Goal: Task Accomplishment & Management: Use online tool/utility

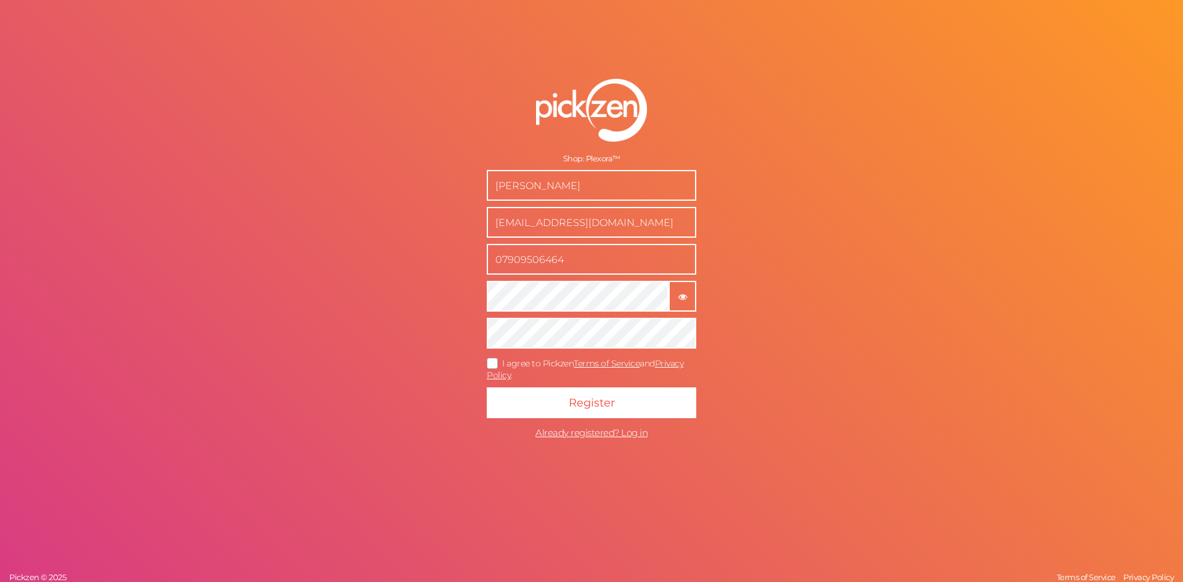
click at [686, 301] on icon "button" at bounding box center [682, 297] width 9 height 9
click at [672, 295] on tooltip "× Hide password" at bounding box center [682, 295] width 25 height 9
click at [495, 367] on icon at bounding box center [493, 363] width 20 height 7
click at [0, 0] on input "I agree to Pickzen Terms of Service and Privacy Policy ." at bounding box center [0, 0] width 0 height 0
click at [566, 403] on button "Register" at bounding box center [591, 403] width 209 height 31
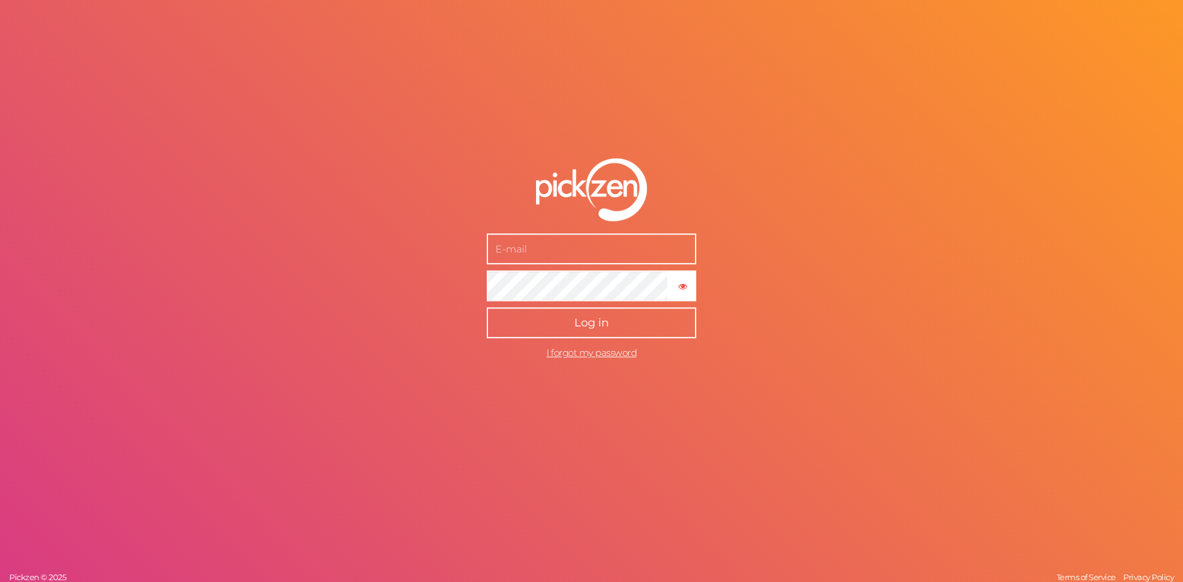
type input "[EMAIL_ADDRESS][DOMAIN_NAME]"
click at [610, 330] on button "Log in" at bounding box center [591, 322] width 209 height 31
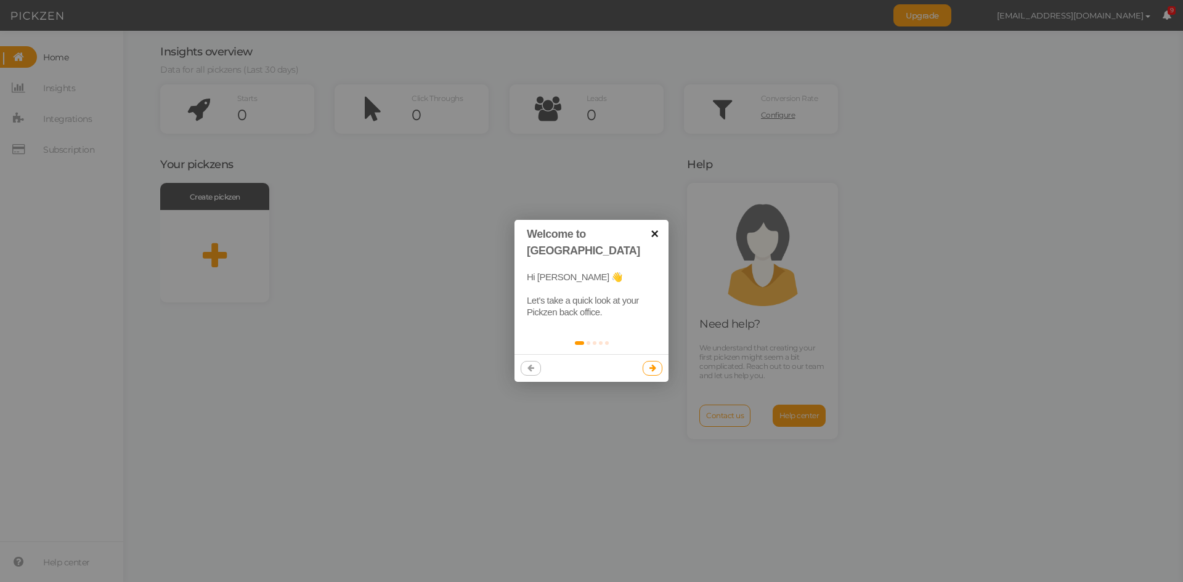
click at [651, 239] on link "×" at bounding box center [655, 234] width 28 height 28
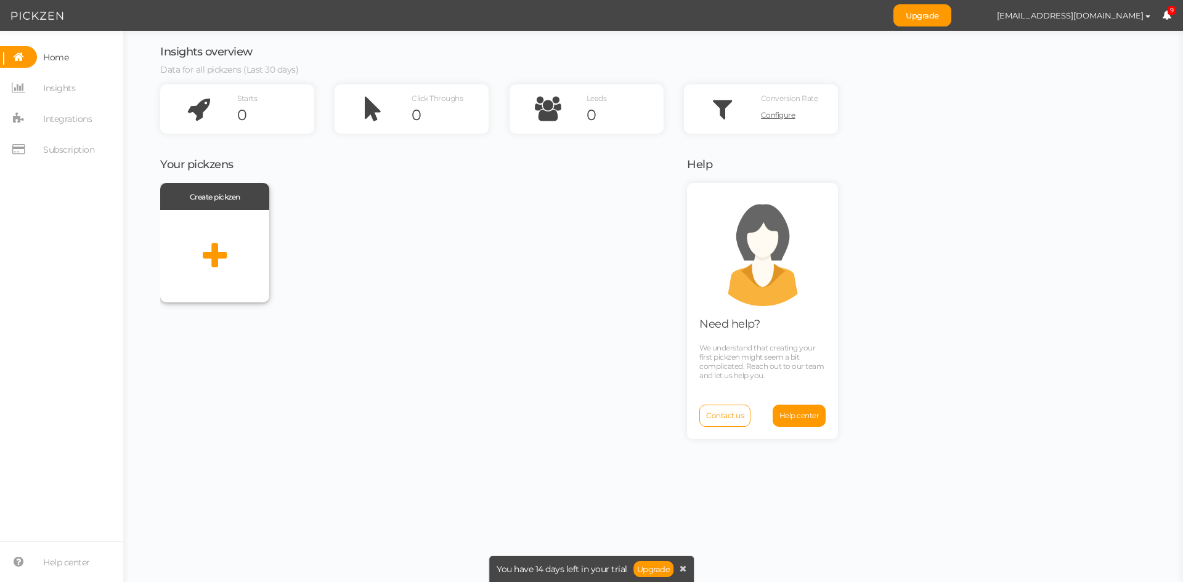
click at [208, 266] on icon at bounding box center [215, 256] width 24 height 31
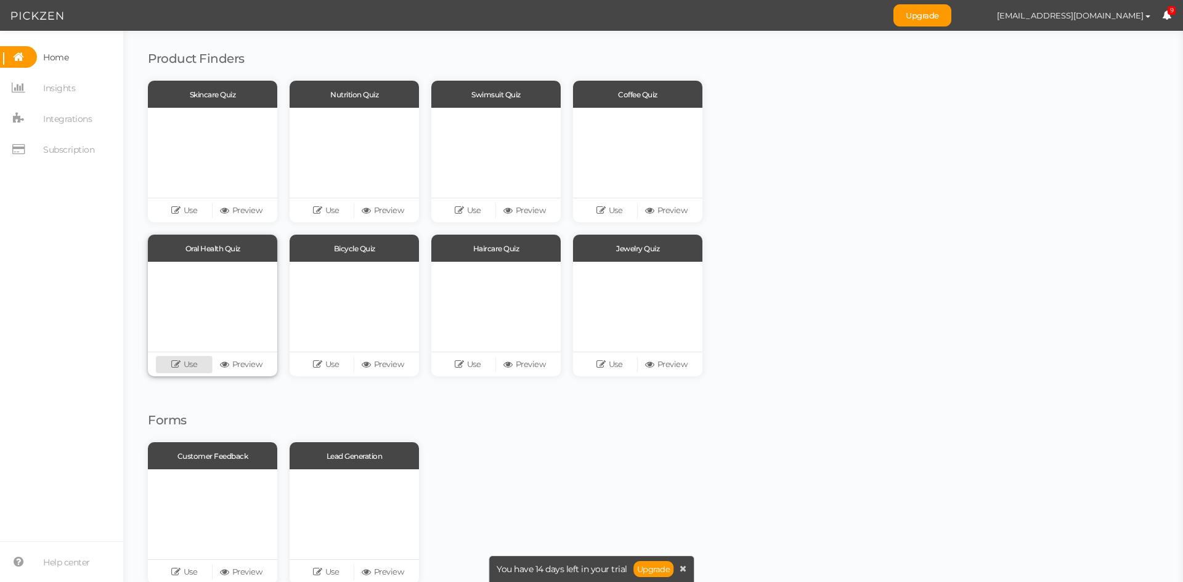
scroll to position [106, 0]
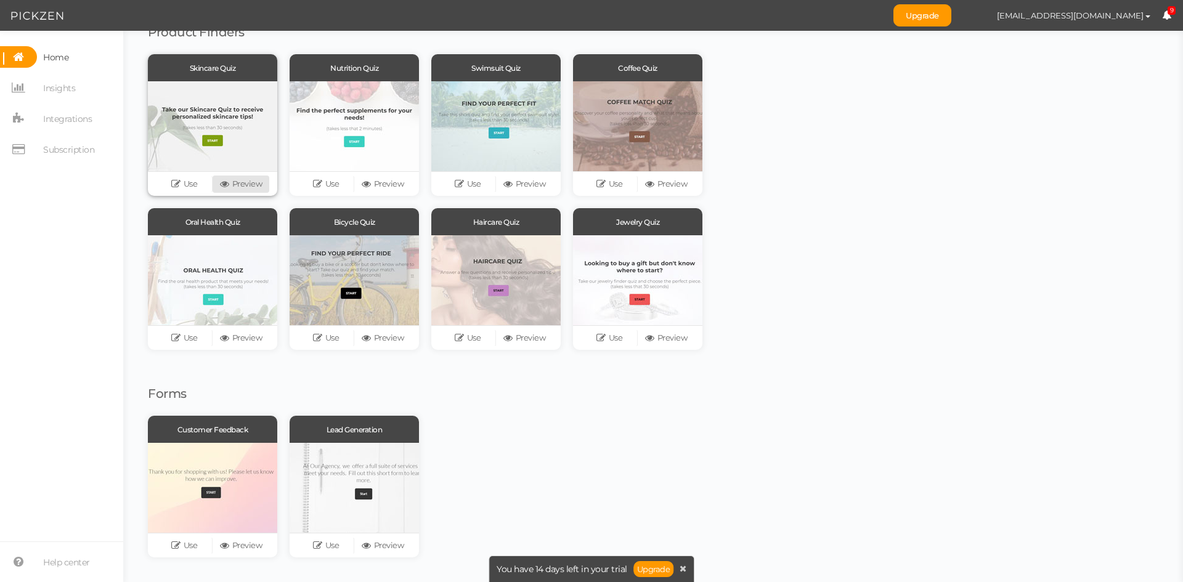
click at [235, 187] on link "Preview" at bounding box center [241, 184] width 57 height 17
click at [203, 286] on div at bounding box center [212, 280] width 129 height 90
click at [254, 335] on link "Preview" at bounding box center [241, 338] width 57 height 17
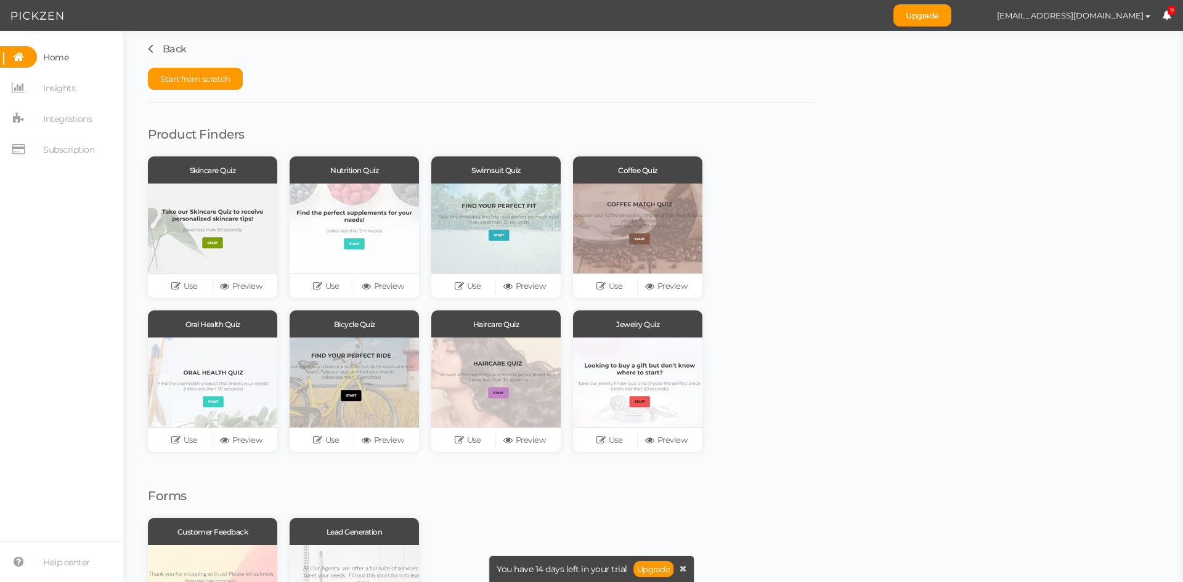
scroll to position [0, 0]
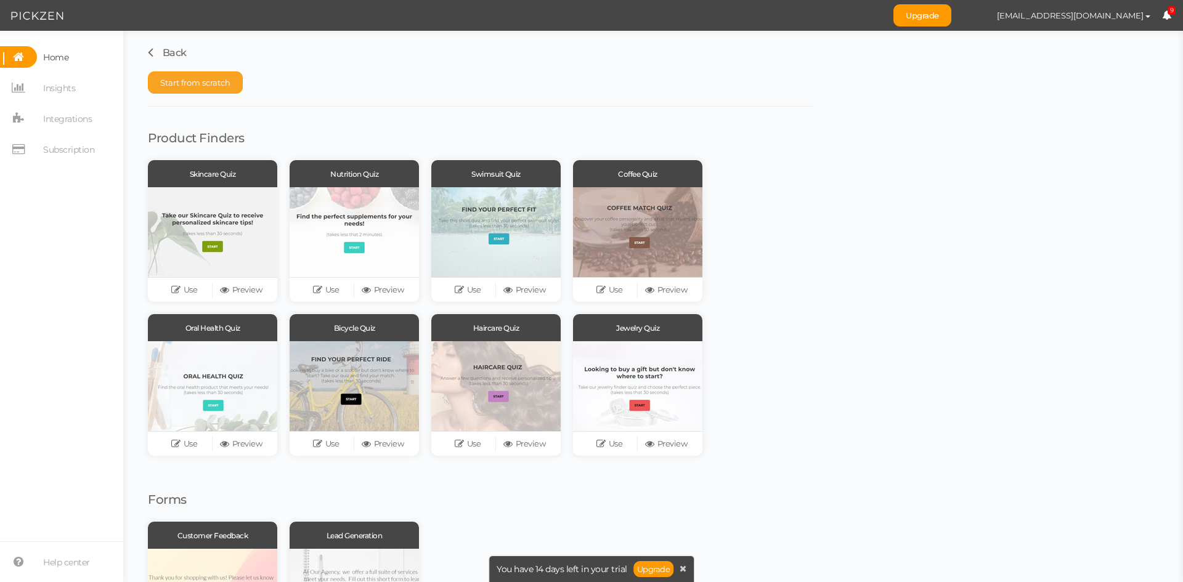
click at [212, 82] on span "Start from scratch" at bounding box center [195, 83] width 70 height 10
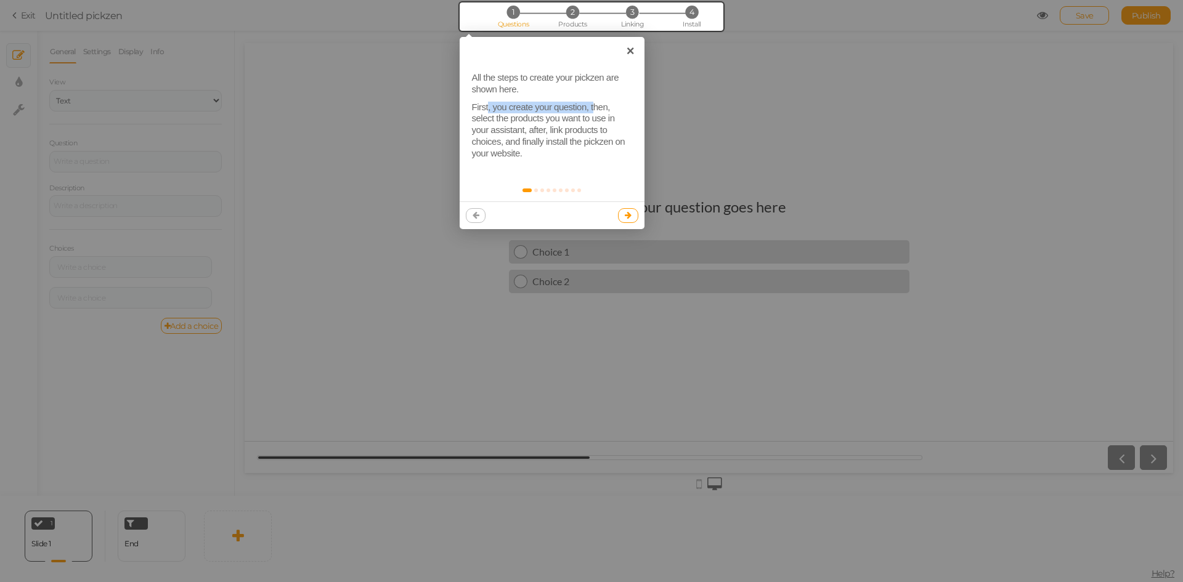
drag, startPoint x: 493, startPoint y: 106, endPoint x: 604, endPoint y: 109, distance: 110.9
click at [604, 109] on p "First, you create your question, then, select the products you want to use in y…" at bounding box center [552, 131] width 160 height 58
click at [534, 107] on p "First, you create your question, then, select the products you want to use in y…" at bounding box center [552, 131] width 160 height 58
click at [623, 213] on link at bounding box center [628, 215] width 20 height 15
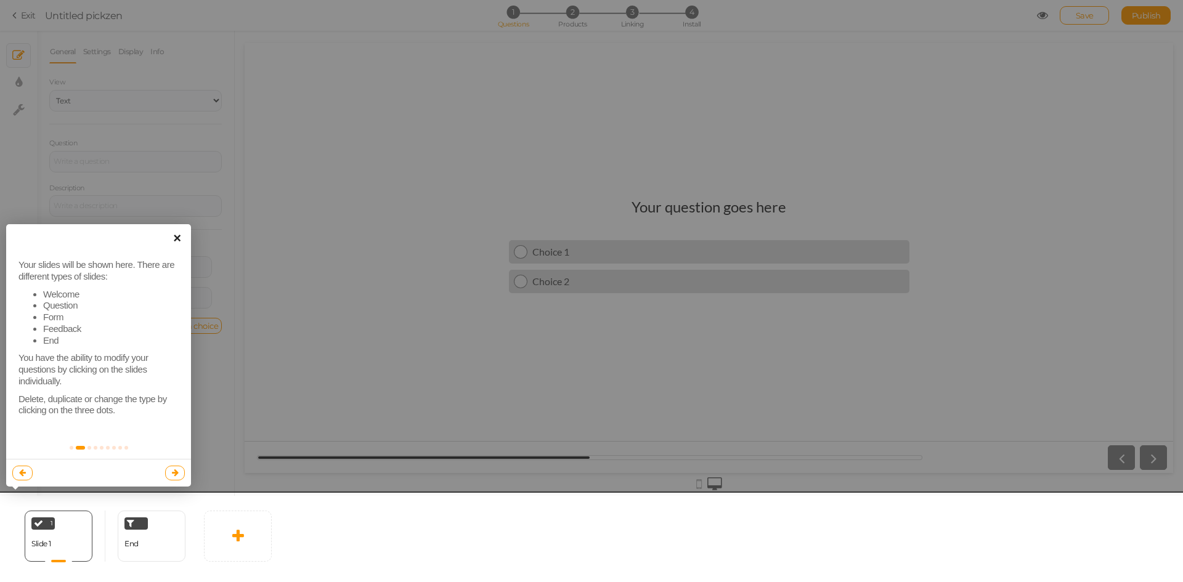
click at [174, 245] on link "×" at bounding box center [177, 238] width 28 height 28
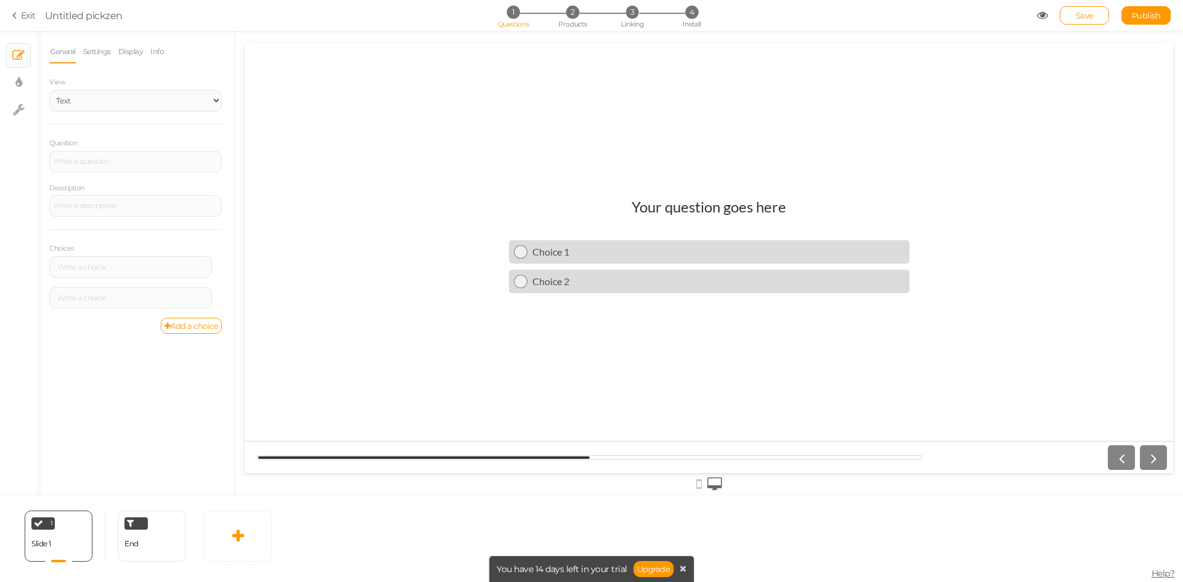
click at [725, 205] on h1 "Your question goes here" at bounding box center [708, 213] width 155 height 30
click at [680, 568] on icon at bounding box center [683, 568] width 7 height 9
click at [702, 208] on h1 "Your question goes here" at bounding box center [708, 213] width 155 height 30
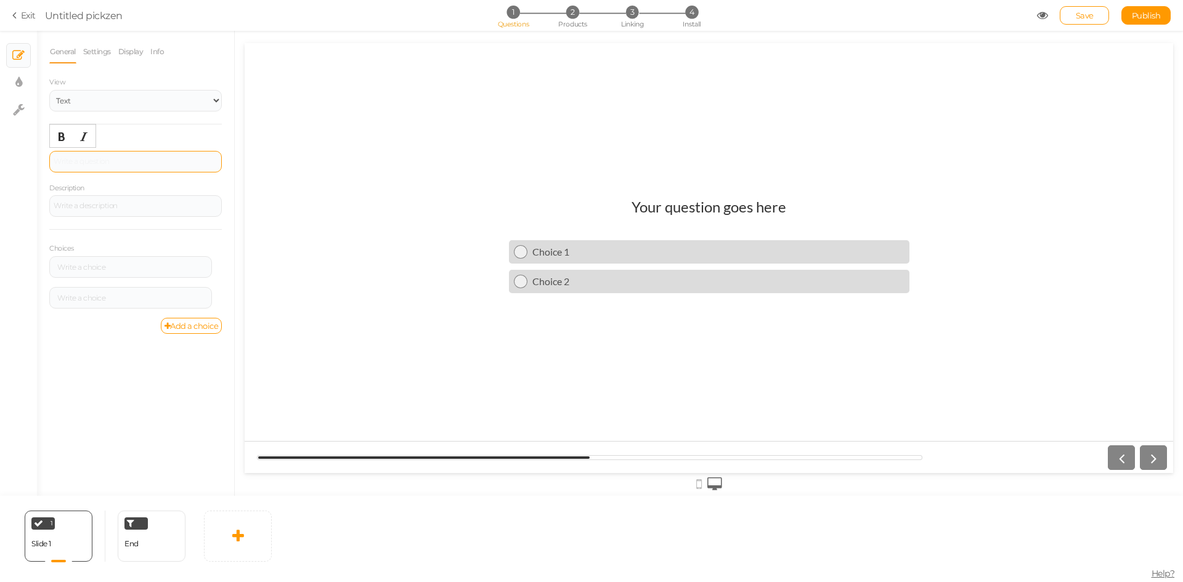
click at [111, 166] on div at bounding box center [135, 162] width 173 height 22
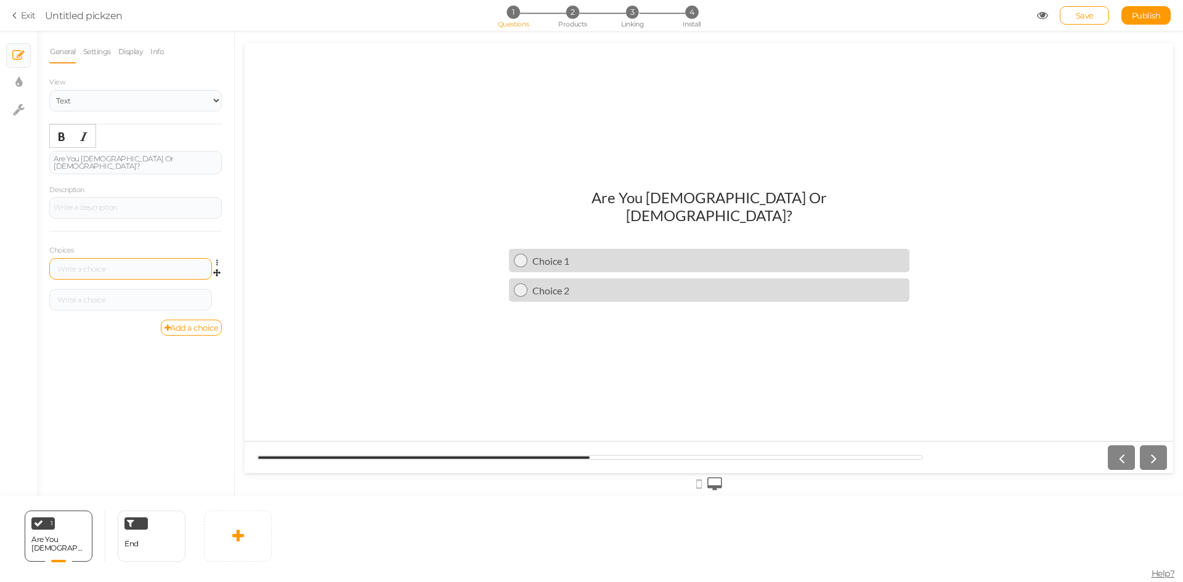
click at [112, 266] on div at bounding box center [131, 269] width 154 height 7
click at [98, 299] on div at bounding box center [131, 299] width 154 height 7
drag, startPoint x: 136, startPoint y: 158, endPoint x: 28, endPoint y: 152, distance: 108.0
click at [28, 152] on div "× Slides × Display settings × Settings General Settings Display Info View Text …" at bounding box center [591, 263] width 1183 height 465
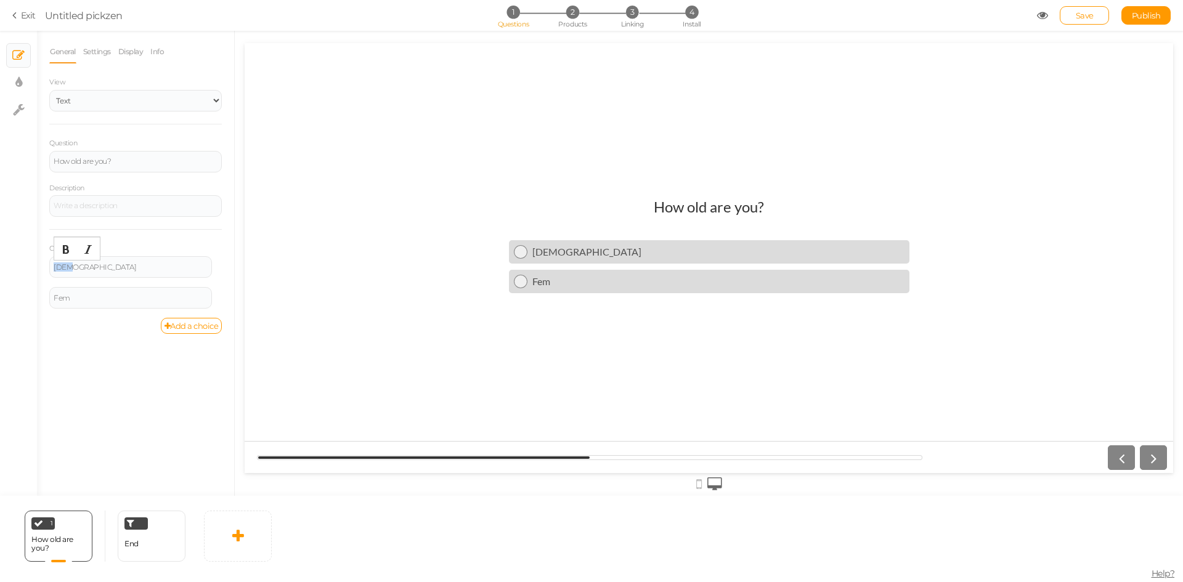
drag, startPoint x: 85, startPoint y: 269, endPoint x: 40, endPoint y: 267, distance: 45.0
click at [41, 267] on div "General Settings Display Info View Text Images Slider Dropdown Question How old…" at bounding box center [135, 268] width 197 height 456
drag, startPoint x: 81, startPoint y: 266, endPoint x: 40, endPoint y: 264, distance: 41.4
click at [40, 264] on div "General Settings Display Info View Text Images Slider Dropdown Question How old…" at bounding box center [135, 268] width 197 height 456
drag, startPoint x: 106, startPoint y: 299, endPoint x: 26, endPoint y: 290, distance: 79.9
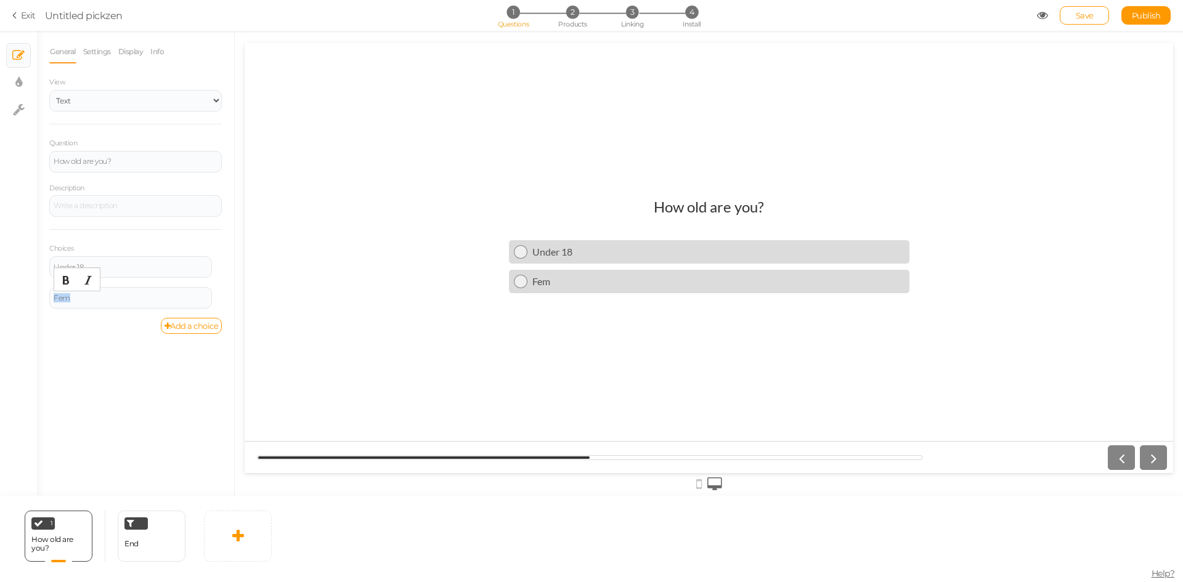
click at [26, 290] on div "× Slides × Display settings × Settings General Settings Display Info View Text …" at bounding box center [591, 263] width 1183 height 465
click at [179, 331] on link "Add a choice" at bounding box center [192, 326] width 62 height 16
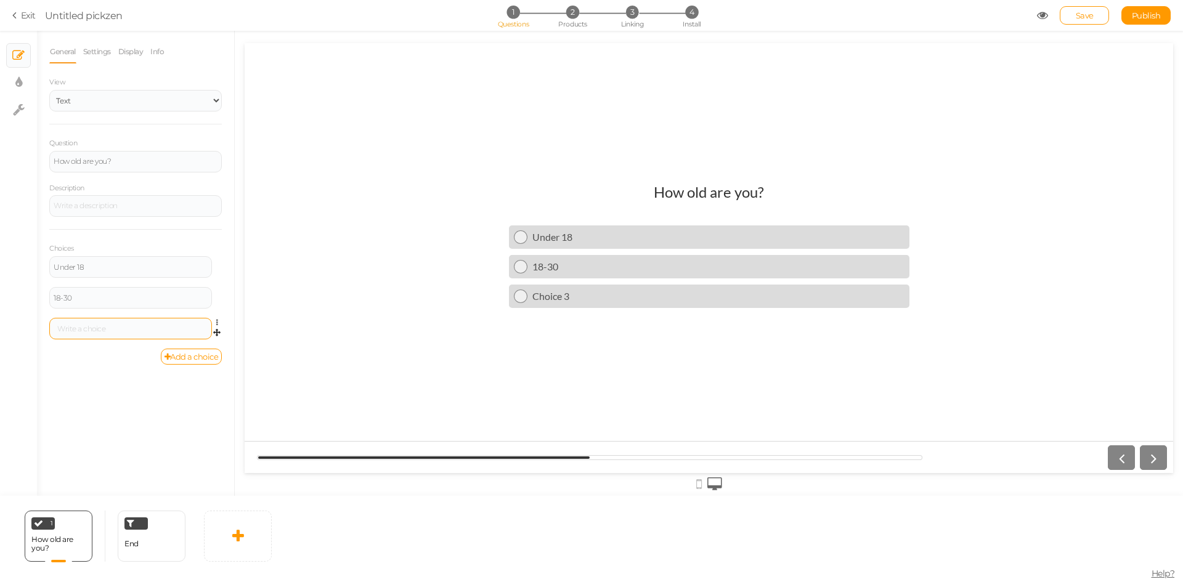
click at [93, 335] on div at bounding box center [130, 329] width 163 height 22
click at [95, 330] on div at bounding box center [131, 328] width 154 height 7
click at [185, 356] on link "Add a choice" at bounding box center [192, 357] width 62 height 16
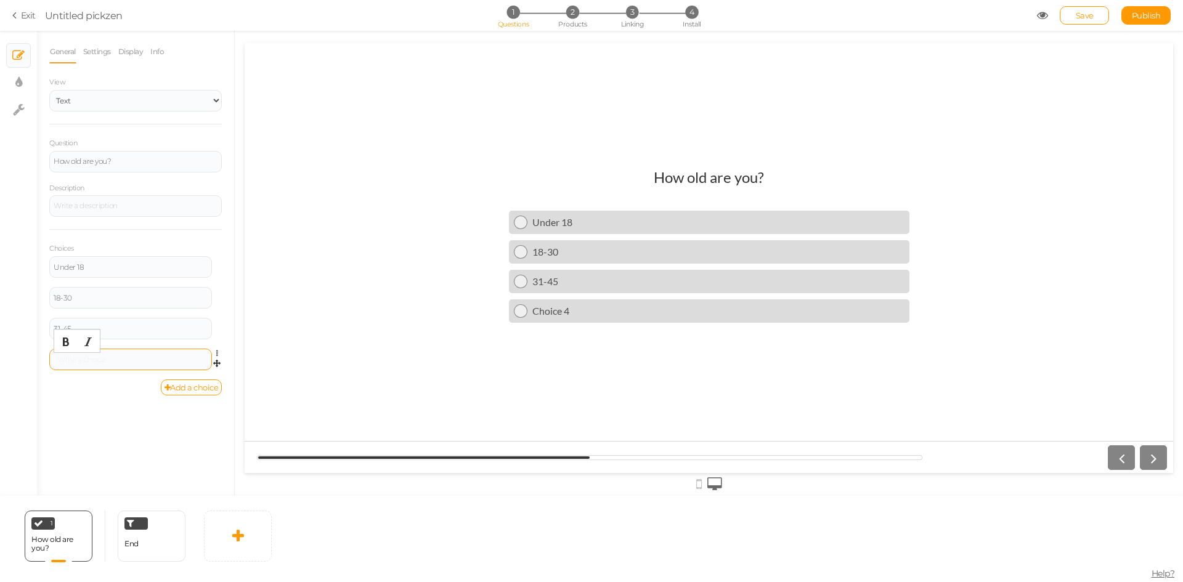
click at [102, 356] on div at bounding box center [131, 359] width 154 height 7
click at [177, 388] on link "Add a choice" at bounding box center [192, 388] width 62 height 16
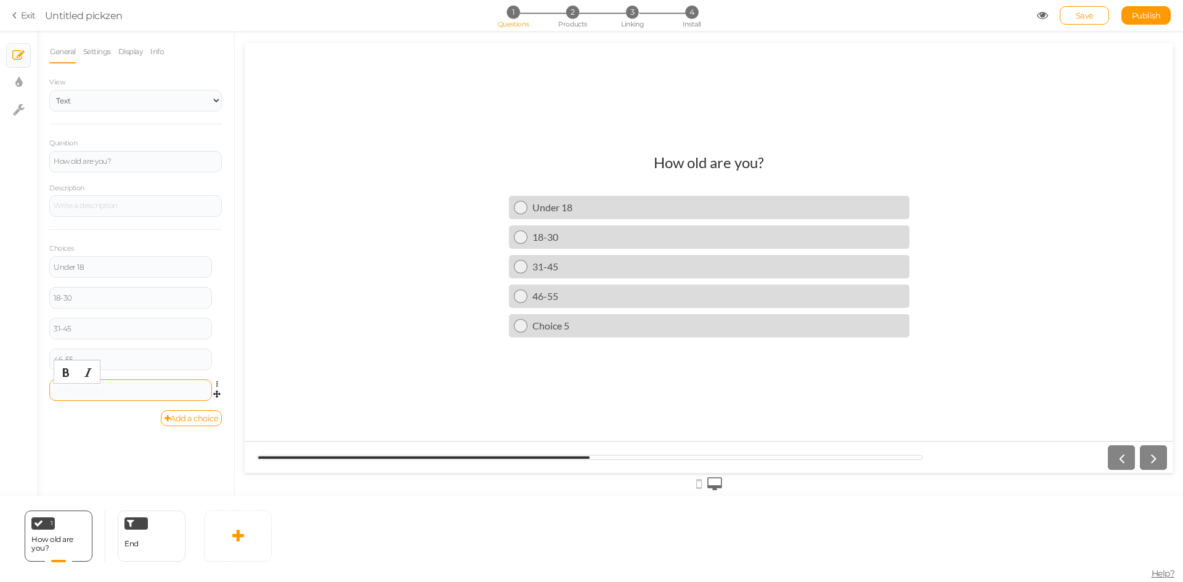
click at [105, 390] on div at bounding box center [131, 390] width 154 height 7
click at [1084, 18] on span "Save" at bounding box center [1085, 15] width 18 height 10
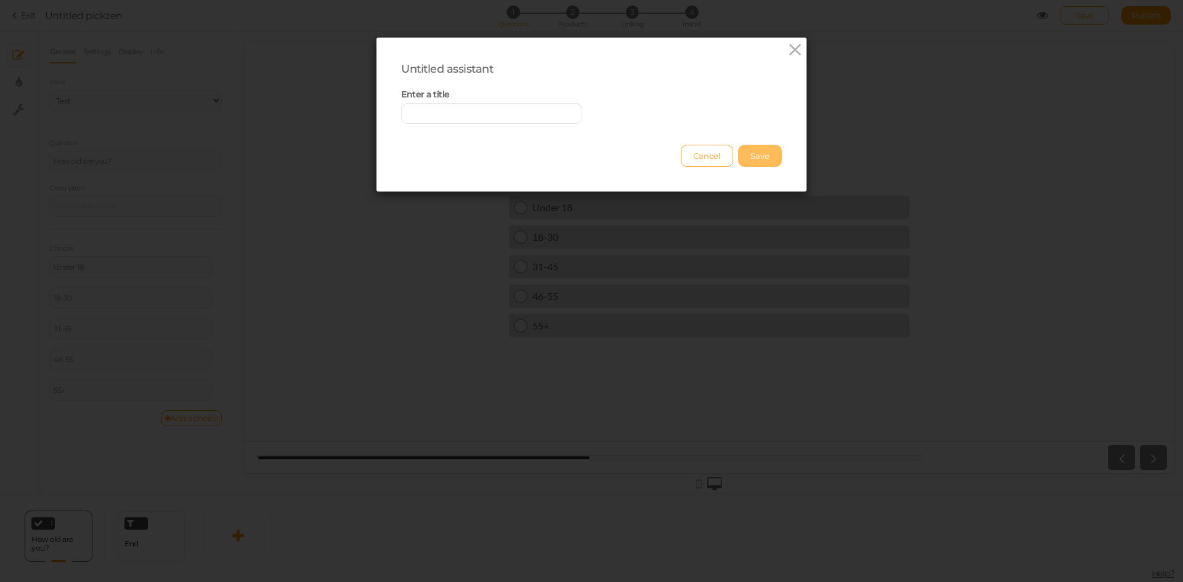
click at [703, 161] on button "Cancel" at bounding box center [707, 156] width 52 height 22
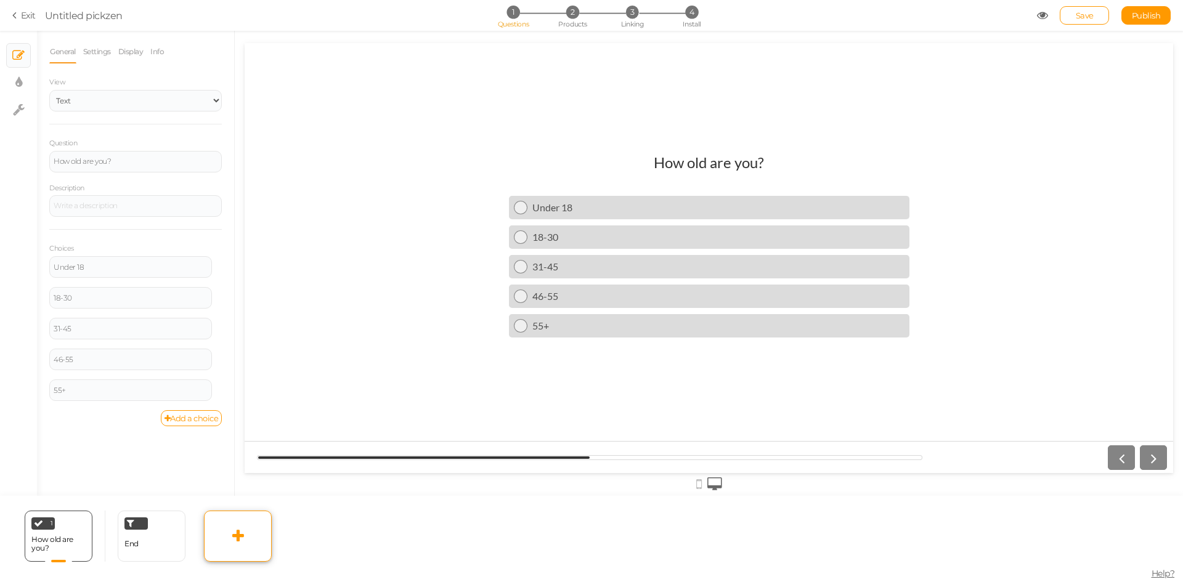
click at [248, 533] on link at bounding box center [238, 536] width 68 height 51
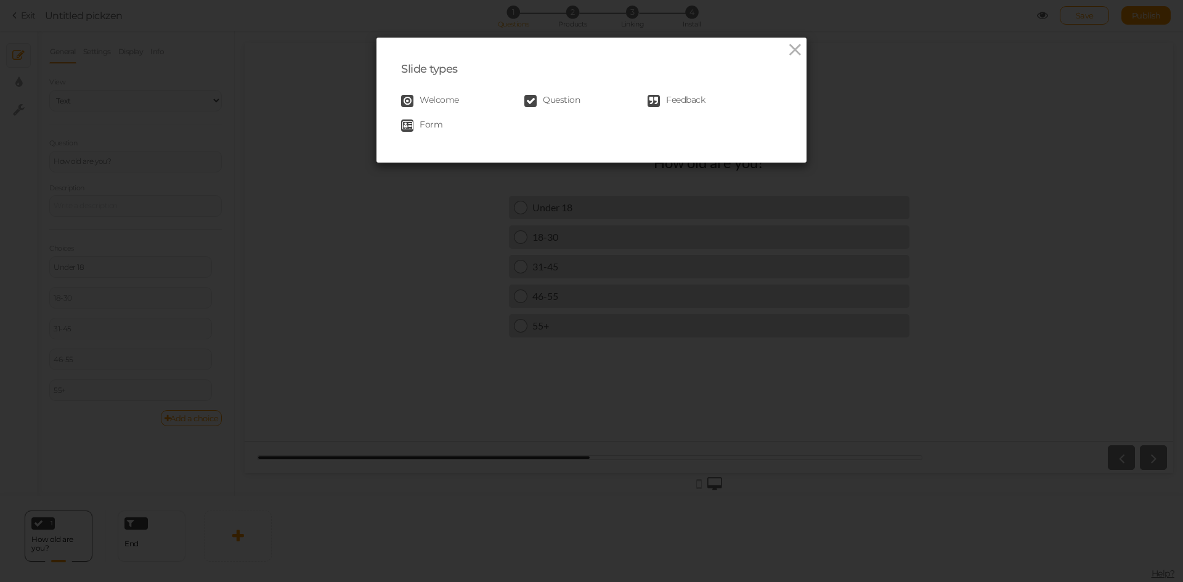
click at [433, 99] on span "Welcome" at bounding box center [439, 101] width 39 height 12
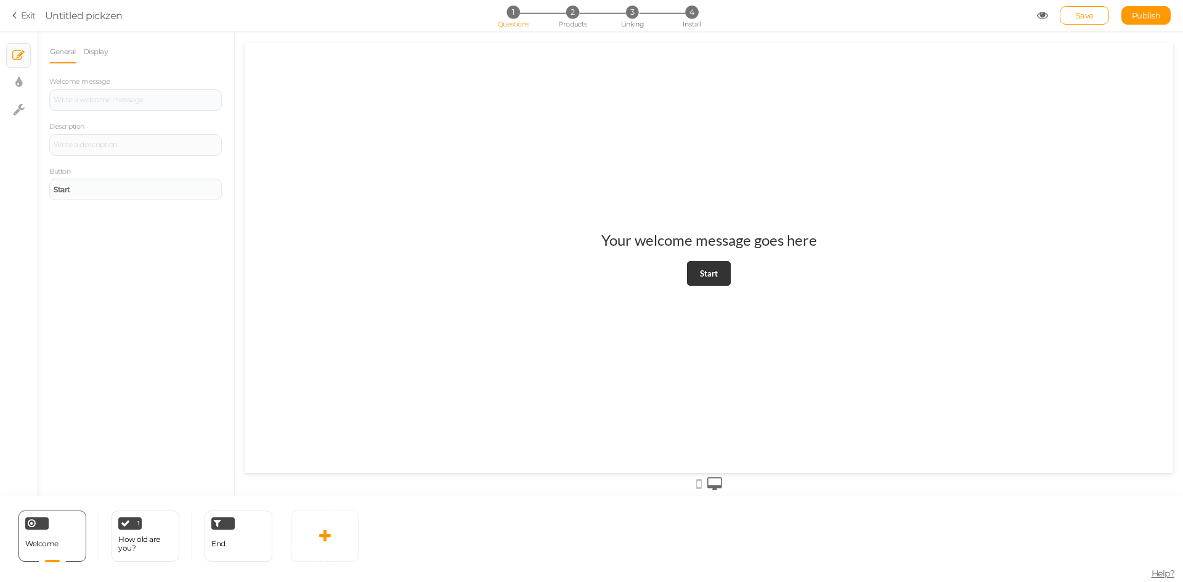
click at [727, 238] on h1 "Your welcome message goes here" at bounding box center [709, 246] width 216 height 30
click at [124, 95] on div at bounding box center [135, 100] width 173 height 22
click at [129, 102] on div "Welcome to the" at bounding box center [136, 99] width 164 height 7
click at [71, 522] on link at bounding box center [76, 519] width 12 height 10
click at [73, 518] on span "Delete" at bounding box center [74, 516] width 22 height 9
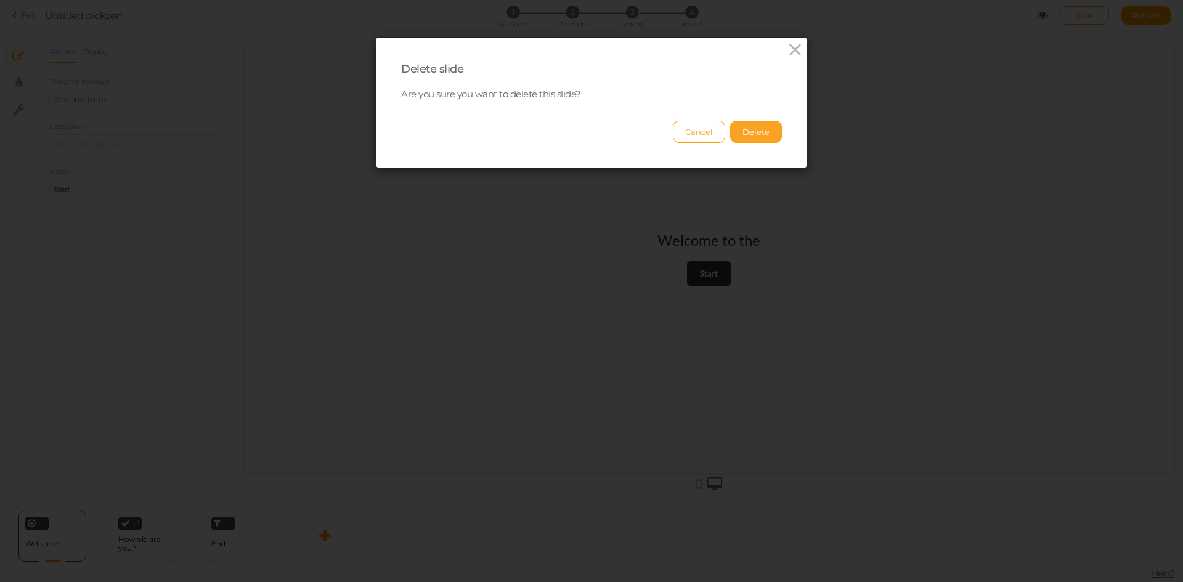
click at [745, 129] on button "Delete" at bounding box center [756, 132] width 52 height 22
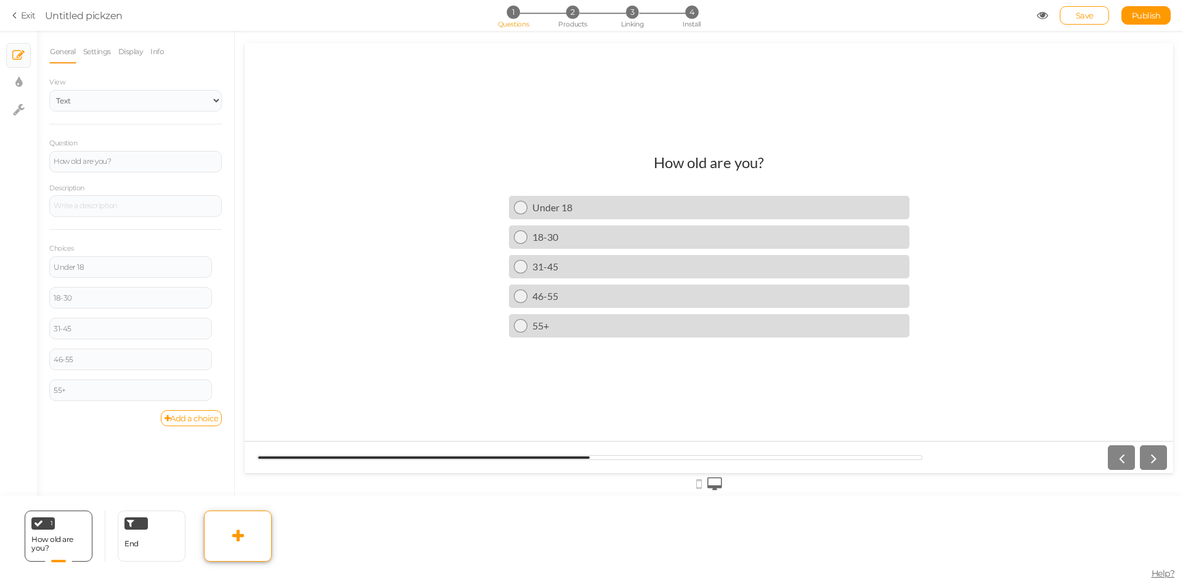
click at [237, 526] on link at bounding box center [238, 536] width 68 height 51
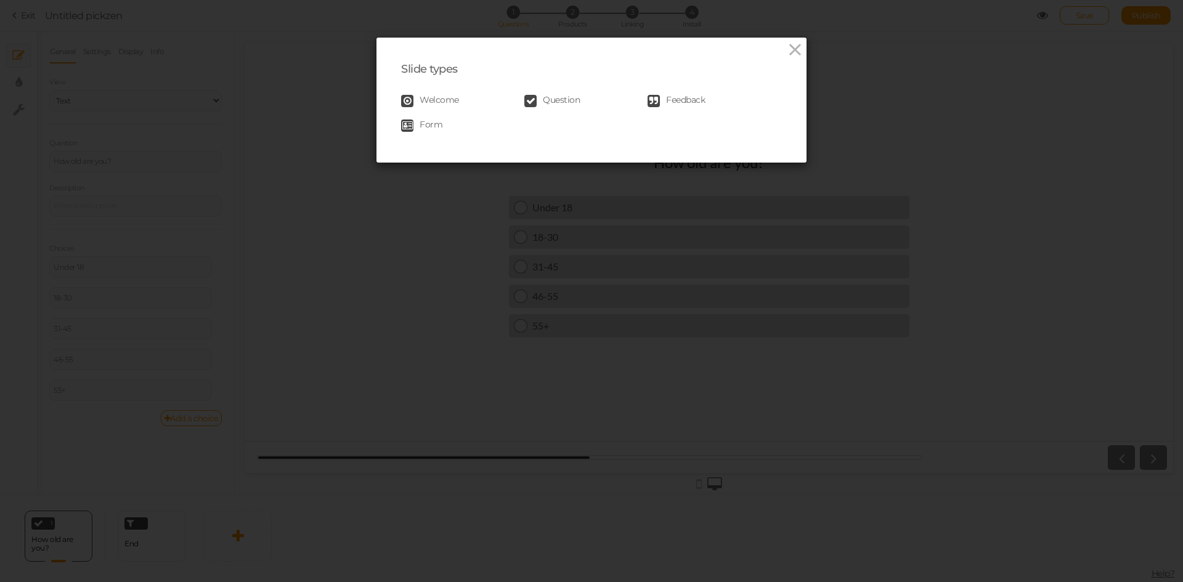
click at [534, 101] on link "Question" at bounding box center [585, 101] width 123 height 12
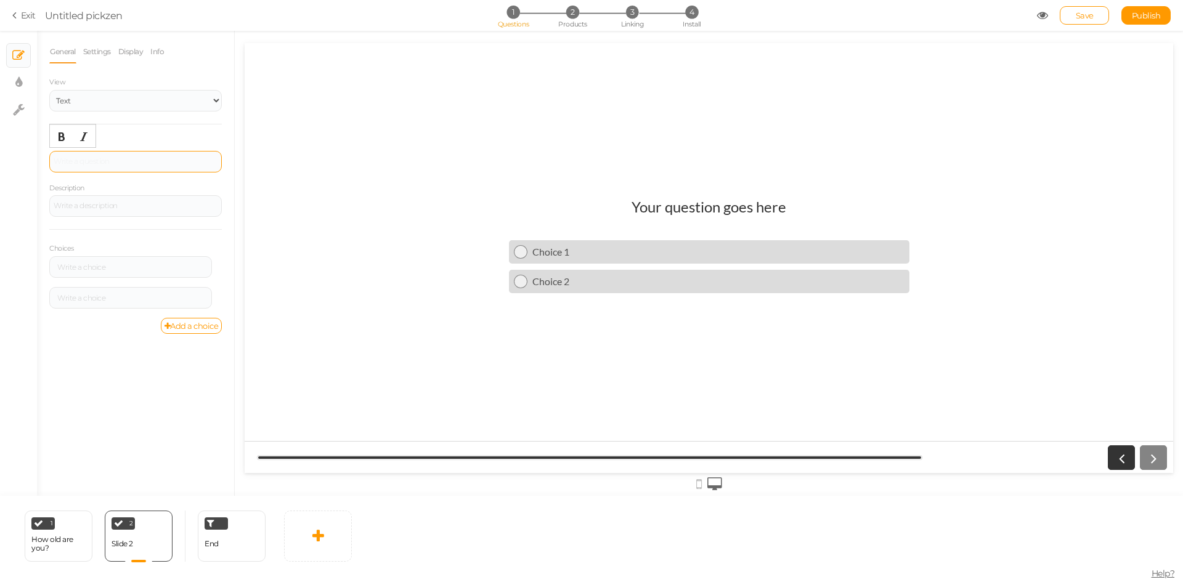
click at [106, 163] on div at bounding box center [135, 162] width 173 height 22
click at [100, 163] on div "What are Your Main Issues Related to Your Neck" at bounding box center [136, 161] width 164 height 7
click at [126, 266] on div at bounding box center [131, 267] width 154 height 7
click at [128, 297] on div at bounding box center [131, 297] width 154 height 7
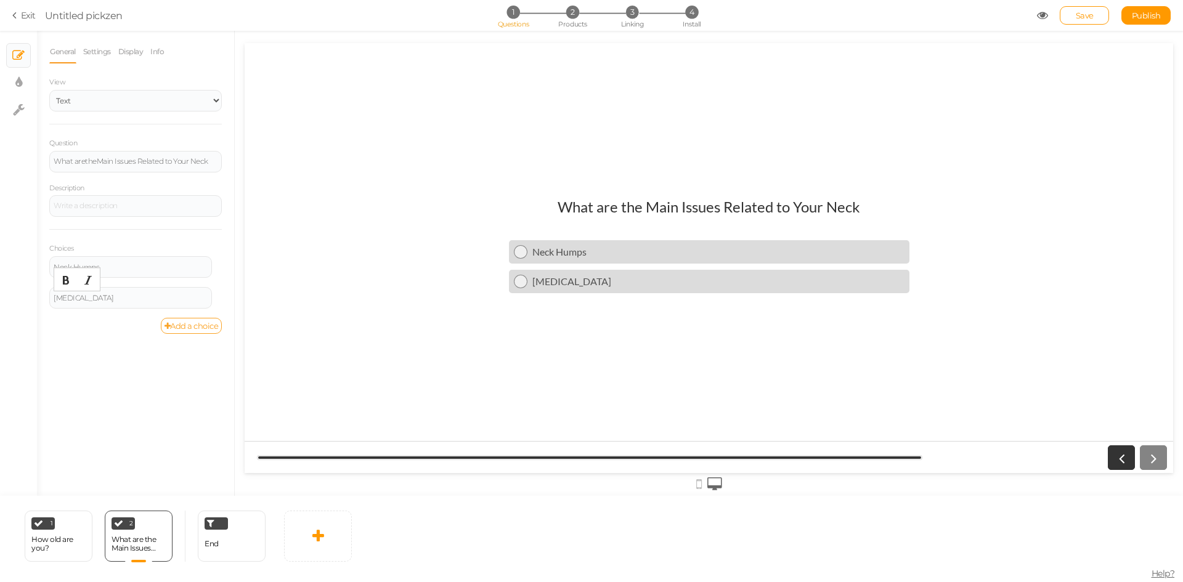
click at [198, 325] on link "Add a choice" at bounding box center [192, 326] width 62 height 16
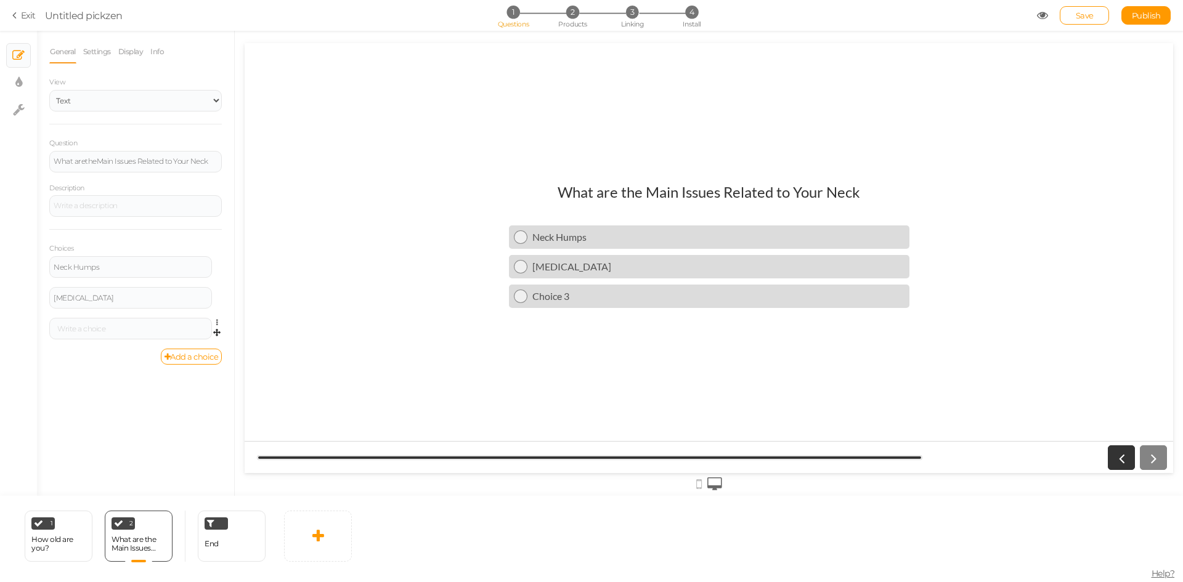
click at [102, 340] on div "Settings Delete" at bounding box center [135, 333] width 173 height 31
click at [102, 332] on div at bounding box center [131, 328] width 154 height 7
drag, startPoint x: 70, startPoint y: 331, endPoint x: 41, endPoint y: 328, distance: 29.1
click at [51, 330] on div "Daily Neck Pain" at bounding box center [130, 329] width 163 height 22
click at [104, 386] on div "General Settings Display Info View Text Images Slider Dropdown Question What ar…" at bounding box center [135, 268] width 197 height 456
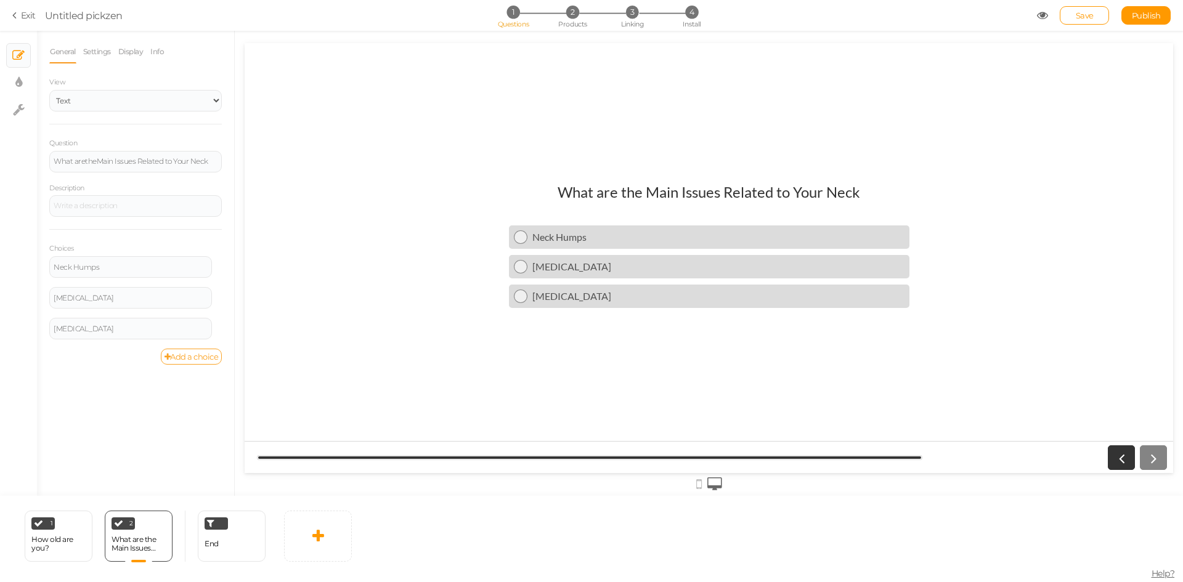
click at [189, 360] on link "Add a choice" at bounding box center [192, 357] width 62 height 16
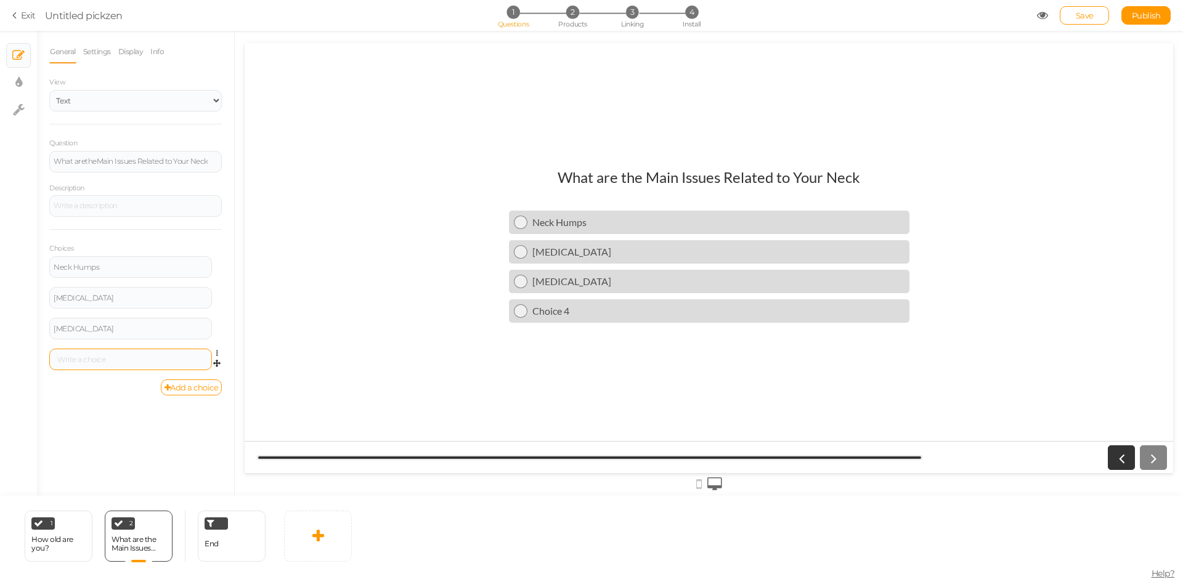
click at [117, 370] on div at bounding box center [130, 360] width 163 height 22
click at [119, 360] on div at bounding box center [131, 359] width 154 height 7
drag, startPoint x: 107, startPoint y: 362, endPoint x: 6, endPoint y: 363, distance: 101.0
click at [6, 363] on div "× Slides × Display settings × Settings General Settings Display Info View Text …" at bounding box center [591, 263] width 1183 height 465
click at [171, 383] on link "Add a choice" at bounding box center [192, 388] width 62 height 16
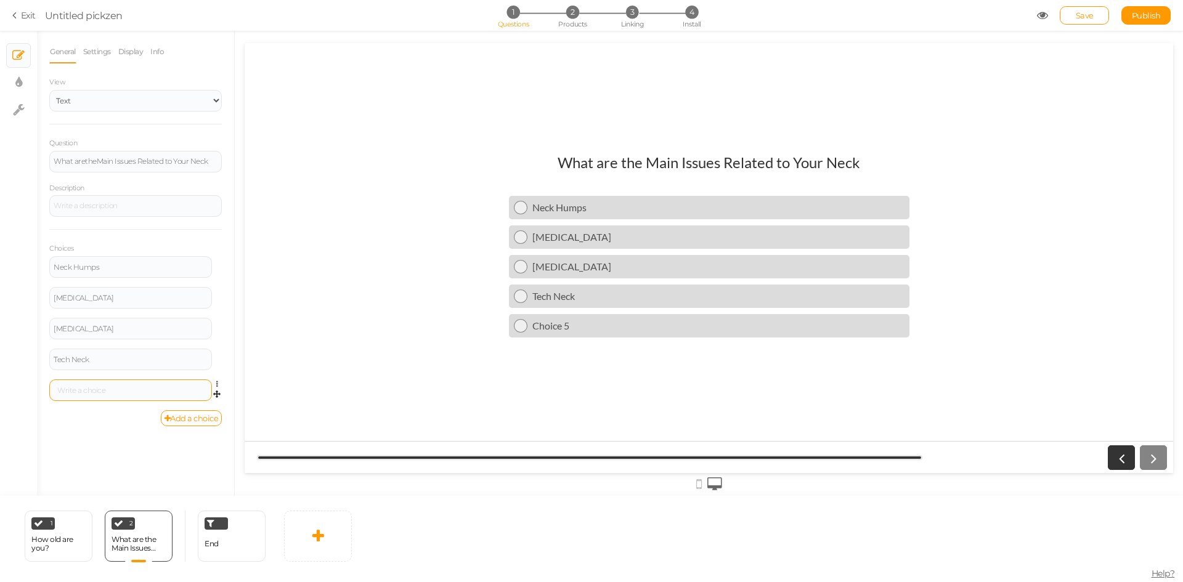
click at [126, 394] on div at bounding box center [130, 391] width 163 height 22
click at [126, 394] on div at bounding box center [131, 390] width 154 height 7
click at [359, 316] on div "What are the Main Issues Related to Your Neck Neck Humps Forward Head Posture N…" at bounding box center [709, 258] width 928 height 229
click at [338, 539] on link at bounding box center [318, 536] width 68 height 51
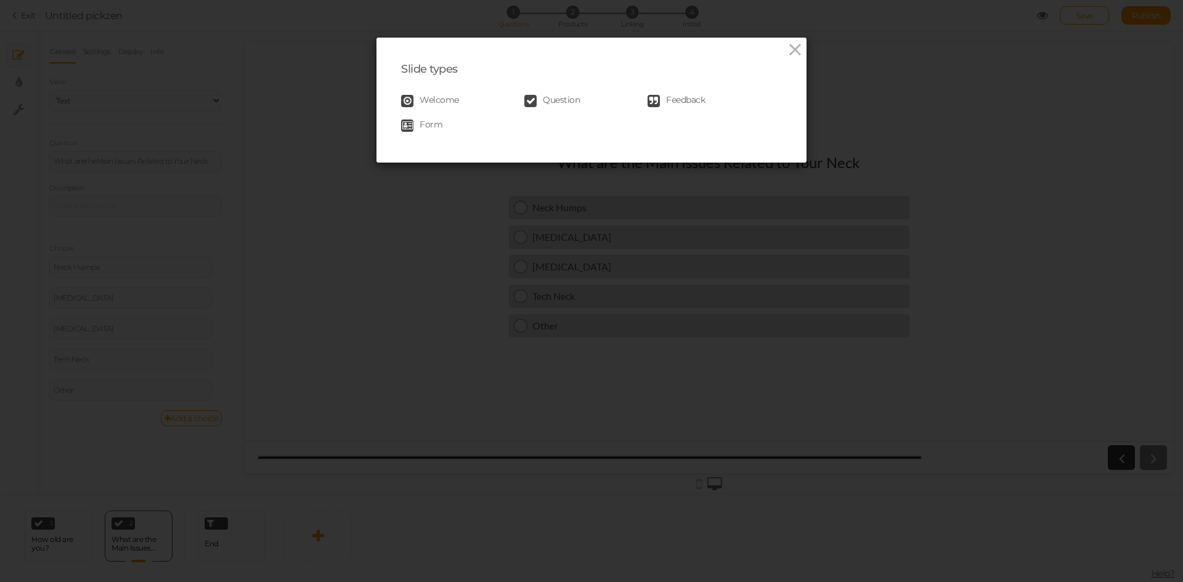
click at [534, 105] on link "Question" at bounding box center [585, 101] width 123 height 12
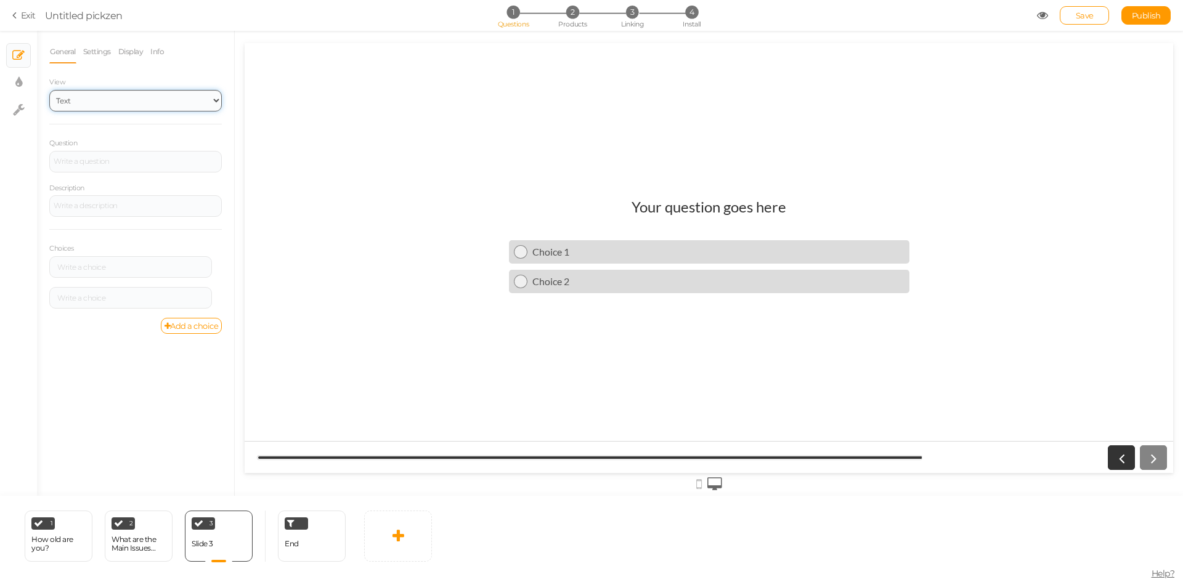
click at [109, 100] on select "Text Images Slider Dropdown" at bounding box center [135, 101] width 173 height 22
click at [126, 535] on div "What are the Main Issues Related to Your Neck" at bounding box center [139, 545] width 54 height 22
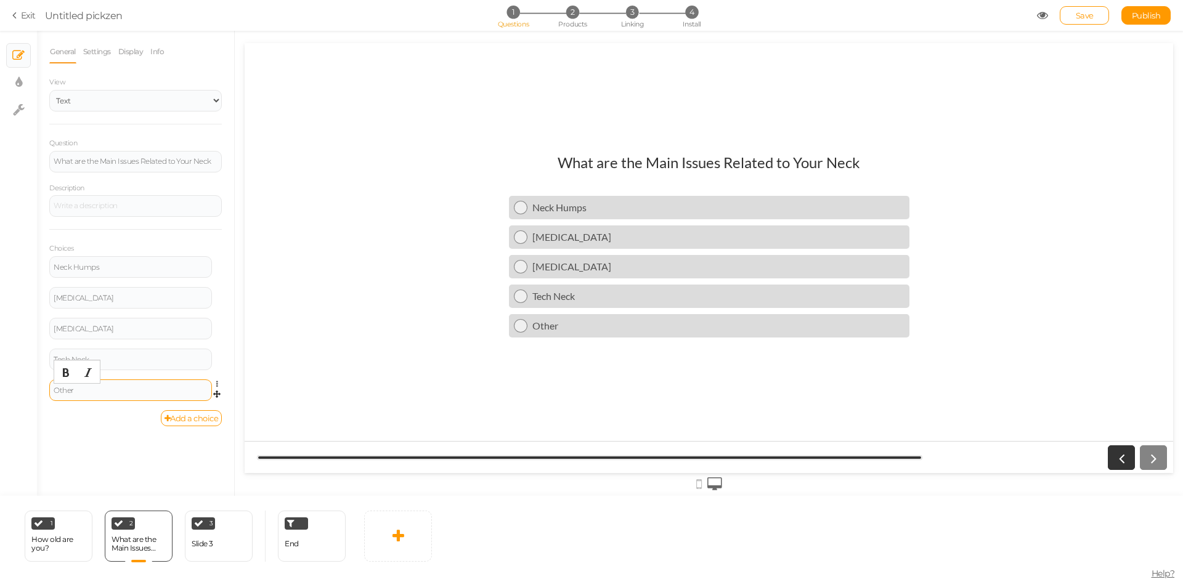
click at [112, 391] on div "Other" at bounding box center [131, 390] width 154 height 7
drag, startPoint x: 112, startPoint y: 391, endPoint x: 35, endPoint y: 392, distance: 77.6
click at [35, 392] on div "× Slides × Display settings × Settings General Settings Display Info View Text …" at bounding box center [591, 263] width 1183 height 465
click at [100, 393] on div "Other" at bounding box center [131, 390] width 154 height 7
click at [210, 532] on div "3 Slide 3 × Define the conditions to show this slide. Clone Change type Delete" at bounding box center [219, 536] width 68 height 51
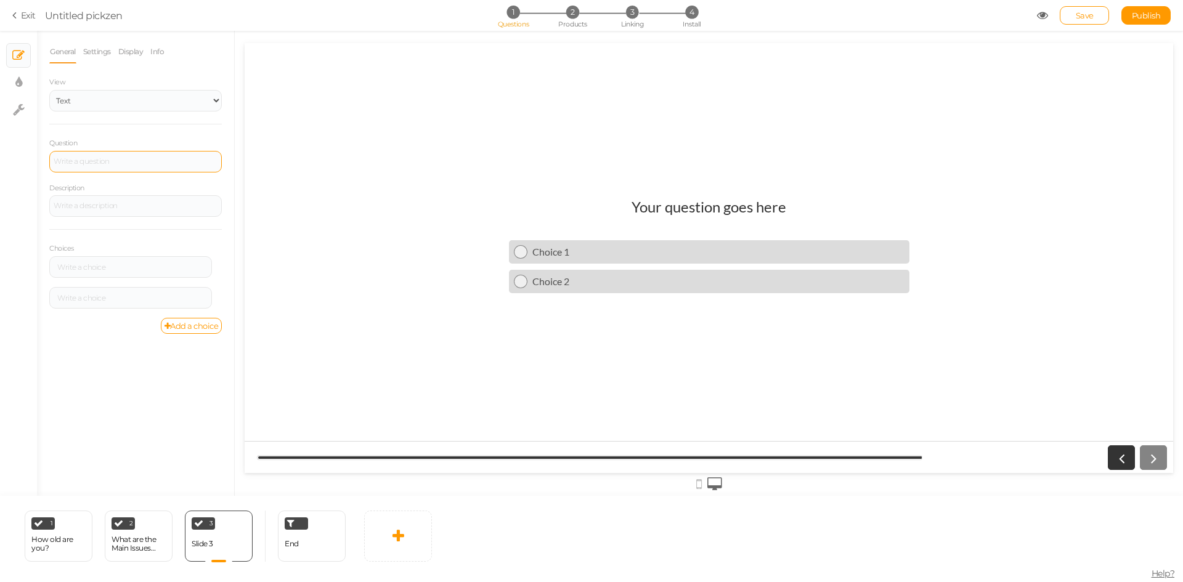
click at [100, 158] on div at bounding box center [135, 162] width 173 height 22
click at [103, 267] on div at bounding box center [131, 267] width 154 height 7
click at [95, 303] on div at bounding box center [130, 298] width 163 height 22
click at [97, 296] on div at bounding box center [131, 297] width 154 height 7
click at [177, 319] on link "Add a choice" at bounding box center [192, 326] width 62 height 16
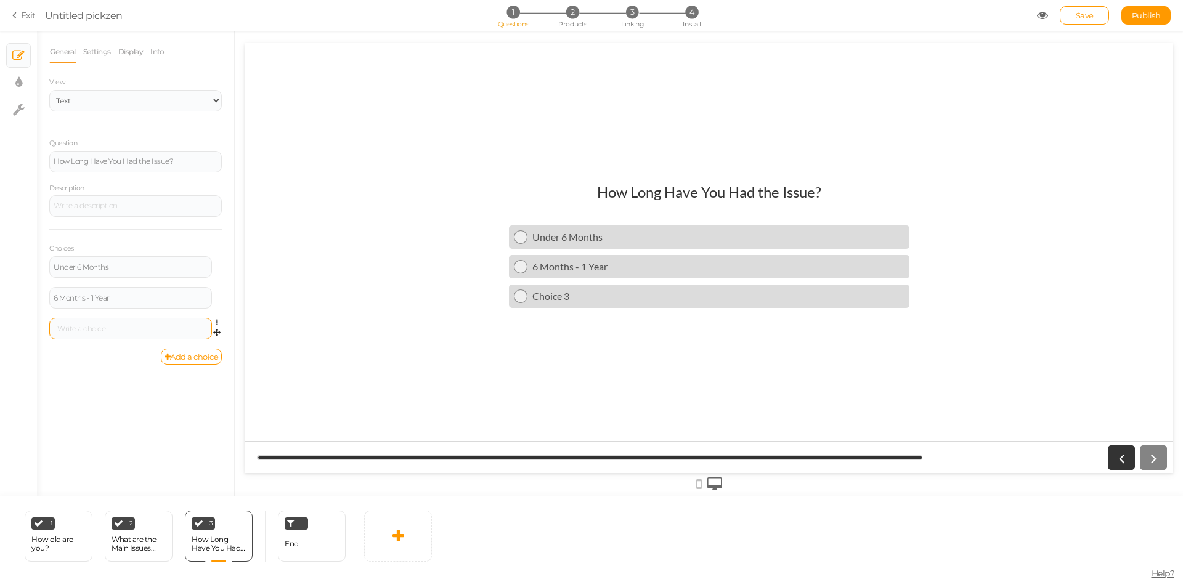
click at [126, 328] on div at bounding box center [131, 328] width 154 height 7
click at [183, 355] on link "Add a choice" at bounding box center [192, 357] width 62 height 16
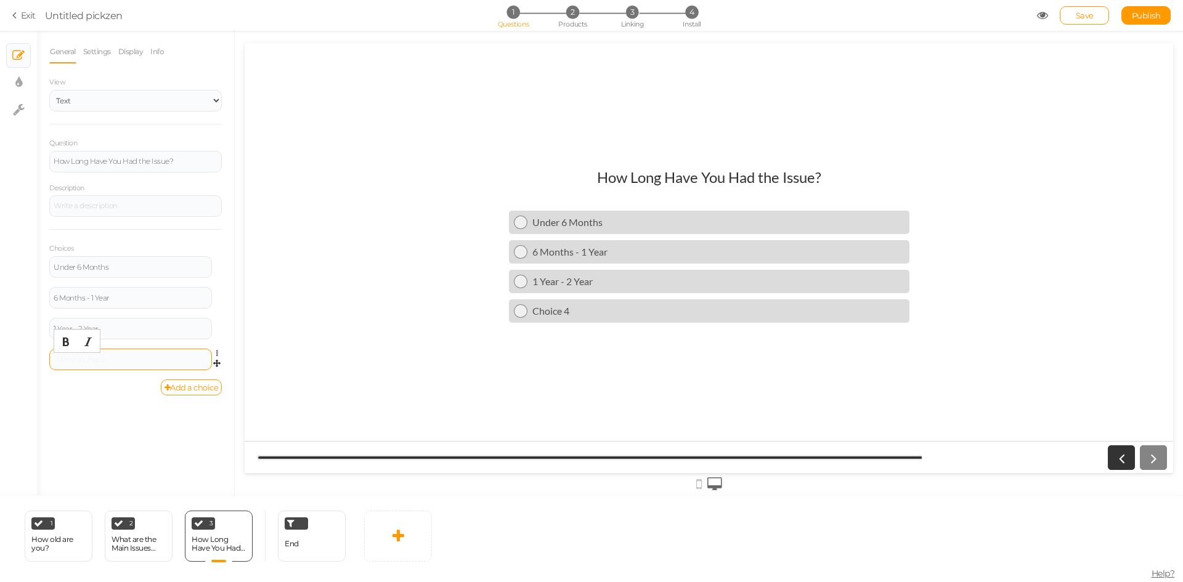
click at [105, 359] on div at bounding box center [131, 359] width 154 height 7
click at [932, 381] on div at bounding box center [709, 258] width 928 height 430
click at [404, 543] on link at bounding box center [398, 536] width 68 height 51
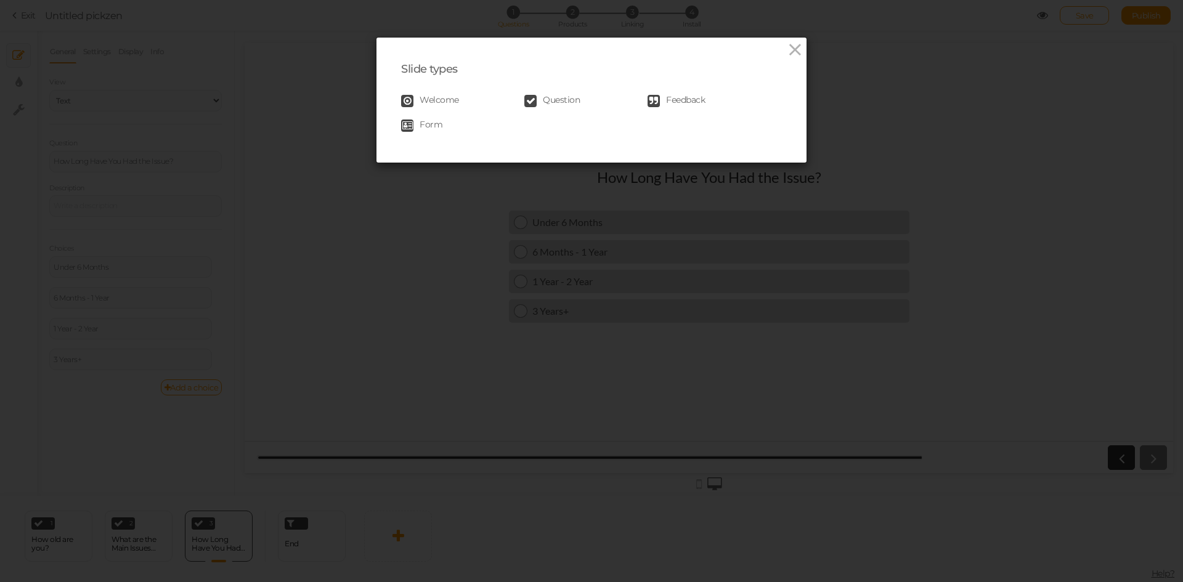
click at [548, 96] on span "Question" at bounding box center [561, 101] width 37 height 12
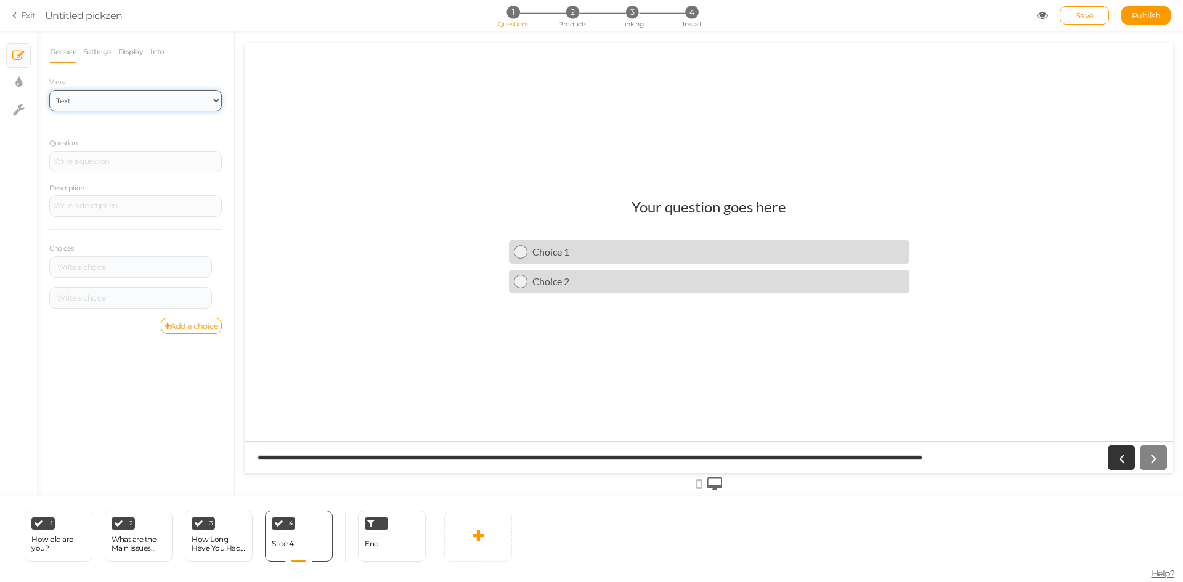
click at [93, 108] on select "Text Images Slider Dropdown" at bounding box center [135, 101] width 173 height 22
click at [49, 90] on select "Text Images Slider Dropdown" at bounding box center [135, 101] width 173 height 22
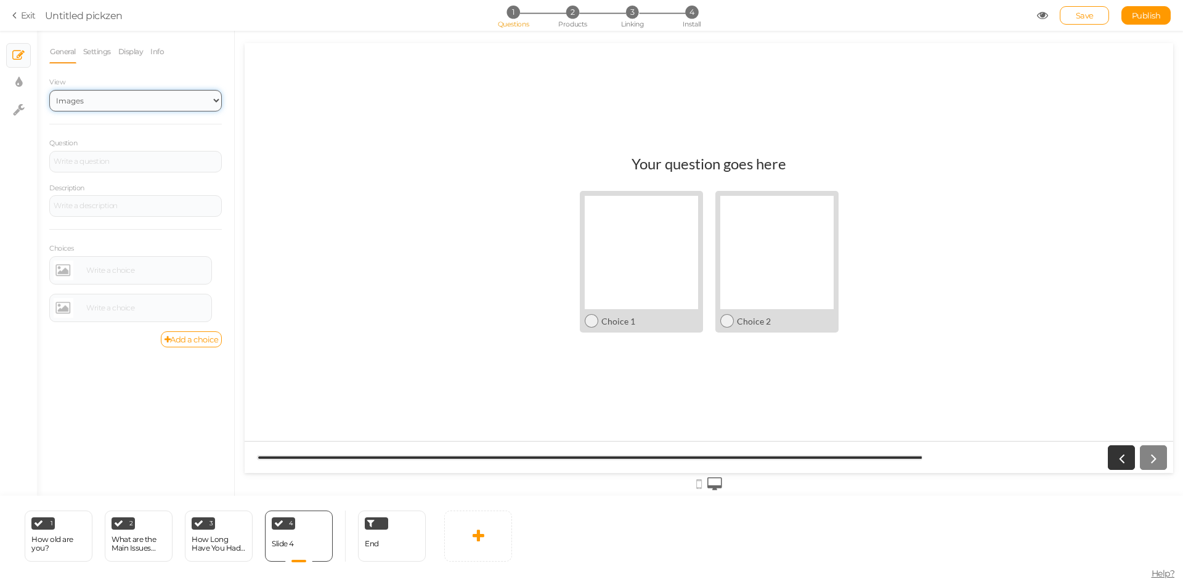
click at [87, 102] on select "Text Images Slider Dropdown" at bounding box center [135, 101] width 173 height 22
click at [49, 90] on select "Text Images Slider Dropdown" at bounding box center [135, 101] width 173 height 22
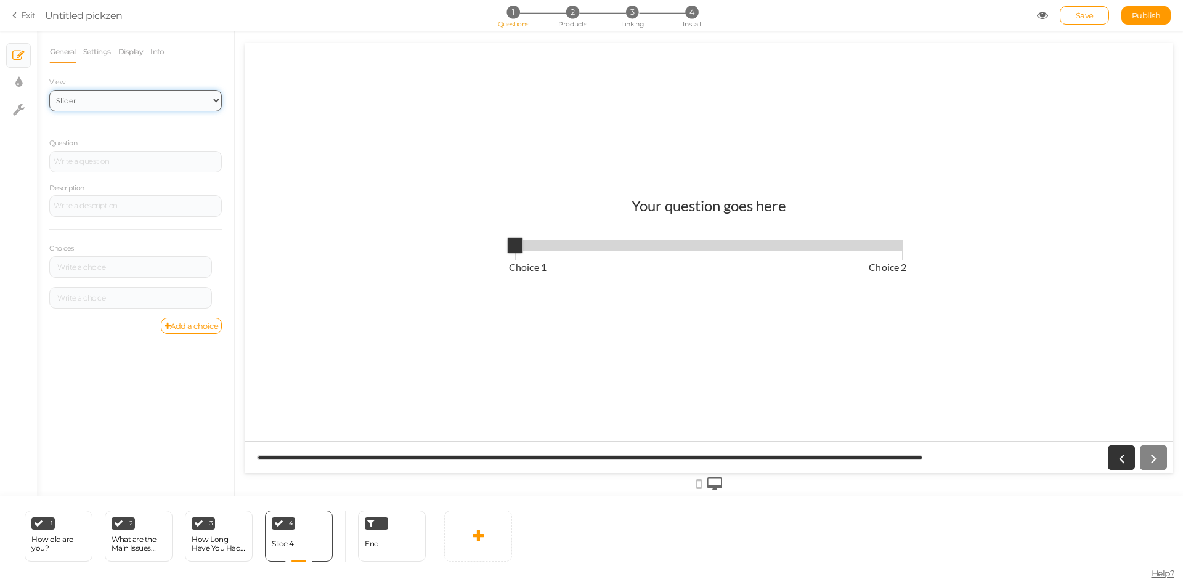
click at [104, 104] on select "Text Images Slider Dropdown" at bounding box center [135, 101] width 173 height 22
click at [49, 90] on select "Text Images Slider Dropdown" at bounding box center [135, 101] width 173 height 22
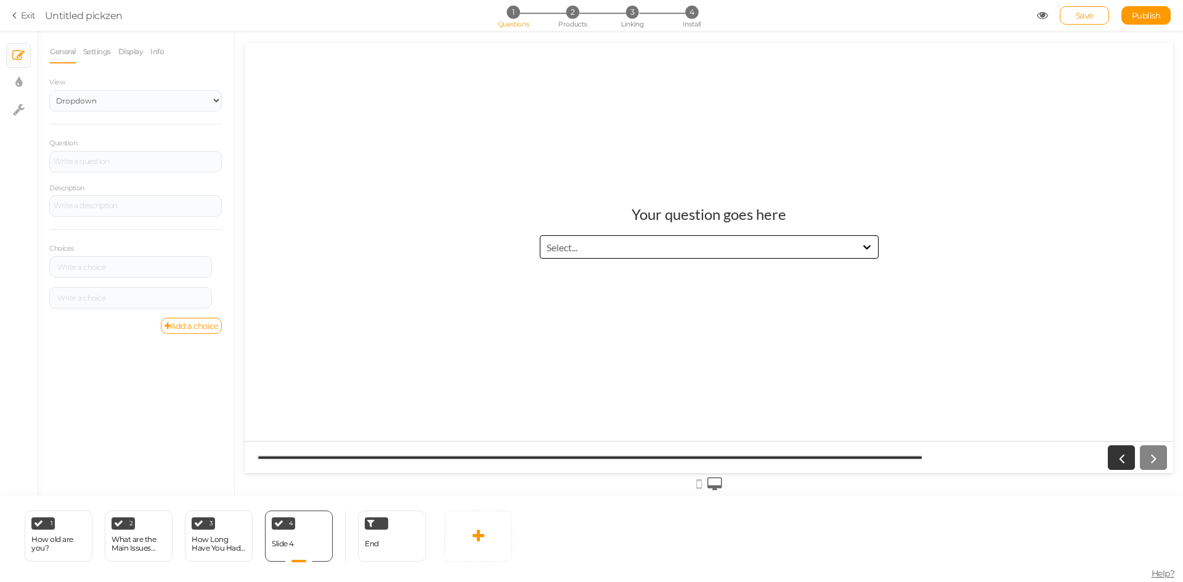
click at [598, 254] on div "Select..." at bounding box center [709, 246] width 339 height 23
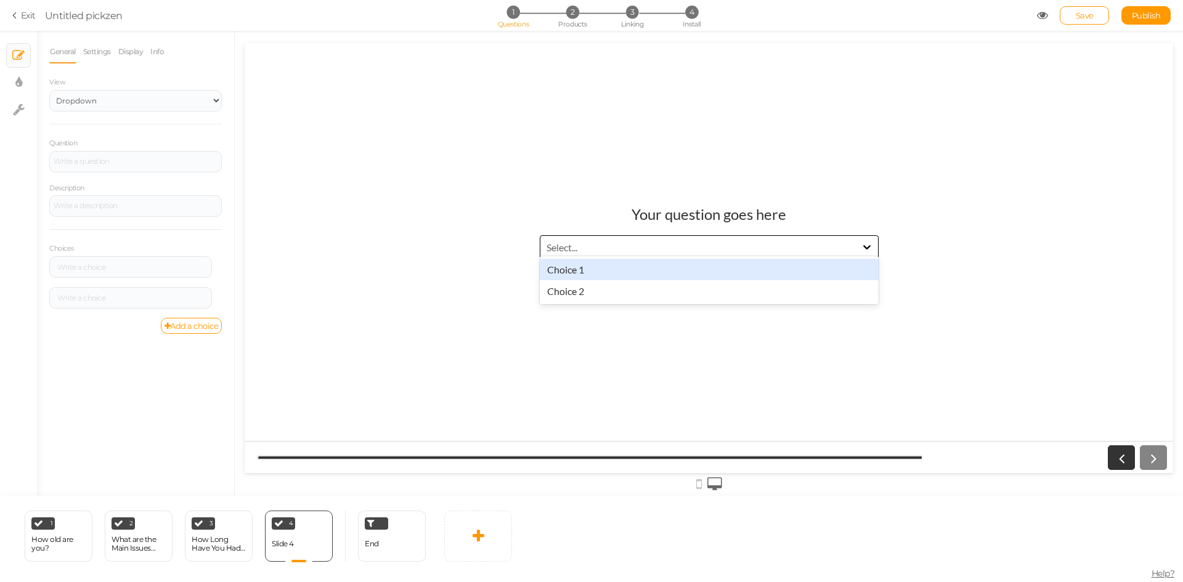
click at [597, 252] on div "Select..." at bounding box center [697, 247] width 315 height 14
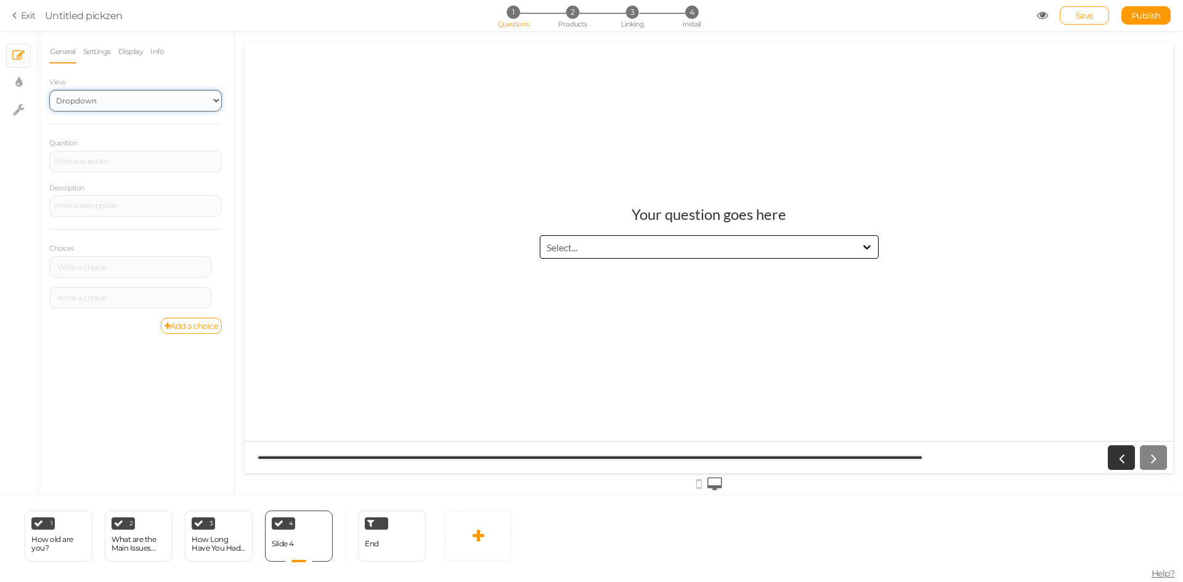
click at [137, 100] on select "Text Images Slider Dropdown" at bounding box center [135, 101] width 173 height 22
select select "1"
click at [49, 90] on select "Text Images Slider Dropdown" at bounding box center [135, 101] width 173 height 22
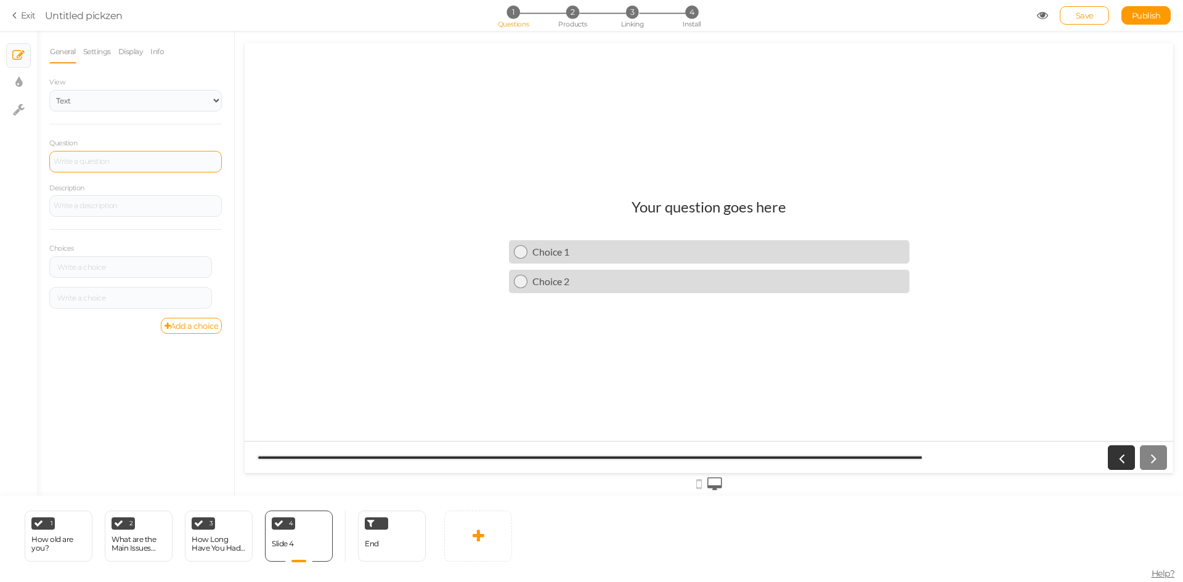
click at [108, 158] on div at bounding box center [135, 162] width 173 height 22
click at [99, 166] on div at bounding box center [135, 162] width 173 height 22
click at [95, 269] on div at bounding box center [131, 267] width 154 height 7
click at [104, 300] on div at bounding box center [131, 297] width 154 height 7
click at [487, 525] on link at bounding box center [478, 536] width 68 height 51
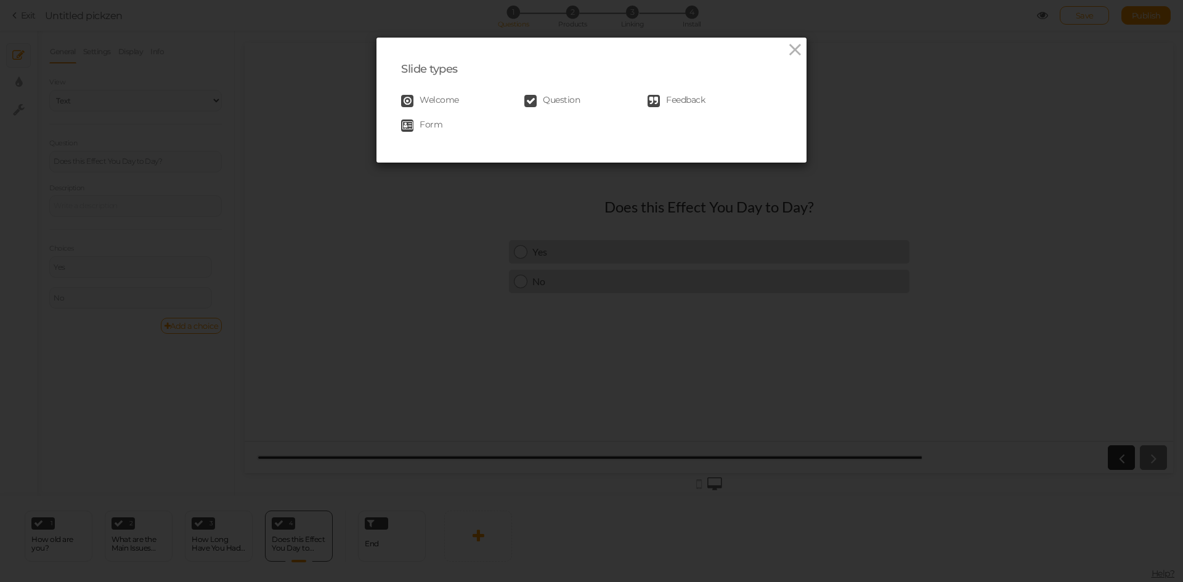
drag, startPoint x: 380, startPoint y: 348, endPoint x: 386, endPoint y: 347, distance: 6.8
click at [386, 347] on div "Slide types Welcome Question Feedback Form" at bounding box center [591, 291] width 1183 height 582
click at [786, 52] on icon at bounding box center [795, 50] width 18 height 18
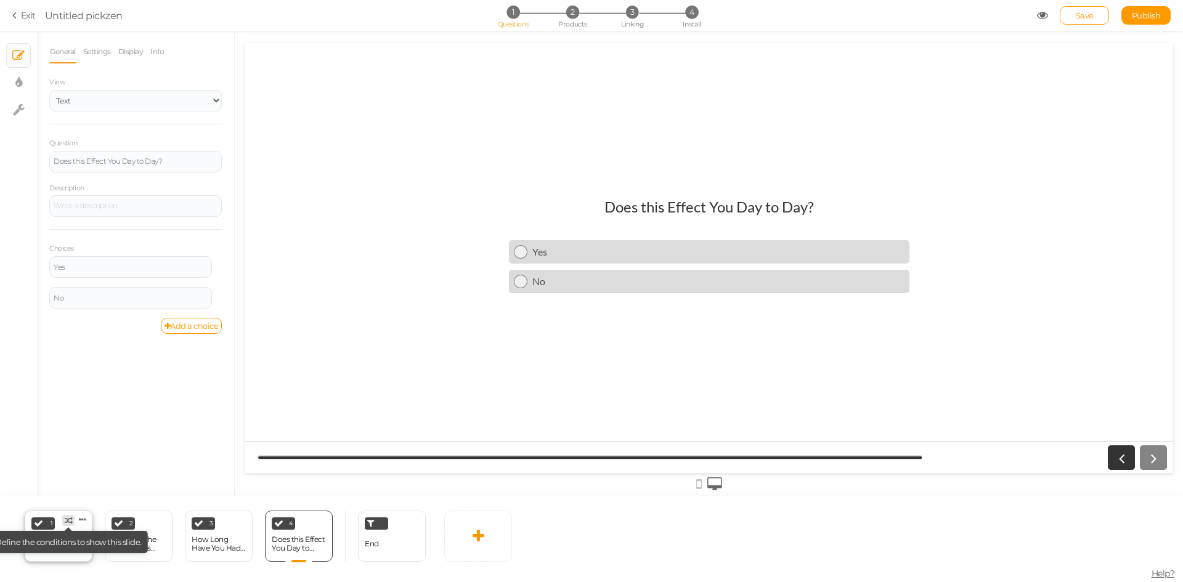
click at [63, 523] on tooltip "× Define the conditions to show this slide." at bounding box center [68, 521] width 11 height 10
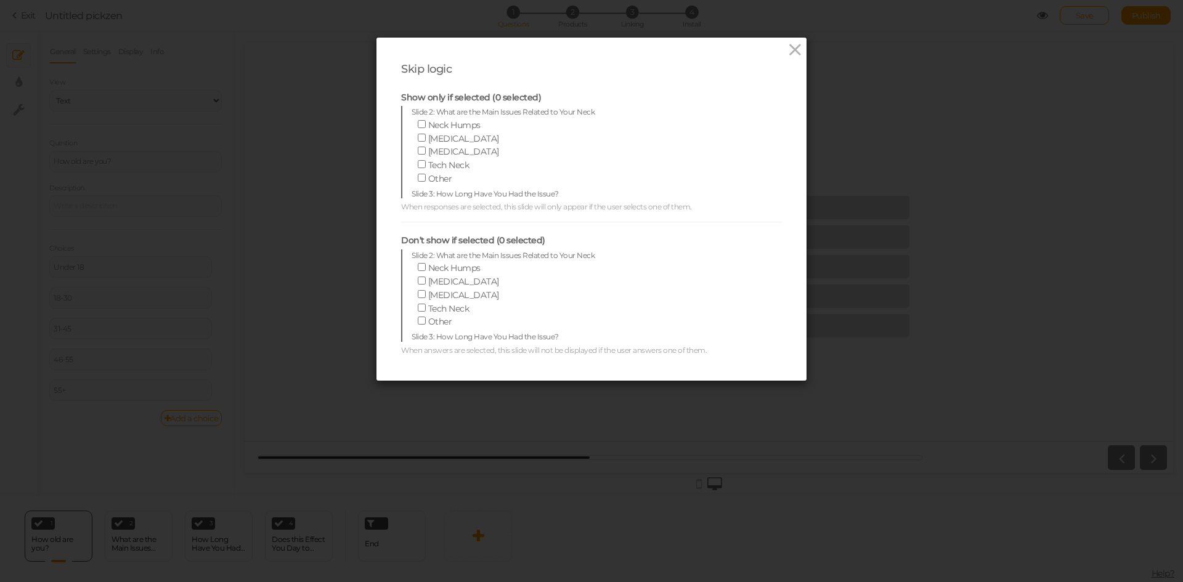
click at [434, 414] on div "Skip logic Show only if selected (0 selected) Slide 2: What are the Main Issues…" at bounding box center [591, 291] width 1183 height 582
click at [794, 52] on icon at bounding box center [795, 50] width 18 height 18
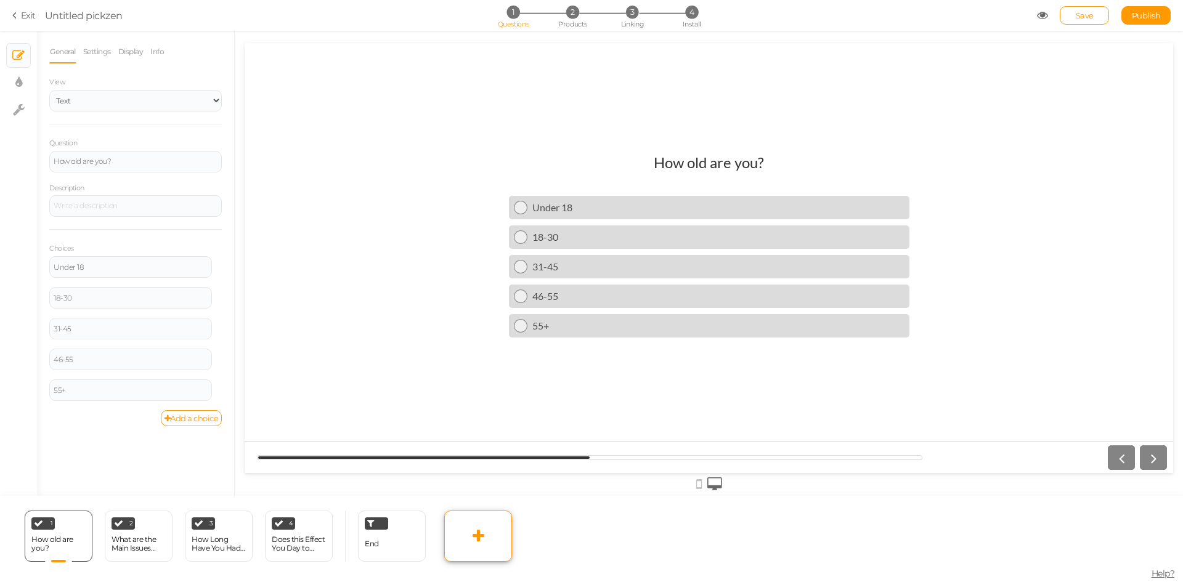
click at [458, 530] on link at bounding box center [478, 536] width 68 height 51
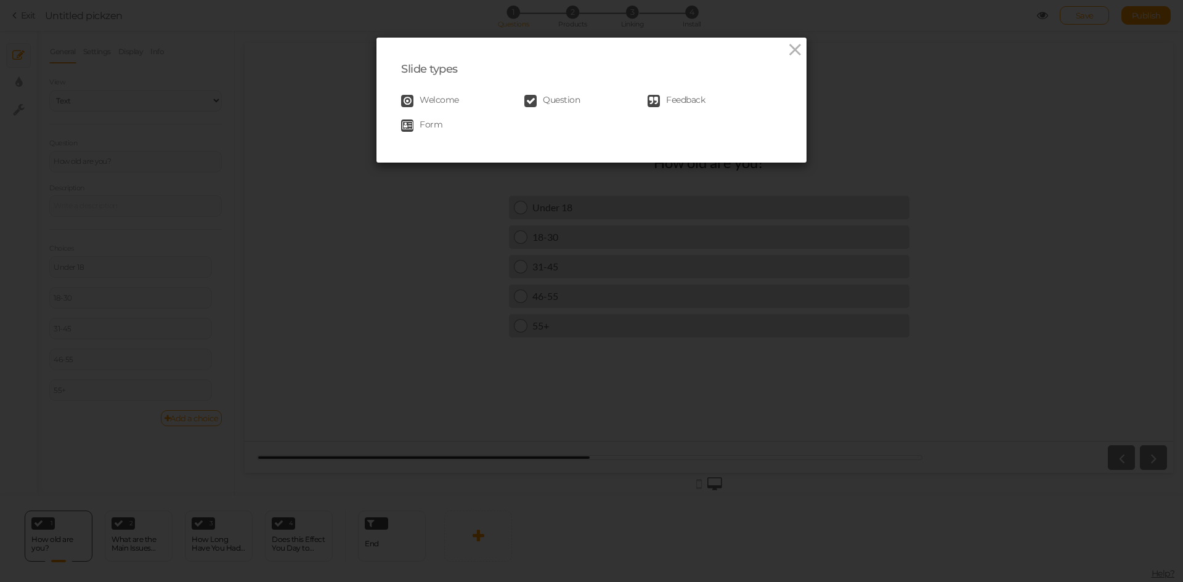
click at [543, 102] on span "Question" at bounding box center [561, 101] width 37 height 12
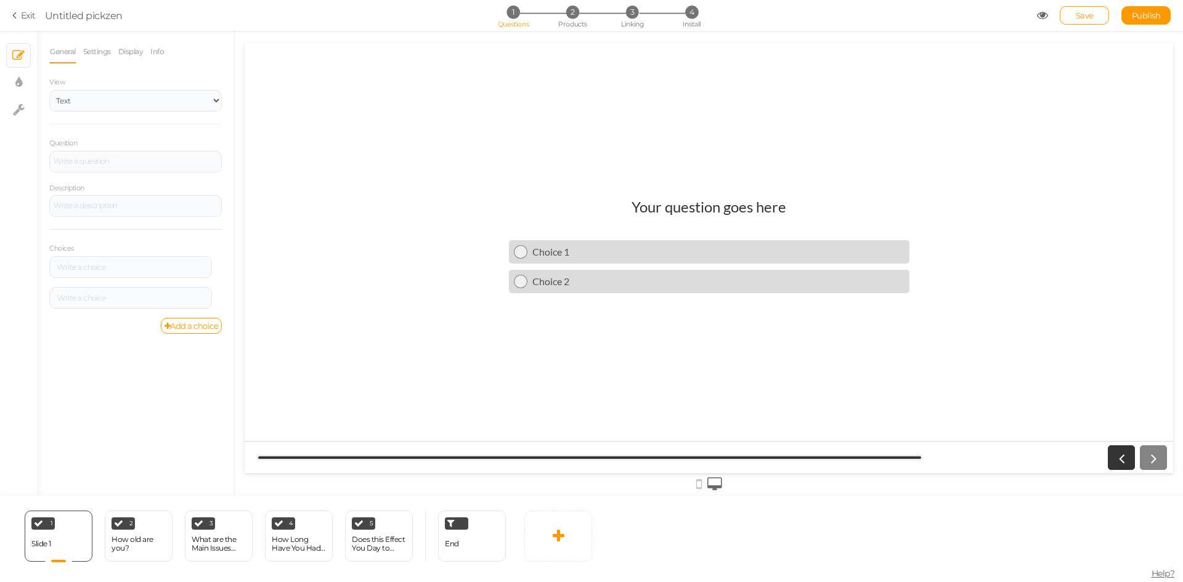
click at [734, 203] on h1 "Your question goes here" at bounding box center [708, 213] width 155 height 30
click at [87, 163] on div at bounding box center [135, 162] width 173 height 22
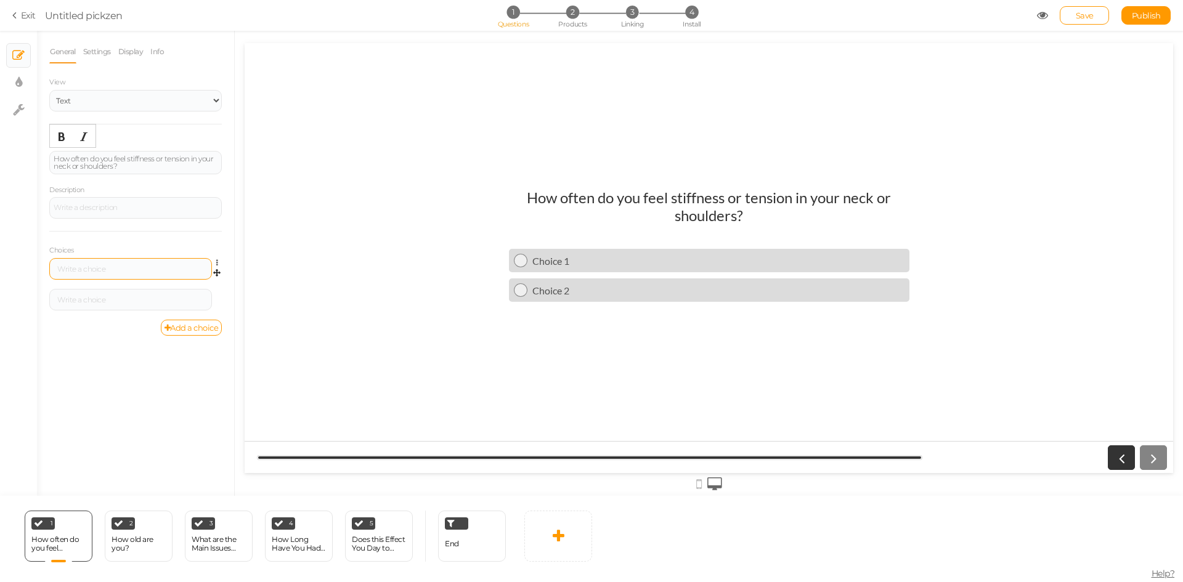
click at [78, 269] on div at bounding box center [131, 269] width 154 height 7
click at [121, 303] on div at bounding box center [131, 299] width 154 height 7
click at [179, 325] on link "Add a choice" at bounding box center [192, 328] width 62 height 16
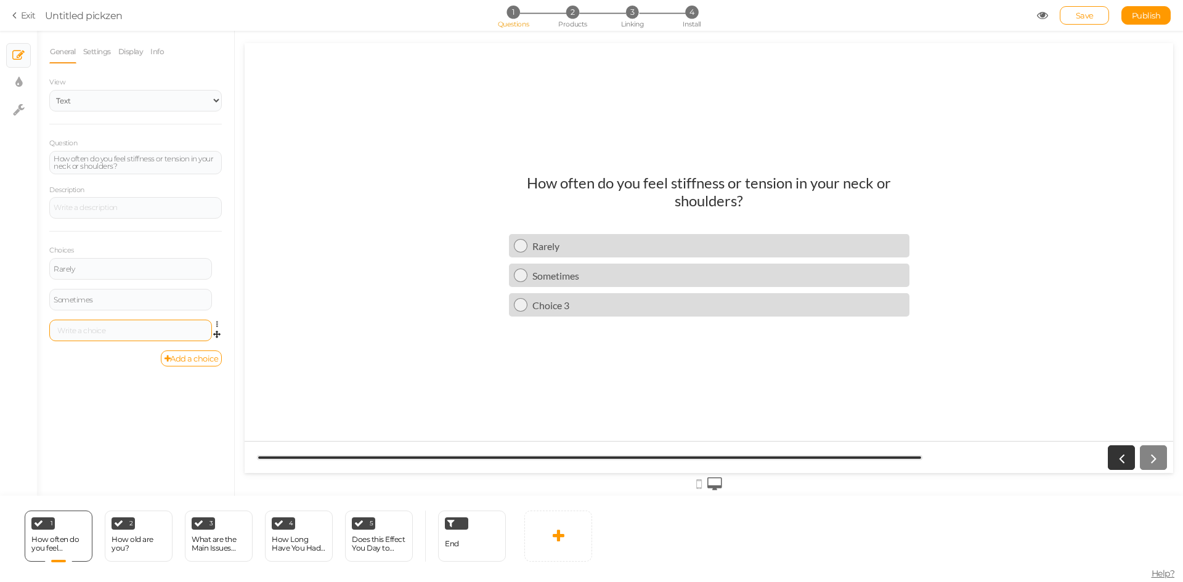
click at [105, 323] on div at bounding box center [130, 331] width 163 height 22
click at [109, 325] on div at bounding box center [130, 331] width 163 height 22
click at [106, 334] on div at bounding box center [131, 330] width 154 height 7
click at [240, 522] on icon at bounding box center [242, 519] width 7 height 9
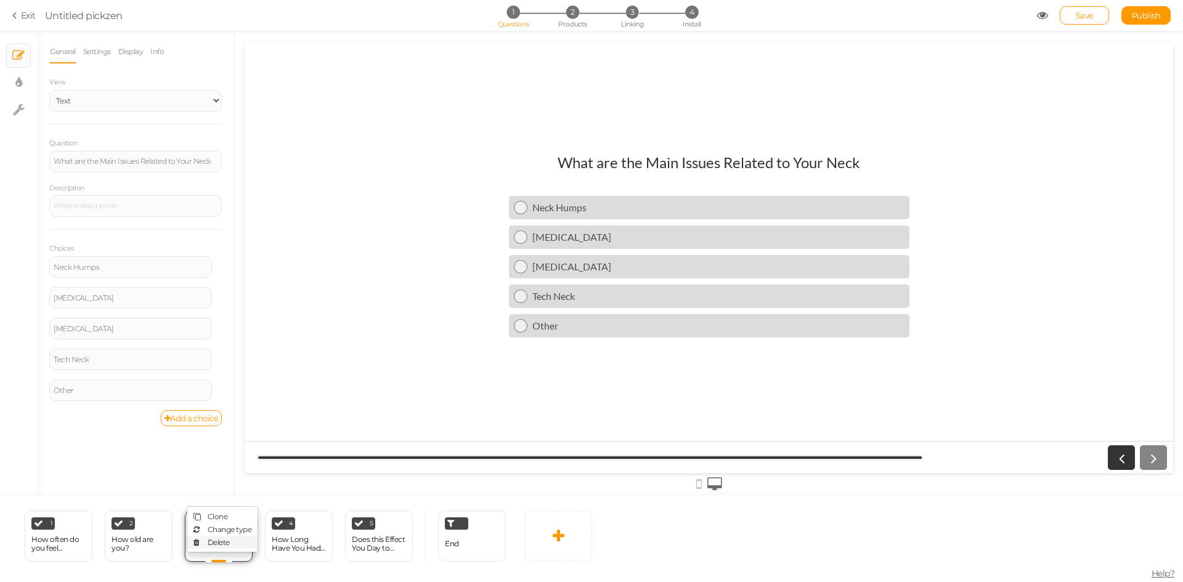
click at [229, 540] on span "Delete" at bounding box center [219, 542] width 22 height 9
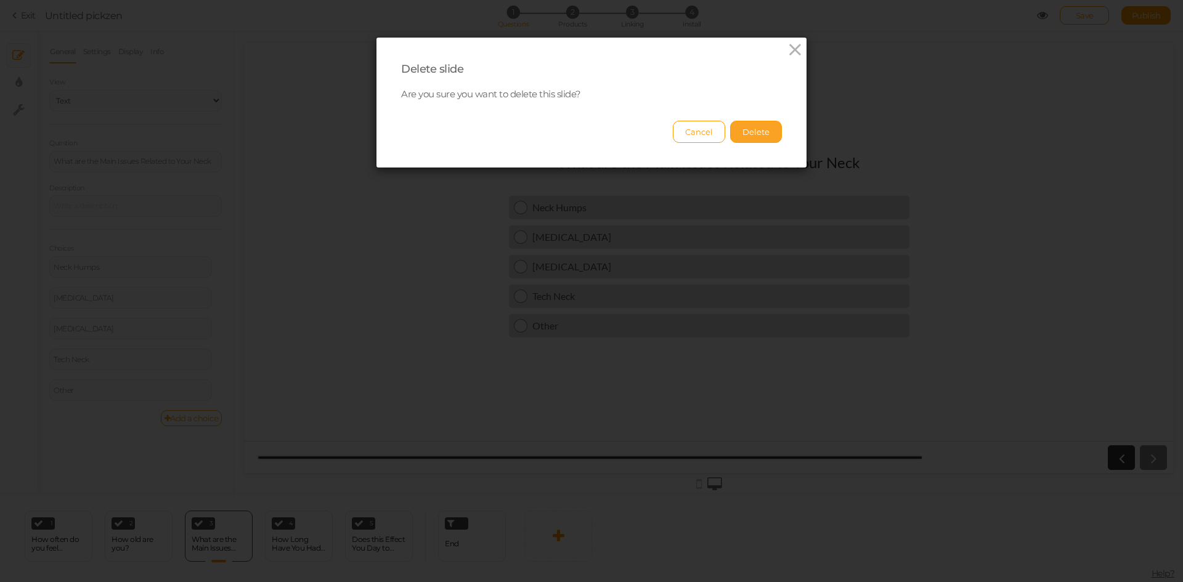
click at [741, 131] on button "Delete" at bounding box center [756, 132] width 52 height 22
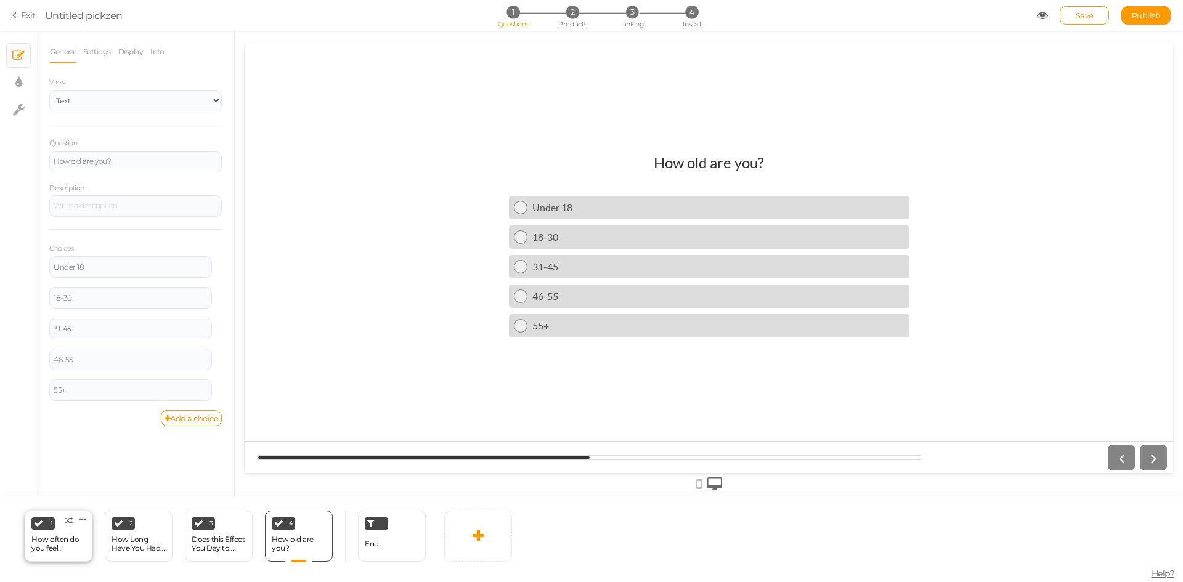
click at [41, 542] on div "How often do you feel stiffness or tension in your neck or shoulders?" at bounding box center [58, 543] width 54 height 17
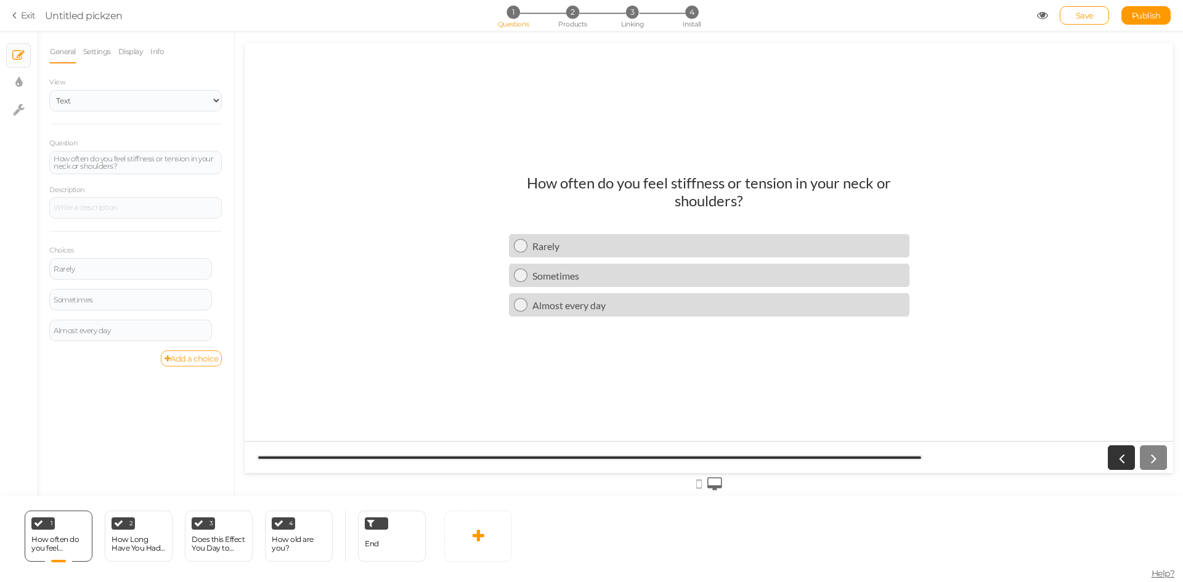
click at [162, 355] on link "Add a choice" at bounding box center [192, 359] width 62 height 16
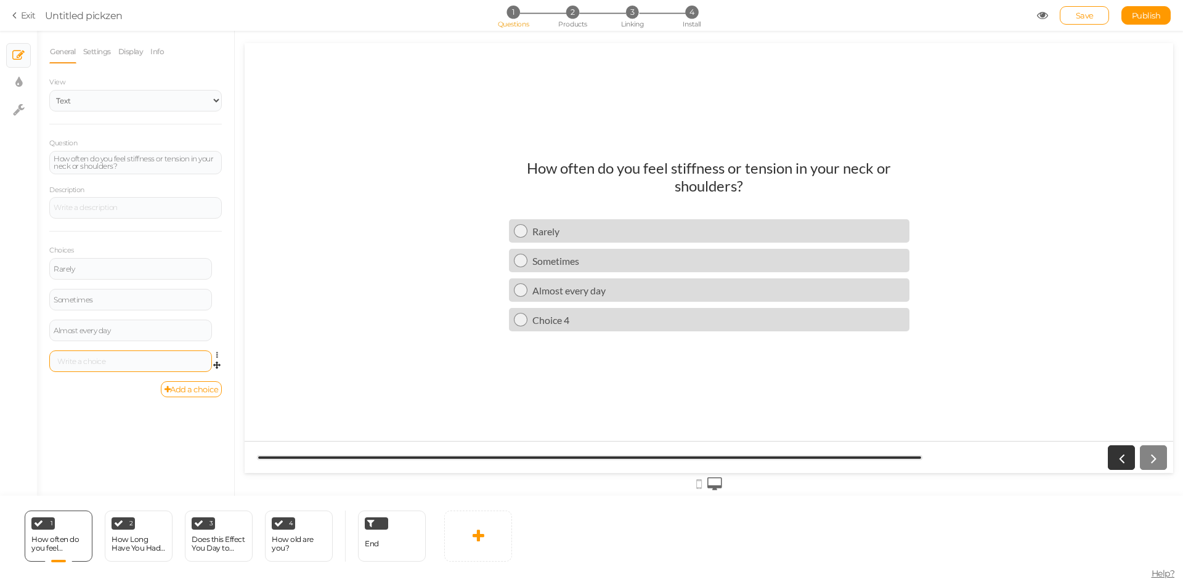
click at [126, 359] on div at bounding box center [131, 361] width 154 height 7
click at [136, 540] on div "How Long Have You Had the Issue?" at bounding box center [139, 543] width 54 height 17
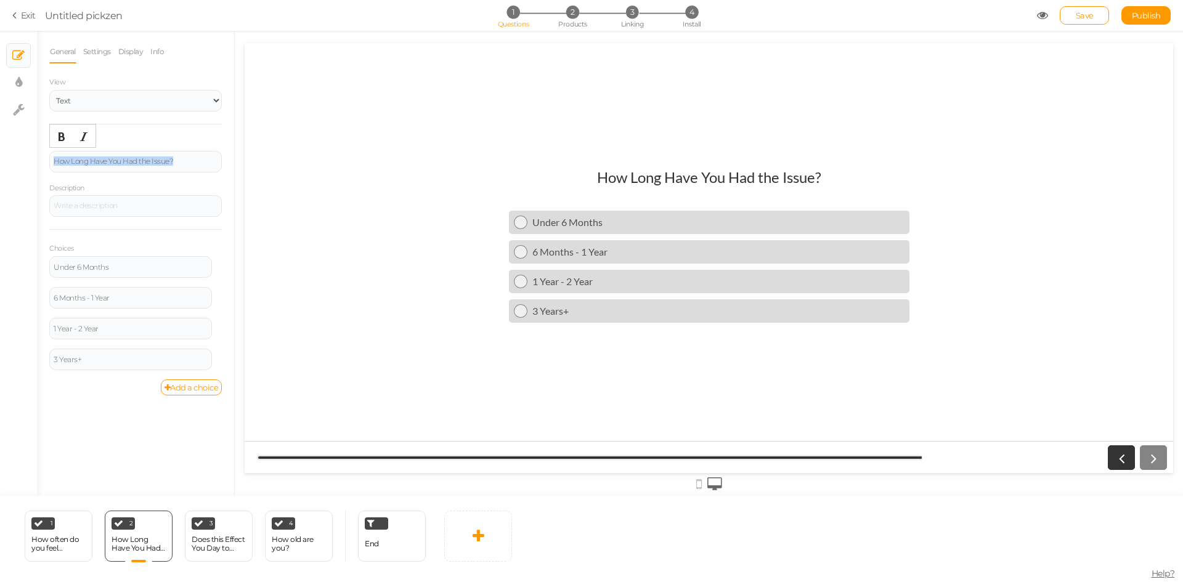
drag, startPoint x: 76, startPoint y: 160, endPoint x: 20, endPoint y: 159, distance: 56.1
click at [20, 159] on div "× Slides × Display settings × Settings General Settings Display Info View Text …" at bounding box center [591, 263] width 1183 height 465
paste div
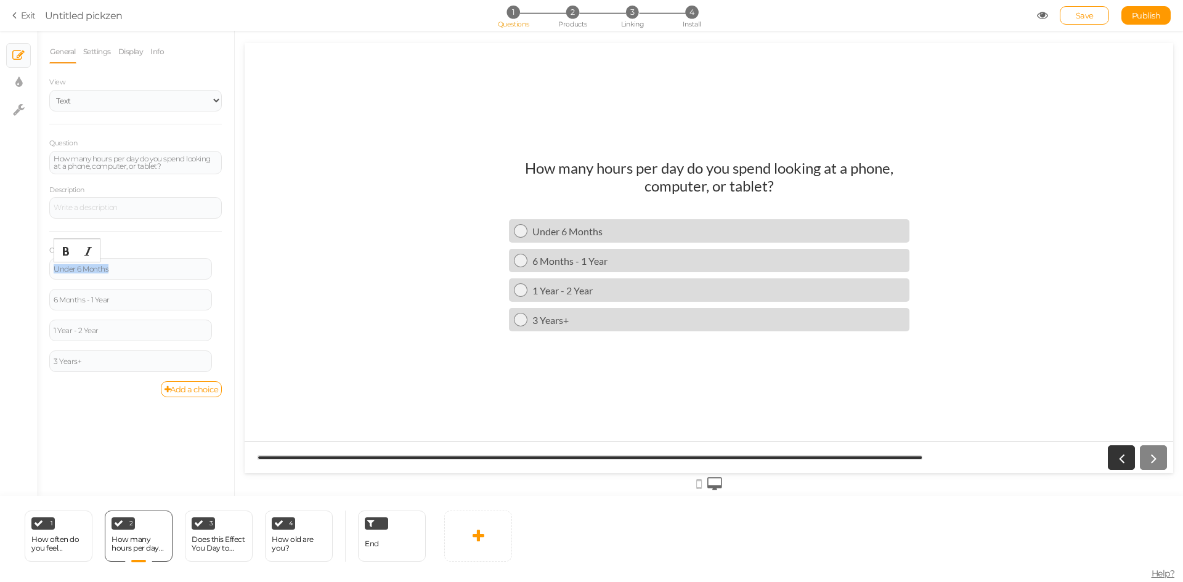
drag, startPoint x: 128, startPoint y: 266, endPoint x: 43, endPoint y: 267, distance: 85.6
click at [43, 267] on div "General Settings Display Info View Text Images Slider Dropdown Question How man…" at bounding box center [135, 268] width 197 height 456
paste div
drag, startPoint x: 132, startPoint y: 299, endPoint x: 40, endPoint y: 300, distance: 91.8
click at [44, 301] on div "General Settings Display Info View Text Images Slider Dropdown Question How man…" at bounding box center [135, 268] width 197 height 456
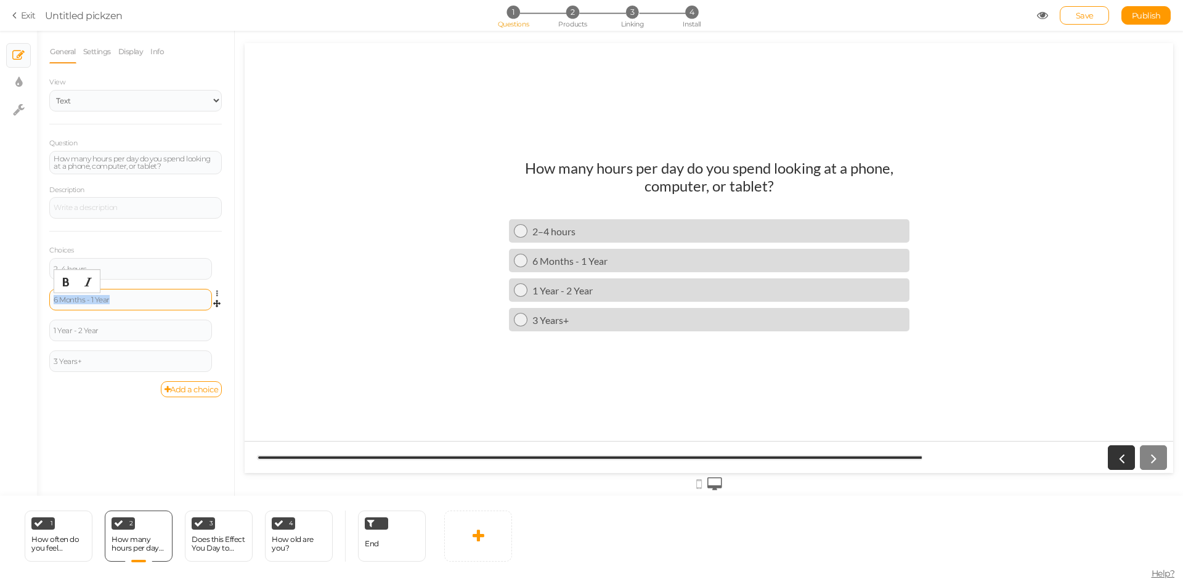
paste div
drag, startPoint x: 108, startPoint y: 332, endPoint x: 34, endPoint y: 331, distance: 74.5
click at [34, 331] on div "× Slides × Display settings × Settings General Settings Display Info View Text …" at bounding box center [591, 263] width 1183 height 465
copy div "1 Year - 2 Year"
paste div
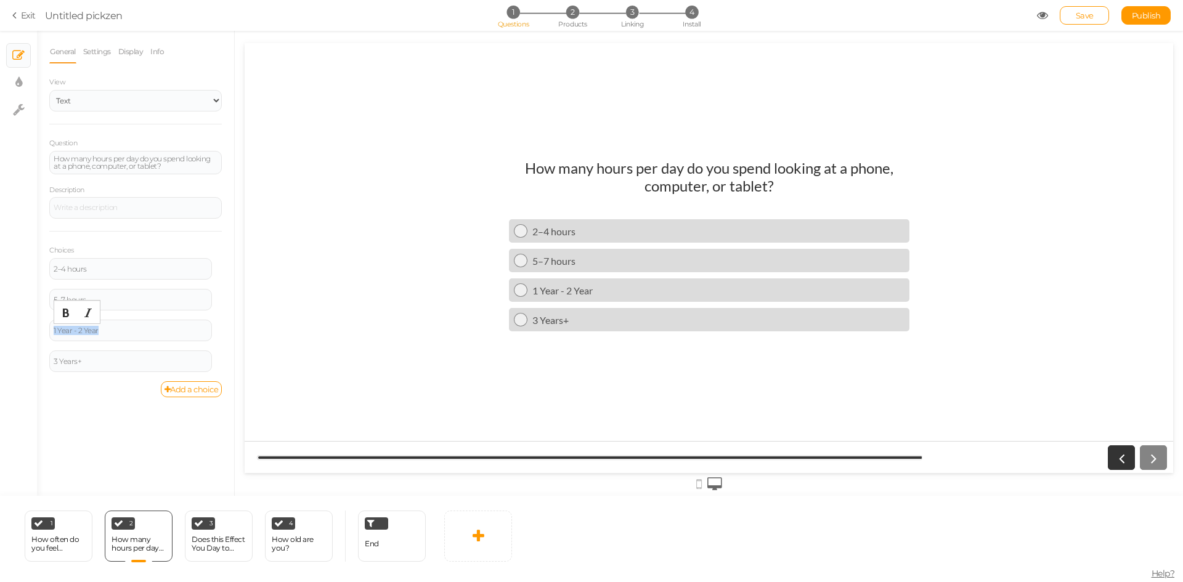
drag, startPoint x: 121, startPoint y: 330, endPoint x: 39, endPoint y: 328, distance: 81.9
click at [43, 330] on div "General Settings Display Info View Text Images Slider Dropdown Question How man…" at bounding box center [135, 268] width 197 height 456
drag, startPoint x: 116, startPoint y: 301, endPoint x: 0, endPoint y: 302, distance: 115.8
click at [0, 302] on div "× Slides × Display settings × Settings General Settings Display Info View Text …" at bounding box center [591, 263] width 1183 height 465
copy div "5–7 hours"
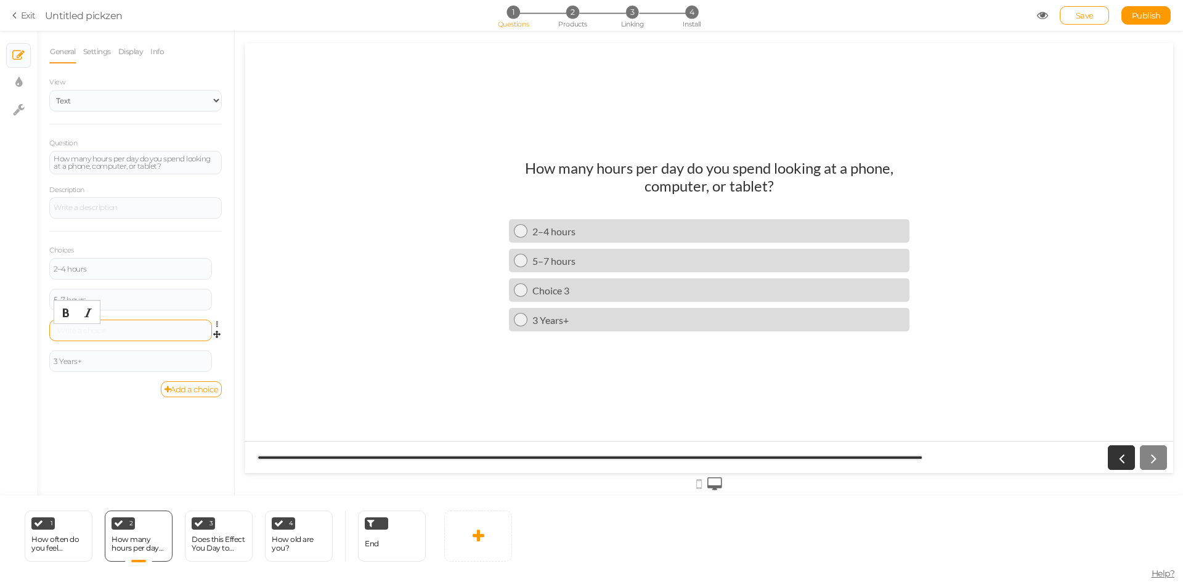
click at [81, 327] on div at bounding box center [131, 330] width 154 height 7
drag, startPoint x: 114, startPoint y: 269, endPoint x: 107, endPoint y: 270, distance: 7.5
click at [107, 270] on div "2–4 hours" at bounding box center [131, 269] width 154 height 7
drag, startPoint x: 107, startPoint y: 270, endPoint x: 36, endPoint y: 272, distance: 70.9
click at [36, 272] on div "× Slides × Display settings × Settings General Settings Display Info View Text …" at bounding box center [591, 263] width 1183 height 465
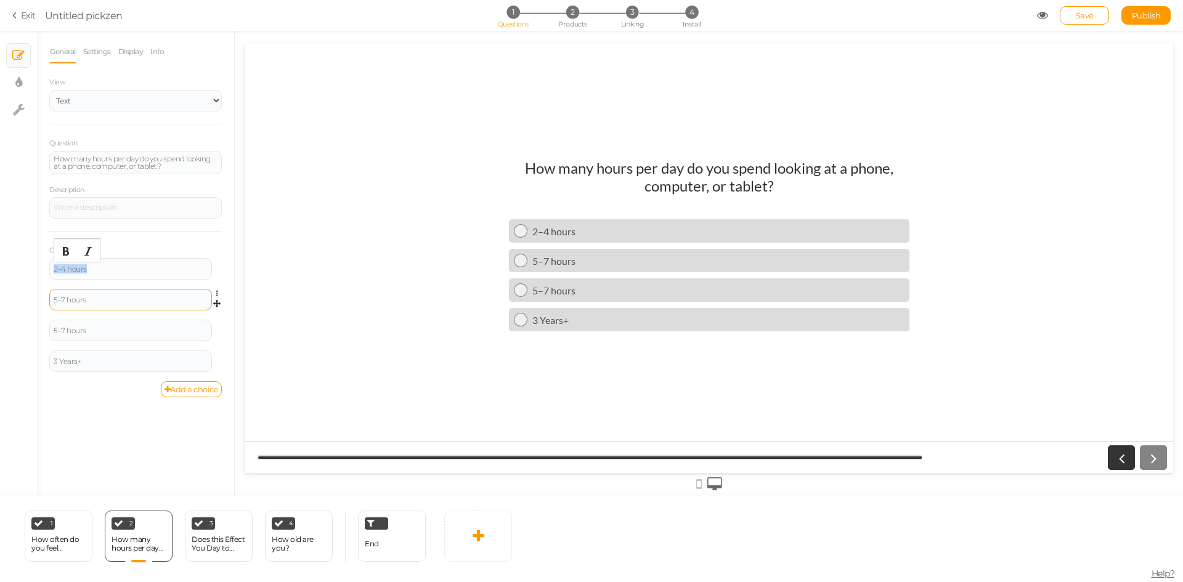
copy div "2–4 hours"
drag, startPoint x: 94, startPoint y: 302, endPoint x: 31, endPoint y: 302, distance: 63.5
click at [31, 302] on div "× Slides × Display settings × Settings General Settings Display Info View Text …" at bounding box center [591, 263] width 1183 height 465
paste div
drag, startPoint x: 112, startPoint y: 270, endPoint x: 30, endPoint y: 266, distance: 81.4
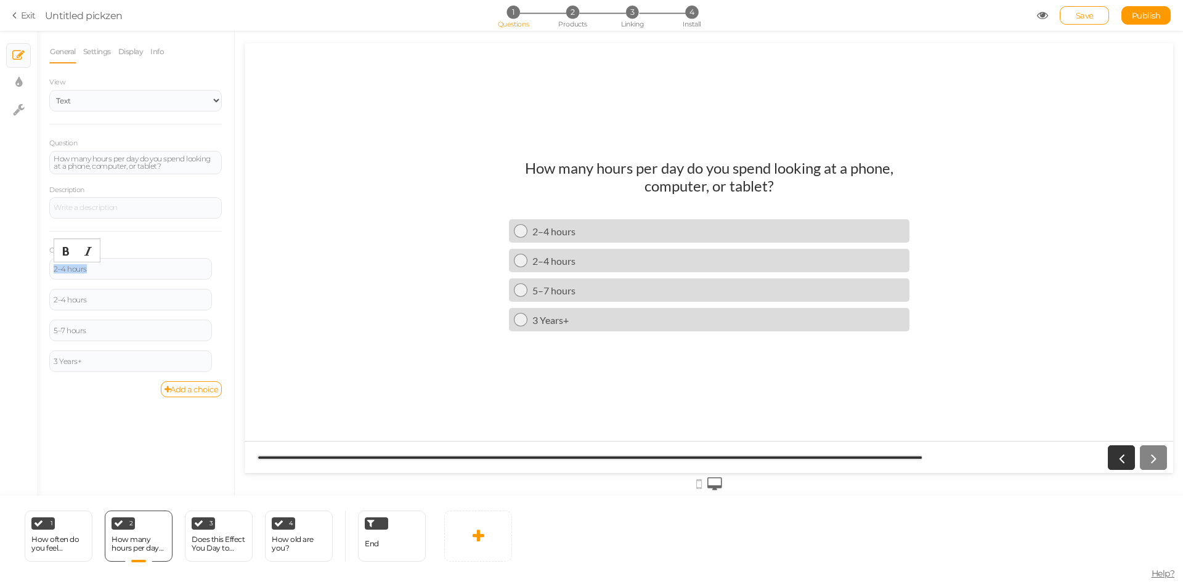
click at [30, 267] on div "× Slides × Display settings × Settings General Settings Display Info View Text …" at bounding box center [591, 263] width 1183 height 465
drag, startPoint x: 87, startPoint y: 362, endPoint x: 46, endPoint y: 362, distance: 41.3
click at [46, 362] on div "General Settings Display Info View Text Images Slider Dropdown Question How man…" at bounding box center [135, 268] width 197 height 456
paste div
click at [87, 412] on div "General Settings Display Info View Text Images Slider Dropdown Question How man…" at bounding box center [135, 268] width 197 height 456
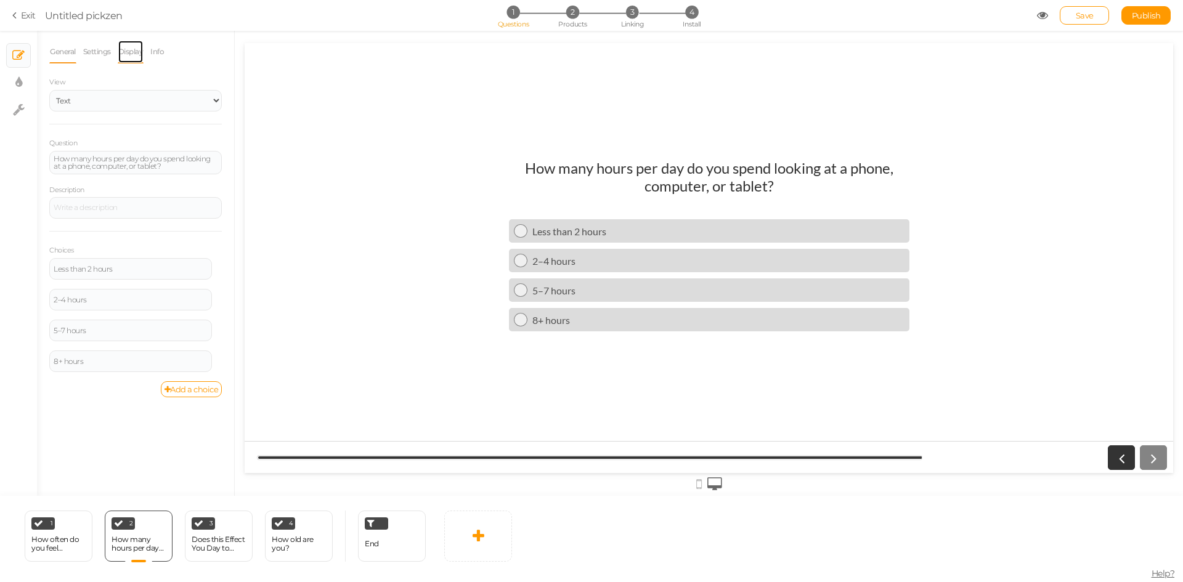
click at [124, 51] on link "Display" at bounding box center [131, 51] width 26 height 23
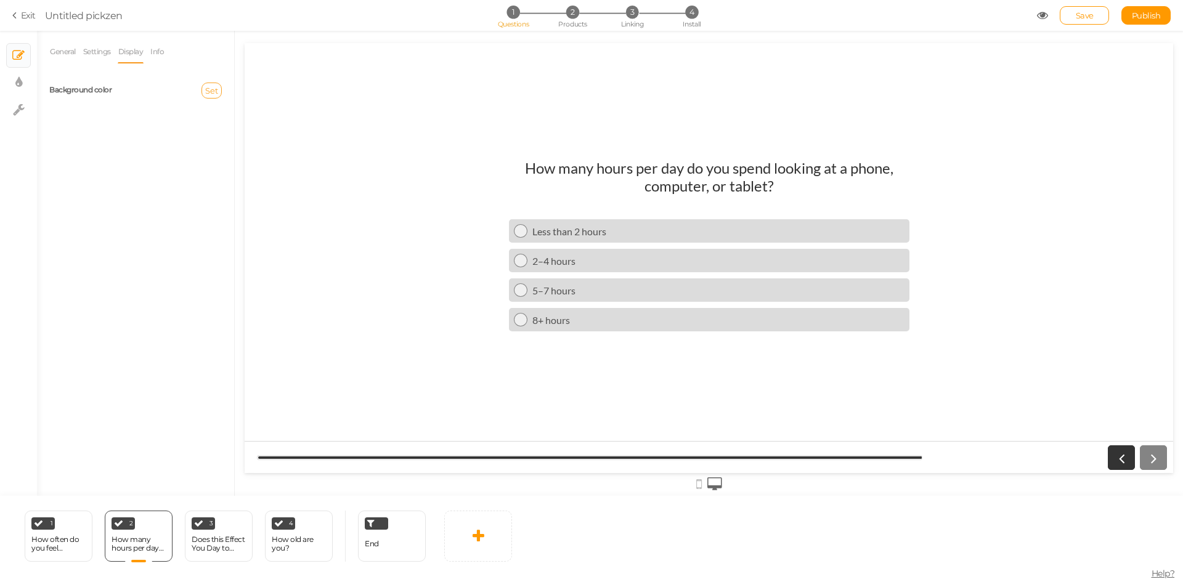
click at [210, 93] on span "Set" at bounding box center [211, 91] width 13 height 10
click at [238, 185] on input "text" at bounding box center [236, 180] width 62 height 11
paste input "147871"
type input "147871"
click at [179, 93] on div at bounding box center [183, 90] width 95 height 11
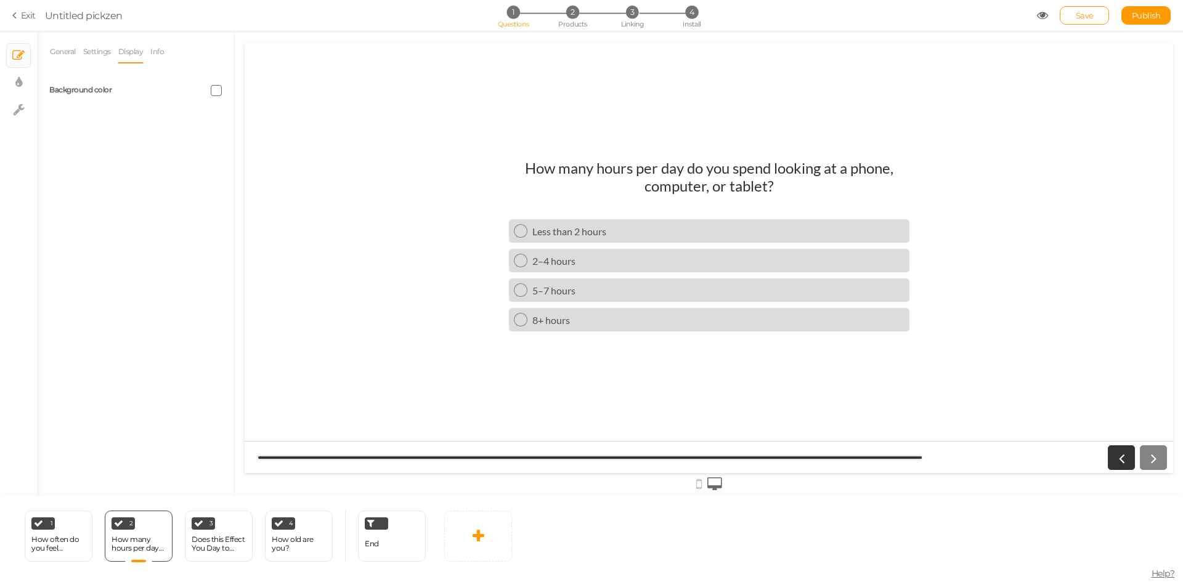
click at [213, 89] on span at bounding box center [216, 90] width 11 height 11
click at [247, 177] on input "147871" at bounding box center [245, 178] width 62 height 11
paste input "147871"
drag, startPoint x: 272, startPoint y: 101, endPoint x: 268, endPoint y: 152, distance: 51.3
click at [269, 152] on colorpicker-saturation at bounding box center [245, 131] width 62 height 62
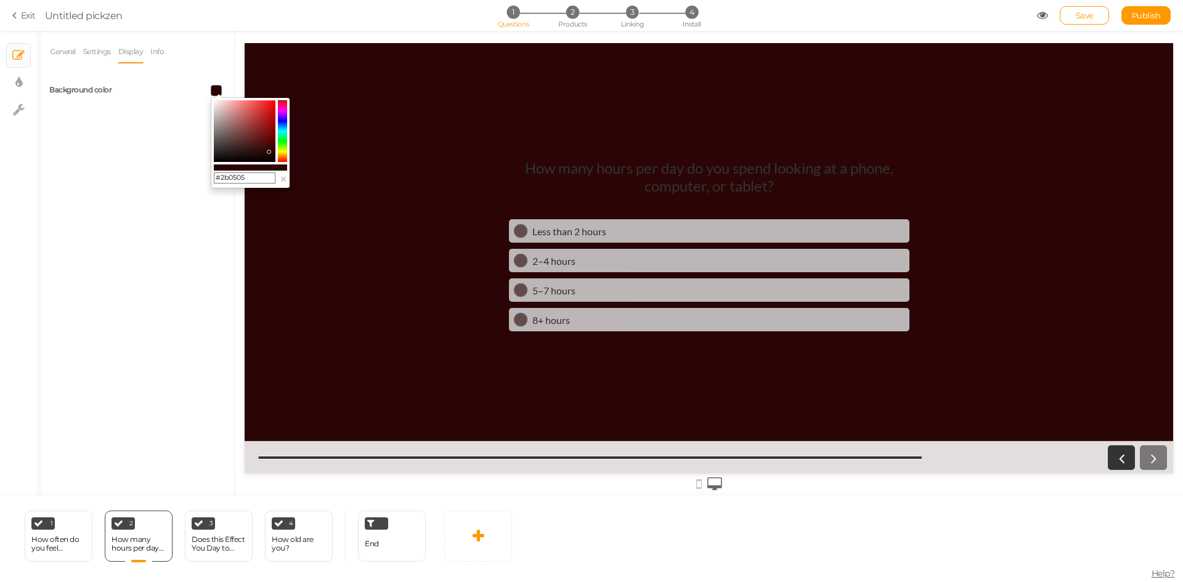
drag, startPoint x: 253, startPoint y: 179, endPoint x: 214, endPoint y: 175, distance: 38.4
click at [214, 175] on input "#2b0505" at bounding box center [245, 178] width 62 height 11
paste input "147871"
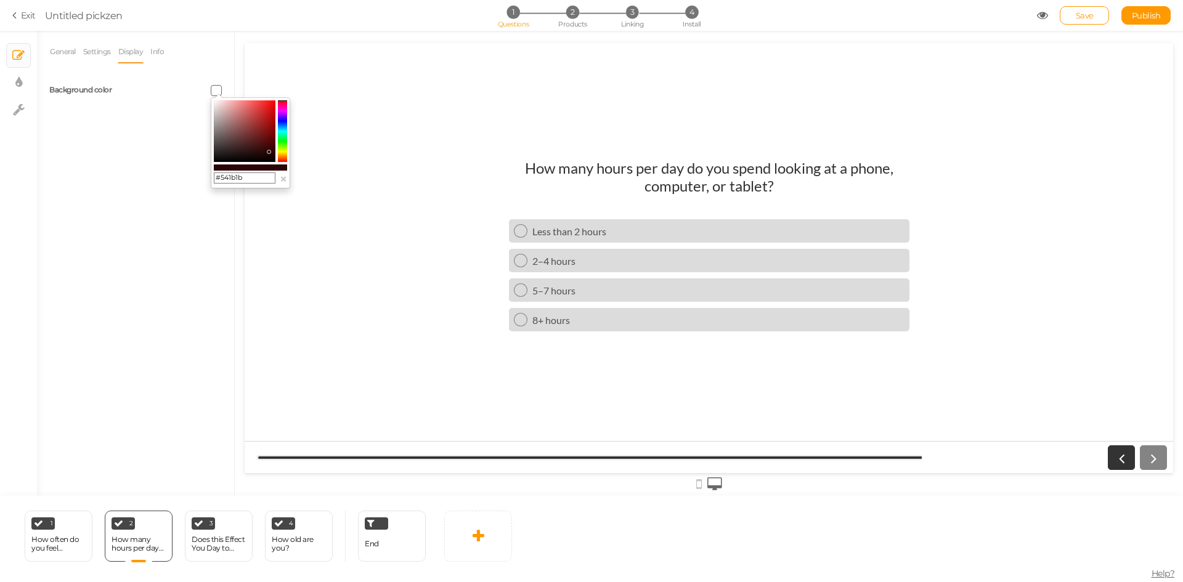
click at [256, 142] on colorpicker-saturation at bounding box center [245, 131] width 62 height 62
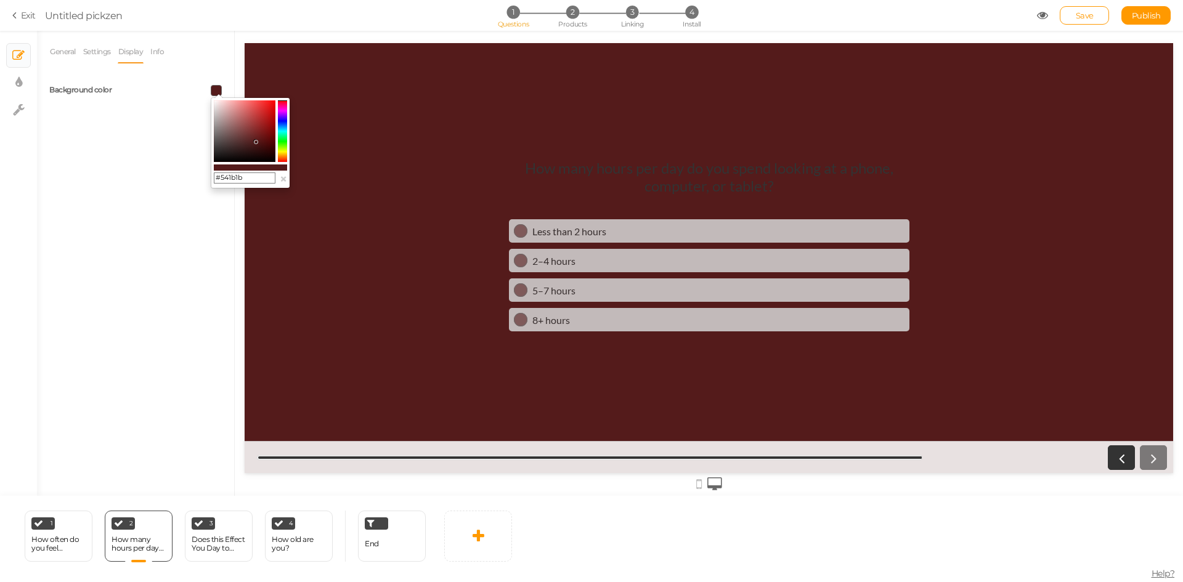
click at [217, 177] on input "#541b1b" at bounding box center [245, 178] width 62 height 11
drag, startPoint x: 240, startPoint y: 177, endPoint x: 222, endPoint y: 177, distance: 18.5
click at [222, 177] on input "#541b1b" at bounding box center [245, 178] width 62 height 11
paste input "147871"
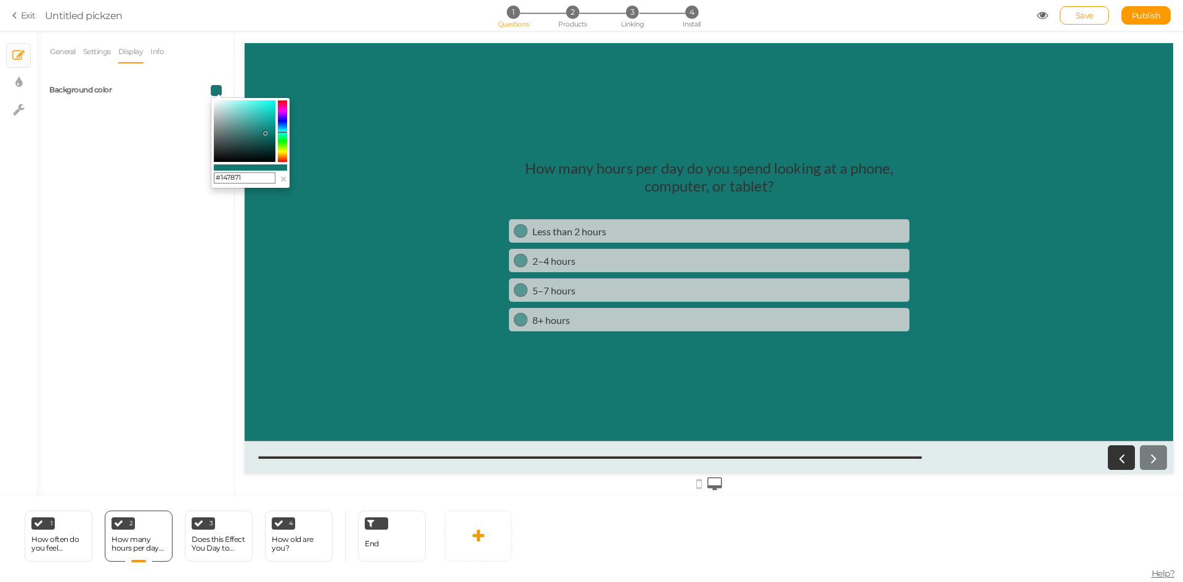
click at [163, 222] on div "General Settings Display Info View Text Images Slider Dropdown Question How man…" at bounding box center [135, 268] width 197 height 456
click at [593, 235] on div "Less than 2 hours" at bounding box center [718, 231] width 372 height 12
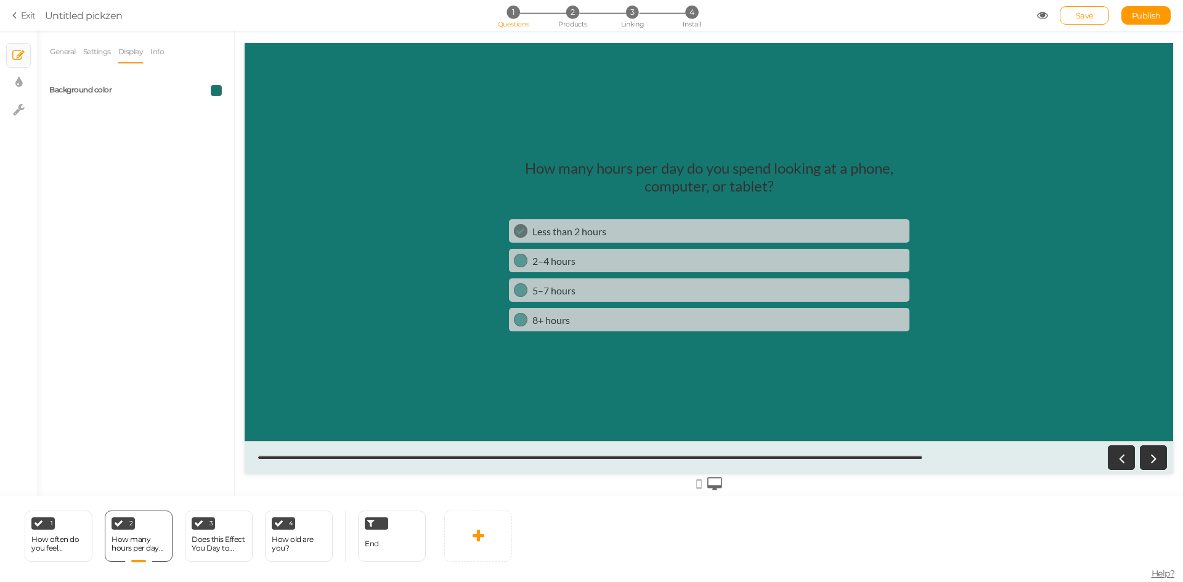
click at [217, 91] on span at bounding box center [216, 90] width 11 height 11
drag, startPoint x: 232, startPoint y: 148, endPoint x: 266, endPoint y: 153, distance: 34.2
click at [266, 153] on colorpicker-saturation at bounding box center [245, 131] width 62 height 62
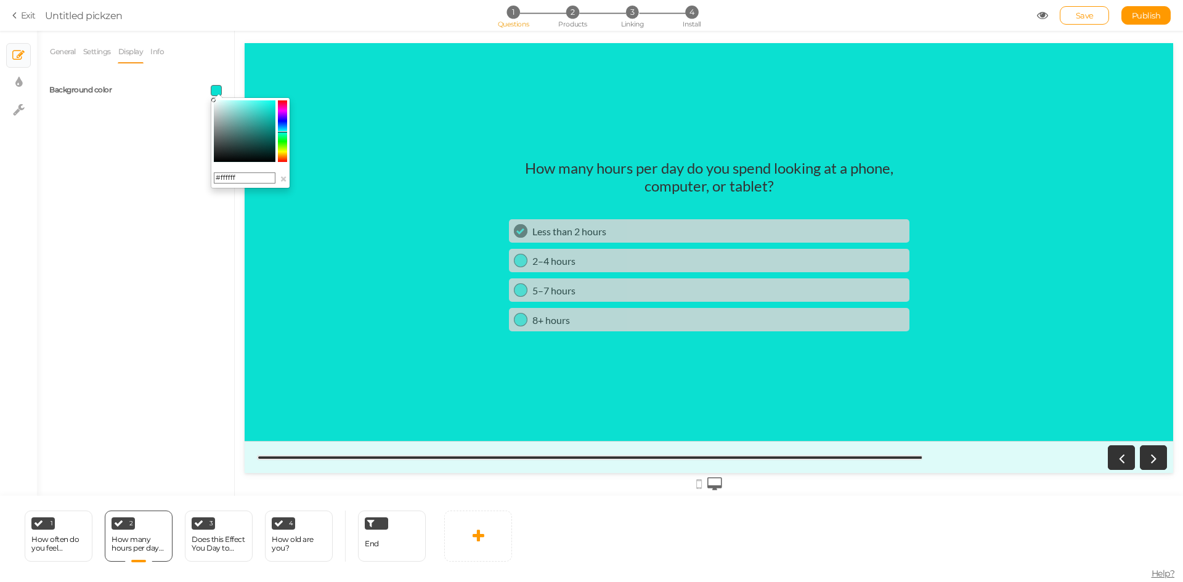
drag, startPoint x: 266, startPoint y: 153, endPoint x: 184, endPoint y: 86, distance: 105.9
click at [186, 86] on body "× Close A wider screen is needed to use the Pickzen builder Exit Untitled pickz…" at bounding box center [591, 291] width 1183 height 582
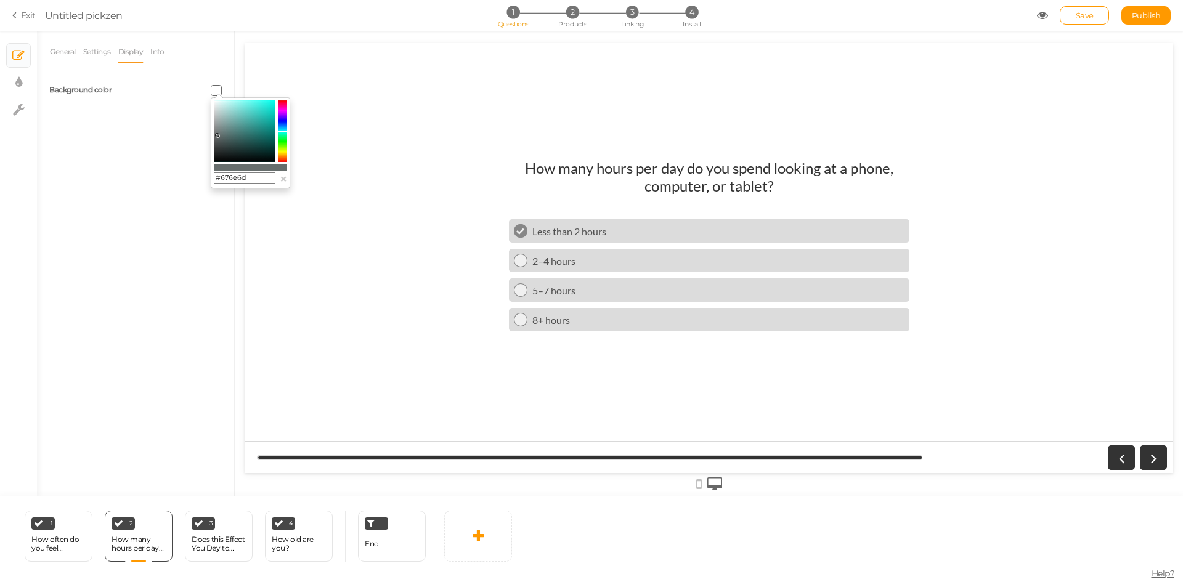
drag, startPoint x: 217, startPoint y: 107, endPoint x: 217, endPoint y: 136, distance: 28.3
click at [217, 136] on colorpicker-saturation at bounding box center [245, 131] width 62 height 62
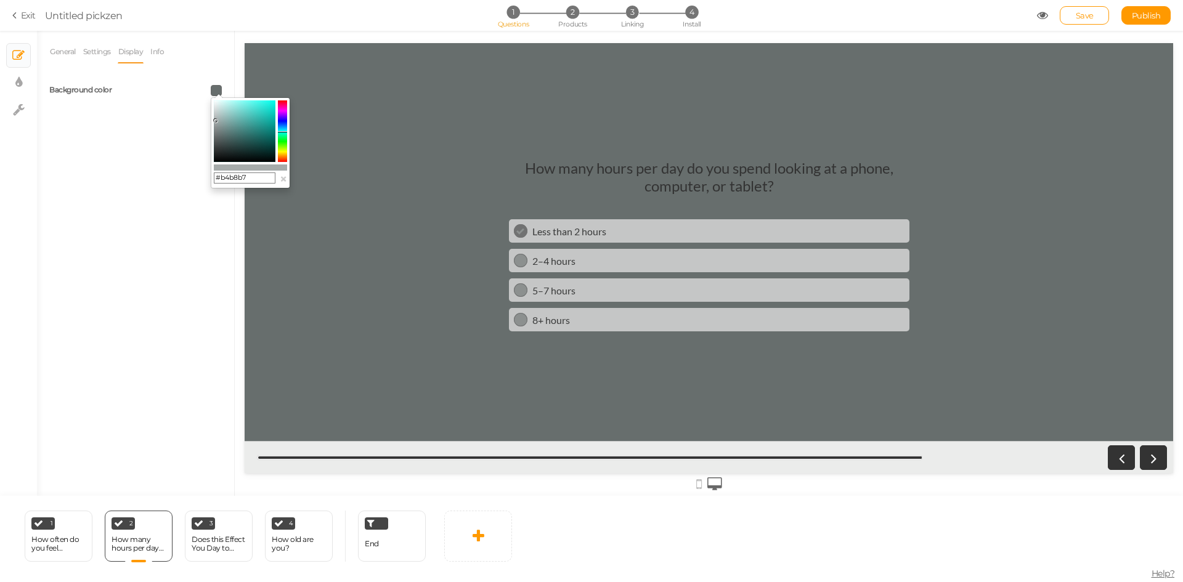
drag, startPoint x: 217, startPoint y: 136, endPoint x: 215, endPoint y: 118, distance: 18.0
click at [215, 118] on icon at bounding box center [215, 120] width 4 height 4
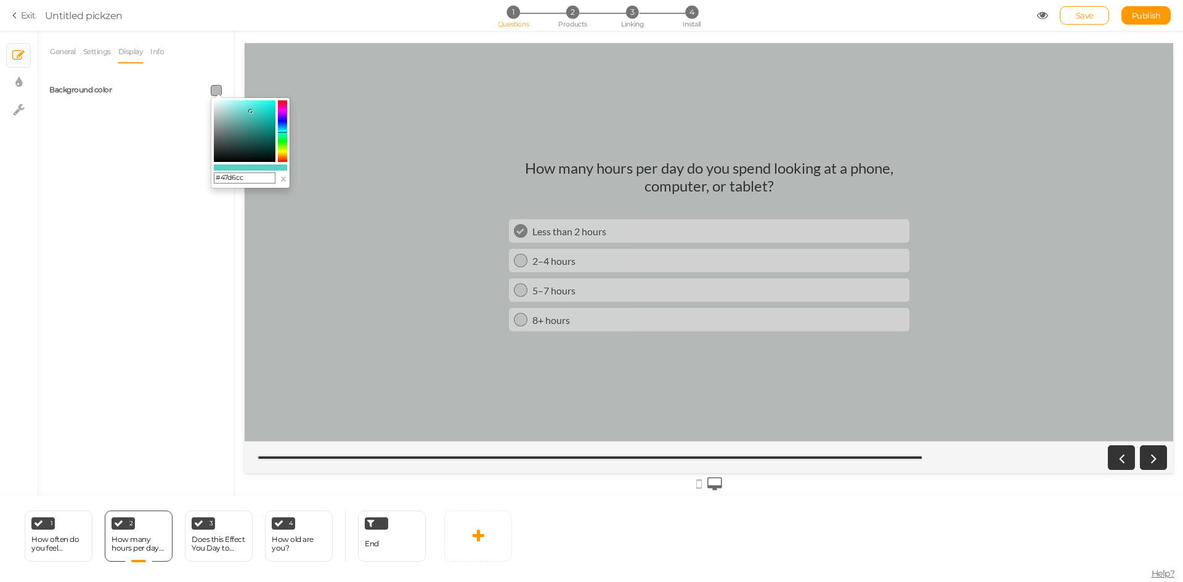
drag, startPoint x: 215, startPoint y: 118, endPoint x: 254, endPoint y: 110, distance: 40.1
click at [253, 110] on icon at bounding box center [250, 111] width 4 height 4
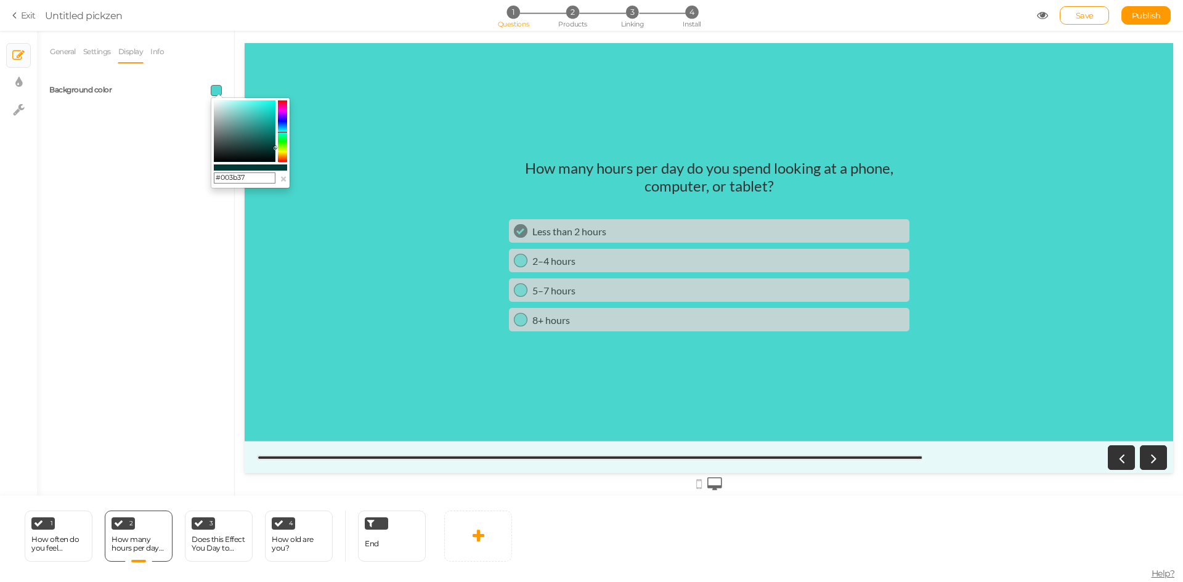
drag, startPoint x: 253, startPoint y: 128, endPoint x: 275, endPoint y: 148, distance: 30.5
click at [275, 148] on colorpicker-saturation at bounding box center [245, 131] width 62 height 62
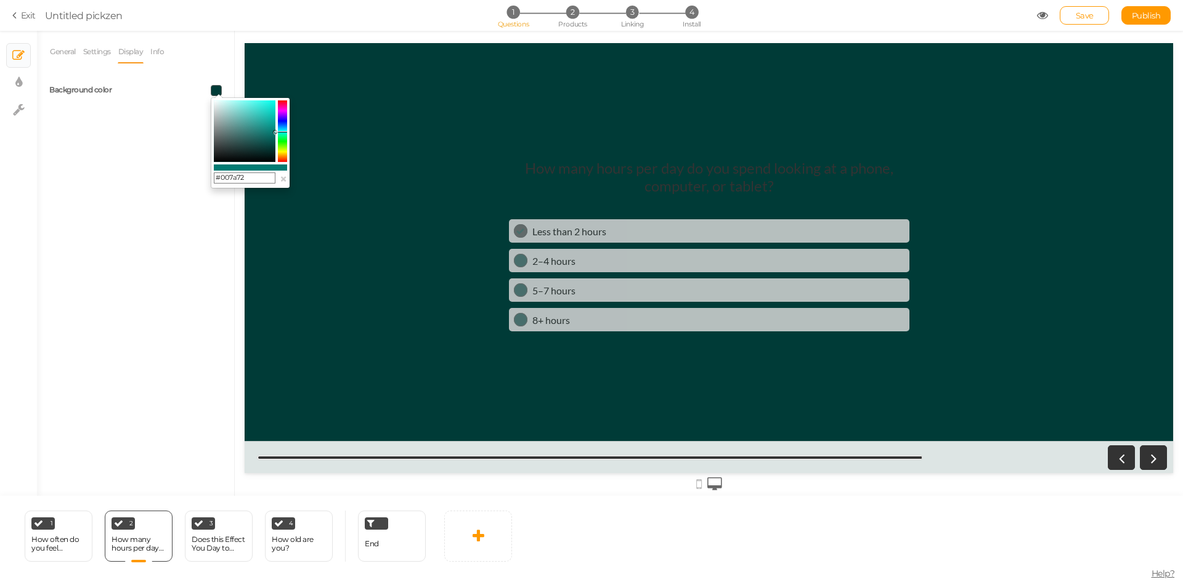
type input "#007d74"
drag, startPoint x: 275, startPoint y: 148, endPoint x: 285, endPoint y: 132, distance: 18.5
click at [285, 132] on div "#007d74 ×" at bounding box center [250, 142] width 79 height 91
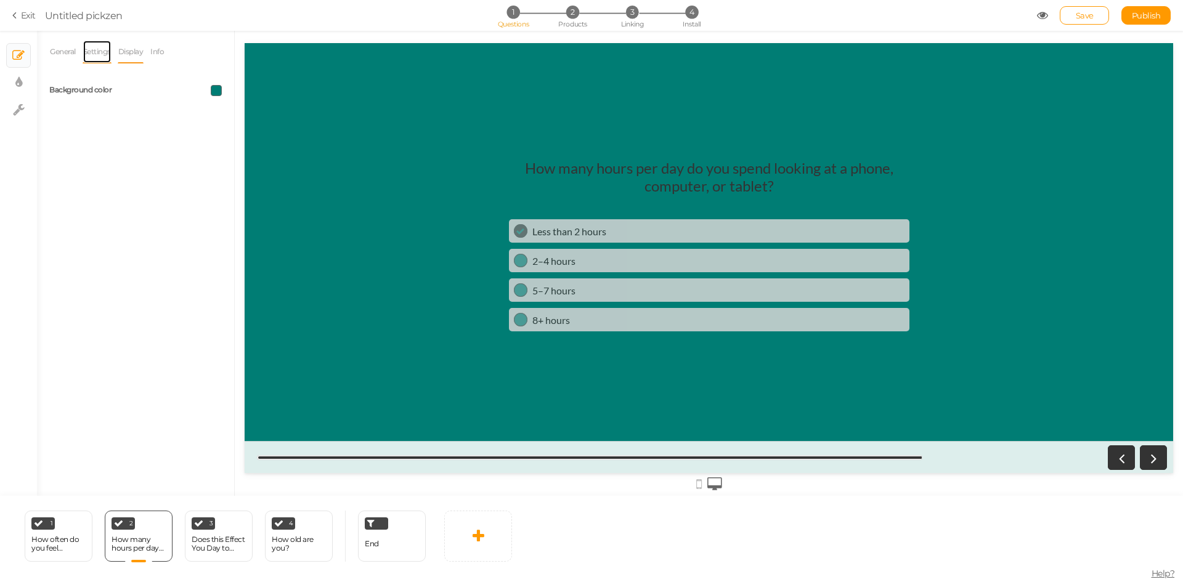
click at [100, 51] on link "Settings" at bounding box center [97, 51] width 29 height 23
click at [140, 54] on link "Display" at bounding box center [131, 51] width 26 height 23
click at [218, 87] on span at bounding box center [216, 90] width 11 height 11
click at [158, 51] on link "Info" at bounding box center [157, 51] width 15 height 23
click at [649, 161] on div "How many hours per day do you spend looking at a phone, computer, or tablet?" at bounding box center [709, 177] width 400 height 36
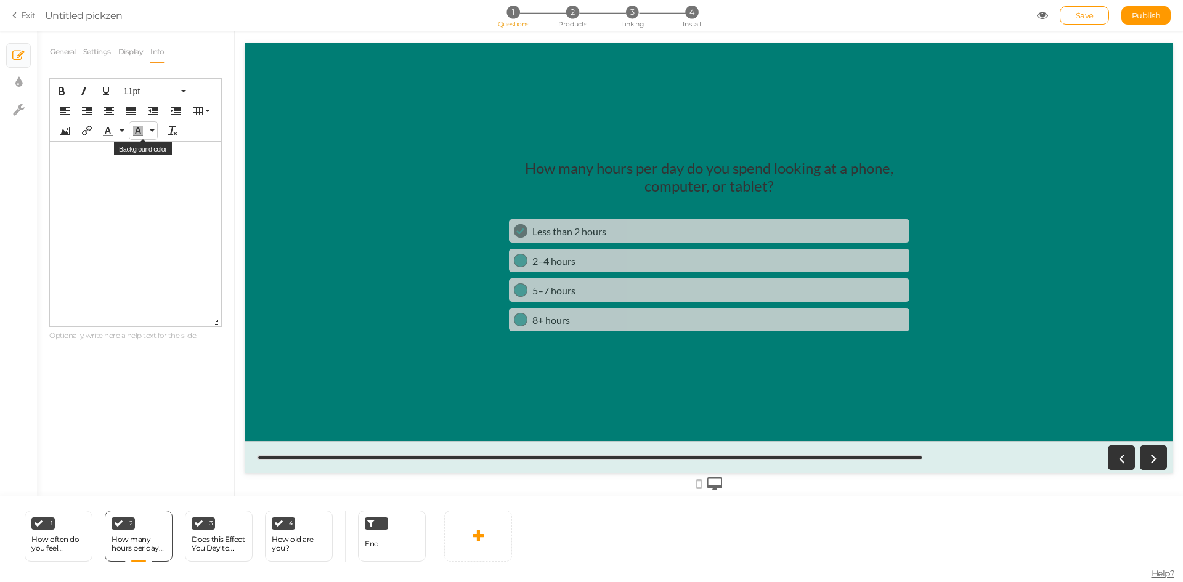
click at [132, 126] on button "Background color" at bounding box center [137, 130] width 17 height 17
click at [104, 129] on icon "Text color" at bounding box center [108, 131] width 10 height 10
click at [121, 133] on button "Text color" at bounding box center [121, 130] width 10 height 17
click at [190, 185] on div at bounding box center [190, 187] width 10 height 10
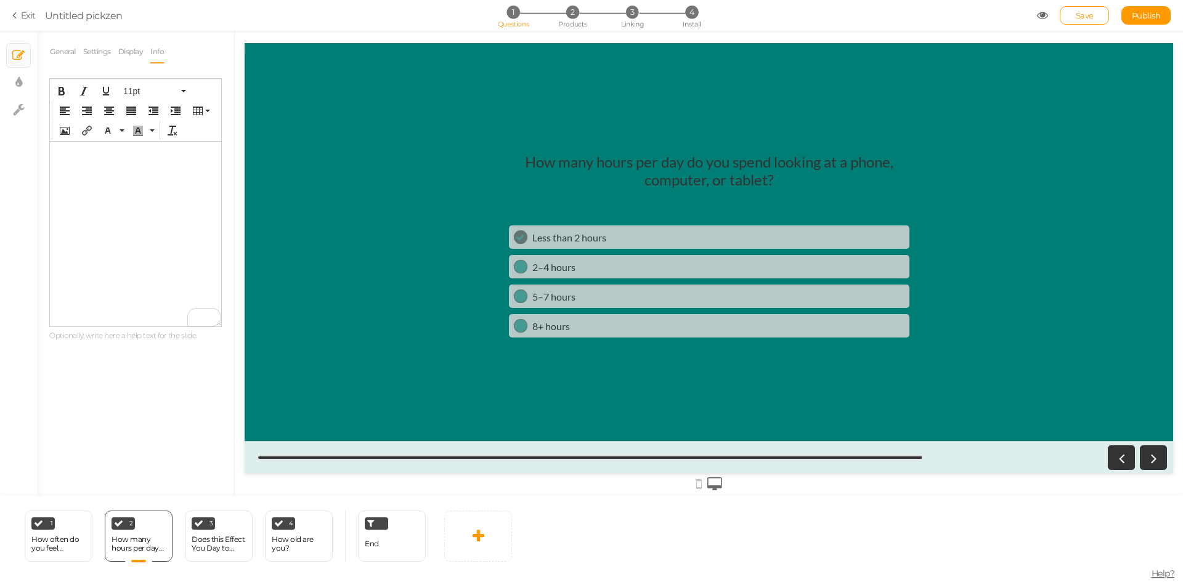
click at [102, 160] on html "﻿c" at bounding box center [135, 152] width 171 height 20
click at [129, 57] on link "Display" at bounding box center [131, 51] width 26 height 23
click at [94, 57] on link "Settings" at bounding box center [97, 51] width 29 height 23
click at [62, 54] on link "General" at bounding box center [62, 51] width 27 height 23
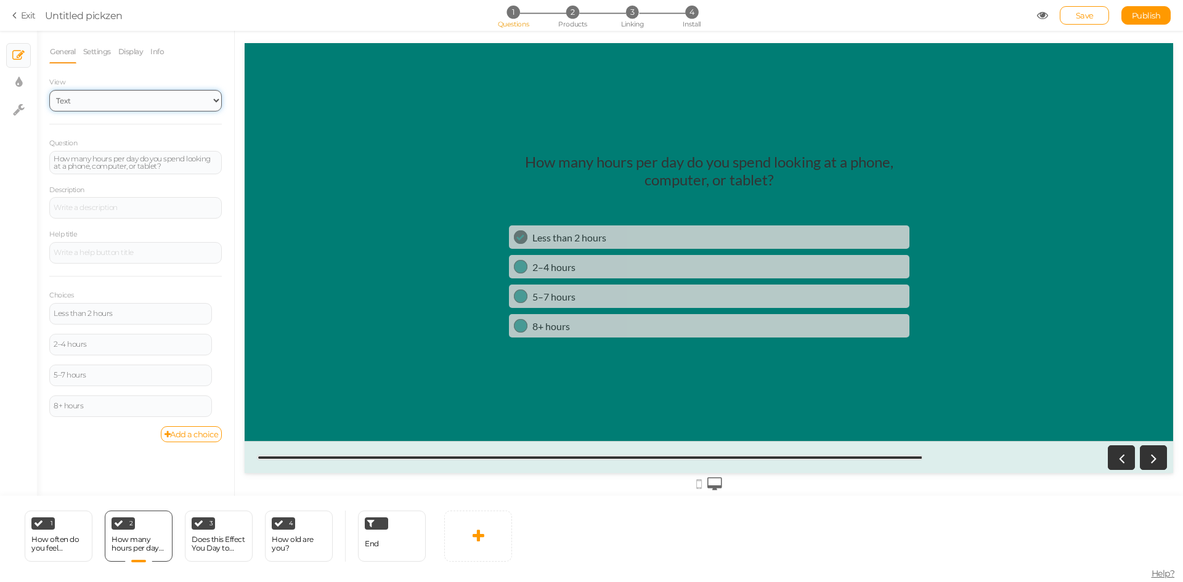
click at [118, 95] on select "Text Images Slider Dropdown" at bounding box center [135, 101] width 173 height 22
click at [164, 47] on link "Info" at bounding box center [157, 51] width 15 height 23
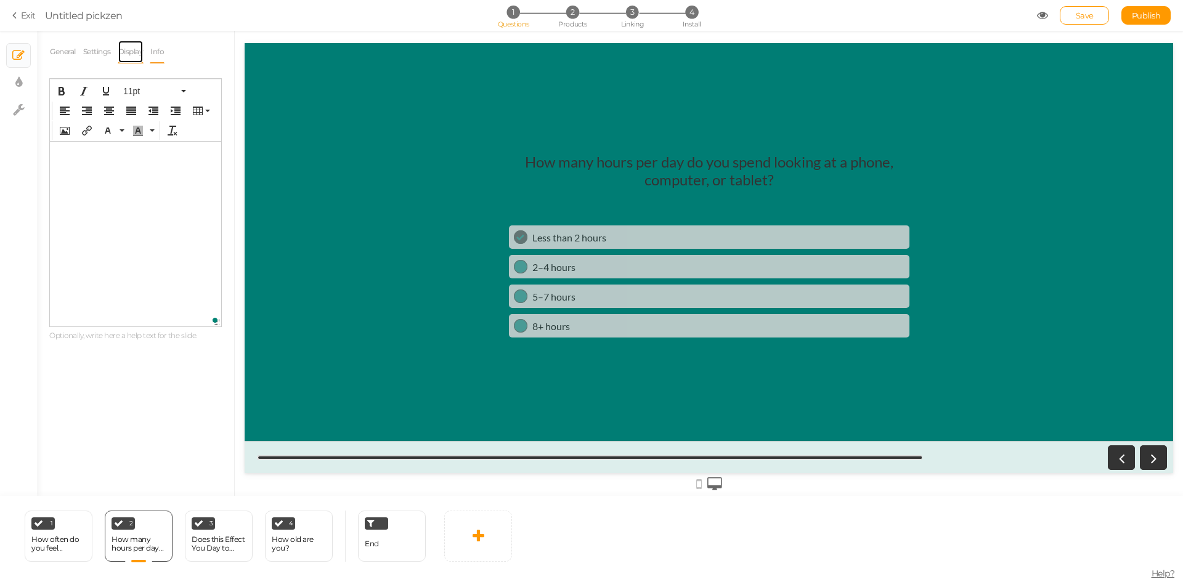
click at [134, 51] on link "Display" at bounding box center [131, 51] width 26 height 23
click at [185, 91] on div at bounding box center [183, 90] width 95 height 11
click at [217, 86] on span at bounding box center [216, 90] width 11 height 11
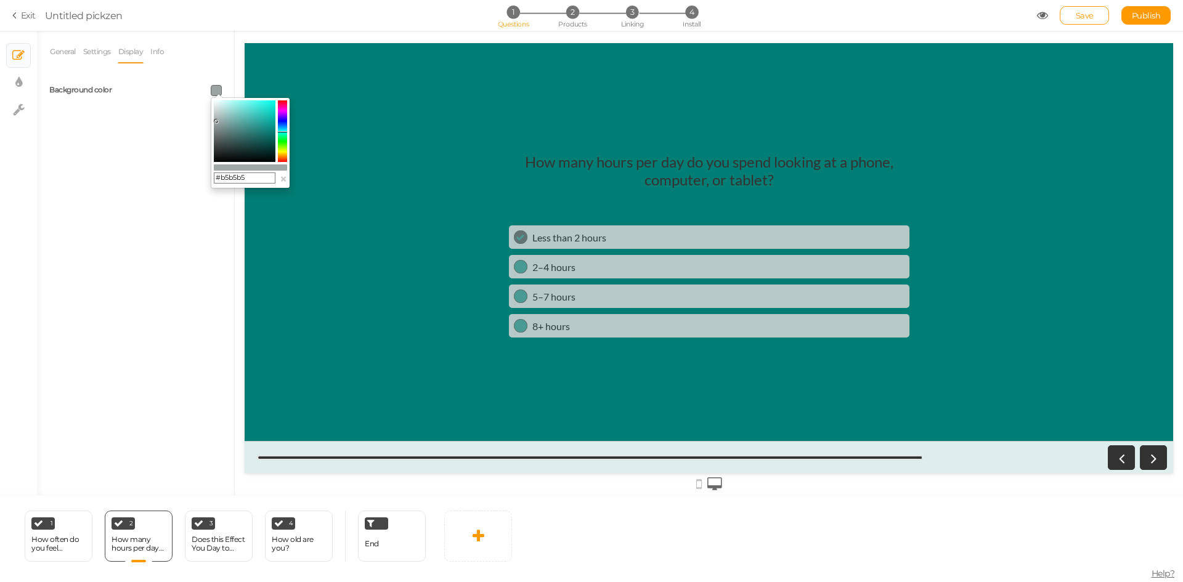
drag, startPoint x: 221, startPoint y: 123, endPoint x: 214, endPoint y: 118, distance: 8.4
click at [214, 118] on colorpicker-saturation at bounding box center [245, 131] width 62 height 62
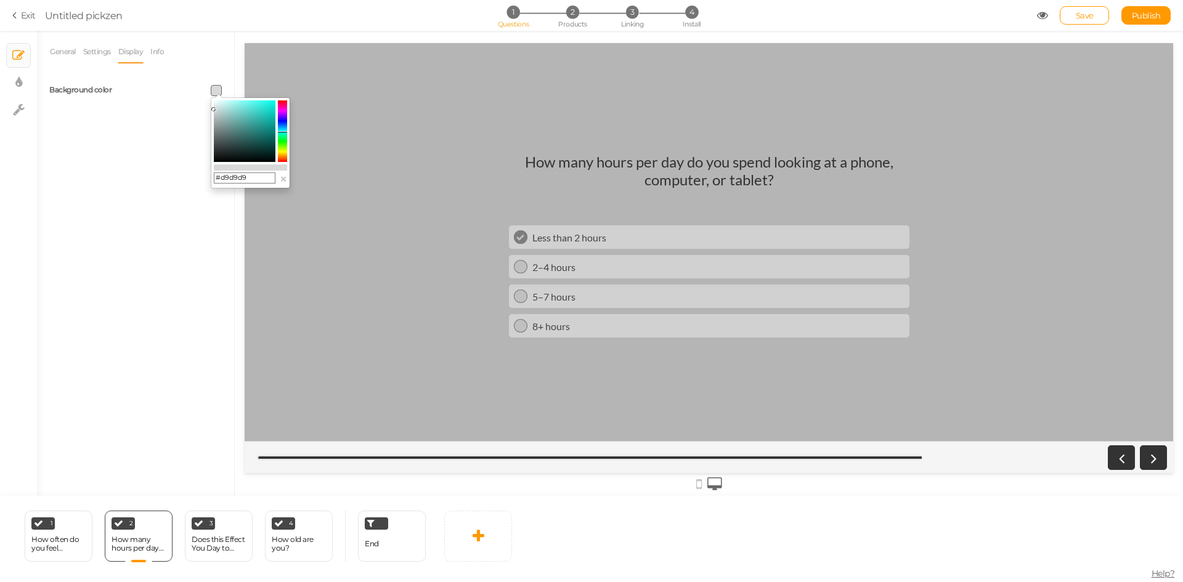
drag, startPoint x: 214, startPoint y: 118, endPoint x: 214, endPoint y: 110, distance: 8.6
click at [214, 110] on icon at bounding box center [213, 109] width 4 height 4
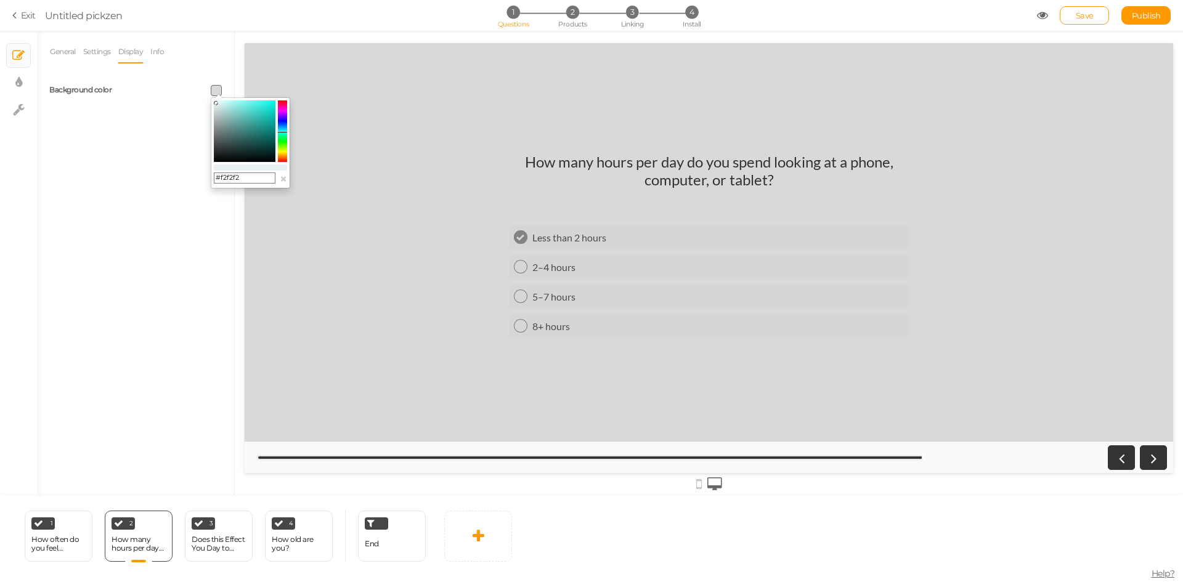
drag, startPoint x: 218, startPoint y: 107, endPoint x: 211, endPoint y: 104, distance: 8.3
click at [211, 104] on div "#f2f2f2 ×" at bounding box center [250, 142] width 79 height 91
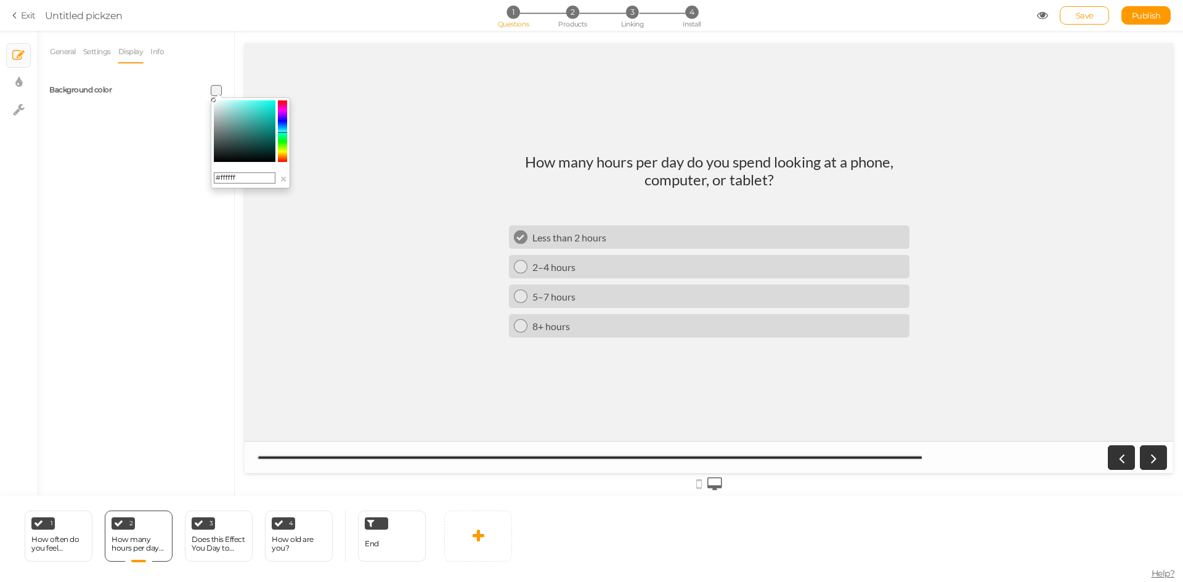
click at [212, 97] on div "#ffffff ×" at bounding box center [250, 142] width 79 height 91
click at [214, 104] on icon at bounding box center [214, 102] width 4 height 4
type input "#fcffff"
click at [214, 99] on icon at bounding box center [214, 100] width 4 height 4
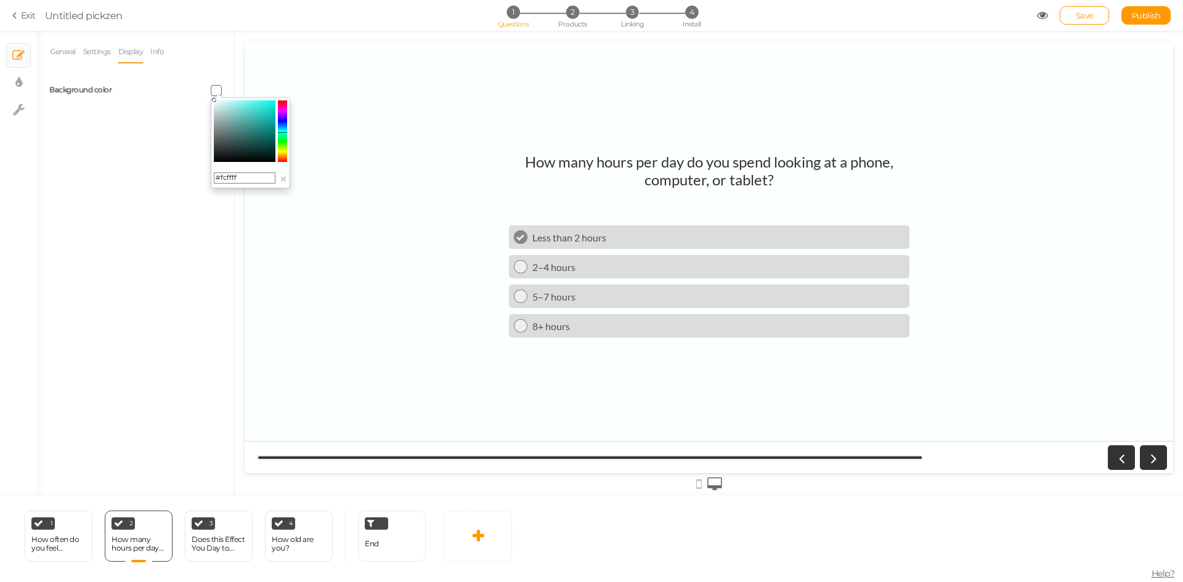
click at [153, 112] on div "General Settings Display Info View Text Images Slider Dropdown Question How man…" at bounding box center [135, 268] width 197 height 456
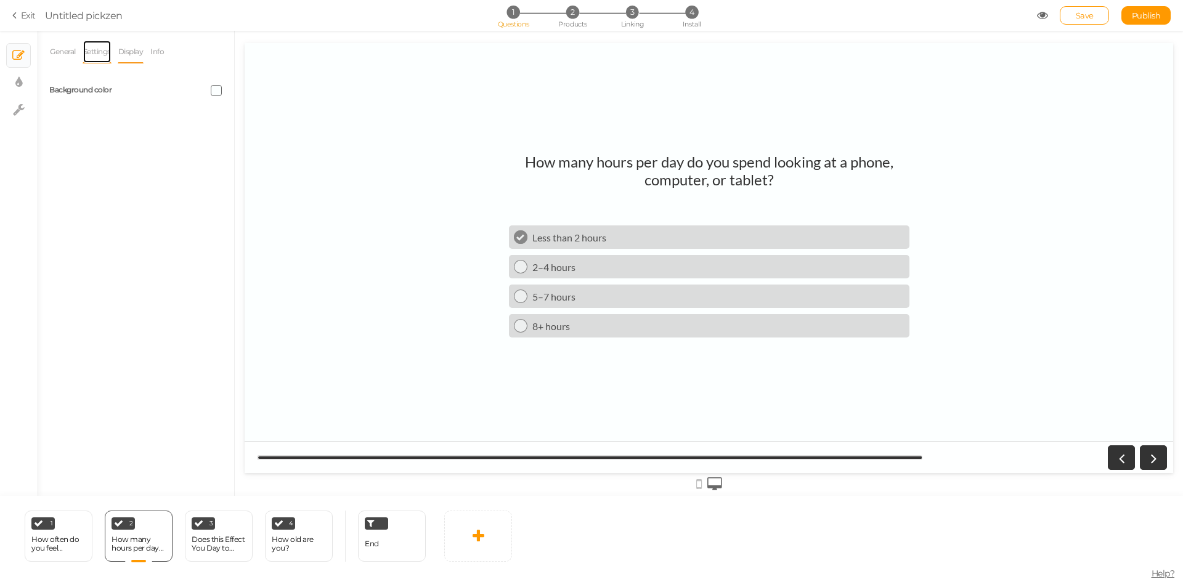
click at [87, 49] on link "Settings" at bounding box center [97, 51] width 29 height 23
click at [66, 51] on link "General" at bounding box center [62, 51] width 27 height 23
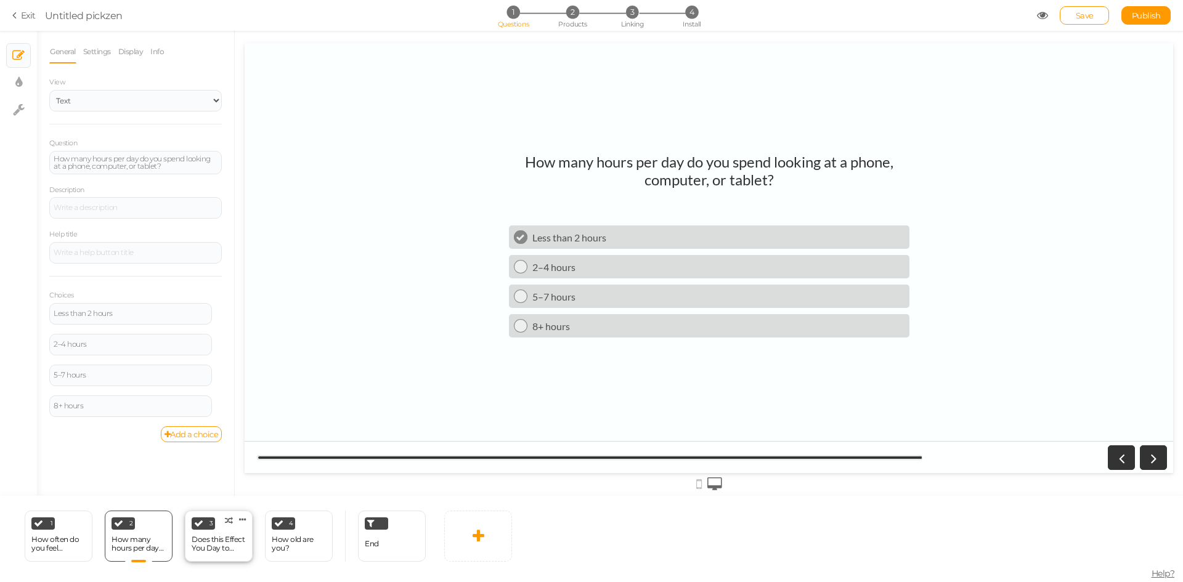
click at [200, 534] on div "Does this Effect You Day to Day?" at bounding box center [219, 545] width 54 height 22
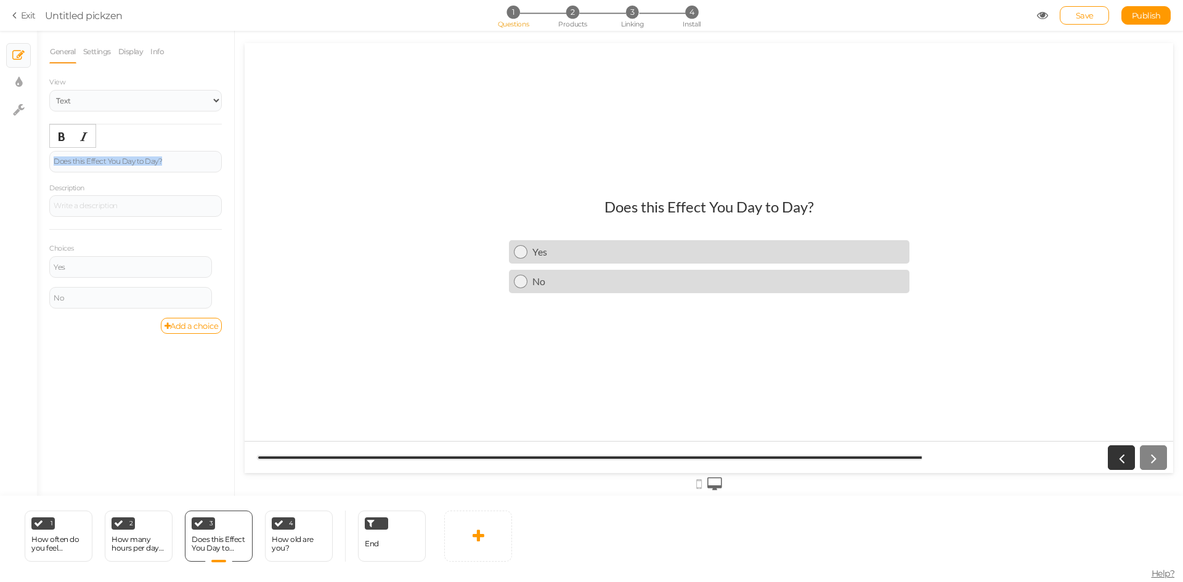
drag, startPoint x: 190, startPoint y: 159, endPoint x: 38, endPoint y: 157, distance: 152.2
click at [38, 158] on div "General Settings Display Info View Text Images Slider Dropdown Question Does th…" at bounding box center [135, 268] width 197 height 456
paste div
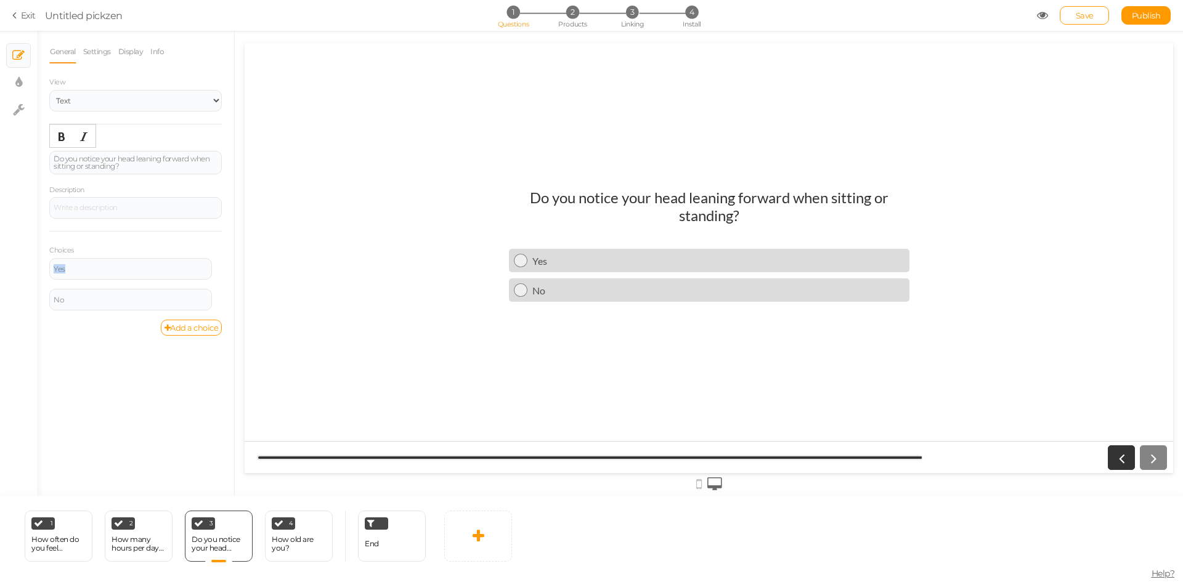
drag, startPoint x: 153, startPoint y: 266, endPoint x: 31, endPoint y: 272, distance: 122.2
click at [31, 272] on div "× Slides × Display settings × Settings General Settings Display Info View Text …" at bounding box center [591, 263] width 1183 height 465
paste div
drag, startPoint x: 113, startPoint y: 297, endPoint x: 22, endPoint y: 300, distance: 91.2
click at [23, 300] on div "× Slides × Display settings × Settings General Settings Display Info View Text …" at bounding box center [591, 263] width 1183 height 465
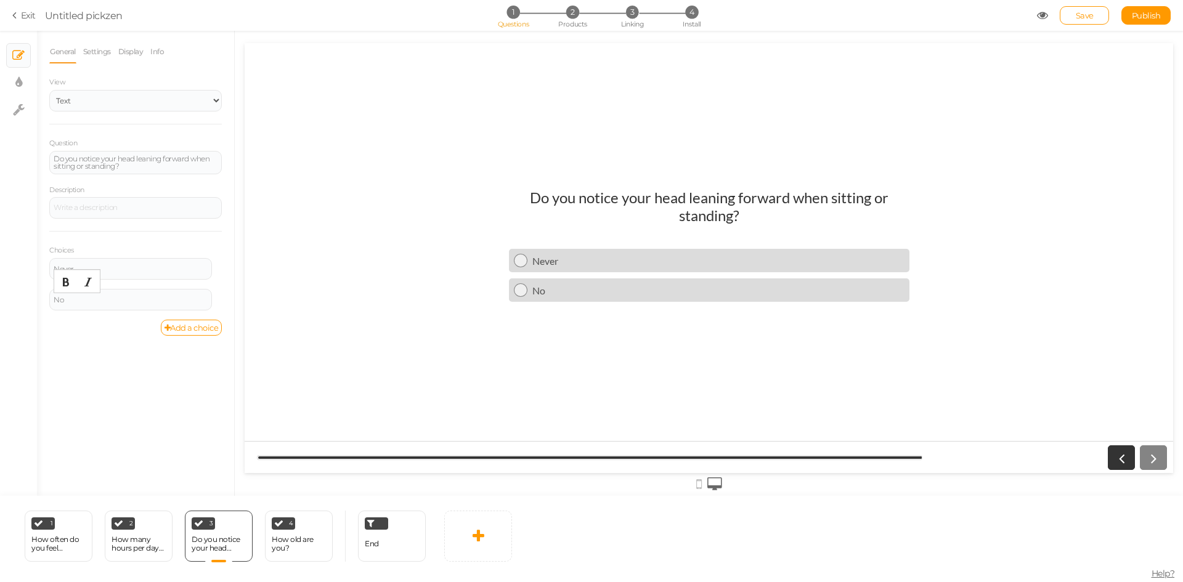
paste div
click at [174, 332] on link "Add a choice" at bounding box center [192, 328] width 62 height 16
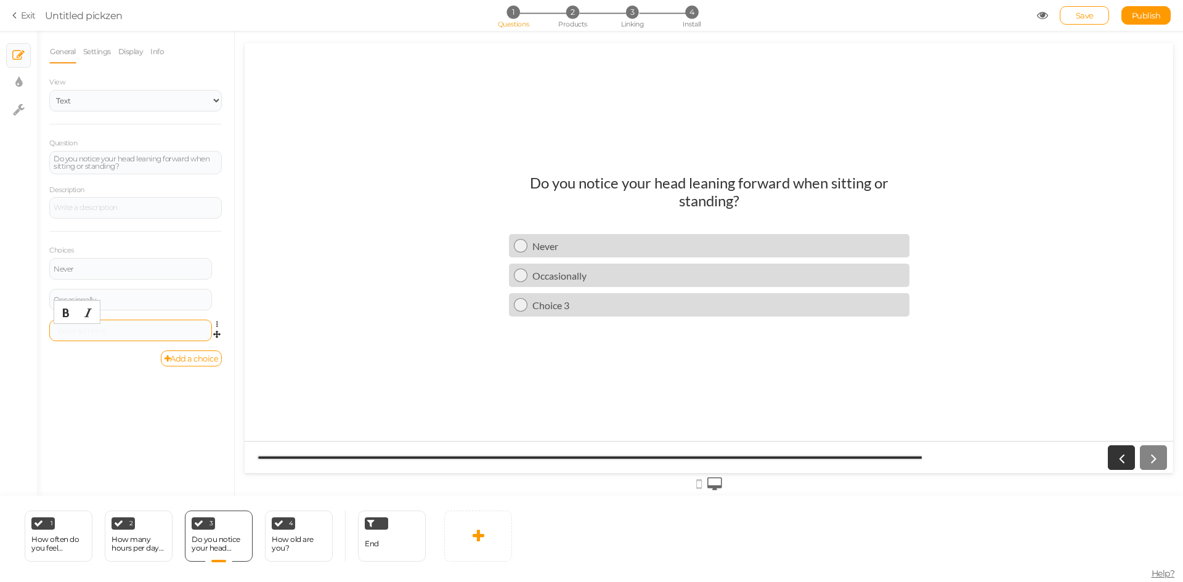
click at [115, 327] on div at bounding box center [131, 330] width 154 height 7
click at [169, 354] on link "Add a choice" at bounding box center [192, 359] width 62 height 16
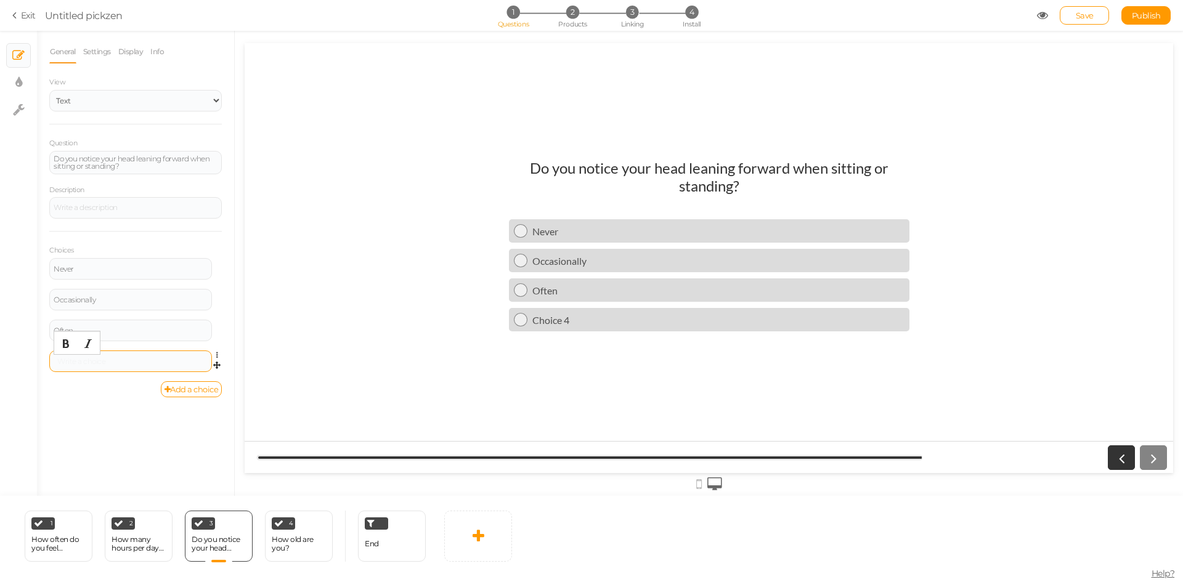
click at [103, 363] on div at bounding box center [131, 361] width 154 height 7
click at [104, 399] on div "General Settings Display Info View Text Images Slider Dropdown Question Do you …" at bounding box center [135, 268] width 197 height 456
click at [481, 529] on icon at bounding box center [479, 536] width 12 height 15
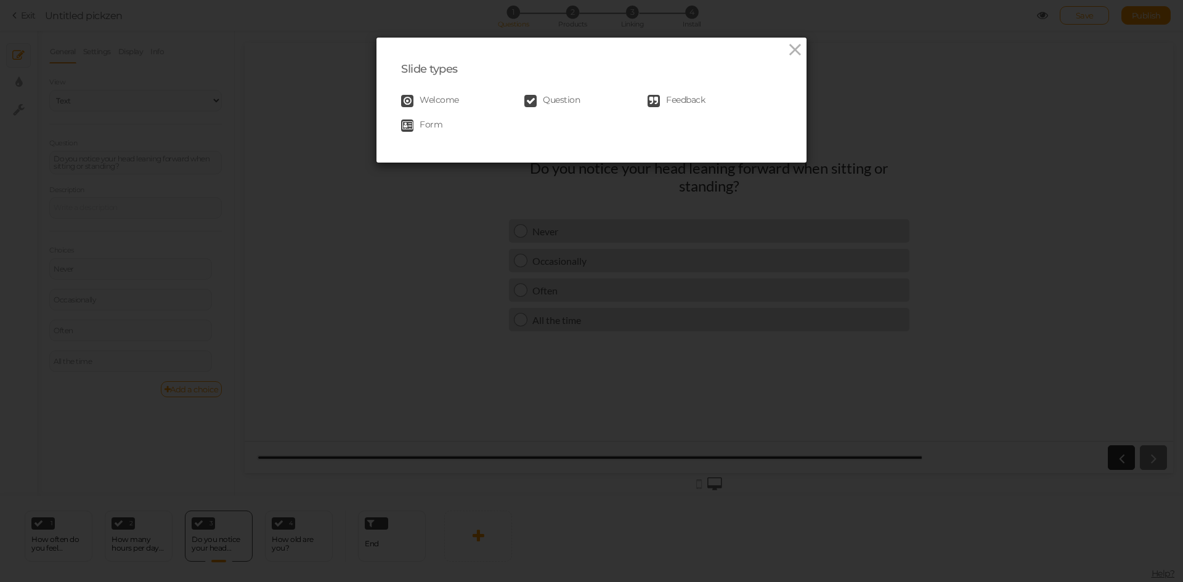
click at [547, 100] on span "Question" at bounding box center [561, 101] width 37 height 12
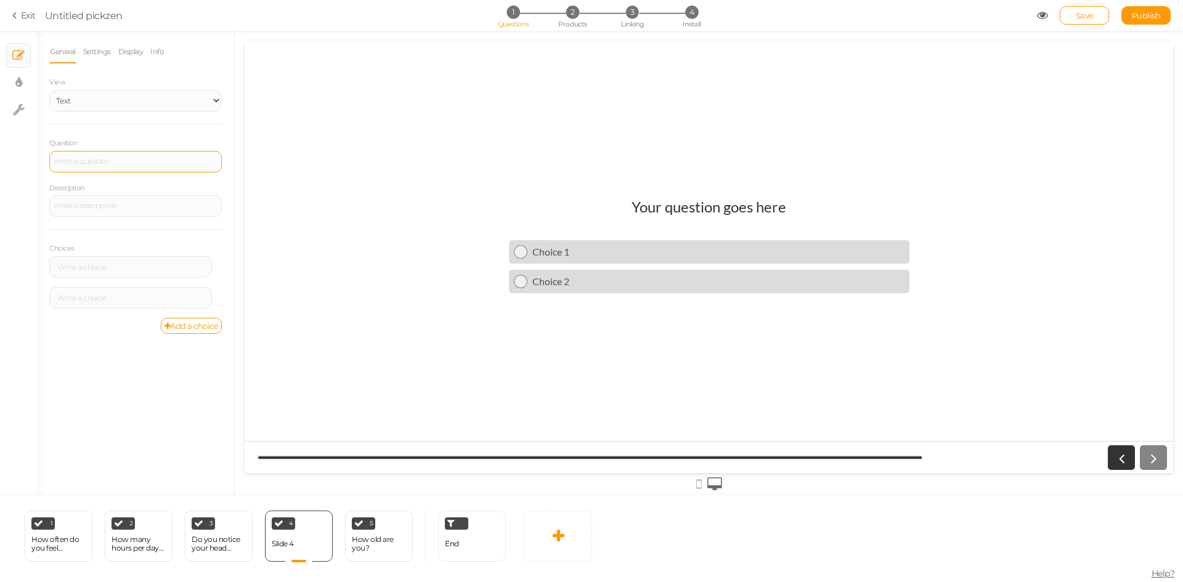
click at [107, 160] on div at bounding box center [135, 162] width 173 height 22
click at [107, 262] on div at bounding box center [130, 267] width 163 height 22
click at [94, 272] on div at bounding box center [130, 267] width 163 height 22
click at [95, 267] on div at bounding box center [131, 267] width 154 height 7
click at [138, 255] on div "Choices Settings Delete Settings Delete" at bounding box center [135, 273] width 173 height 89
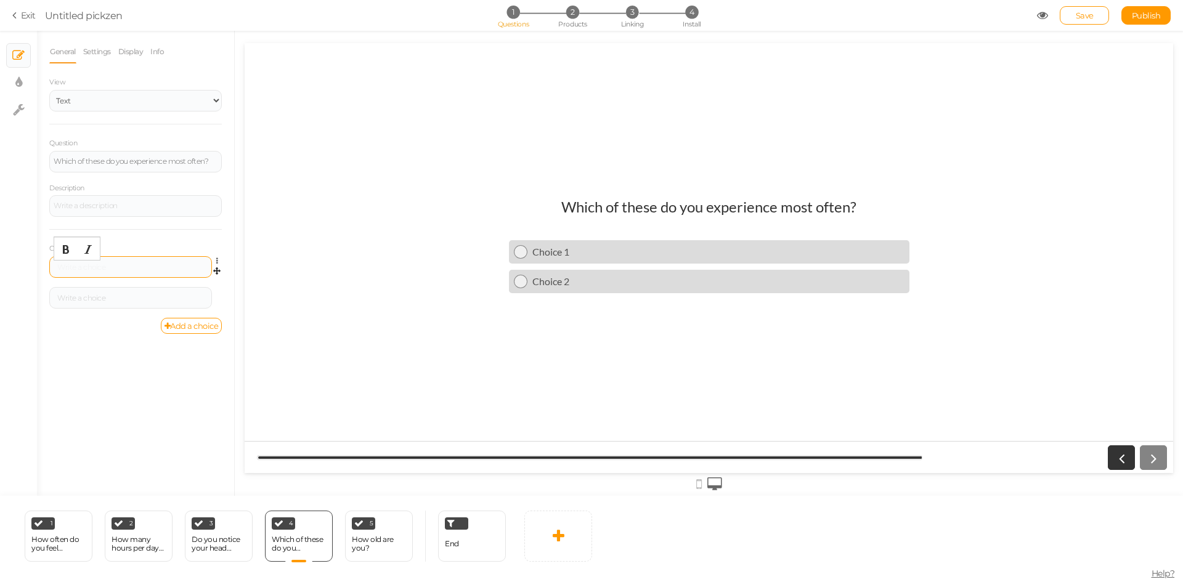
click at [123, 265] on div at bounding box center [131, 267] width 154 height 7
click at [121, 301] on div at bounding box center [131, 297] width 154 height 7
click at [175, 326] on link "Add a choice" at bounding box center [192, 326] width 62 height 16
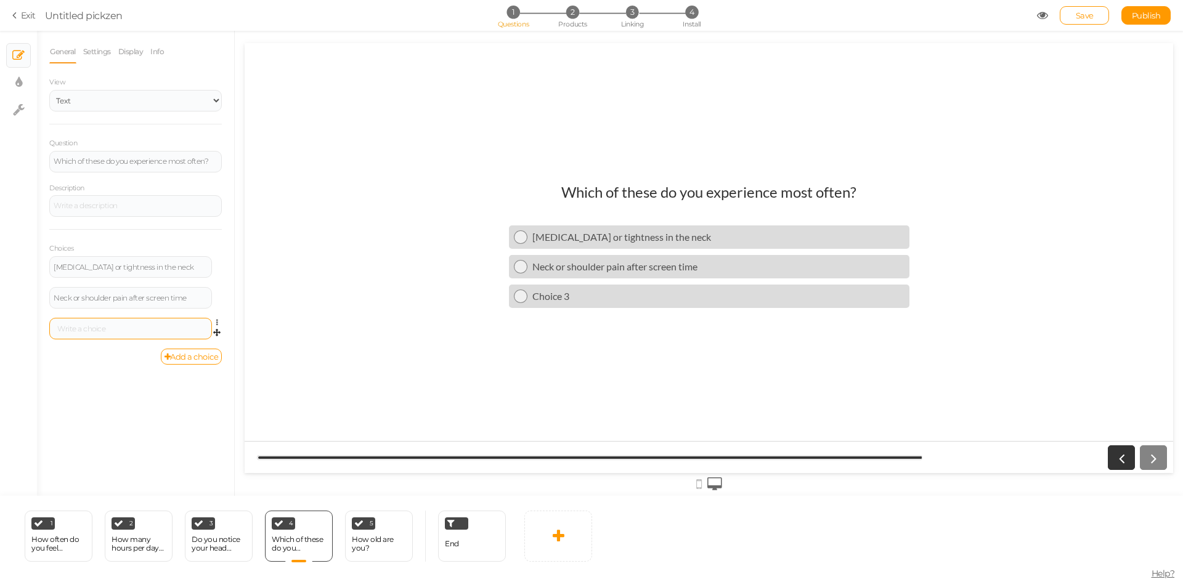
click at [136, 326] on div at bounding box center [131, 328] width 154 height 7
click at [129, 333] on div at bounding box center [130, 329] width 163 height 22
click at [152, 331] on div at bounding box center [131, 328] width 154 height 7
click at [168, 354] on link "Add a choice" at bounding box center [192, 359] width 62 height 16
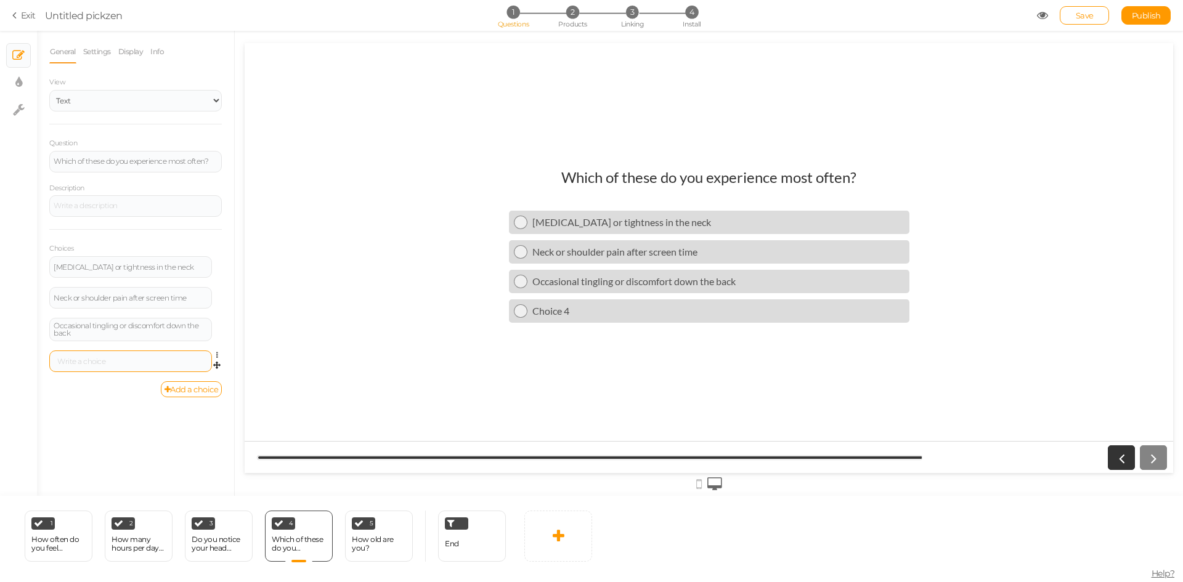
click at [158, 365] on div at bounding box center [130, 362] width 163 height 22
click at [158, 364] on div at bounding box center [131, 361] width 154 height 7
click at [205, 165] on div "Which of these do you experience most often?" at bounding box center [136, 161] width 164 height 7
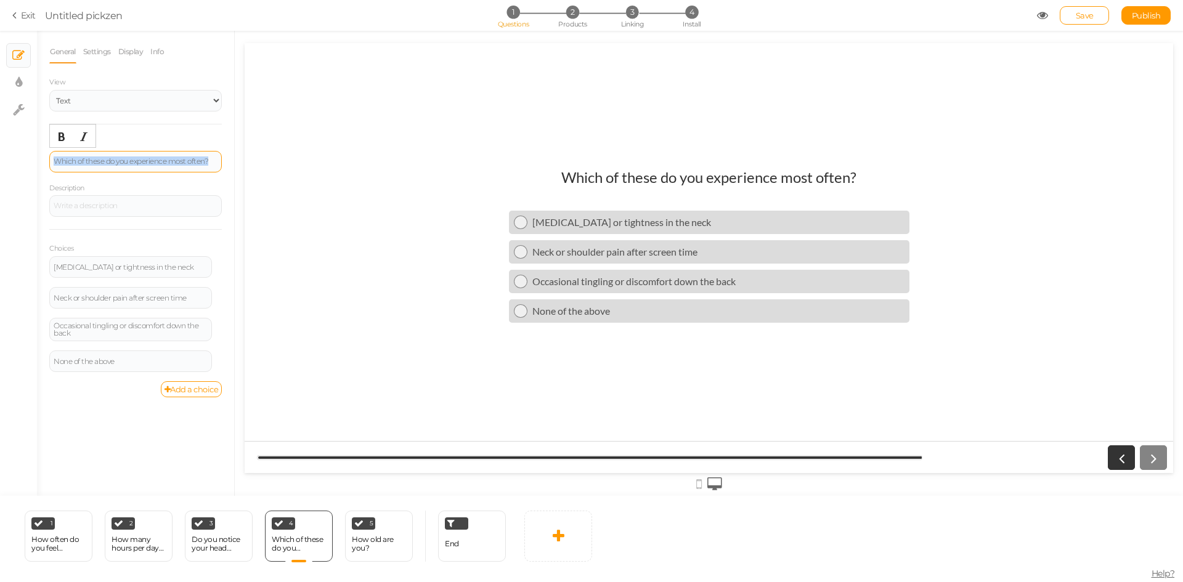
paste div
drag, startPoint x: 168, startPoint y: 264, endPoint x: 10, endPoint y: 270, distance: 157.8
click at [0, 270] on div "× Slides × Display settings × Settings General Settings Display Info View Text …" at bounding box center [591, 263] width 1183 height 465
paste div
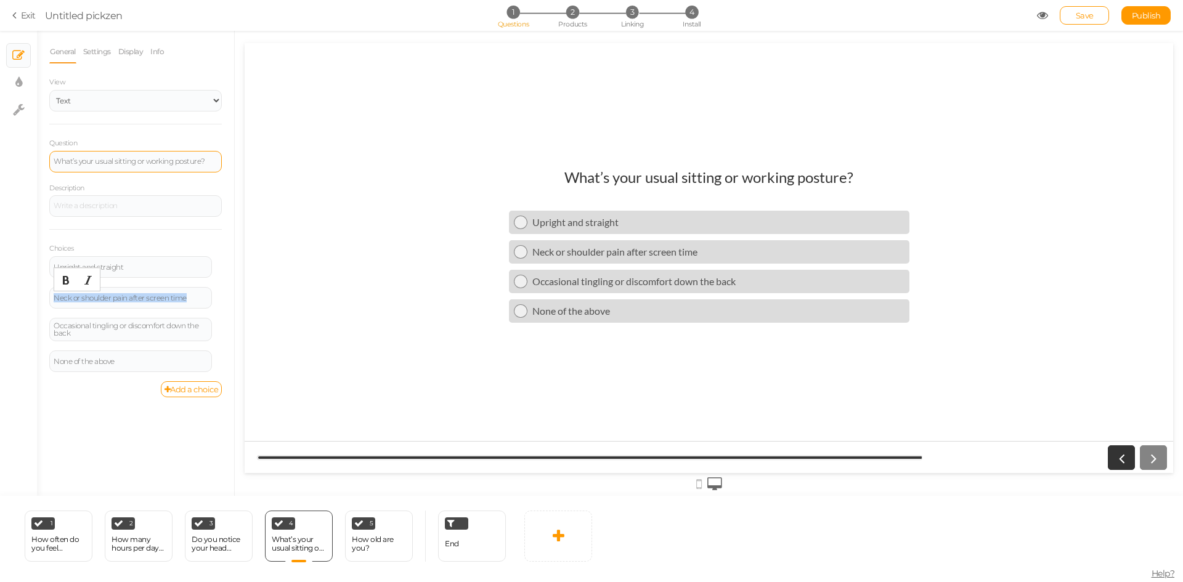
drag, startPoint x: 193, startPoint y: 299, endPoint x: 44, endPoint y: 303, distance: 149.8
click at [44, 304] on div "General Settings Display Info View Text Images Slider Dropdown Question What’s …" at bounding box center [135, 268] width 197 height 456
paste div
drag, startPoint x: 197, startPoint y: 331, endPoint x: 47, endPoint y: 322, distance: 149.4
click at [47, 322] on div "General Settings Display Info View Text Images Slider Dropdown Question What’s …" at bounding box center [135, 268] width 197 height 456
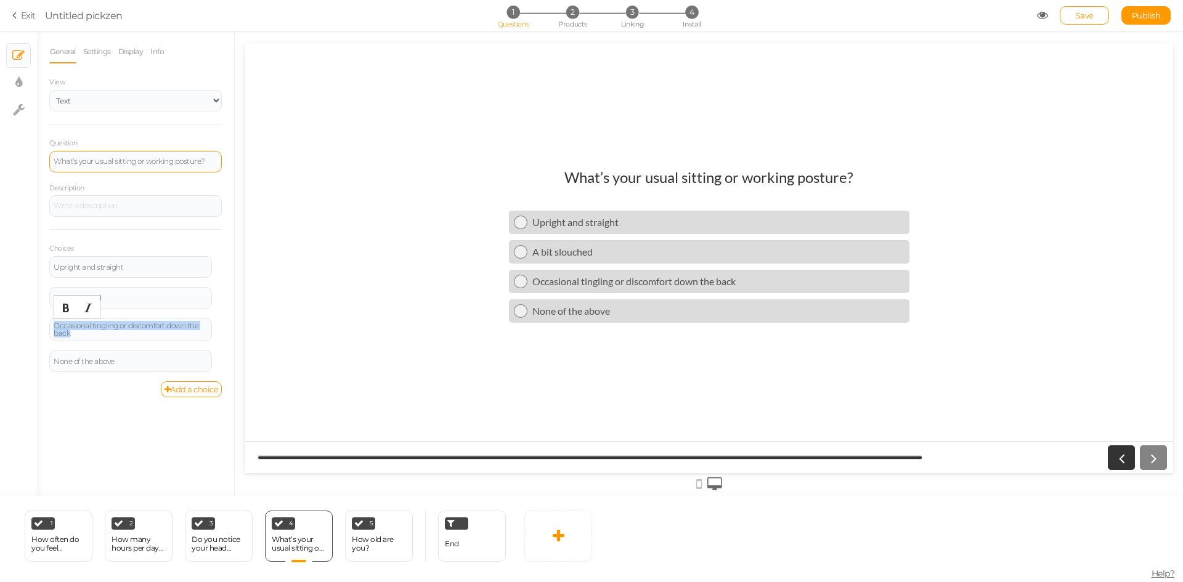
paste div
drag, startPoint x: 155, startPoint y: 357, endPoint x: 25, endPoint y: 359, distance: 130.0
click at [18, 360] on div "× Slides × Display settings × Settings General Settings Display Info View Text …" at bounding box center [591, 263] width 1183 height 465
paste div
click at [97, 396] on div "General Settings Display Info View Text Images Slider Dropdown Question What’s …" at bounding box center [135, 268] width 197 height 456
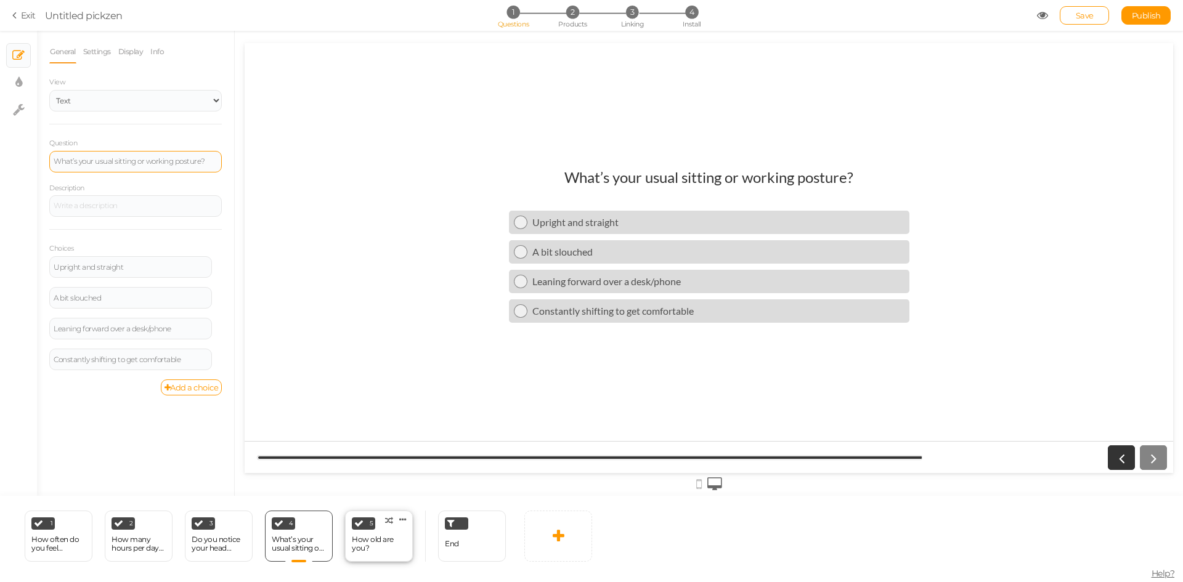
click at [376, 537] on div "How old are you?" at bounding box center [379, 543] width 54 height 17
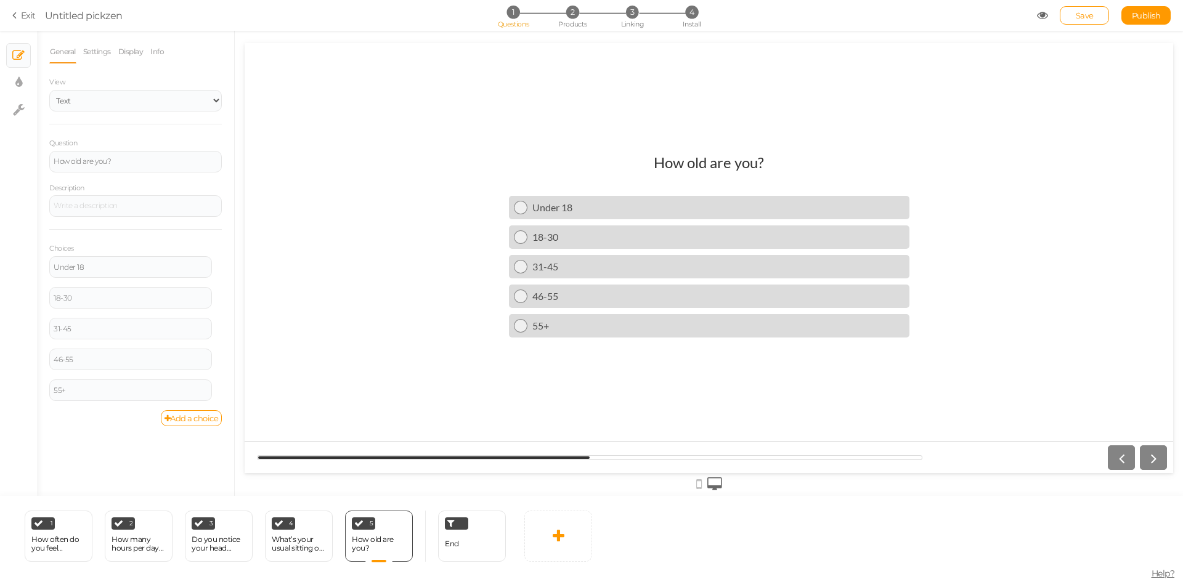
scroll to position [0, 0]
click at [567, 532] on link at bounding box center [558, 536] width 68 height 51
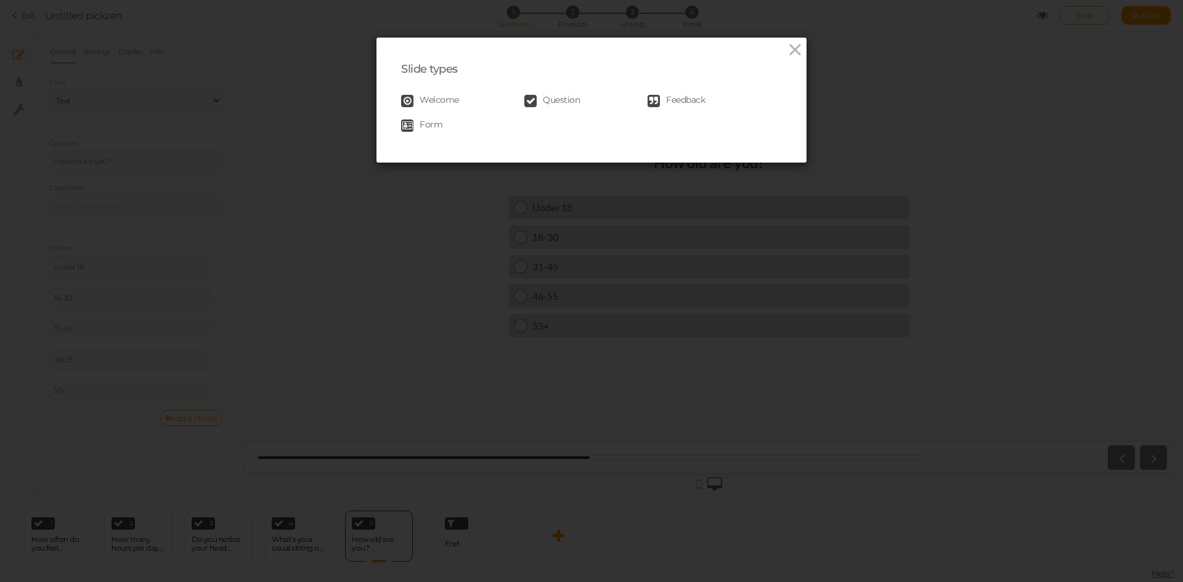
click at [543, 98] on span "Question" at bounding box center [561, 101] width 37 height 12
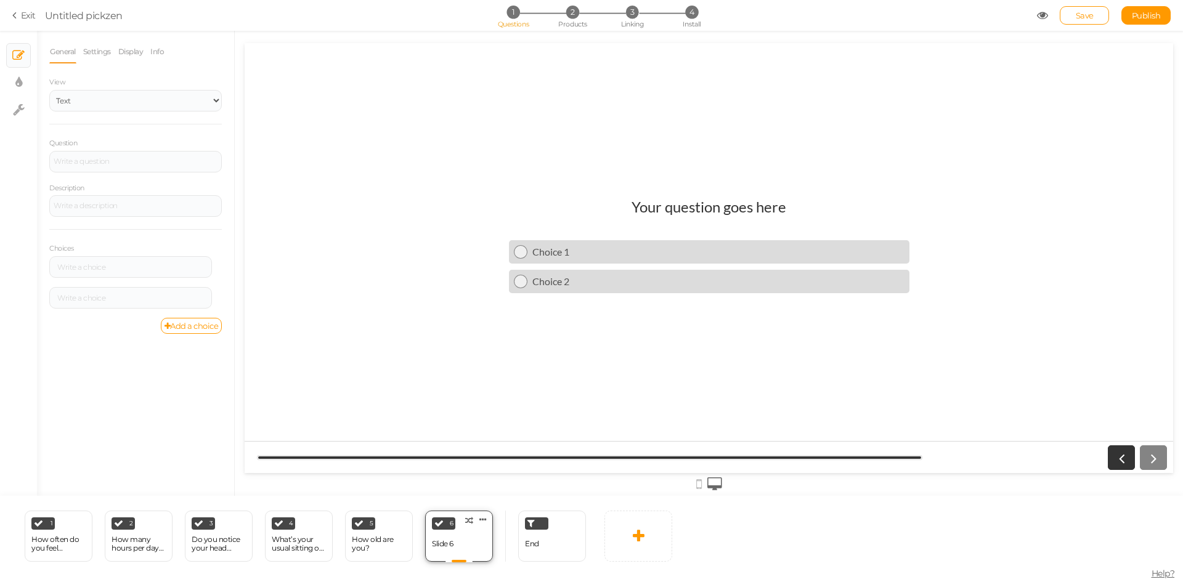
click at [460, 516] on div "6 Slide 6 × Define the conditions to show this slide. Clone Change type Delete" at bounding box center [459, 536] width 68 height 51
click at [118, 161] on div at bounding box center [136, 161] width 164 height 7
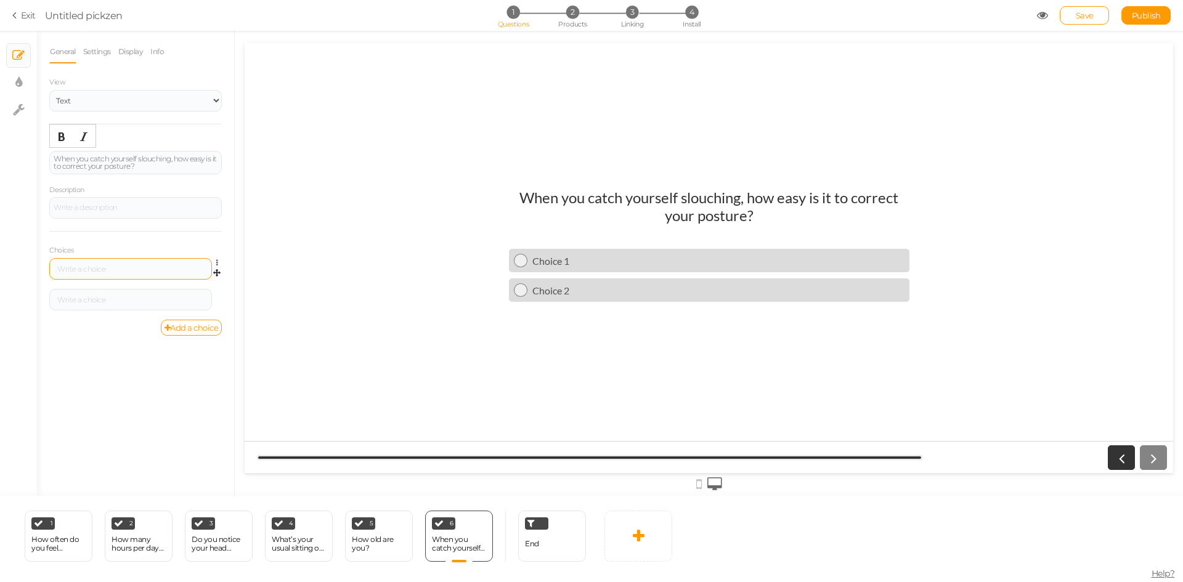
click at [105, 267] on div at bounding box center [131, 269] width 154 height 7
click at [92, 305] on div at bounding box center [130, 300] width 163 height 22
click at [98, 300] on div at bounding box center [131, 299] width 154 height 7
click at [184, 322] on link "Add a choice" at bounding box center [192, 328] width 62 height 16
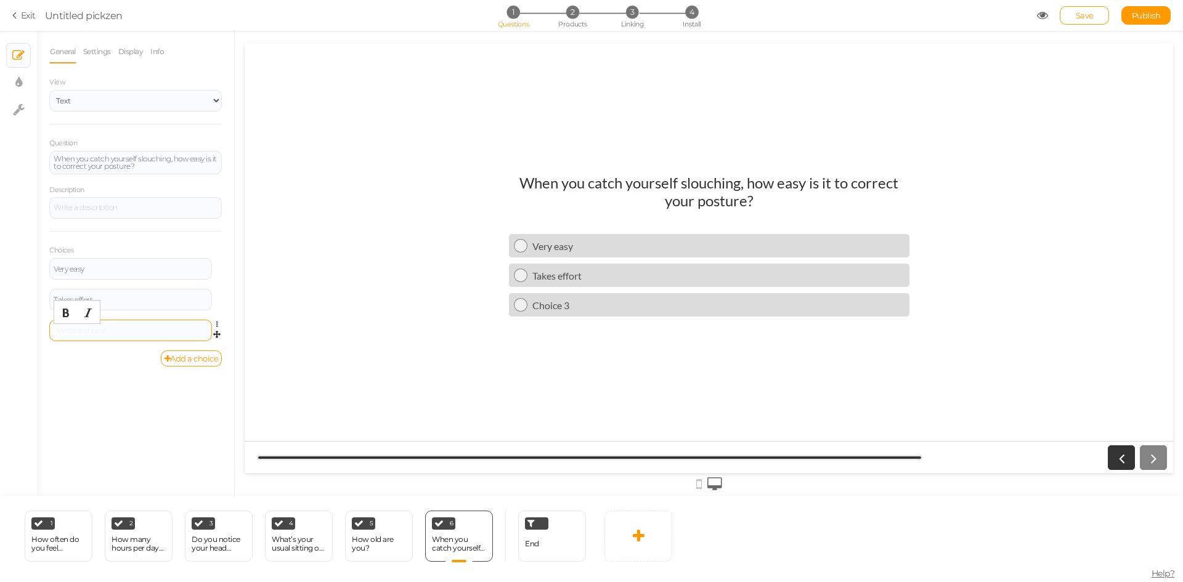
click at [101, 329] on div at bounding box center [131, 330] width 154 height 7
click at [192, 354] on link "Add a choice" at bounding box center [192, 359] width 62 height 16
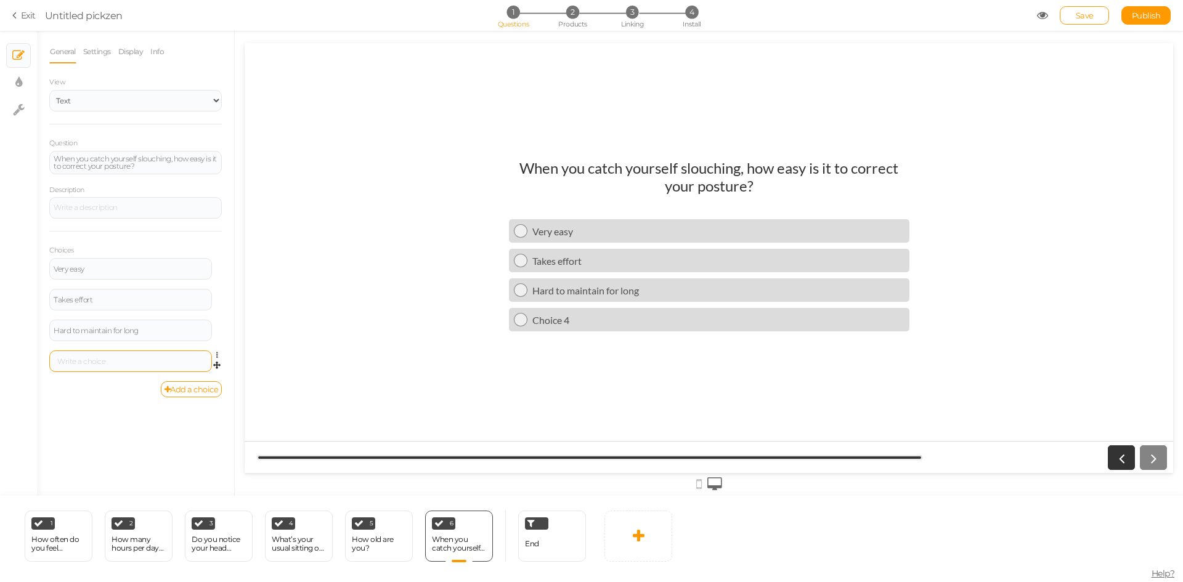
click at [152, 362] on div at bounding box center [131, 361] width 154 height 7
click at [206, 396] on link "Add a choice" at bounding box center [192, 389] width 62 height 16
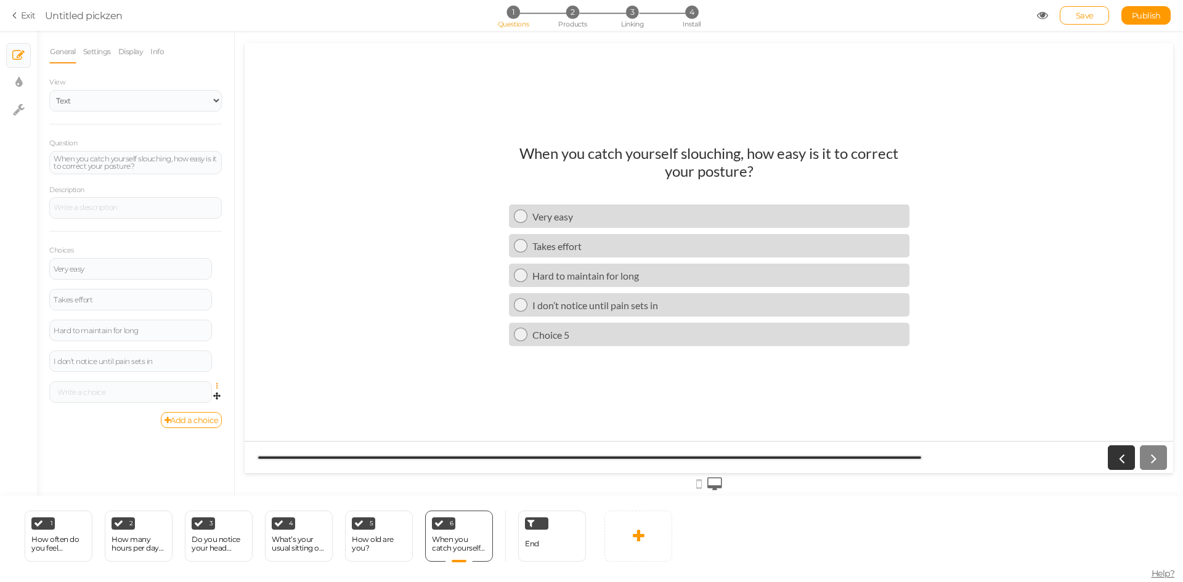
click at [216, 384] on icon at bounding box center [220, 386] width 8 height 7
click at [192, 414] on link "Delete" at bounding box center [172, 416] width 97 height 13
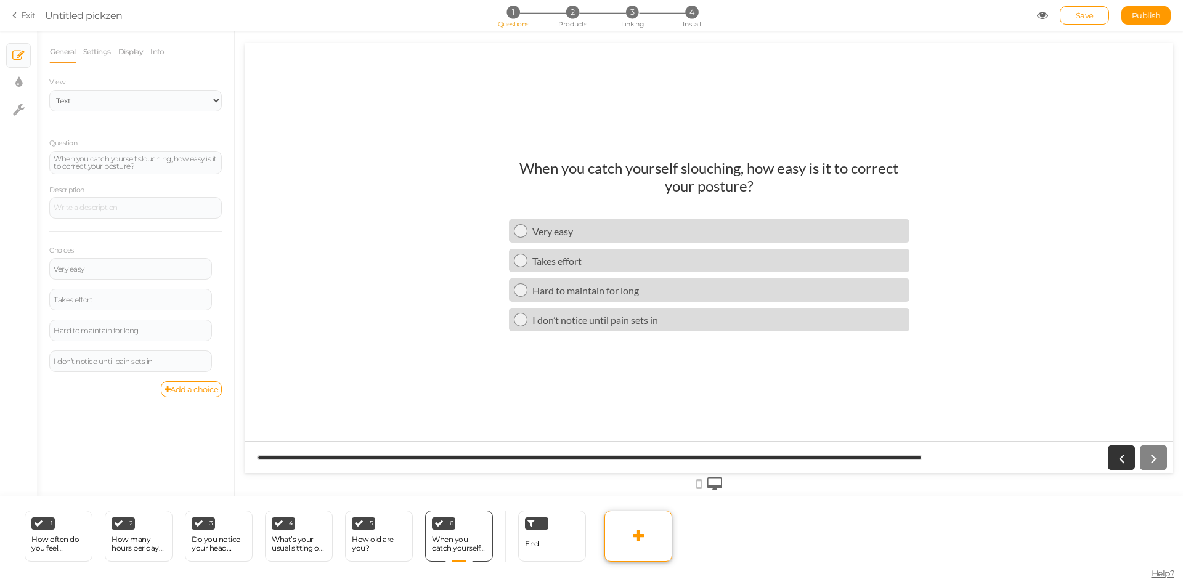
click at [637, 543] on icon at bounding box center [639, 536] width 12 height 15
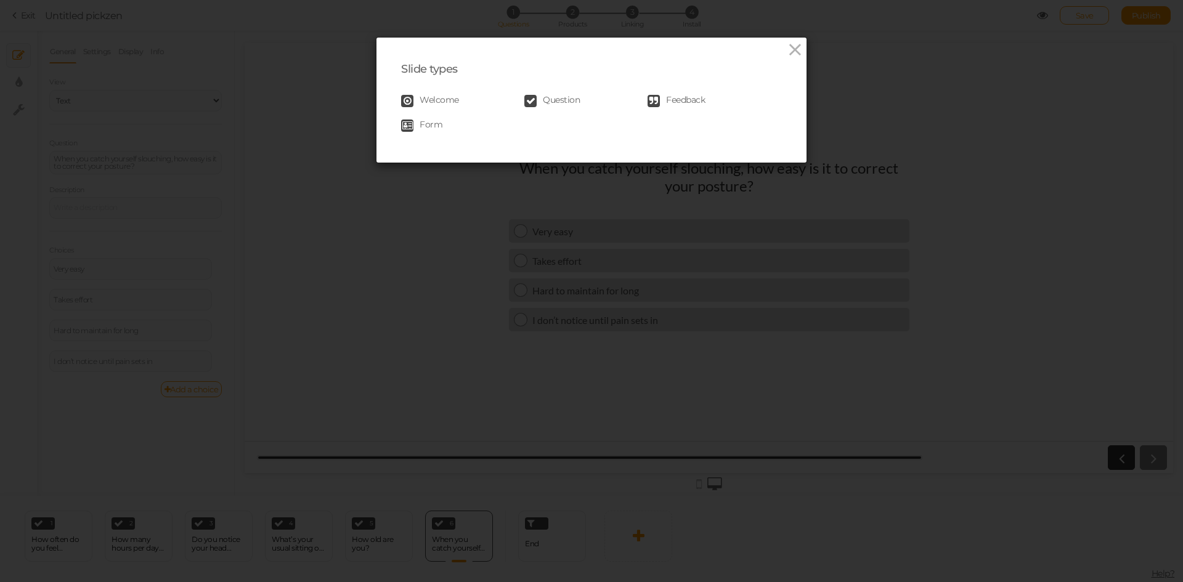
click at [534, 97] on link "Question" at bounding box center [585, 101] width 123 height 12
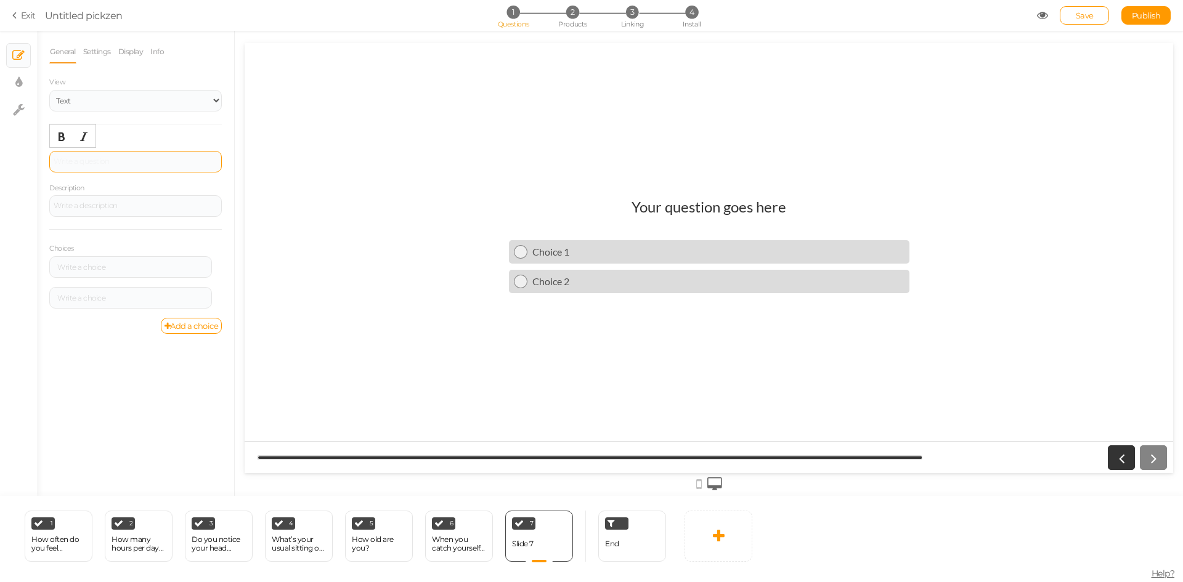
click at [89, 163] on div at bounding box center [135, 162] width 173 height 22
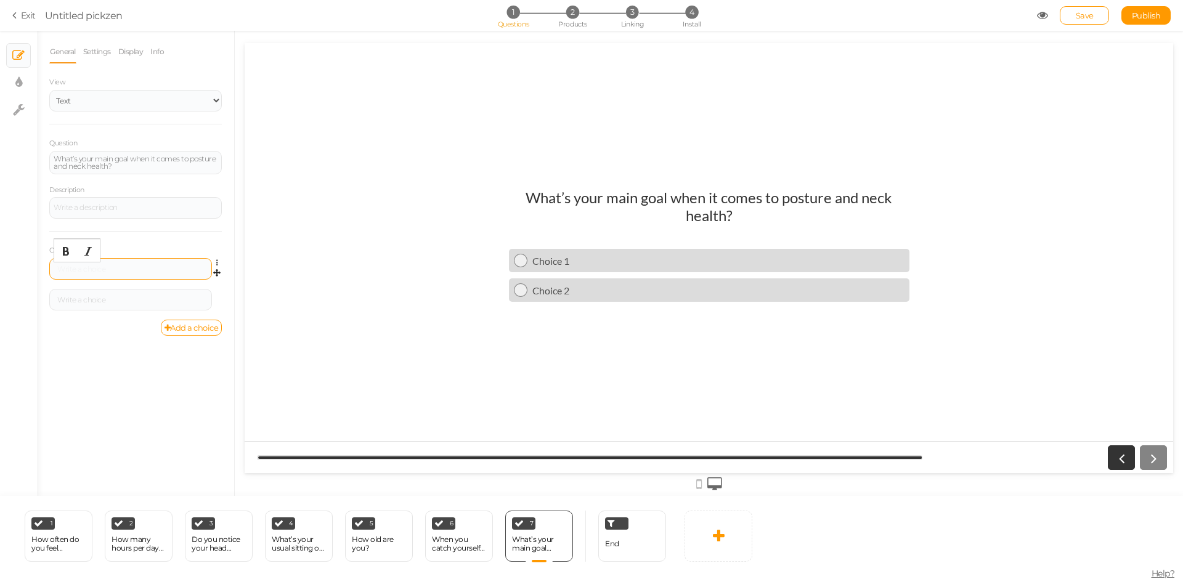
click at [85, 269] on div at bounding box center [131, 269] width 154 height 7
click at [81, 302] on div at bounding box center [131, 299] width 154 height 7
click at [181, 330] on link "Add a choice" at bounding box center [192, 330] width 62 height 16
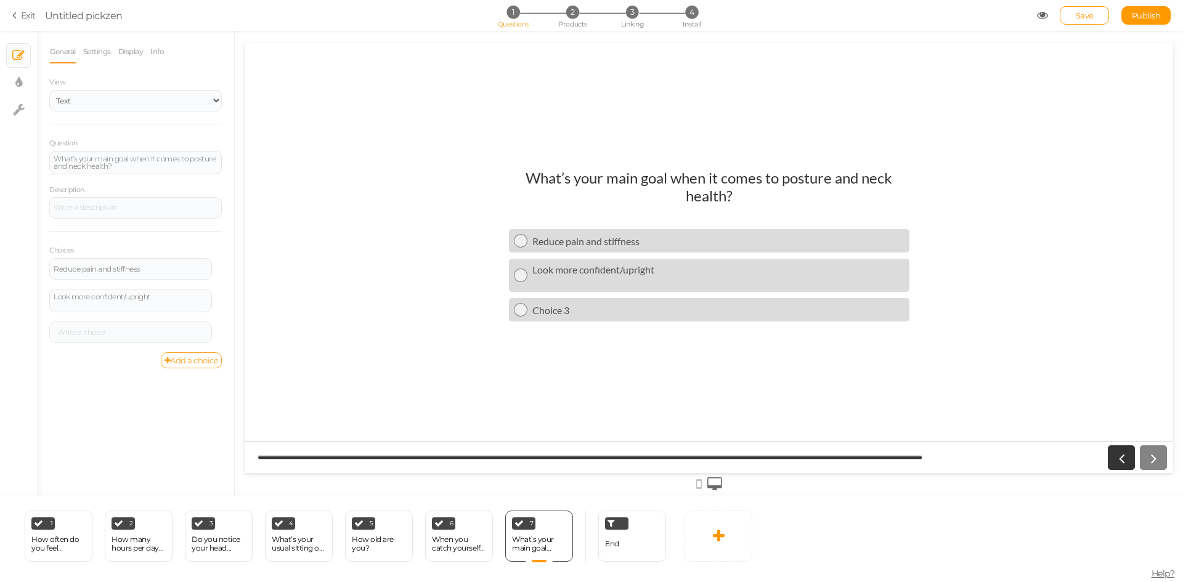
drag, startPoint x: 187, startPoint y: 357, endPoint x: 867, endPoint y: 290, distance: 682.9
click at [187, 357] on link "Add a choice" at bounding box center [192, 360] width 62 height 16
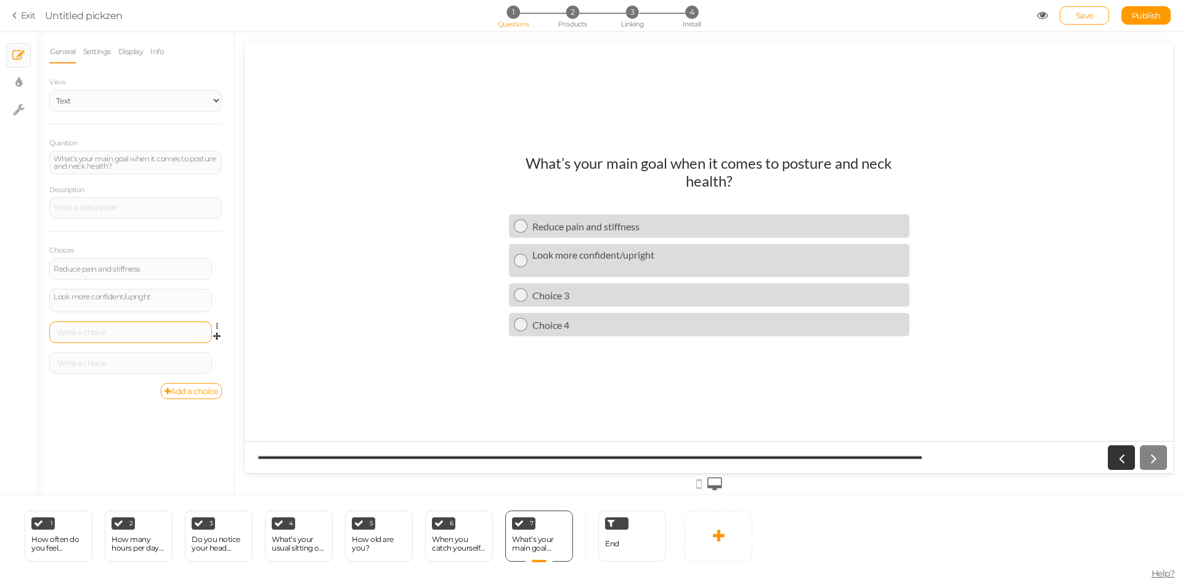
click at [97, 336] on div at bounding box center [130, 333] width 163 height 22
click at [107, 334] on div at bounding box center [131, 332] width 154 height 7
paste div
drag, startPoint x: 147, startPoint y: 333, endPoint x: 126, endPoint y: 336, distance: 21.8
click at [126, 336] on div "Prevent long-term problems" at bounding box center [131, 332] width 154 height 7
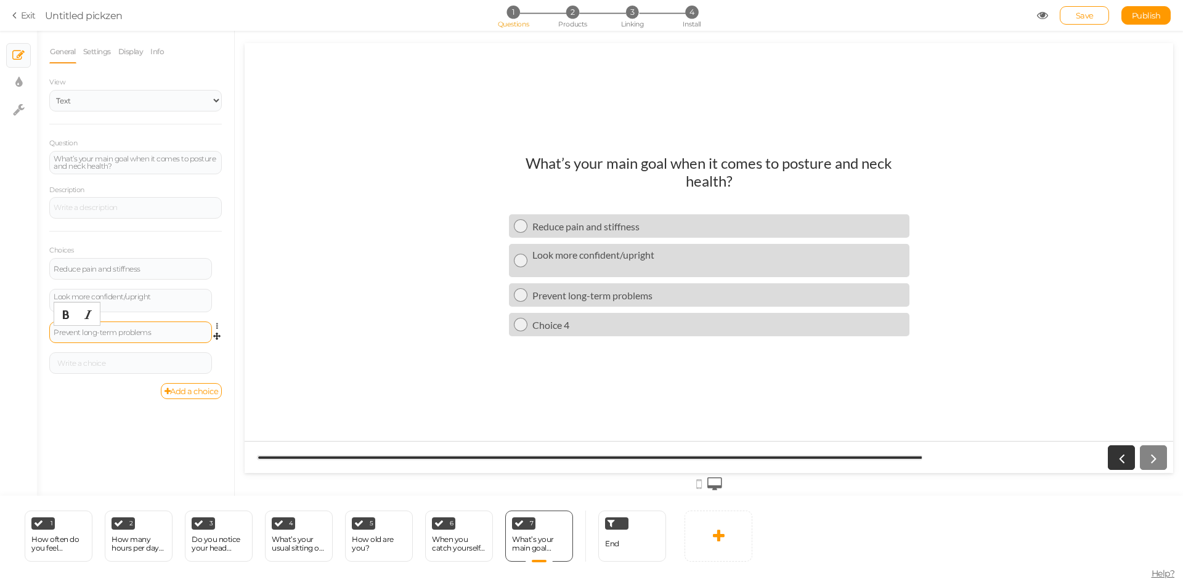
click at [160, 335] on div "Prevent long-term problems" at bounding box center [131, 332] width 154 height 7
drag, startPoint x: 146, startPoint y: 335, endPoint x: 119, endPoint y: 335, distance: 27.1
click at [119, 335] on div "Prevent long-term problems" at bounding box center [131, 332] width 154 height 7
click at [148, 363] on div at bounding box center [131, 363] width 154 height 7
click at [163, 306] on div "Look more confident/upright" at bounding box center [131, 300] width 154 height 15
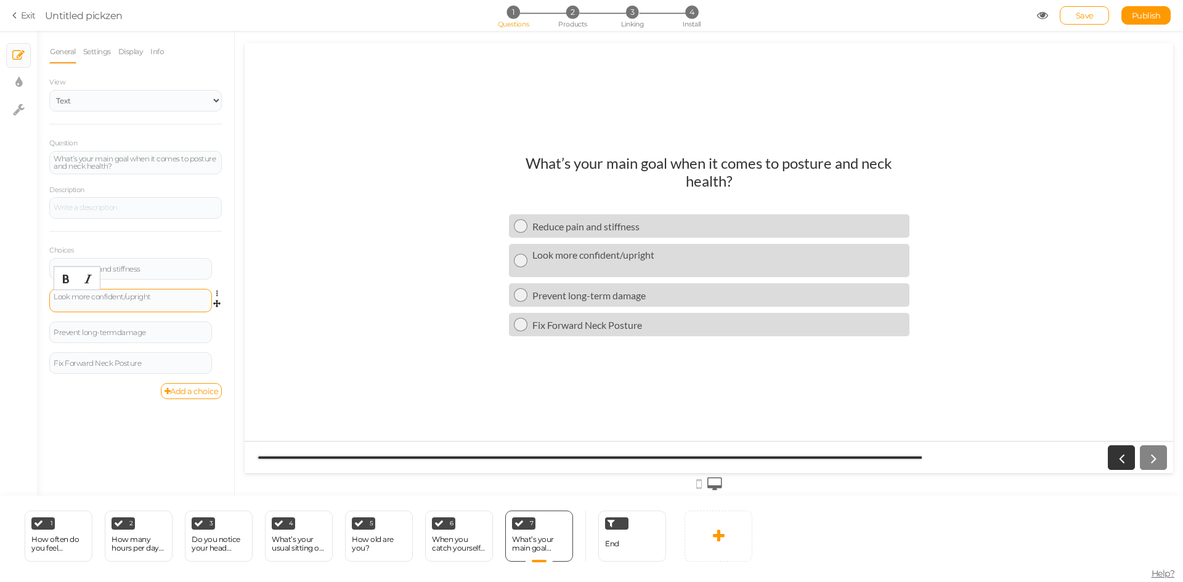
click at [168, 305] on div "Look more confident/upright" at bounding box center [131, 300] width 154 height 15
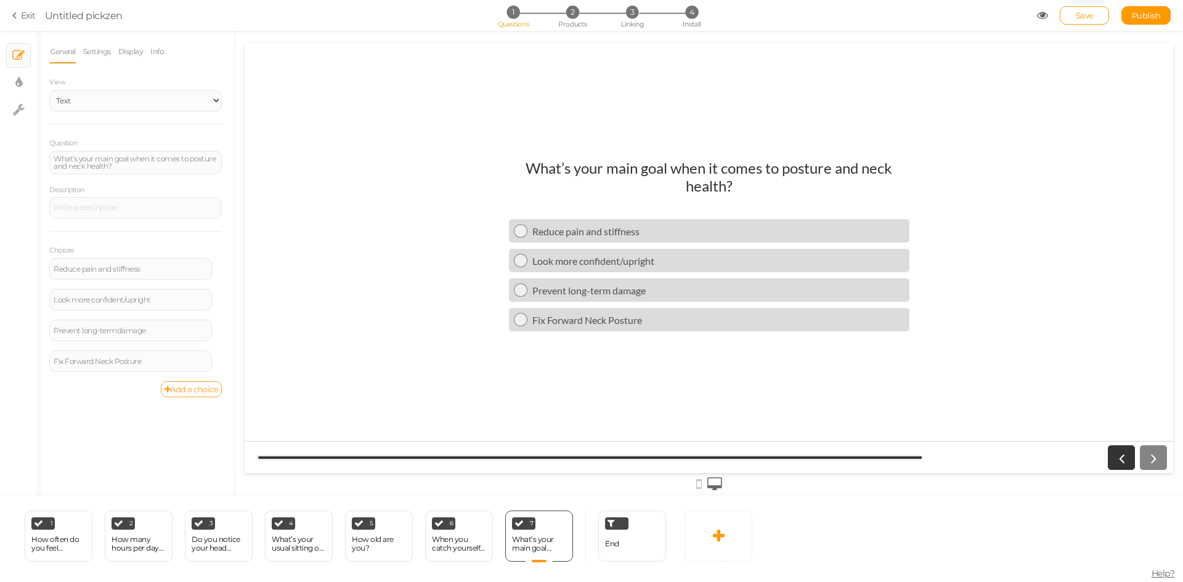
click at [176, 390] on link "Add a choice" at bounding box center [192, 389] width 62 height 16
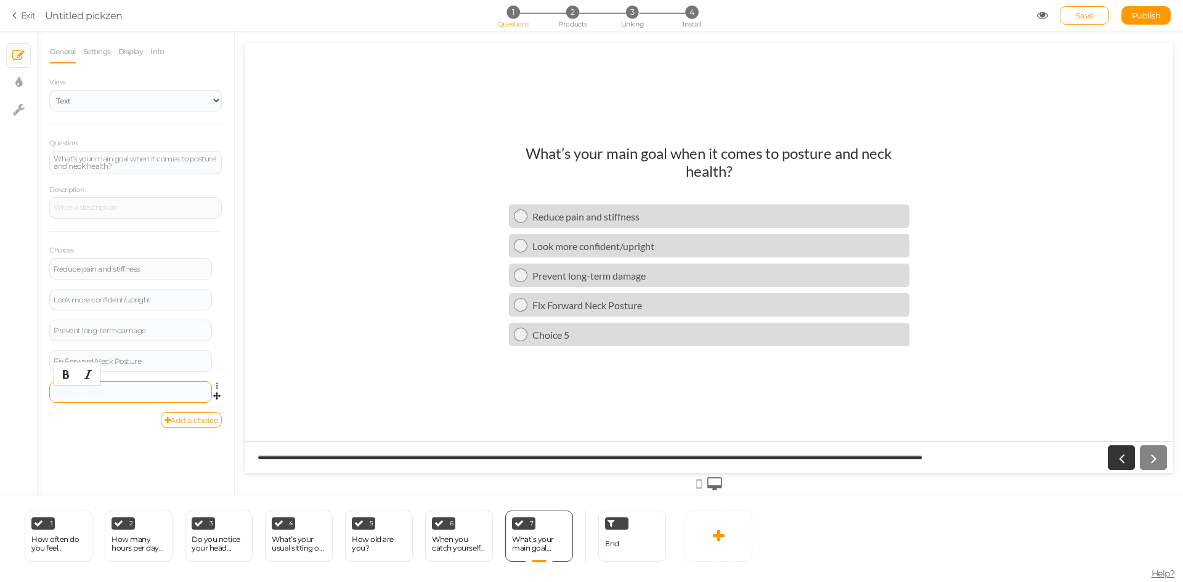
click at [145, 389] on div at bounding box center [131, 392] width 154 height 7
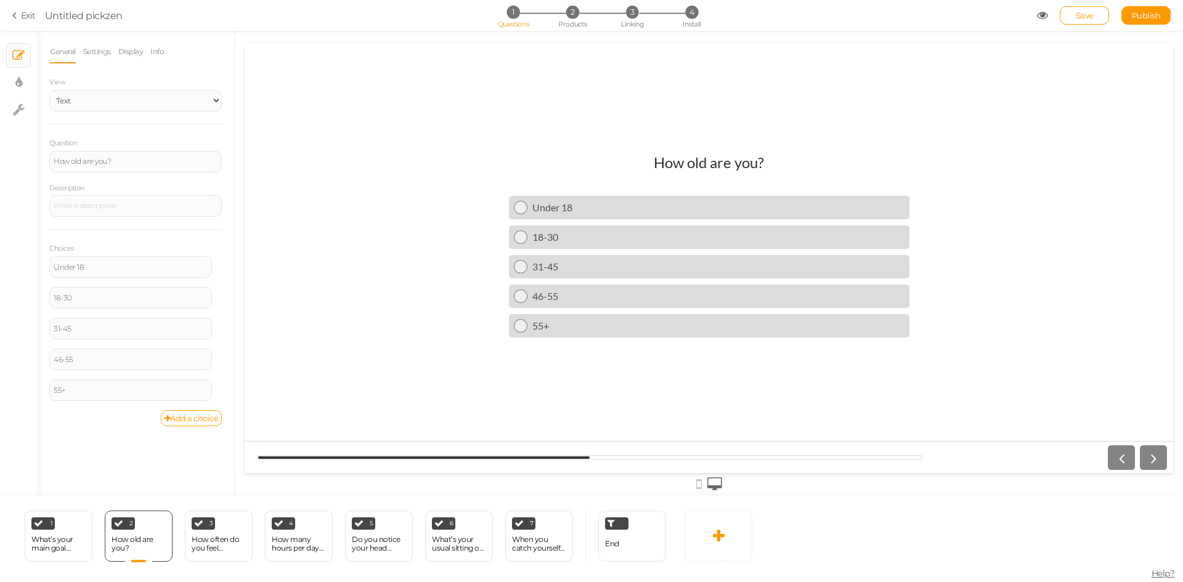
scroll to position [0, 0]
click at [619, 530] on div "End" at bounding box center [632, 536] width 68 height 51
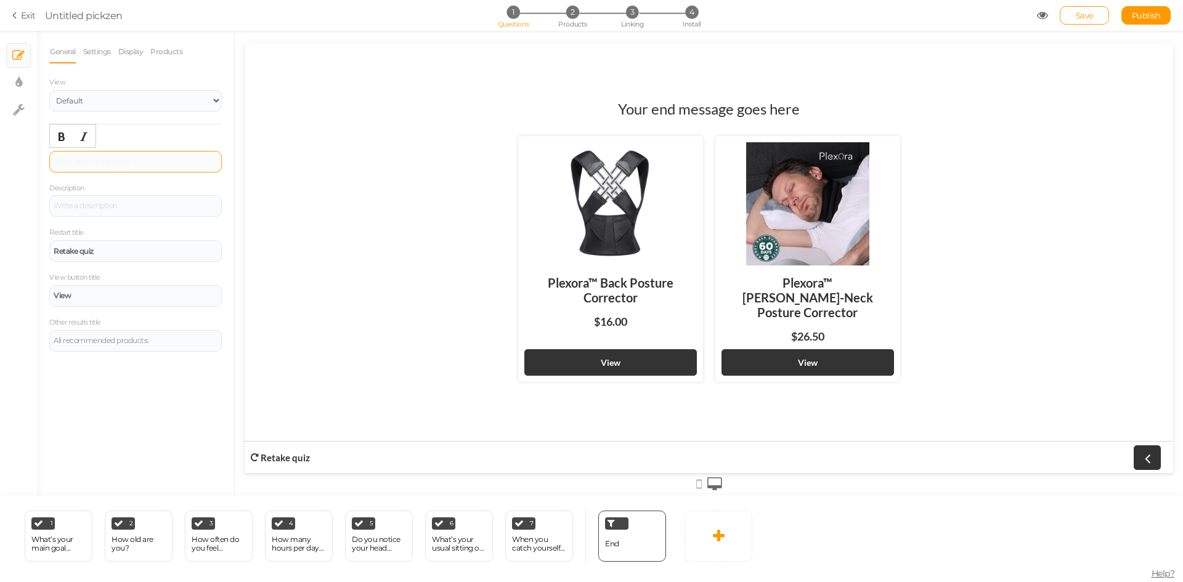
click at [105, 156] on div at bounding box center [135, 162] width 173 height 22
drag, startPoint x: 169, startPoint y: 158, endPoint x: 59, endPoint y: 160, distance: 110.3
click at [59, 160] on div "Based On Your Answers," at bounding box center [136, 161] width 164 height 7
drag, startPoint x: 144, startPoint y: 163, endPoint x: 19, endPoint y: 163, distance: 124.5
click at [18, 164] on div "× Slides × Display settings × Settings General Settings Display Products View D…" at bounding box center [591, 263] width 1183 height 465
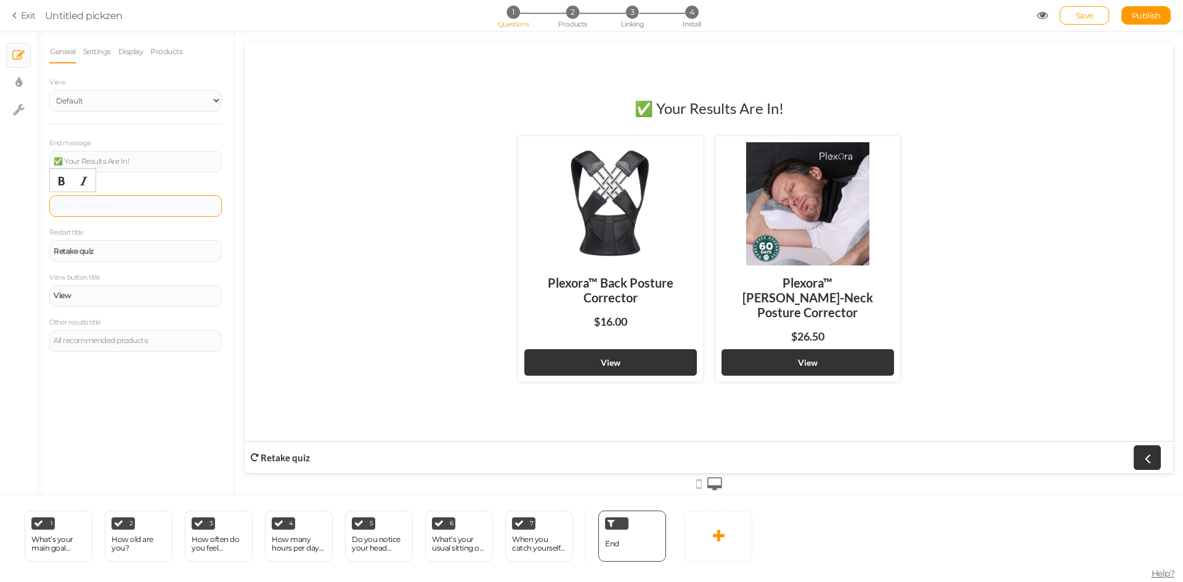
click at [176, 209] on div at bounding box center [136, 206] width 164 height 7
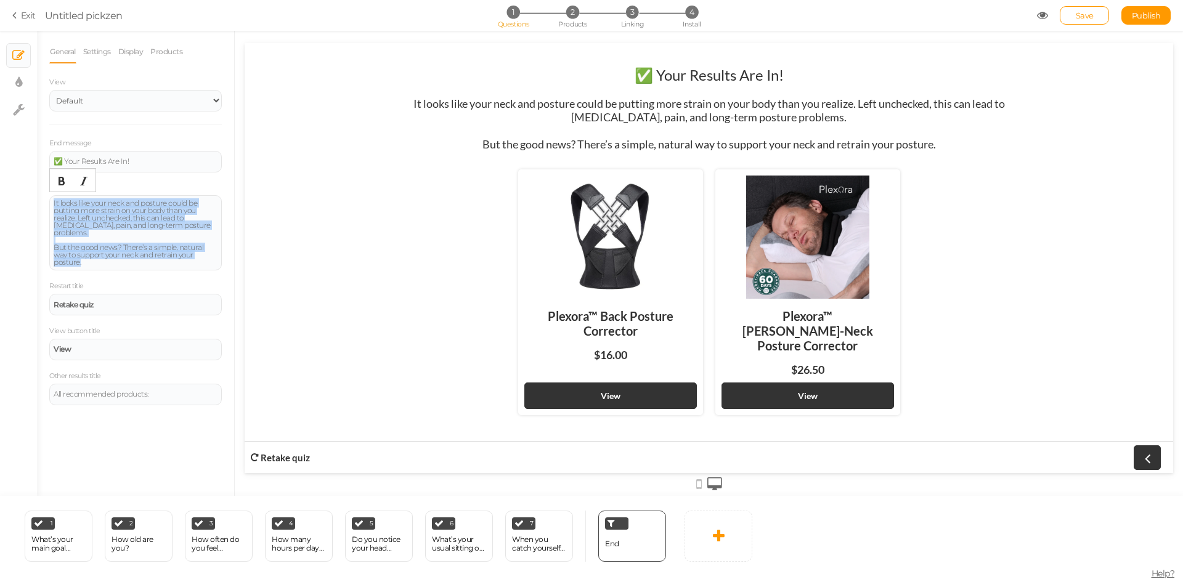
drag, startPoint x: 94, startPoint y: 250, endPoint x: 44, endPoint y: 203, distance: 68.0
click at [44, 203] on div "General Settings Display Products View Default Top End message ✅ Your Results A…" at bounding box center [135, 268] width 197 height 456
paste div
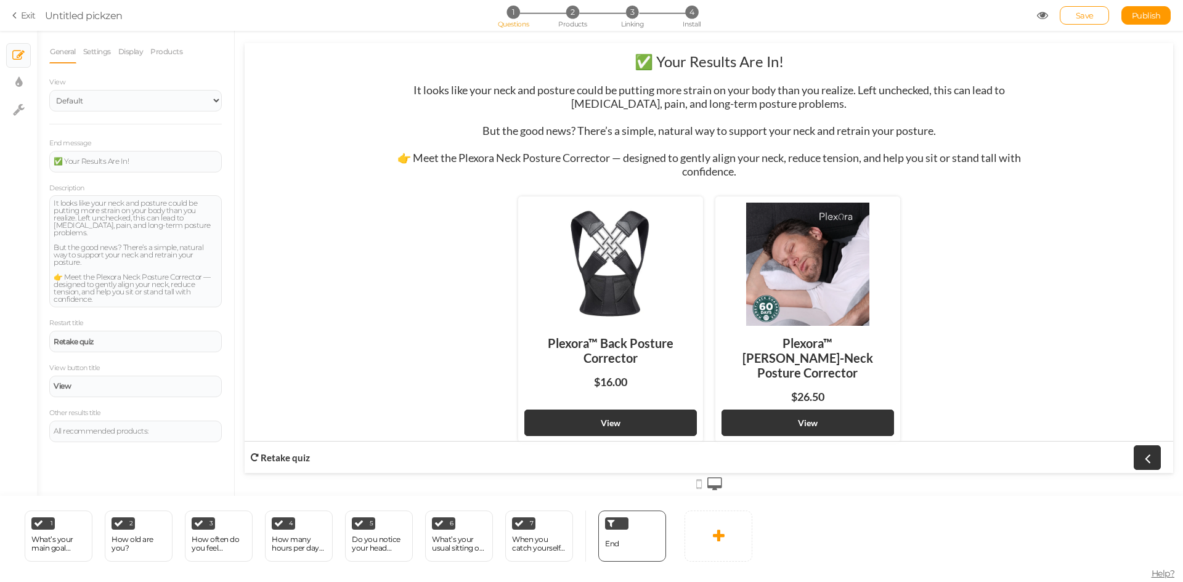
click at [697, 484] on icon at bounding box center [699, 484] width 6 height 14
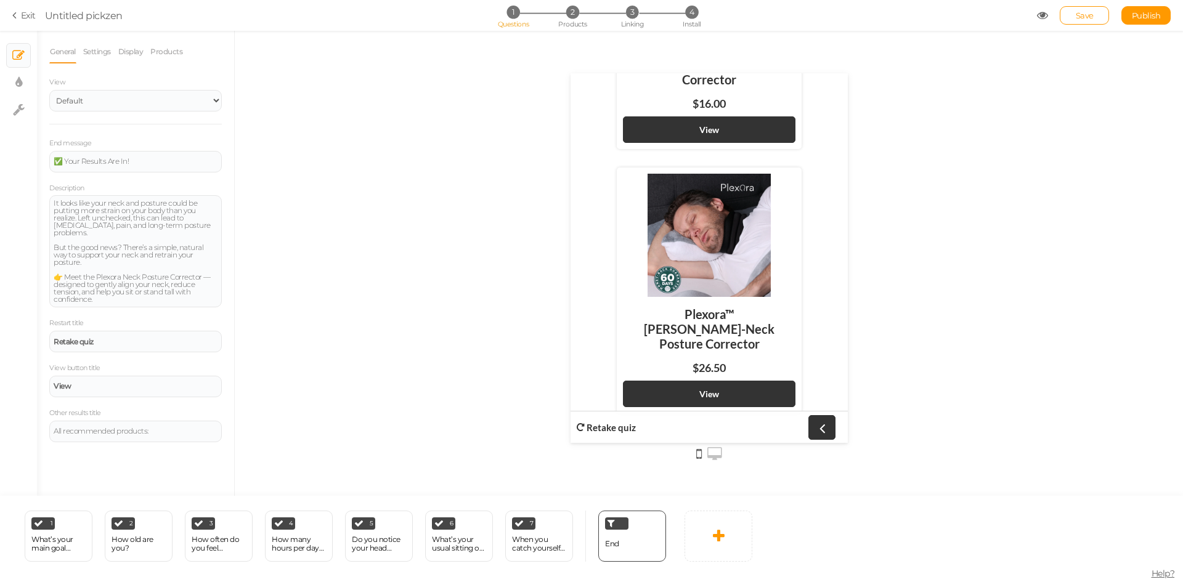
scroll to position [365, 0]
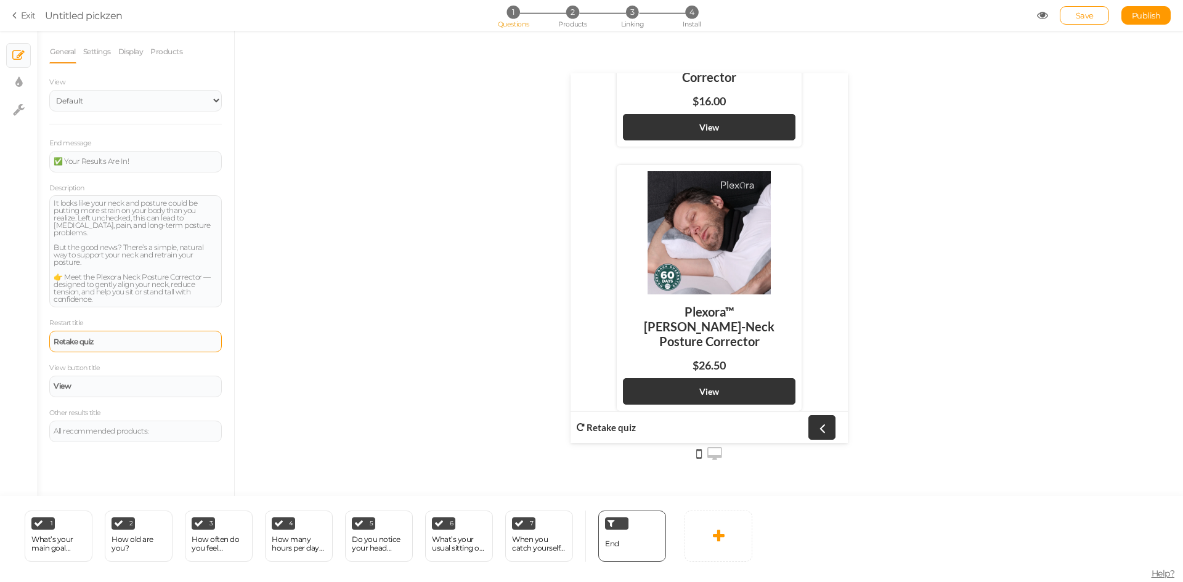
click at [96, 338] on div "Retake quiz" at bounding box center [136, 341] width 164 height 7
click at [86, 383] on div "View" at bounding box center [136, 386] width 164 height 7
click at [92, 428] on div "All recommended products:" at bounding box center [136, 431] width 164 height 7
click at [125, 107] on select "Default Top" at bounding box center [135, 101] width 173 height 22
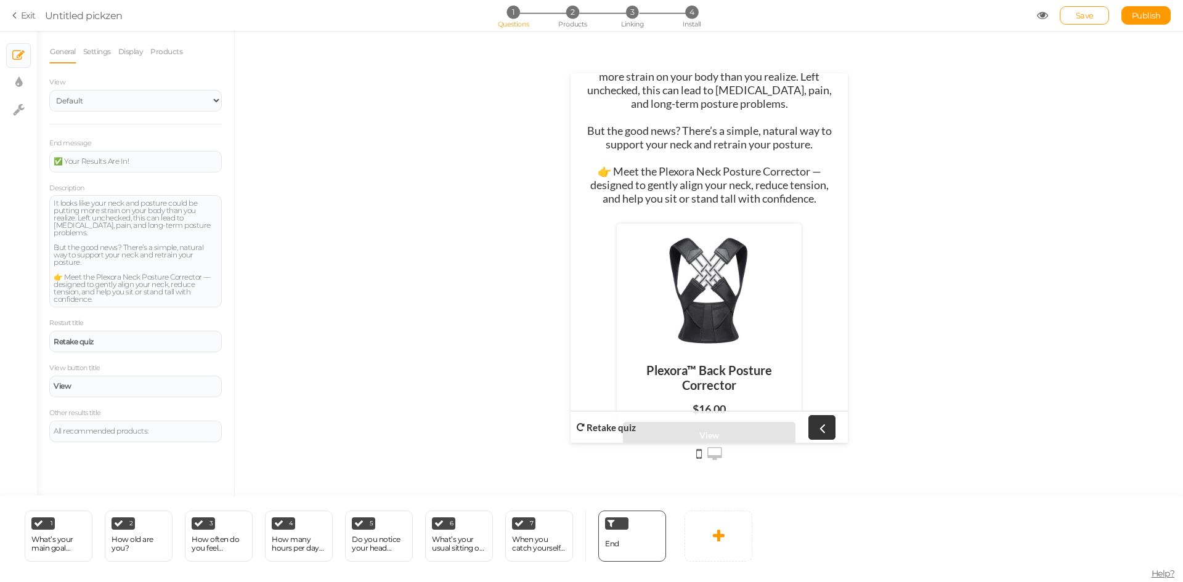
click at [724, 266] on div at bounding box center [708, 290] width 173 height 123
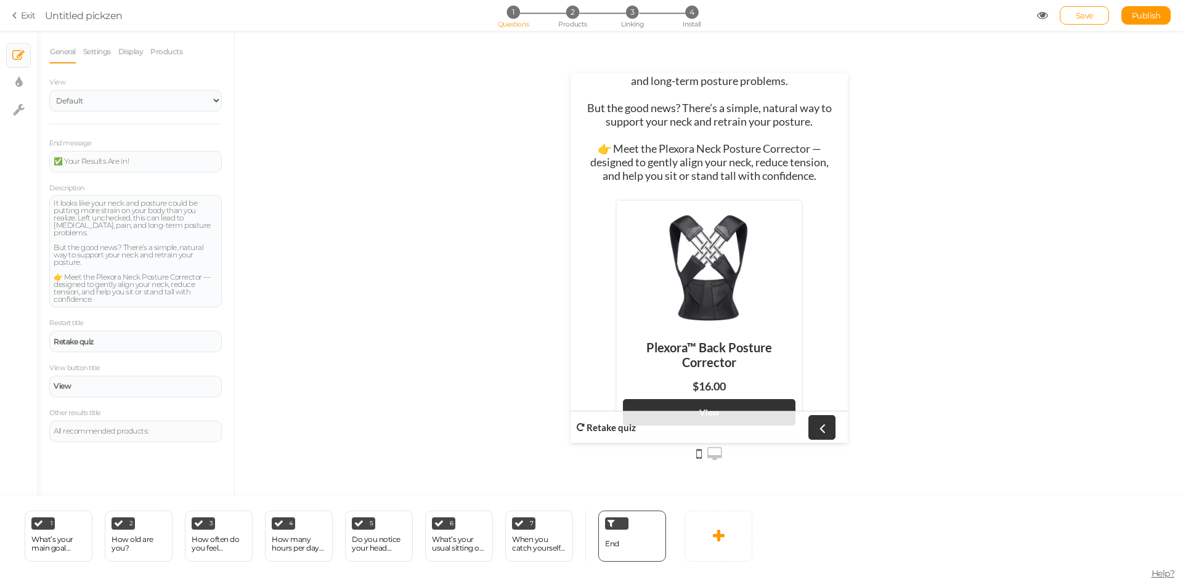
scroll to position [181, 0]
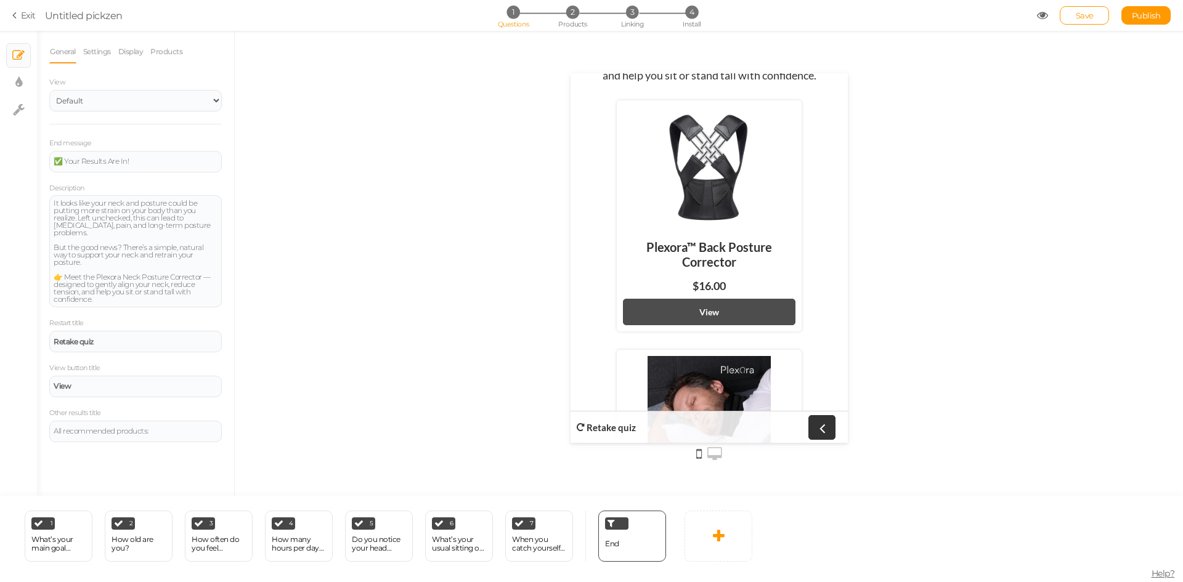
click at [714, 323] on link "View" at bounding box center [708, 311] width 173 height 26
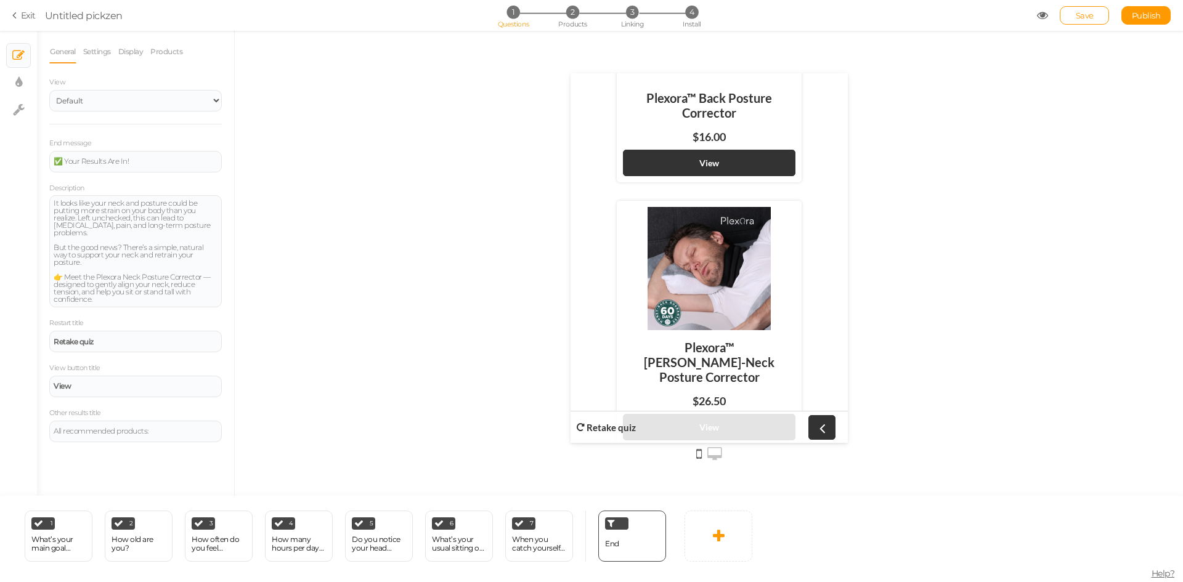
scroll to position [365, 0]
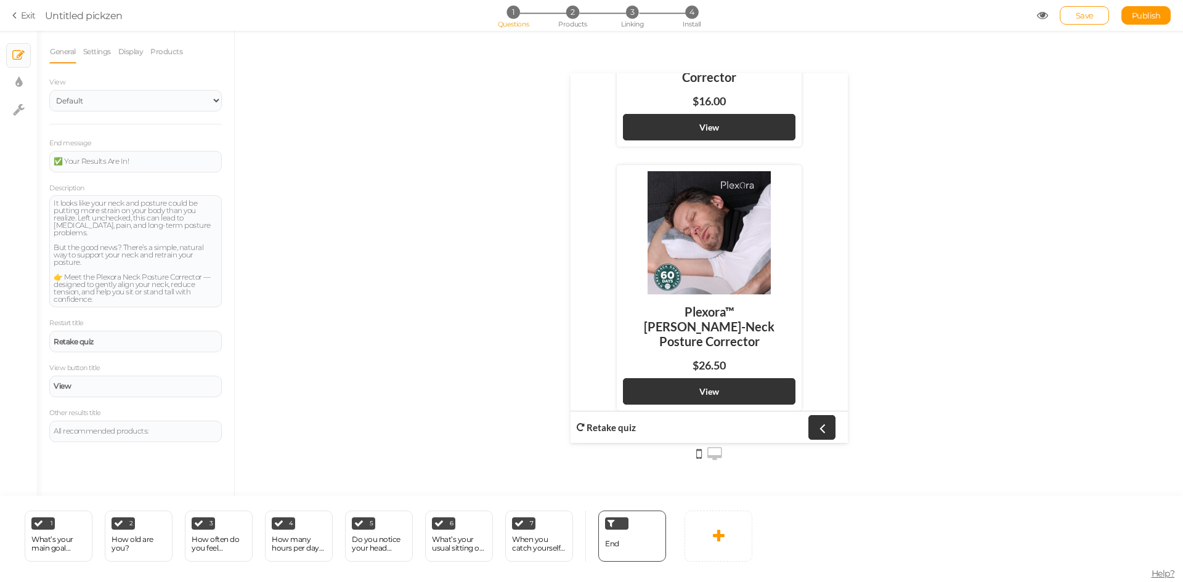
drag, startPoint x: 709, startPoint y: 454, endPoint x: 461, endPoint y: 411, distance: 251.4
click at [709, 454] on icon at bounding box center [714, 454] width 15 height 14
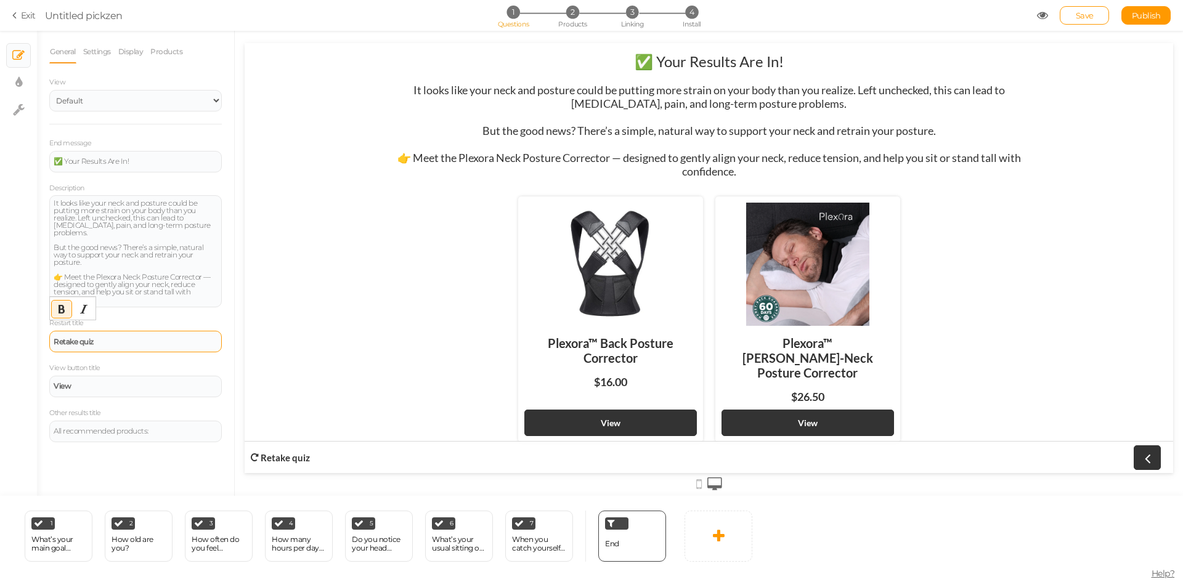
click at [121, 331] on div "Retake quiz" at bounding box center [135, 342] width 173 height 22
drag, startPoint x: 108, startPoint y: 336, endPoint x: 10, endPoint y: 336, distance: 97.3
click at [10, 336] on div "× Slides × Display settings × Settings General Settings Display Products View D…" at bounding box center [591, 263] width 1183 height 465
click at [179, 302] on div "End message ✅ Your Results Are In! Description It looks like your neck and post…" at bounding box center [135, 290] width 173 height 306
click at [89, 383] on div "View" at bounding box center [136, 386] width 164 height 7
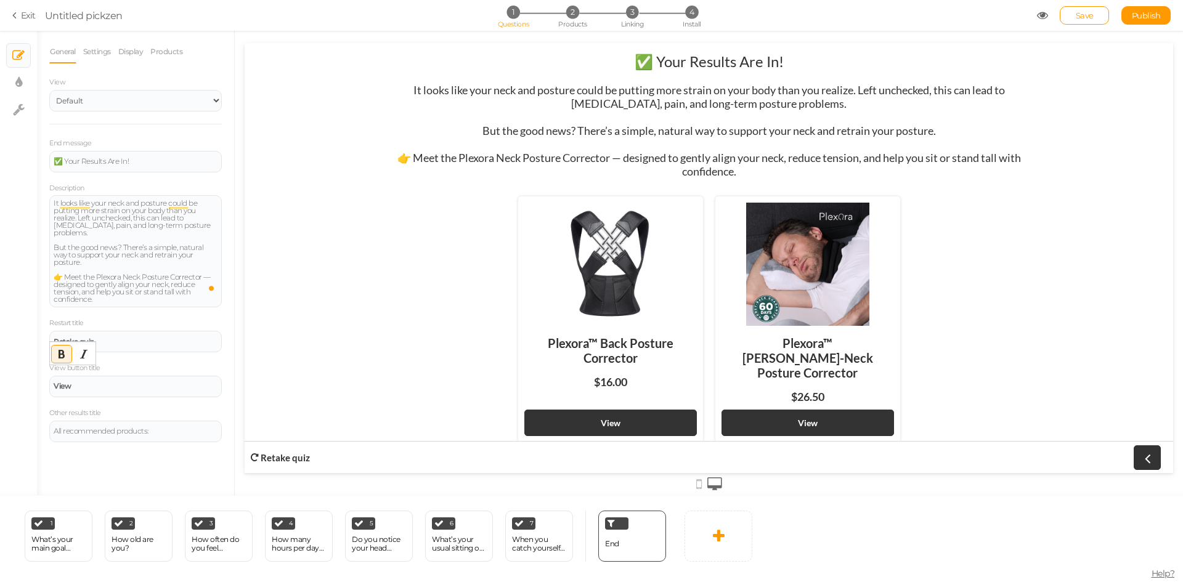
click at [131, 362] on div "View button title View" at bounding box center [135, 380] width 173 height 36
click at [120, 428] on div "All recommended products:" at bounding box center [136, 431] width 164 height 7
click at [90, 428] on div "All recommended products:" at bounding box center [135, 432] width 173 height 22
click at [161, 392] on div "End message ✅ Your Results Are In! Description It looks like your neck and post…" at bounding box center [135, 290] width 173 height 306
click at [94, 56] on link "Settings" at bounding box center [97, 51] width 29 height 23
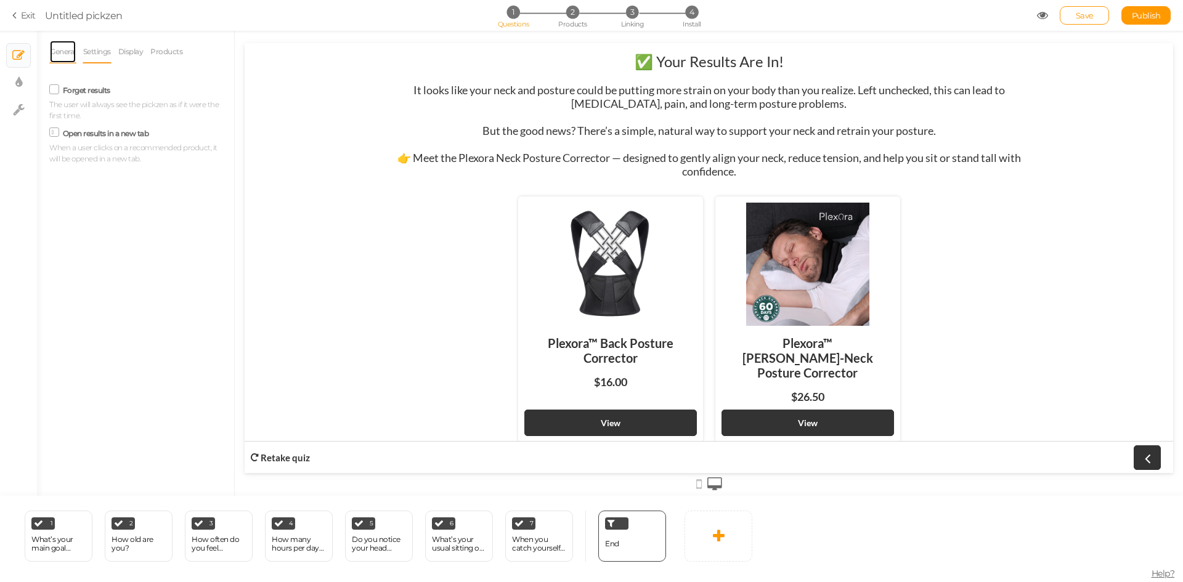
click at [64, 54] on link "General" at bounding box center [62, 51] width 27 height 23
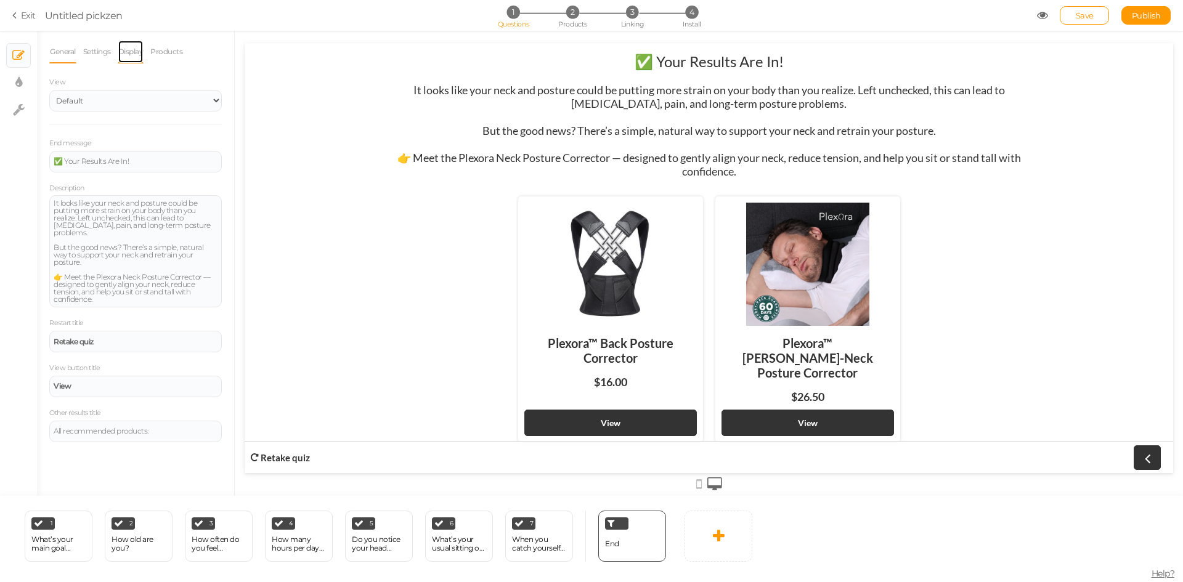
click at [132, 49] on link "Display" at bounding box center [131, 51] width 26 height 23
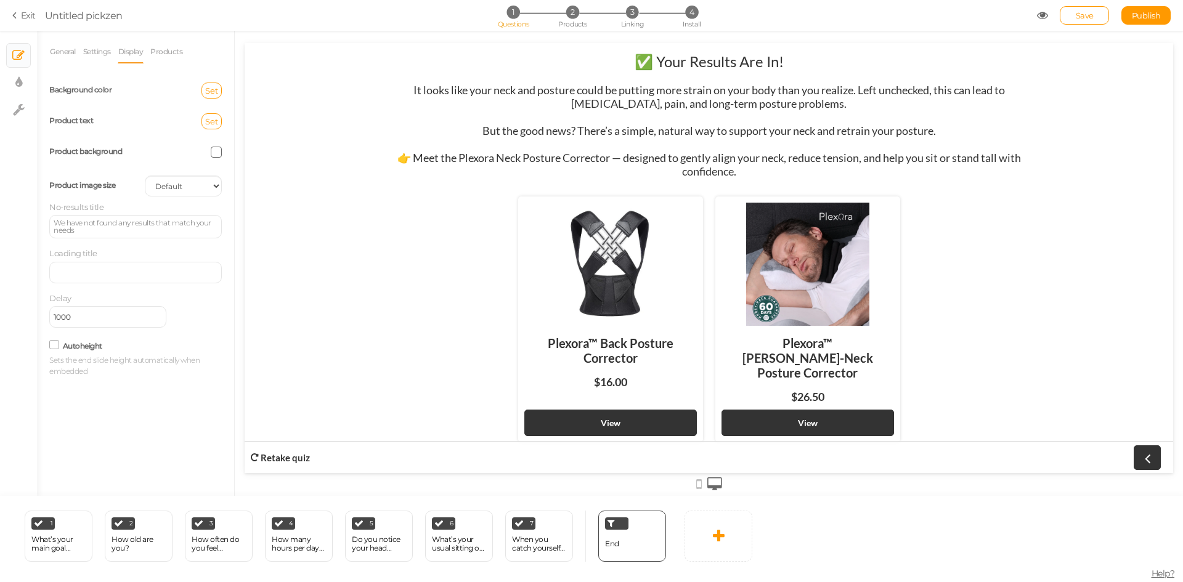
click at [551, 290] on div at bounding box center [610, 264] width 173 height 123
click at [1079, 15] on span "Save" at bounding box center [1085, 15] width 18 height 10
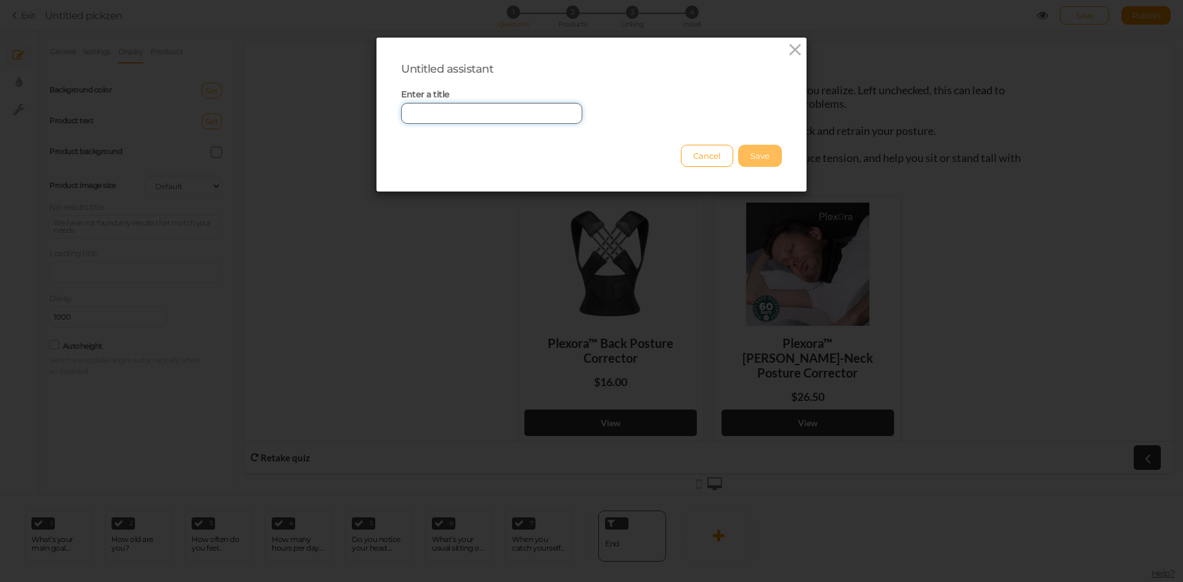
click at [440, 118] on input "text" at bounding box center [491, 113] width 181 height 21
type input "quiz 1"
click at [762, 158] on button "Save" at bounding box center [760, 156] width 44 height 22
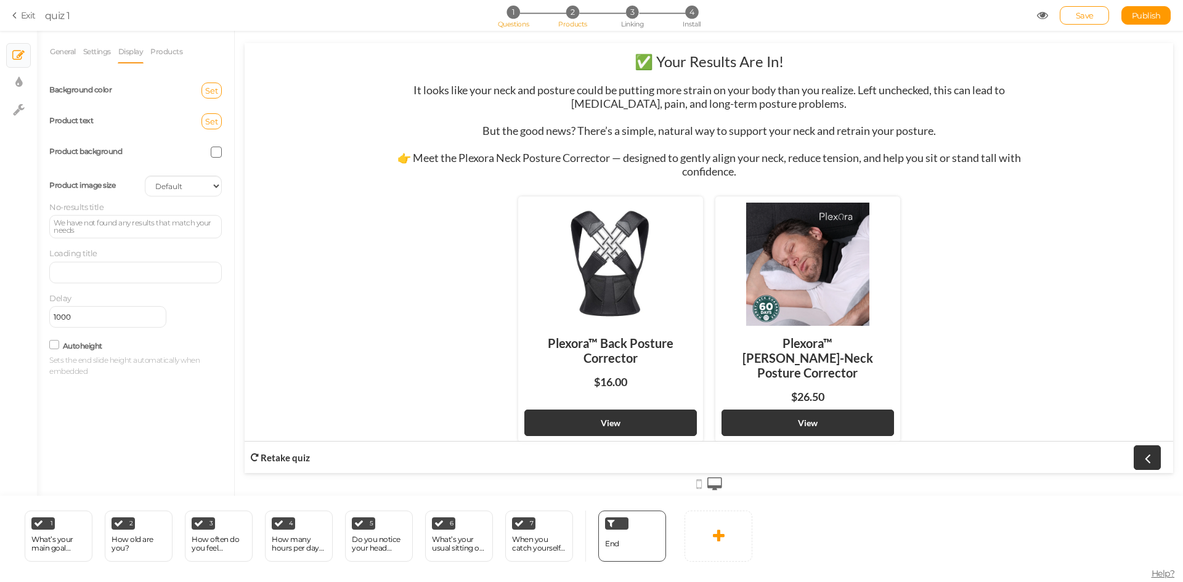
click at [574, 12] on span "2" at bounding box center [572, 12] width 13 height 13
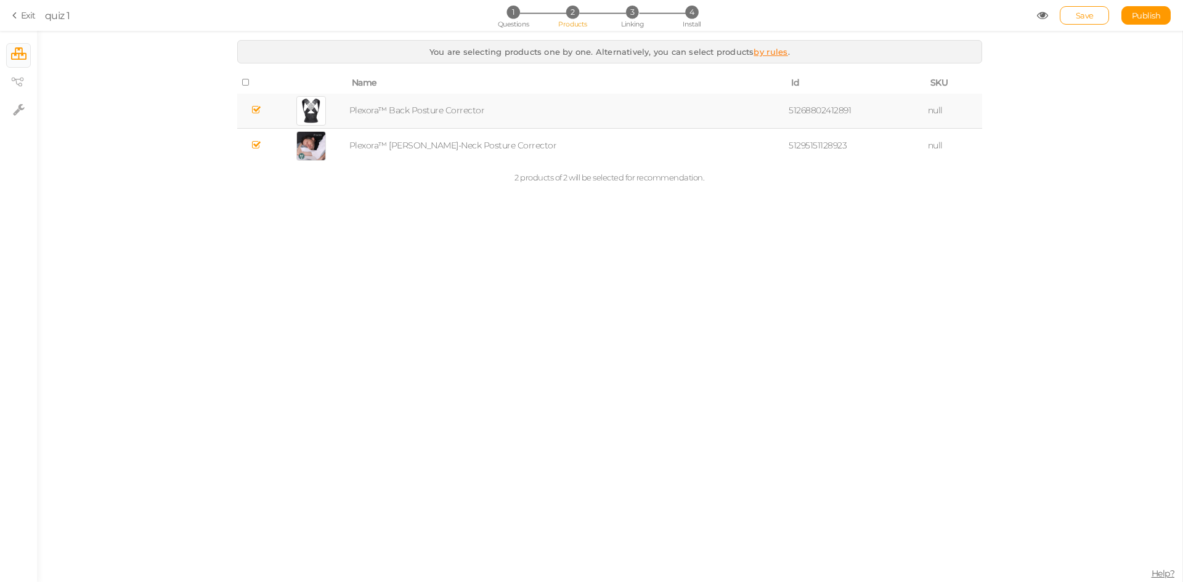
click at [261, 115] on icon at bounding box center [256, 109] width 9 height 9
click at [526, 20] on span "Questions" at bounding box center [513, 24] width 31 height 9
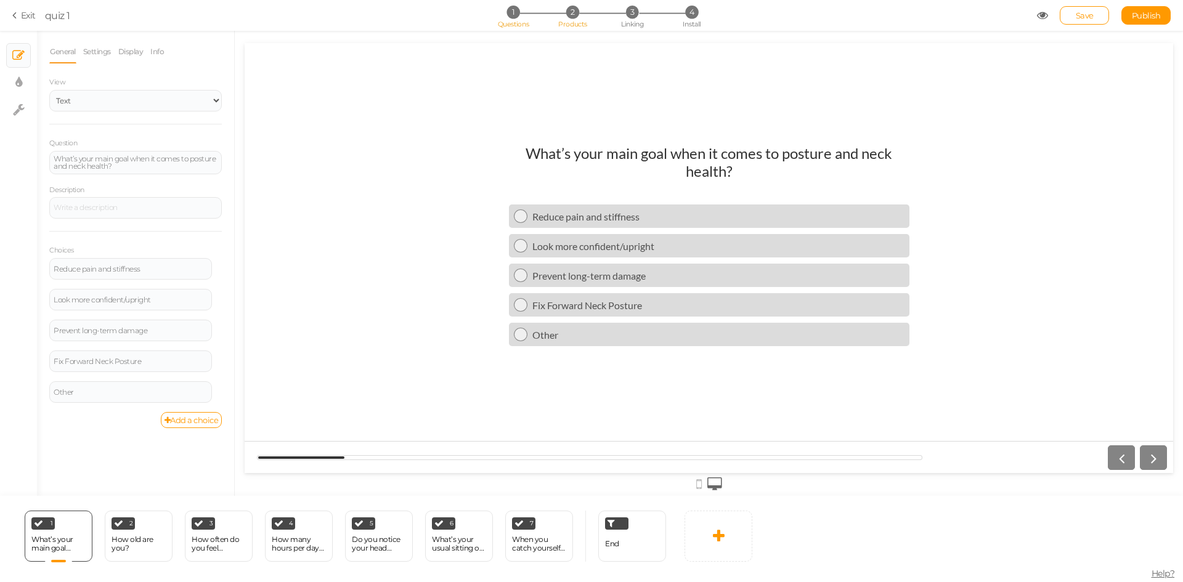
click at [579, 20] on span "Products" at bounding box center [572, 24] width 29 height 9
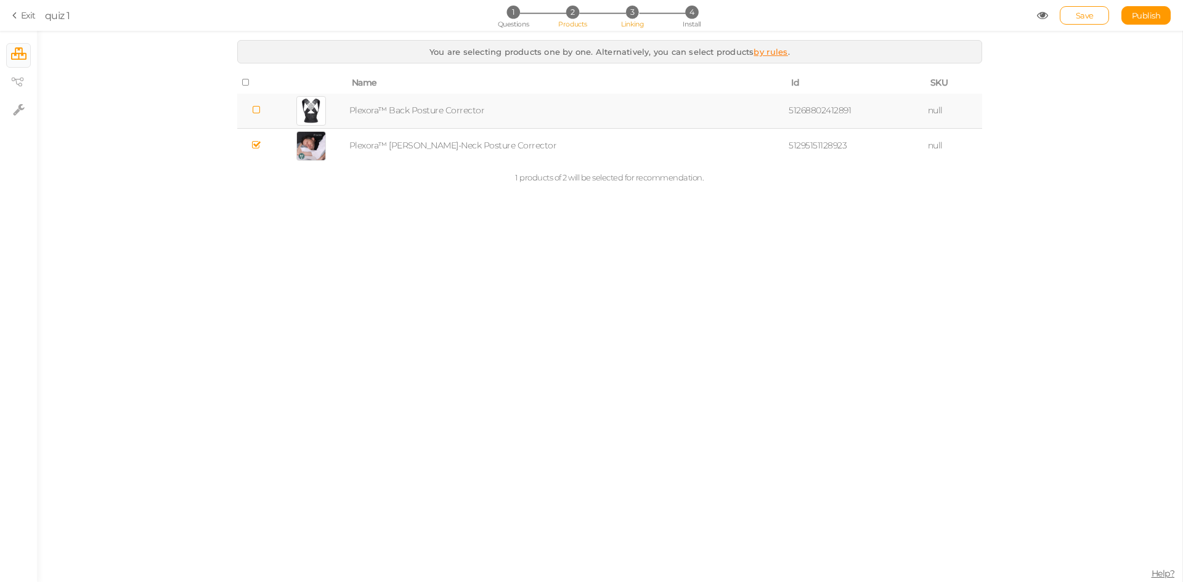
click at [631, 12] on span "3" at bounding box center [632, 12] width 13 height 13
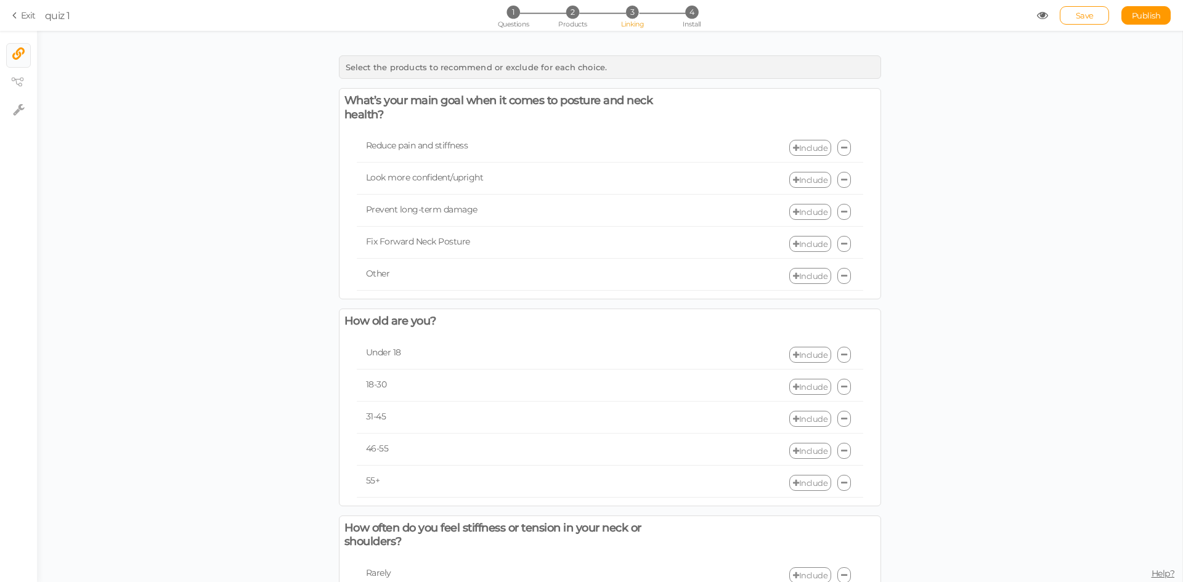
click at [800, 152] on link "Include" at bounding box center [810, 148] width 42 height 16
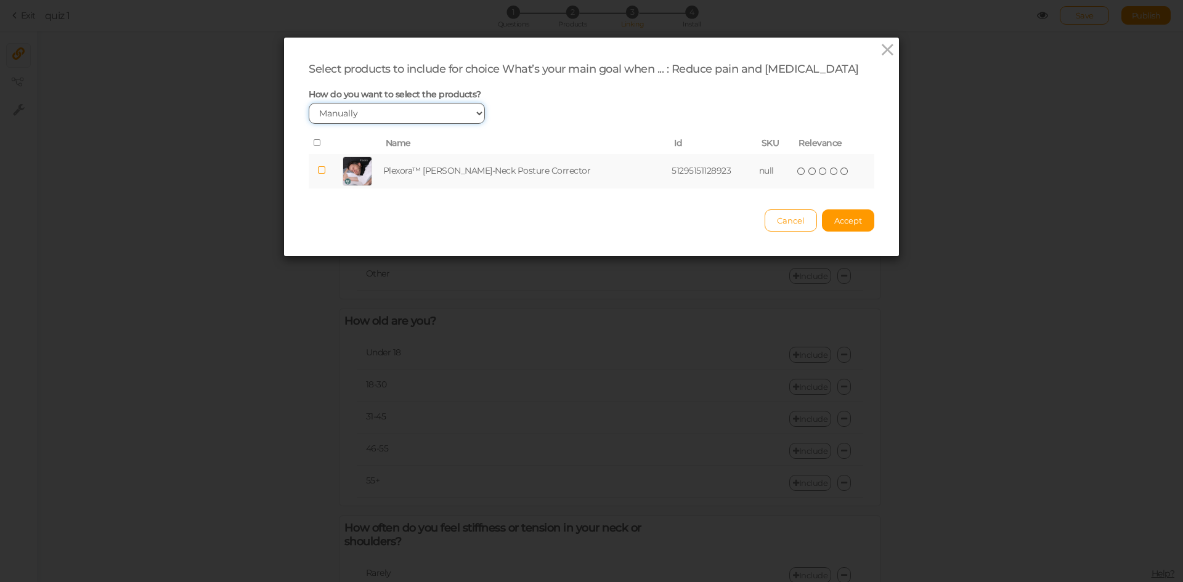
click at [424, 113] on select "Manually By tags By price" at bounding box center [397, 113] width 176 height 21
click at [396, 116] on select "Manually By tags By price" at bounding box center [397, 113] width 176 height 21
click at [326, 171] on td at bounding box center [321, 171] width 25 height 35
click at [858, 216] on button "Accept" at bounding box center [848, 220] width 52 height 22
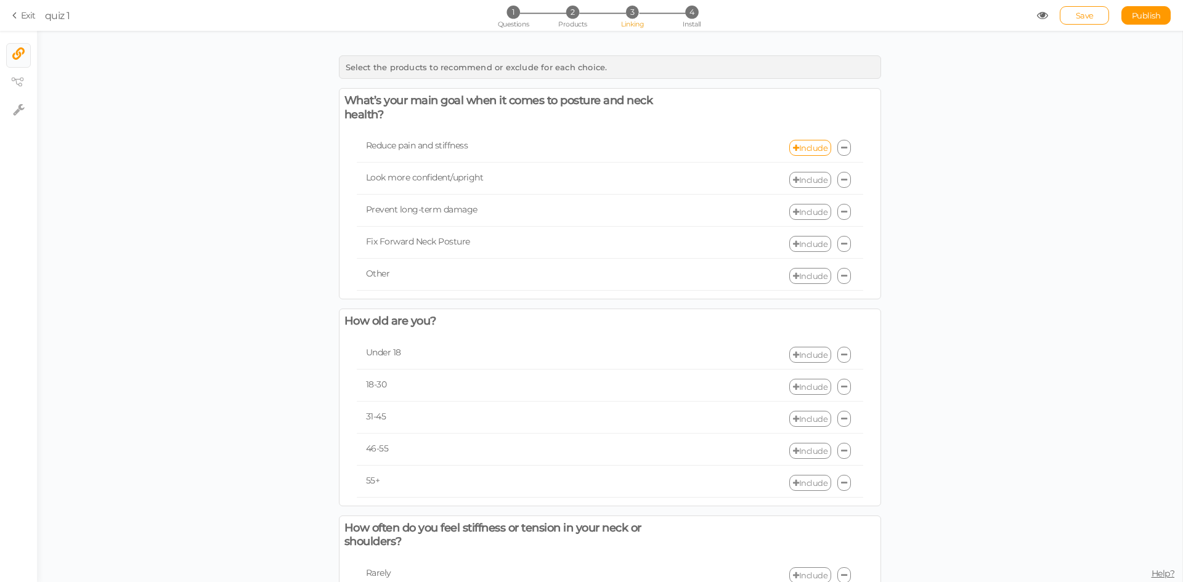
click at [806, 183] on link "Include" at bounding box center [810, 180] width 42 height 16
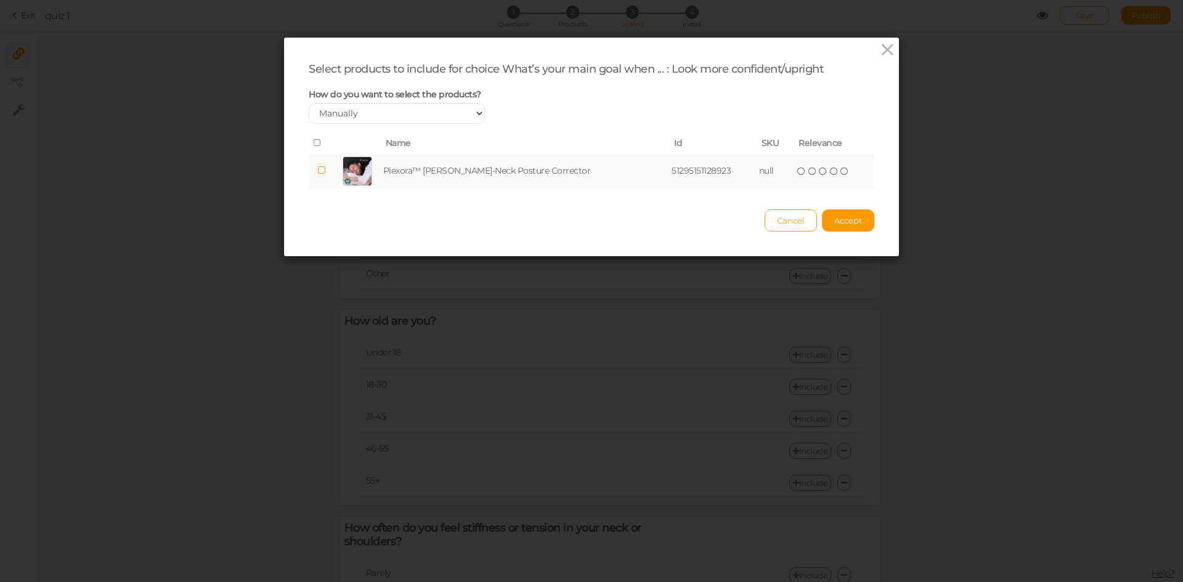
click at [826, 178] on td "( ) ( ) ( ) ( ) ( )" at bounding box center [834, 171] width 81 height 35
click at [830, 168] on icon at bounding box center [834, 171] width 9 height 9
click at [840, 172] on icon at bounding box center [844, 171] width 9 height 9
drag, startPoint x: 830, startPoint y: 168, endPoint x: 830, endPoint y: 179, distance: 11.1
click at [840, 170] on icon at bounding box center [844, 171] width 9 height 9
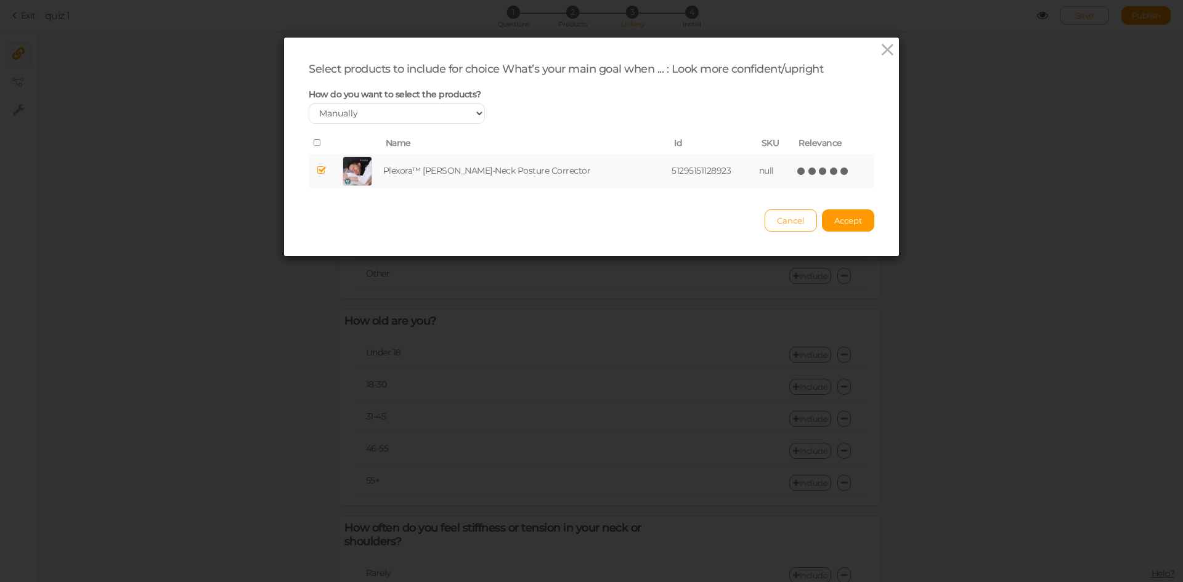
click at [840, 171] on icon at bounding box center [844, 171] width 9 height 9
click at [840, 222] on span "Accept" at bounding box center [848, 221] width 28 height 10
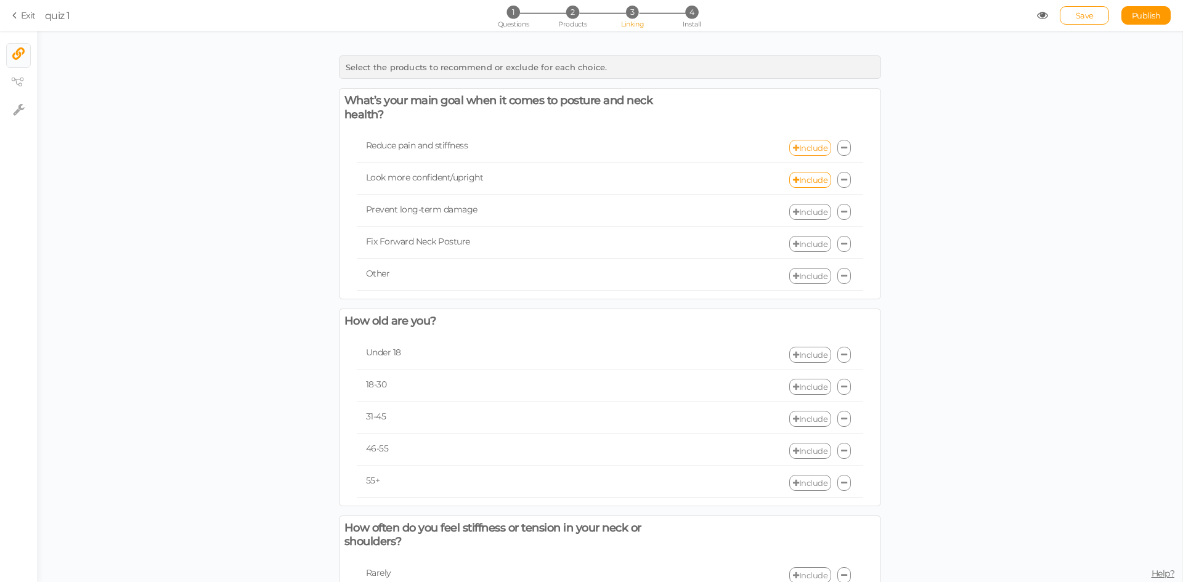
click at [802, 153] on link "Include" at bounding box center [810, 148] width 42 height 16
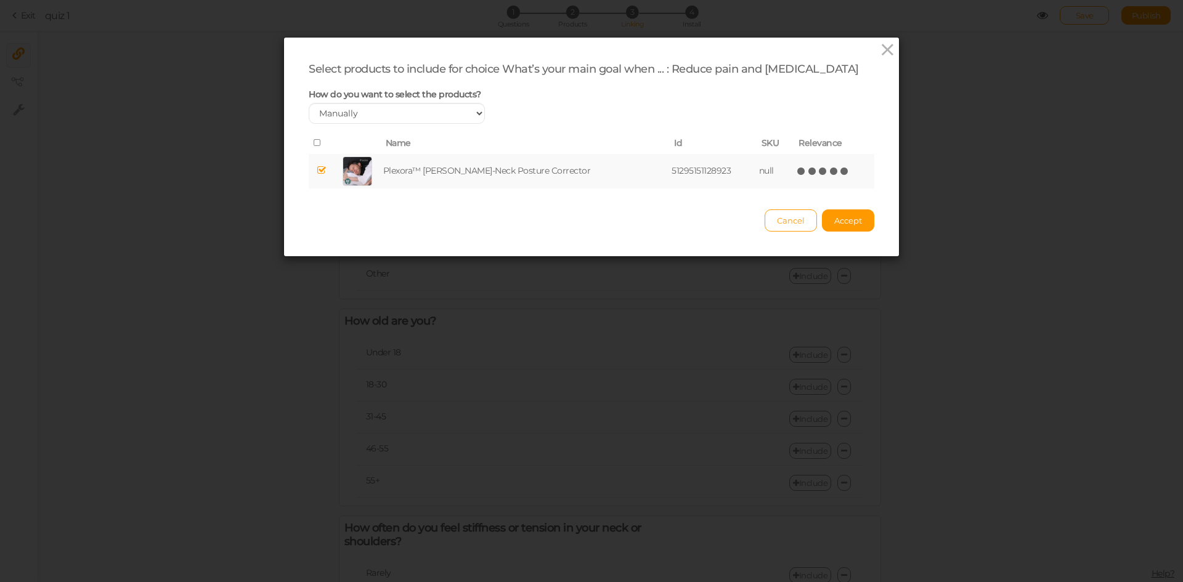
click at [840, 175] on icon at bounding box center [844, 171] width 9 height 9
click at [840, 169] on icon at bounding box center [844, 171] width 9 height 9
click at [840, 171] on icon at bounding box center [844, 171] width 9 height 9
click at [844, 218] on span "Accept" at bounding box center [848, 221] width 28 height 10
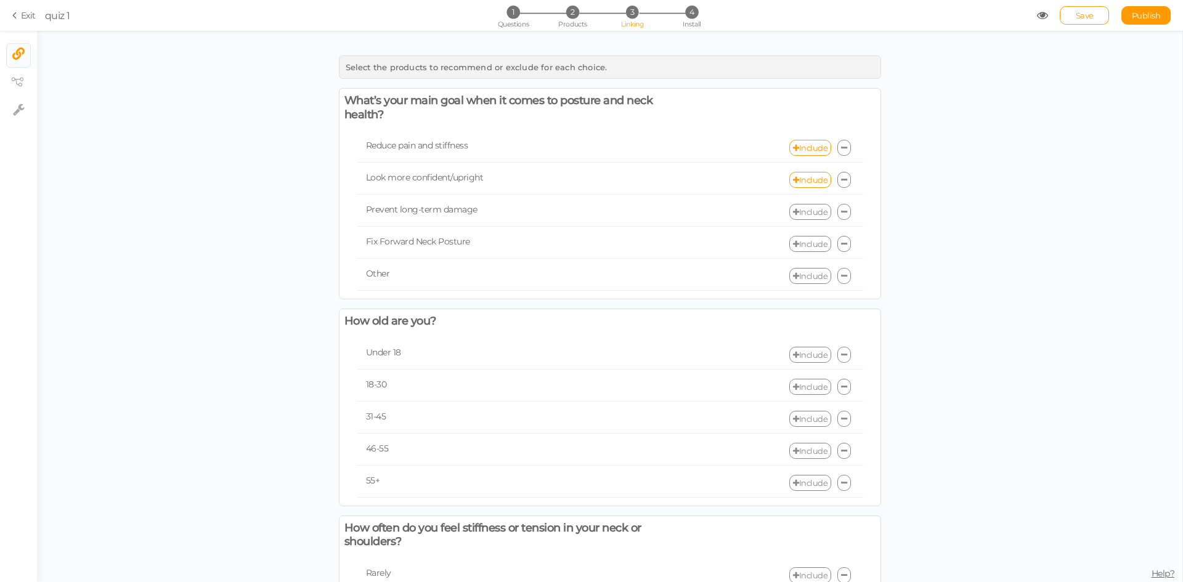
click at [810, 211] on link "Include" at bounding box center [810, 212] width 42 height 16
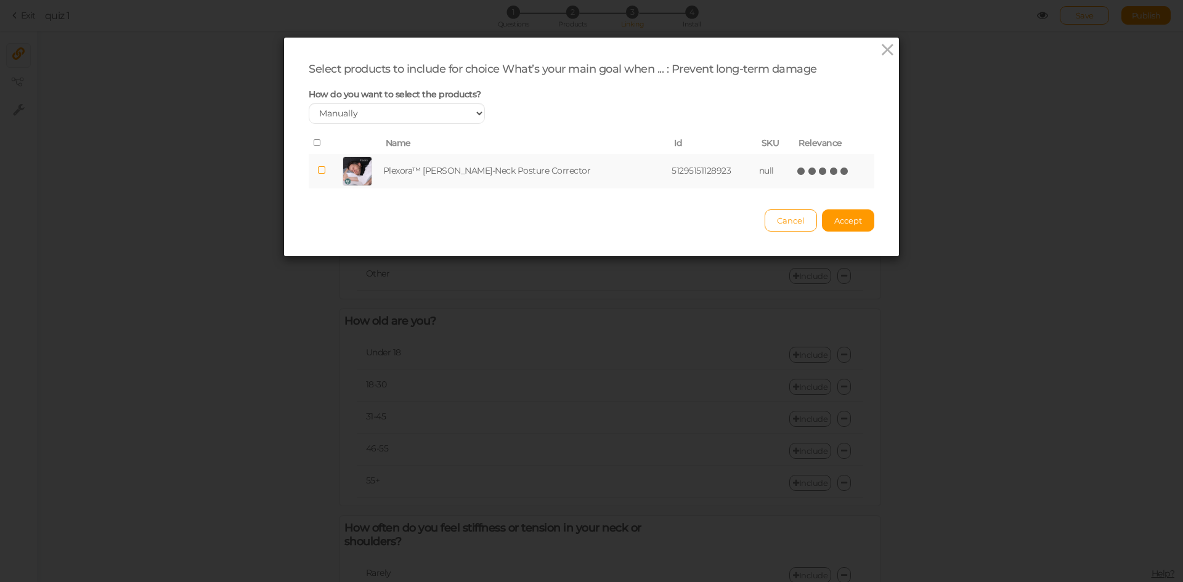
click at [840, 170] on icon at bounding box center [844, 171] width 9 height 9
click at [850, 222] on span "Accept" at bounding box center [848, 221] width 28 height 10
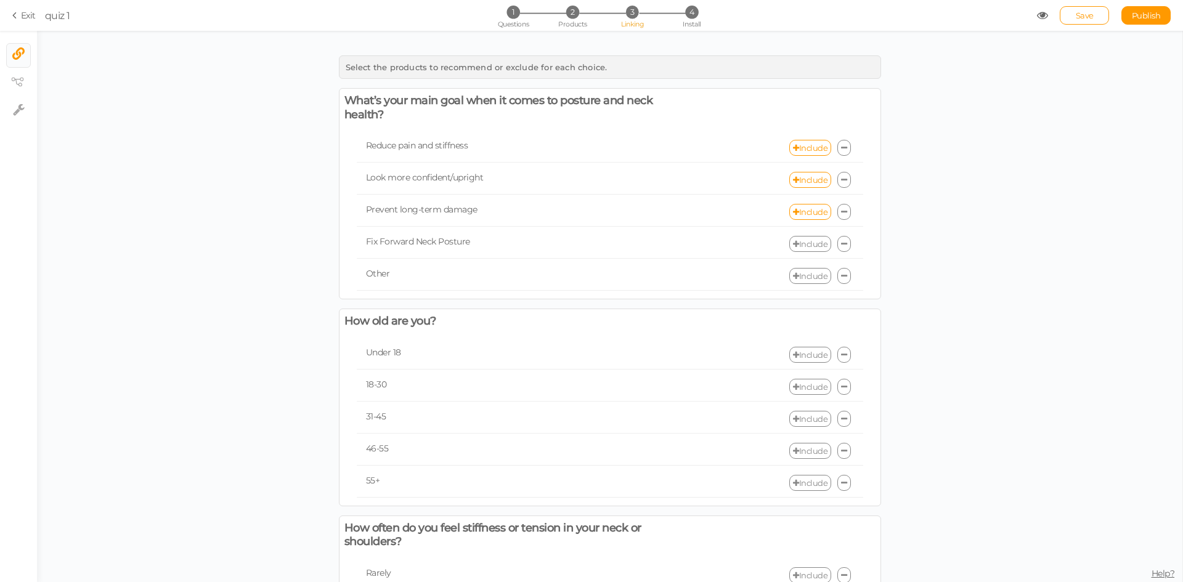
click at [795, 245] on link "Include" at bounding box center [810, 244] width 42 height 16
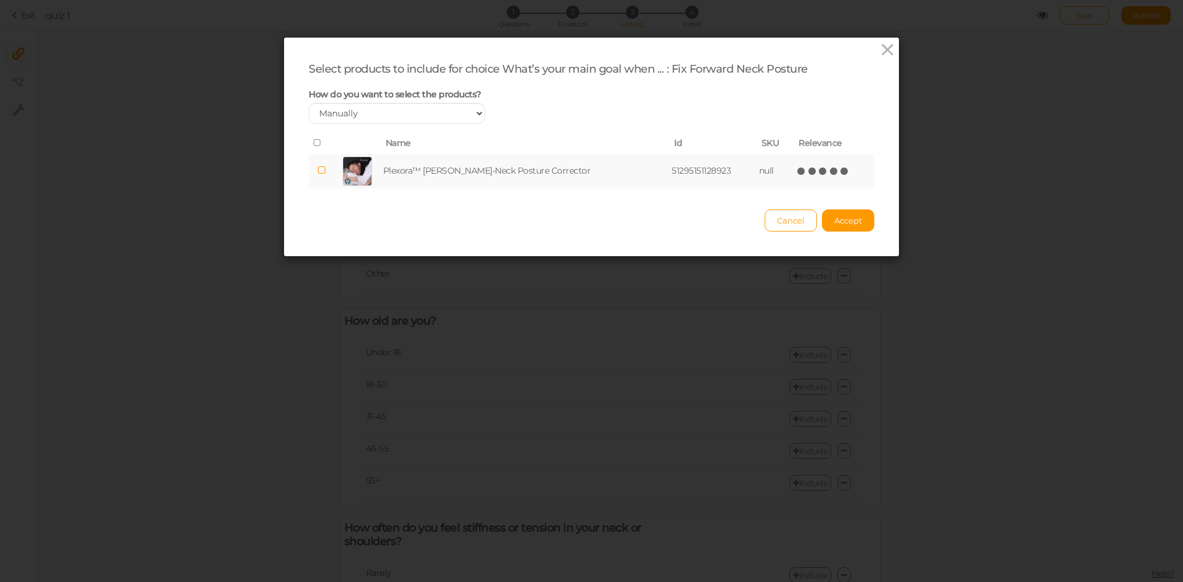
click at [840, 173] on icon at bounding box center [844, 171] width 9 height 9
click at [840, 171] on icon at bounding box center [844, 171] width 9 height 9
click at [846, 218] on span "Accept" at bounding box center [848, 221] width 28 height 10
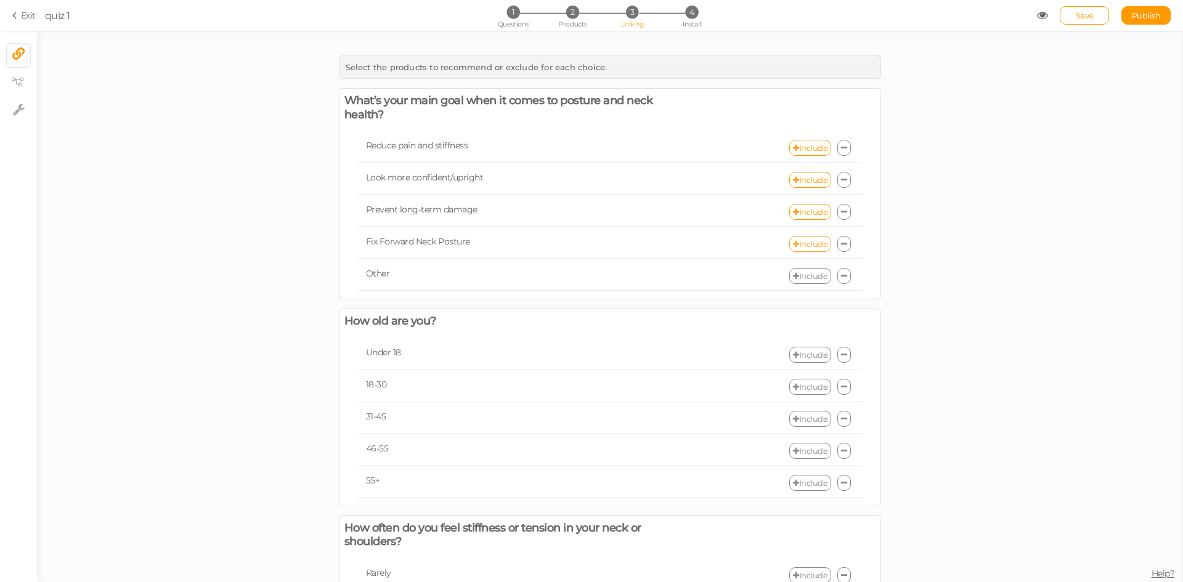
click at [813, 249] on link "Include" at bounding box center [810, 244] width 42 height 16
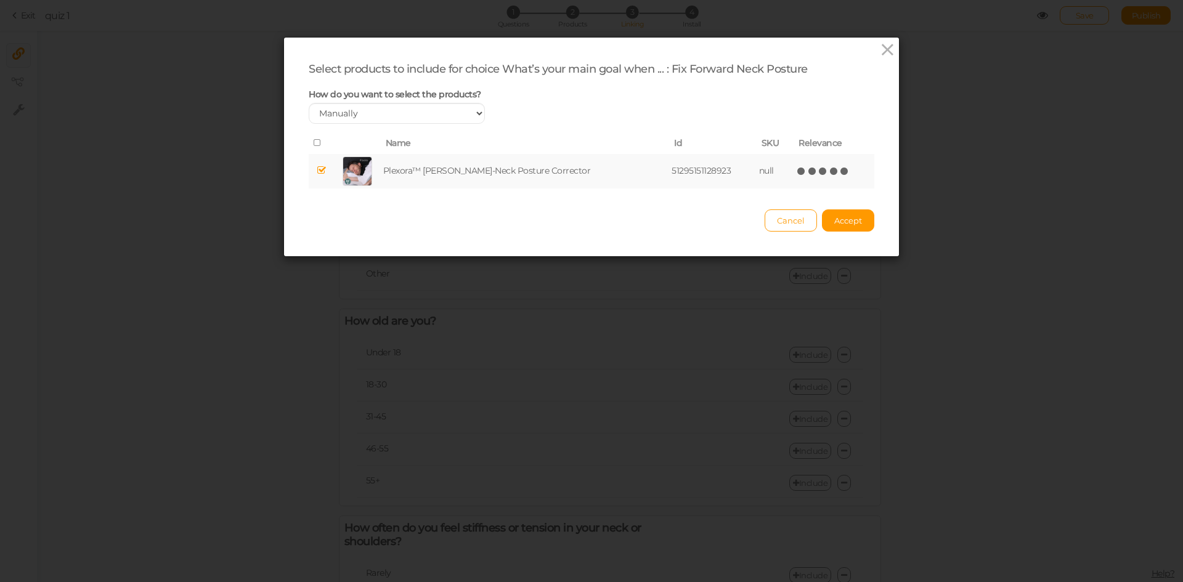
click at [840, 173] on icon at bounding box center [844, 171] width 9 height 9
click at [843, 219] on span "Accept" at bounding box center [848, 221] width 28 height 10
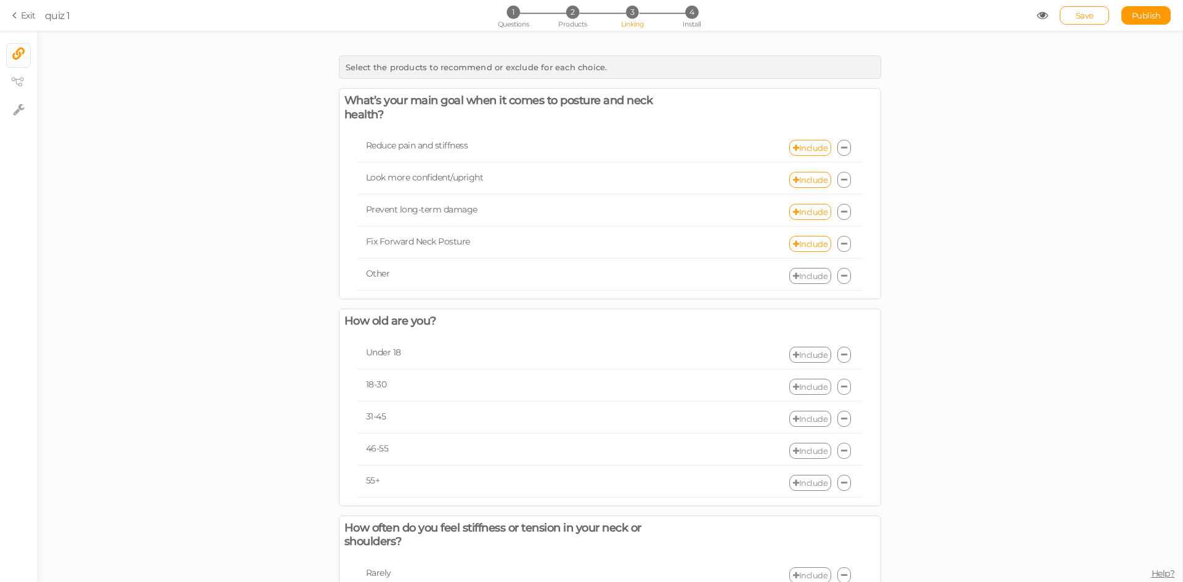
click at [811, 274] on link "Include" at bounding box center [810, 276] width 42 height 16
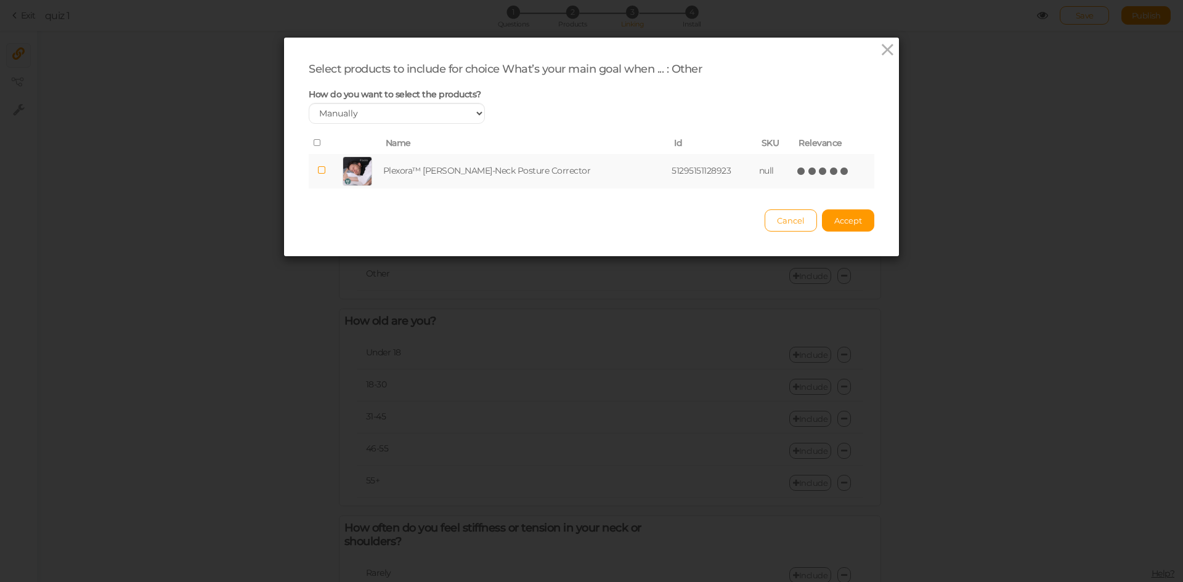
click at [840, 171] on icon at bounding box center [844, 171] width 9 height 9
click at [840, 221] on span "Accept" at bounding box center [848, 221] width 28 height 10
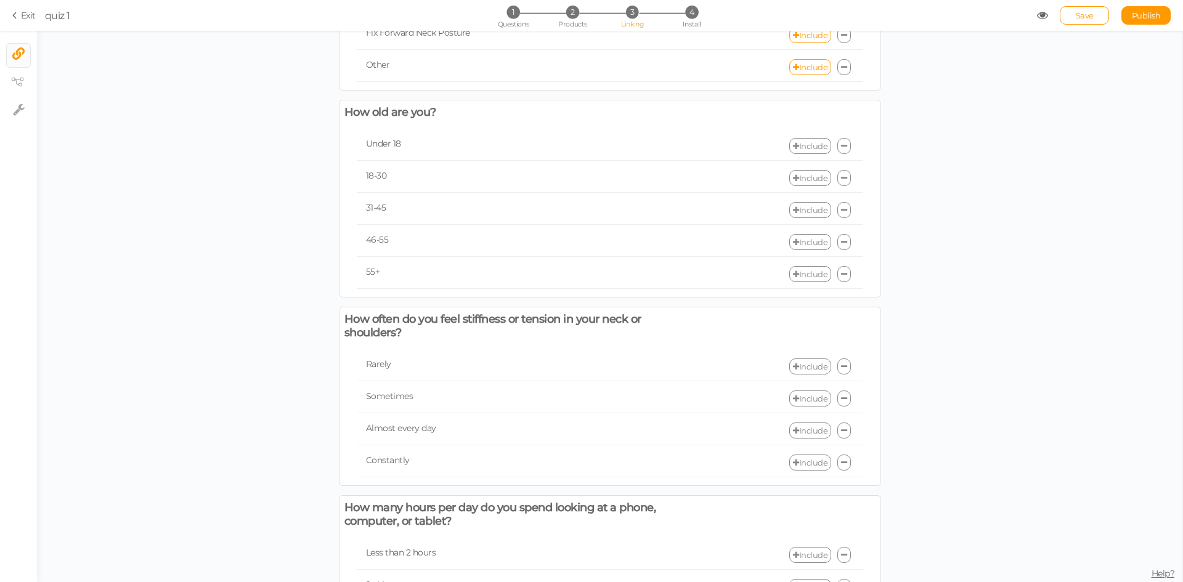
scroll to position [246, 0]
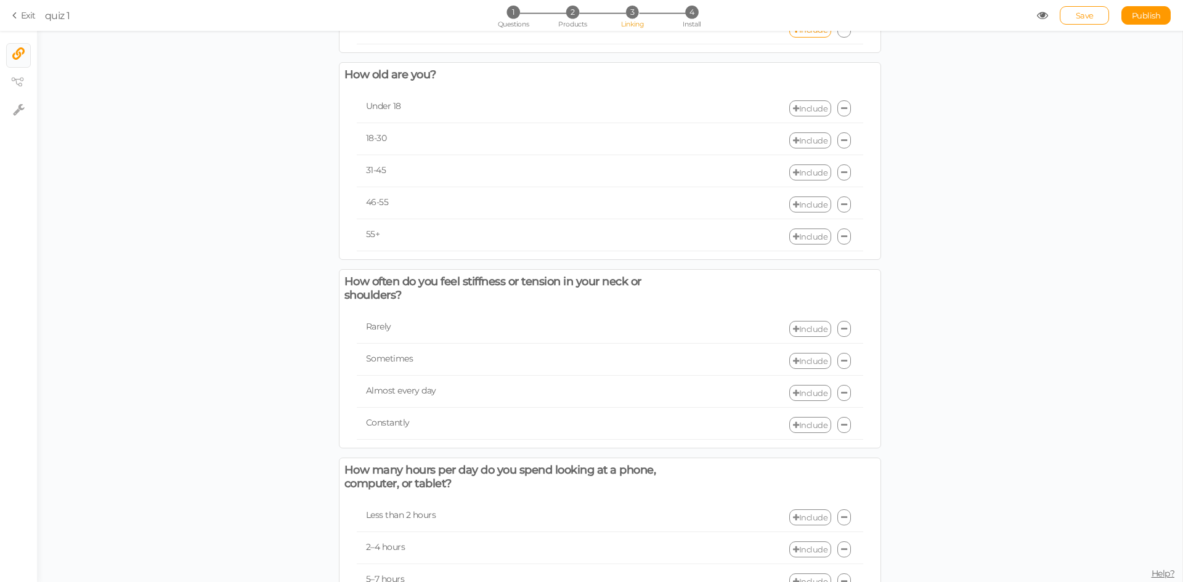
click at [794, 112] on link "Include" at bounding box center [810, 108] width 42 height 16
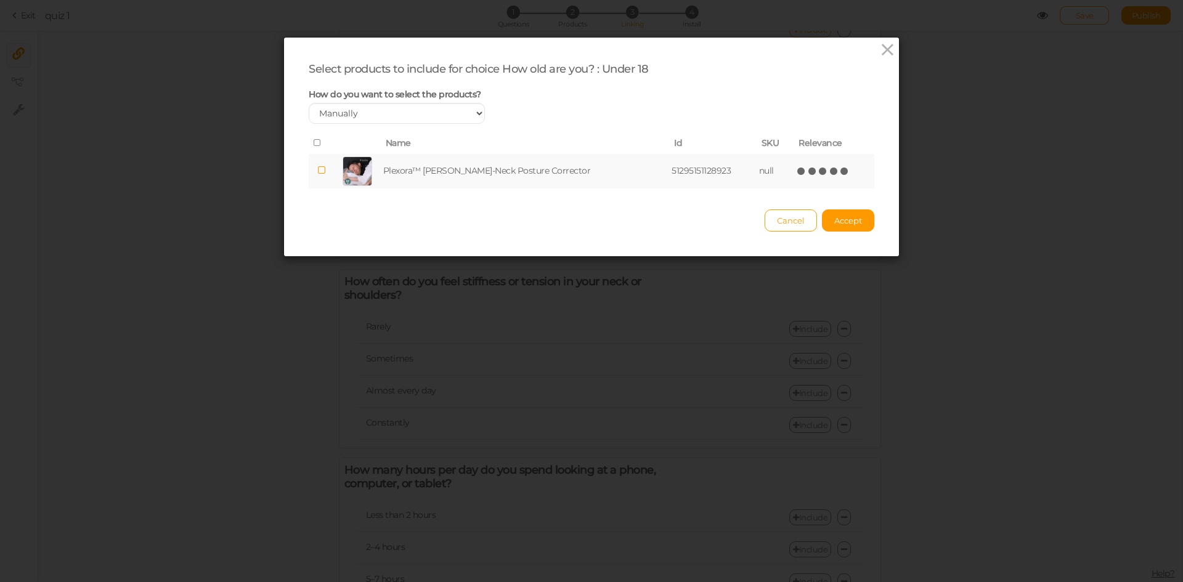
click at [840, 171] on icon at bounding box center [844, 171] width 9 height 9
click at [840, 213] on button "Accept" at bounding box center [848, 220] width 52 height 22
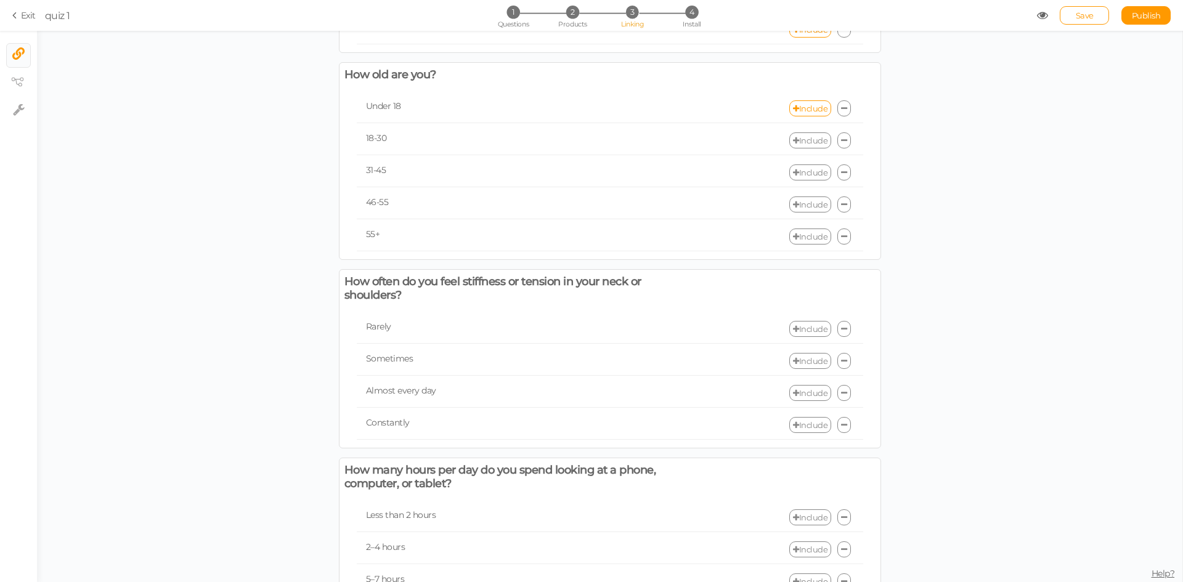
click at [807, 146] on link "Include" at bounding box center [810, 140] width 42 height 16
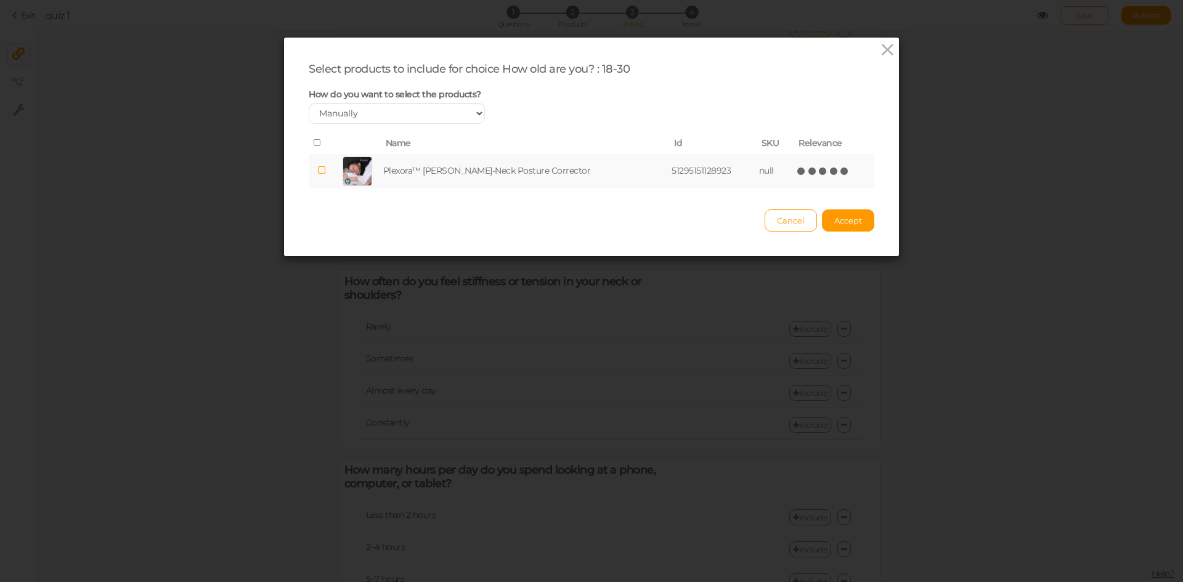
click at [840, 173] on icon at bounding box center [844, 171] width 9 height 9
drag, startPoint x: 842, startPoint y: 225, endPoint x: 838, endPoint y: 216, distance: 10.0
click at [842, 225] on span "Accept" at bounding box center [848, 221] width 28 height 10
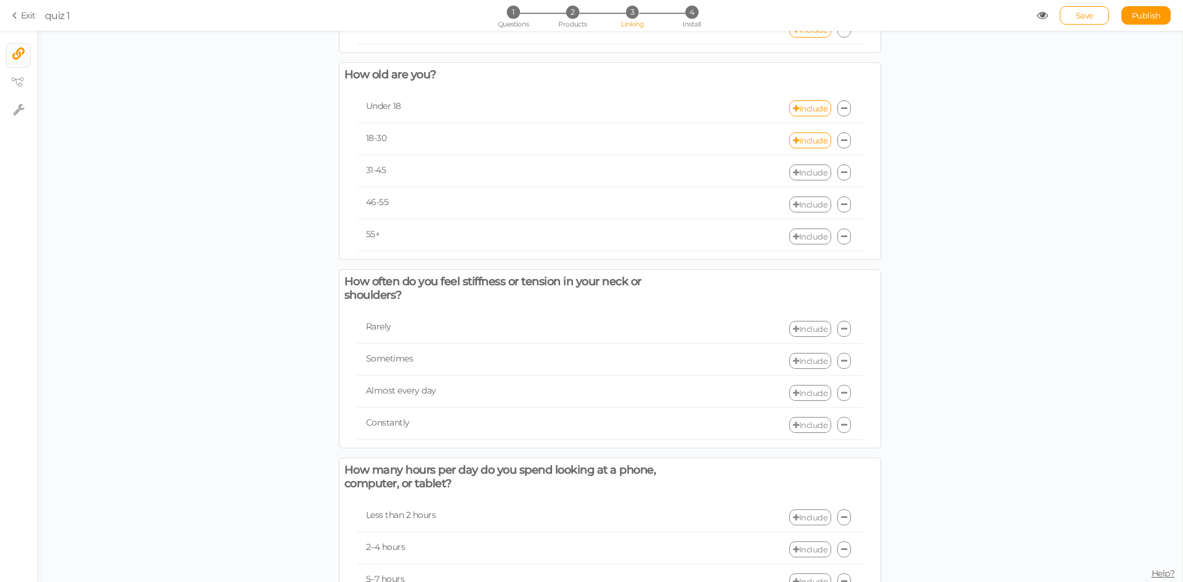
click at [811, 168] on link "Include" at bounding box center [810, 172] width 42 height 16
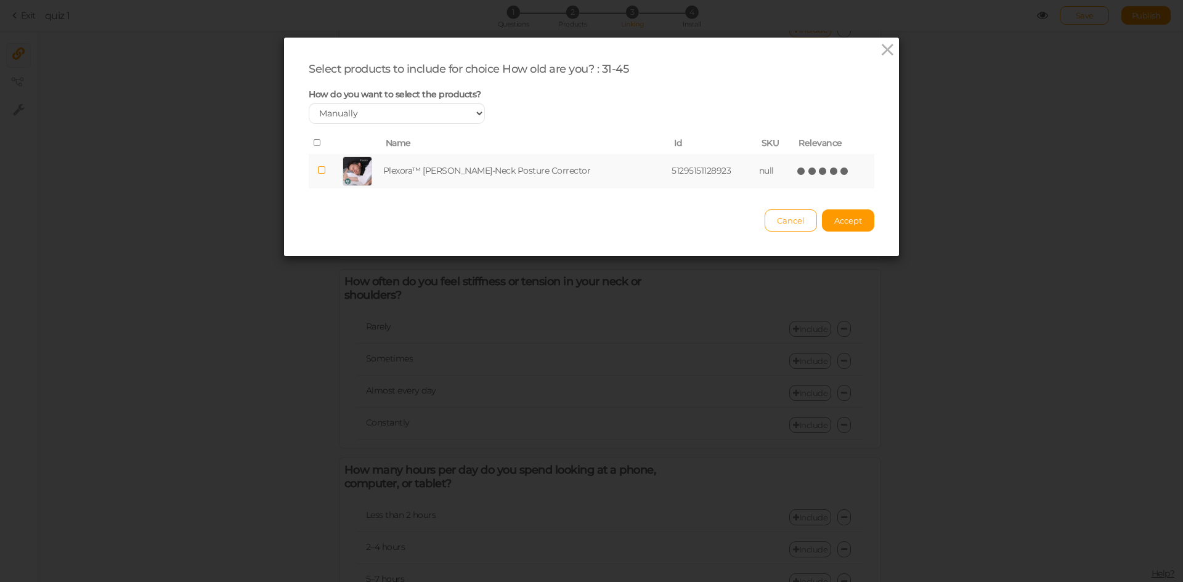
click at [840, 174] on icon at bounding box center [844, 171] width 9 height 9
click at [850, 220] on span "Accept" at bounding box center [848, 221] width 28 height 10
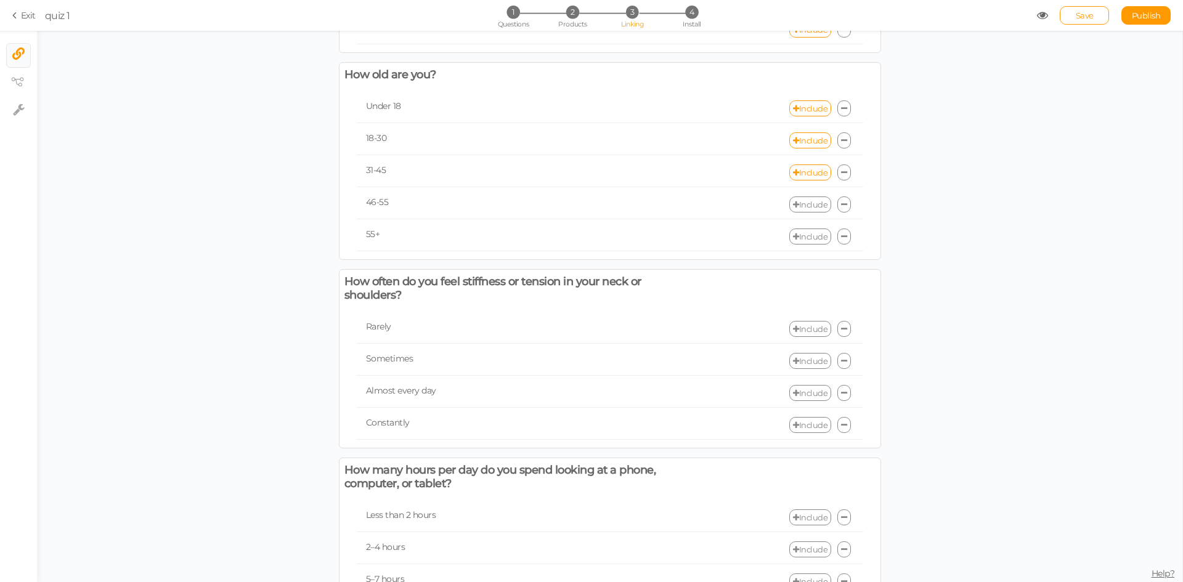
click at [813, 203] on link "Include" at bounding box center [810, 205] width 42 height 16
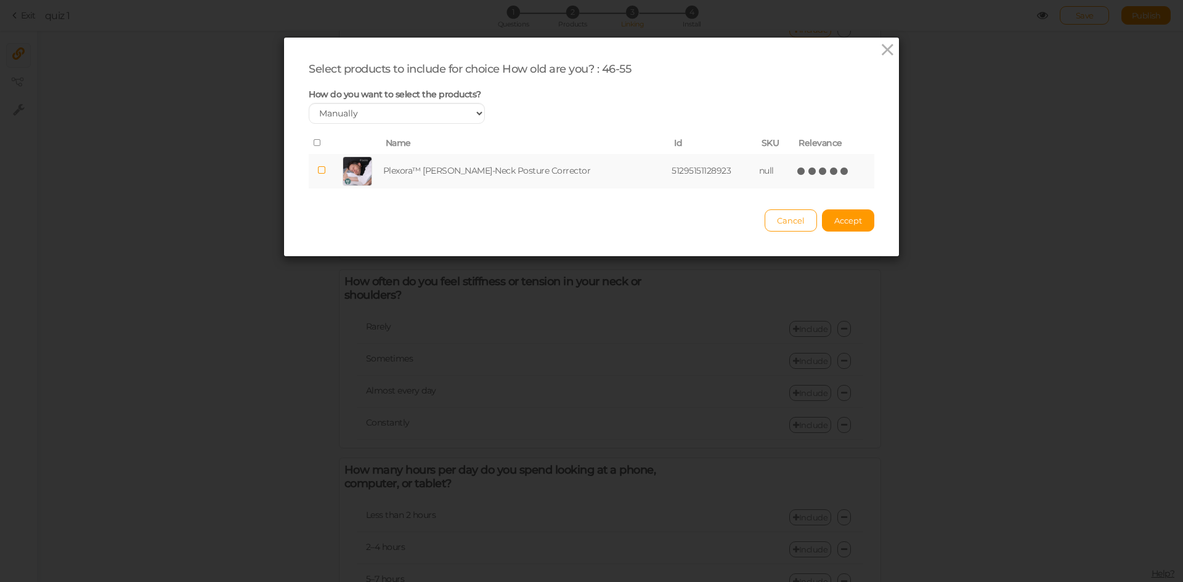
click at [840, 171] on icon at bounding box center [844, 171] width 9 height 9
click at [837, 222] on span "Accept" at bounding box center [848, 221] width 28 height 10
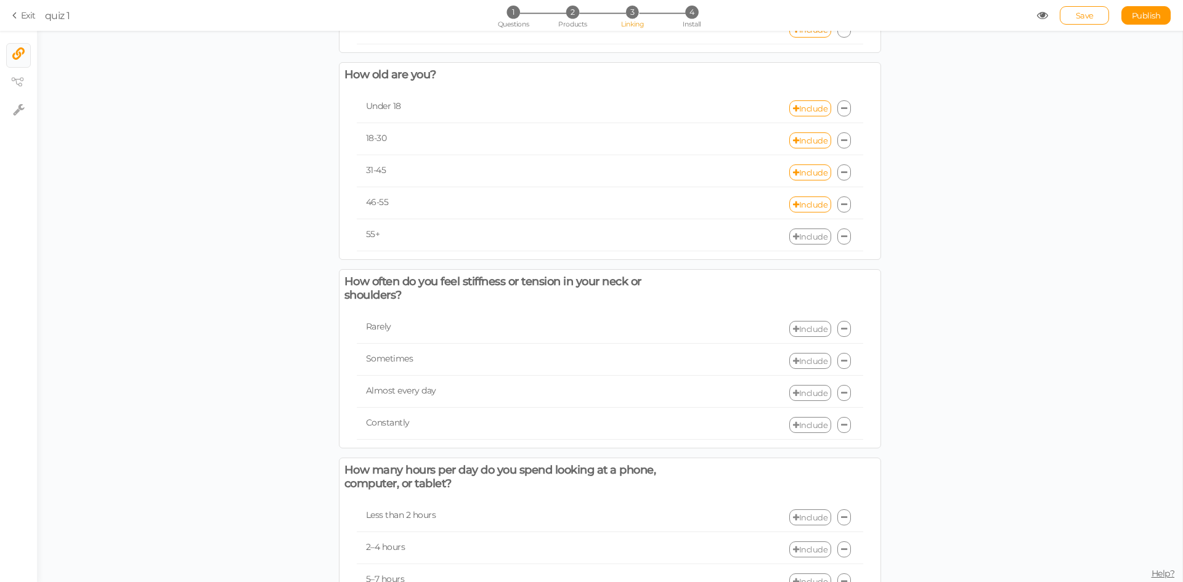
click at [806, 231] on link "Include" at bounding box center [810, 237] width 42 height 16
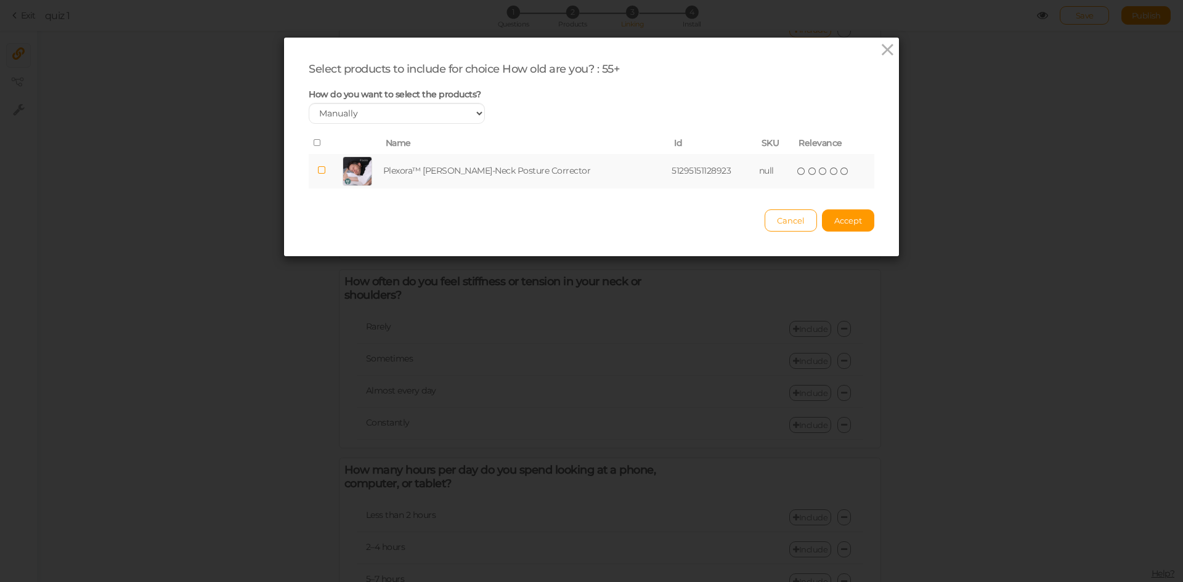
click at [840, 174] on icon at bounding box center [844, 171] width 9 height 9
click at [844, 216] on span "Accept" at bounding box center [848, 221] width 28 height 10
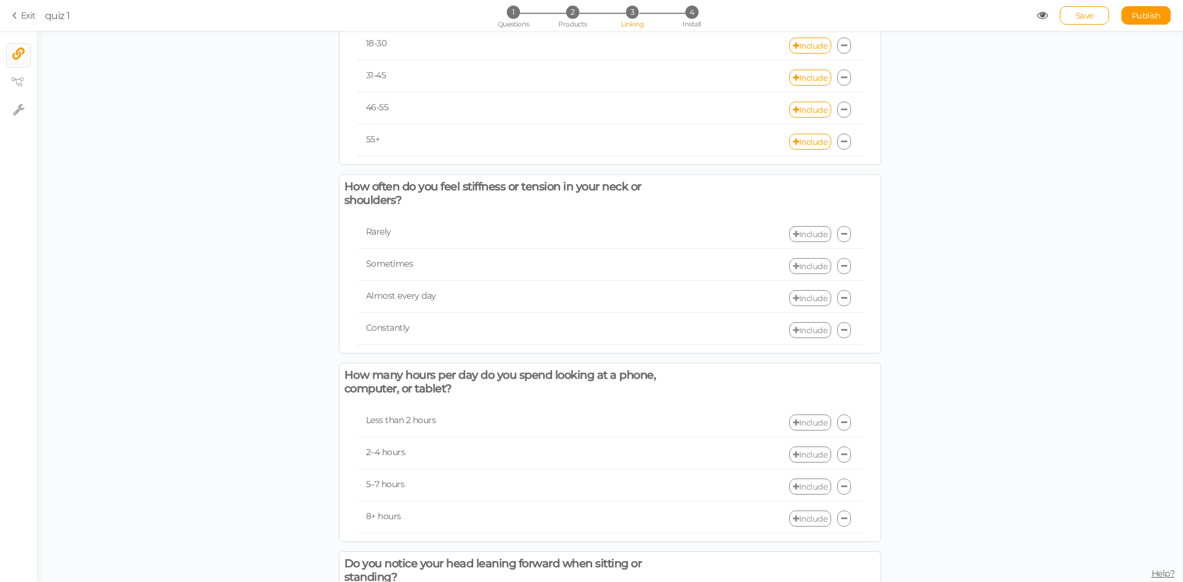
scroll to position [370, 0]
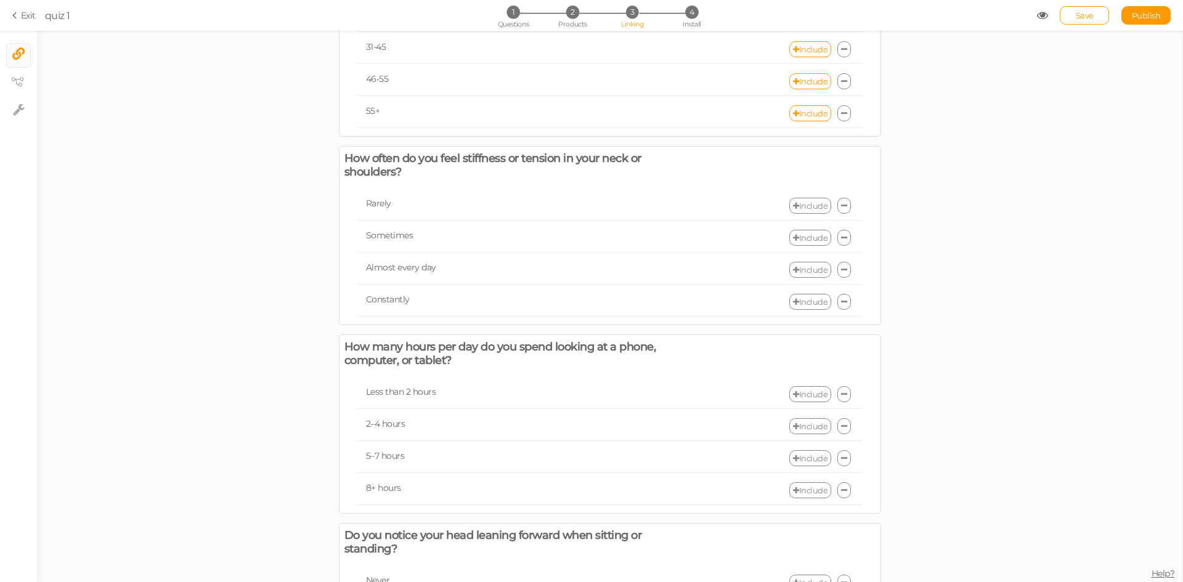
click at [816, 206] on link "Include" at bounding box center [810, 206] width 42 height 16
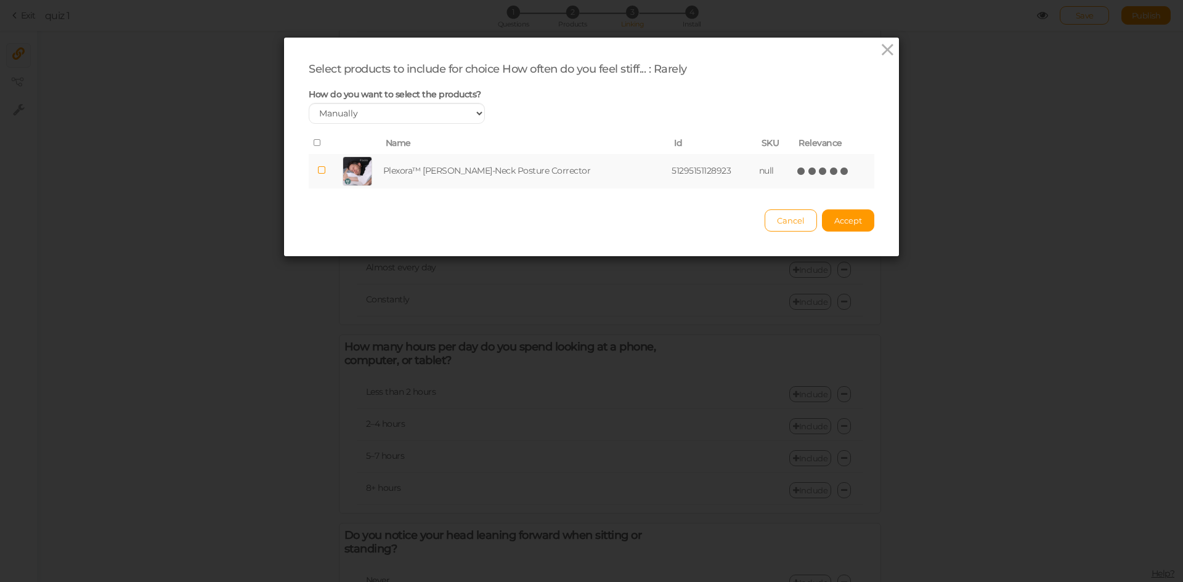
click at [840, 174] on icon at bounding box center [844, 171] width 9 height 9
click at [837, 222] on span "Accept" at bounding box center [848, 221] width 28 height 10
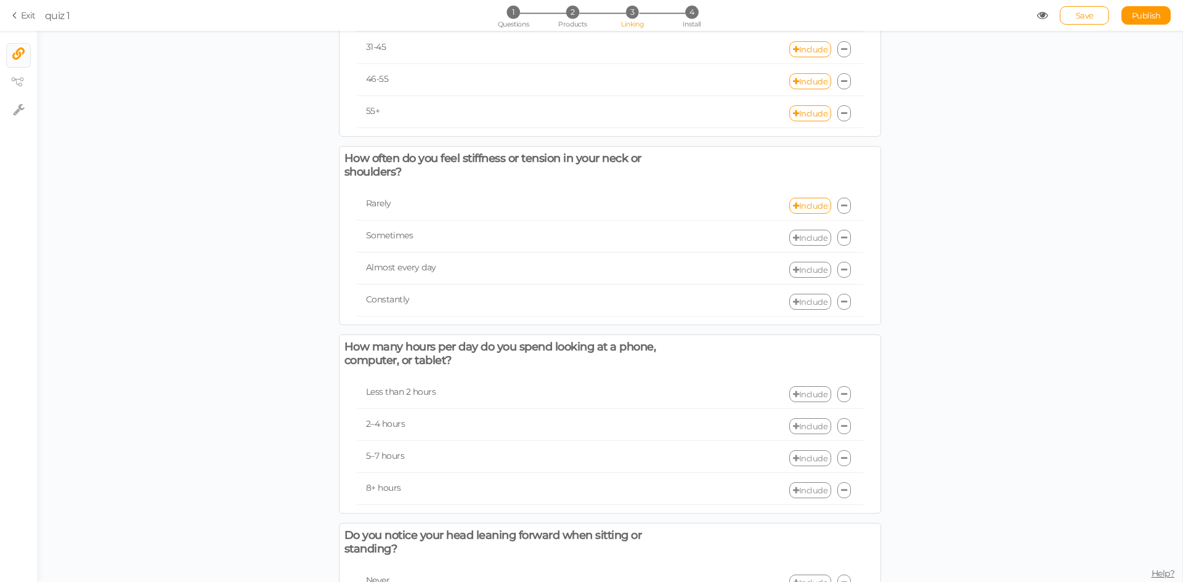
click at [807, 237] on link "Include" at bounding box center [810, 238] width 42 height 16
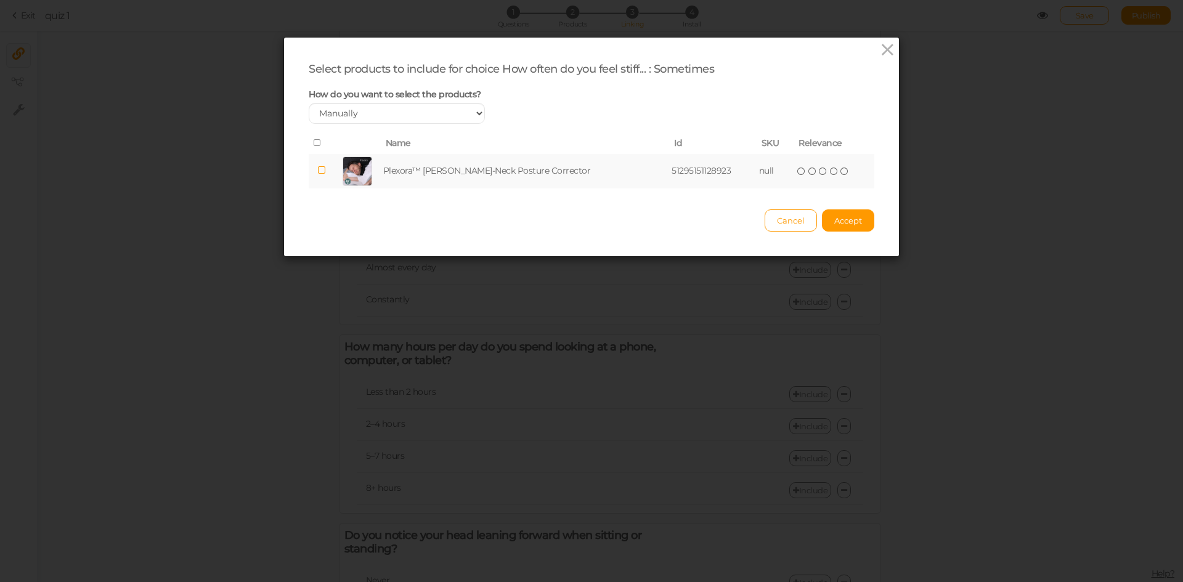
drag, startPoint x: 828, startPoint y: 170, endPoint x: 830, endPoint y: 181, distance: 11.2
click at [840, 170] on icon at bounding box center [844, 171] width 9 height 9
click at [847, 219] on span "Accept" at bounding box center [848, 221] width 28 height 10
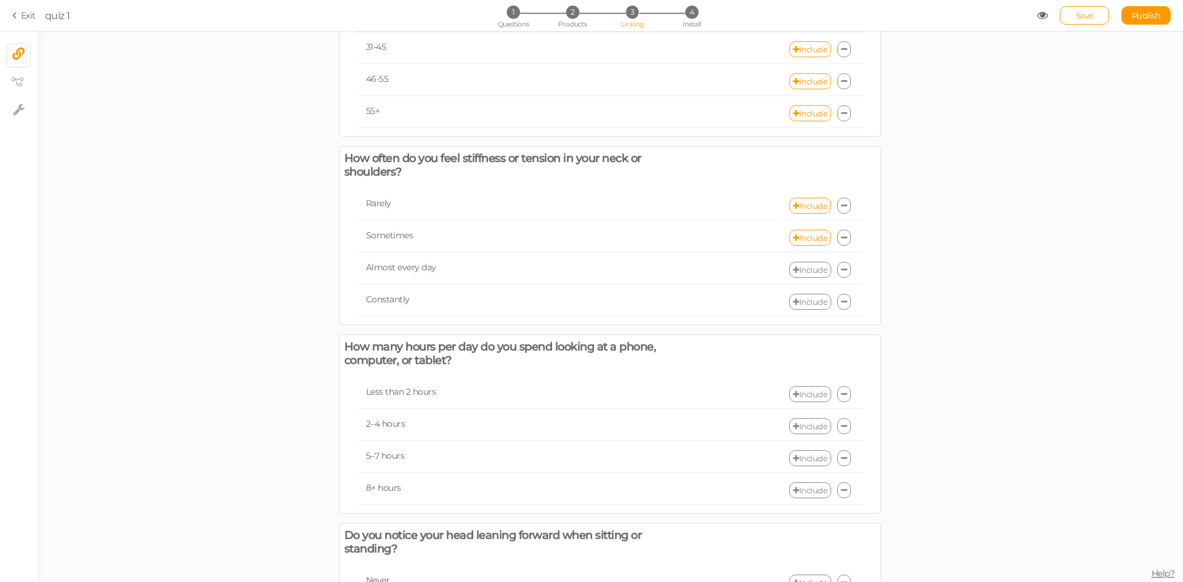
click at [804, 272] on link "Include" at bounding box center [810, 270] width 42 height 16
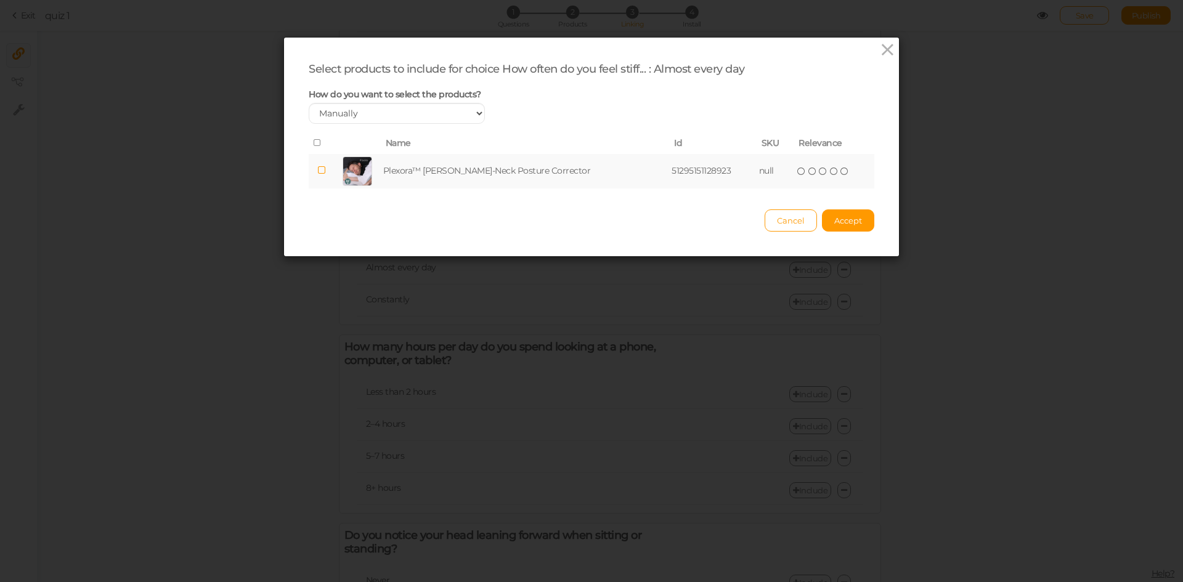
click at [840, 171] on icon at bounding box center [844, 171] width 9 height 9
click at [838, 224] on span "Accept" at bounding box center [848, 221] width 28 height 10
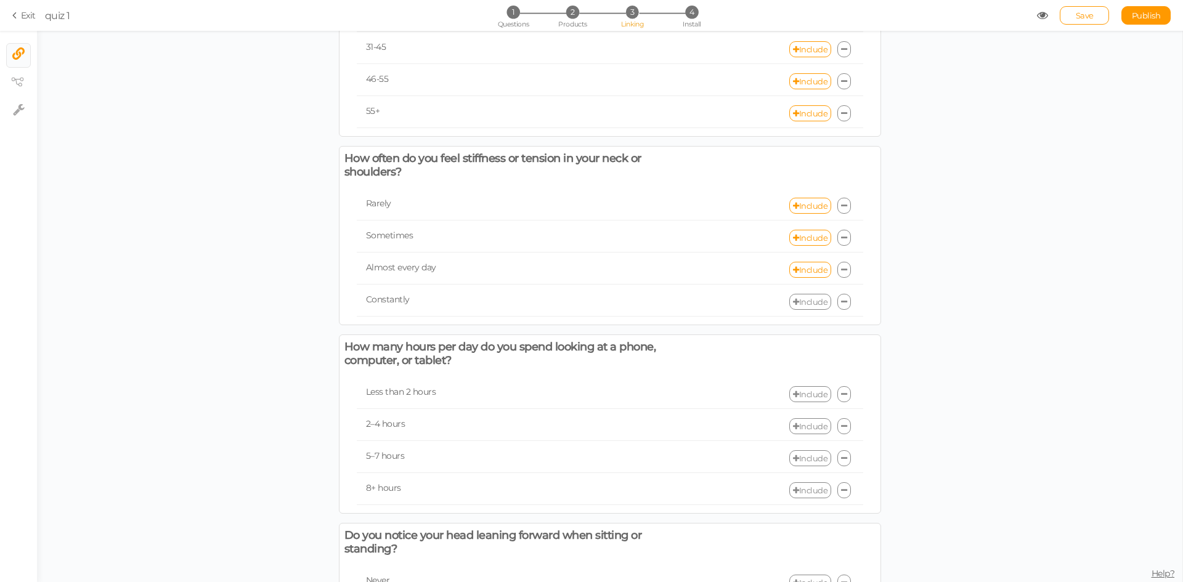
click at [810, 302] on link "Include" at bounding box center [810, 302] width 42 height 16
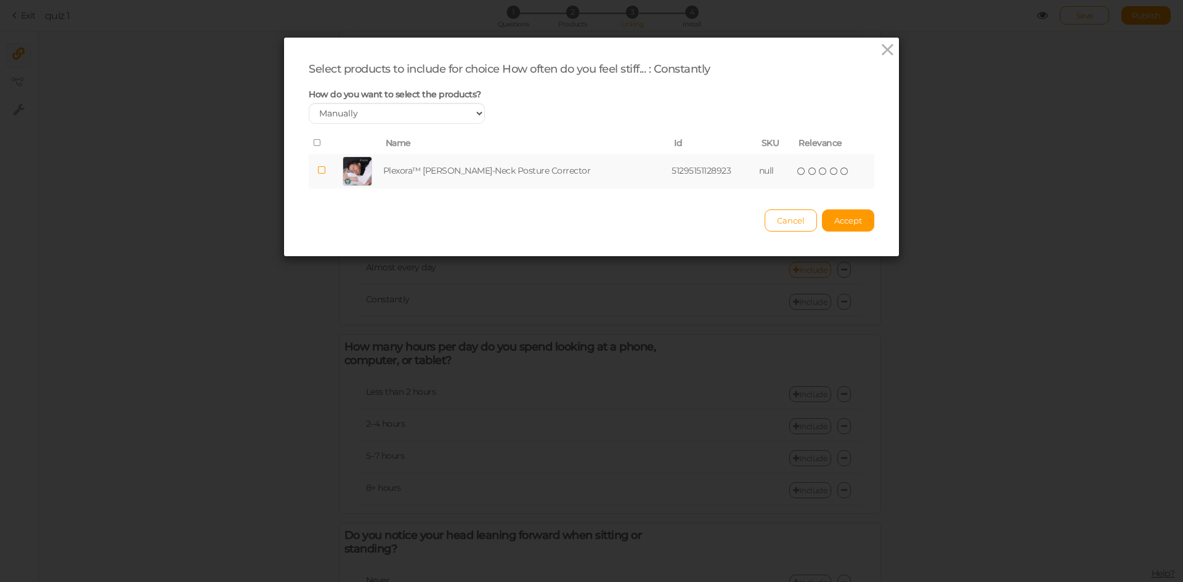
click at [840, 169] on icon at bounding box center [844, 171] width 9 height 9
click at [841, 220] on span "Accept" at bounding box center [848, 221] width 28 height 10
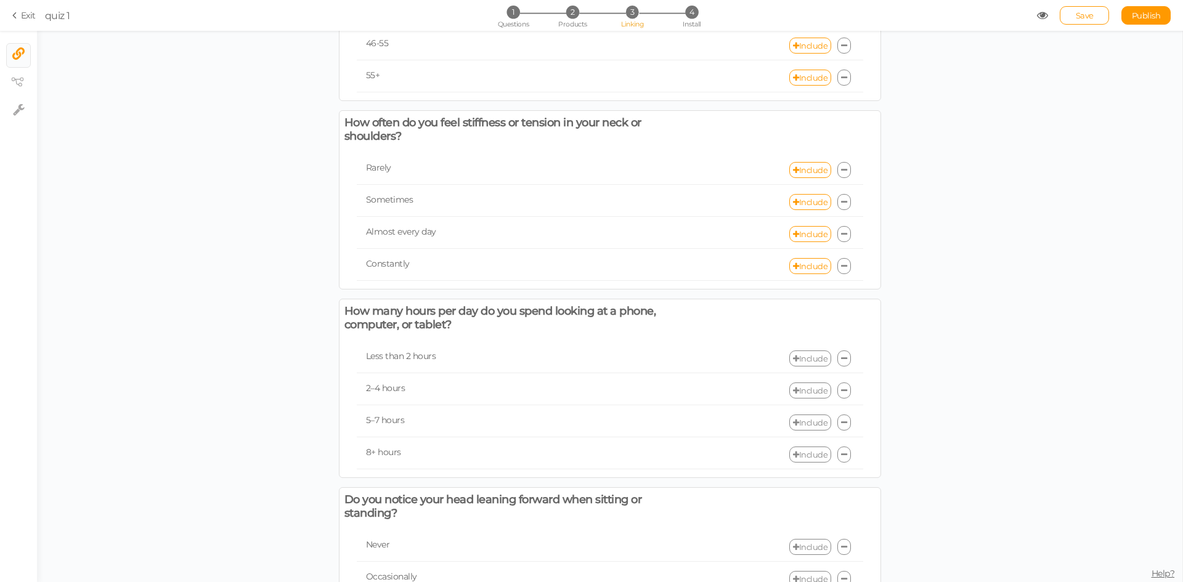
scroll to position [616, 0]
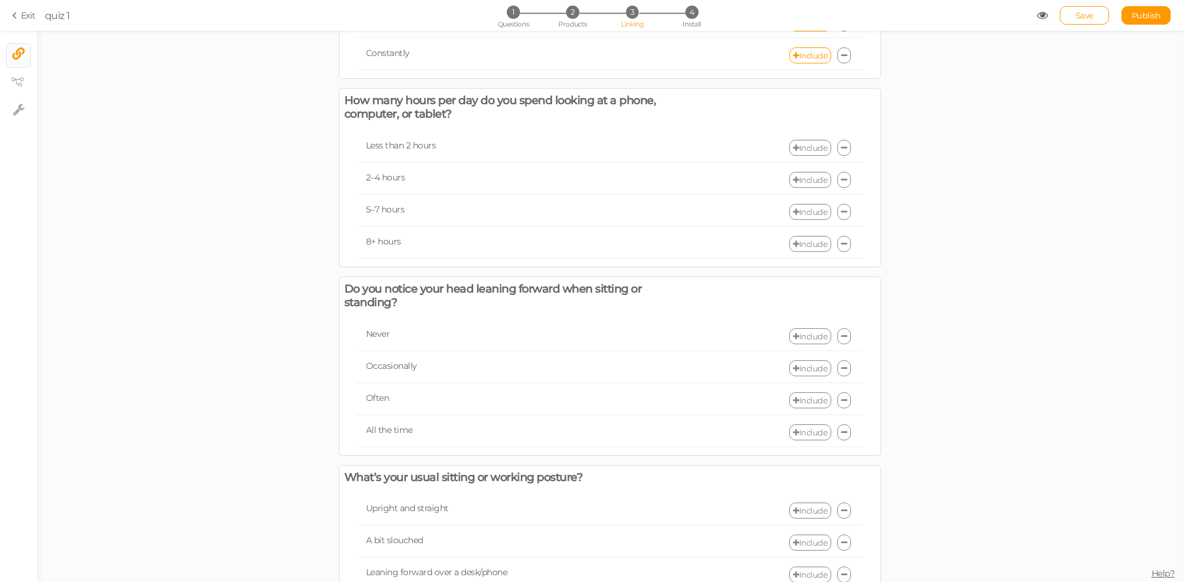
click at [804, 152] on link "Include" at bounding box center [810, 148] width 42 height 16
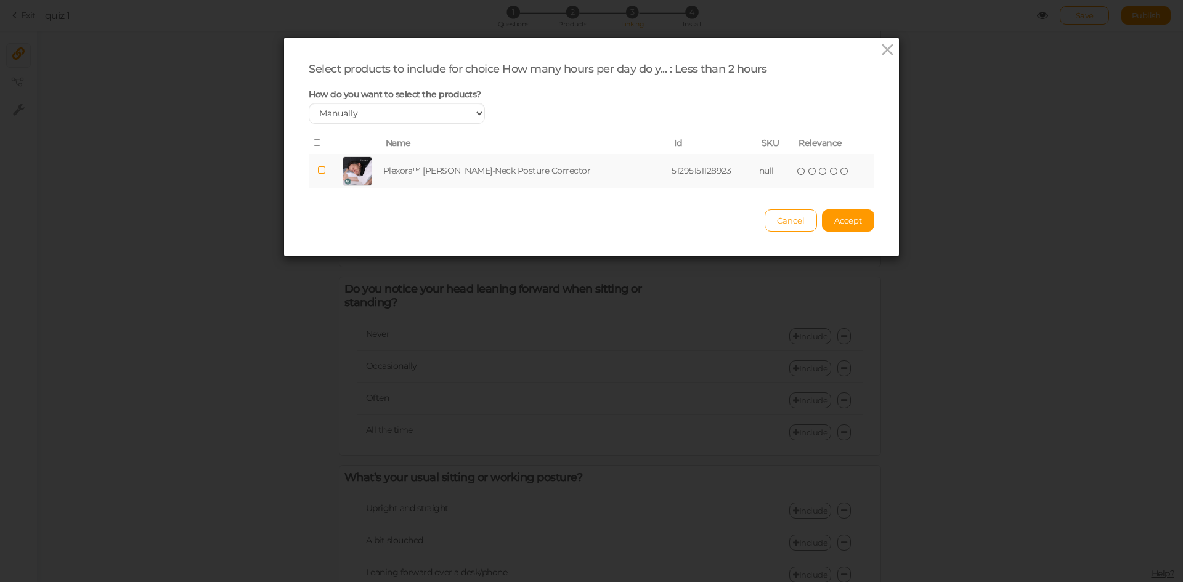
click at [840, 169] on icon at bounding box center [844, 171] width 9 height 9
click at [834, 222] on span "Accept" at bounding box center [848, 221] width 28 height 10
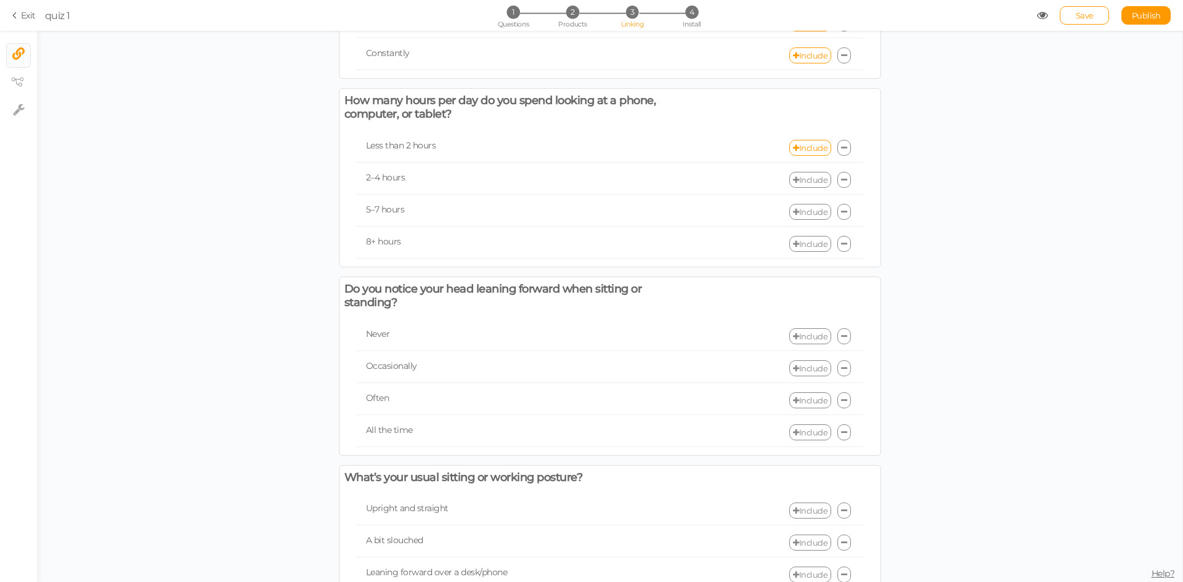
click at [793, 209] on icon at bounding box center [796, 212] width 6 height 8
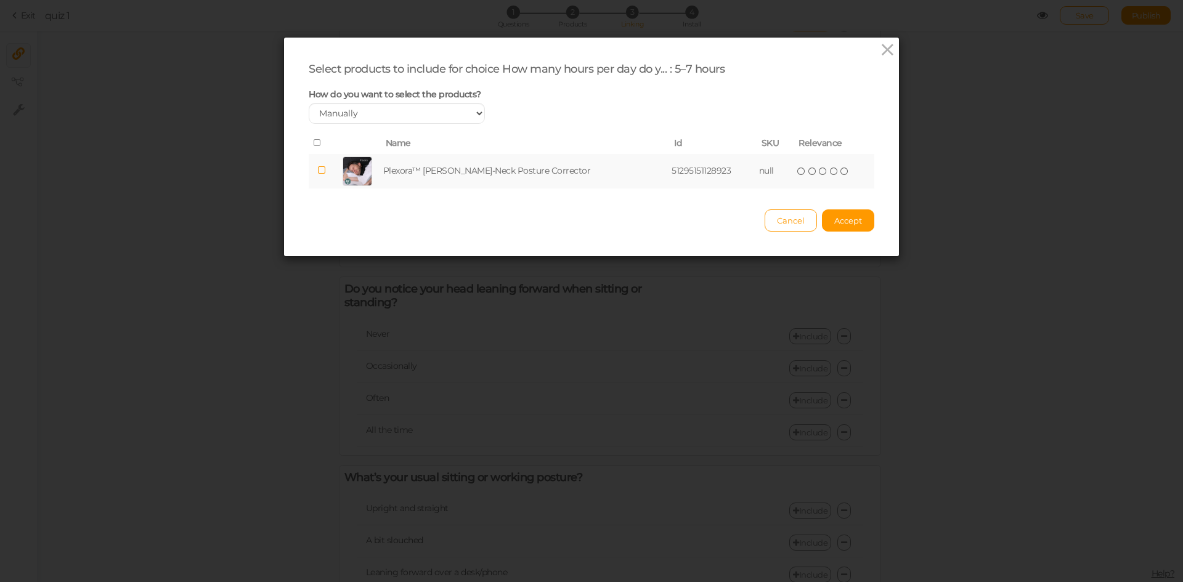
click at [840, 169] on icon at bounding box center [844, 171] width 9 height 9
click at [834, 207] on div "Cancel Accept" at bounding box center [592, 215] width 566 height 34
click at [840, 216] on span "Accept" at bounding box center [848, 221] width 28 height 10
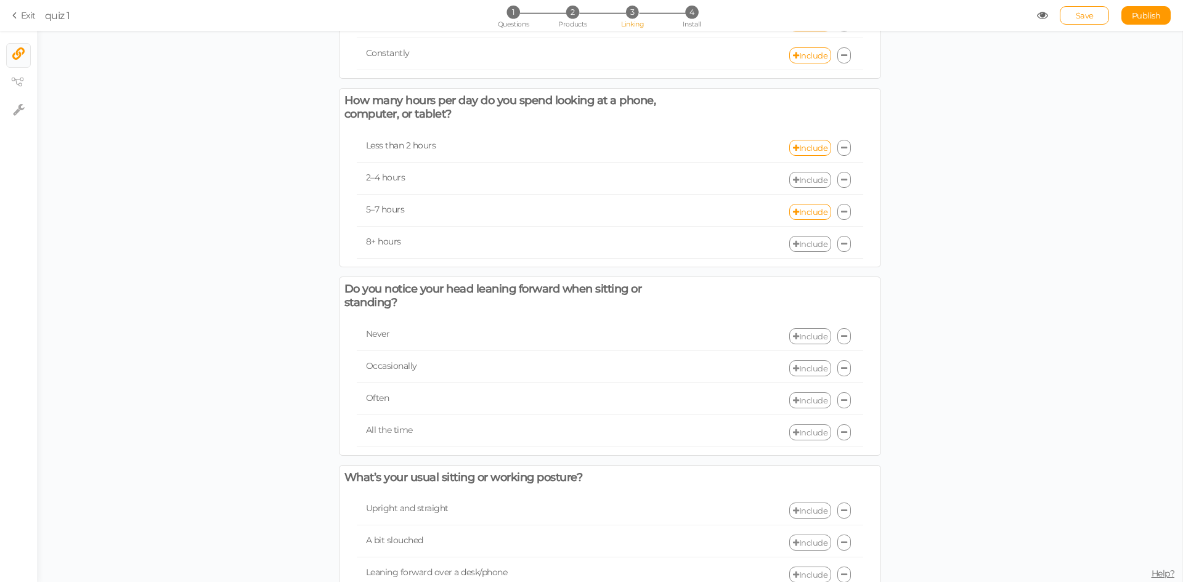
click at [804, 185] on link "Include" at bounding box center [810, 180] width 42 height 16
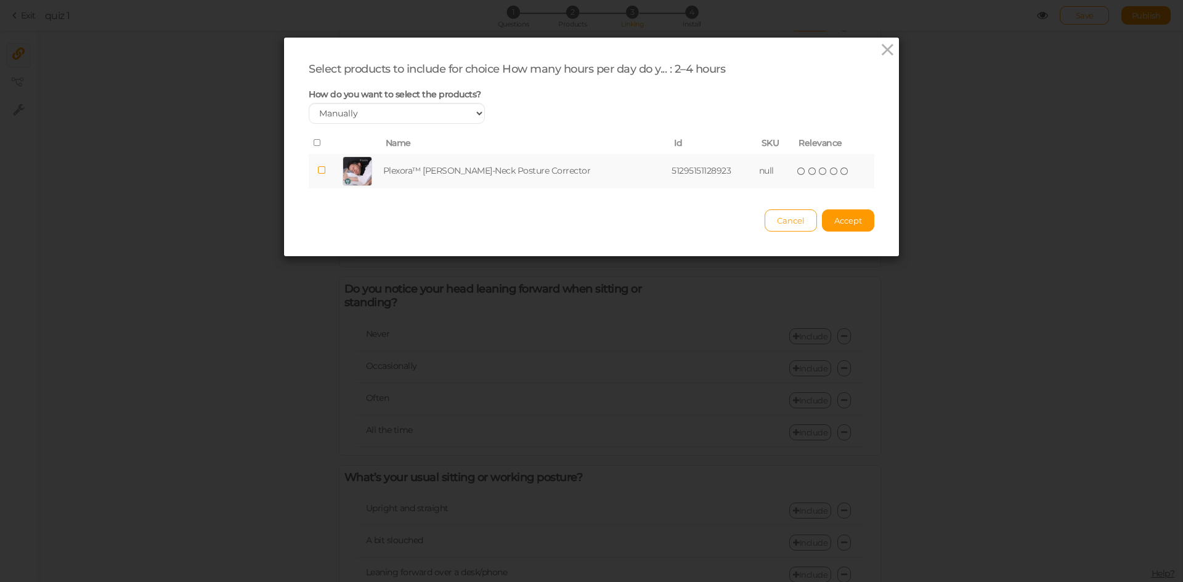
click at [840, 174] on icon at bounding box center [844, 171] width 9 height 9
click at [843, 211] on button "Accept" at bounding box center [848, 220] width 52 height 22
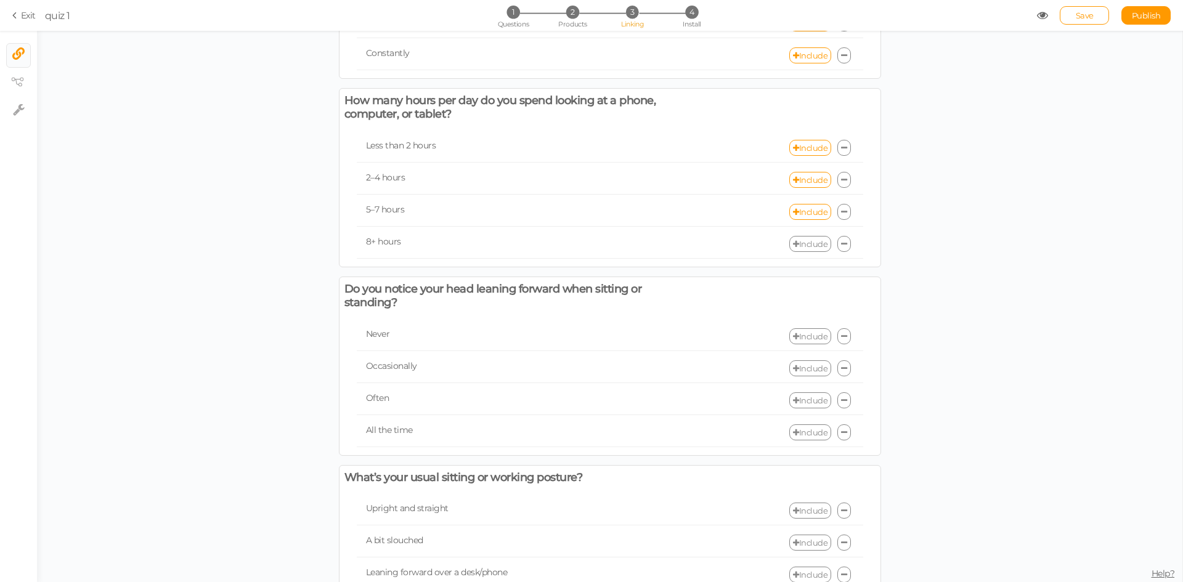
click at [808, 248] on link "Include" at bounding box center [810, 244] width 42 height 16
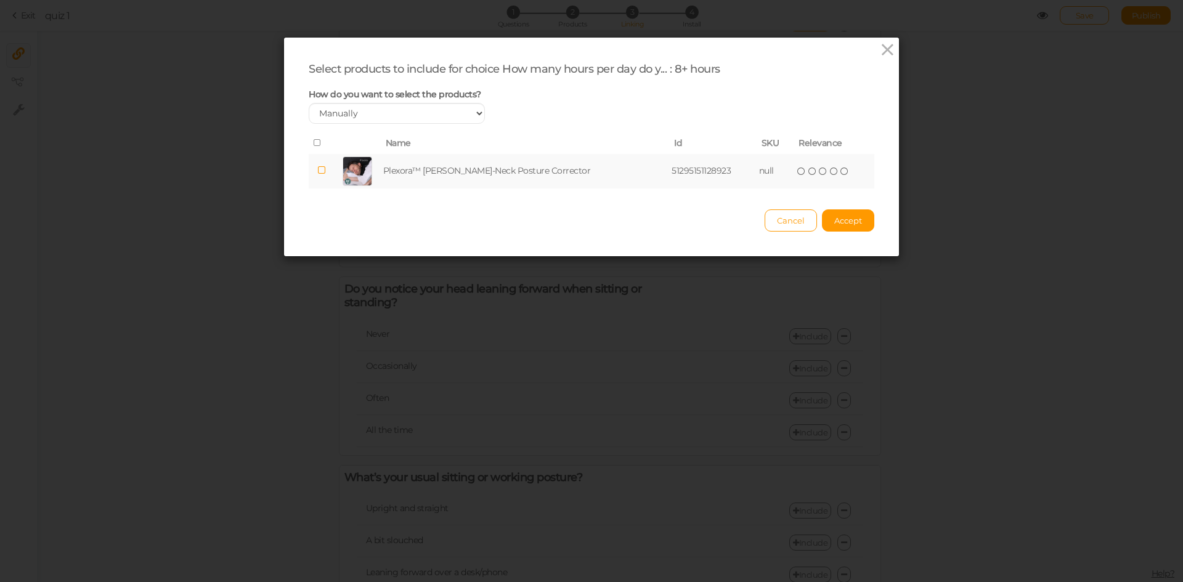
click at [840, 172] on icon at bounding box center [844, 171] width 9 height 9
click at [838, 224] on span "Accept" at bounding box center [848, 221] width 28 height 10
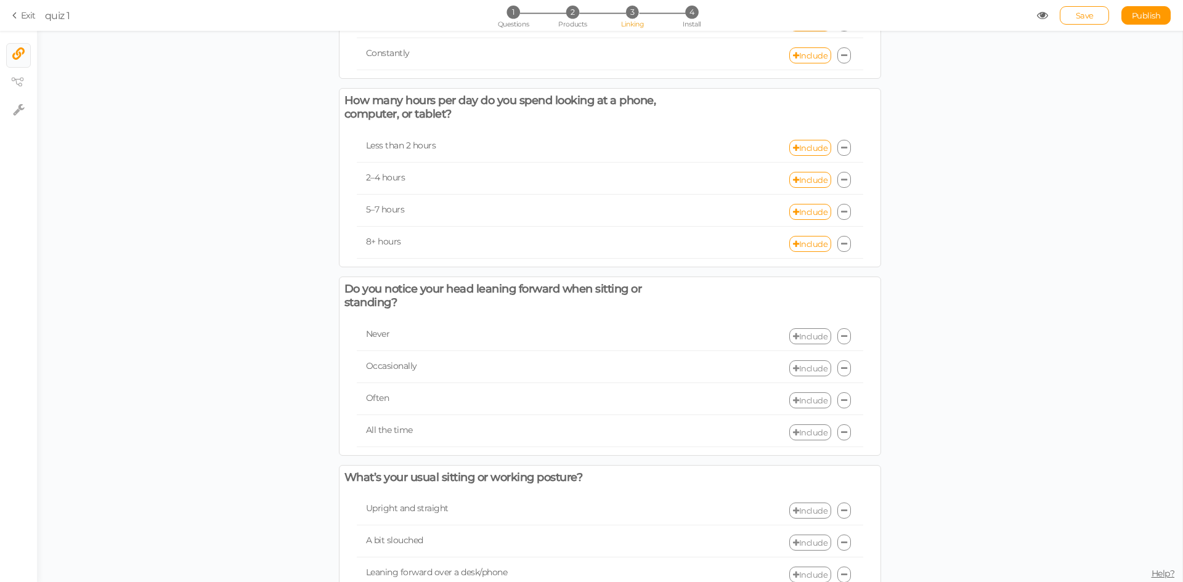
click at [804, 338] on link "Include" at bounding box center [810, 336] width 42 height 16
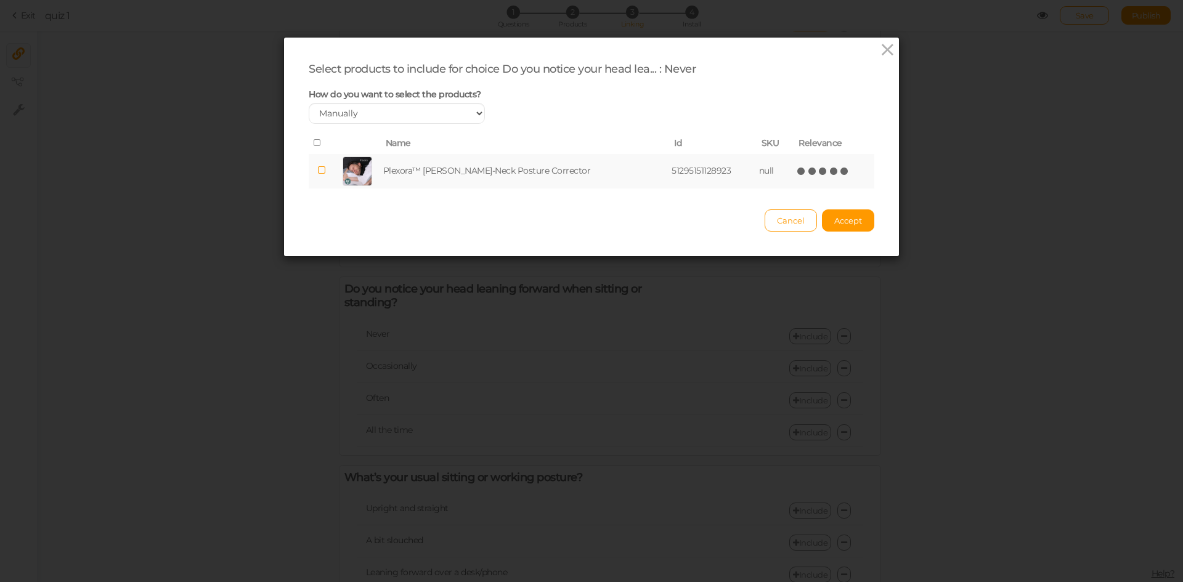
click at [840, 170] on icon at bounding box center [844, 171] width 9 height 9
click at [834, 222] on span "Accept" at bounding box center [848, 221] width 28 height 10
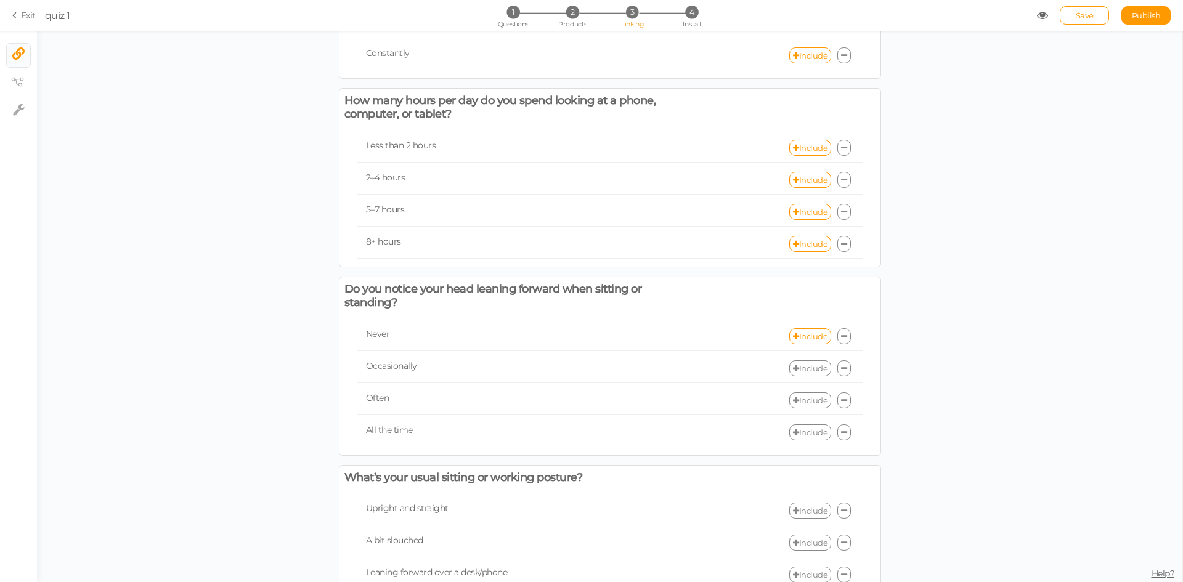
click at [806, 361] on link "Include" at bounding box center [810, 368] width 42 height 16
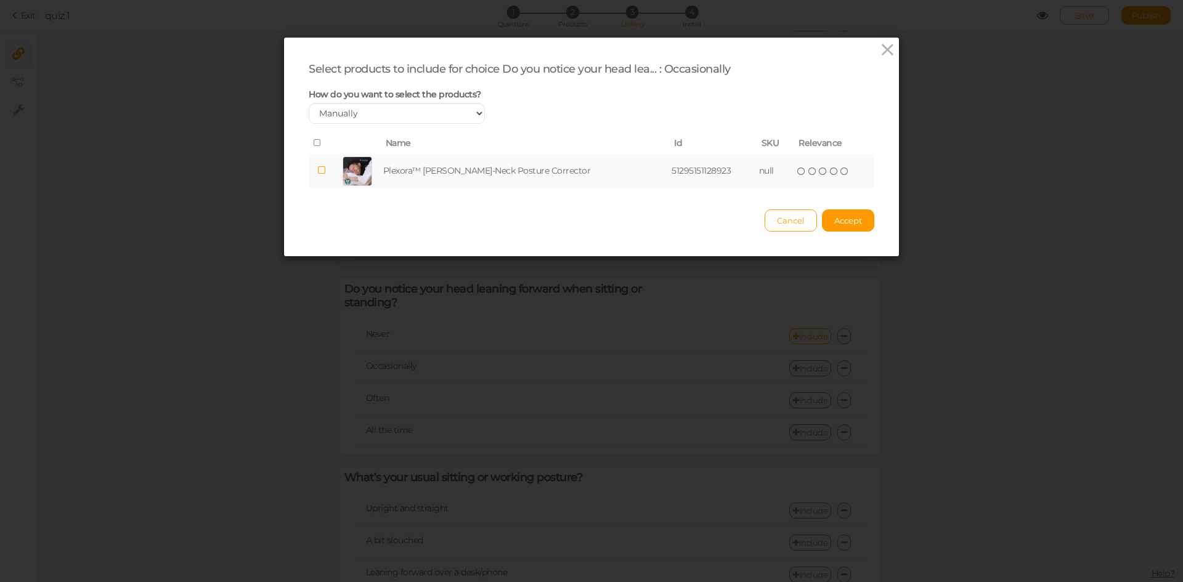
drag, startPoint x: 835, startPoint y: 173, endPoint x: 829, endPoint y: 182, distance: 11.1
click at [832, 173] on td "( ) ( ) ( ) ( ) ( )" at bounding box center [834, 171] width 81 height 35
click at [840, 173] on icon at bounding box center [844, 171] width 9 height 9
click at [833, 227] on button "Accept" at bounding box center [848, 220] width 52 height 22
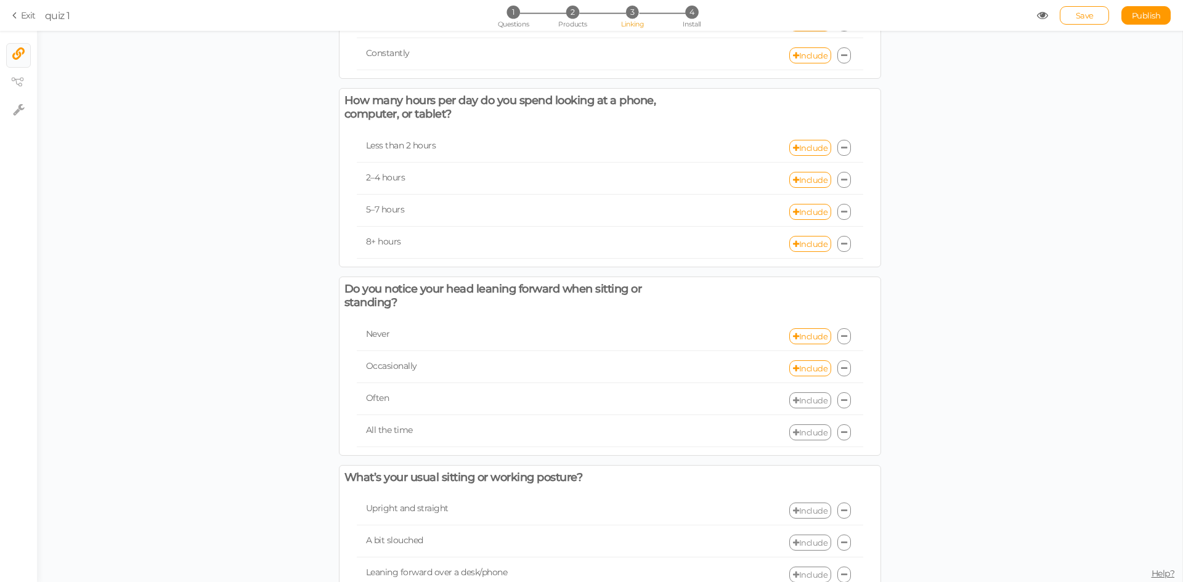
click at [801, 400] on link "Include" at bounding box center [810, 400] width 42 height 16
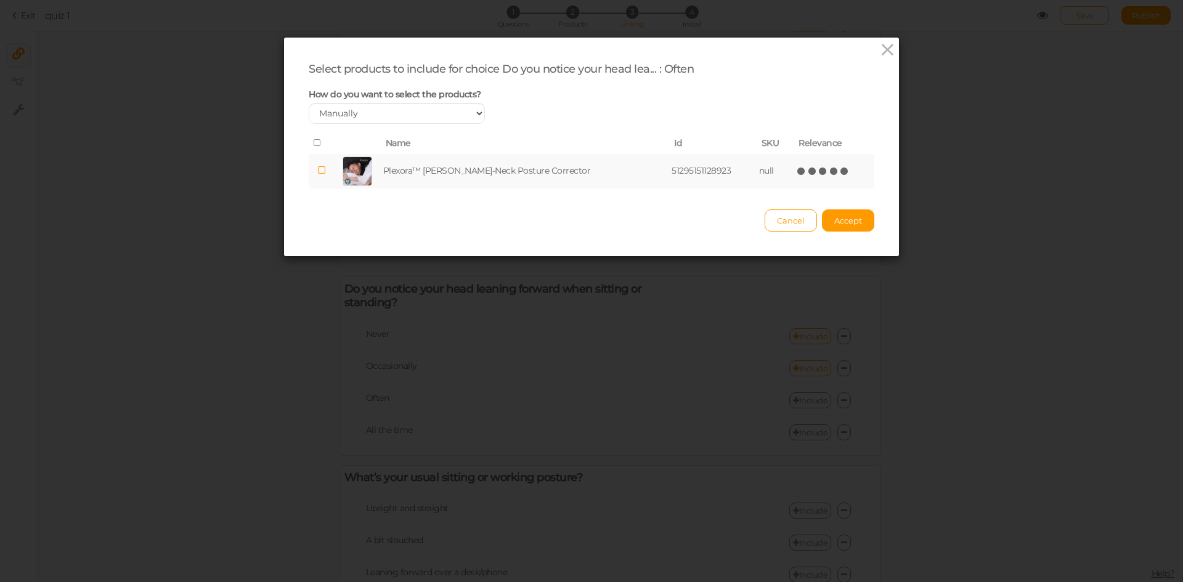
click at [840, 174] on icon at bounding box center [844, 171] width 9 height 9
click at [839, 243] on div "Select products to include for choice Do you notice your head lea... : Often Ho…" at bounding box center [591, 147] width 615 height 219
click at [842, 224] on span "Accept" at bounding box center [848, 221] width 28 height 10
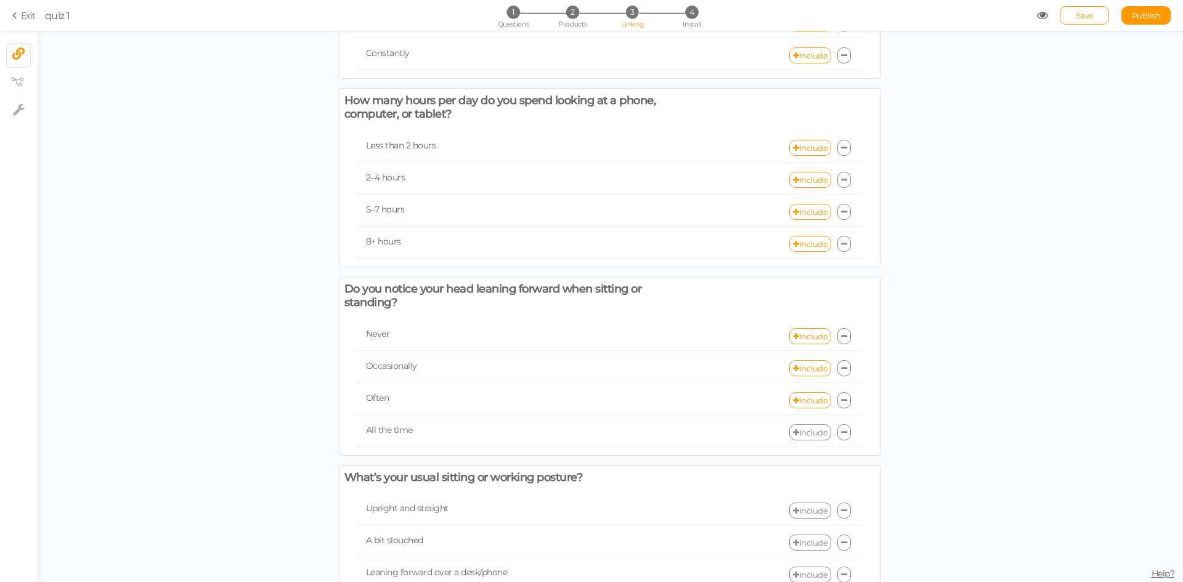
click at [808, 429] on link "Include" at bounding box center [810, 432] width 42 height 16
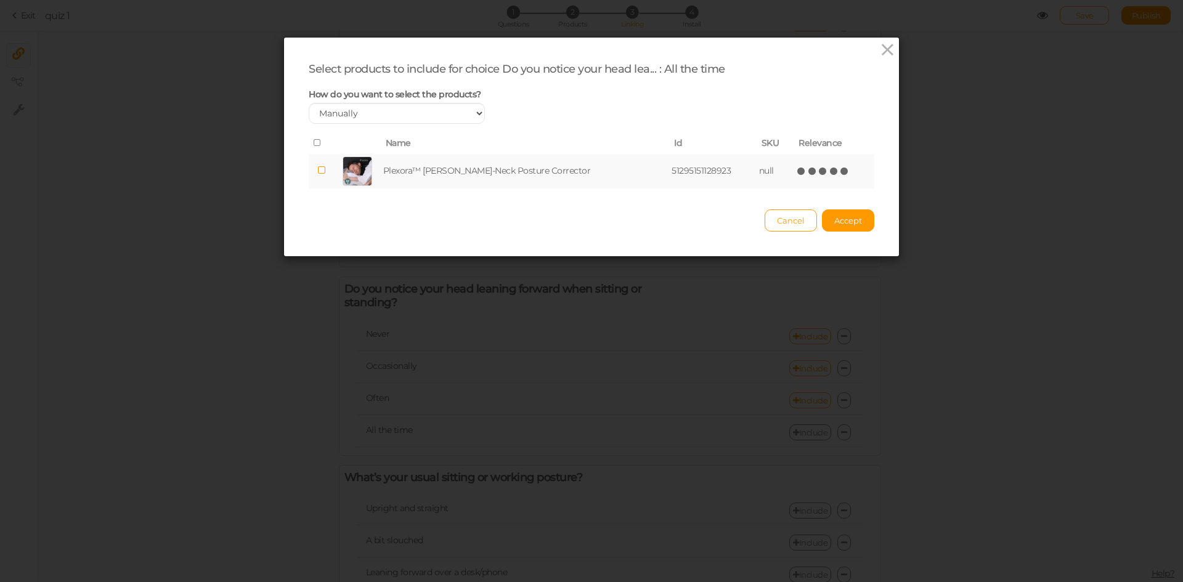
click at [840, 173] on icon at bounding box center [844, 171] width 9 height 9
click at [827, 217] on button "Accept" at bounding box center [848, 220] width 52 height 22
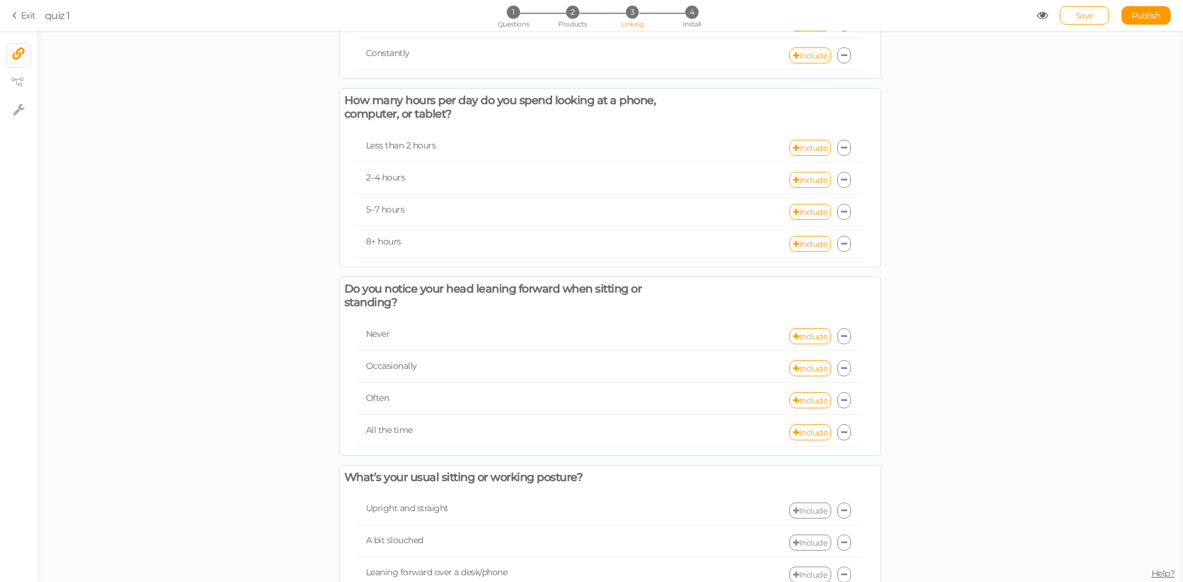
click at [808, 506] on link "Include" at bounding box center [810, 511] width 42 height 16
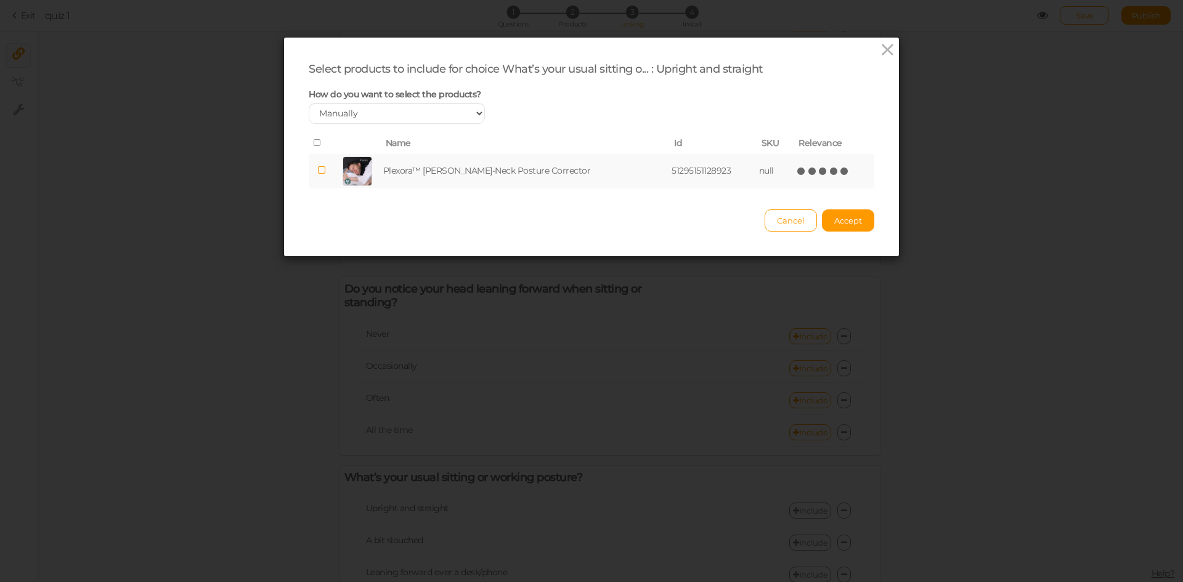
click at [840, 173] on icon at bounding box center [844, 171] width 9 height 9
click at [837, 227] on button "Accept" at bounding box center [848, 220] width 52 height 22
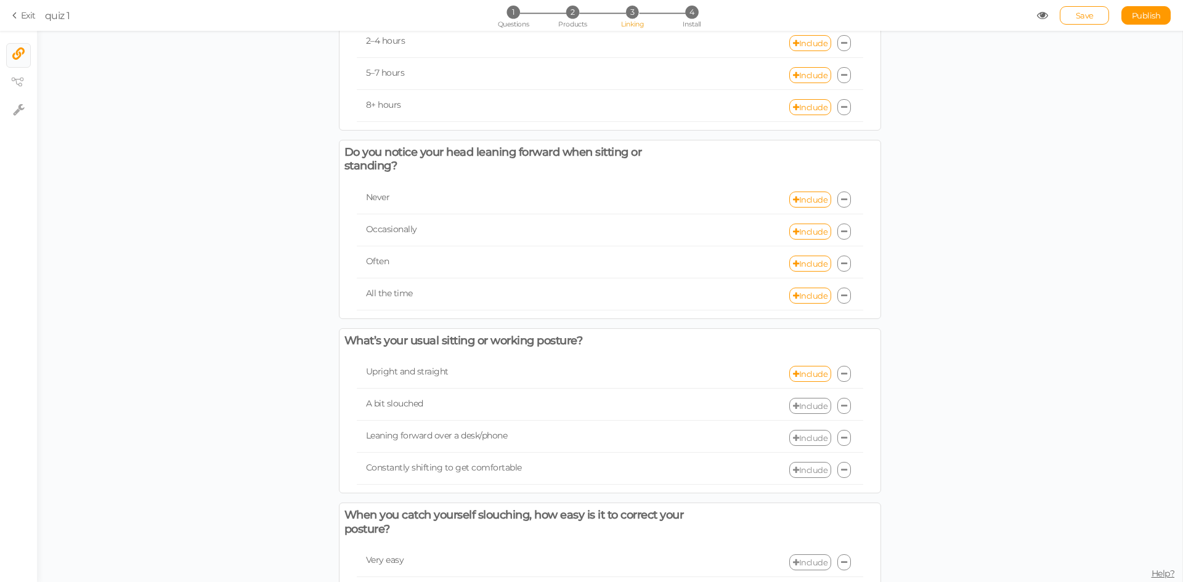
scroll to position [801, 0]
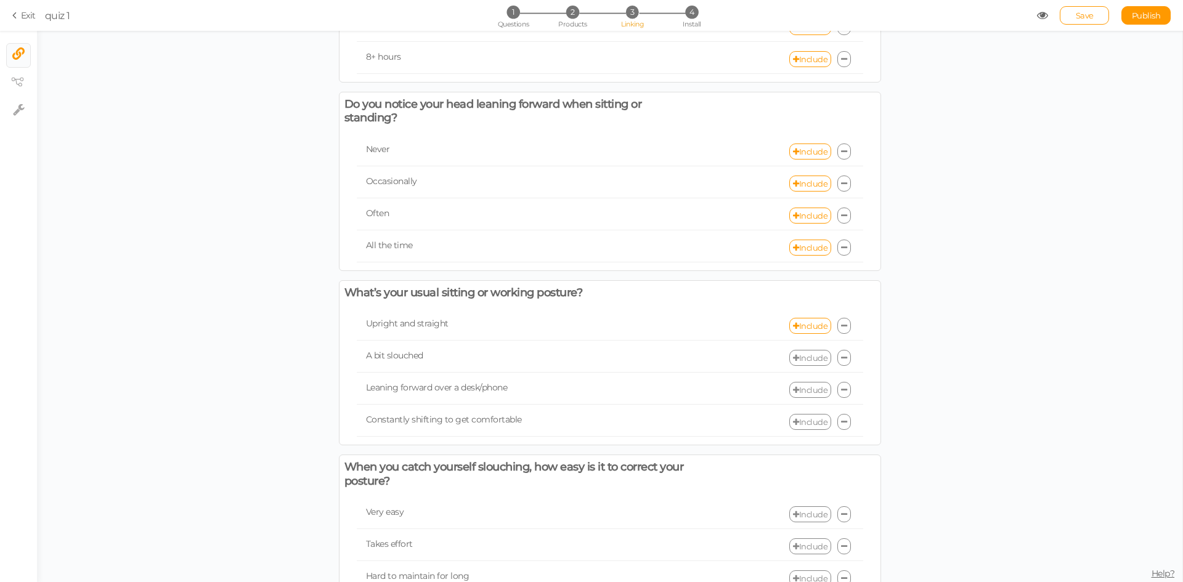
click at [807, 359] on link "Include" at bounding box center [810, 358] width 42 height 16
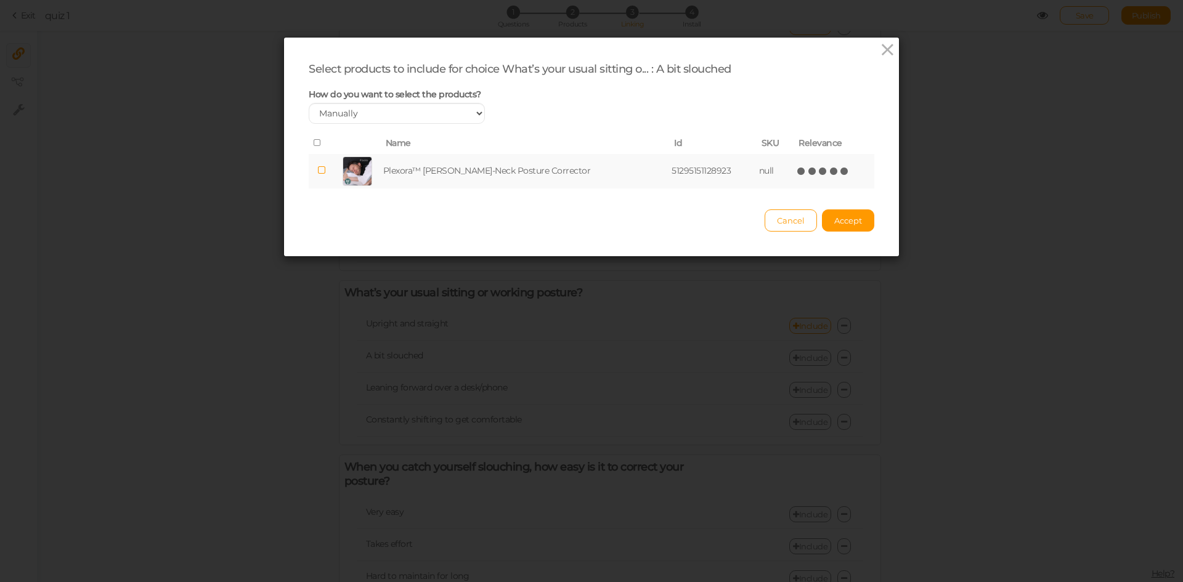
click at [840, 169] on icon at bounding box center [844, 171] width 9 height 9
click at [840, 220] on span "Accept" at bounding box center [848, 221] width 28 height 10
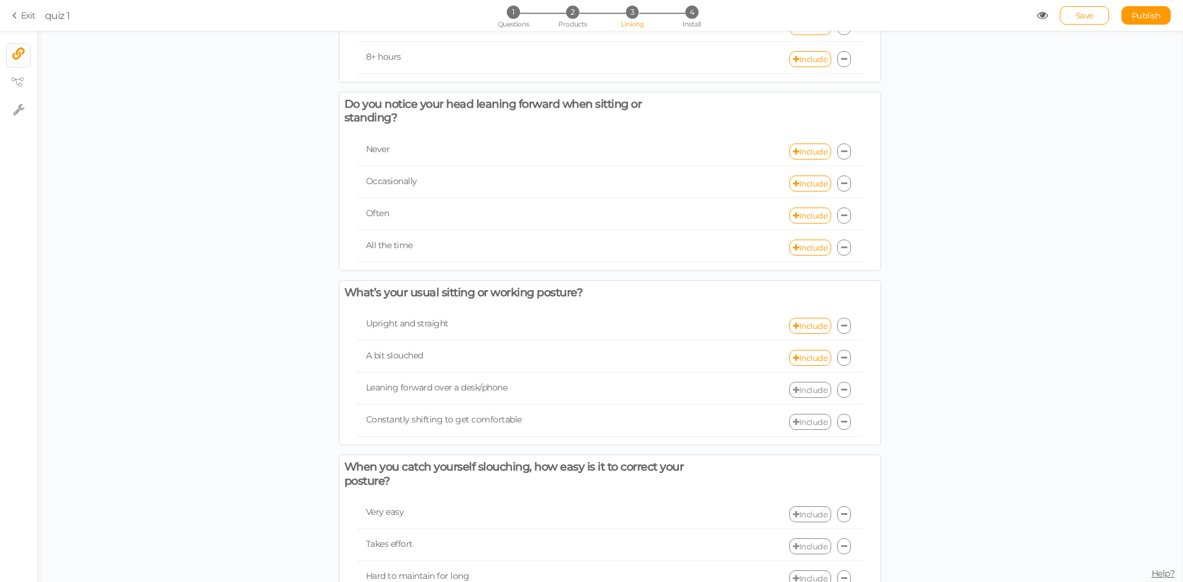
click at [807, 397] on link "Include" at bounding box center [810, 390] width 42 height 16
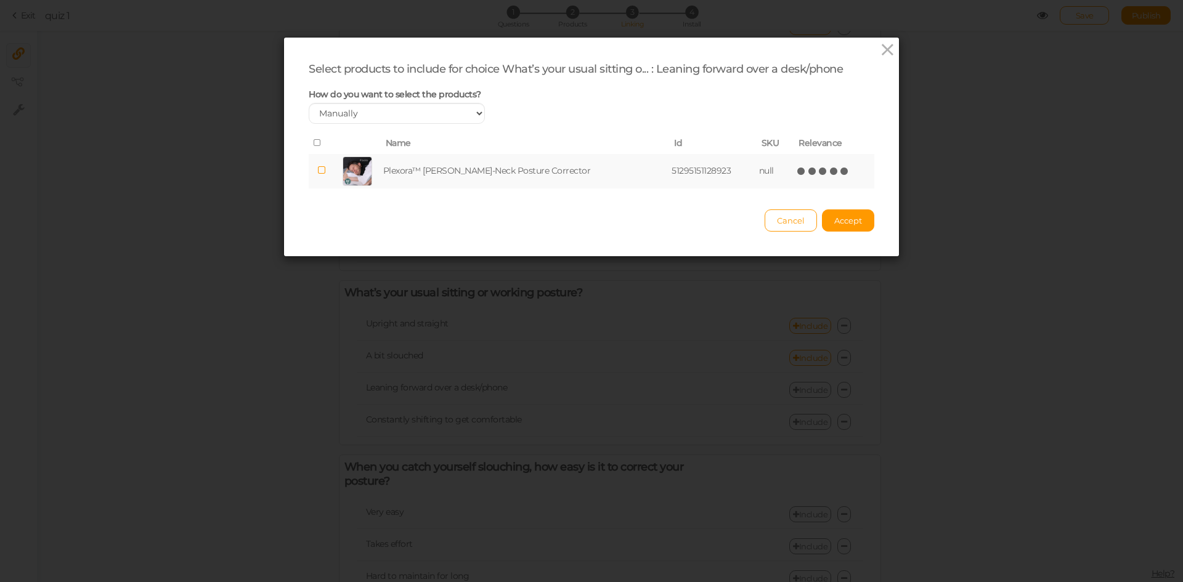
click at [840, 174] on icon at bounding box center [844, 171] width 9 height 9
click at [840, 172] on icon at bounding box center [844, 171] width 9 height 9
click at [847, 219] on span "Accept" at bounding box center [848, 221] width 28 height 10
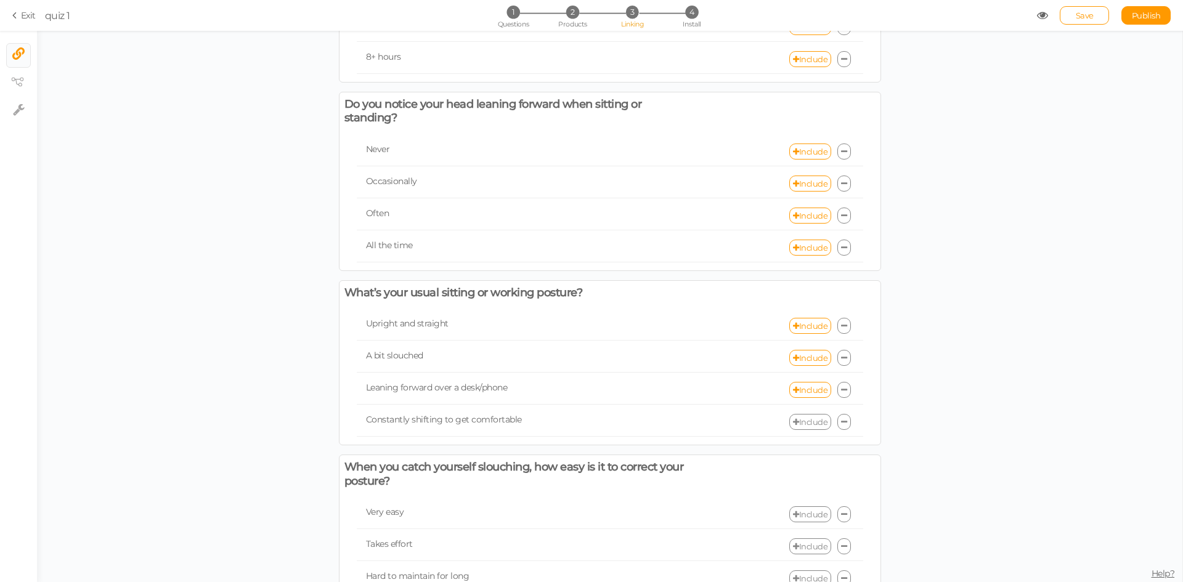
click at [812, 422] on link "Include" at bounding box center [810, 422] width 42 height 16
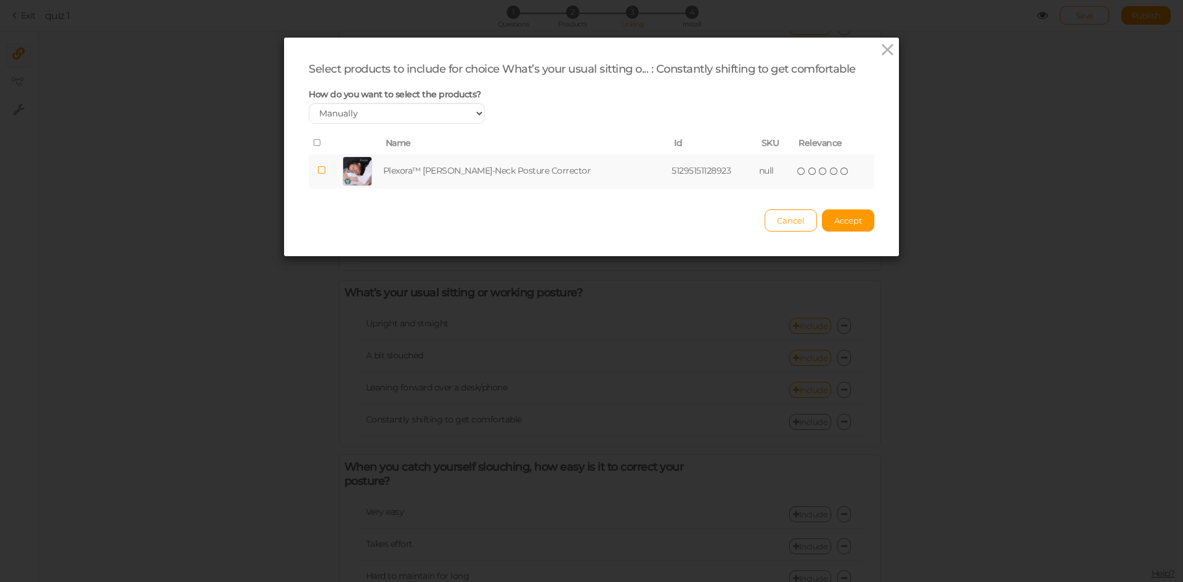
click at [840, 171] on icon at bounding box center [844, 171] width 9 height 9
click at [843, 213] on button "Accept" at bounding box center [848, 220] width 52 height 22
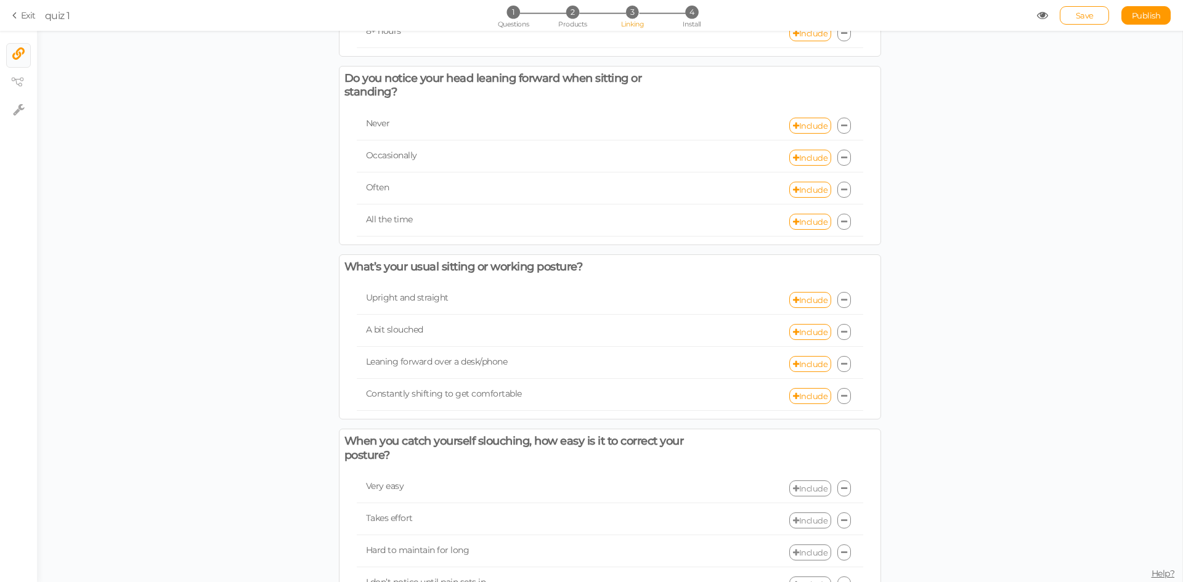
scroll to position [884, 0]
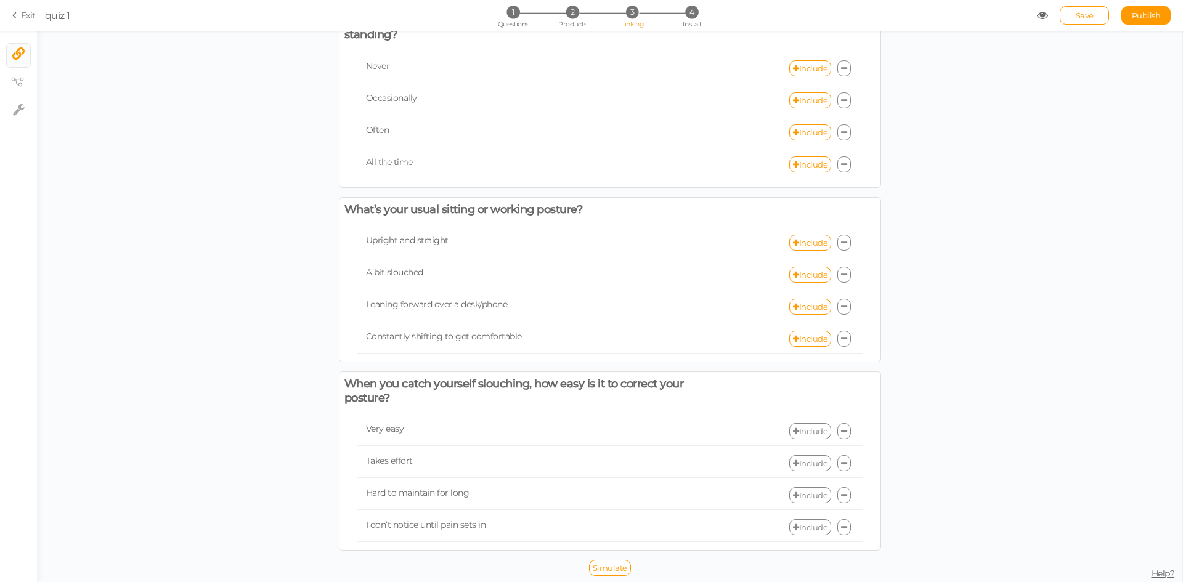
click at [802, 425] on link "Include" at bounding box center [810, 431] width 42 height 16
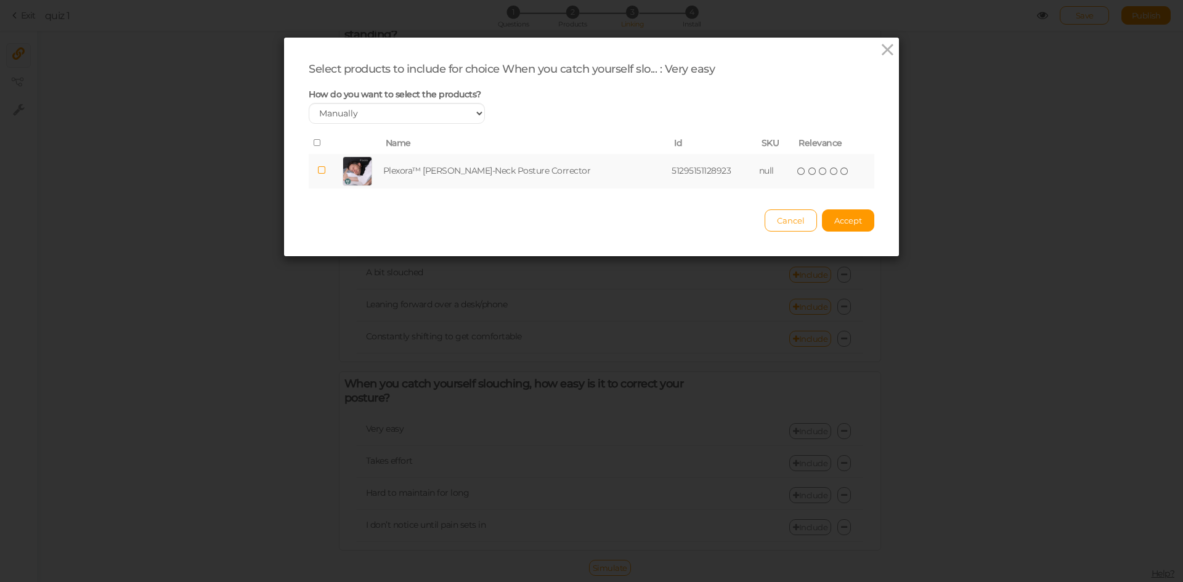
click at [840, 168] on icon at bounding box center [844, 171] width 9 height 9
click at [841, 221] on span "Accept" at bounding box center [848, 221] width 28 height 10
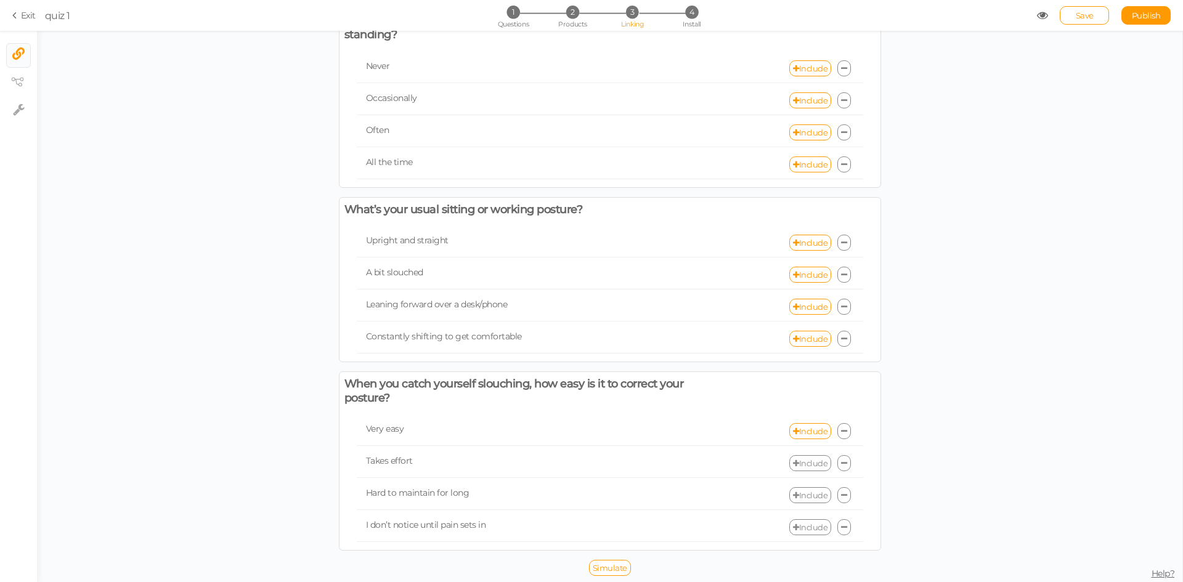
click at [806, 462] on link "Include" at bounding box center [810, 463] width 42 height 16
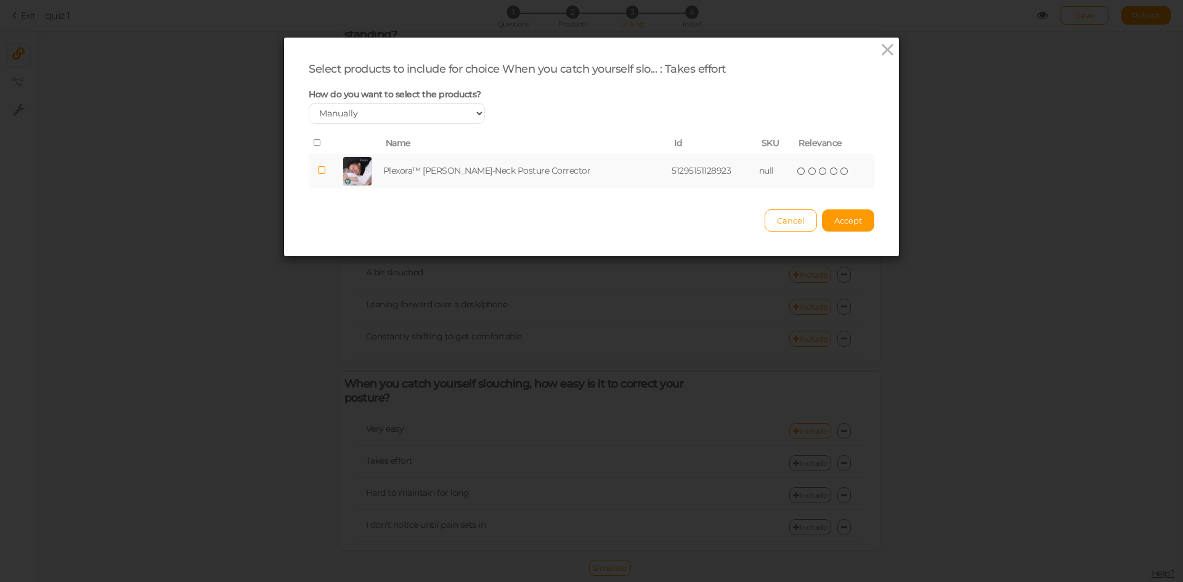
click at [840, 171] on icon at bounding box center [844, 171] width 9 height 9
click at [838, 211] on button "Accept" at bounding box center [848, 220] width 52 height 22
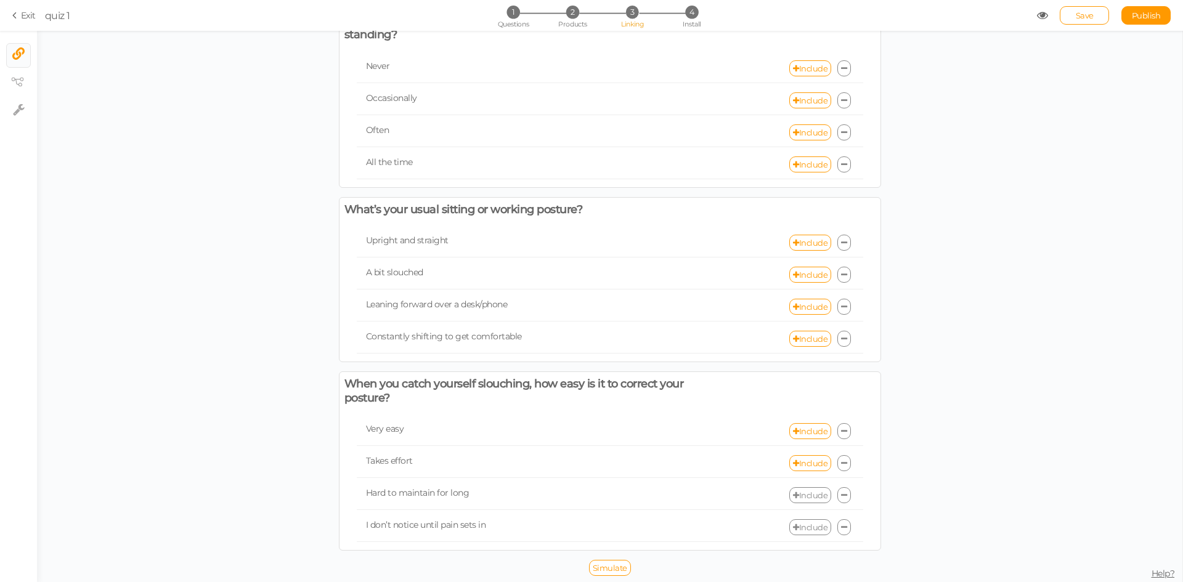
click at [792, 501] on link "Include" at bounding box center [810, 495] width 42 height 16
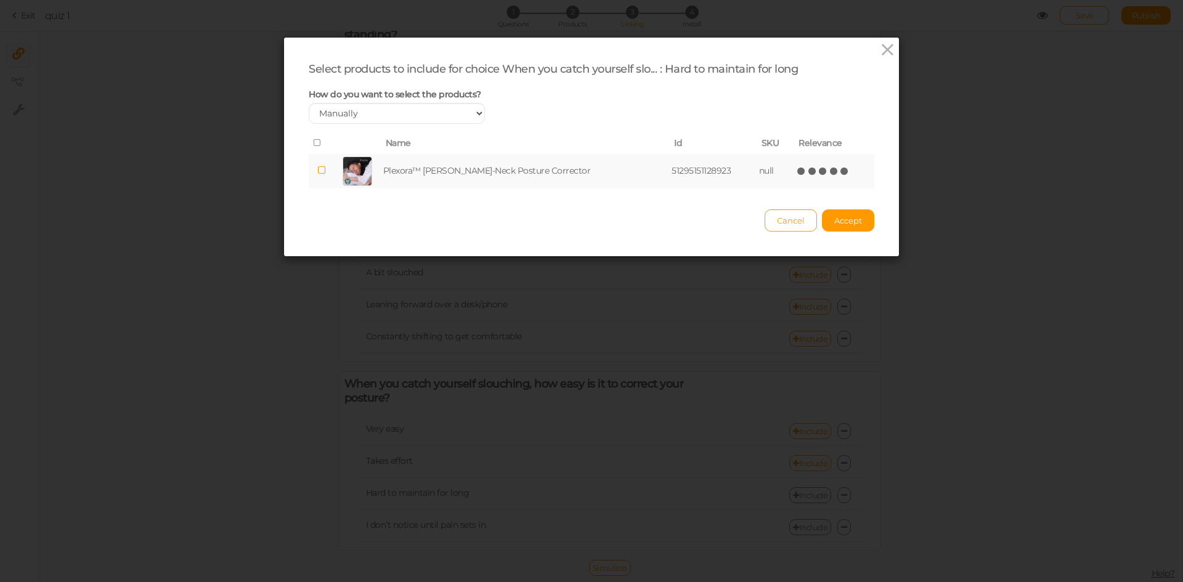
click at [840, 173] on icon at bounding box center [844, 171] width 9 height 9
click at [837, 209] on button "Accept" at bounding box center [848, 220] width 52 height 22
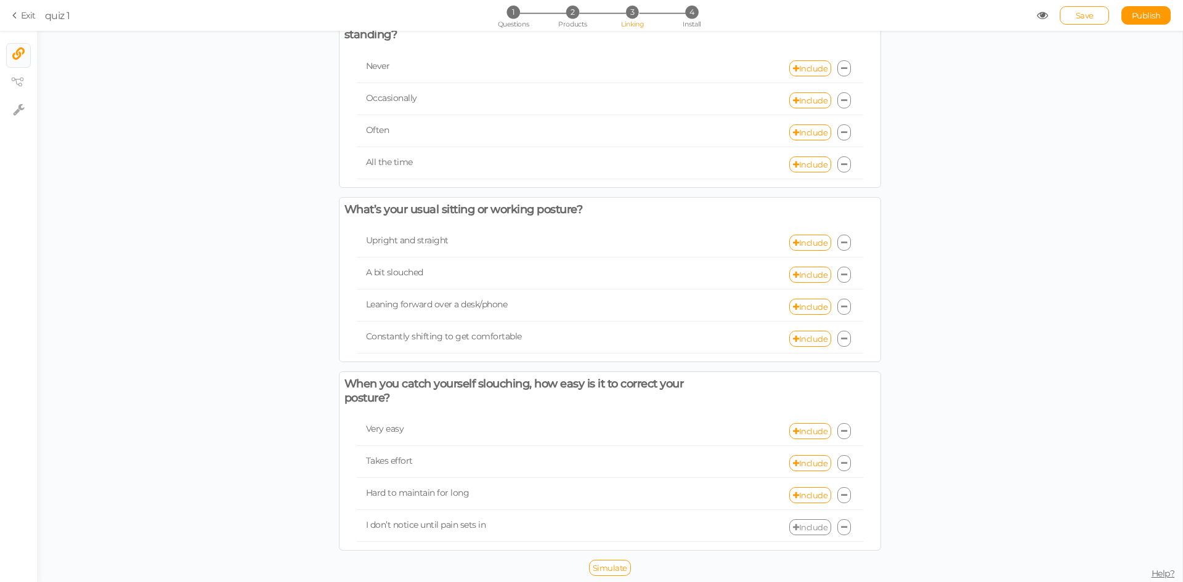
click at [789, 523] on link "Include" at bounding box center [810, 527] width 42 height 16
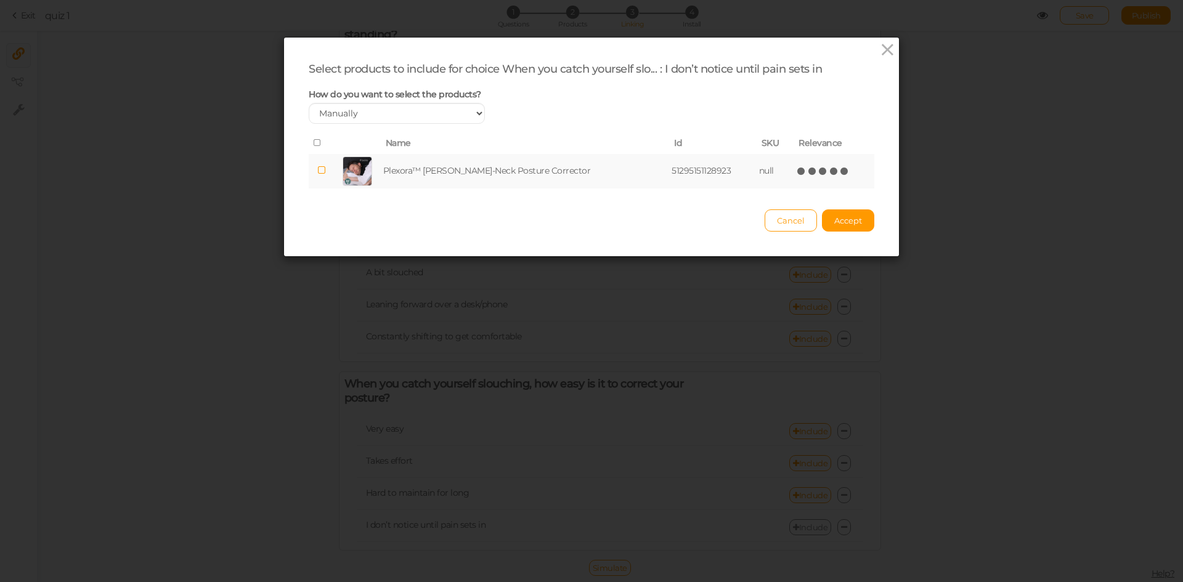
click at [832, 174] on span "(*) (*) (*) (*) (*)" at bounding box center [823, 171] width 54 height 14
click at [840, 174] on icon at bounding box center [844, 171] width 9 height 9
click at [837, 220] on span "Accept" at bounding box center [848, 221] width 28 height 10
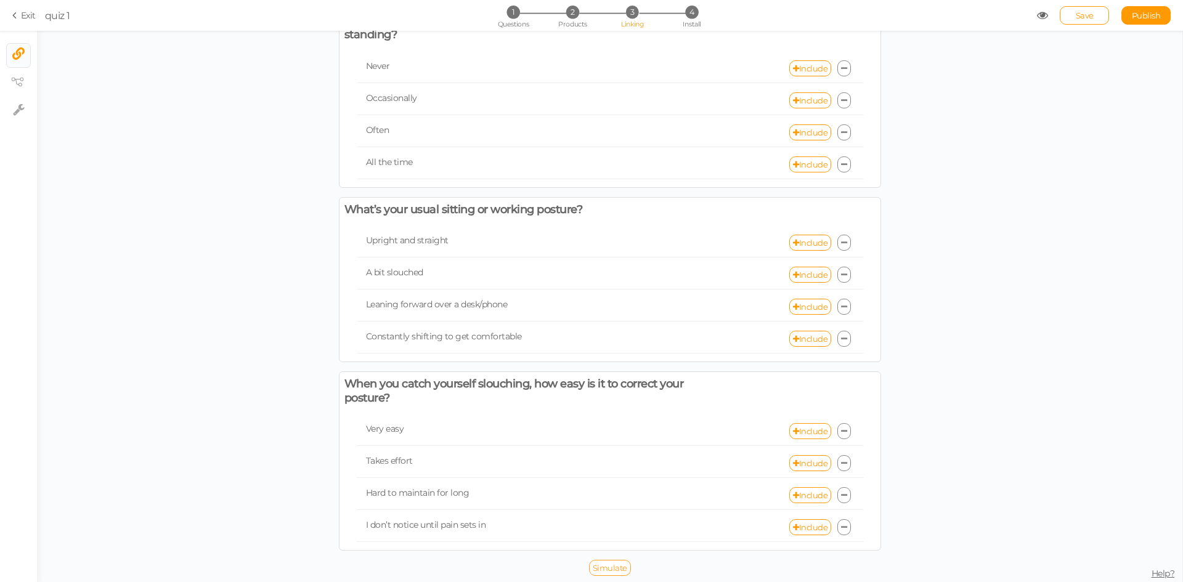
click at [607, 565] on span "Simulate" at bounding box center [610, 568] width 35 height 10
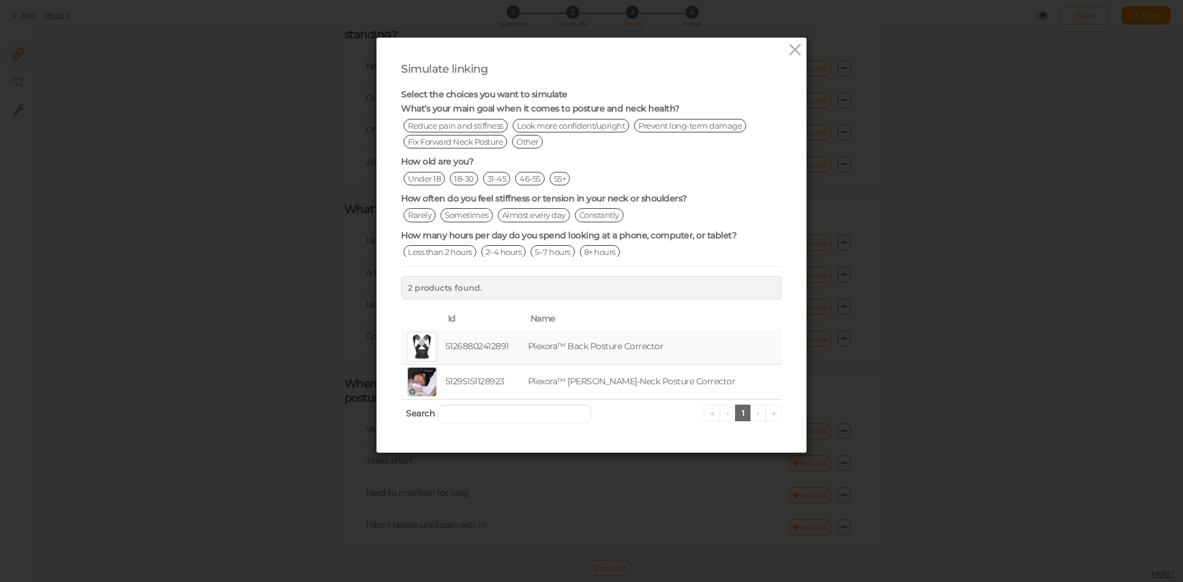
click at [558, 345] on td "Plexora™ Back Posture Corrector" at bounding box center [654, 347] width 256 height 35
click at [501, 350] on td "51268802412891" at bounding box center [484, 347] width 83 height 35
click at [446, 386] on tr "51295151128923 Plexora™ Cervi-Neck Posture Corrector" at bounding box center [591, 381] width 381 height 35
click at [786, 51] on icon at bounding box center [795, 50] width 18 height 18
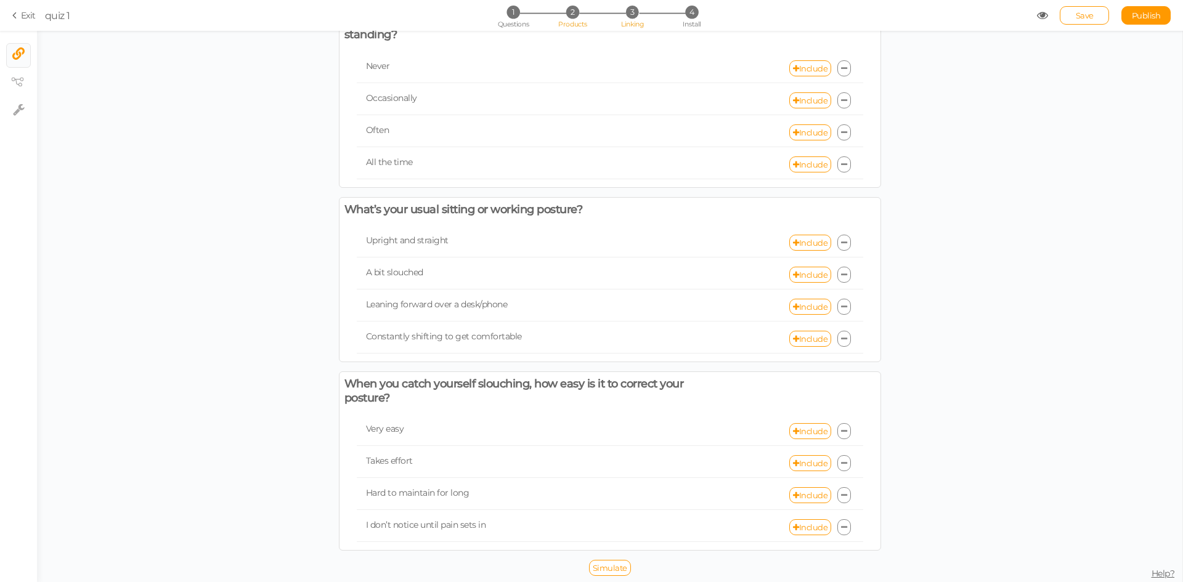
click at [577, 23] on span "Products" at bounding box center [572, 24] width 29 height 9
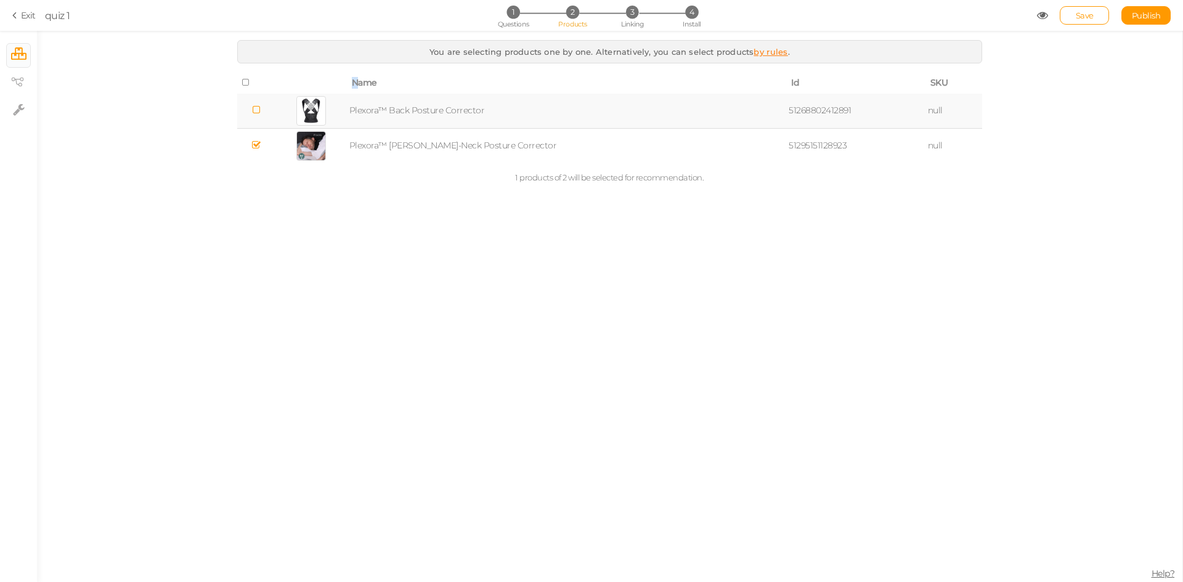
drag, startPoint x: 358, startPoint y: 107, endPoint x: 375, endPoint y: 78, distance: 34.2
click at [375, 78] on span "Name" at bounding box center [364, 82] width 25 height 11
click at [249, 81] on icon at bounding box center [246, 82] width 9 height 9
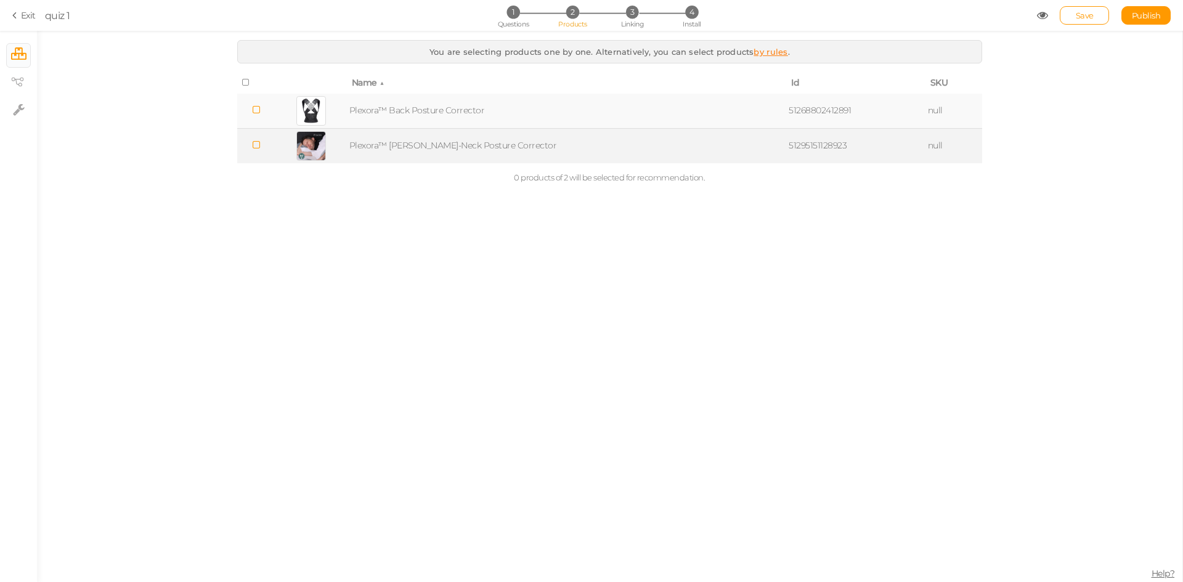
click at [264, 142] on td at bounding box center [256, 145] width 38 height 35
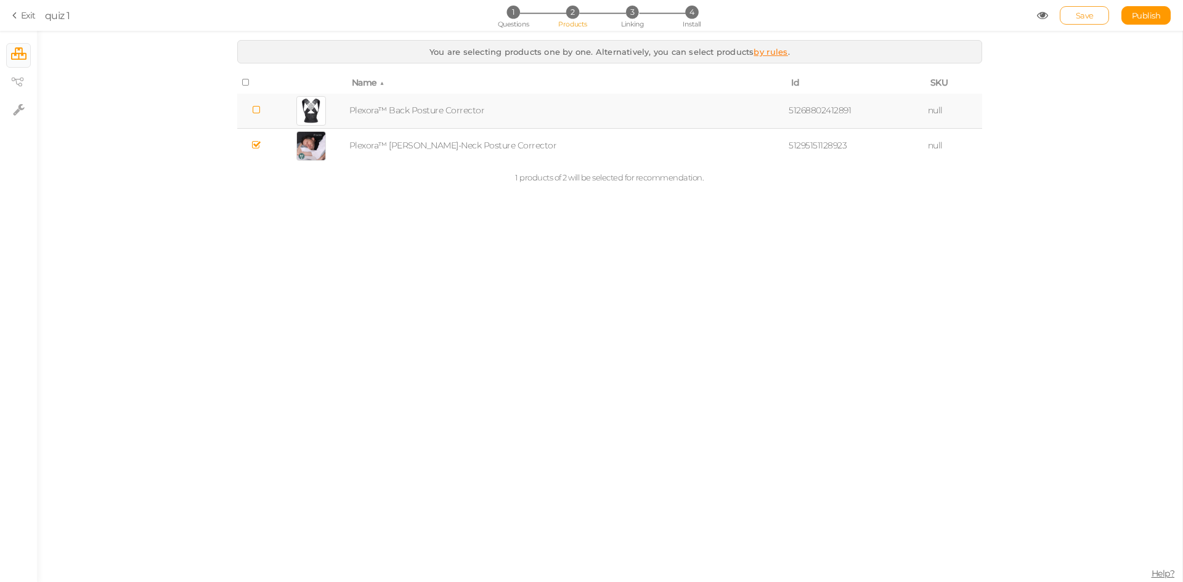
click at [1082, 16] on span "Save" at bounding box center [1085, 15] width 18 height 10
click at [681, 14] on li "4 Install" at bounding box center [691, 12] width 57 height 13
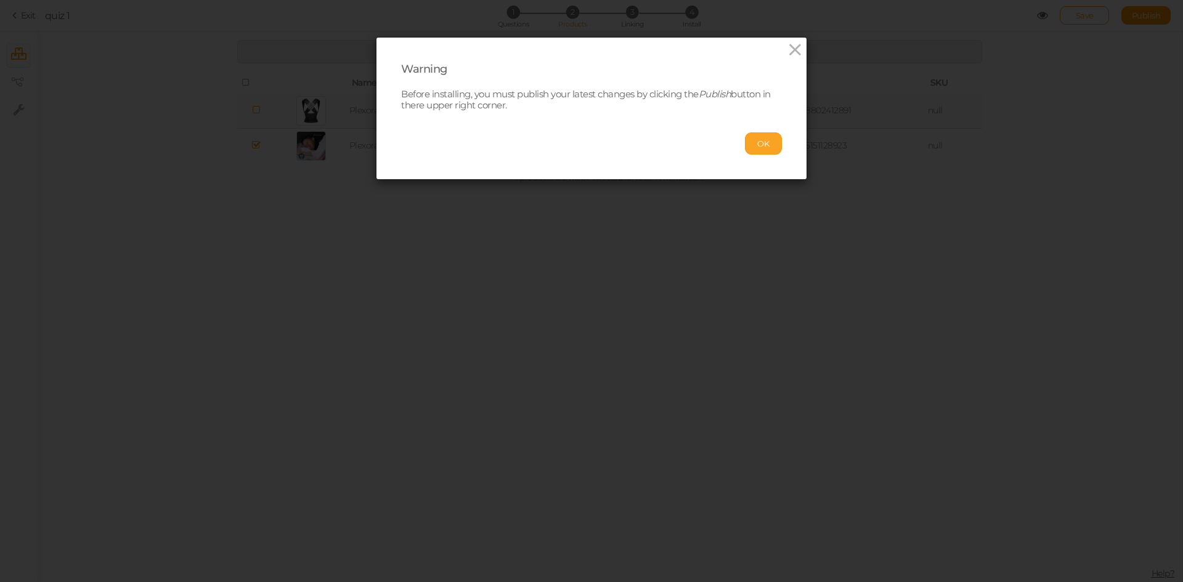
click at [745, 137] on button "OK" at bounding box center [763, 143] width 37 height 22
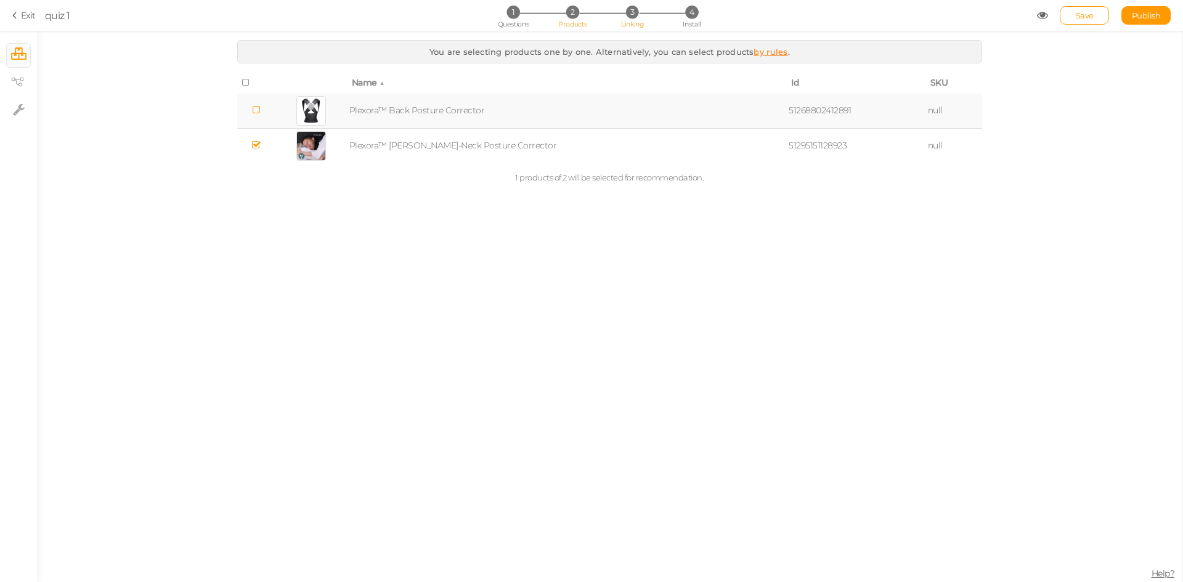
click at [643, 11] on li "3 Linking" at bounding box center [632, 12] width 57 height 13
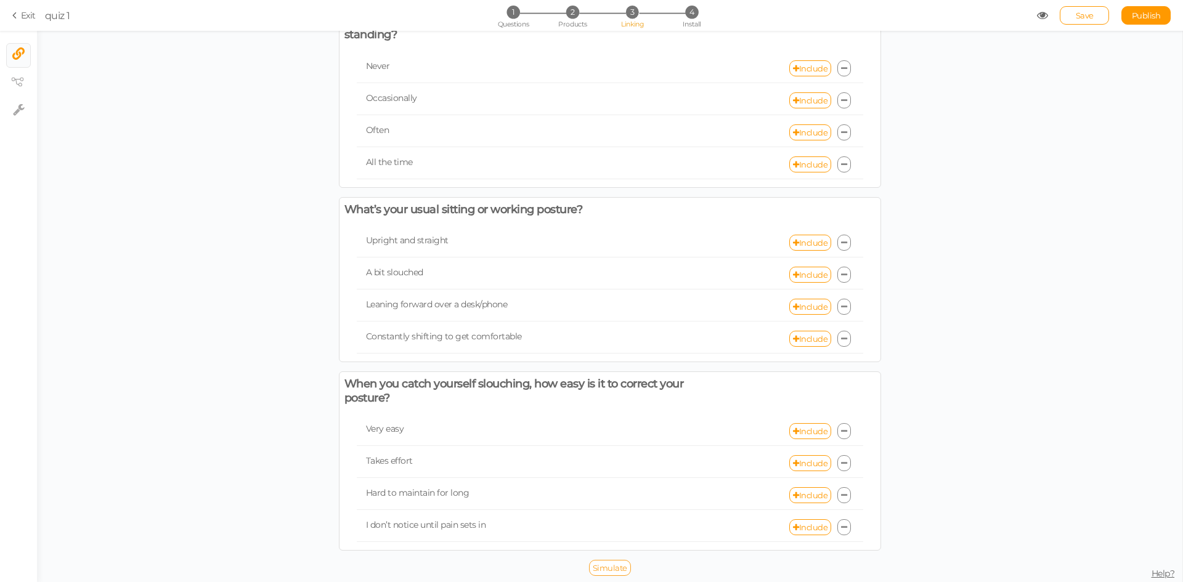
click at [603, 575] on link "Simulate" at bounding box center [610, 568] width 42 height 16
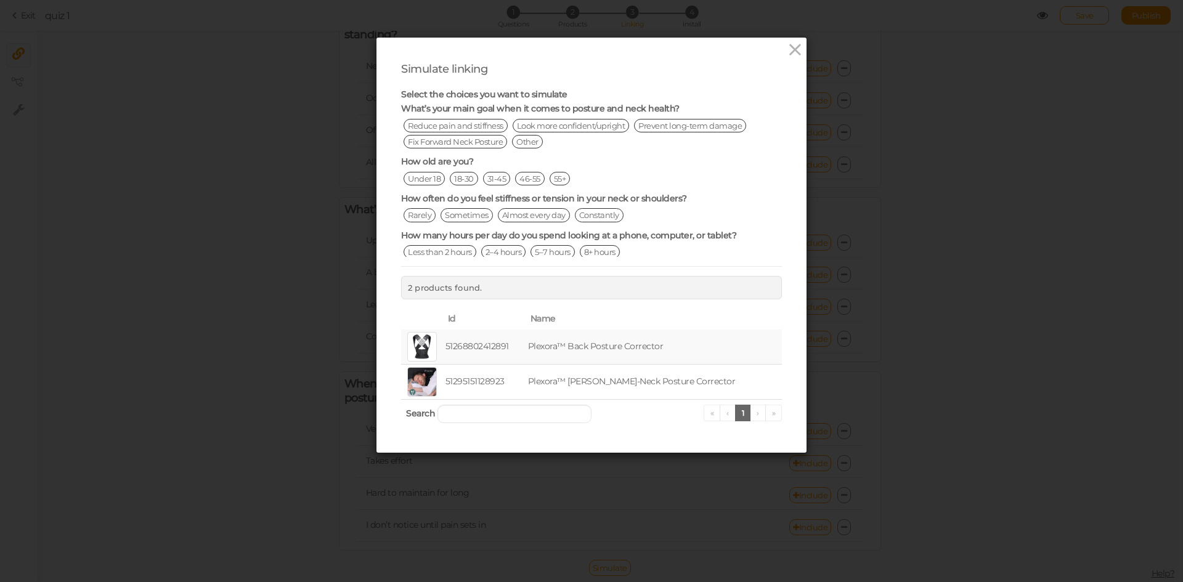
click at [458, 128] on span "Reduce pain and stiffness" at bounding box center [456, 126] width 104 height 14
click at [554, 126] on span "Look more confident/upright" at bounding box center [571, 126] width 117 height 14
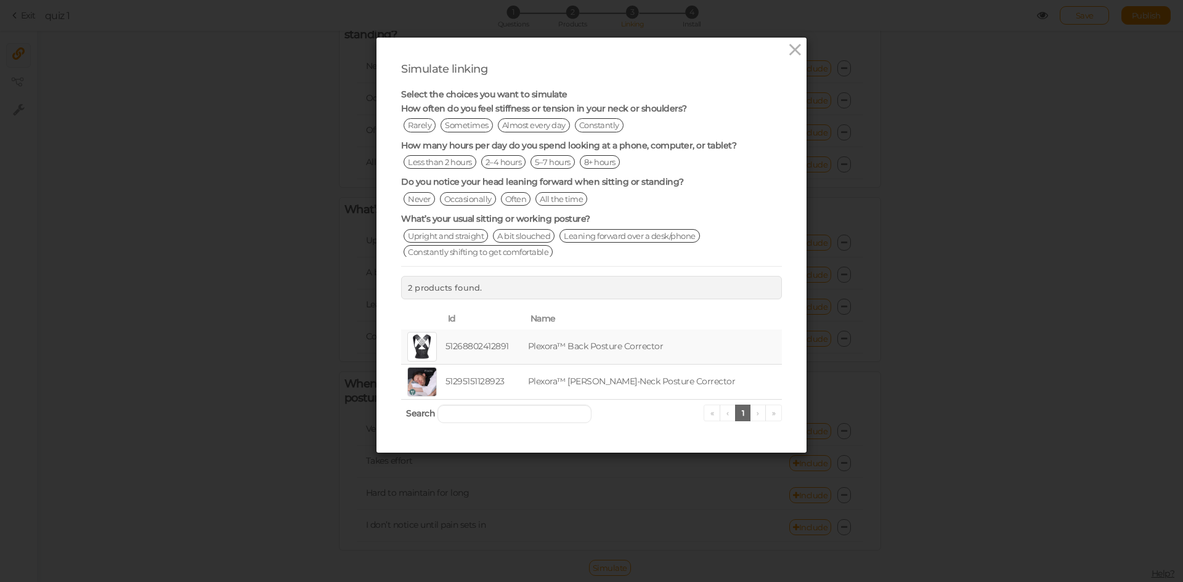
scroll to position [0, 0]
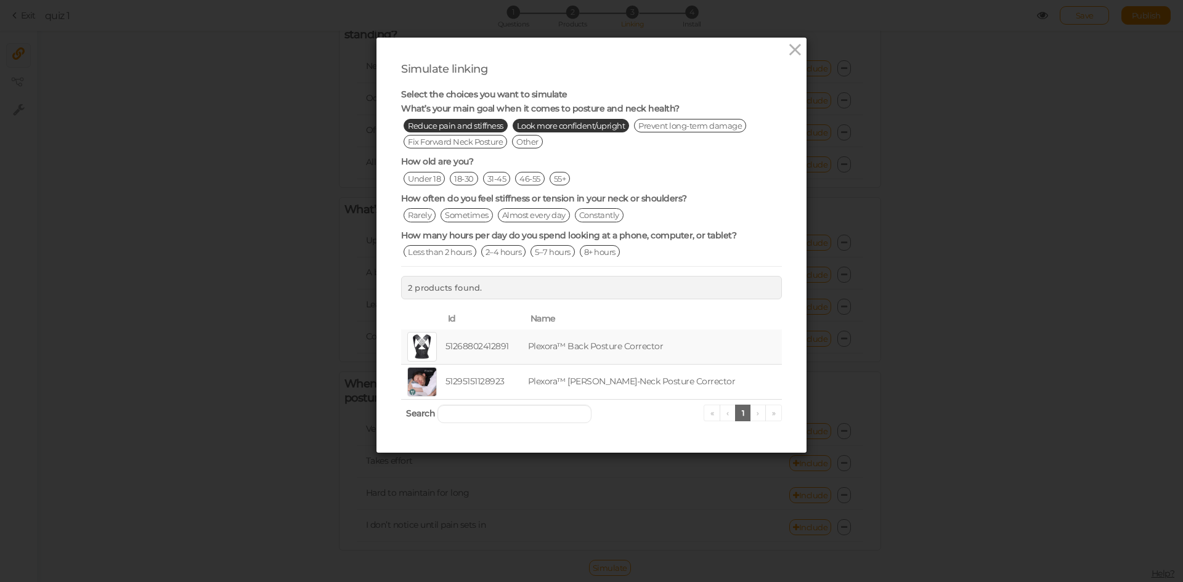
click at [533, 181] on span "46-55" at bounding box center [530, 179] width 30 height 14
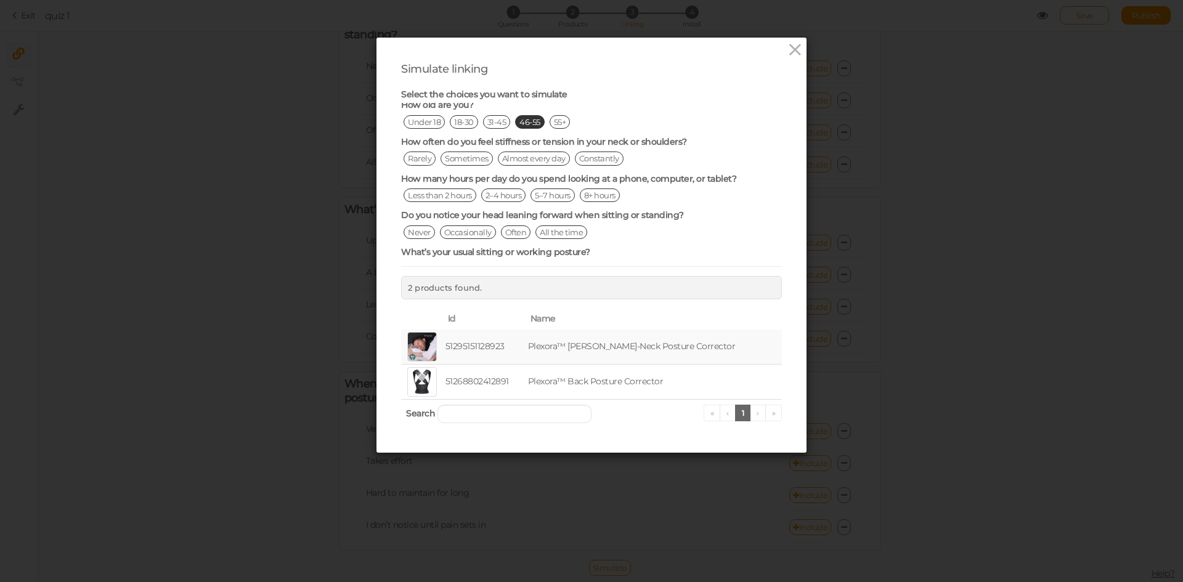
scroll to position [62, 0]
click at [532, 146] on div "How often do you feel stiffness or tension in your neck or shoulders? Rarely So…" at bounding box center [591, 149] width 381 height 37
click at [533, 156] on span "Almost every day" at bounding box center [534, 154] width 72 height 14
click at [538, 190] on span "5–7 hours" at bounding box center [552, 191] width 44 height 14
click at [538, 224] on span "All the time" at bounding box center [561, 228] width 52 height 14
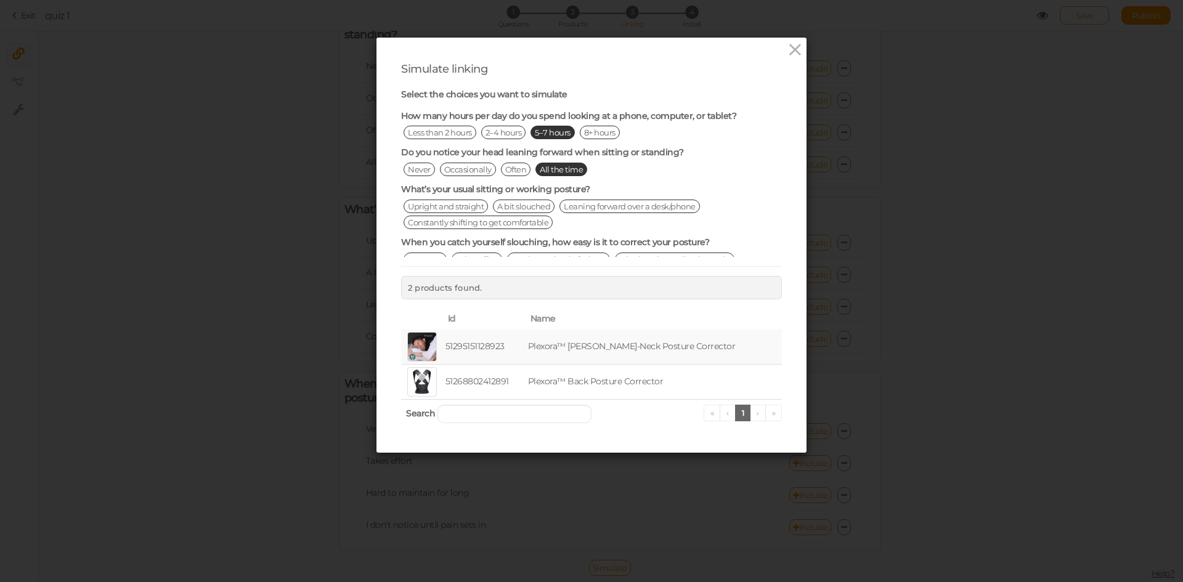
scroll to position [136, 0]
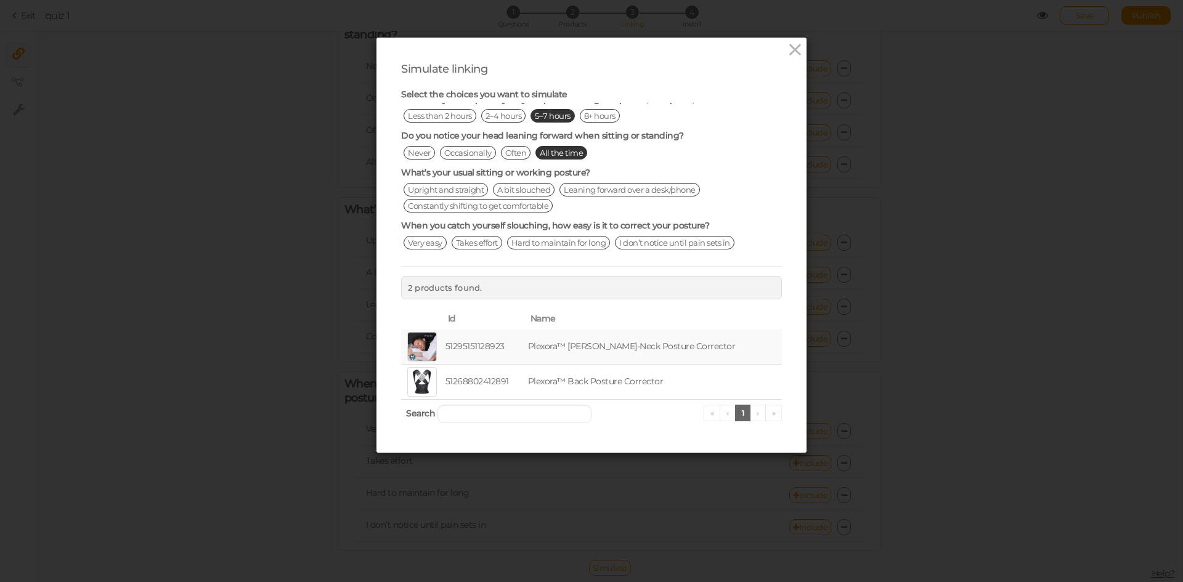
click at [537, 193] on span "A bit slouched" at bounding box center [524, 190] width 62 height 14
click at [542, 240] on span "Hard to maintain for long" at bounding box center [559, 243] width 104 height 14
click at [753, 416] on ul "« ‹ 1 › »" at bounding box center [743, 413] width 79 height 17
click at [584, 355] on td "Plexora™ Cervi-Neck Posture Corrector" at bounding box center [654, 347] width 256 height 35
click at [789, 52] on icon at bounding box center [795, 50] width 18 height 18
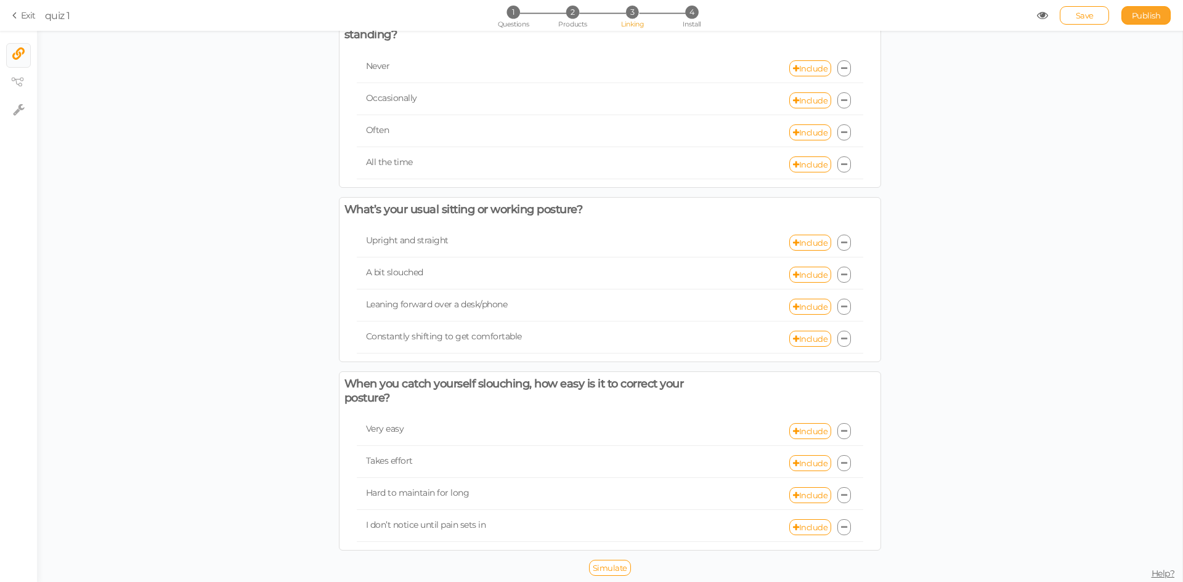
click at [1147, 11] on span "Publish" at bounding box center [1146, 15] width 29 height 10
click at [21, 80] on icon at bounding box center [17, 82] width 12 height 9
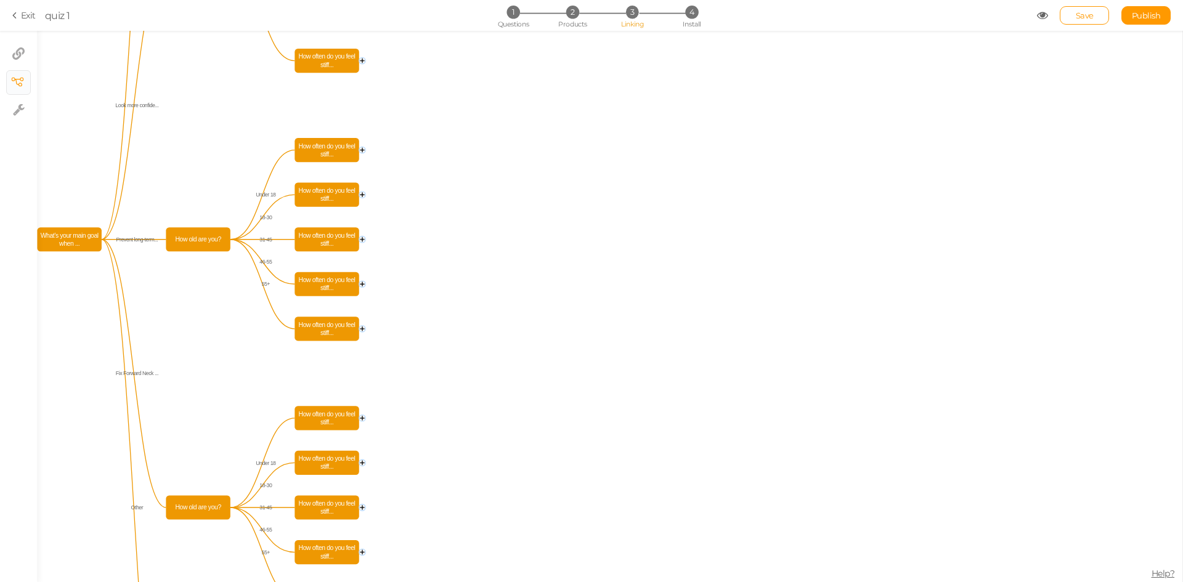
drag, startPoint x: 233, startPoint y: 217, endPoint x: 213, endPoint y: 86, distance: 132.7
click at [213, 86] on icon "How often do you feel stiff... How often do you feel stiff... How often do you …" at bounding box center [609, 306] width 1145 height 551
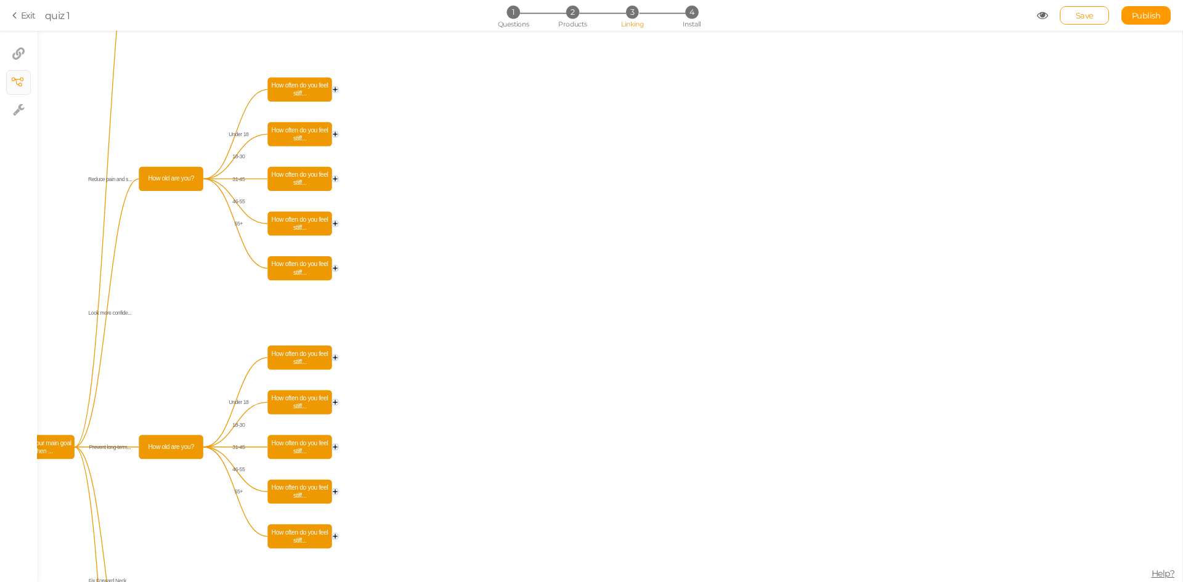
drag, startPoint x: 525, startPoint y: 174, endPoint x: 554, endPoint y: 288, distance: 117.6
click at [495, 381] on icon "How often do you feel stiff... How often do you feel stiff... How often do you …" at bounding box center [609, 306] width 1145 height 551
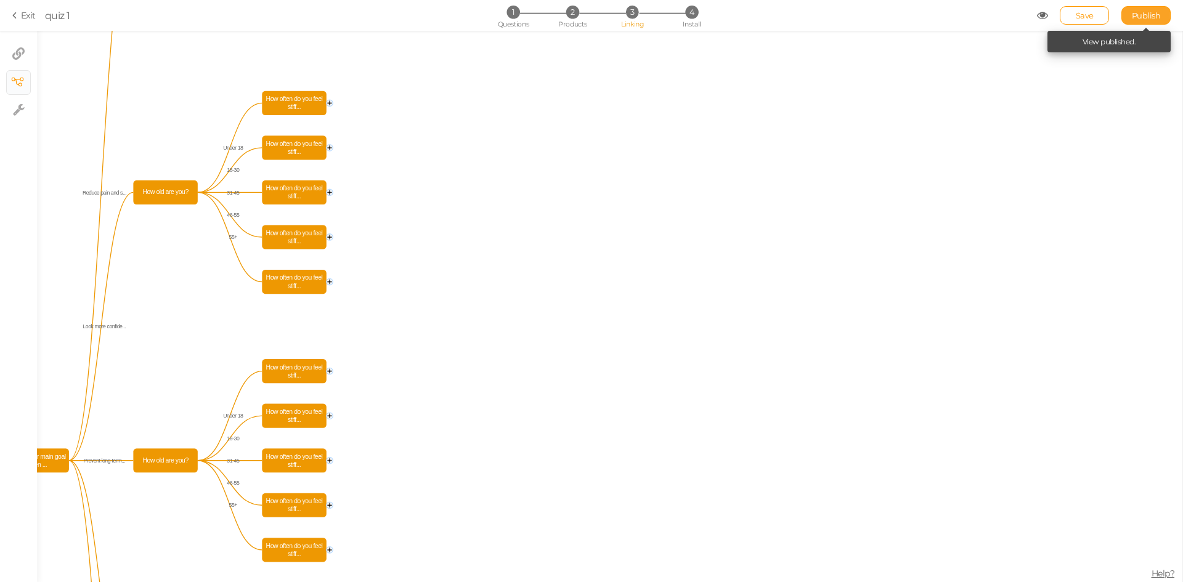
click at [1137, 12] on span "Publish" at bounding box center [1146, 15] width 29 height 10
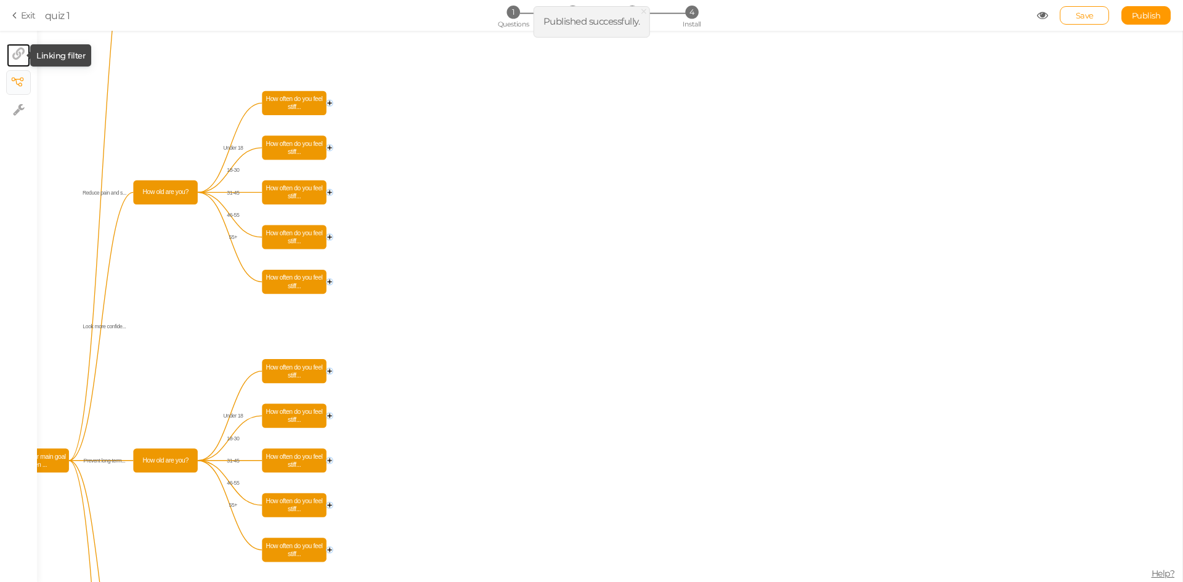
click at [24, 47] on icon at bounding box center [18, 53] width 12 height 12
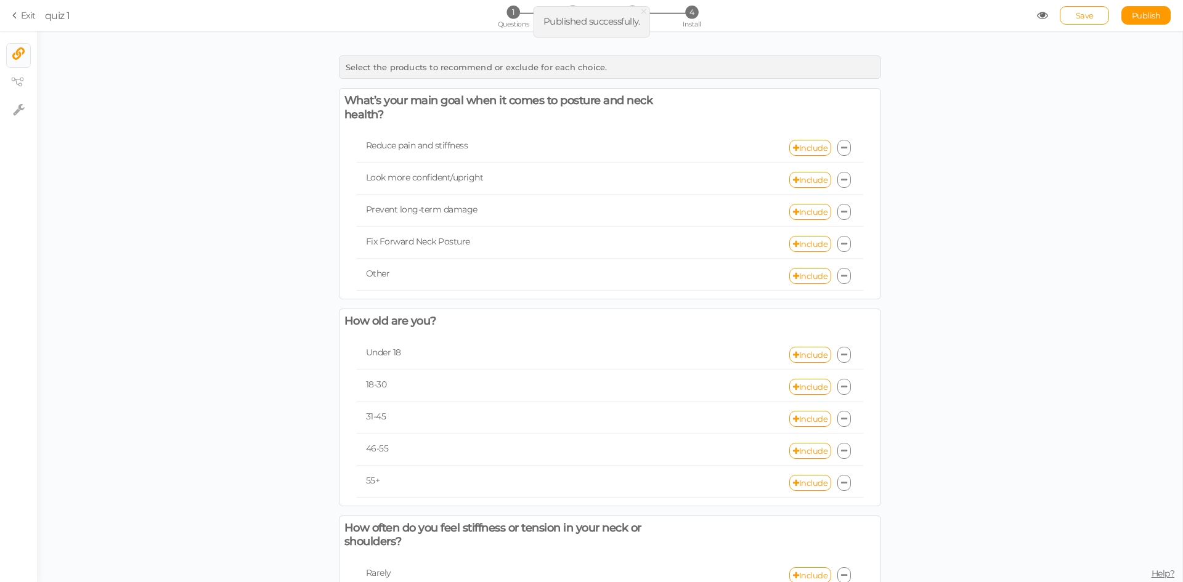
click at [17, 19] on icon at bounding box center [16, 15] width 9 height 11
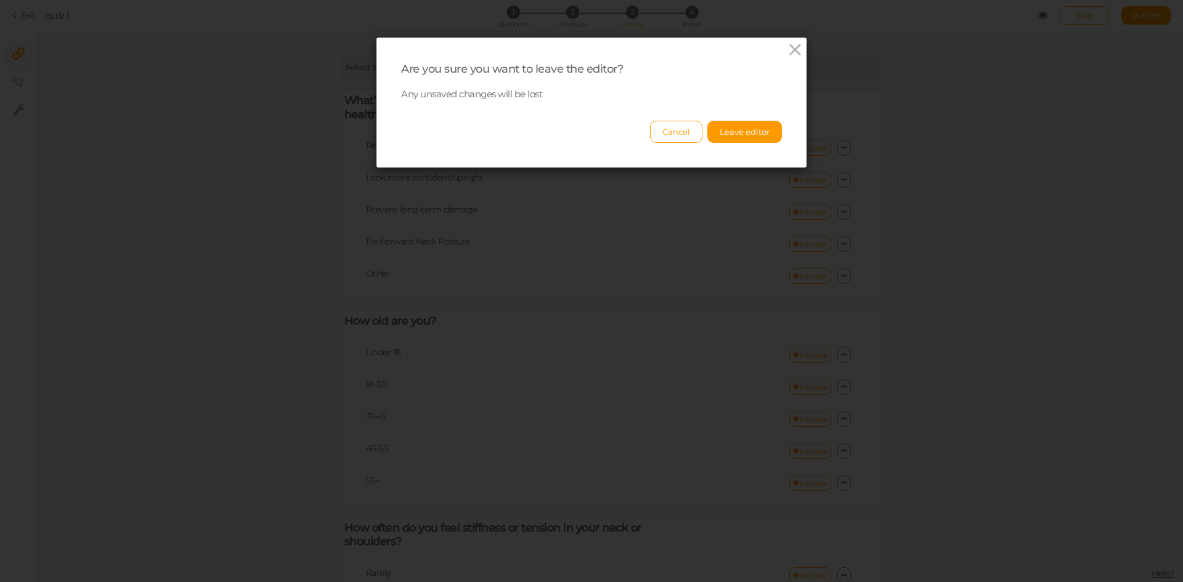
click at [789, 59] on link at bounding box center [795, 51] width 18 height 20
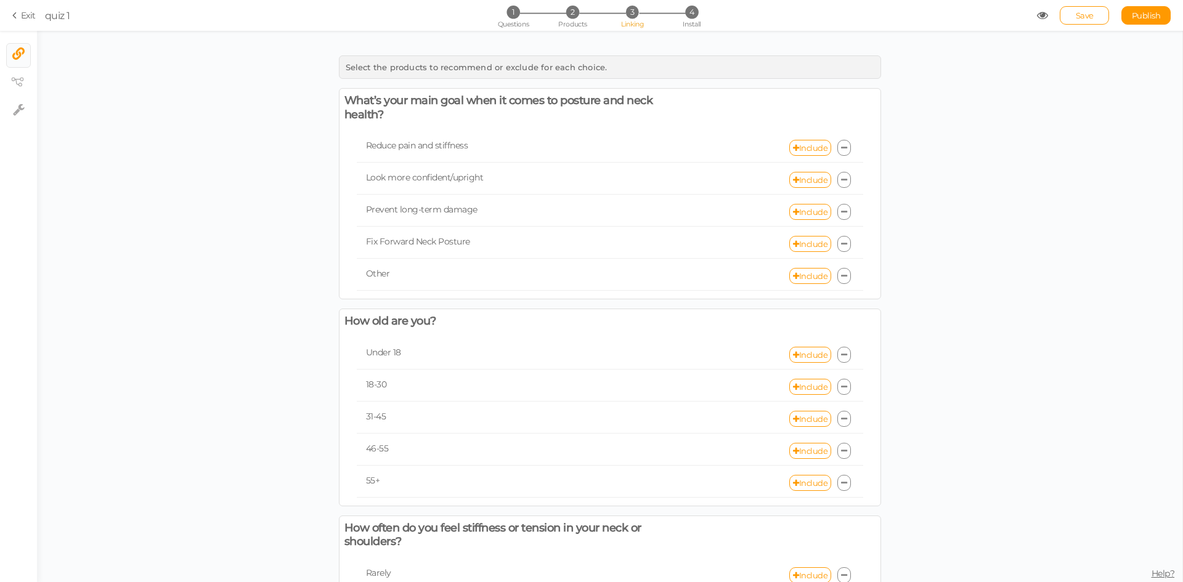
drag, startPoint x: 1076, startPoint y: 14, endPoint x: 1086, endPoint y: 15, distance: 9.9
click at [1076, 14] on link "Save" at bounding box center [1084, 15] width 49 height 18
click at [20, 17] on icon at bounding box center [16, 15] width 9 height 11
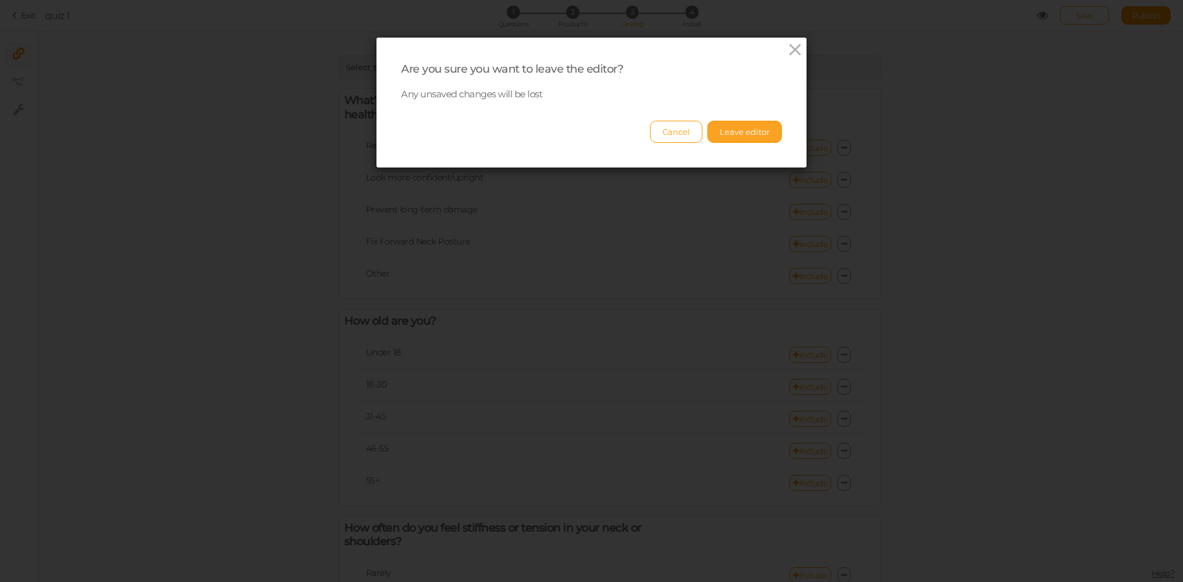
click at [723, 133] on button "Leave editor" at bounding box center [744, 132] width 75 height 22
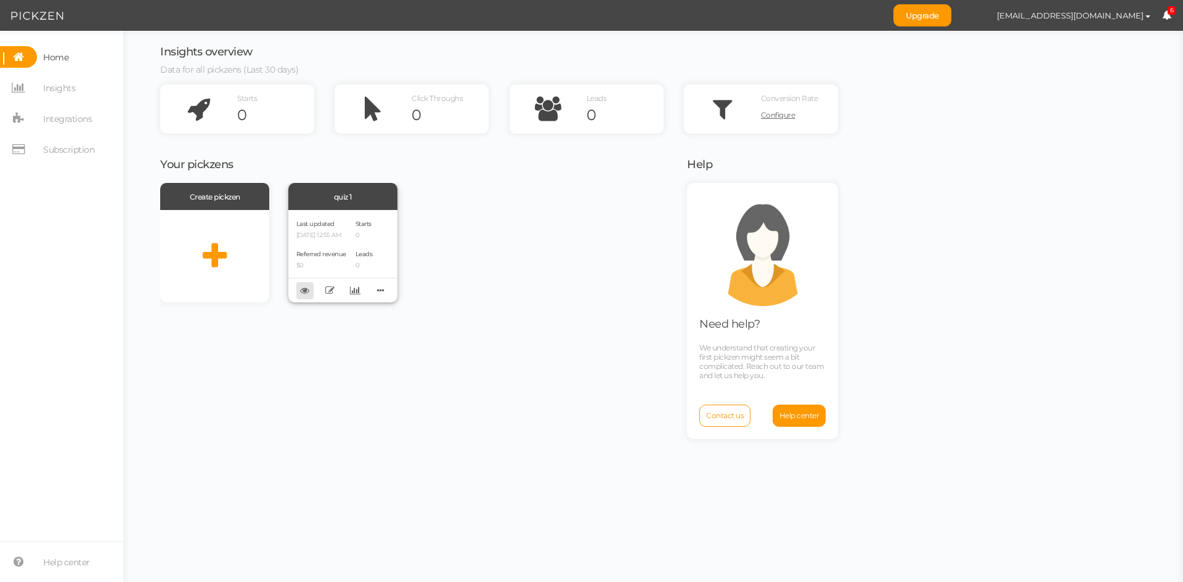
click at [307, 294] on icon at bounding box center [304, 290] width 9 height 9
click at [361, 229] on div "Starts 0" at bounding box center [363, 228] width 17 height 21
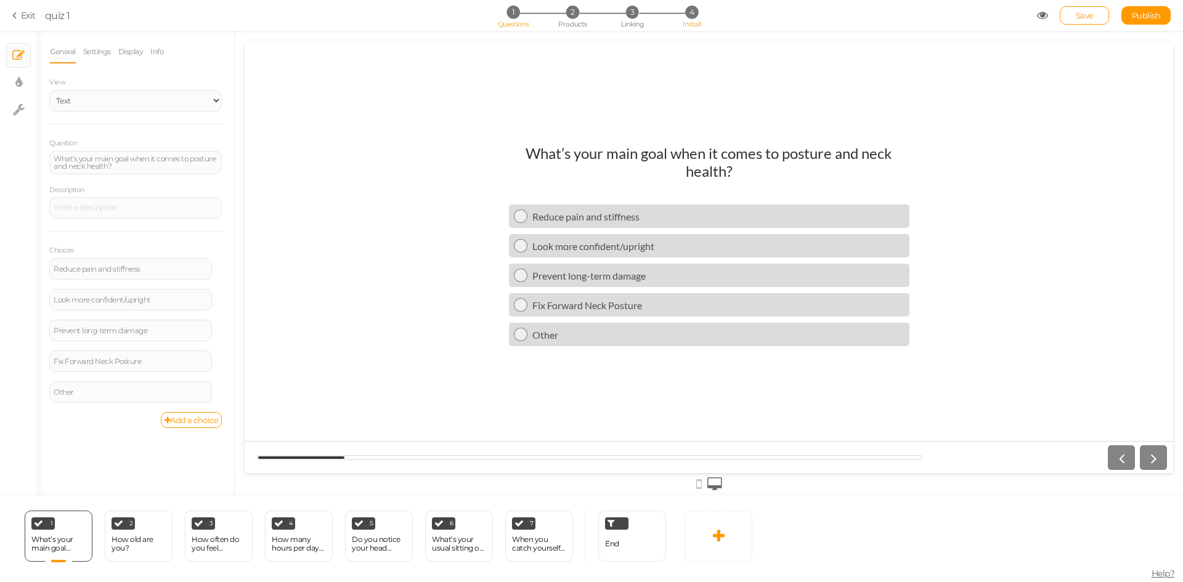
click at [691, 8] on span "4" at bounding box center [691, 12] width 13 height 13
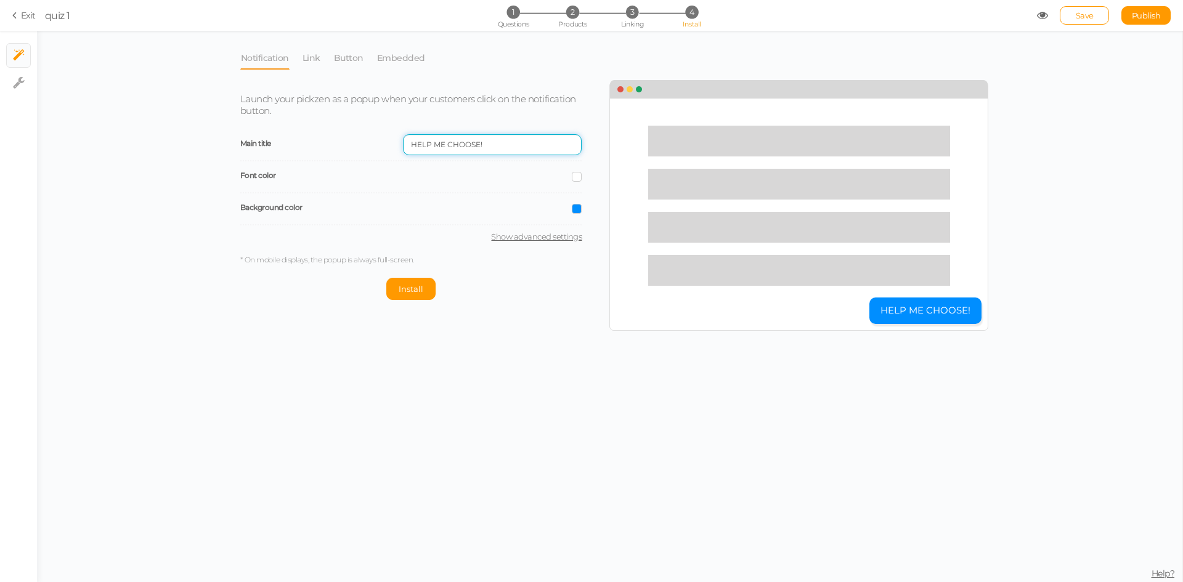
drag, startPoint x: 501, startPoint y: 140, endPoint x: 382, endPoint y: 135, distance: 119.0
click at [382, 135] on div "Main title HELP ME CHOOSE!" at bounding box center [411, 145] width 342 height 32
click at [509, 148] on input "HELP ME CHOOSE!" at bounding box center [492, 144] width 179 height 21
drag, startPoint x: 501, startPoint y: 145, endPoint x: 392, endPoint y: 134, distance: 109.6
click at [392, 134] on div "Main title HELP ME CHOOSE!" at bounding box center [411, 145] width 342 height 32
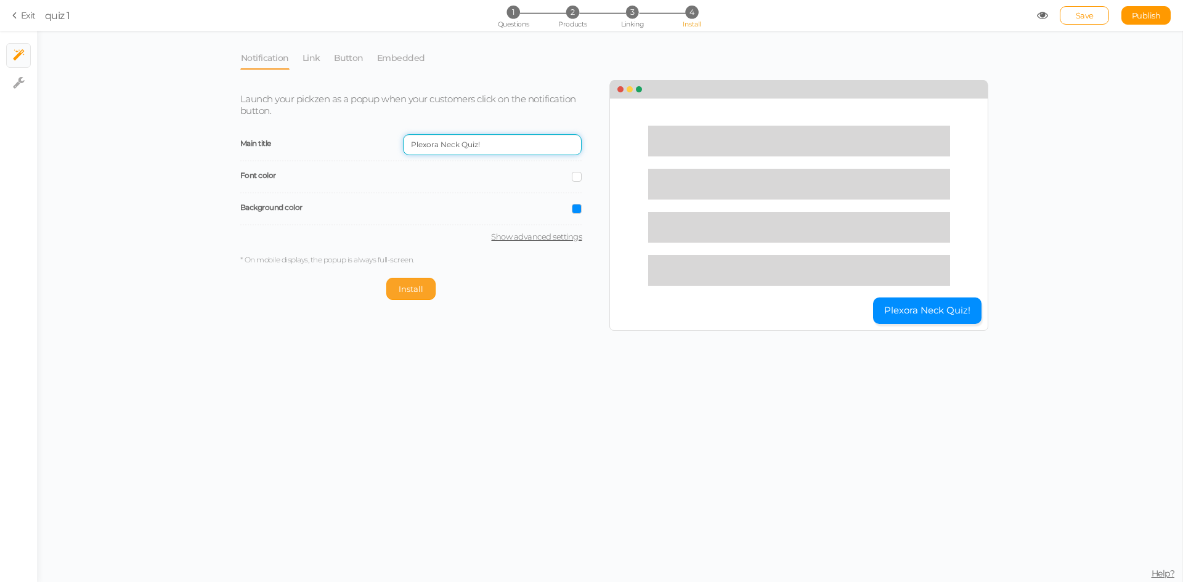
type input "Plexora Neck Quiz!"
click at [420, 293] on span "Install" at bounding box center [411, 289] width 25 height 10
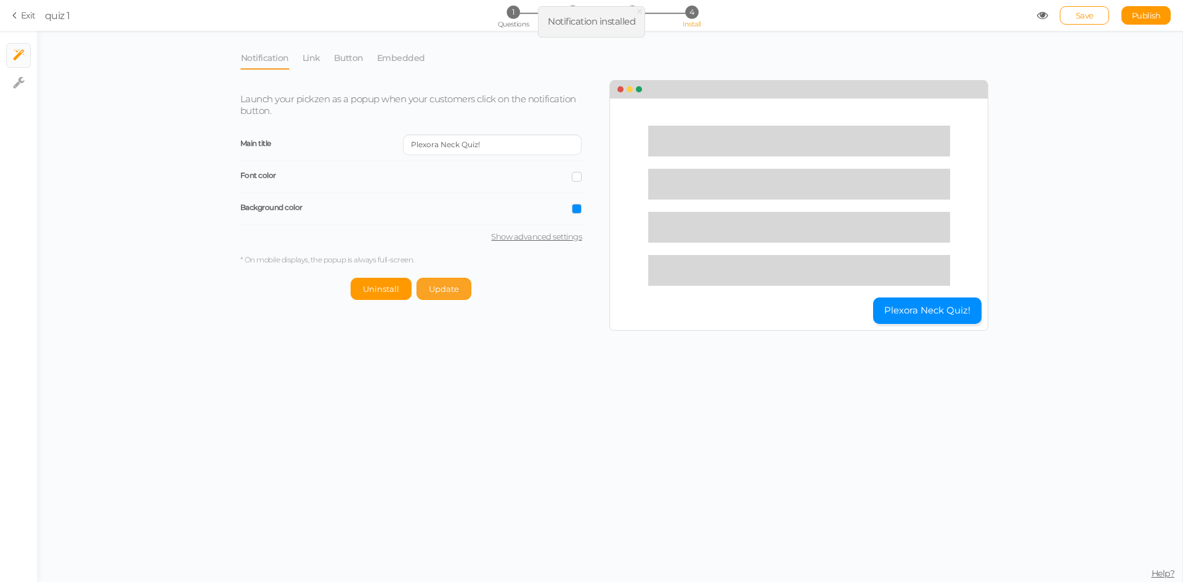
click at [449, 288] on span "Update" at bounding box center [444, 289] width 30 height 10
click at [319, 61] on link "Link" at bounding box center [311, 57] width 19 height 23
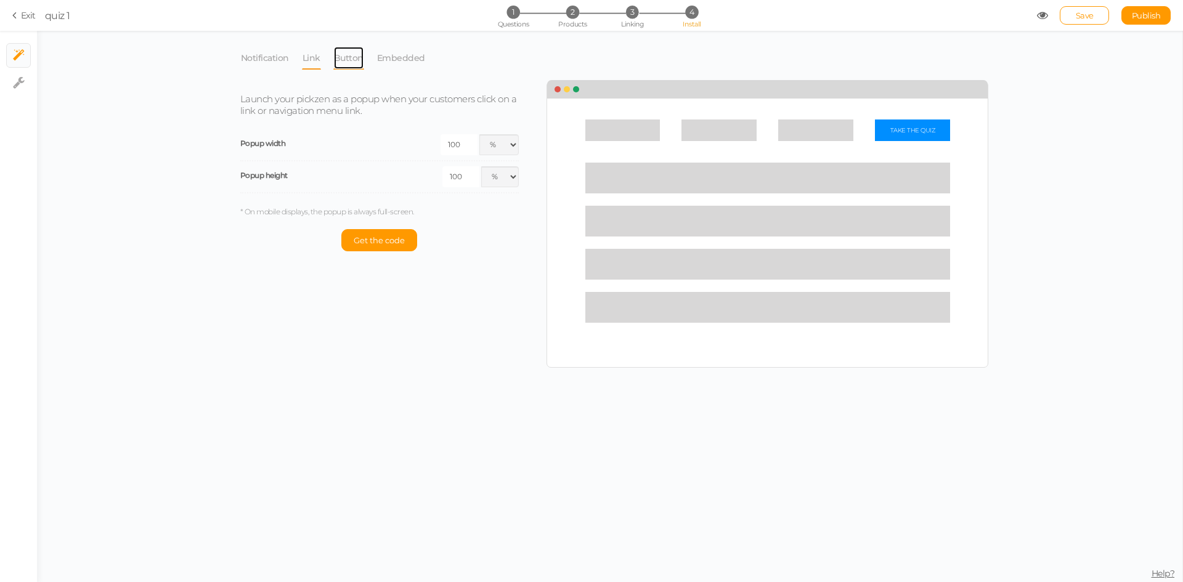
click at [353, 60] on link "Button" at bounding box center [348, 57] width 31 height 23
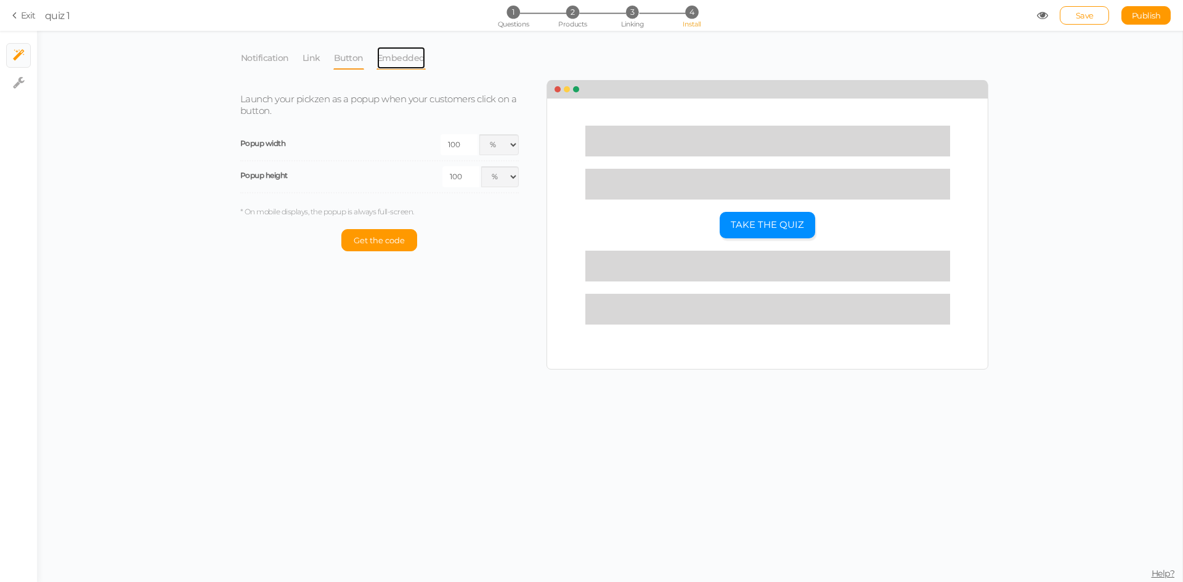
click at [412, 57] on link "Embedded" at bounding box center [400, 57] width 49 height 23
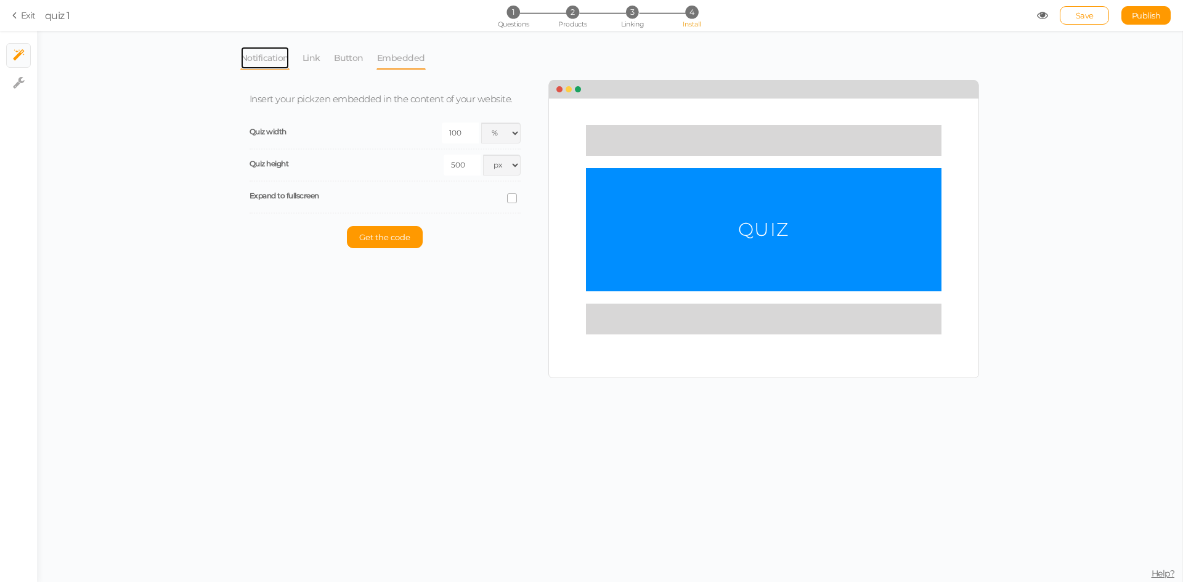
click at [266, 58] on link "Notification" at bounding box center [264, 57] width 49 height 23
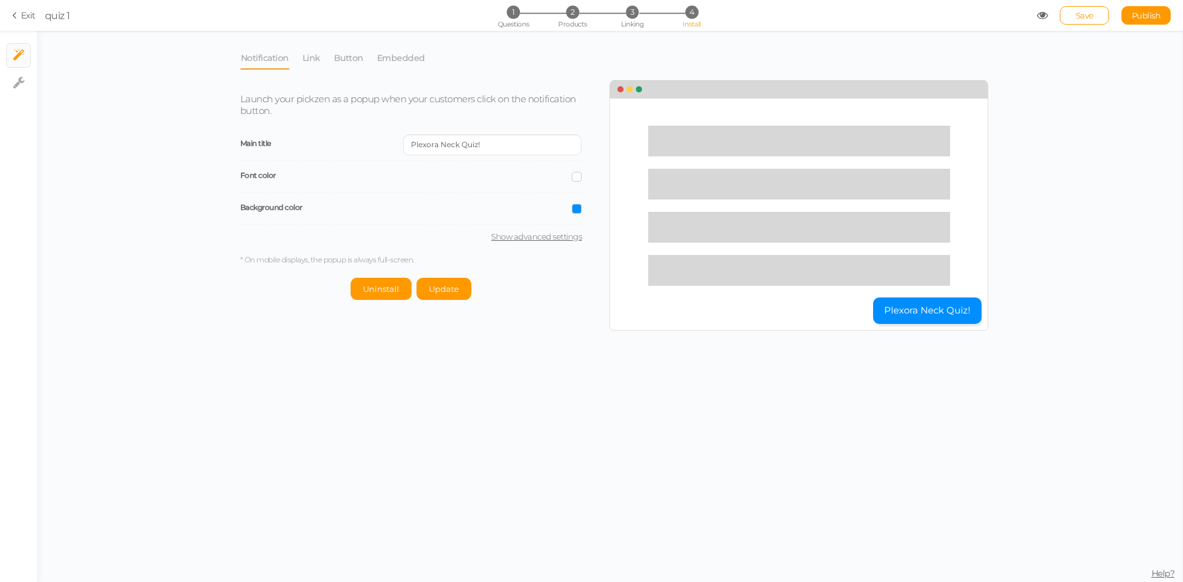
click at [692, 18] on span "4" at bounding box center [691, 12] width 13 height 13
click at [1156, 21] on link "Publish" at bounding box center [1145, 15] width 49 height 18
click at [548, 240] on link "Show advanced settings" at bounding box center [411, 237] width 342 height 10
select select "pct"
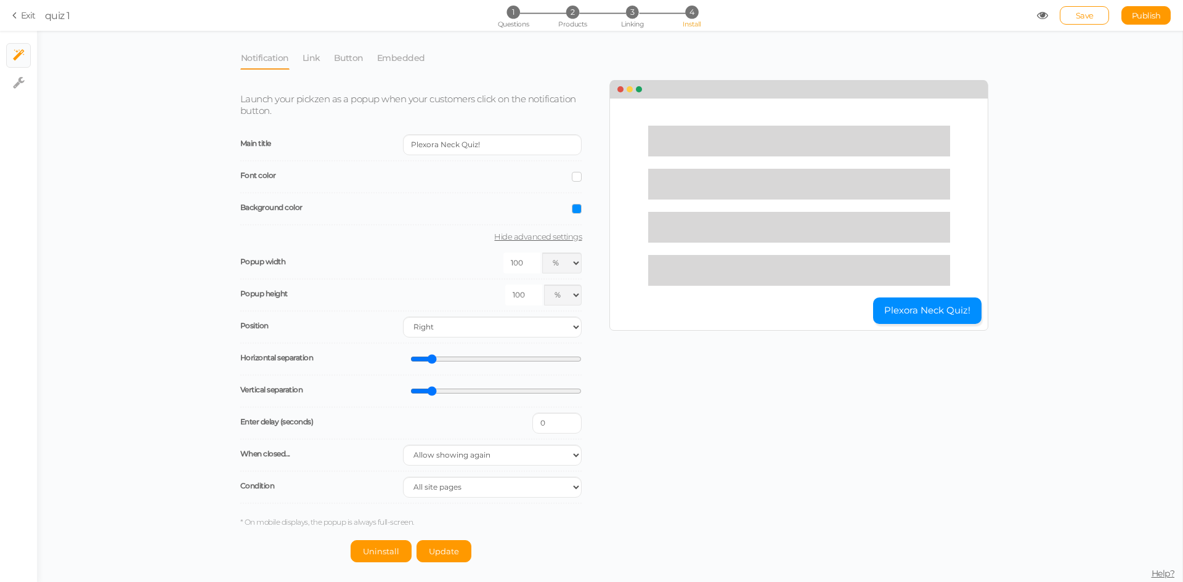
click at [944, 315] on button "Plexora Neck Quiz!" at bounding box center [927, 311] width 108 height 26
click at [686, 16] on li "4 Install" at bounding box center [691, 12] width 57 height 13
click at [688, 15] on span "4" at bounding box center [691, 12] width 13 height 13
drag, startPoint x: 278, startPoint y: 104, endPoint x: 439, endPoint y: 107, distance: 160.8
click at [439, 106] on p "Launch your pickzen as a popup when your customers click on the notification bu…" at bounding box center [411, 105] width 342 height 23
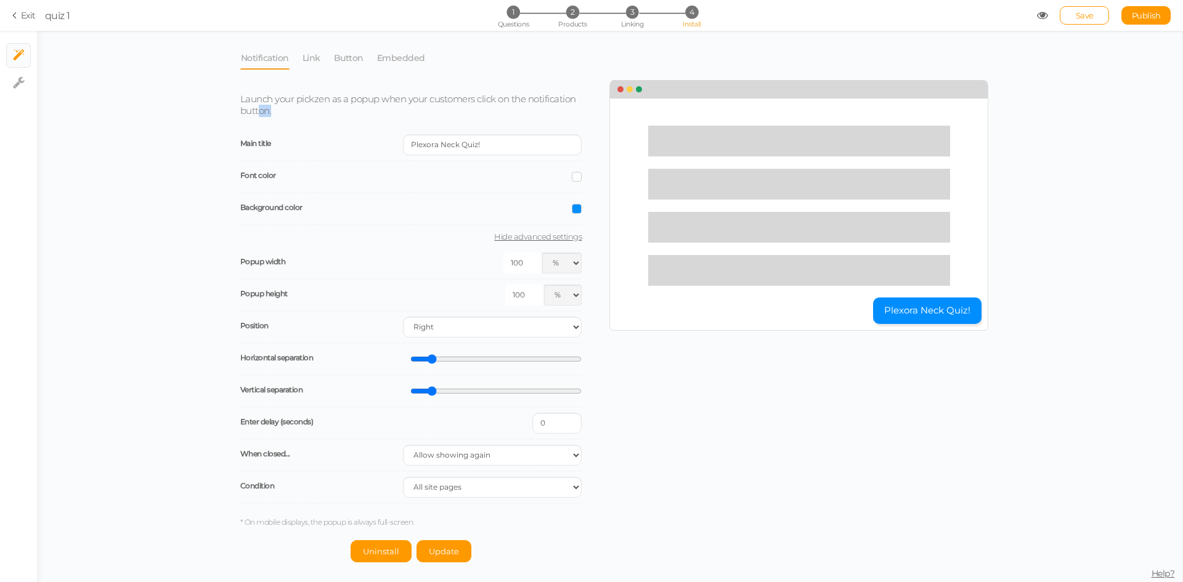
click at [438, 110] on p "Launch your pickzen as a popup when your customers click on the notification bu…" at bounding box center [411, 105] width 342 height 23
click at [466, 488] on select "All site pages The URL includes It is the homepage" at bounding box center [492, 487] width 179 height 21
click at [469, 454] on select "Allow showing again Don’t show again Don’t show again during the session Don’t …" at bounding box center [492, 455] width 179 height 21
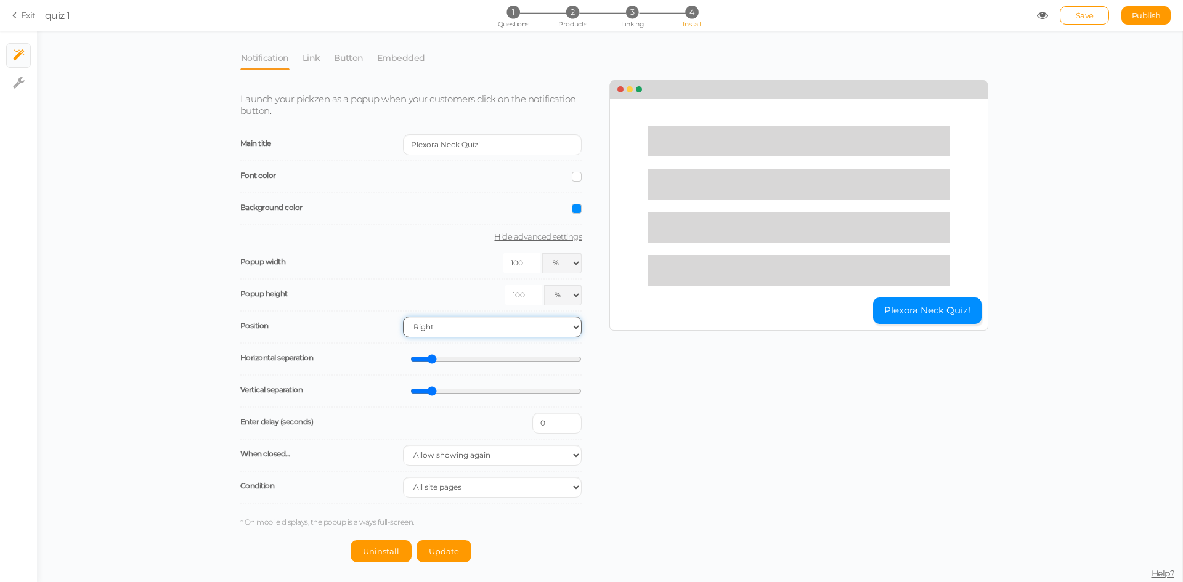
click at [444, 334] on select "Right Left" at bounding box center [492, 327] width 179 height 21
click at [403, 317] on select "Right Left" at bounding box center [492, 327] width 179 height 21
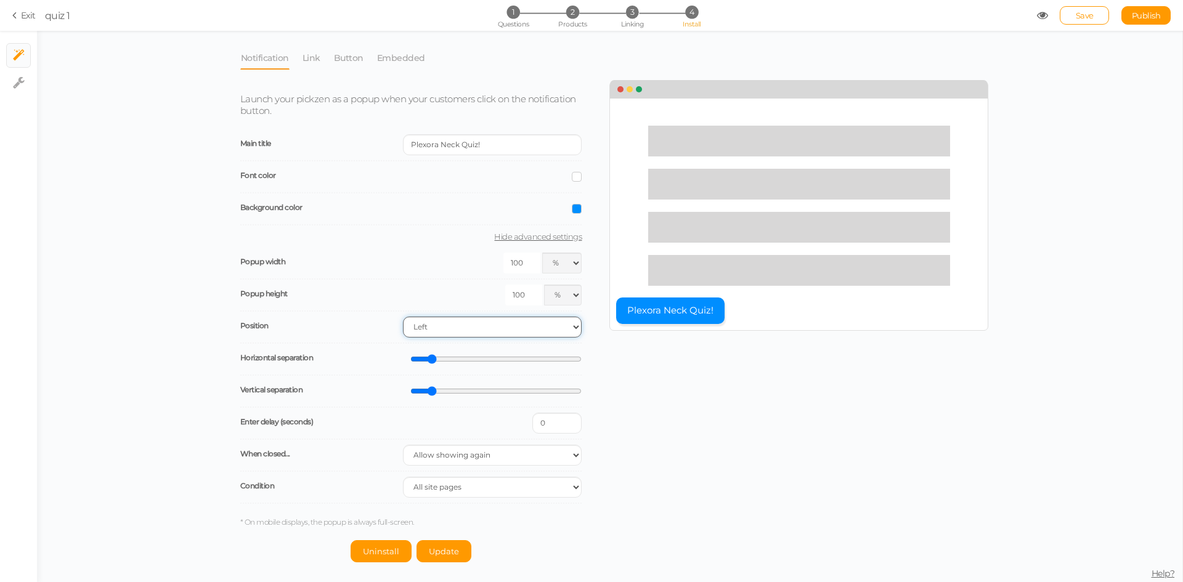
click at [454, 322] on select "Right Left" at bounding box center [492, 327] width 179 height 21
select select "br"
click at [403, 317] on select "Right Left" at bounding box center [492, 327] width 179 height 21
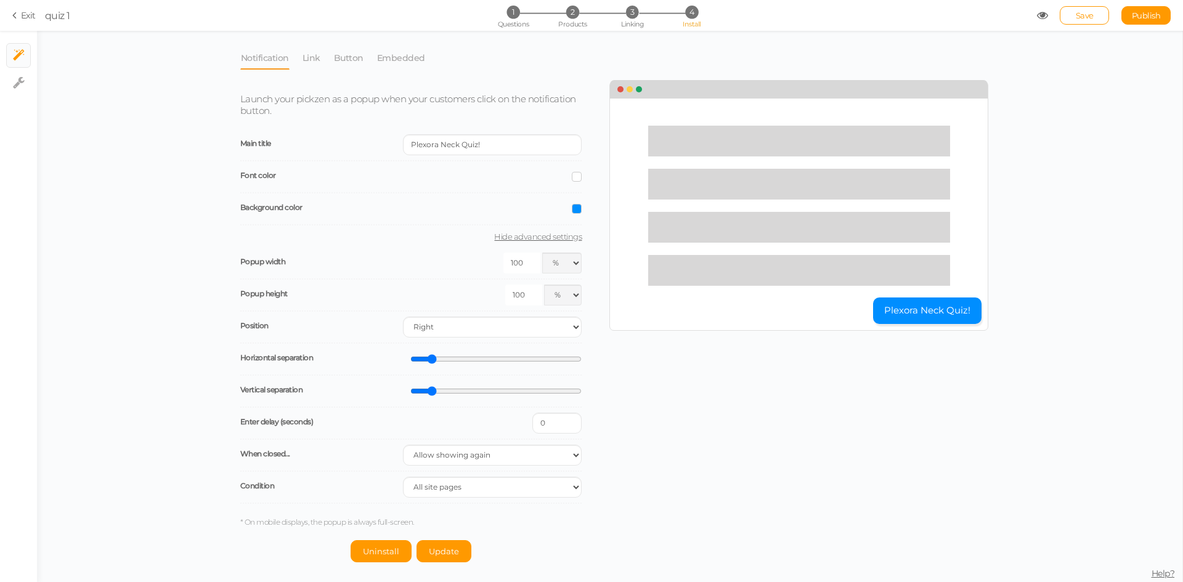
click at [298, 60] on li "Notification" at bounding box center [271, 57] width 62 height 23
click at [306, 63] on link "Link" at bounding box center [311, 57] width 19 height 23
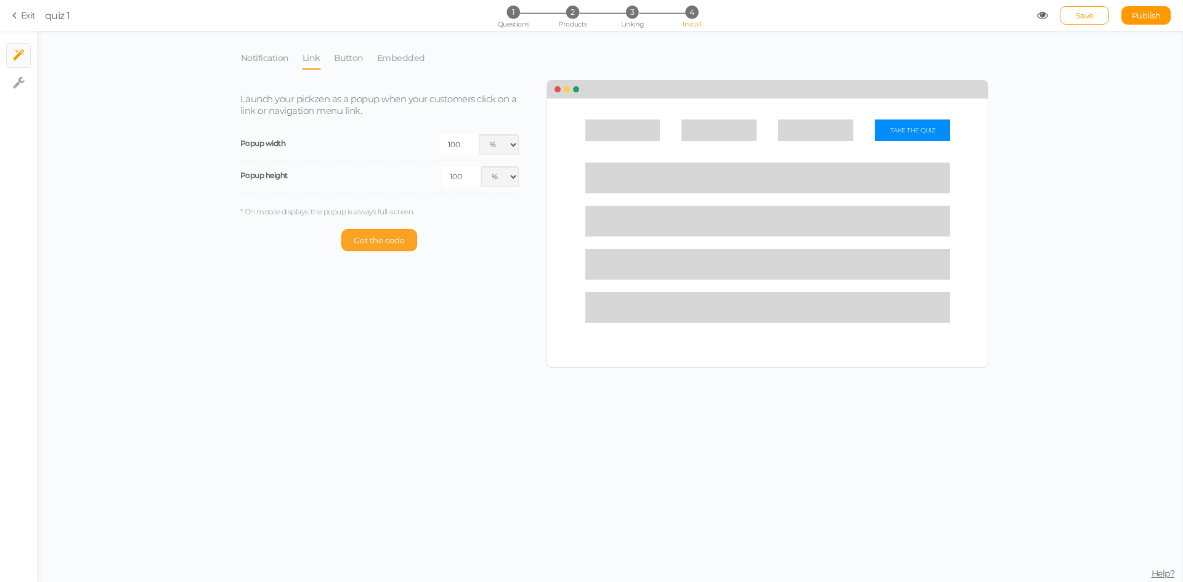
click at [370, 241] on span "Get the code" at bounding box center [379, 240] width 51 height 10
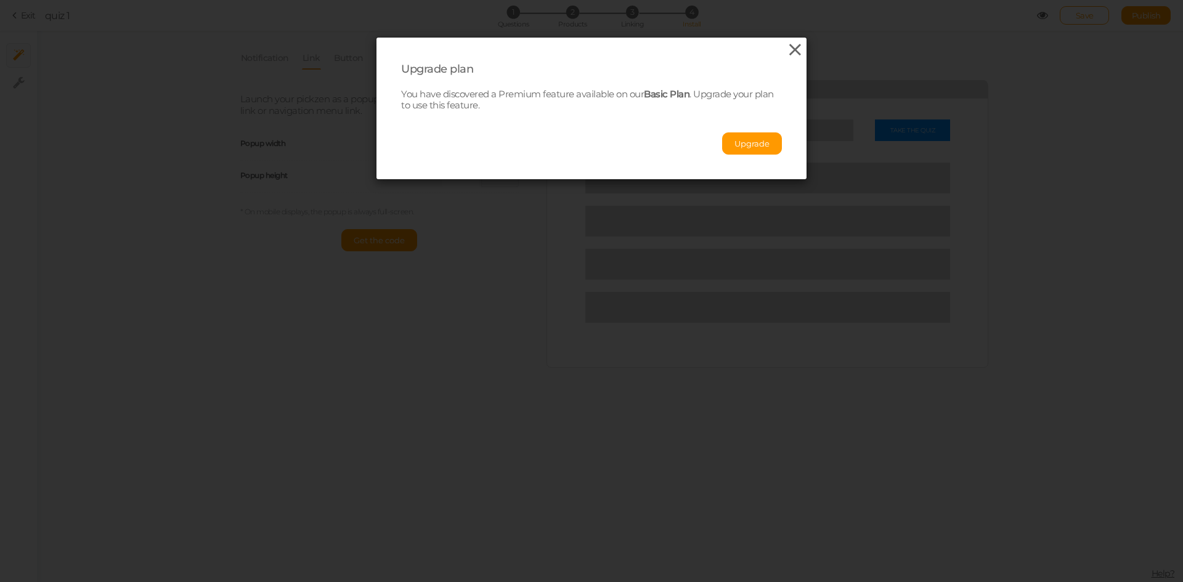
click at [787, 54] on icon at bounding box center [795, 50] width 18 height 18
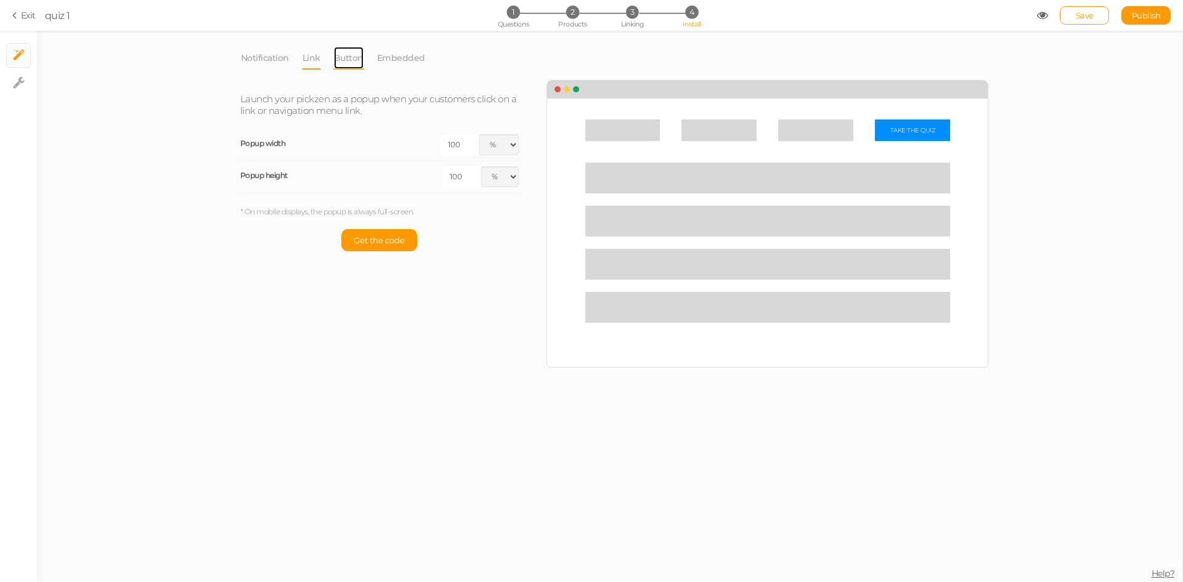
click at [353, 63] on link "Button" at bounding box center [348, 57] width 31 height 23
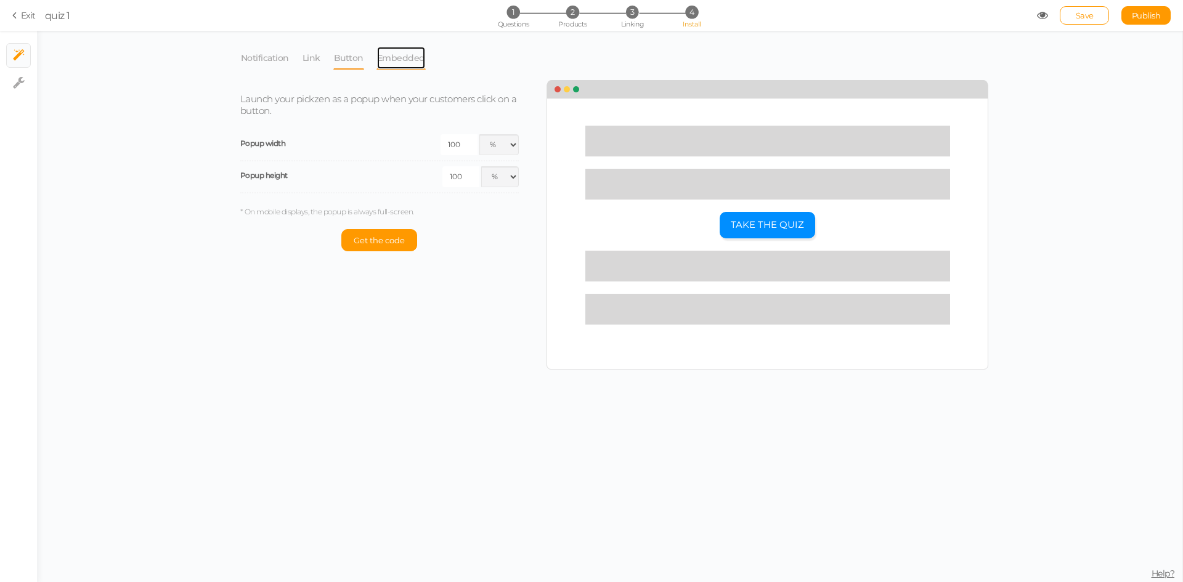
click at [391, 60] on link "Embedded" at bounding box center [400, 57] width 49 height 23
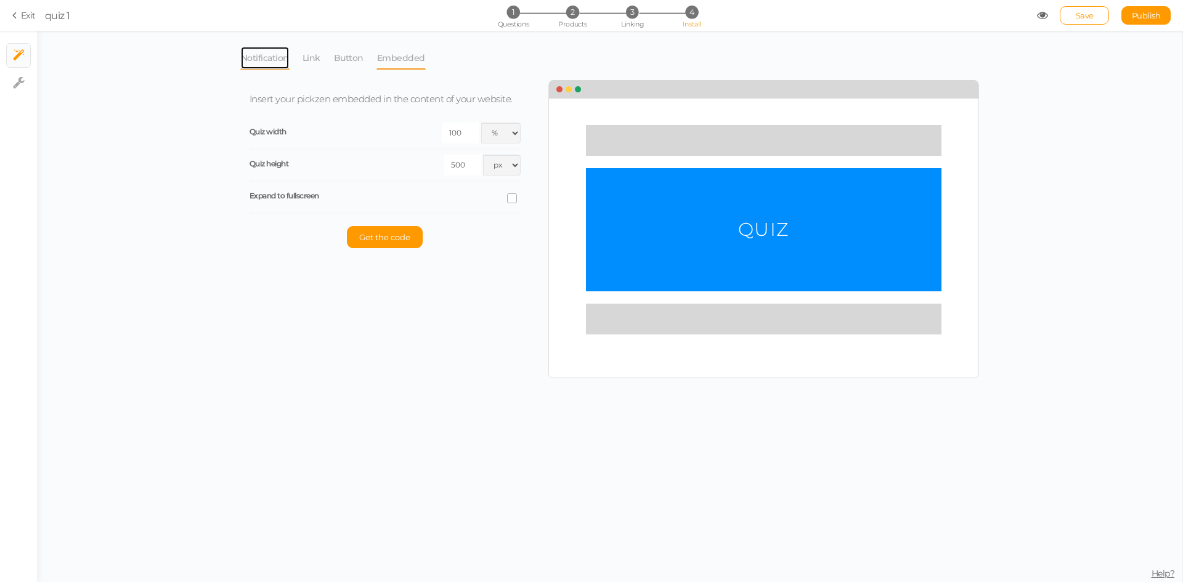
click at [271, 65] on link "Notification" at bounding box center [264, 57] width 49 height 23
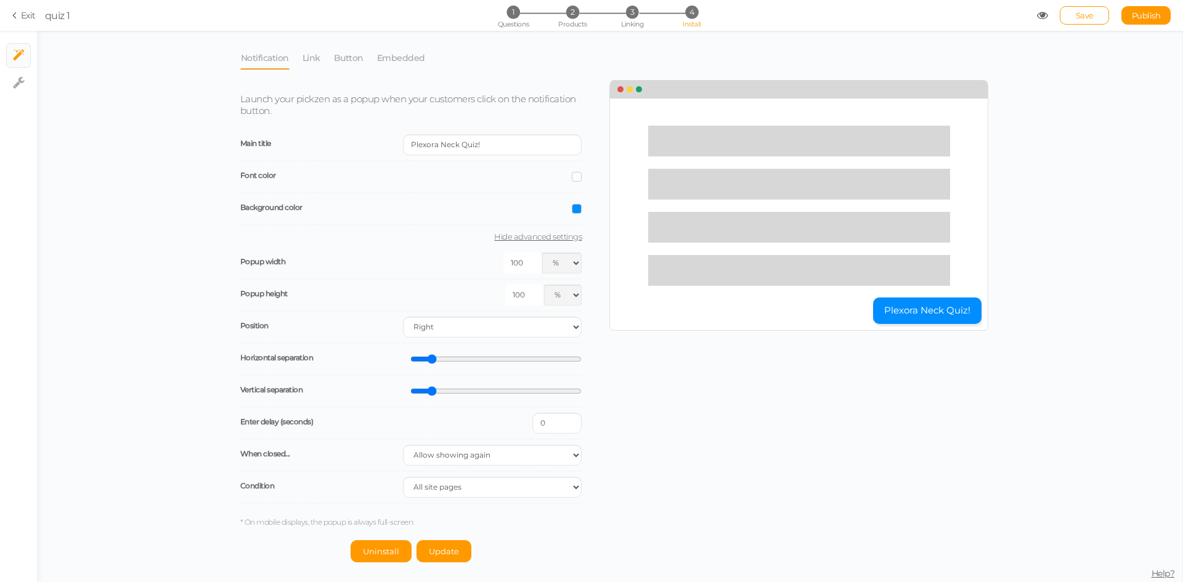
click at [1037, 12] on icon at bounding box center [1042, 15] width 11 height 11
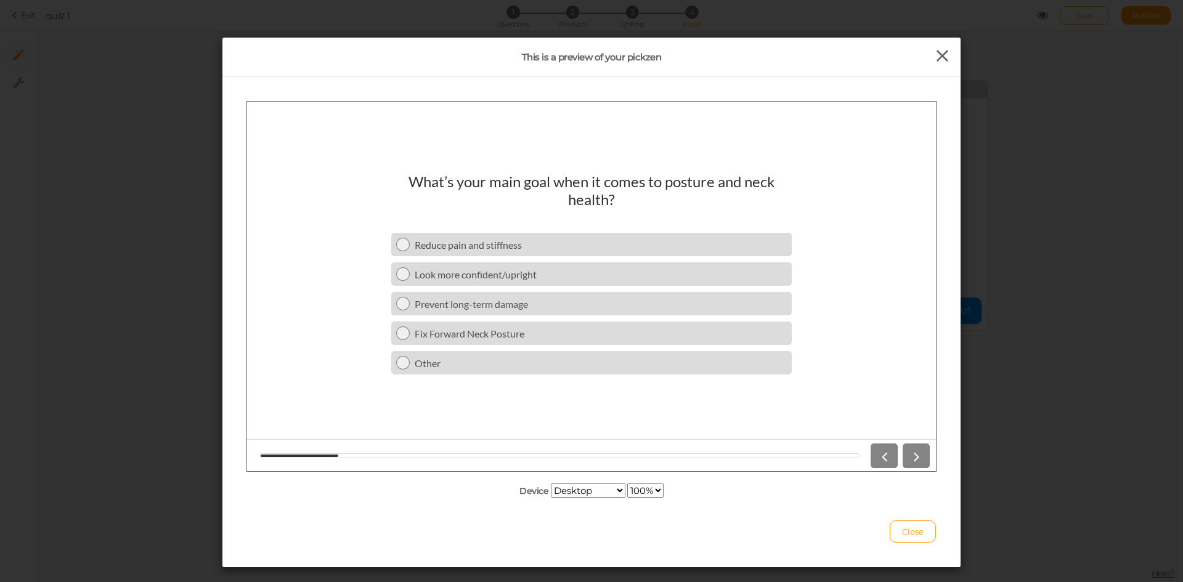
click at [939, 56] on icon at bounding box center [942, 56] width 18 height 18
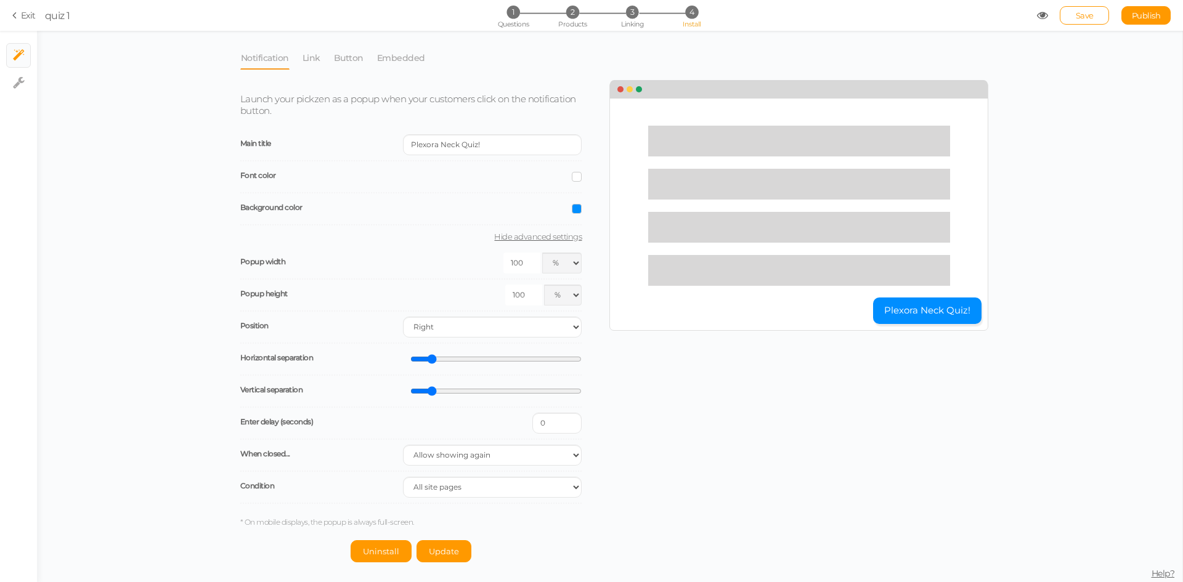
click at [9, 17] on section "Exit quiz 1 1 Questions 2 Products 3 Linking 4 Install Save Publish View publis…" at bounding box center [591, 15] width 1183 height 31
click at [15, 17] on icon at bounding box center [16, 15] width 9 height 11
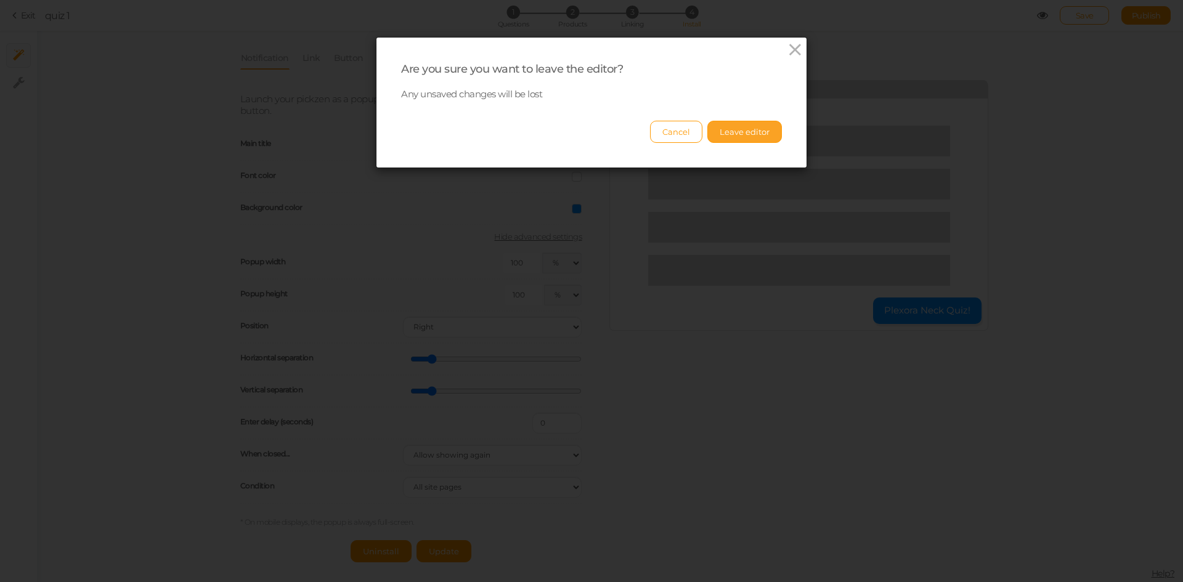
click at [745, 140] on button "Leave editor" at bounding box center [744, 132] width 75 height 22
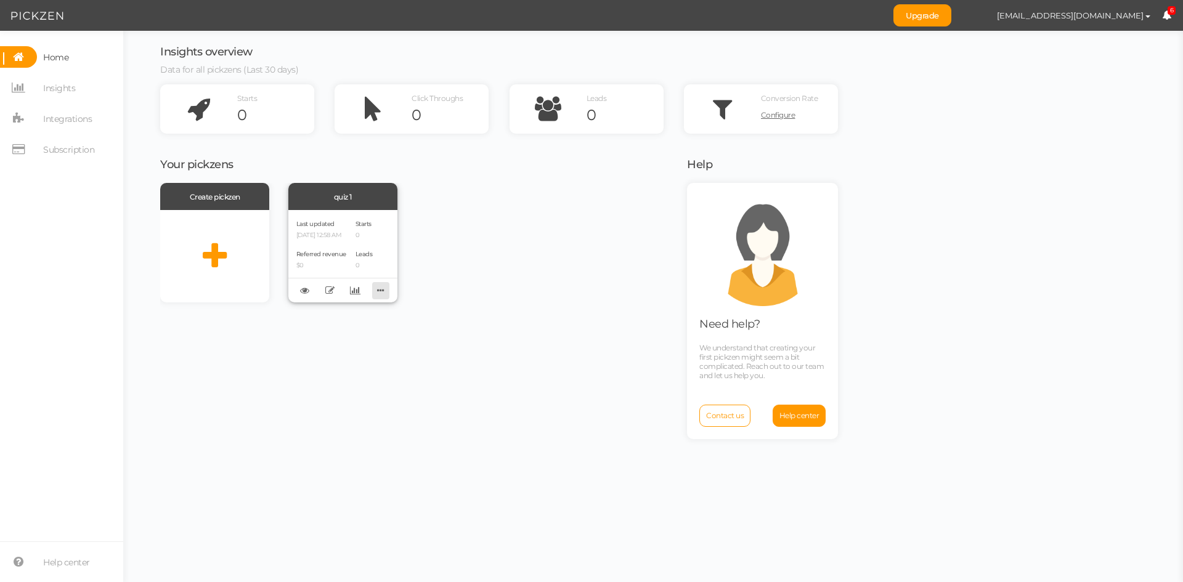
click at [385, 289] on icon at bounding box center [380, 290] width 17 height 19
drag, startPoint x: 458, startPoint y: 299, endPoint x: 375, endPoint y: 295, distance: 83.3
click at [455, 299] on div "Create pickzen quiz 1 Last updated 09/16/2025 12:58 AM Referred revenue $0 Star…" at bounding box center [415, 243] width 511 height 120
drag, startPoint x: 352, startPoint y: 197, endPoint x: 465, endPoint y: 159, distance: 118.5
click at [465, 159] on h3 "Your pickzens" at bounding box center [415, 165] width 511 height 12
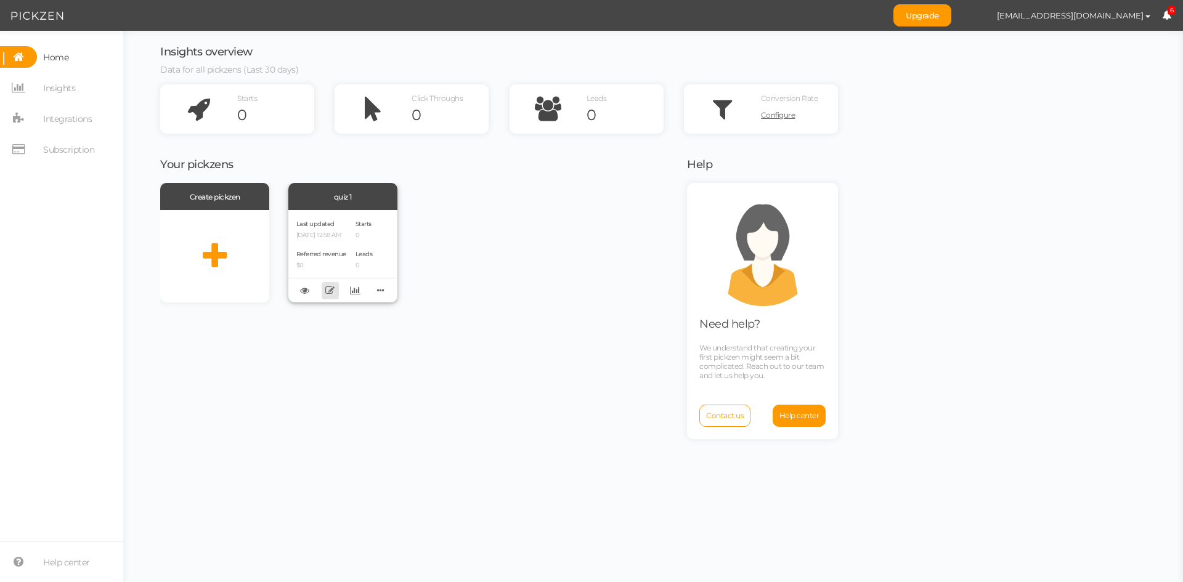
click at [325, 290] on link at bounding box center [330, 290] width 17 height 17
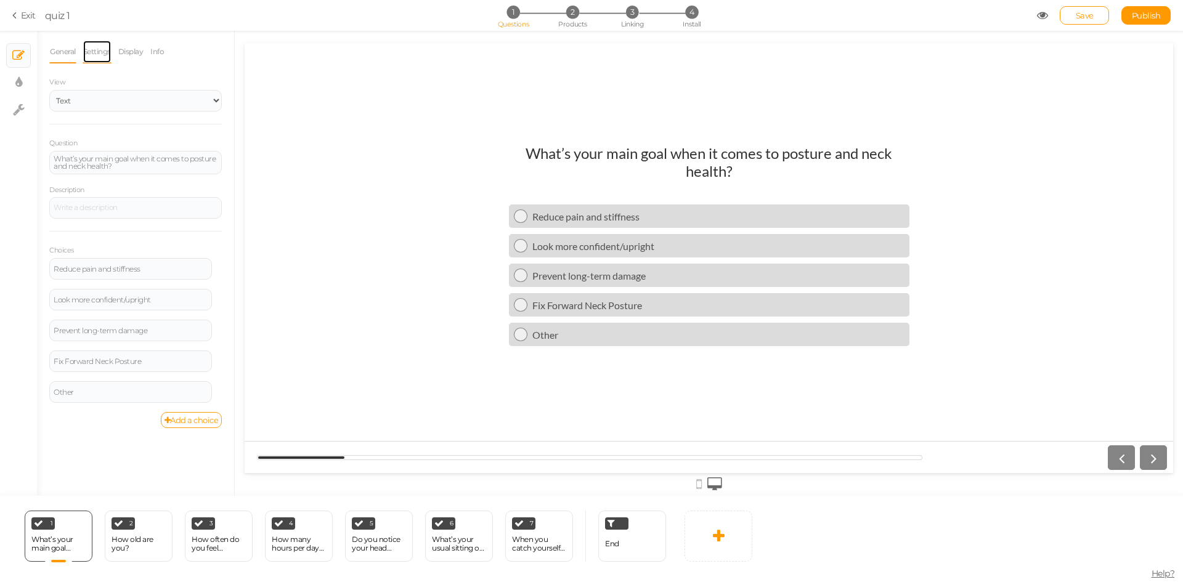
click at [103, 54] on link "Settings" at bounding box center [97, 51] width 29 height 23
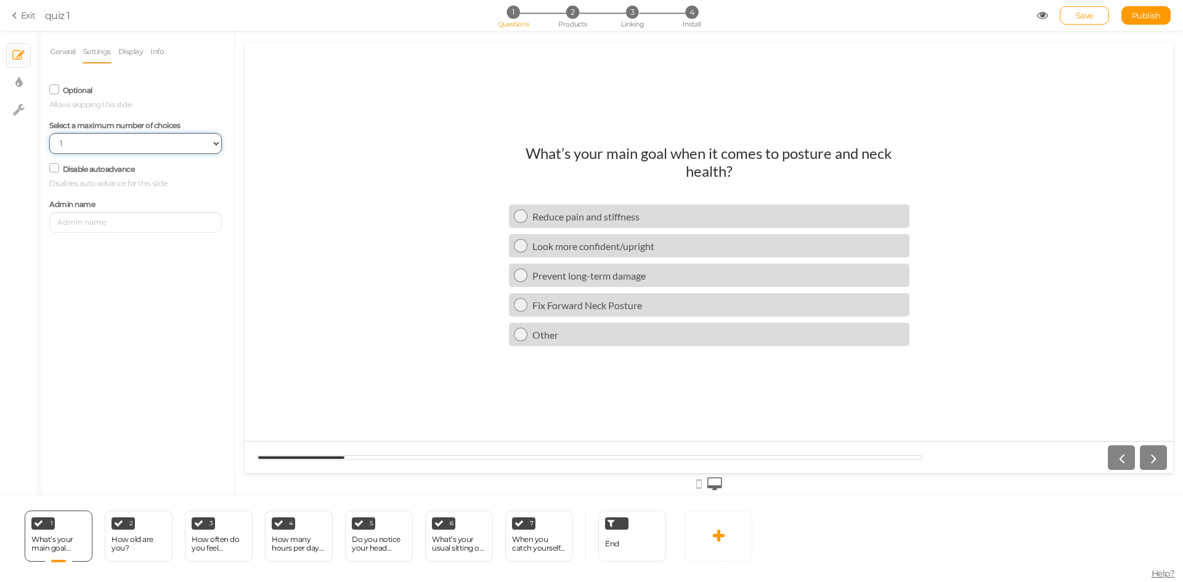
click at [123, 147] on select "No limit 1 2 3 4 5 6 7 8 9 10" at bounding box center [135, 143] width 173 height 21
select select
click at [49, 133] on select "No limit 1 2 3 4 5 6 7 8 9 10" at bounding box center [135, 143] width 173 height 21
click at [1088, 16] on span "Save" at bounding box center [1085, 15] width 18 height 10
click at [144, 56] on link "Display" at bounding box center [131, 51] width 26 height 23
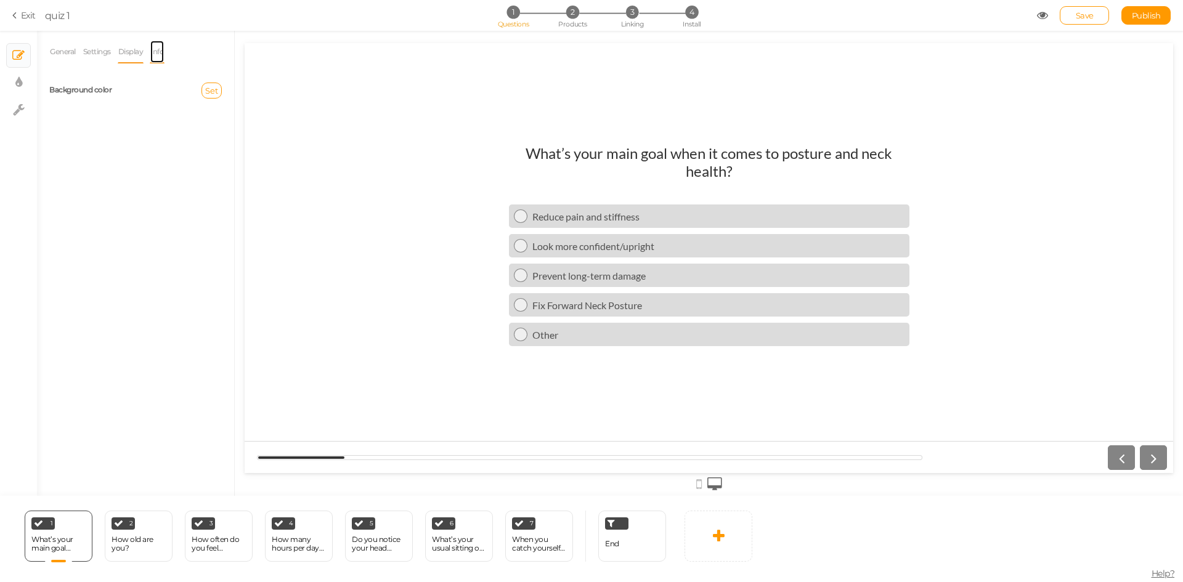
click at [161, 50] on link "Info" at bounding box center [157, 51] width 15 height 23
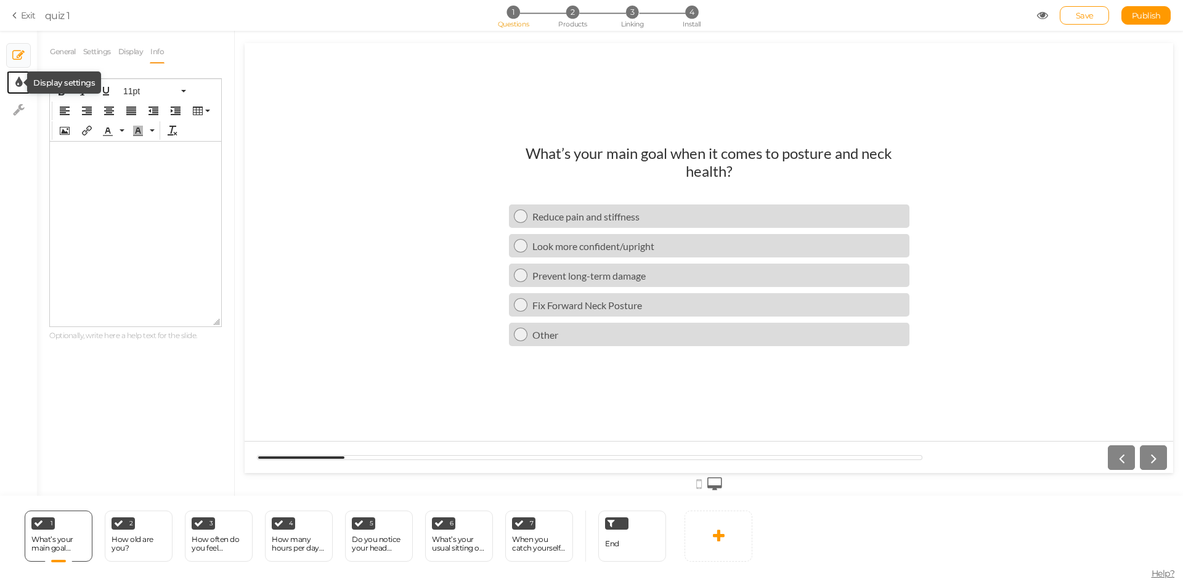
click at [20, 85] on icon at bounding box center [18, 82] width 7 height 12
select select "2"
select select "lato"
select select "fade"
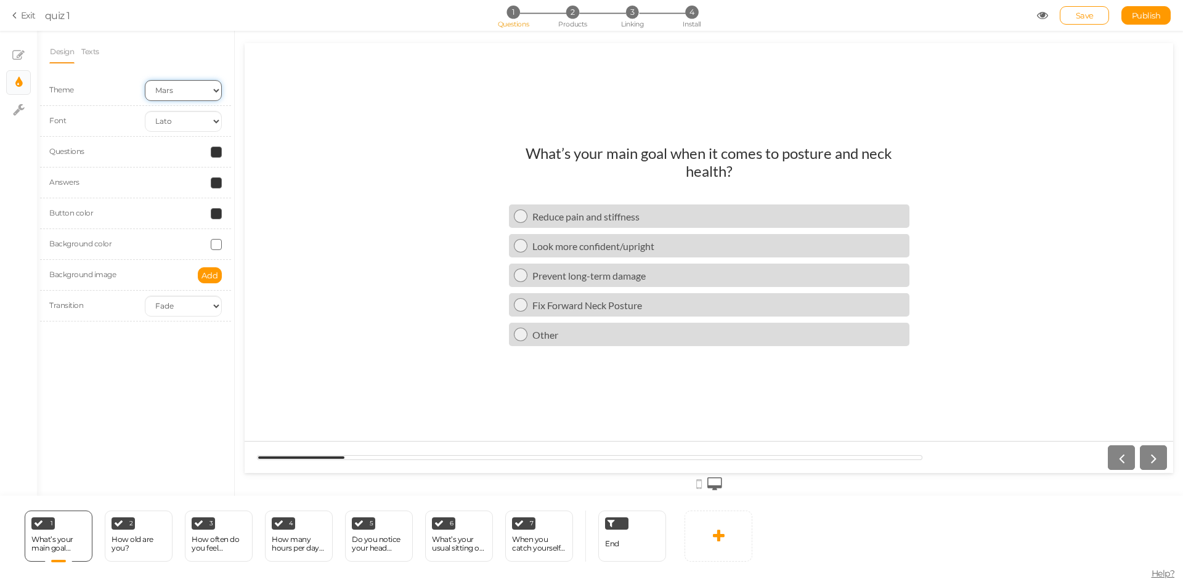
click at [167, 87] on select "Earth Mars" at bounding box center [183, 90] width 77 height 21
click at [145, 80] on select "Earth Mars" at bounding box center [183, 90] width 77 height 21
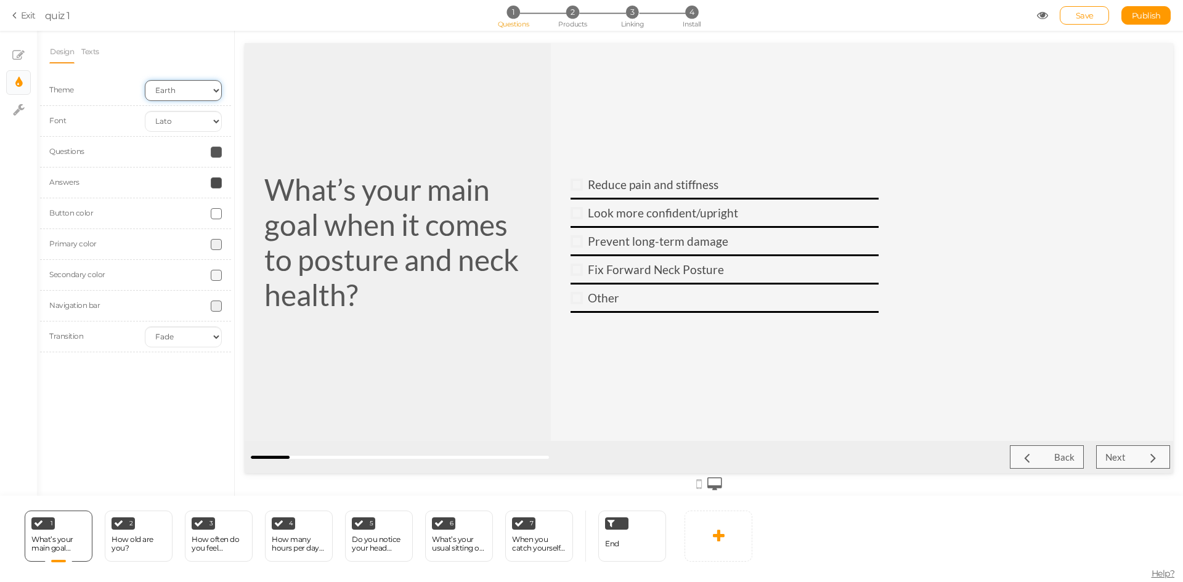
click at [171, 89] on select "Earth Mars" at bounding box center [183, 90] width 77 height 21
select select "2"
click at [145, 80] on select "Earth Mars" at bounding box center [183, 90] width 77 height 21
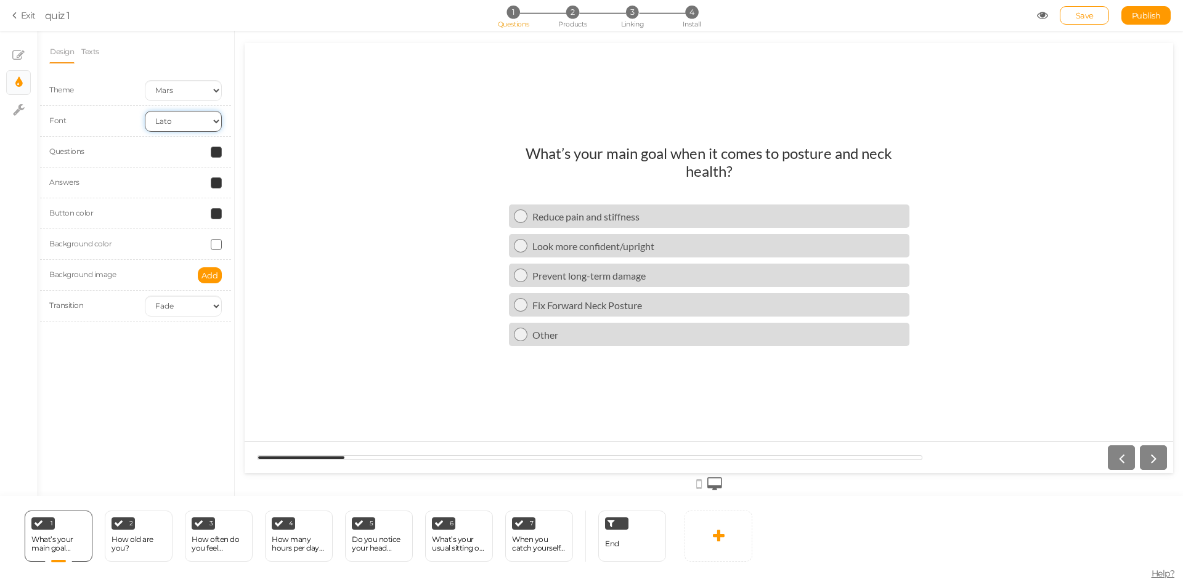
click at [168, 121] on select "Custom Default Lato Lora Montserrat Open Sans Oswald PT Sans Raleway Roboto Sou…" at bounding box center [183, 121] width 77 height 21
click at [178, 124] on select "Custom Default Lato Lora Montserrat Open Sans Oswald PT Sans Raleway Roboto Sou…" at bounding box center [183, 121] width 77 height 21
click at [145, 111] on select "Custom Default Lato Lora Montserrat Open Sans Oswald PT Sans Raleway Roboto Sou…" at bounding box center [183, 121] width 77 height 21
click at [183, 120] on select "Custom Default Lato Lora Montserrat Open Sans Oswald PT Sans Raleway Roboto Sou…" at bounding box center [183, 121] width 77 height 21
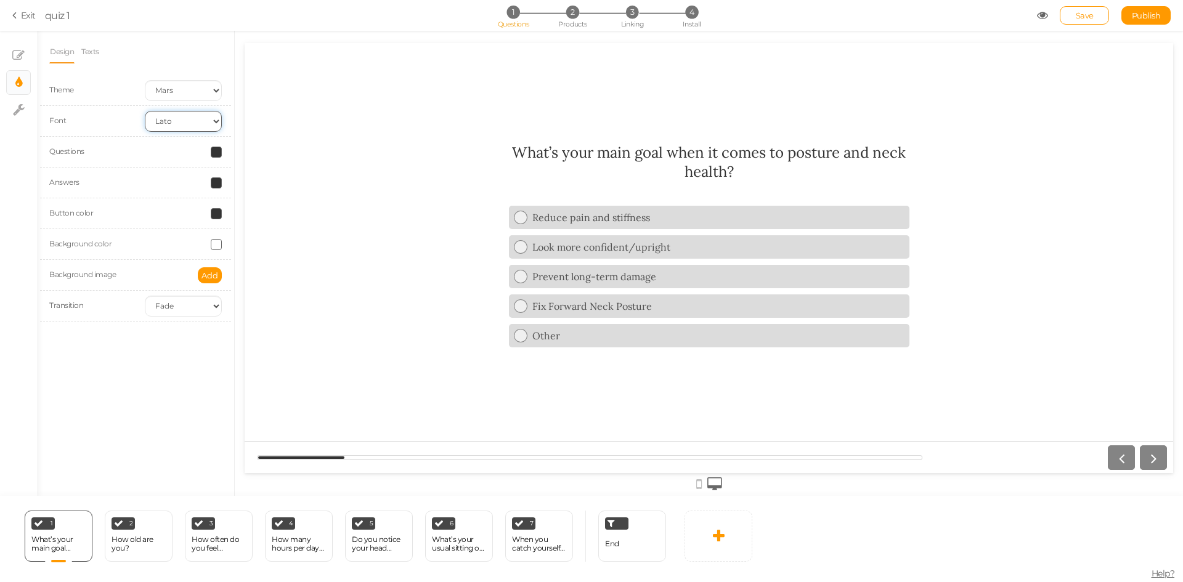
click at [145, 111] on select "Custom Default Lato Lora Montserrat Open Sans Oswald PT Sans Raleway Roboto Sou…" at bounding box center [183, 121] width 77 height 21
click at [183, 123] on select "Custom Default Lato Lora Montserrat Open Sans Oswald PT Sans Raleway Roboto Sou…" at bounding box center [183, 121] width 77 height 21
click at [145, 111] on select "Custom Default Lato Lora Montserrat Open Sans Oswald PT Sans Raleway Roboto Sou…" at bounding box center [183, 121] width 77 height 21
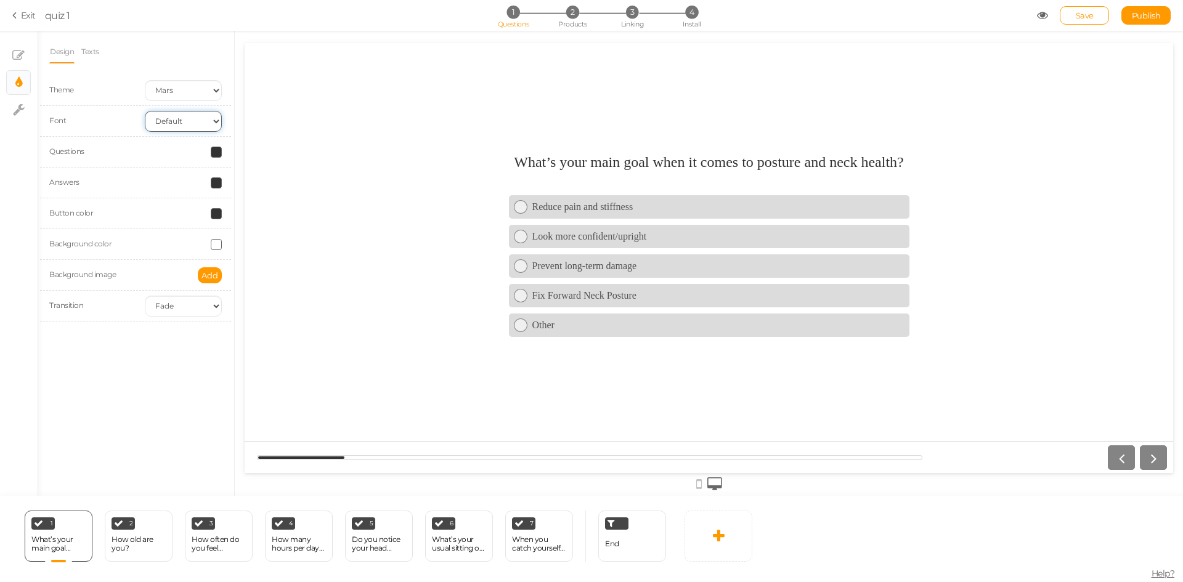
click at [181, 113] on select "Custom Default Lato Lora Montserrat Open Sans Oswald PT Sans Raleway Roboto Sou…" at bounding box center [183, 121] width 77 height 21
click at [145, 111] on select "Custom Default Lato Lora Montserrat Open Sans Oswald PT Sans Raleway Roboto Sou…" at bounding box center [183, 121] width 77 height 21
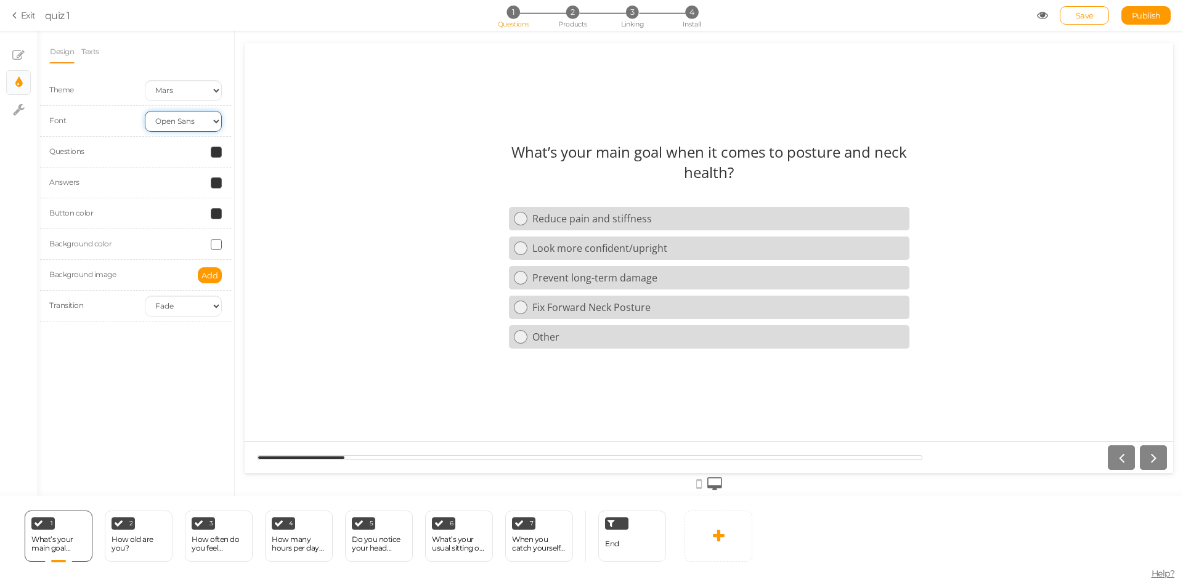
click at [185, 129] on select "Custom Default Lato Lora Montserrat Open Sans Oswald PT Sans Raleway Roboto Sou…" at bounding box center [183, 121] width 77 height 21
click at [145, 111] on select "Custom Default Lato Lora Montserrat Open Sans Oswald PT Sans Raleway Roboto Sou…" at bounding box center [183, 121] width 77 height 21
click at [192, 120] on select "Custom Default Lato Lora Montserrat Open Sans Oswald PT Sans Raleway Roboto Sou…" at bounding box center [183, 121] width 77 height 21
click at [145, 111] on select "Custom Default Lato Lora Montserrat Open Sans Oswald PT Sans Raleway Roboto Sou…" at bounding box center [183, 121] width 77 height 21
click at [179, 120] on select "Custom Default Lato Lora Montserrat Open Sans Oswald PT Sans Raleway Roboto Sou…" at bounding box center [183, 121] width 77 height 21
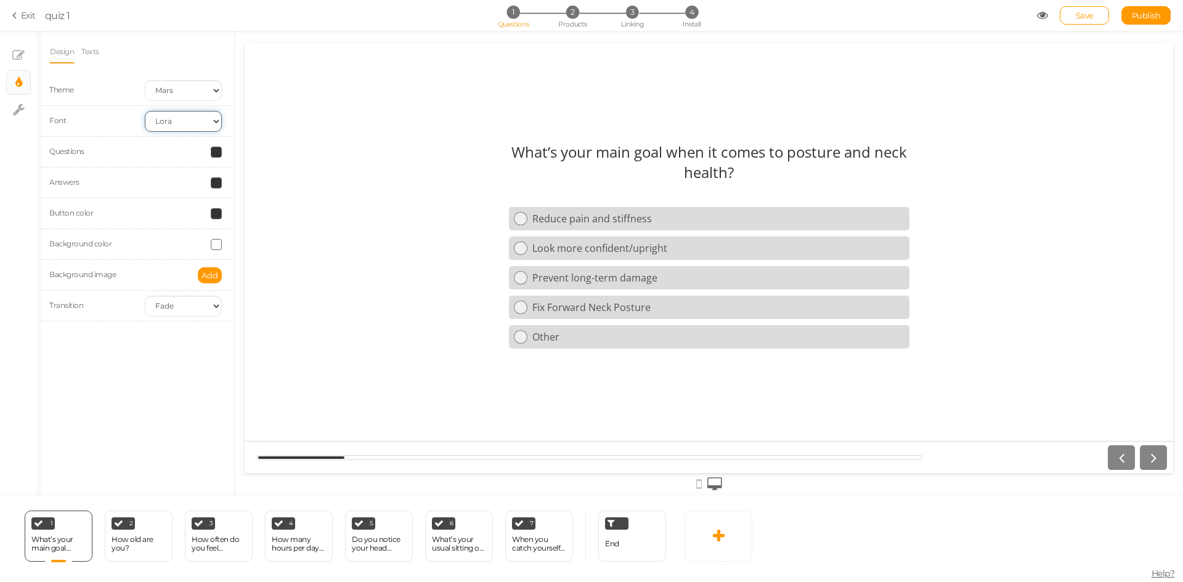
click at [145, 111] on select "Custom Default Lato Lora Montserrat Open Sans Oswald PT Sans Raleway Roboto Sou…" at bounding box center [183, 121] width 77 height 21
drag, startPoint x: 169, startPoint y: 120, endPoint x: 168, endPoint y: 131, distance: 10.5
click at [169, 120] on select "Custom Default Lato Lora Montserrat Open Sans Oswald PT Sans Raleway Roboto Sou…" at bounding box center [183, 121] width 77 height 21
click at [145, 111] on select "Custom Default Lato Lora Montserrat Open Sans Oswald PT Sans Raleway Roboto Sou…" at bounding box center [183, 121] width 77 height 21
click at [179, 124] on select "Custom Default Lato Lora Montserrat Open Sans Oswald PT Sans Raleway Roboto Sou…" at bounding box center [183, 121] width 77 height 21
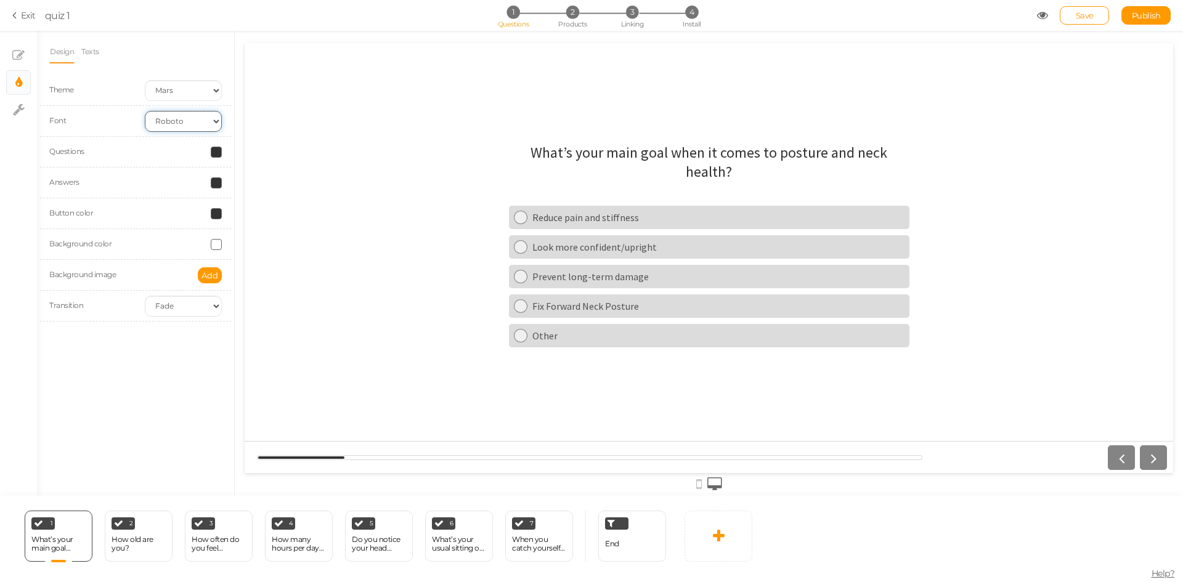
click at [145, 111] on select "Custom Default Lato Lora Montserrat Open Sans Oswald PT Sans Raleway Roboto Sou…" at bounding box center [183, 121] width 77 height 21
click at [174, 113] on select "Custom Default Lato Lora Montserrat Open Sans Oswald PT Sans Raleway Roboto Sou…" at bounding box center [183, 121] width 77 height 21
click at [145, 111] on select "Custom Default Lato Lora Montserrat Open Sans Oswald PT Sans Raleway Roboto Sou…" at bounding box center [183, 121] width 77 height 21
click at [176, 135] on div "Font Custom Default Lato Lora Montserrat Open Sans Oswald PT Sans Raleway Robot…" at bounding box center [135, 121] width 191 height 31
drag, startPoint x: 174, startPoint y: 123, endPoint x: 171, endPoint y: 131, distance: 8.6
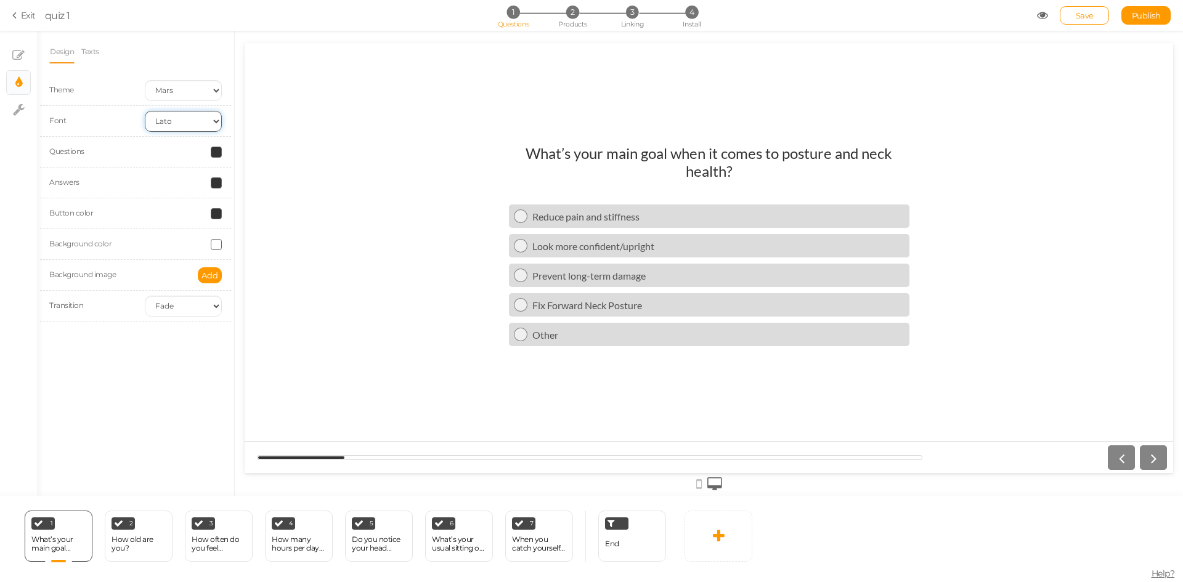
click at [173, 123] on select "Custom Default Lato Lora Montserrat Open Sans Oswald PT Sans Raleway Roboto Sou…" at bounding box center [183, 121] width 77 height 21
select select "lora"
click at [145, 111] on select "Custom Default Lato Lora Montserrat Open Sans Oswald PT Sans Raleway Roboto Sou…" at bounding box center [183, 121] width 77 height 21
click at [1076, 12] on span "Save" at bounding box center [1085, 15] width 18 height 10
click at [26, 117] on link "× Settings" at bounding box center [18, 109] width 23 height 23
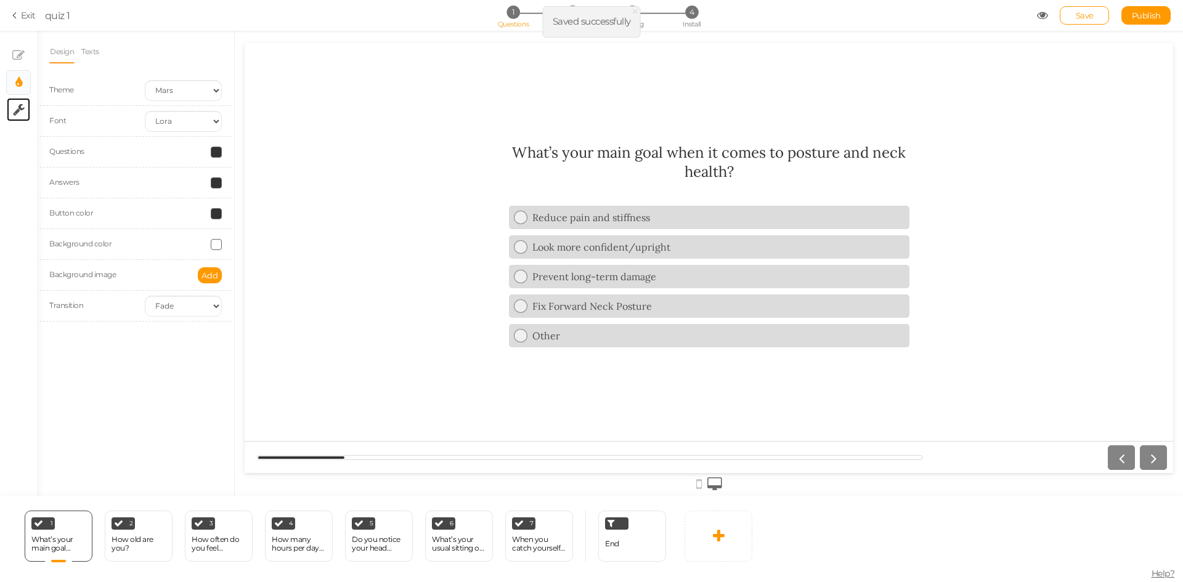
select select "en"
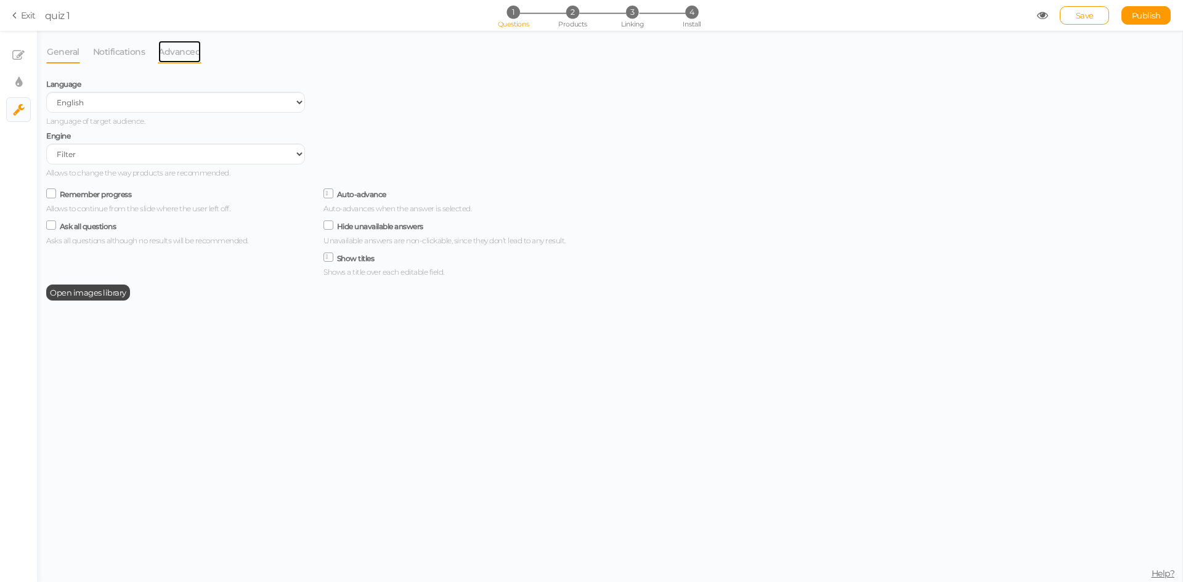
click at [168, 57] on link "Advanced" at bounding box center [180, 51] width 44 height 23
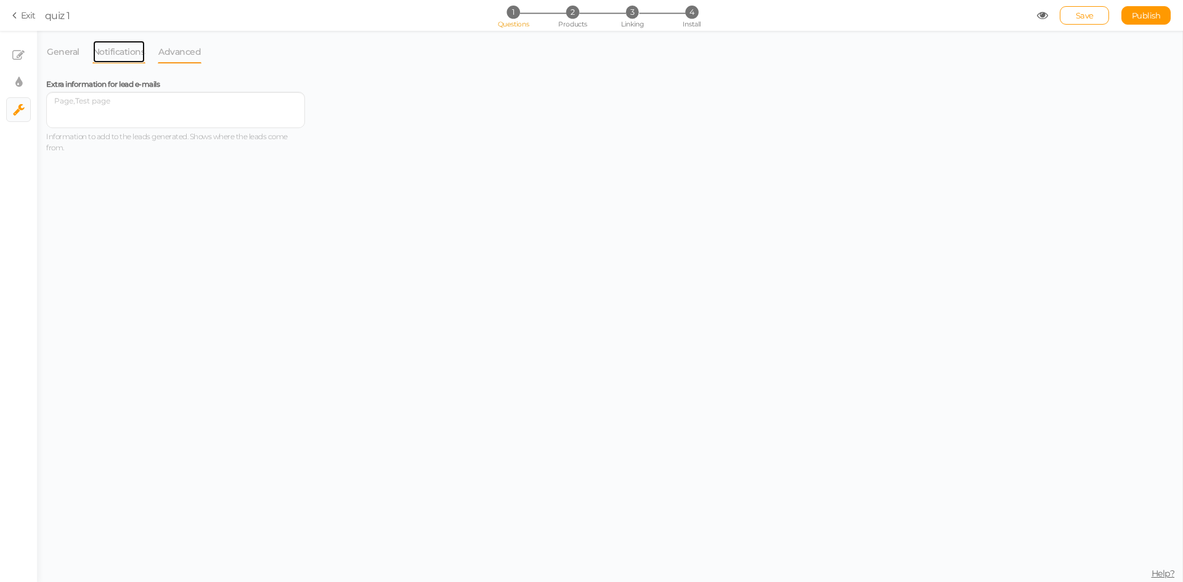
click at [140, 47] on link "Notifications" at bounding box center [119, 51] width 54 height 23
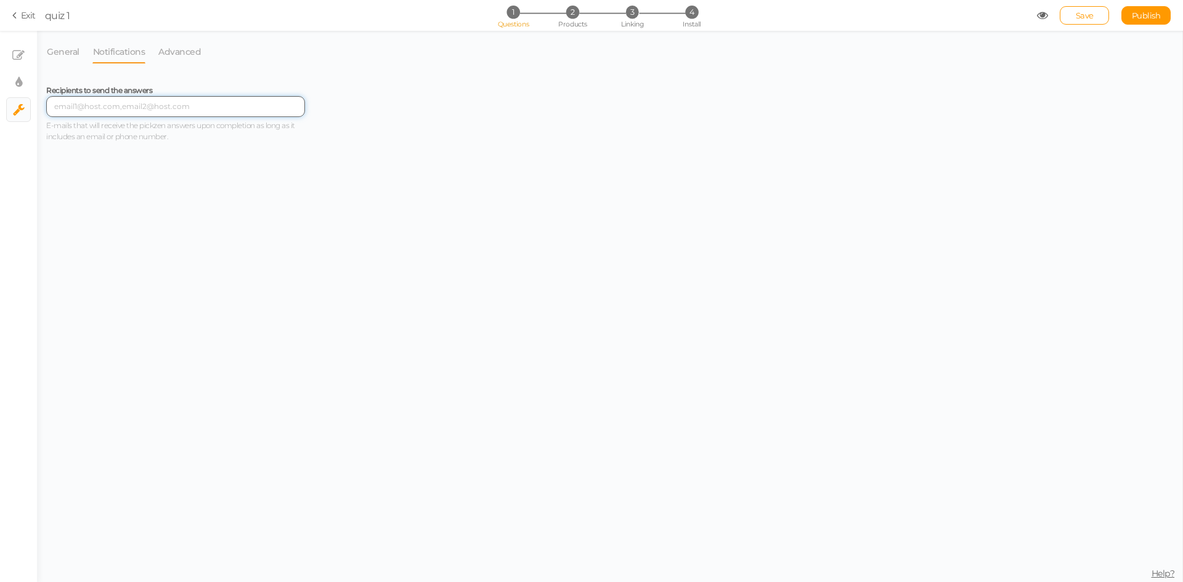
click at [125, 108] on input "text" at bounding box center [175, 106] width 259 height 21
click at [691, 12] on span "4" at bounding box center [691, 12] width 13 height 13
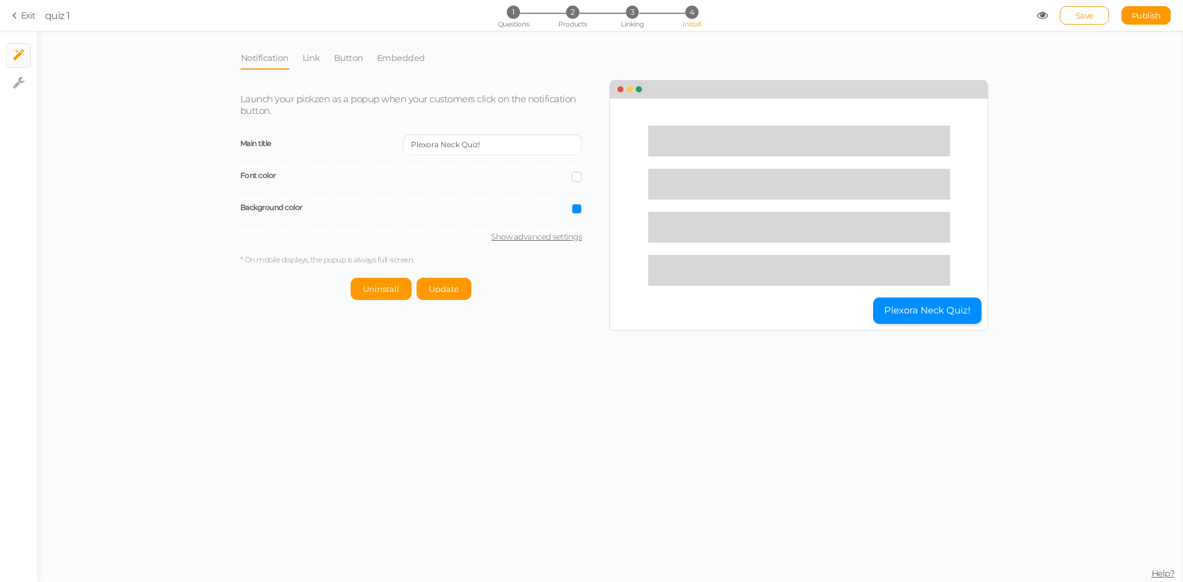
click at [904, 297] on div "Plexora Neck Quiz!" at bounding box center [798, 206] width 379 height 250
click at [906, 304] on button "Plexora Neck Quiz!" at bounding box center [927, 311] width 108 height 26
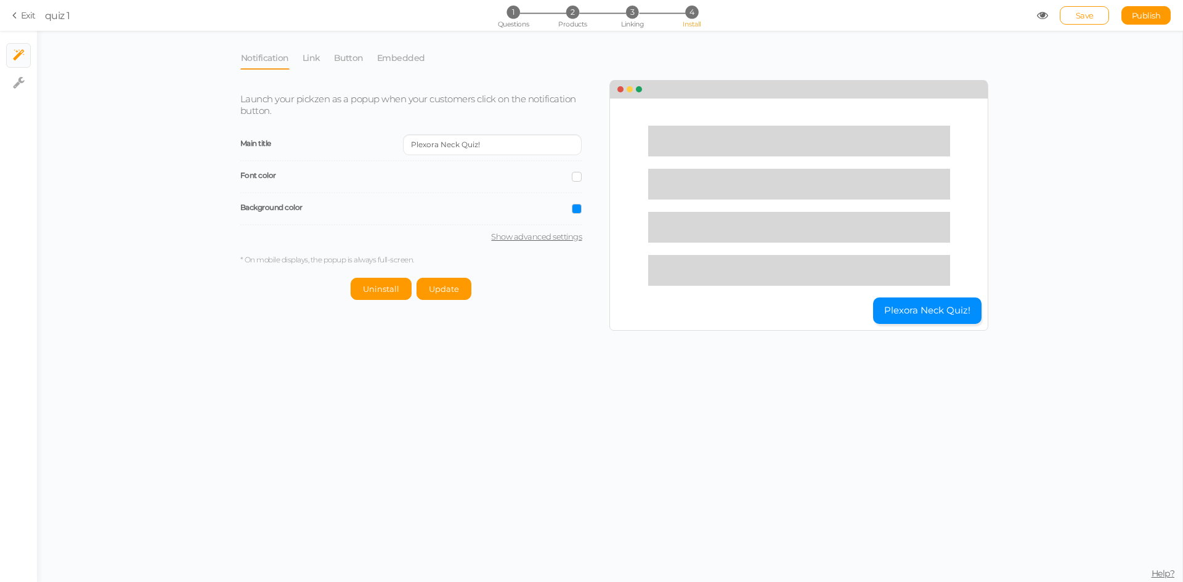
click at [1042, 17] on icon at bounding box center [1042, 15] width 11 height 11
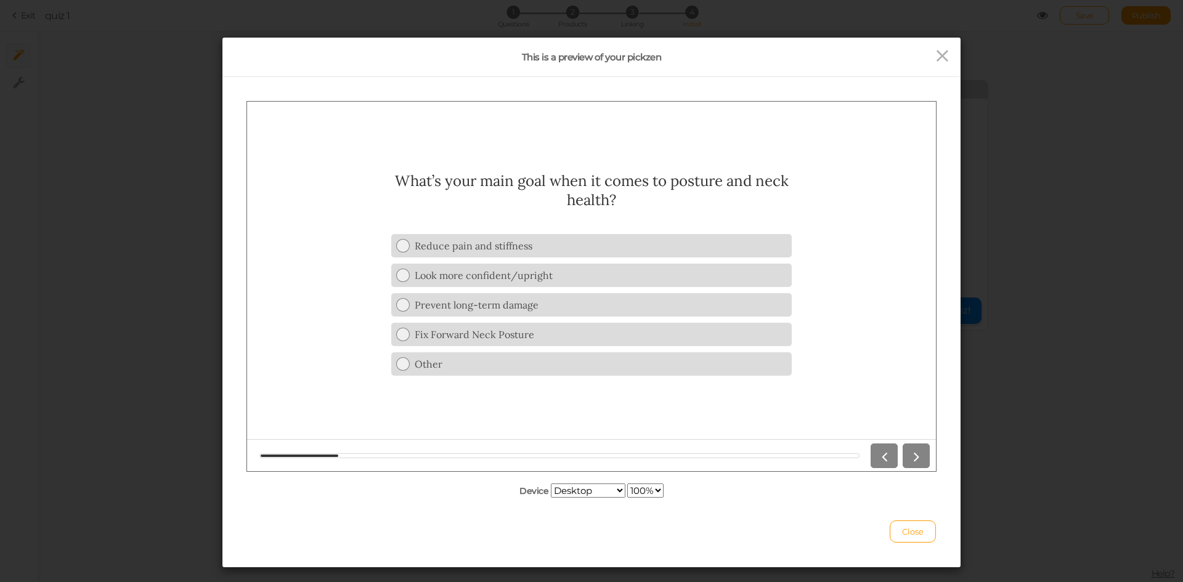
click at [590, 488] on select "Desktop Small mobile Large mobile" at bounding box center [588, 491] width 75 height 14
click at [551, 498] on select "Desktop Small mobile Large mobile" at bounding box center [588, 491] width 75 height 14
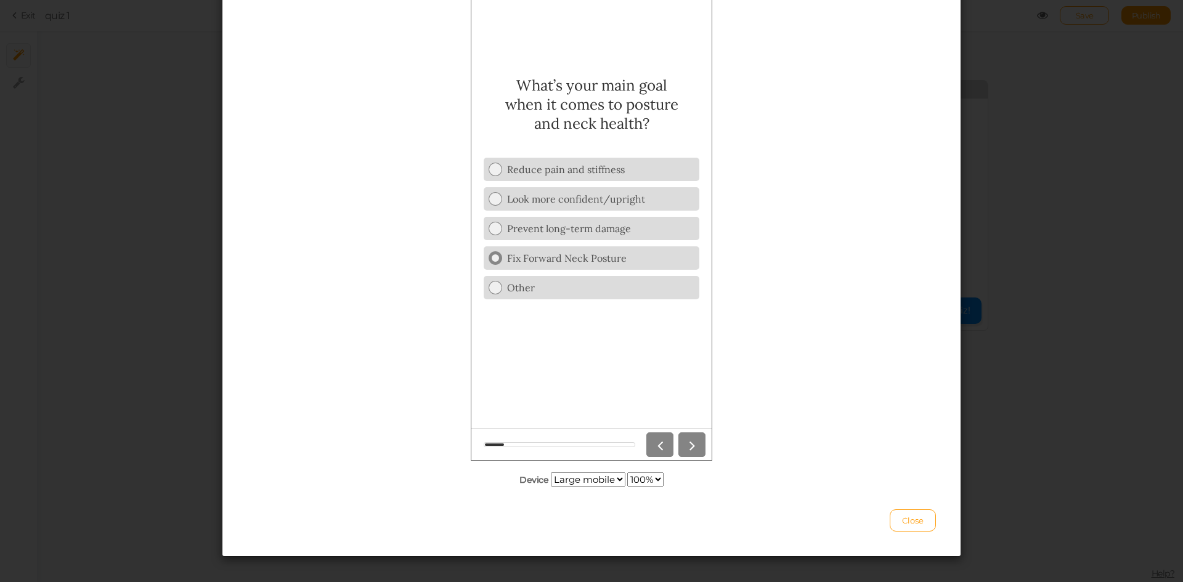
scroll to position [173, 0]
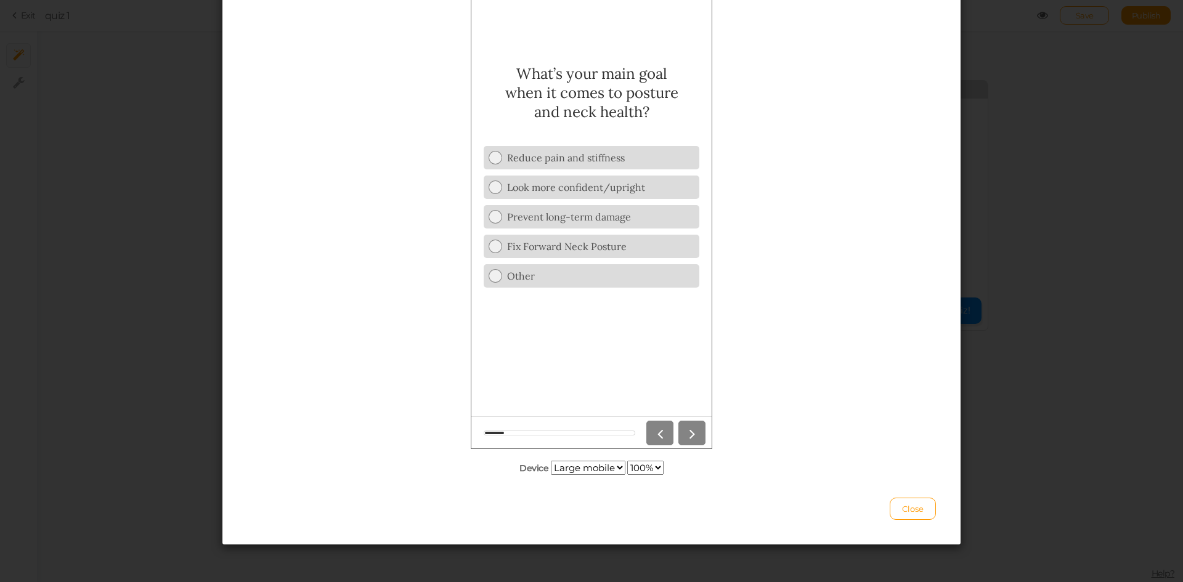
click at [658, 466] on select "100% 75% 50% 25%" at bounding box center [645, 468] width 36 height 14
click at [598, 469] on select "Desktop Small mobile Large mobile" at bounding box center [588, 468] width 75 height 14
select select "1"
click at [551, 461] on select "Desktop Small mobile Large mobile" at bounding box center [588, 468] width 75 height 14
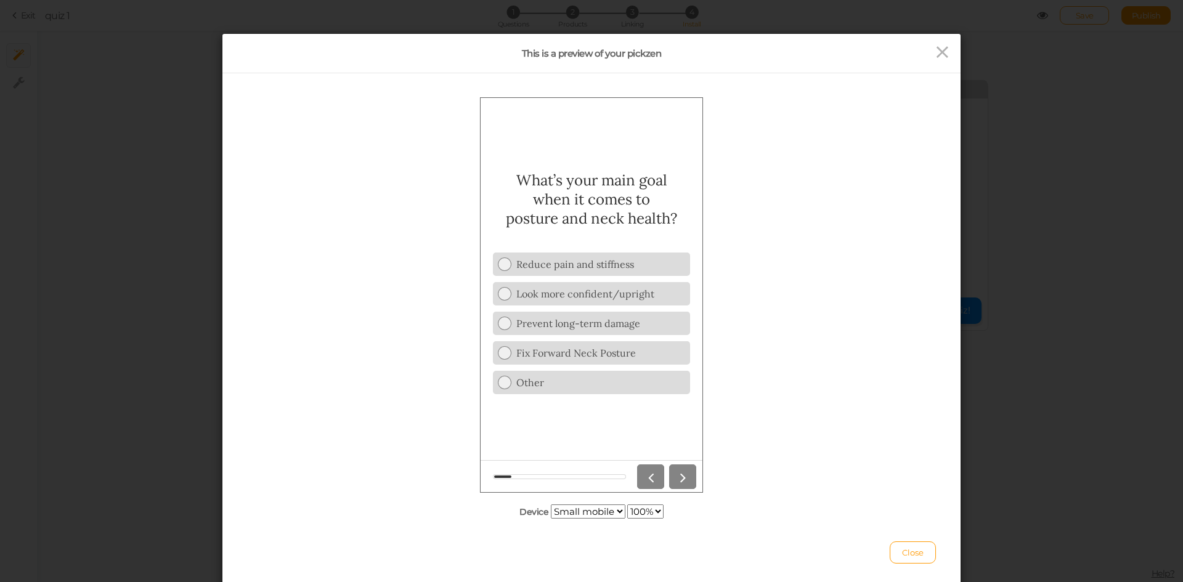
scroll to position [0, 0]
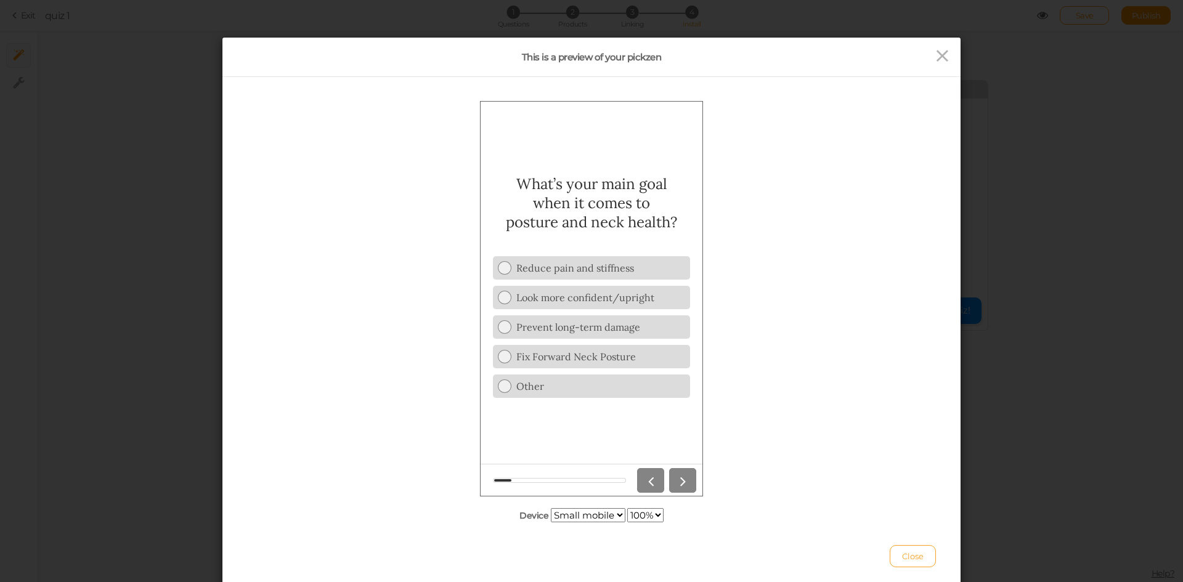
click at [908, 552] on span "Close" at bounding box center [913, 556] width 22 height 10
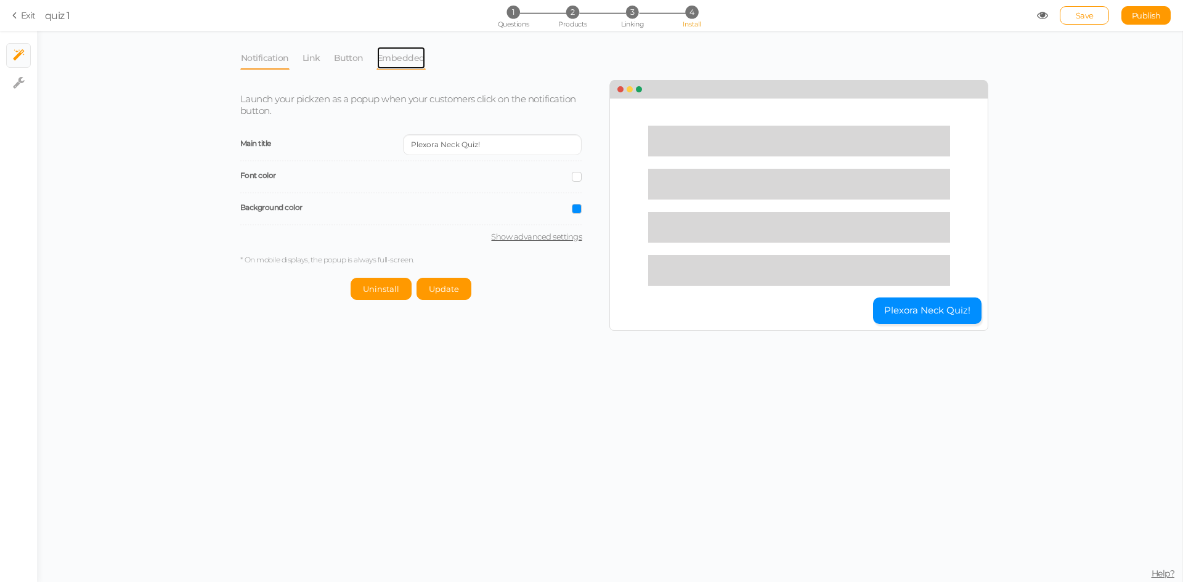
click at [396, 57] on link "Embedded" at bounding box center [400, 57] width 49 height 23
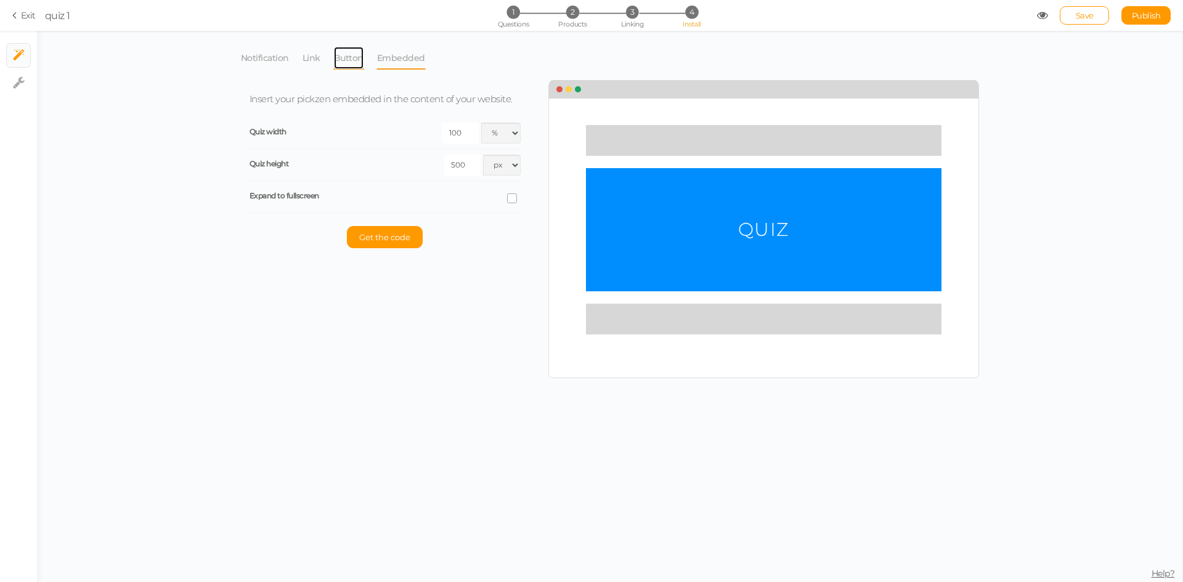
click at [355, 59] on link "Button" at bounding box center [348, 57] width 31 height 23
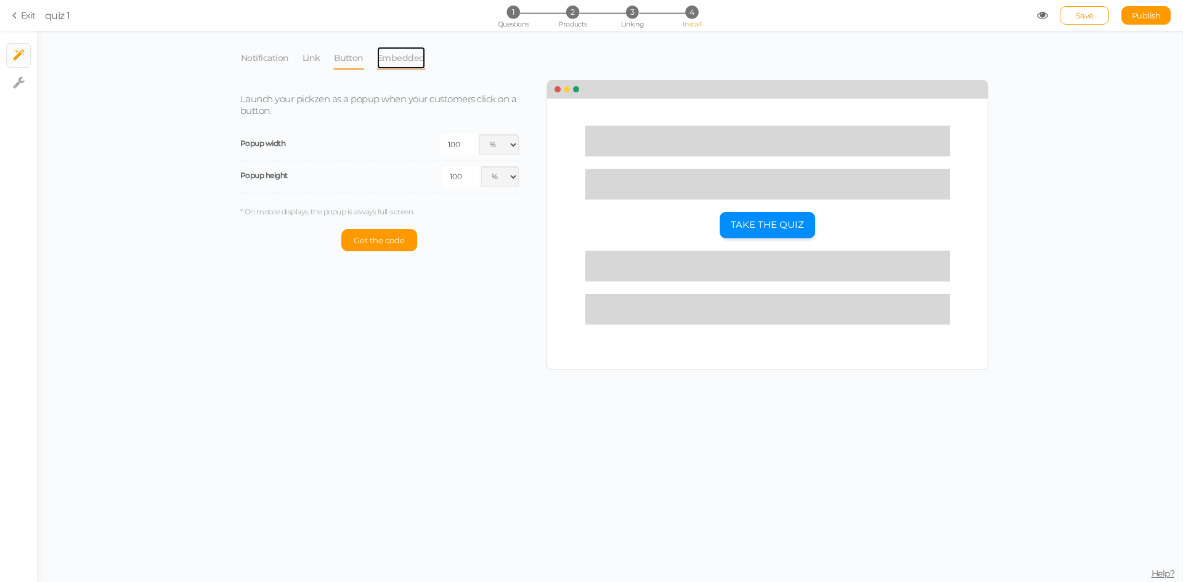
click at [413, 57] on link "Embedded" at bounding box center [400, 57] width 49 height 23
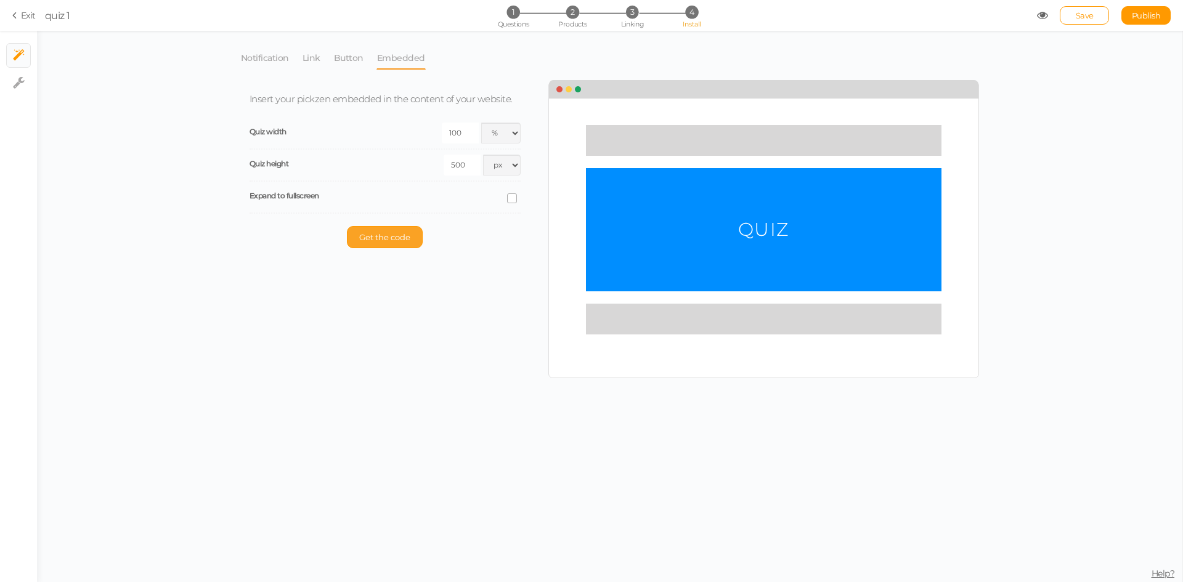
click at [381, 233] on span "Get the code" at bounding box center [384, 237] width 51 height 10
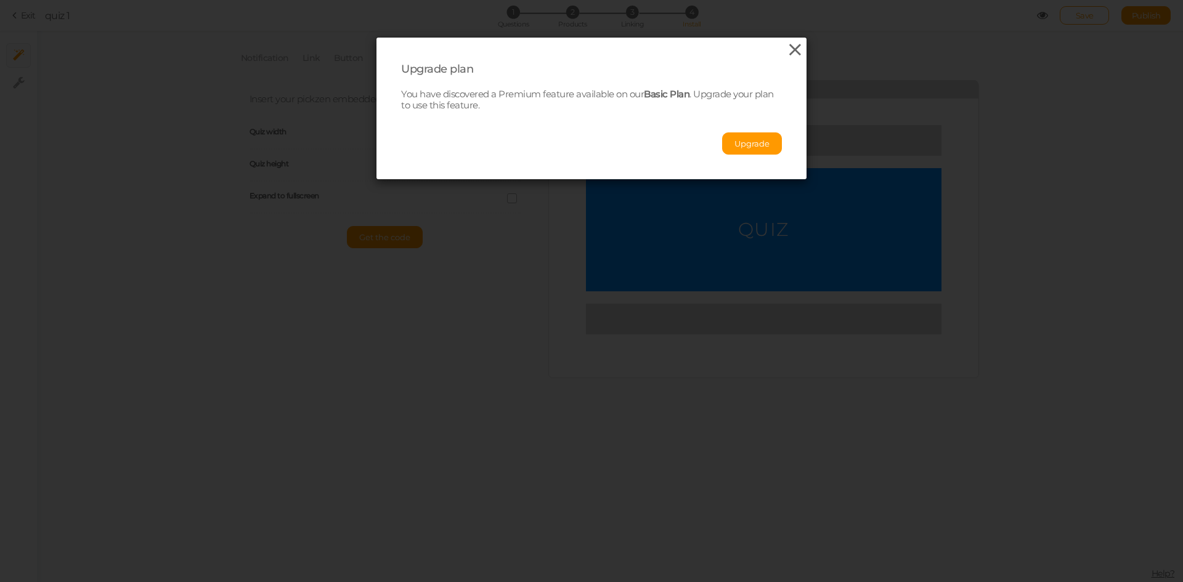
click at [786, 53] on icon at bounding box center [795, 50] width 18 height 18
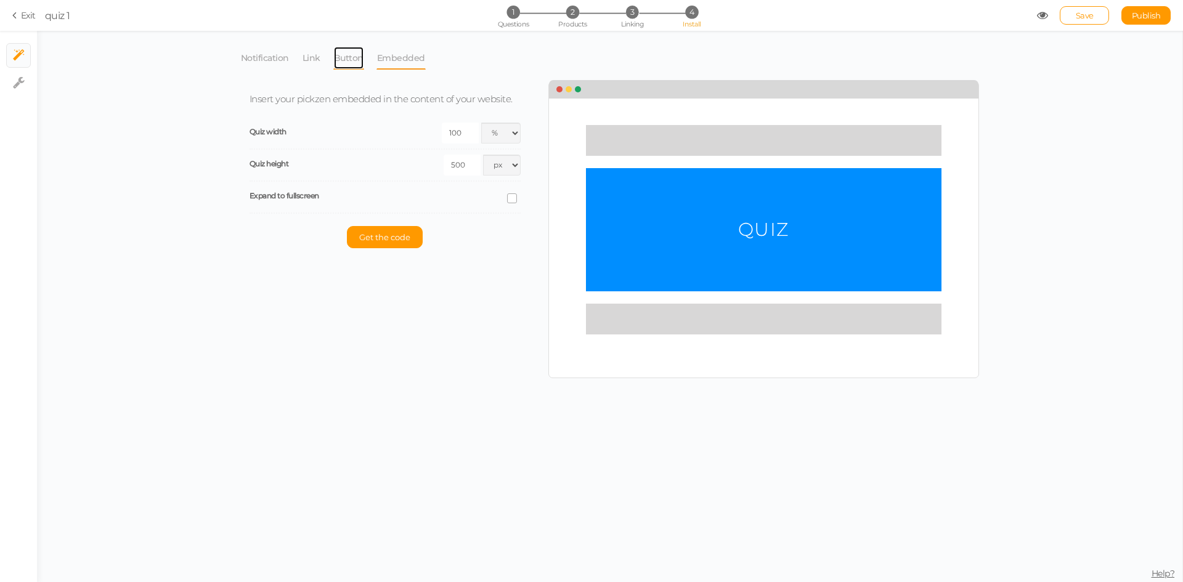
click at [339, 58] on link "Button" at bounding box center [348, 57] width 31 height 23
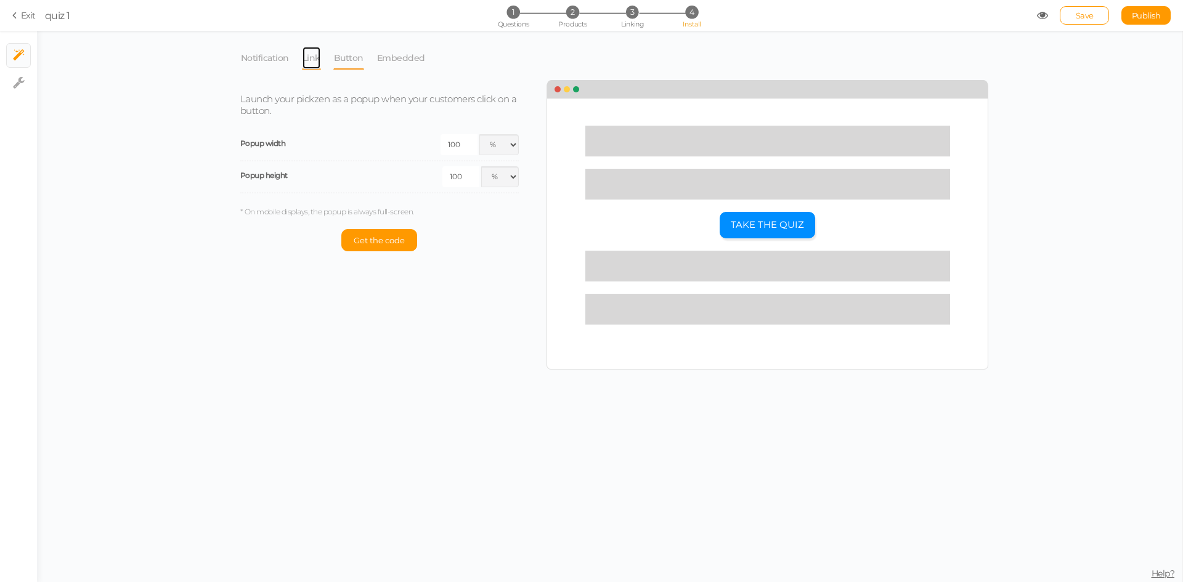
click at [304, 58] on link "Link" at bounding box center [311, 57] width 19 height 23
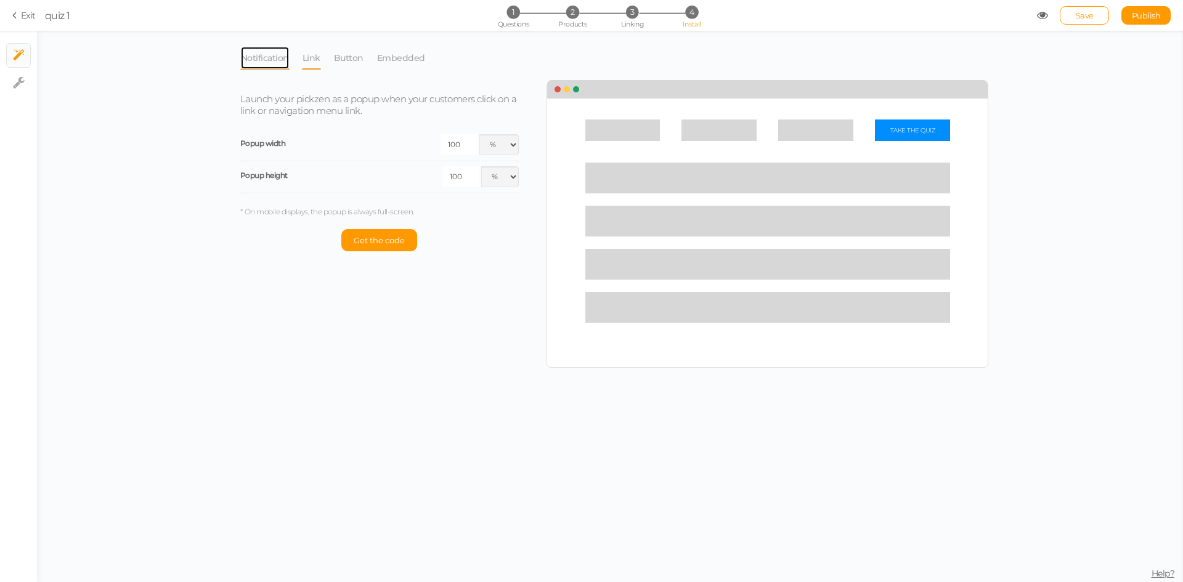
click at [270, 62] on link "Notification" at bounding box center [264, 57] width 49 height 23
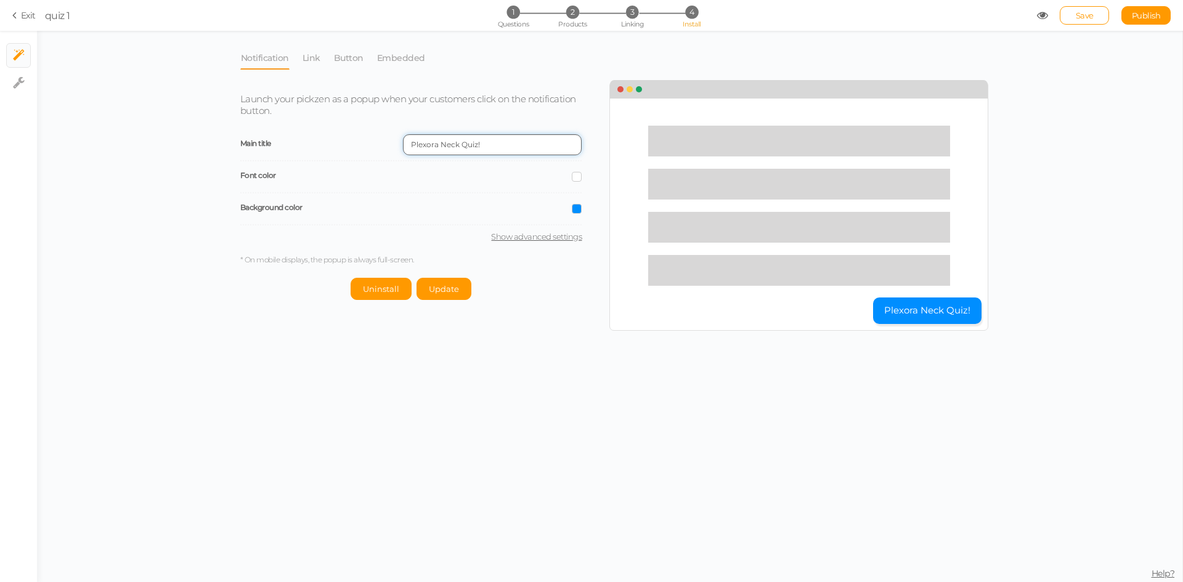
click at [484, 147] on input "Plexora Neck Quiz!" at bounding box center [492, 144] width 179 height 21
click at [310, 50] on link "Link" at bounding box center [311, 57] width 19 height 23
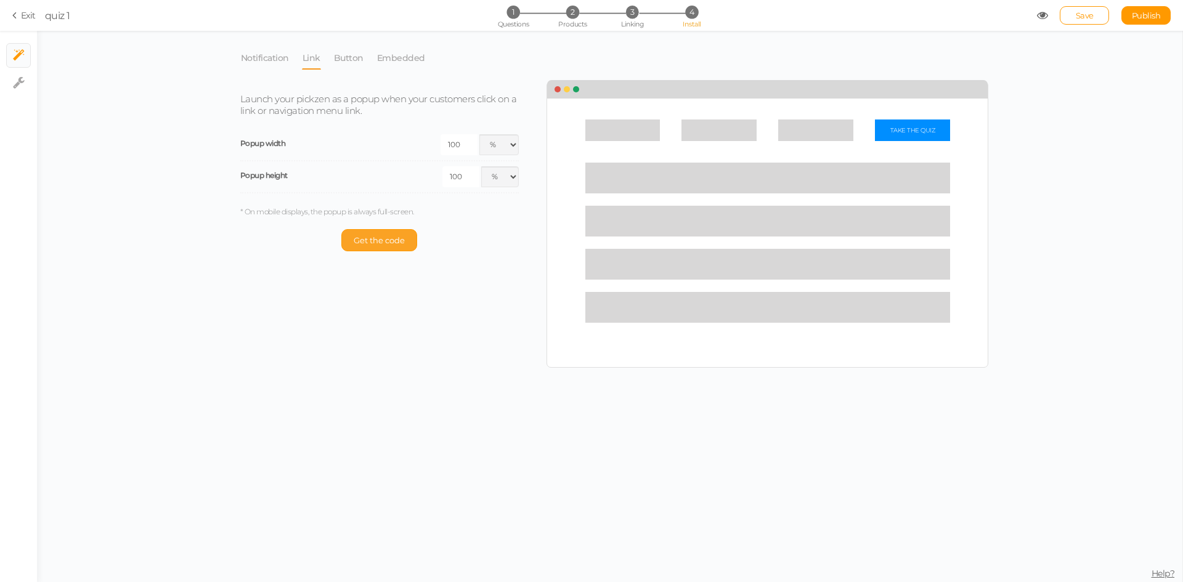
click at [408, 247] on button "Get the code" at bounding box center [379, 240] width 76 height 22
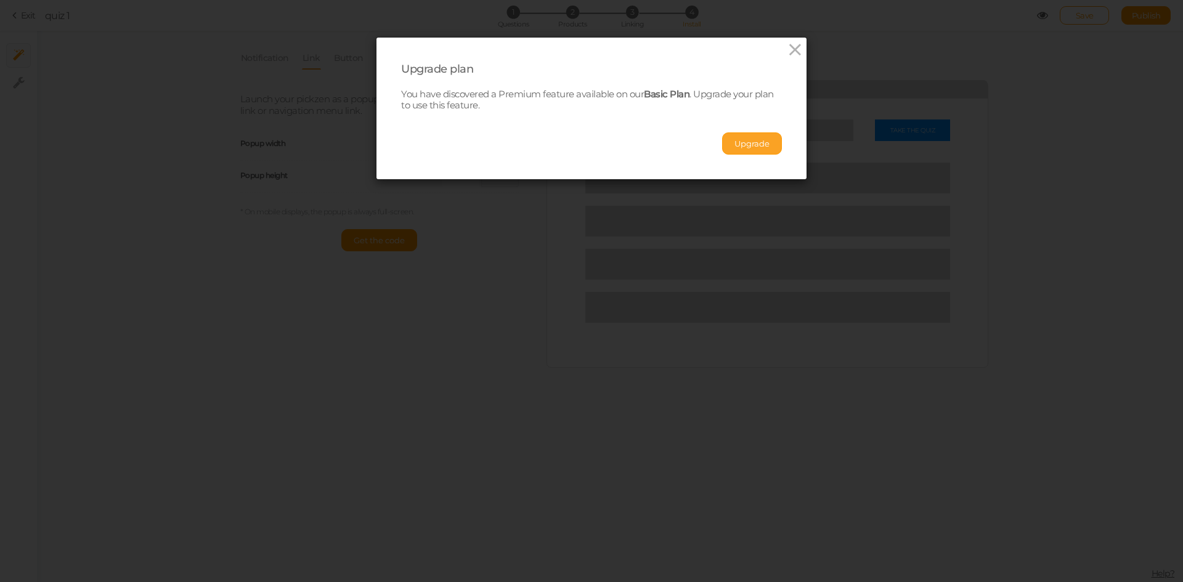
click at [731, 134] on button "Upgrade" at bounding box center [752, 143] width 60 height 22
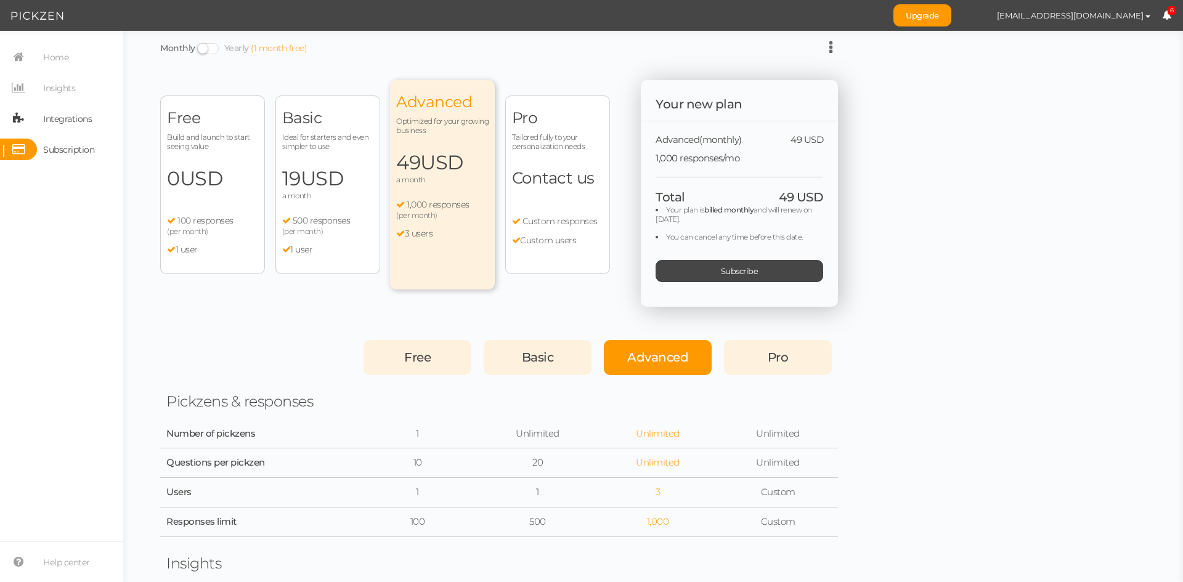
click at [58, 126] on span "Integrations" at bounding box center [67, 119] width 49 height 20
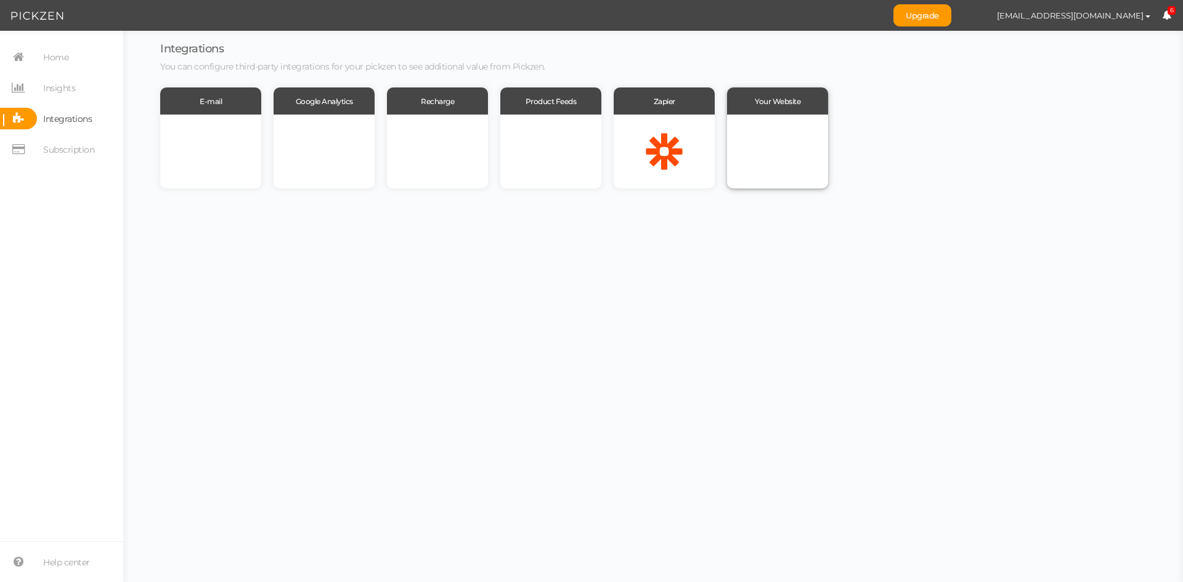
click at [752, 140] on div at bounding box center [777, 152] width 101 height 74
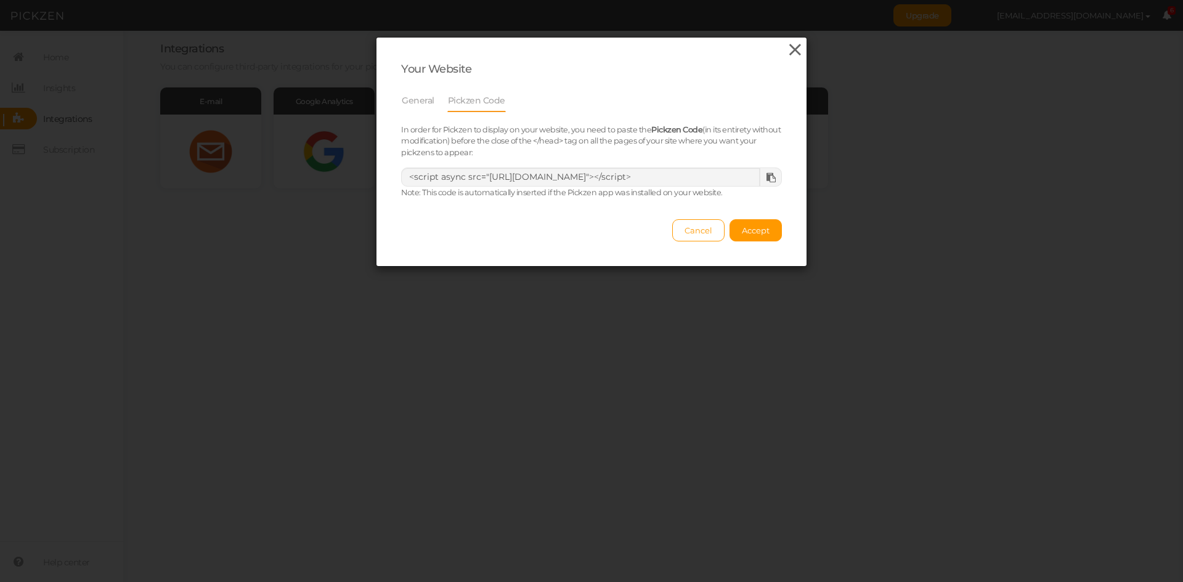
click at [790, 51] on icon at bounding box center [795, 50] width 18 height 18
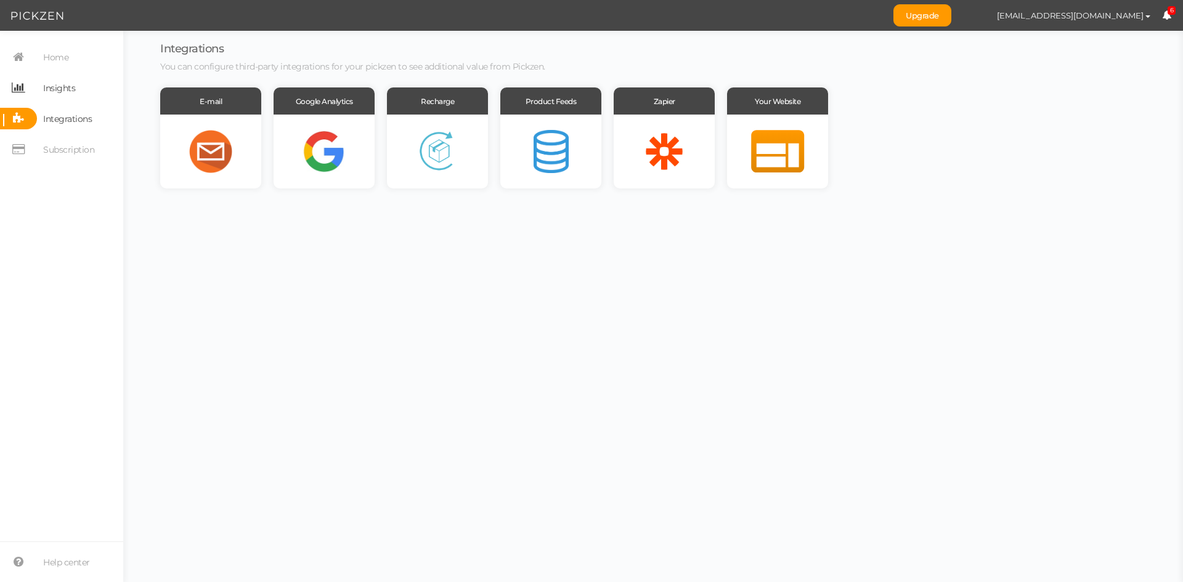
click at [38, 87] on span "Insights" at bounding box center [56, 88] width 38 height 22
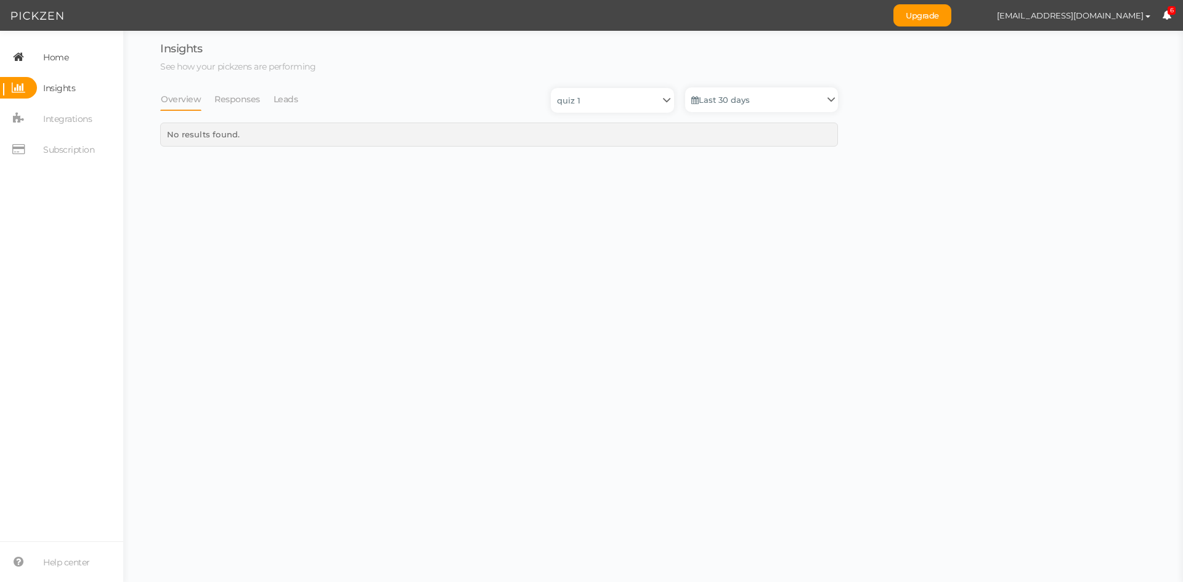
click at [55, 57] on span "Home" at bounding box center [55, 57] width 25 height 20
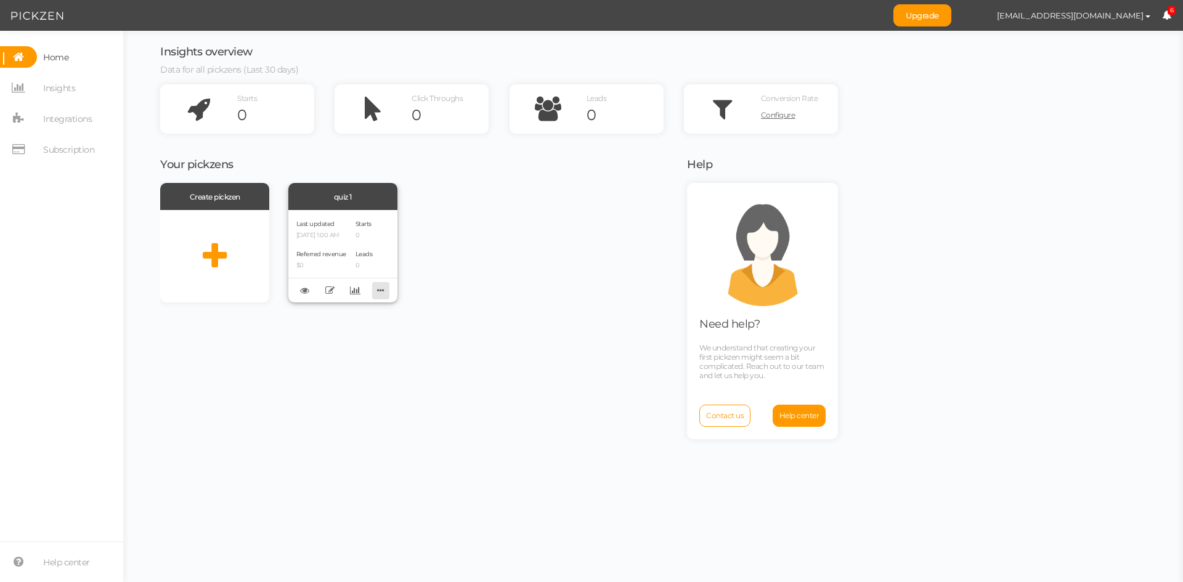
click at [383, 294] on icon at bounding box center [380, 290] width 17 height 19
click at [574, 256] on div "Create pickzen quiz 1 Last updated 09/16/2025 1:00 AM Referred revenue $0 Start…" at bounding box center [415, 243] width 511 height 120
click at [341, 201] on div "quiz 1" at bounding box center [342, 196] width 109 height 27
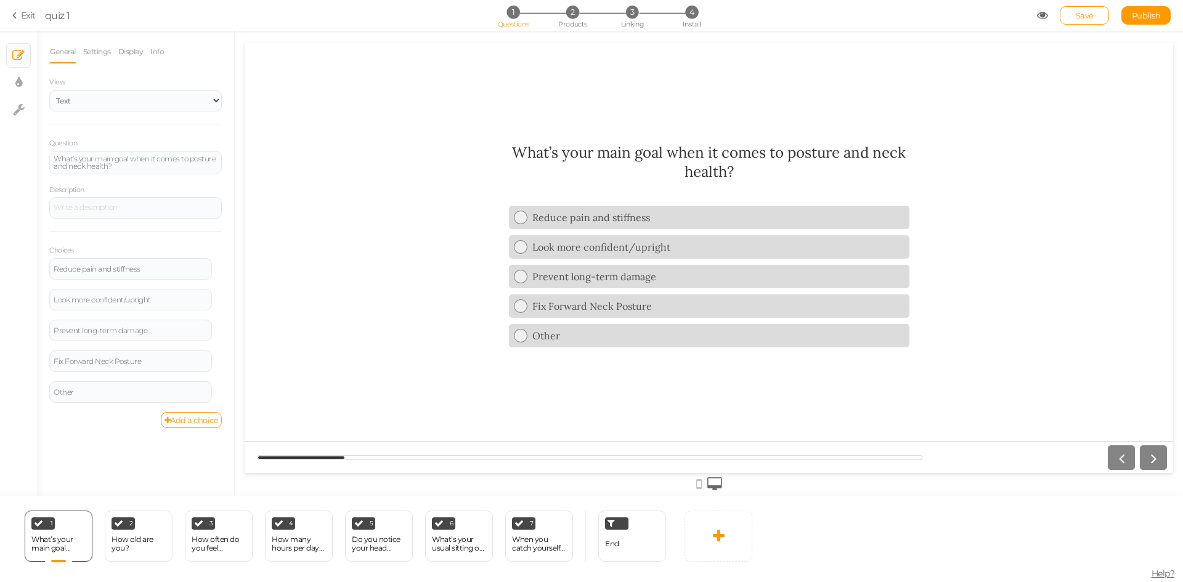
click at [26, 14] on link "Exit" at bounding box center [23, 15] width 23 height 12
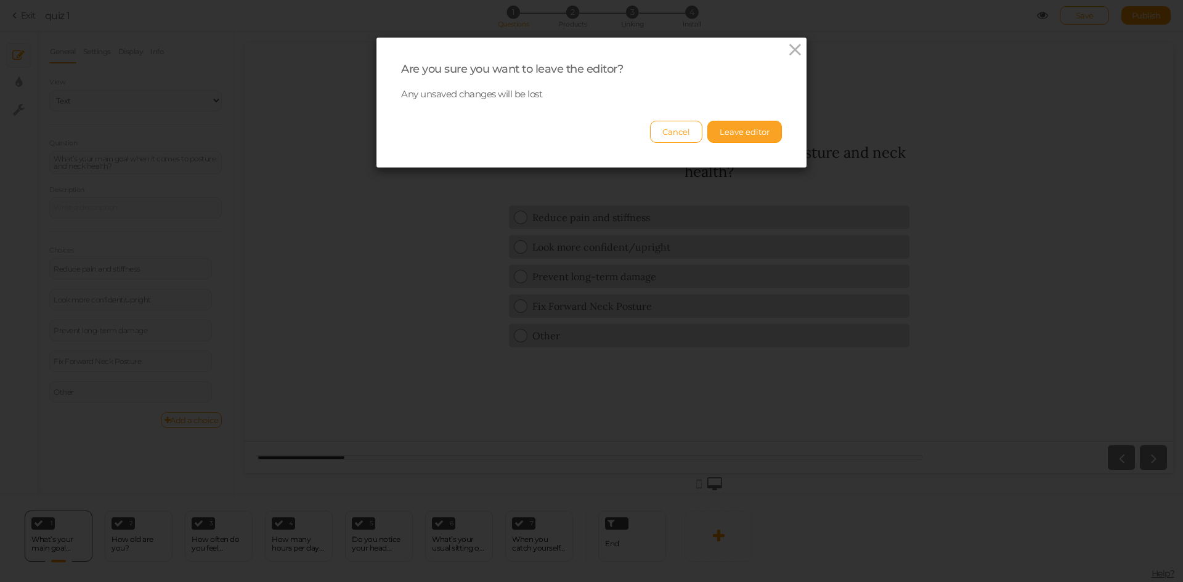
click at [736, 131] on button "Leave editor" at bounding box center [744, 132] width 75 height 22
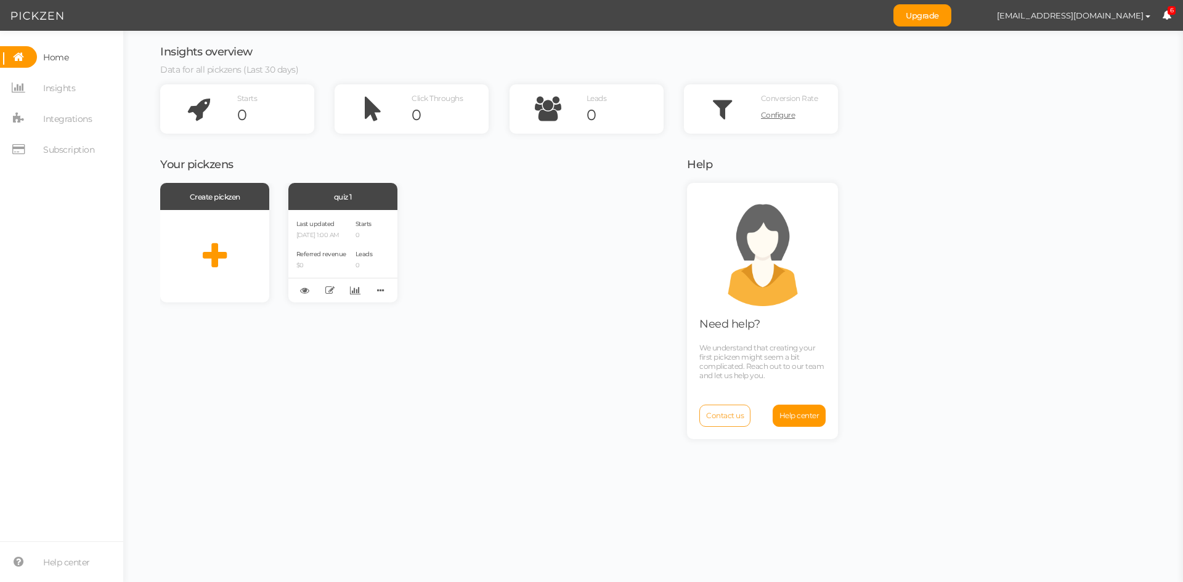
click at [722, 416] on span "Contact us" at bounding box center [725, 415] width 38 height 9
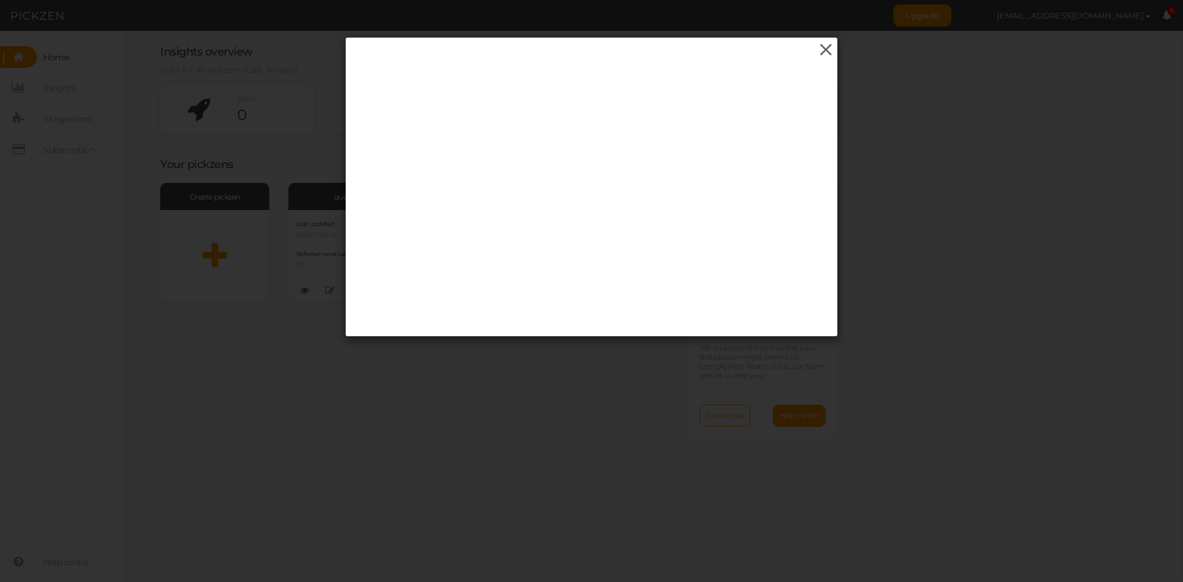
click at [822, 46] on icon at bounding box center [826, 50] width 18 height 18
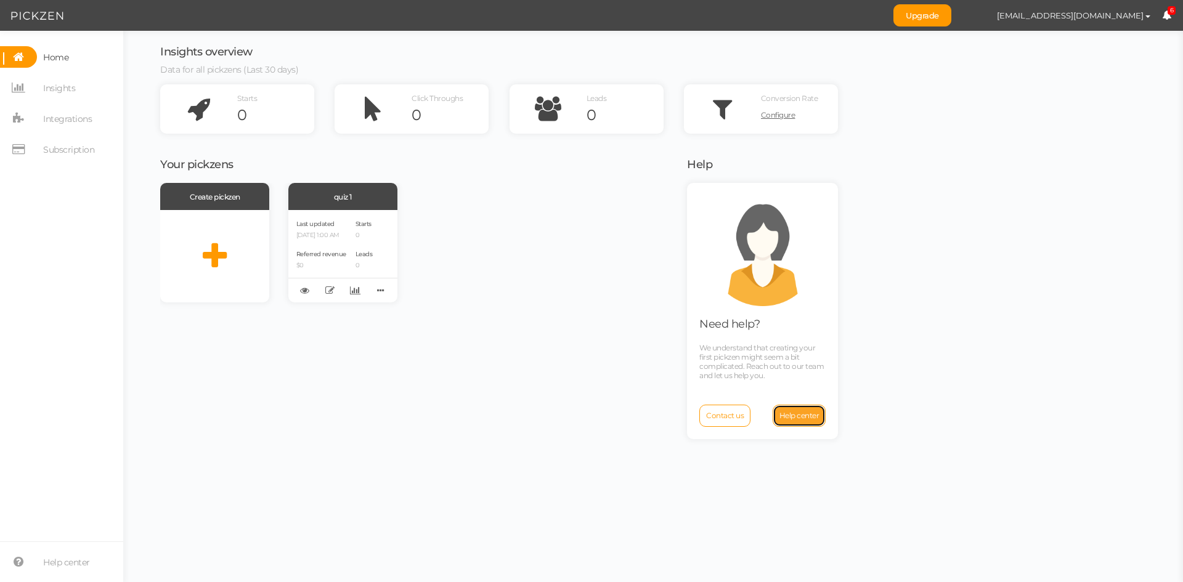
click at [791, 421] on link "Help center" at bounding box center [800, 416] width 54 height 22
click at [712, 424] on link "Contact us" at bounding box center [724, 416] width 51 height 22
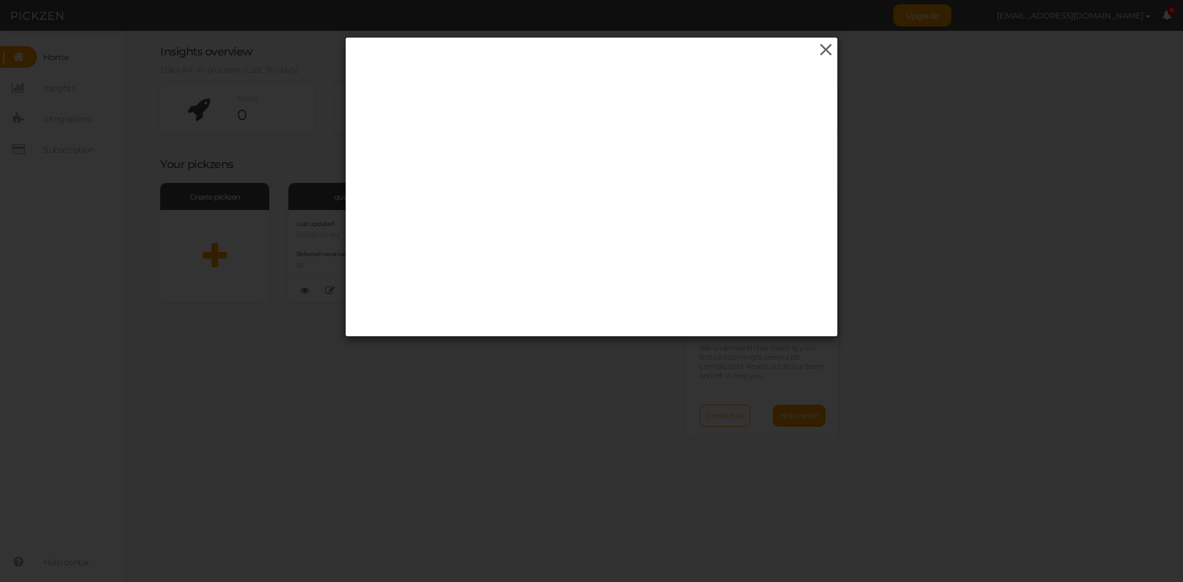
click at [821, 50] on icon at bounding box center [826, 50] width 18 height 18
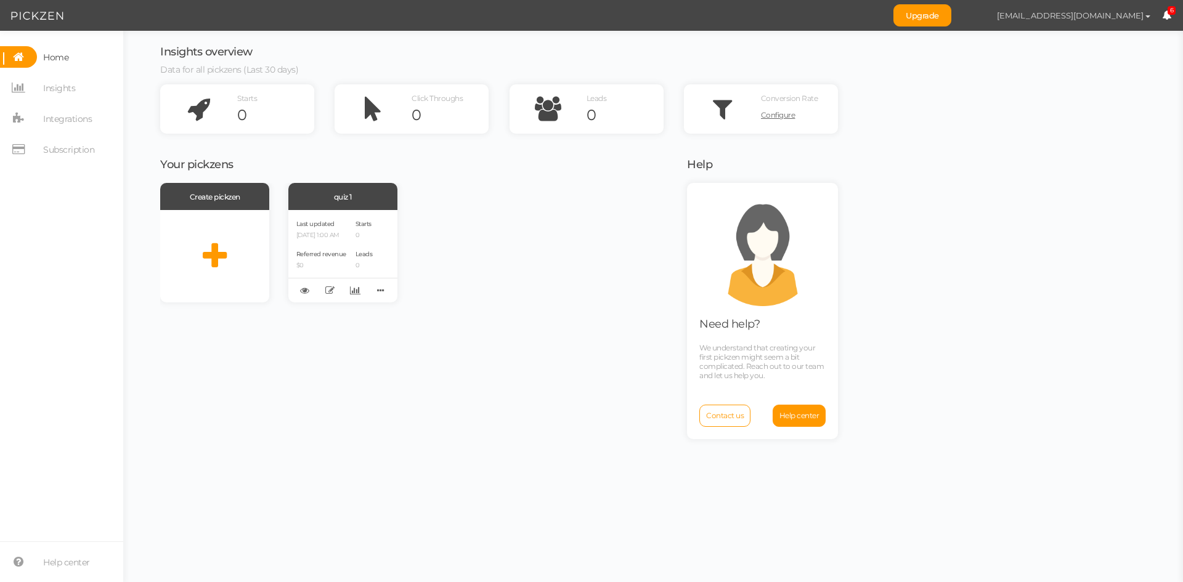
click at [1082, 16] on span "[EMAIL_ADDRESS][DOMAIN_NAME]" at bounding box center [1070, 15] width 147 height 10
click at [267, 144] on div "Your pickzens Create pickzen quiz 1 Last updated 09/16/2025 1:00 AM Referred re…" at bounding box center [499, 352] width 678 height 436
click at [341, 199] on div "quiz 1" at bounding box center [342, 196] width 109 height 27
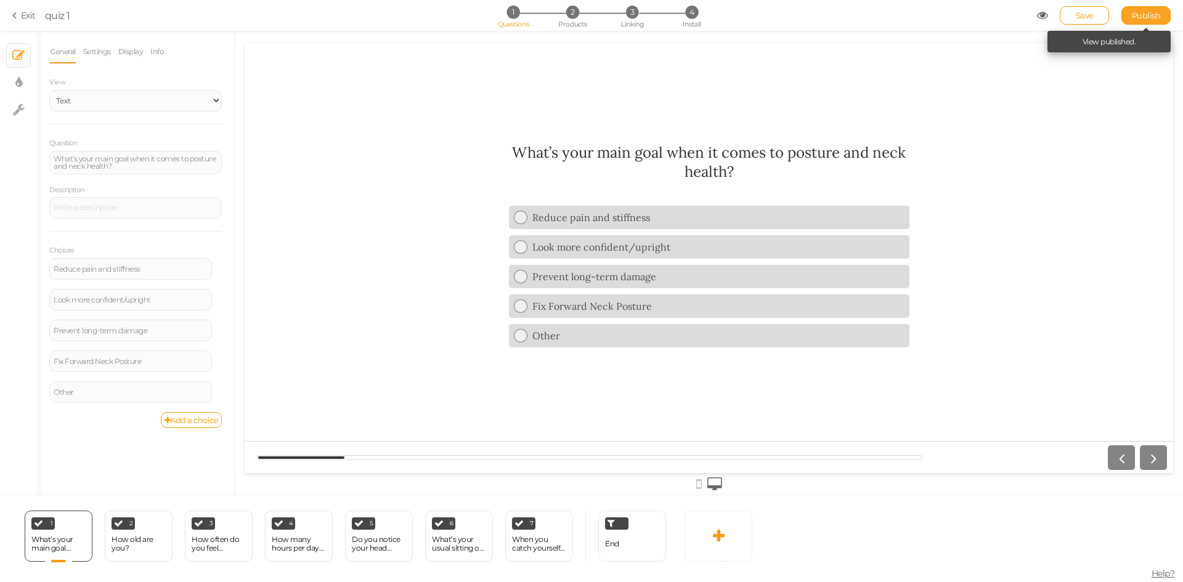
click at [1137, 19] on span "Publish" at bounding box center [1146, 15] width 29 height 10
click at [106, 55] on link "Settings" at bounding box center [97, 51] width 29 height 23
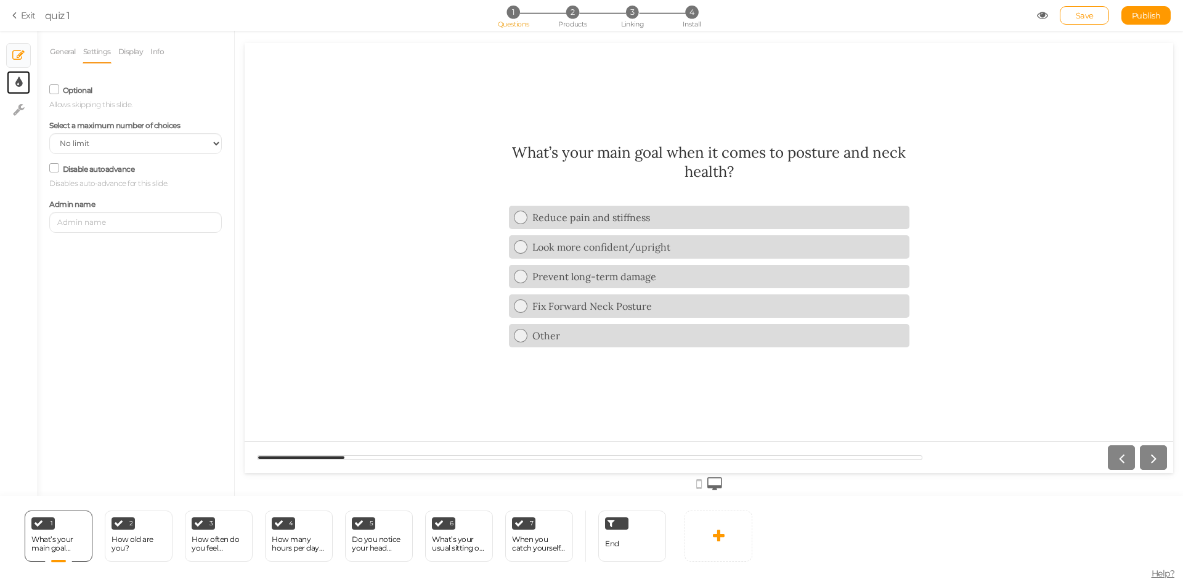
click at [14, 81] on link "× Display settings" at bounding box center [18, 82] width 23 height 23
select select "2"
select select "lora"
select select "fade"
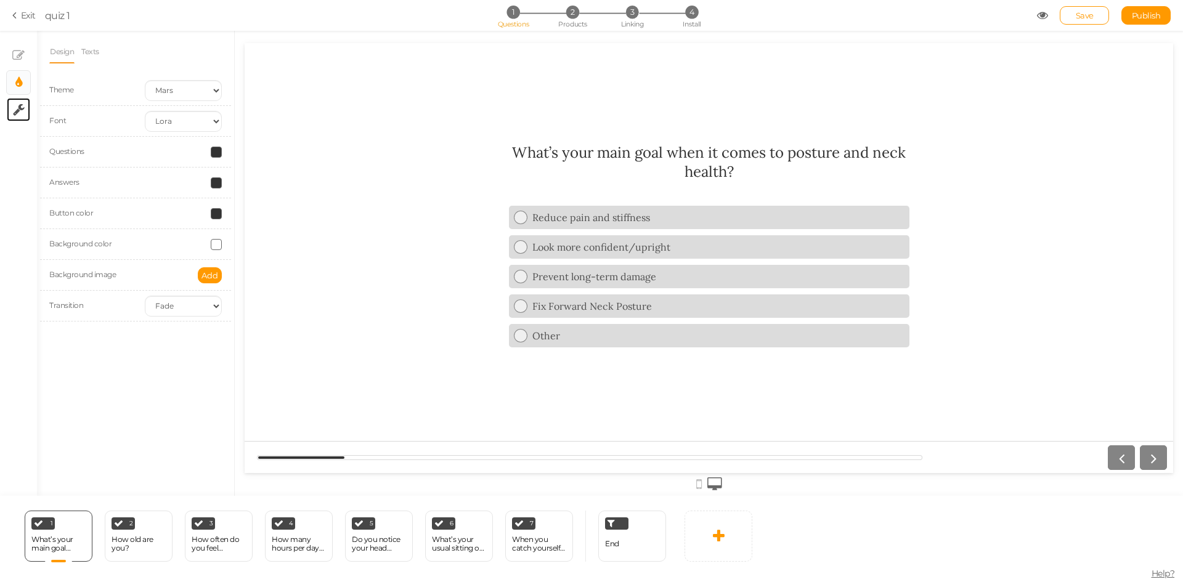
click at [25, 105] on link "× Settings" at bounding box center [18, 109] width 23 height 23
select select "en"
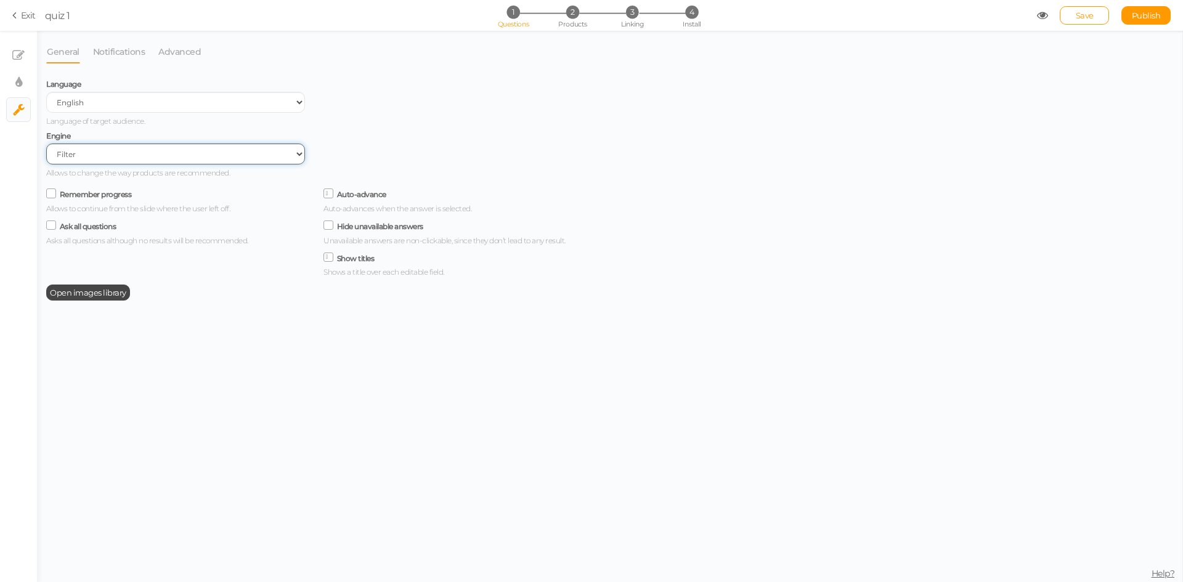
click at [199, 160] on select "Filter AI Tree No-Code Form (No products)" at bounding box center [175, 154] width 259 height 21
drag, startPoint x: 199, startPoint y: 160, endPoint x: 194, endPoint y: 146, distance: 15.0
click at [199, 160] on select "Filter AI Tree No-Code Form (No products)" at bounding box center [175, 154] width 259 height 21
click at [131, 53] on link "Notifications" at bounding box center [119, 51] width 54 height 23
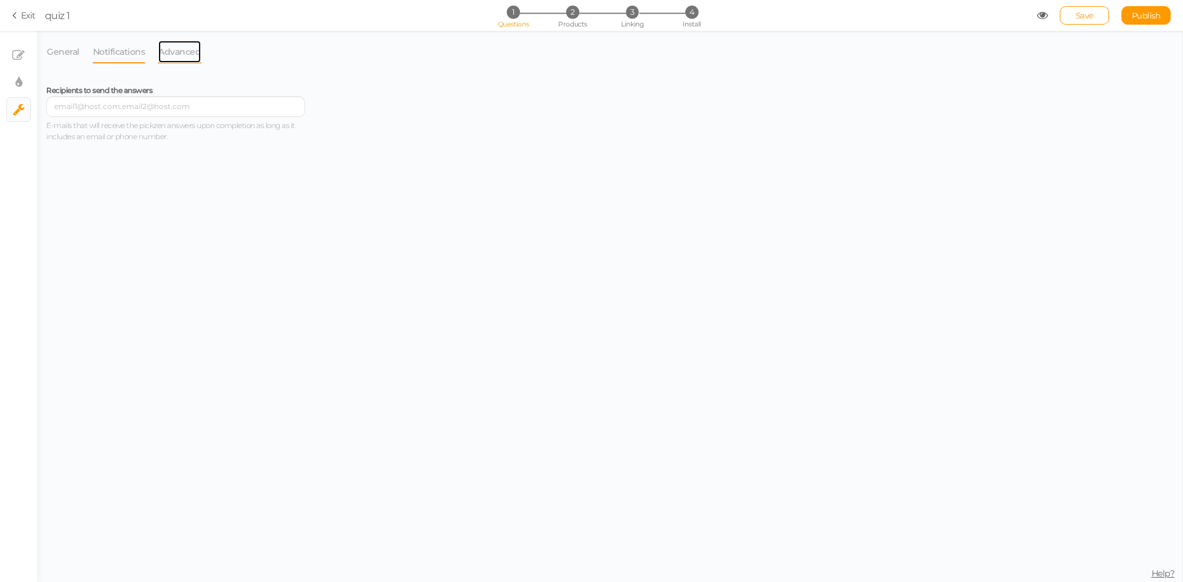
click at [171, 51] on link "Advanced" at bounding box center [180, 51] width 44 height 23
click at [33, 17] on link "Exit" at bounding box center [23, 15] width 23 height 12
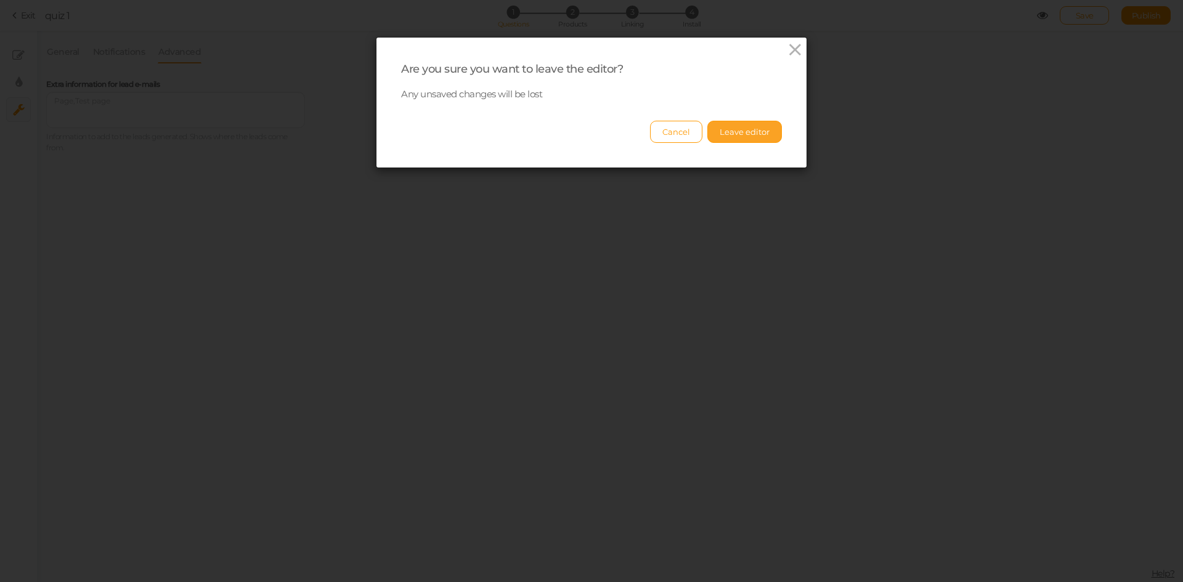
click at [747, 132] on button "Leave editor" at bounding box center [744, 132] width 75 height 22
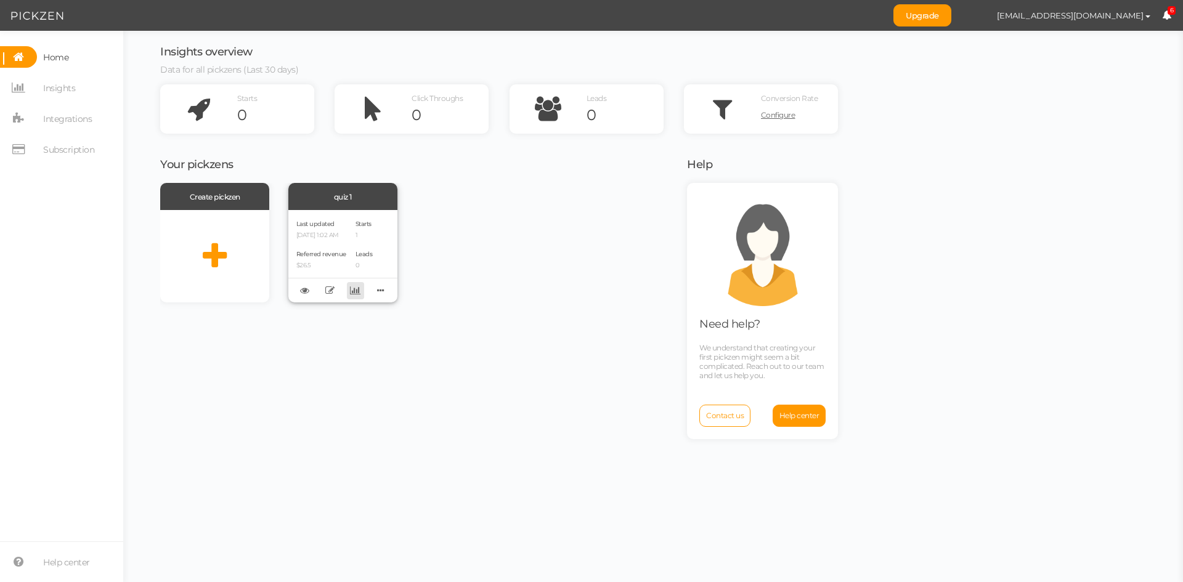
click at [357, 291] on icon at bounding box center [355, 290] width 10 height 9
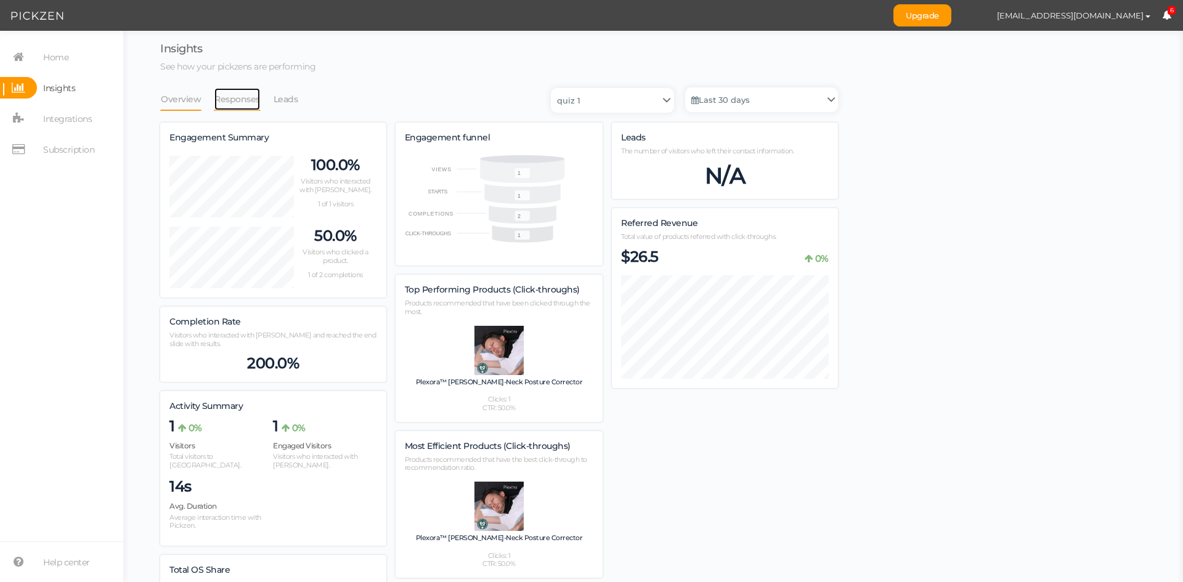
click at [239, 100] on link "Responses" at bounding box center [237, 98] width 47 height 23
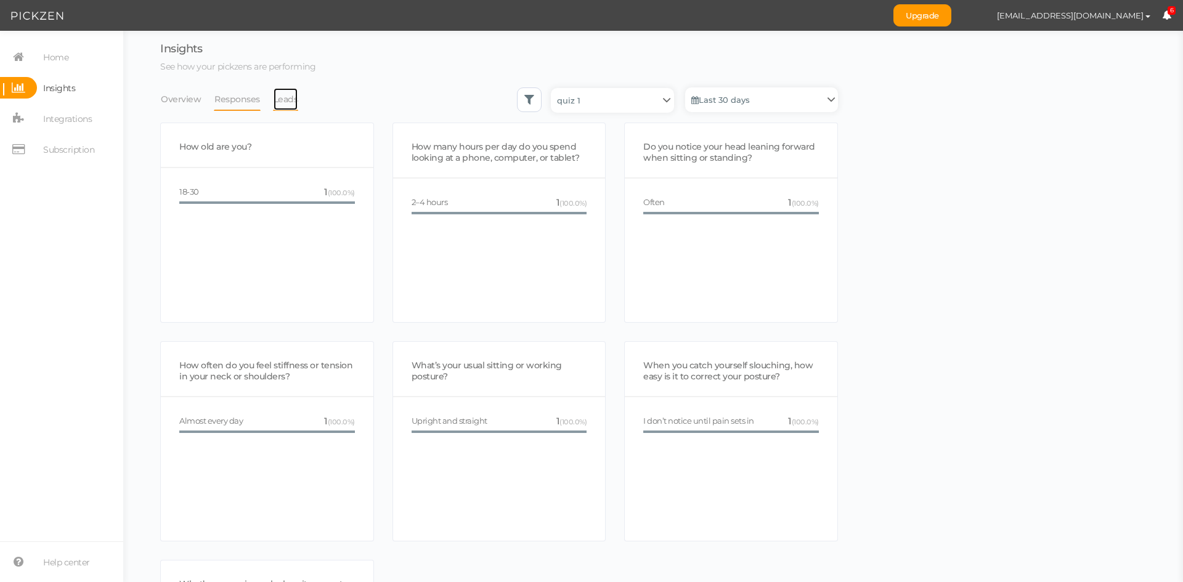
click at [277, 100] on link "Leads" at bounding box center [286, 98] width 26 height 23
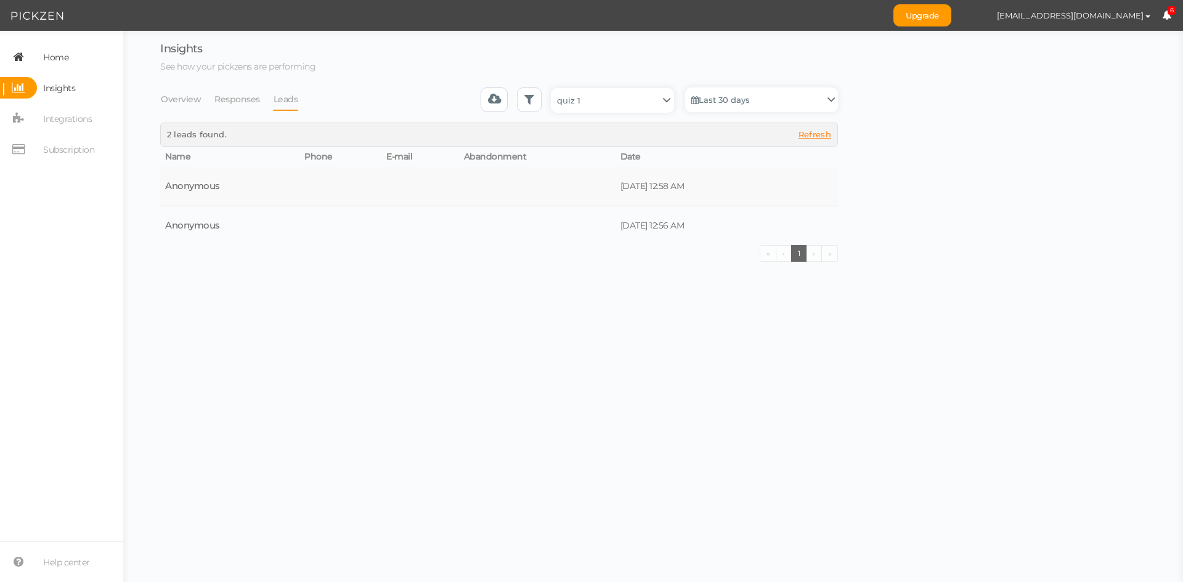
click at [68, 62] on span "Home" at bounding box center [55, 57] width 25 height 20
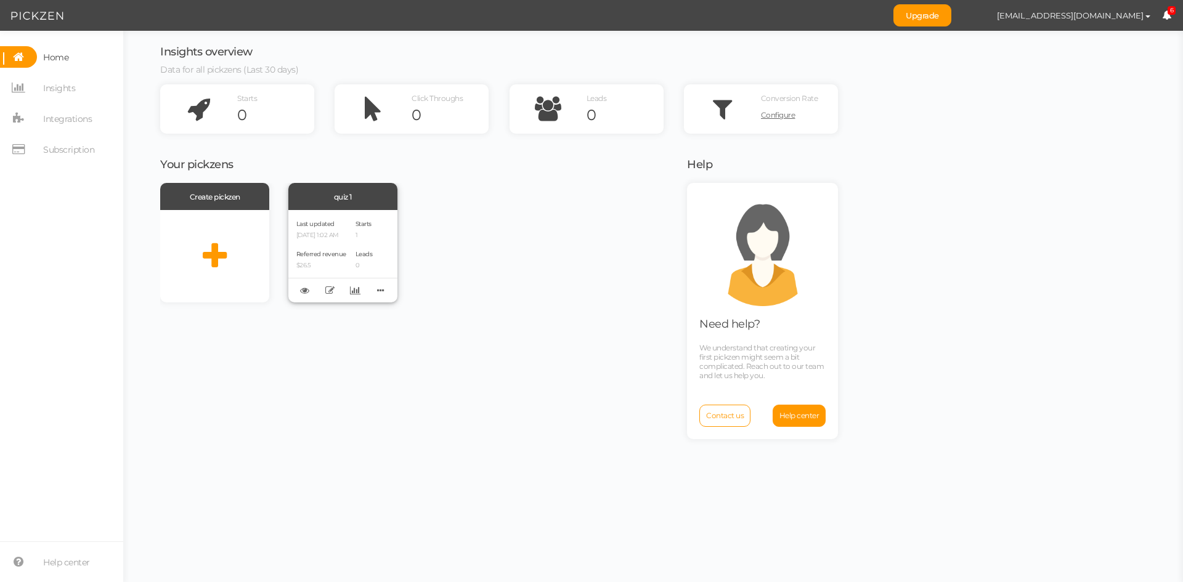
click at [336, 221] on div "Last updated 09/16/2025 1:02 AM" at bounding box center [321, 228] width 50 height 21
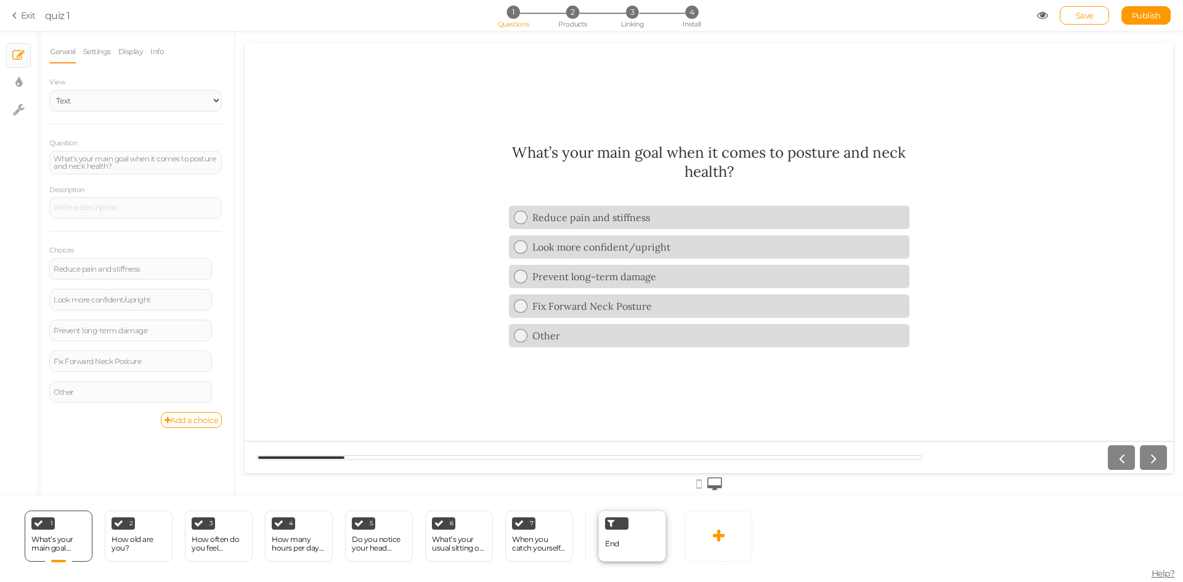
click at [609, 524] on icon at bounding box center [610, 523] width 7 height 9
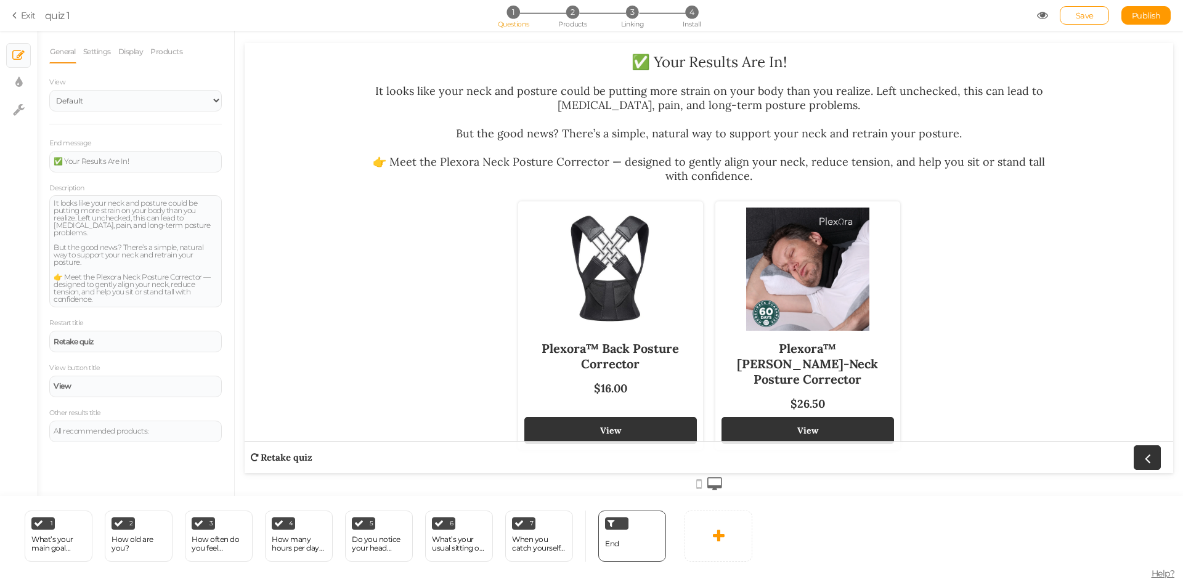
click at [702, 482] on div at bounding box center [709, 483] width 928 height 20
click at [698, 483] on icon at bounding box center [699, 484] width 6 height 14
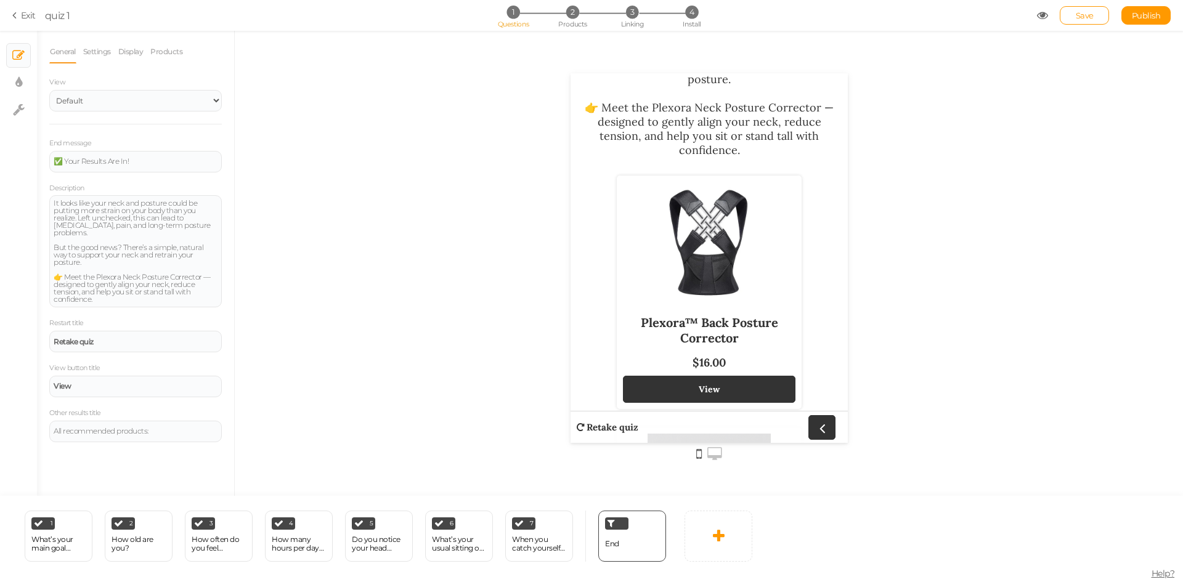
scroll to position [112, 0]
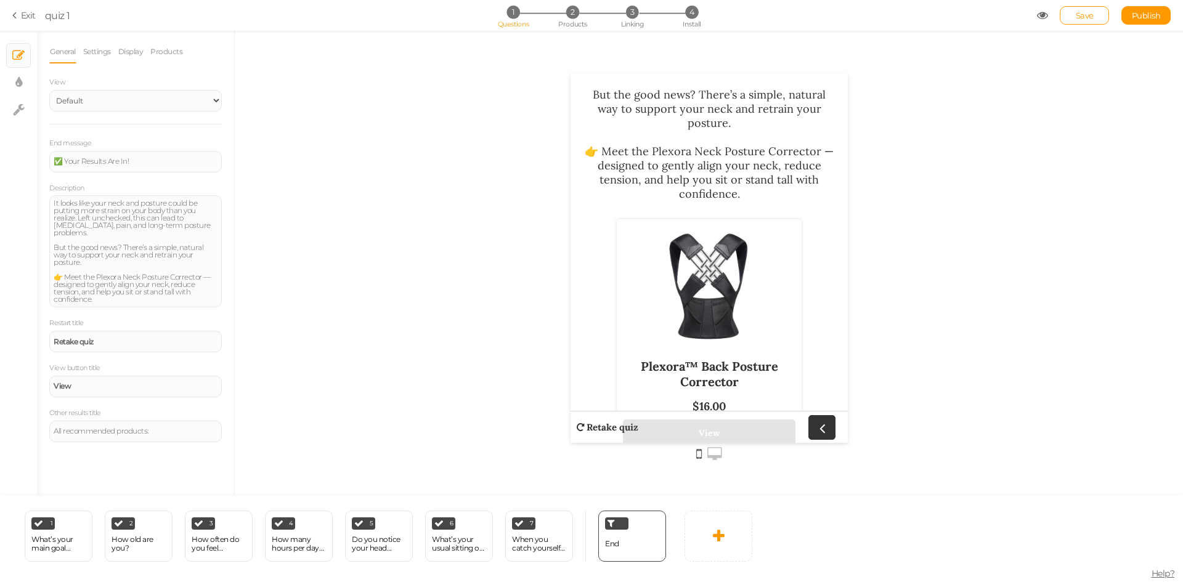
click at [744, 244] on div at bounding box center [708, 286] width 173 height 123
click at [576, 16] on span "2" at bounding box center [572, 12] width 13 height 13
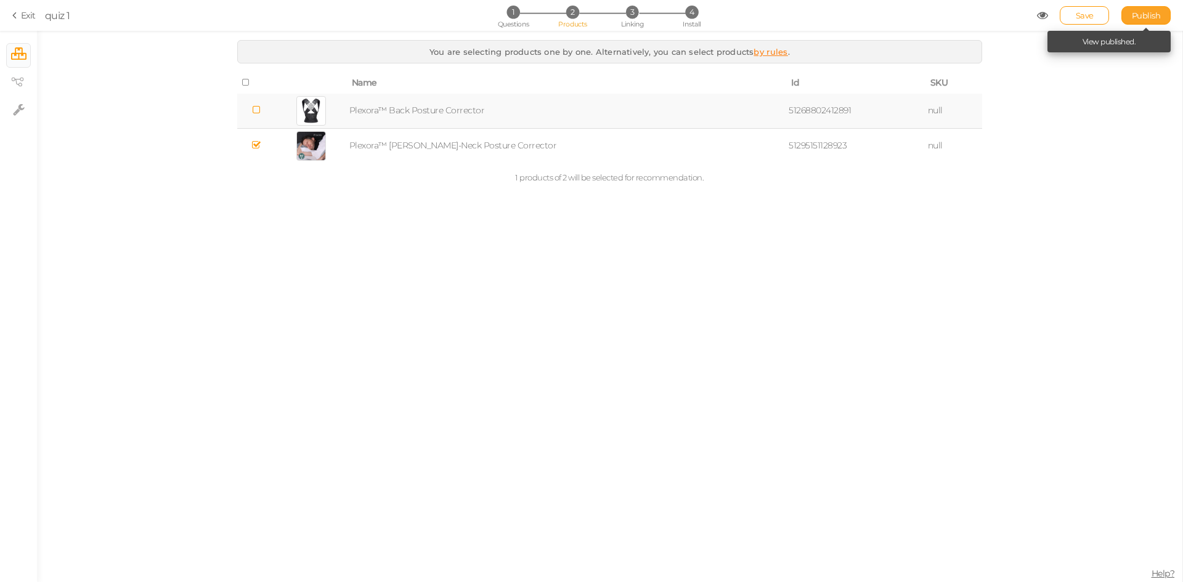
click at [1142, 12] on span "Publish" at bounding box center [1146, 15] width 29 height 10
click at [699, 15] on li "4 Install" at bounding box center [691, 12] width 57 height 13
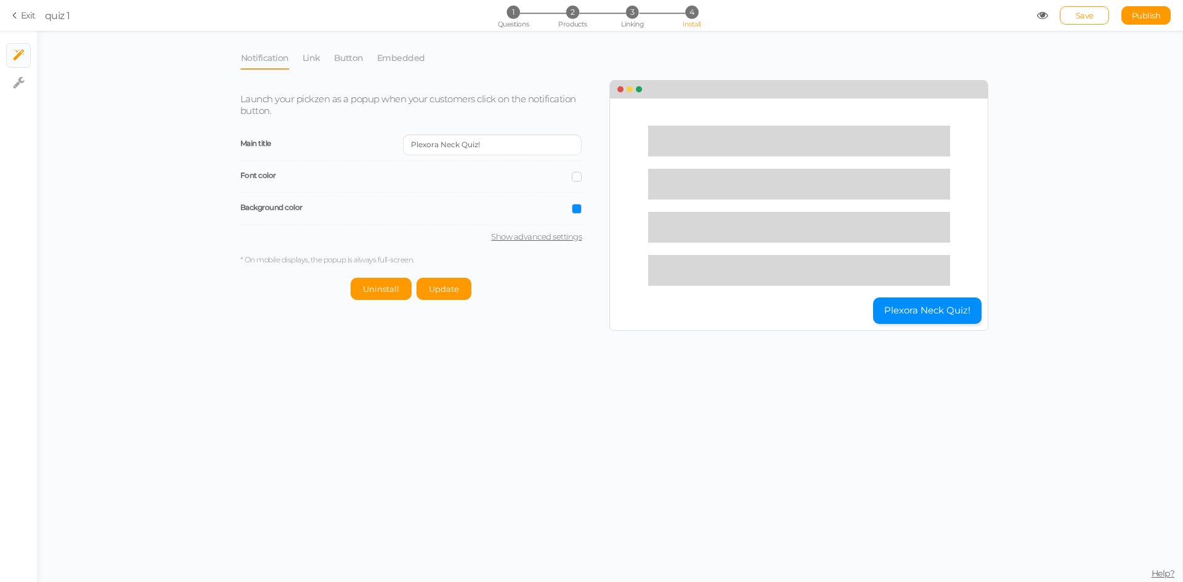
click at [906, 304] on button "Plexora Neck Quiz!" at bounding box center [927, 311] width 108 height 26
click at [9, 15] on section "Exit quiz 1 1 Questions 2 Products 3 Linking 4 Install Save Publish View publis…" at bounding box center [591, 15] width 1183 height 31
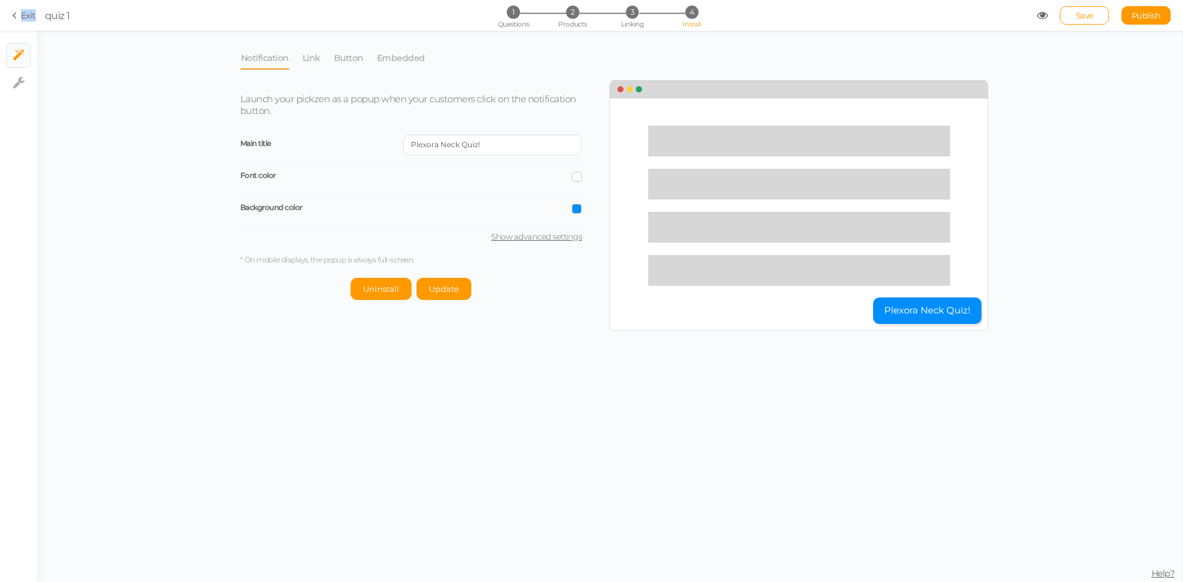
click at [9, 15] on section "Exit quiz 1 1 Questions 2 Products 3 Linking 4 Install Save Publish View publis…" at bounding box center [591, 15] width 1183 height 31
click at [16, 14] on icon at bounding box center [16, 15] width 9 height 11
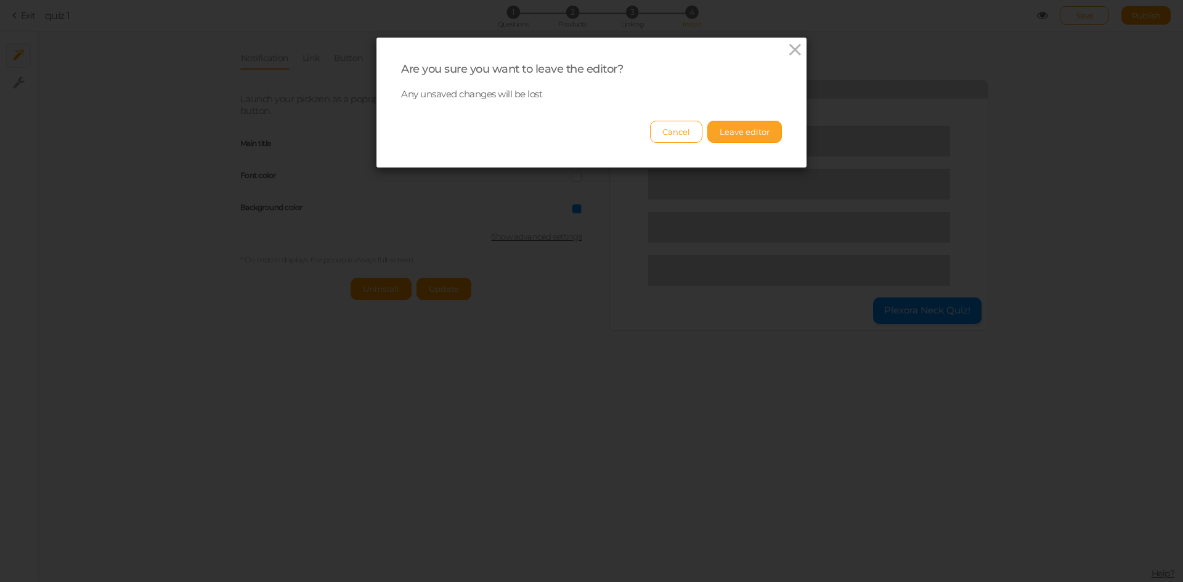
click at [725, 128] on button "Leave editor" at bounding box center [744, 132] width 75 height 22
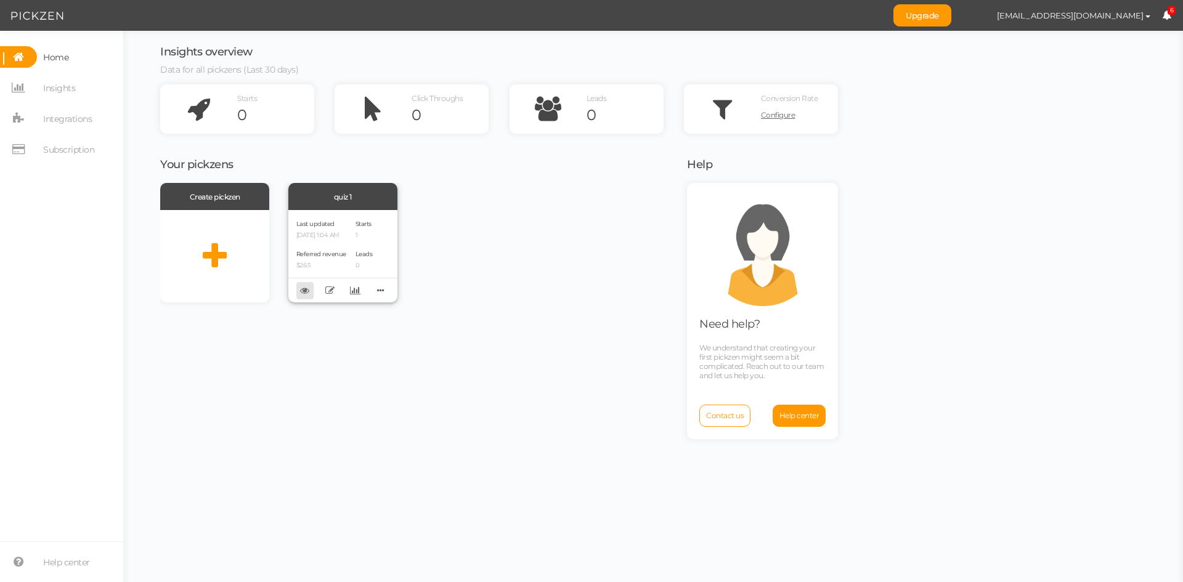
click at [309, 291] on icon at bounding box center [304, 290] width 9 height 9
click at [375, 290] on icon at bounding box center [380, 290] width 17 height 19
click at [360, 243] on div "Starts 1 Leads 0" at bounding box center [363, 256] width 17 height 76
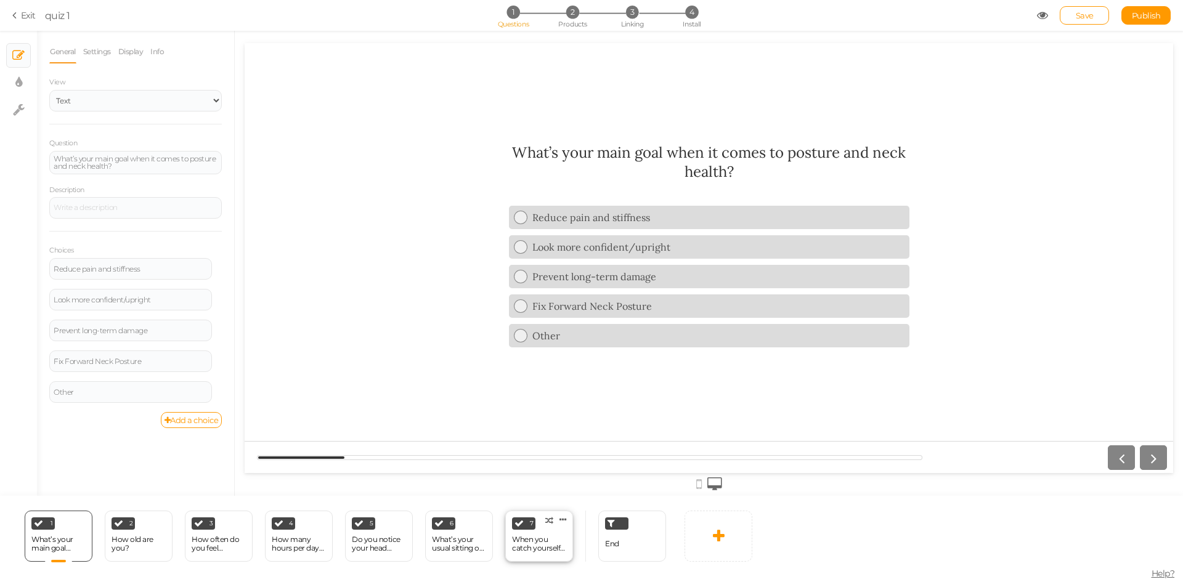
click at [537, 521] on div "7 When you catch yourself slouching, how easy is it to correct your posture? × …" at bounding box center [539, 536] width 68 height 51
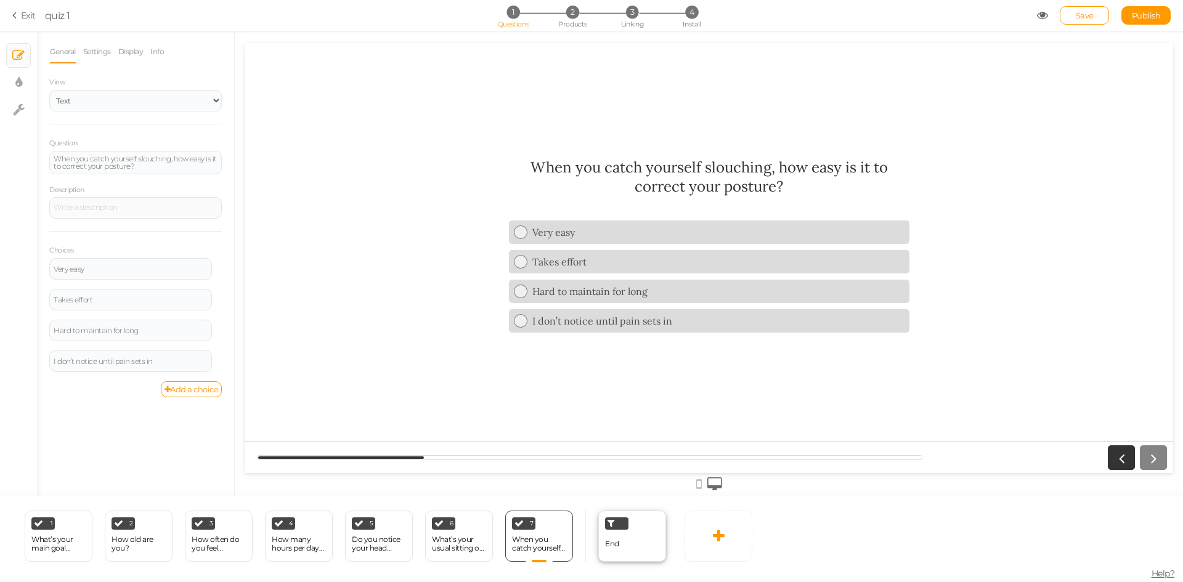
click at [619, 532] on div "End" at bounding box center [632, 536] width 68 height 51
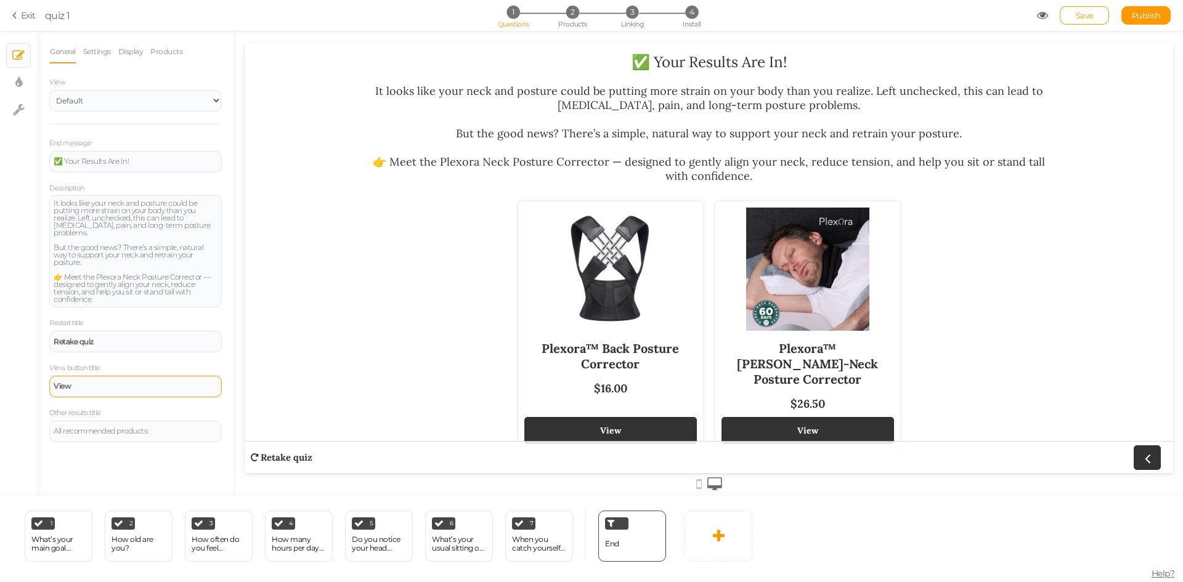
click at [95, 383] on div "View" at bounding box center [136, 386] width 164 height 7
click at [143, 363] on div "View button title View" at bounding box center [135, 380] width 173 height 36
click at [96, 339] on div "Retake quiz" at bounding box center [135, 342] width 173 height 22
click at [121, 362] on div "View button title View" at bounding box center [135, 380] width 173 height 36
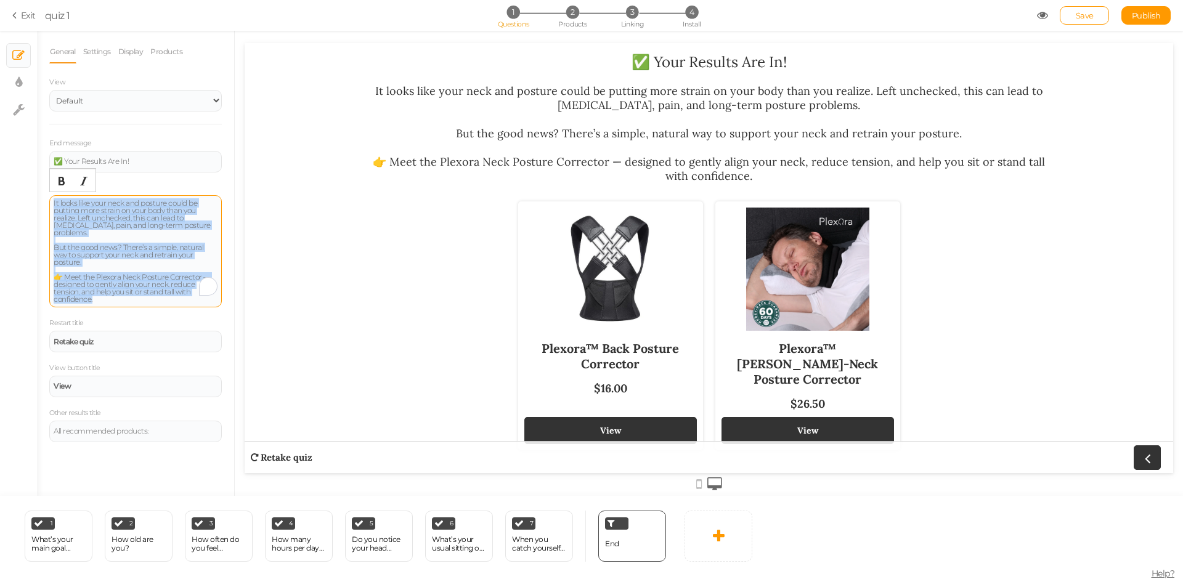
drag, startPoint x: 117, startPoint y: 290, endPoint x: 50, endPoint y: 200, distance: 112.7
click at [50, 200] on div "It looks like your neck and posture could be putting more strain on your body t…" at bounding box center [135, 251] width 173 height 112
click at [87, 182] on icon "Italic" at bounding box center [84, 181] width 10 height 10
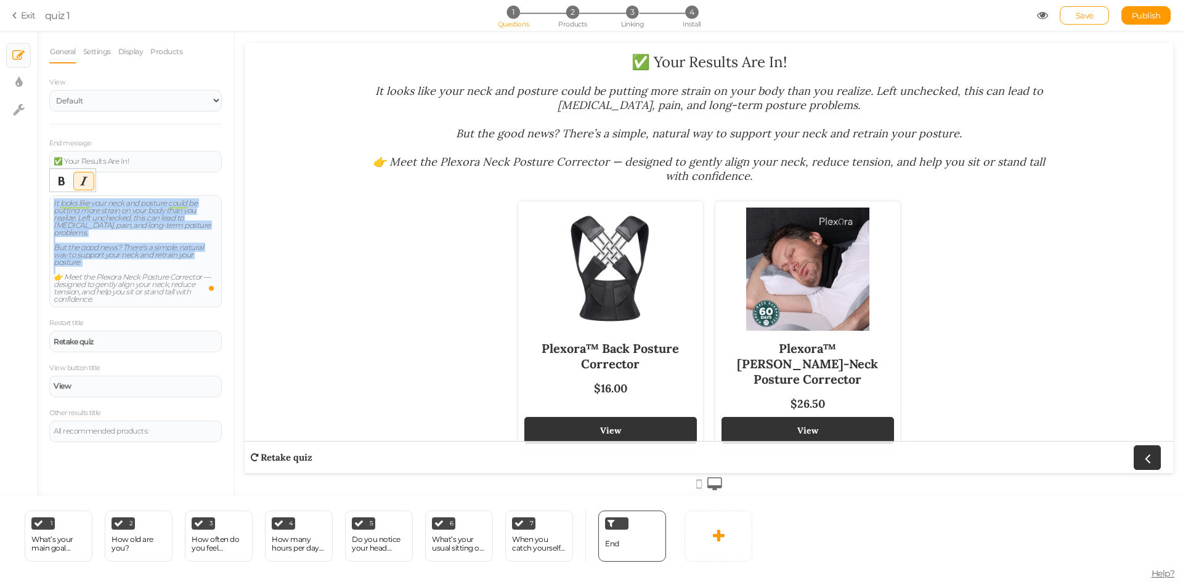
click at [87, 182] on icon "Italic" at bounding box center [84, 181] width 10 height 10
click at [139, 299] on div "It looks like your neck and posture could be putting more strain on your body t…" at bounding box center [135, 251] width 173 height 112
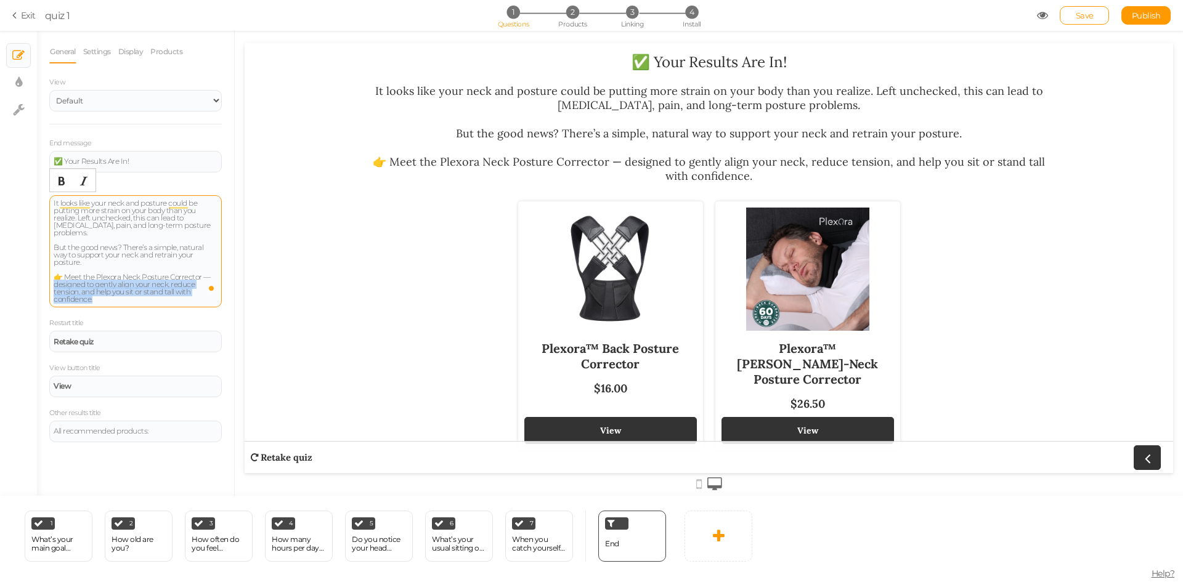
drag, startPoint x: 89, startPoint y: 290, endPoint x: 51, endPoint y: 280, distance: 39.9
click at [51, 280] on div "It looks like your neck and posture could be putting more strain on your body t…" at bounding box center [135, 251] width 173 height 112
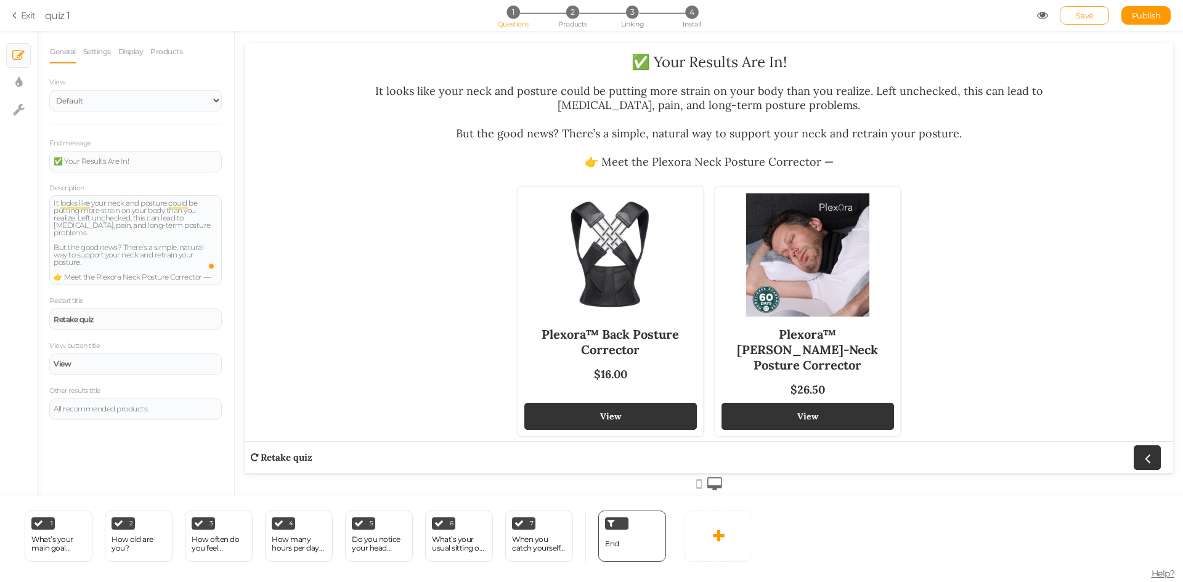
click at [1083, 18] on span "Save" at bounding box center [1085, 15] width 18 height 10
click at [109, 49] on link "Settings" at bounding box center [97, 51] width 29 height 23
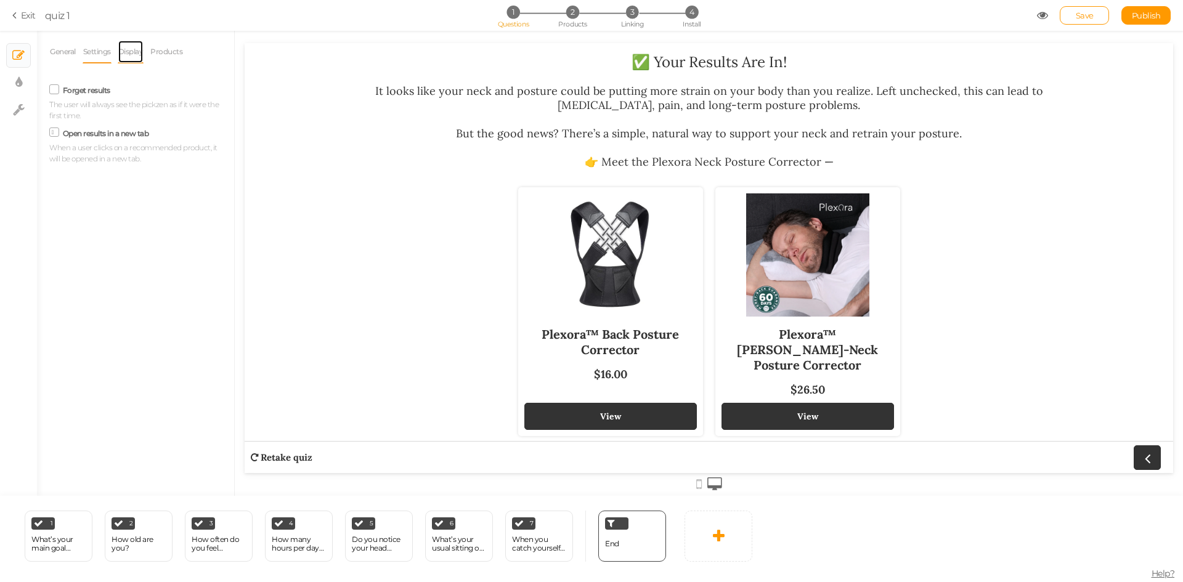
click at [134, 55] on link "Display" at bounding box center [131, 51] width 26 height 23
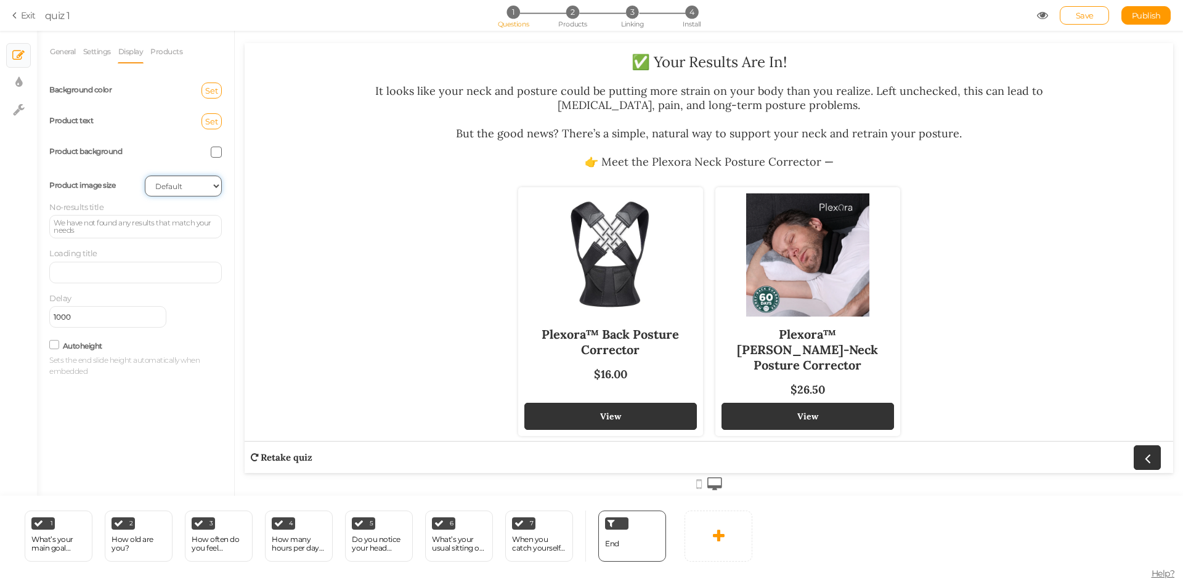
click at [164, 185] on select "Cover Contain Default" at bounding box center [183, 186] width 77 height 21
click at [145, 176] on select "Cover Contain Default" at bounding box center [183, 186] width 77 height 21
click at [183, 190] on select "Cover Contain Default" at bounding box center [183, 186] width 77 height 21
select select "cover"
click at [145, 176] on select "Cover Contain Default" at bounding box center [183, 186] width 77 height 21
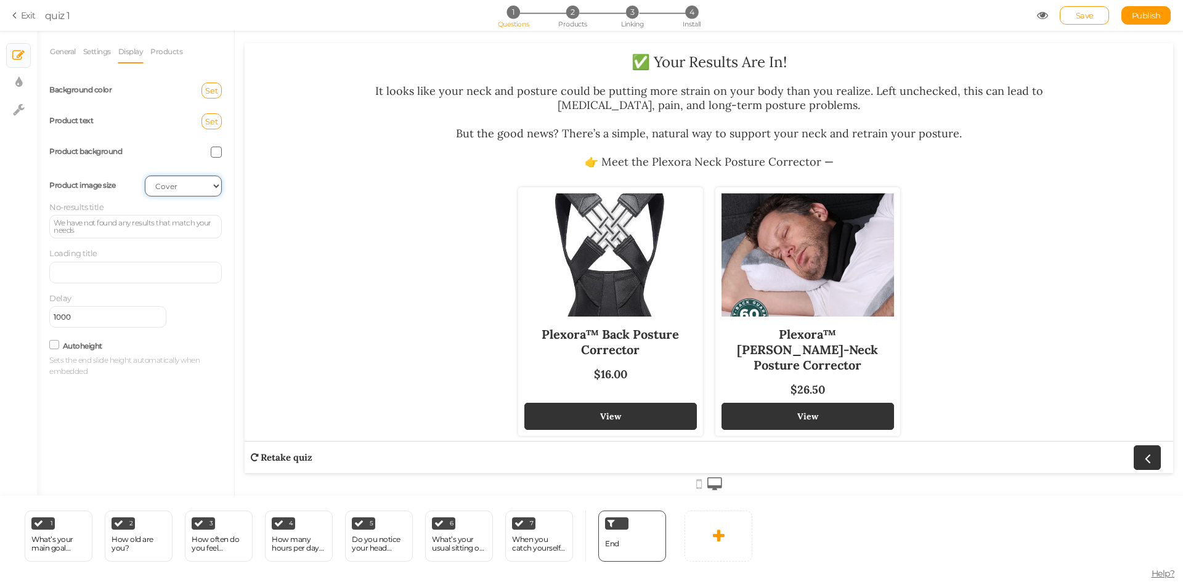
click at [185, 184] on select "Cover Contain Default" at bounding box center [183, 186] width 77 height 21
click at [145, 176] on select "Cover Contain Default" at bounding box center [183, 186] width 77 height 21
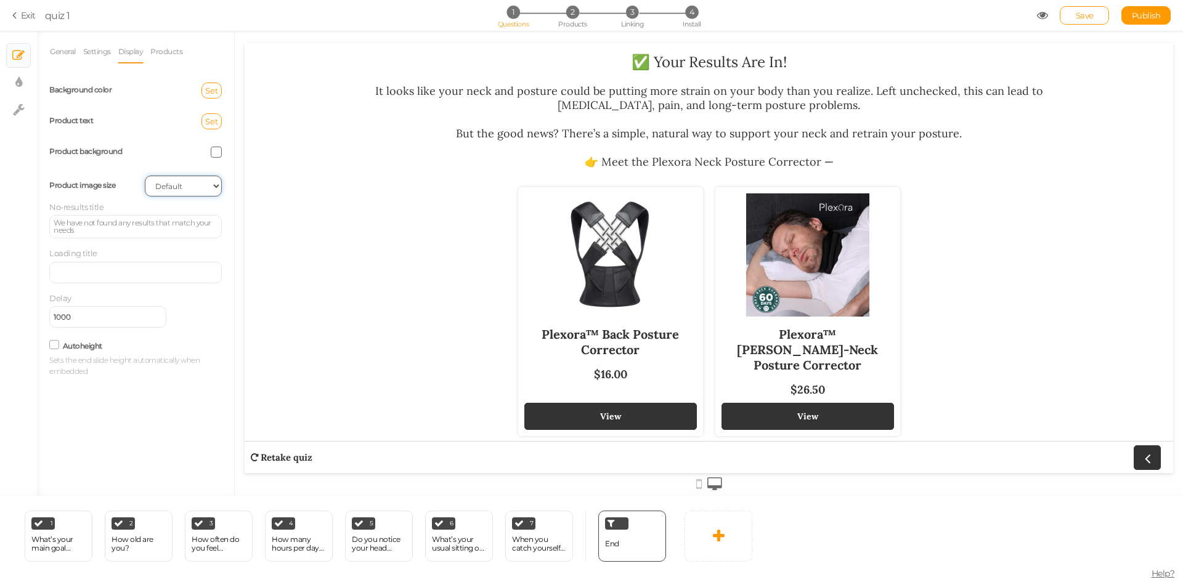
click at [164, 185] on select "Cover Contain Default" at bounding box center [183, 186] width 77 height 21
select select "contain"
click at [145, 176] on select "Cover Contain Default" at bounding box center [183, 186] width 77 height 21
click at [182, 188] on select "Cover Contain Default" at bounding box center [183, 186] width 77 height 21
select select
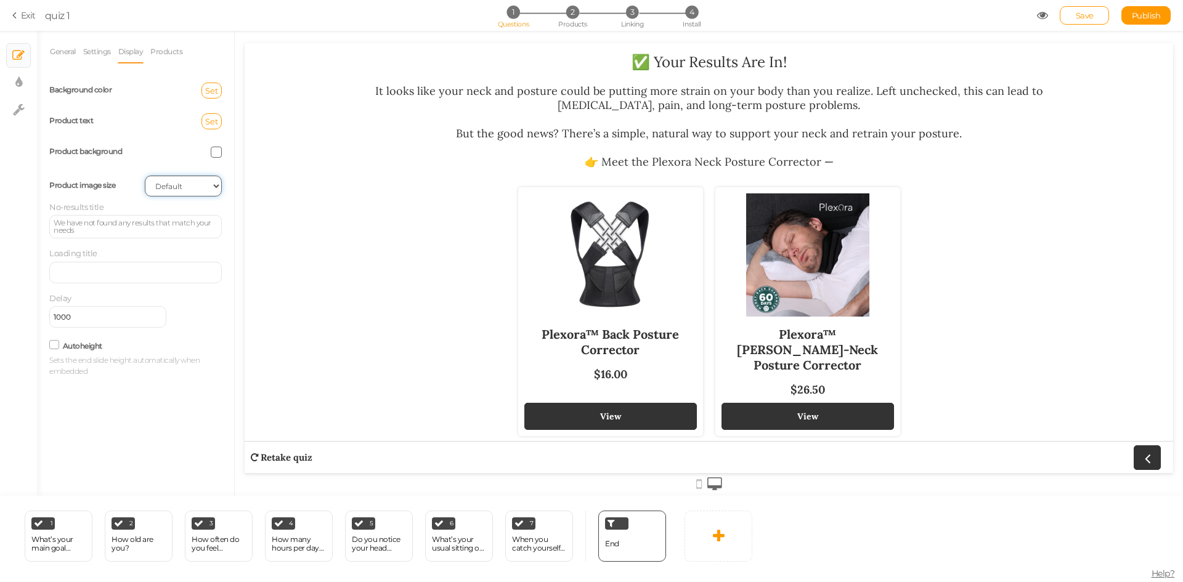
click at [145, 176] on select "Cover Contain Default" at bounding box center [183, 186] width 77 height 21
click at [160, 51] on link "Products" at bounding box center [166, 51] width 33 height 23
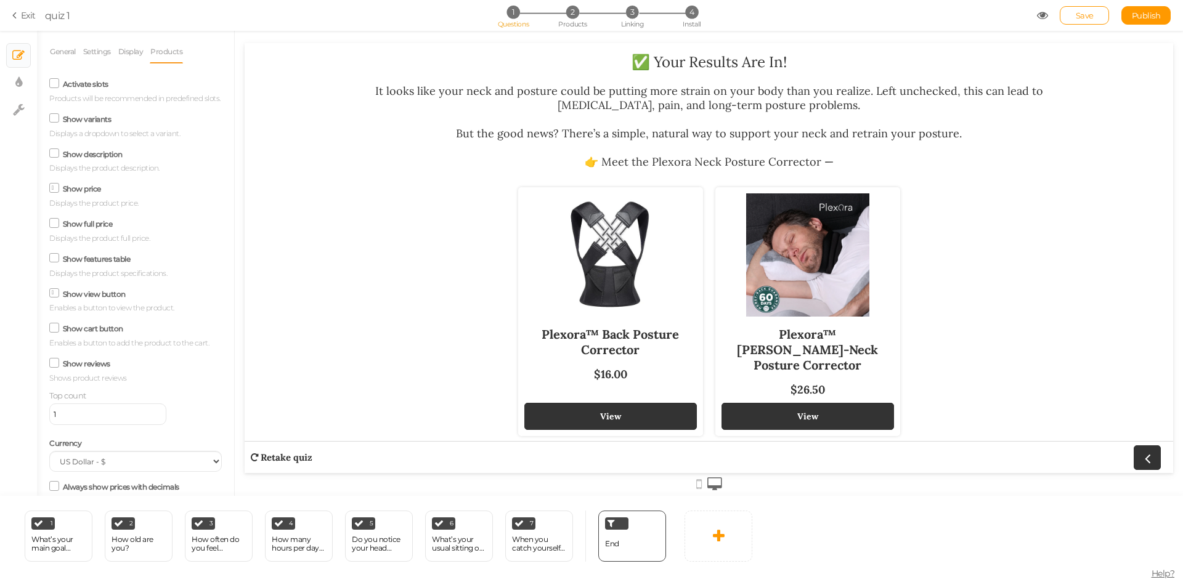
click at [57, 188] on icon at bounding box center [55, 188] width 6 height 0
click at [0, 0] on input "Show price" at bounding box center [0, 0] width 0 height 0
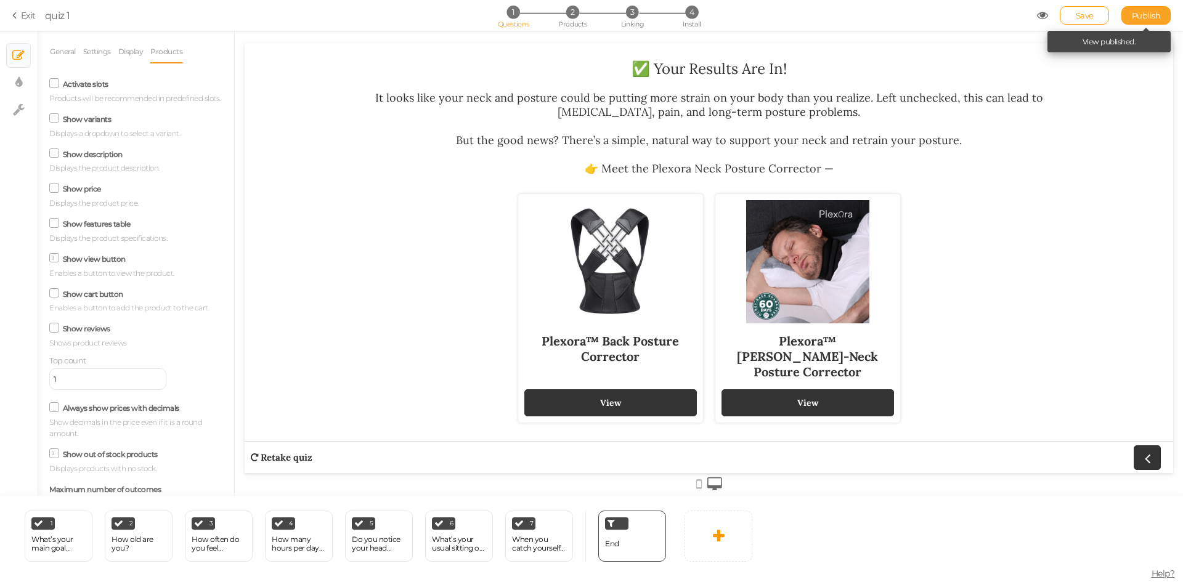
click at [1150, 13] on span "Publish" at bounding box center [1146, 15] width 29 height 10
click at [59, 545] on div "What’s your main goal when it comes to posture and neck health?" at bounding box center [58, 543] width 54 height 17
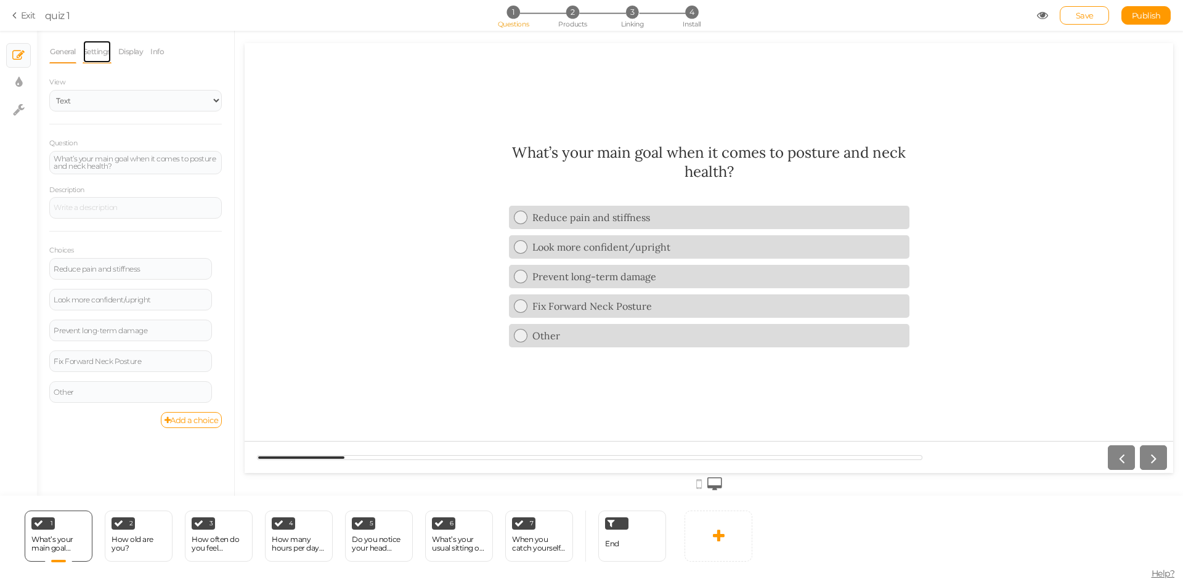
click at [97, 58] on link "Settings" at bounding box center [97, 51] width 29 height 23
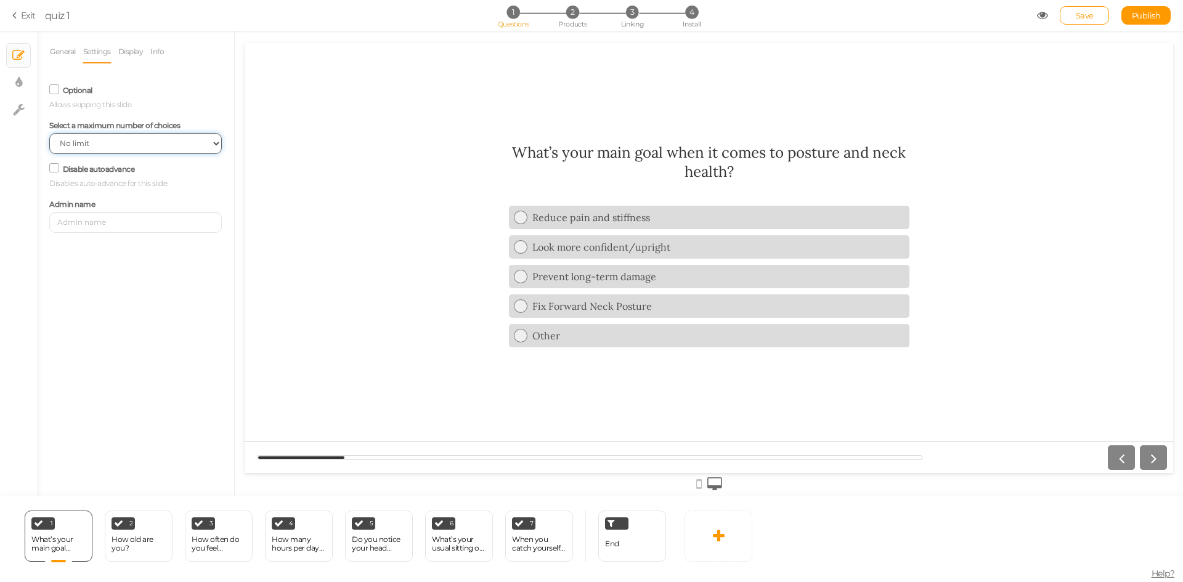
click at [89, 144] on select "No limit 1 2 3 4 5 6 7 8 9 10" at bounding box center [135, 143] width 173 height 21
click at [144, 528] on div "2 How old are you? × Define the conditions to show this slide. Clone Change typ…" at bounding box center [139, 536] width 68 height 51
select select "1"
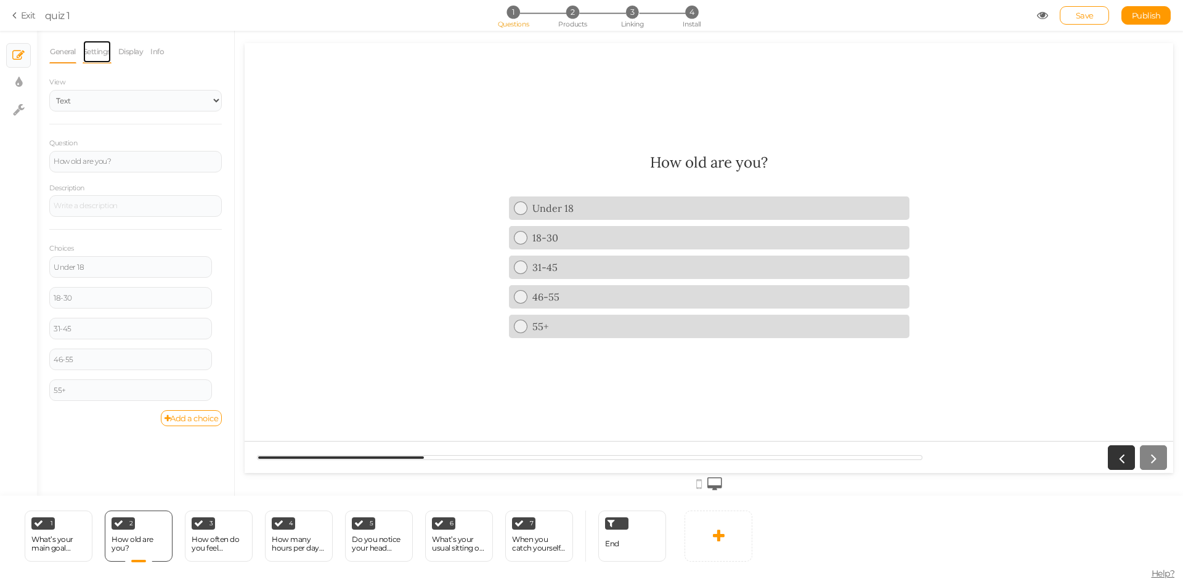
click at [95, 62] on link "Settings" at bounding box center [97, 51] width 29 height 23
click at [99, 144] on select "No limit 1 2 3 4 5 6 7 8 9 10" at bounding box center [135, 143] width 173 height 21
click at [199, 530] on div "3 How often do you feel stiffness or tension in your neck or shoulders? × Defin…" at bounding box center [219, 536] width 68 height 51
select select "1"
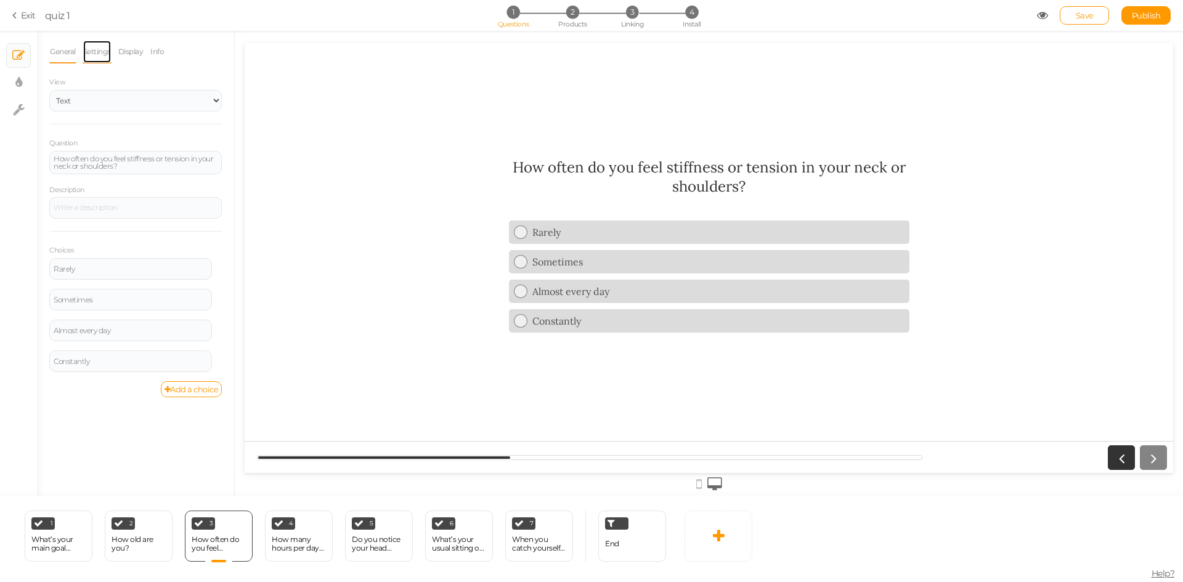
click at [90, 46] on link "Settings" at bounding box center [97, 51] width 29 height 23
drag, startPoint x: 105, startPoint y: 146, endPoint x: 105, endPoint y: 153, distance: 6.8
click at [105, 146] on select "No limit 1 2 3 4 5 6 7 8 9 10" at bounding box center [135, 143] width 173 height 21
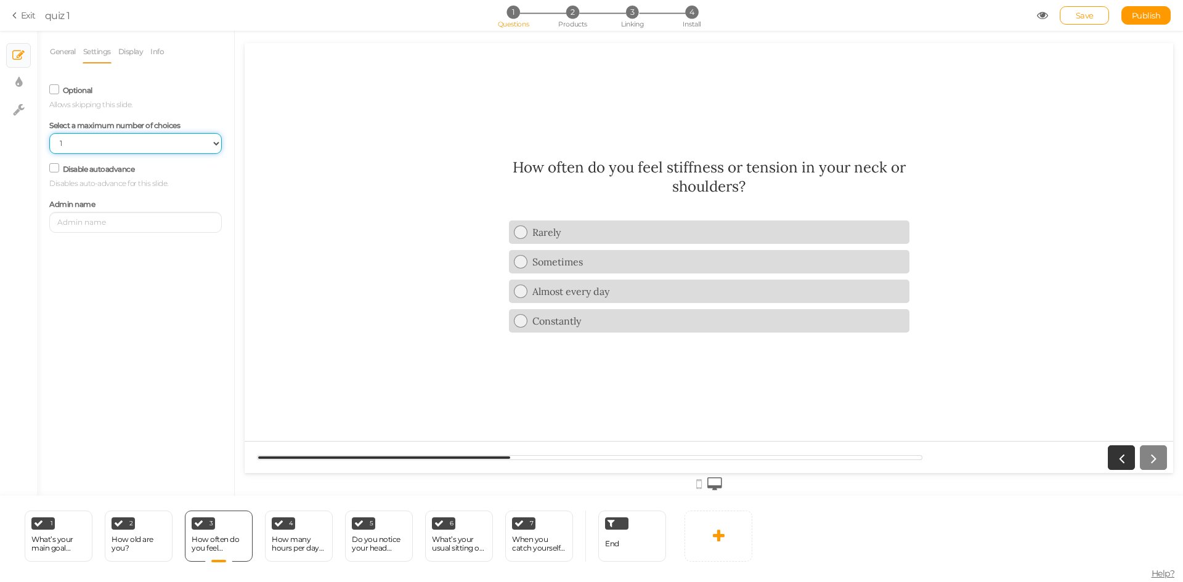
select select
click at [49, 133] on select "No limit 1 2 3 4 5 6 7 8 9 10" at bounding box center [135, 143] width 173 height 21
click at [298, 540] on div "How many hours per day do you spend looking at a phone, computer, or tablet?" at bounding box center [299, 543] width 54 height 17
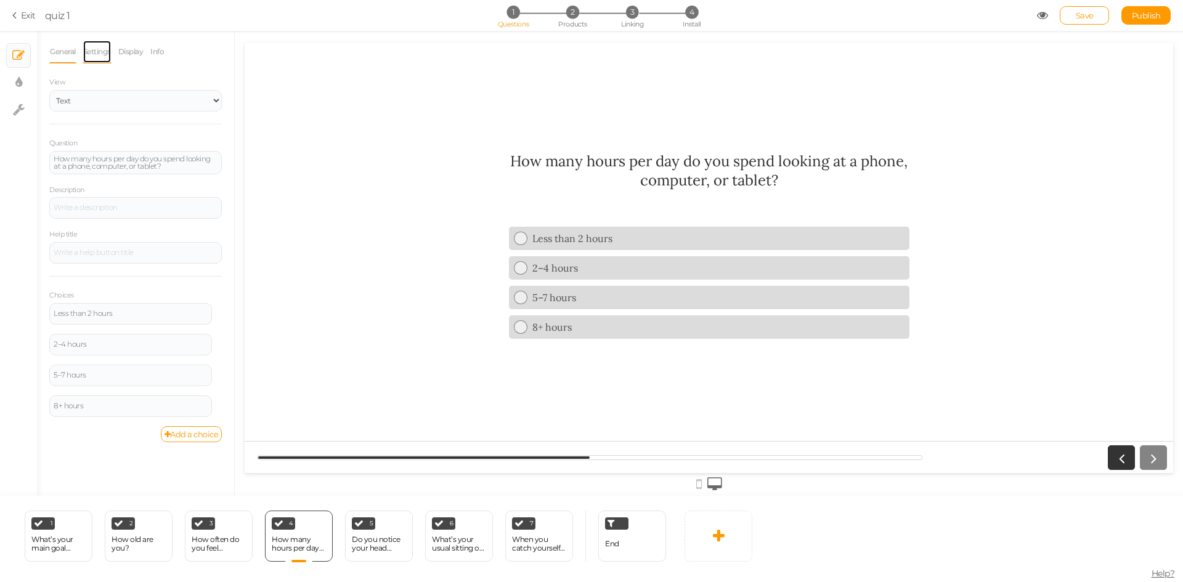
click at [89, 43] on link "Settings" at bounding box center [97, 51] width 29 height 23
click at [102, 142] on select "No limit 1 2 3 4 5 6 7 8 9 10" at bounding box center [135, 143] width 173 height 21
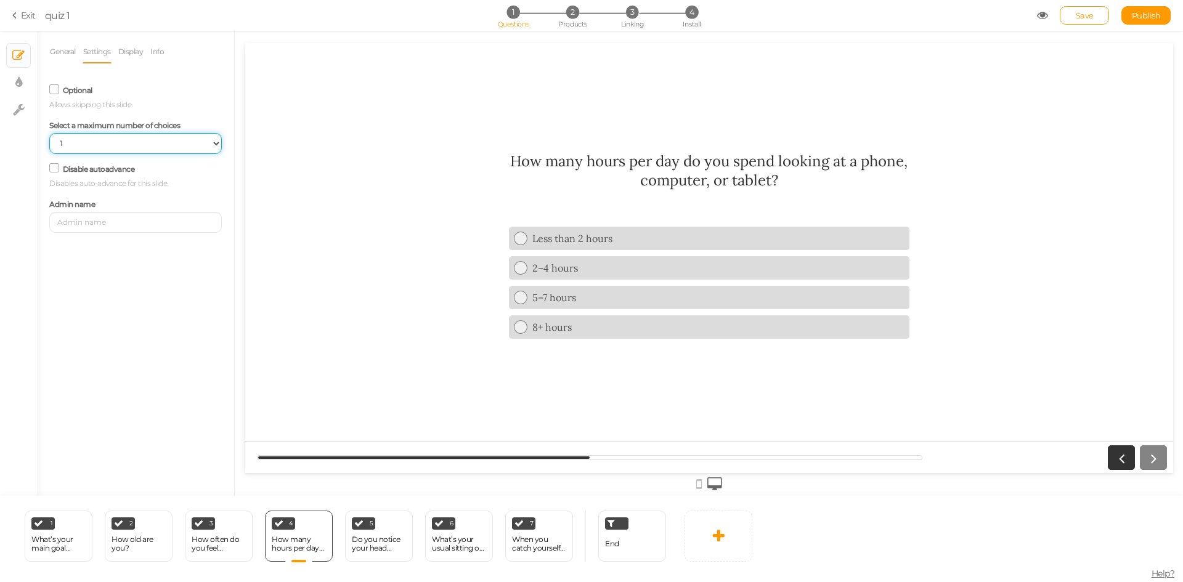
select select
click at [49, 133] on select "No limit 1 2 3 4 5 6 7 8 9 10" at bounding box center [135, 143] width 173 height 21
click at [367, 540] on div "Do you notice your head leaning forward when sitting or standing?" at bounding box center [379, 543] width 54 height 17
select select "1"
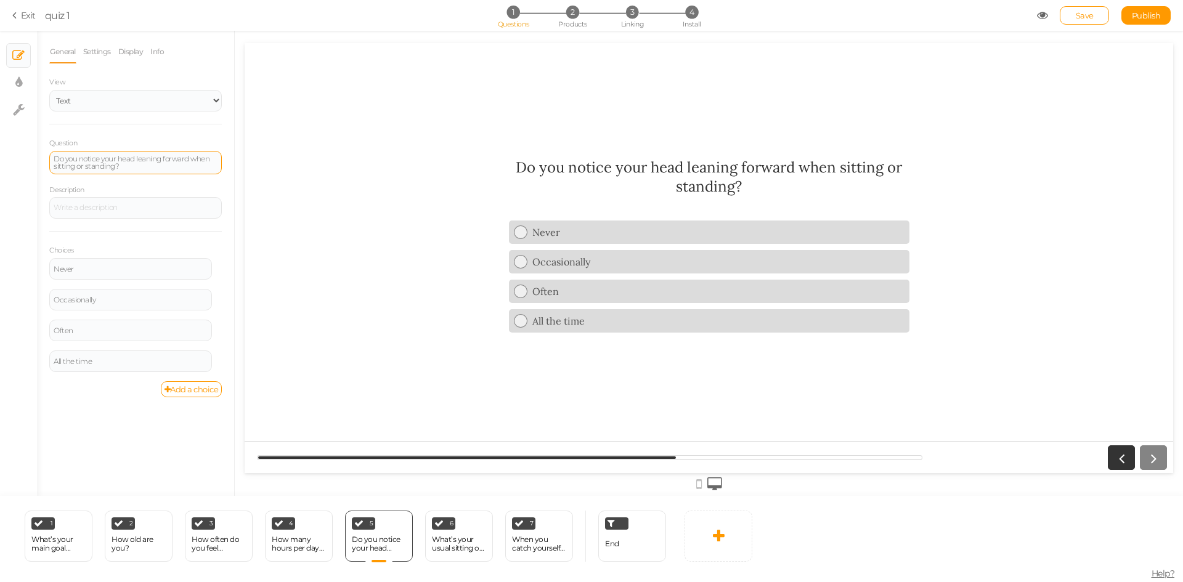
click at [93, 163] on div "Do you notice your head leaning forward when sitting or standing?" at bounding box center [136, 162] width 164 height 15
click at [96, 54] on link "Settings" at bounding box center [97, 51] width 29 height 23
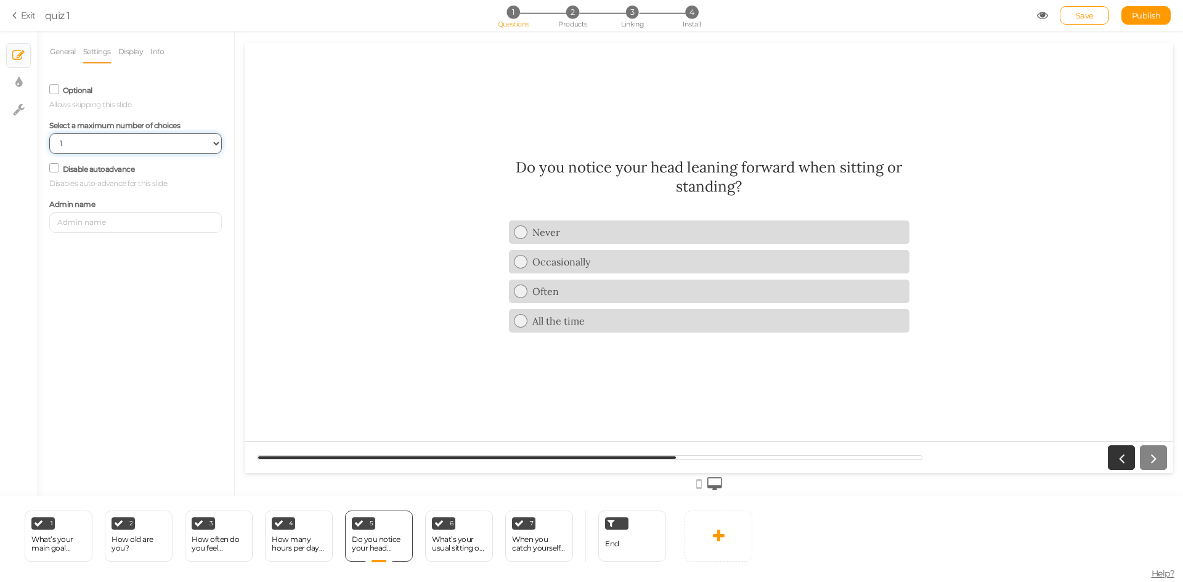
click at [104, 138] on select "No limit 1 2 3 4 5 6 7 8 9 10" at bounding box center [135, 143] width 173 height 21
select select
click at [49, 133] on select "No limit 1 2 3 4 5 6 7 8 9 10" at bounding box center [135, 143] width 173 height 21
click at [443, 529] on div "6" at bounding box center [443, 524] width 23 height 12
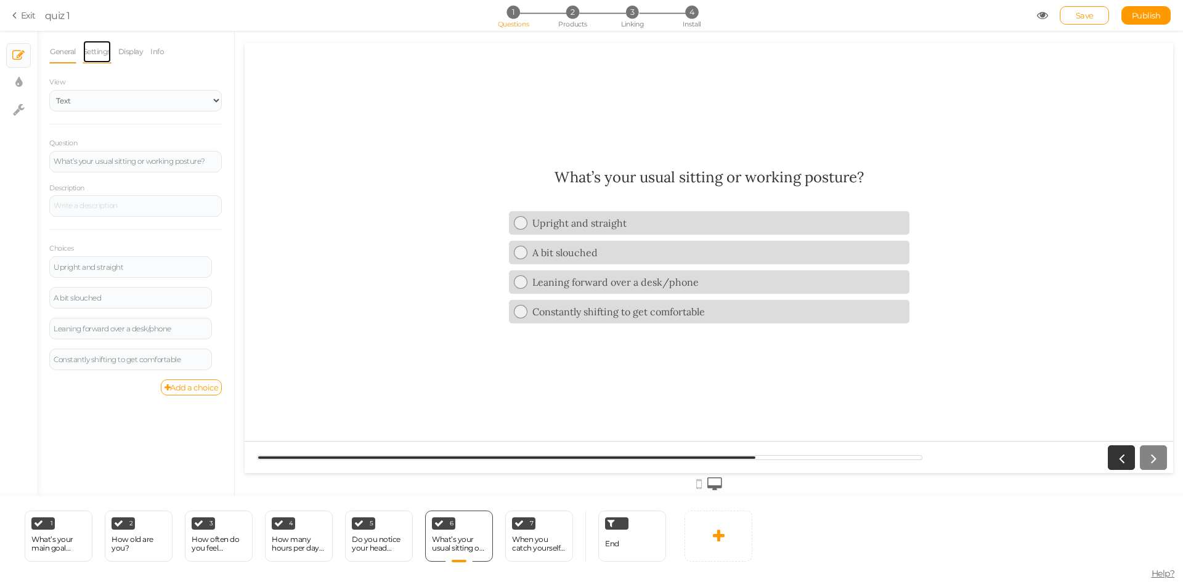
click at [87, 55] on link "Settings" at bounding box center [97, 51] width 29 height 23
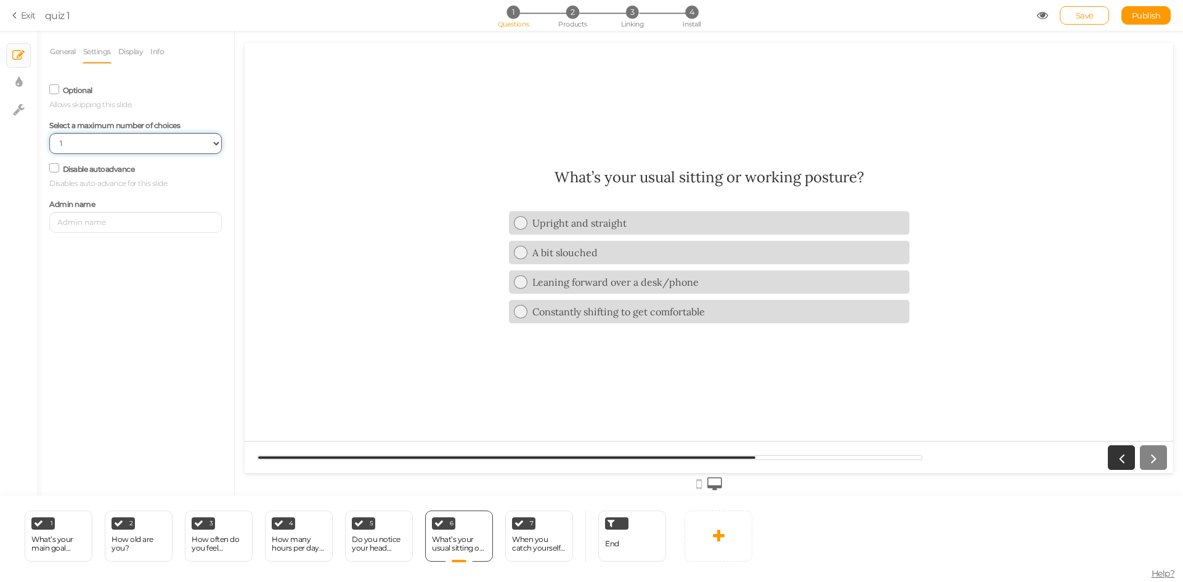
click at [105, 149] on select "No limit 1 2 3 4 5 6 7 8 9 10" at bounding box center [135, 143] width 173 height 21
select select
click at [49, 133] on select "No limit 1 2 3 4 5 6 7 8 9 10" at bounding box center [135, 143] width 173 height 21
click at [520, 532] on div "7 When you catch yourself slouching, how easy is it to correct your posture? × …" at bounding box center [539, 536] width 68 height 51
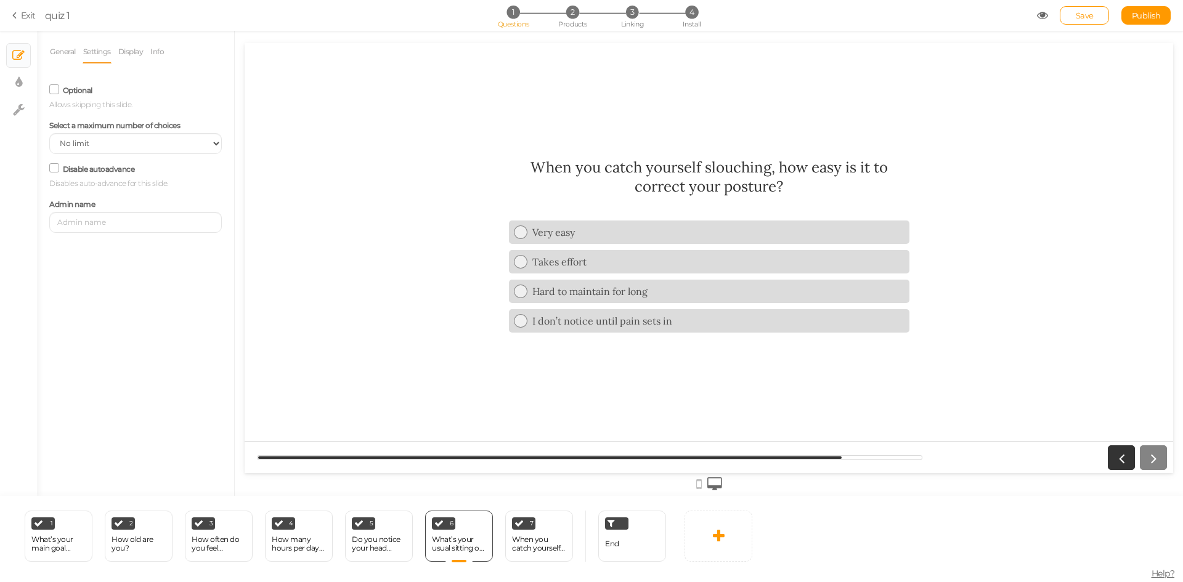
select select "1"
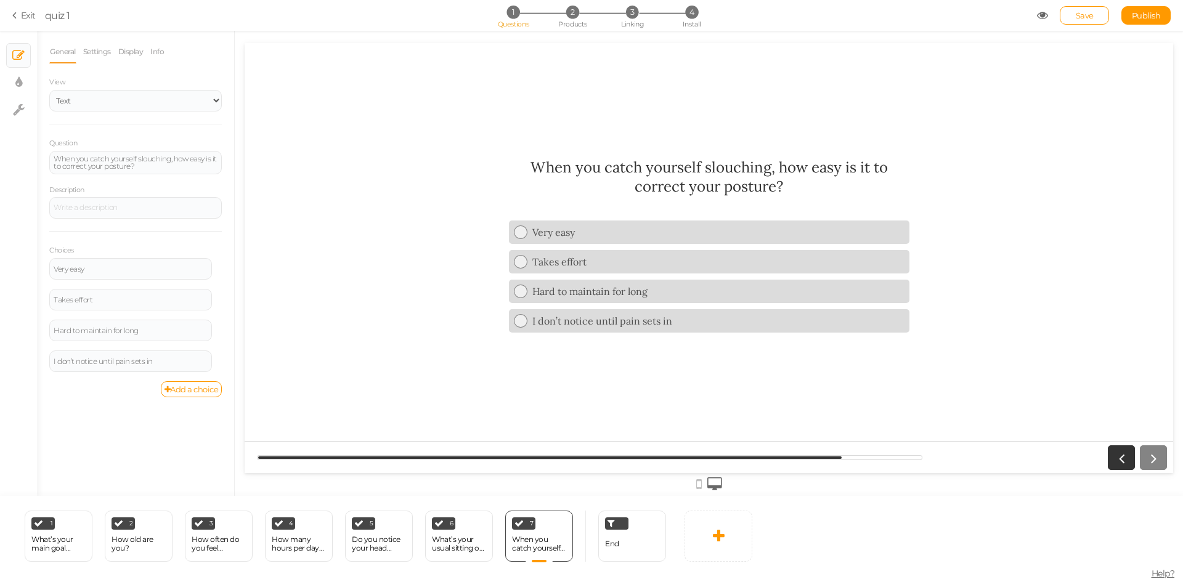
click at [85, 64] on div "General Settings Display Info View Text Images Slider Dropdown Question When yo…" at bounding box center [135, 218] width 173 height 357
click at [98, 59] on link "Settings" at bounding box center [97, 51] width 29 height 23
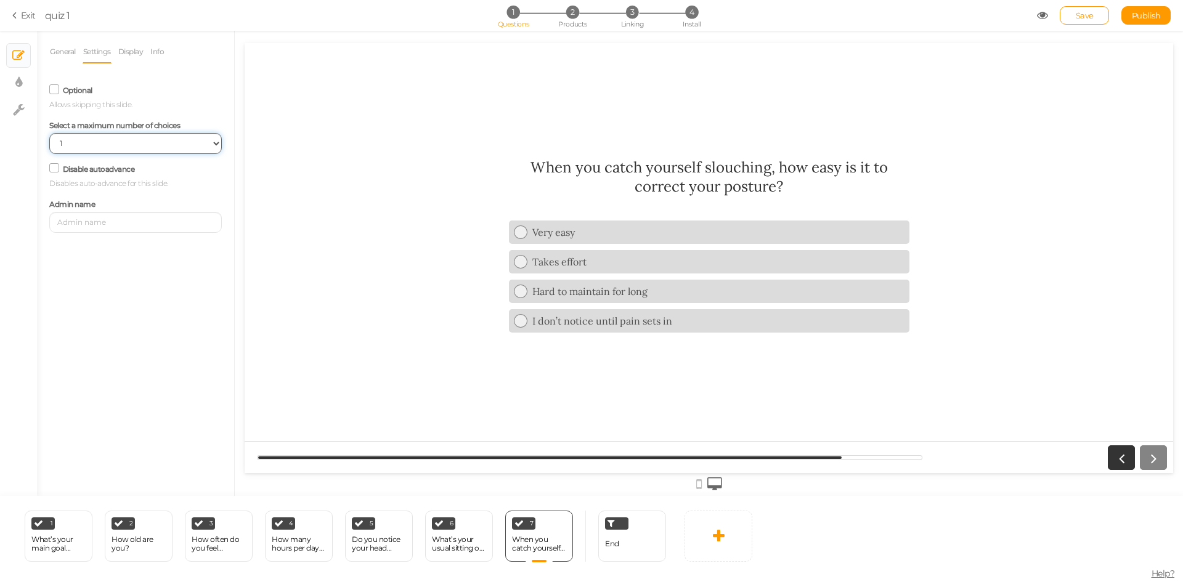
click at [93, 148] on select "No limit 1 2 3 4 5 6 7 8 9 10" at bounding box center [135, 143] width 173 height 21
select select
click at [49, 133] on select "No limit 1 2 3 4 5 6 7 8 9 10" at bounding box center [135, 143] width 173 height 21
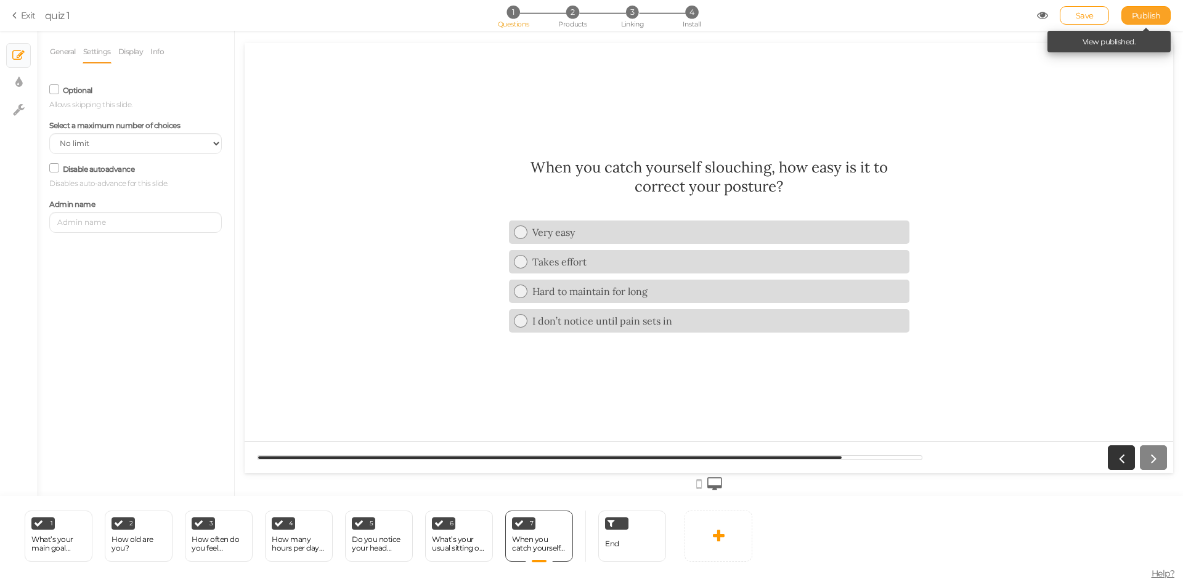
click at [1153, 20] on span "Publish" at bounding box center [1146, 15] width 29 height 10
click at [65, 531] on div "1 What’s your main goal when it comes to posture and neck health? × Define the …" at bounding box center [59, 536] width 68 height 51
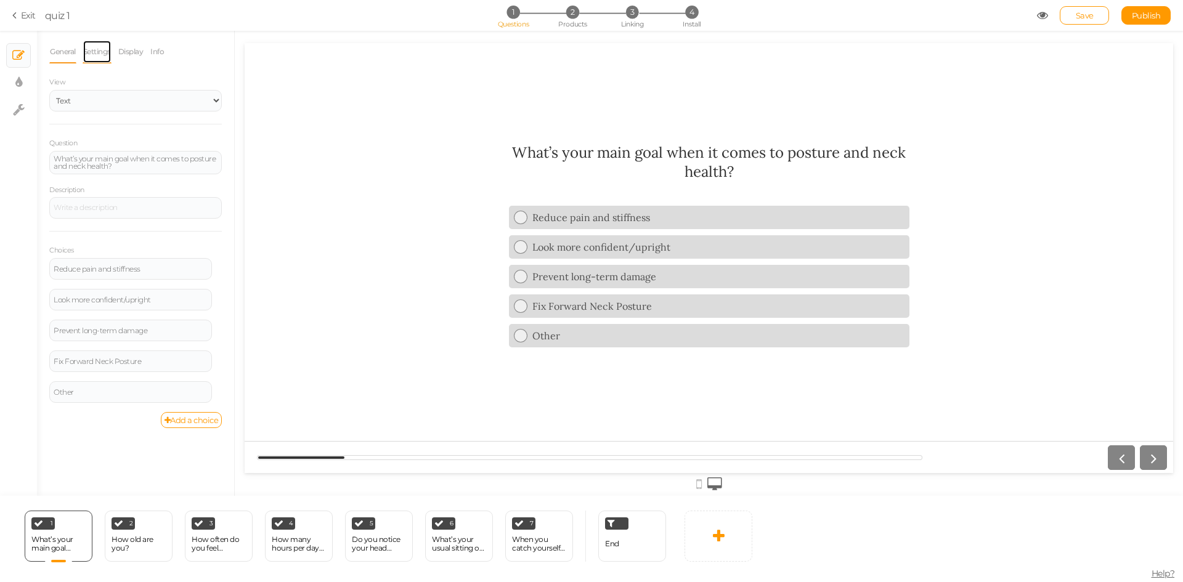
click at [95, 53] on link "Settings" at bounding box center [97, 51] width 29 height 23
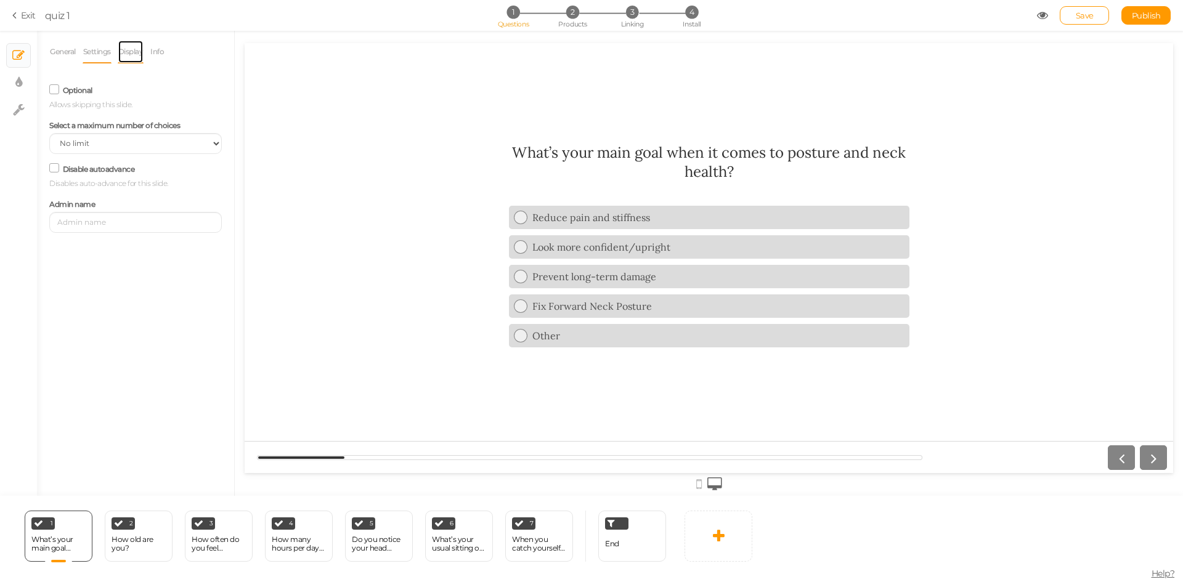
click at [144, 49] on link "Display" at bounding box center [131, 51] width 26 height 23
click at [15, 10] on icon at bounding box center [16, 15] width 9 height 11
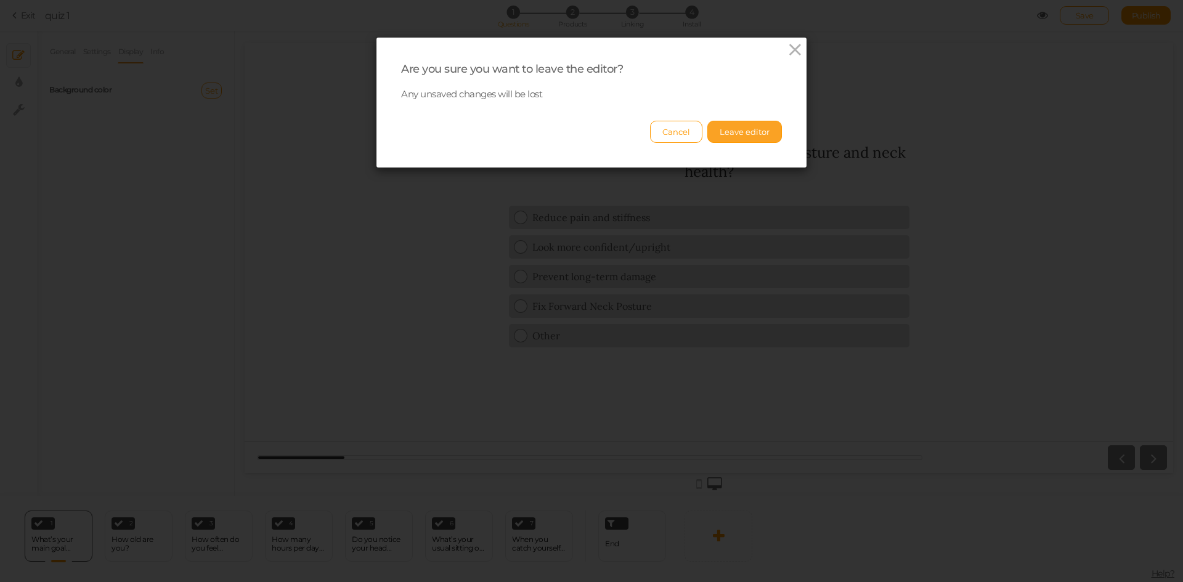
click at [750, 129] on button "Leave editor" at bounding box center [744, 132] width 75 height 22
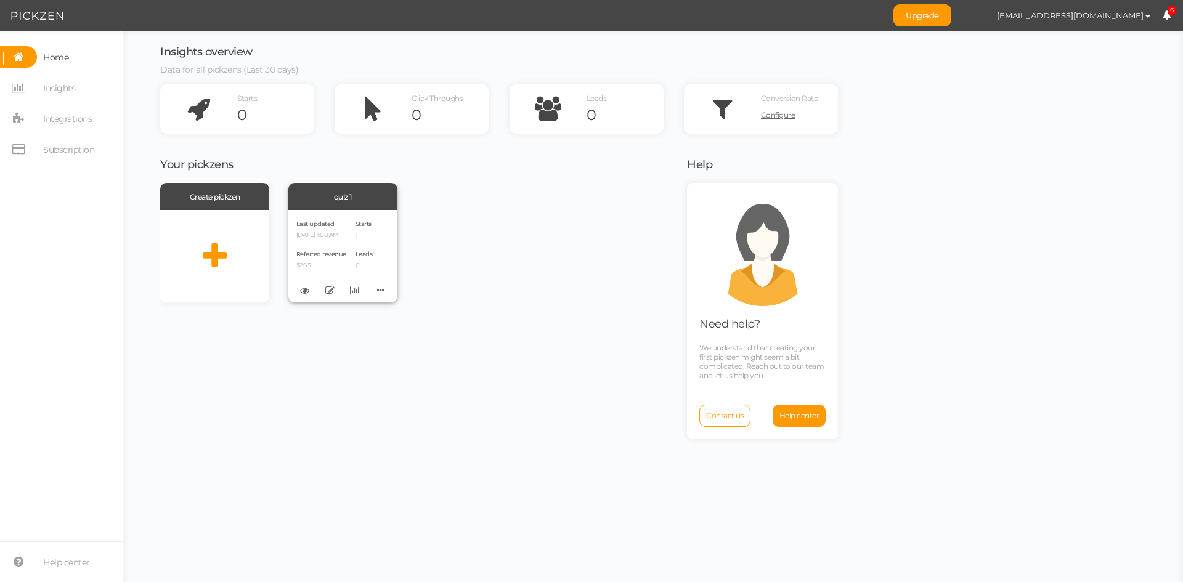
click at [357, 200] on div "quiz 1" at bounding box center [342, 196] width 109 height 27
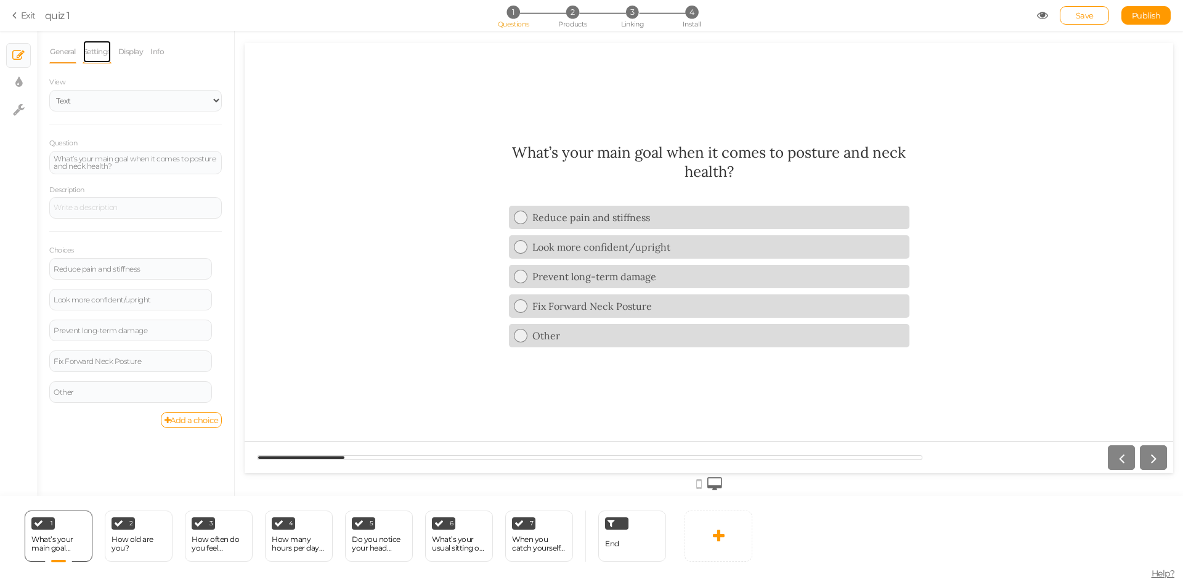
click at [95, 54] on link "Settings" at bounding box center [97, 51] width 29 height 23
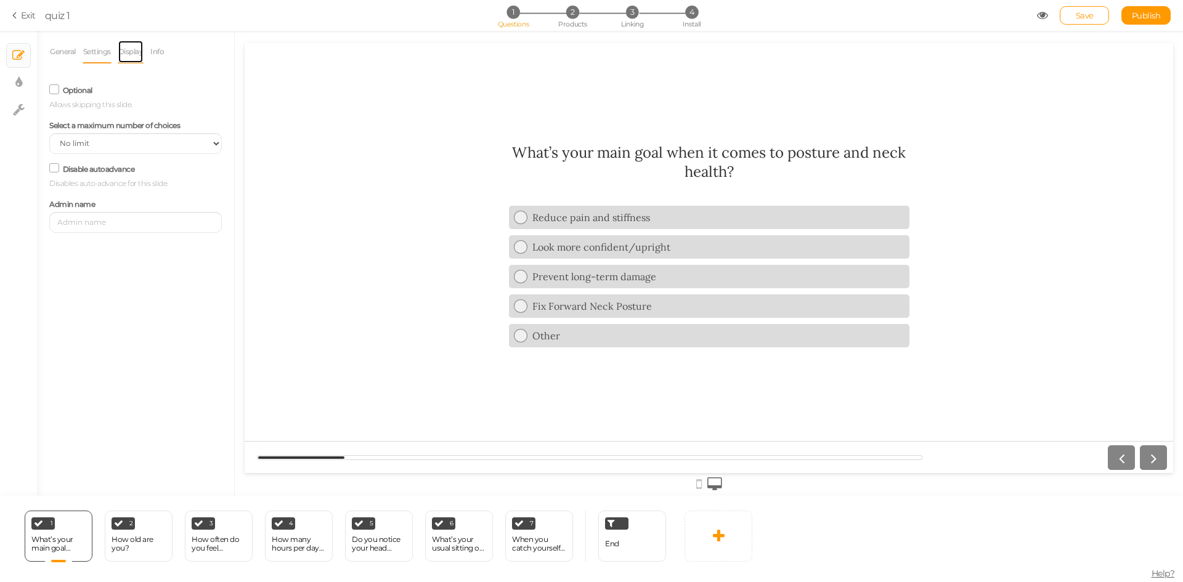
click at [137, 54] on link "Display" at bounding box center [131, 51] width 26 height 23
click at [169, 55] on li "Info" at bounding box center [160, 51] width 21 height 23
click at [14, 14] on icon at bounding box center [16, 15] width 9 height 11
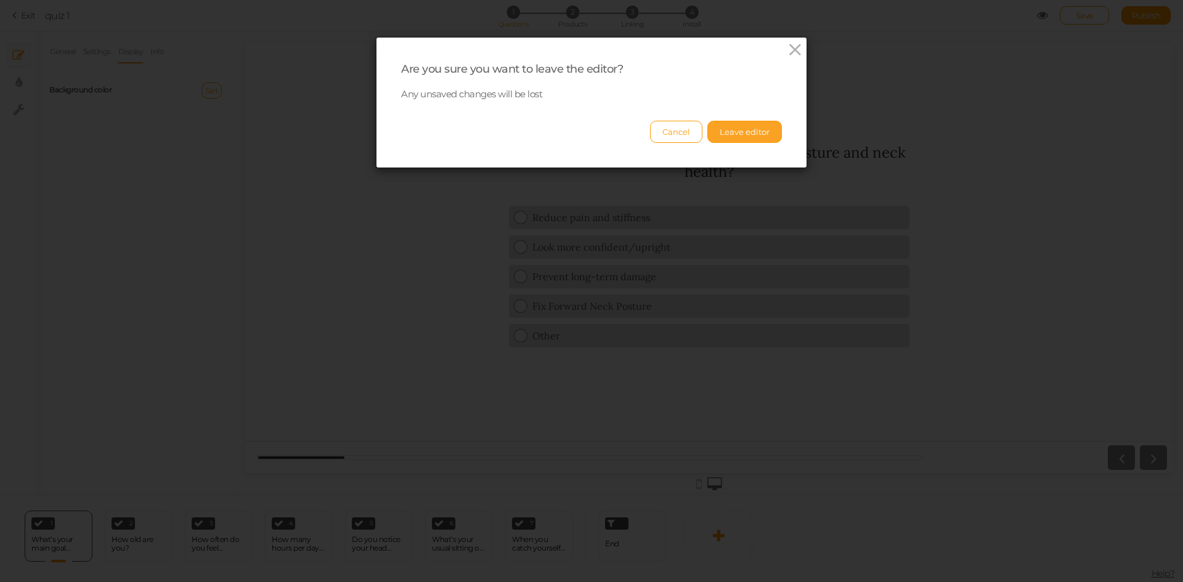
drag, startPoint x: 753, startPoint y: 132, endPoint x: 745, endPoint y: 133, distance: 8.0
click at [752, 133] on button "Leave editor" at bounding box center [744, 132] width 75 height 22
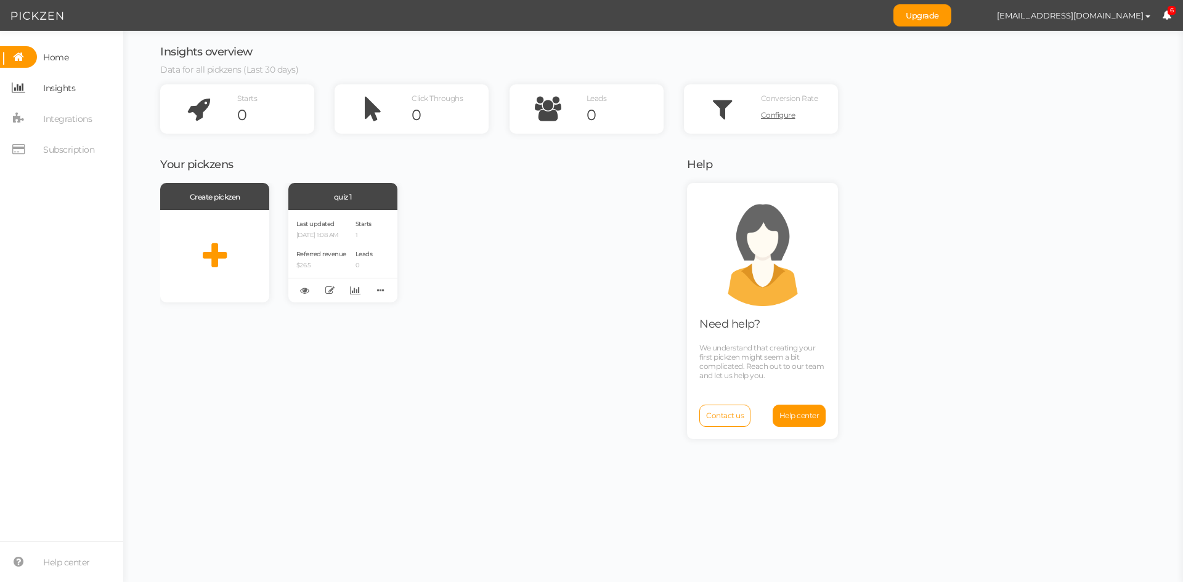
click at [67, 82] on span "Insights" at bounding box center [59, 88] width 32 height 20
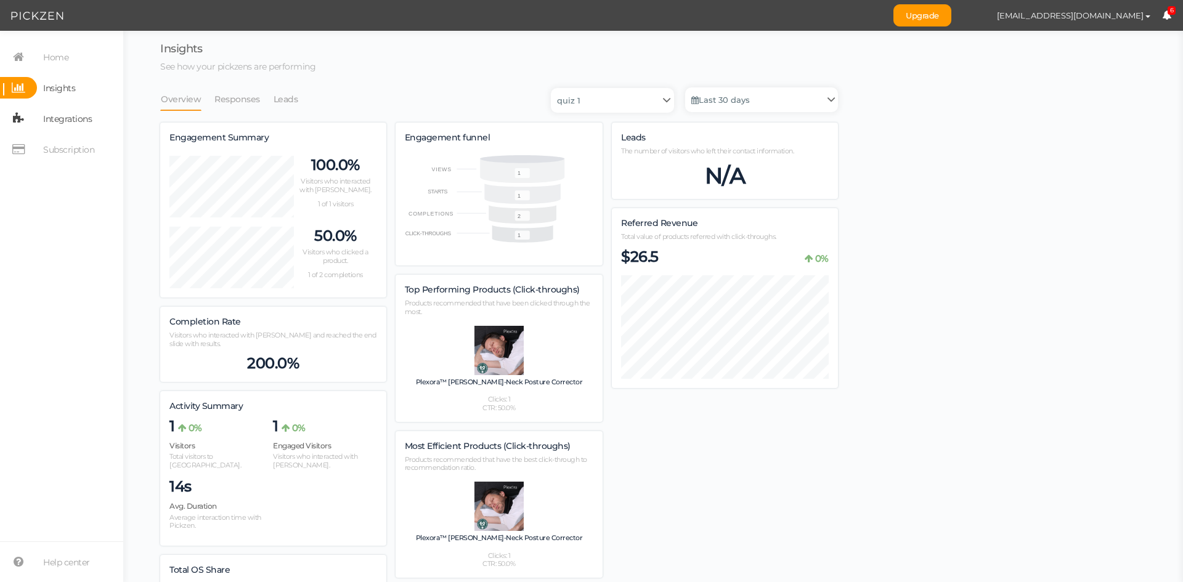
scroll to position [714, 678]
click at [67, 121] on span "Integrations" at bounding box center [67, 119] width 49 height 20
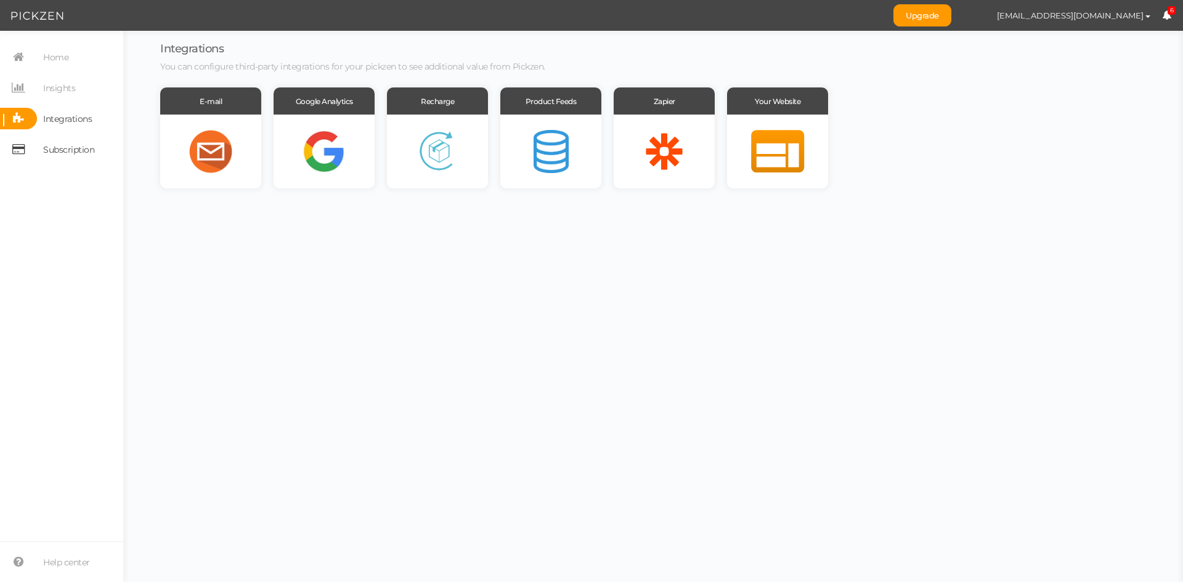
click at [67, 144] on span "Subscription" at bounding box center [68, 150] width 51 height 20
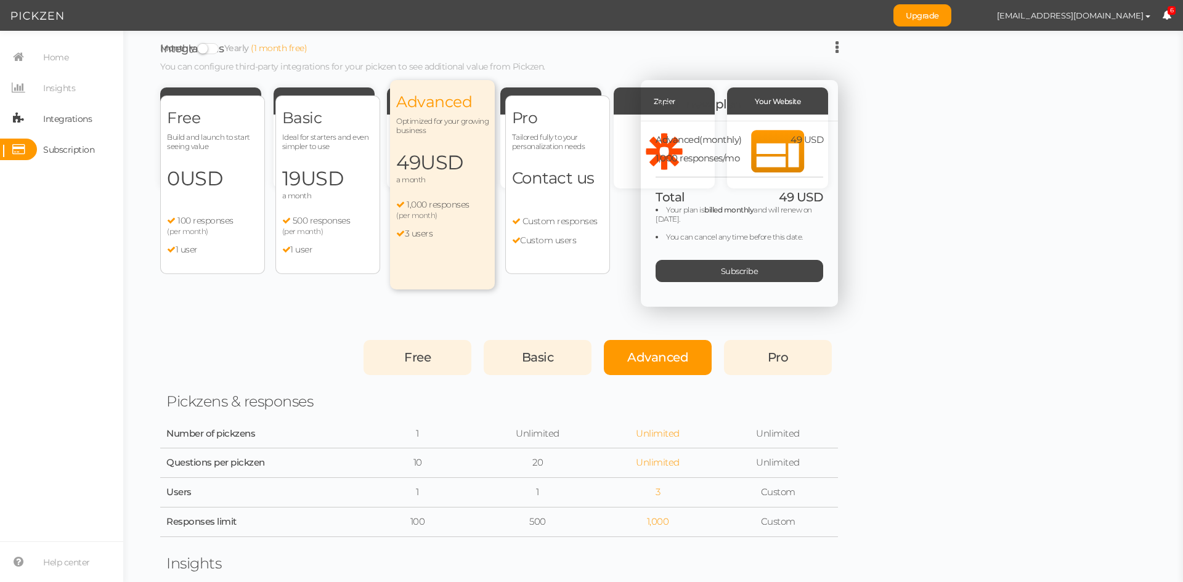
click at [61, 122] on span "Integrations" at bounding box center [67, 119] width 49 height 20
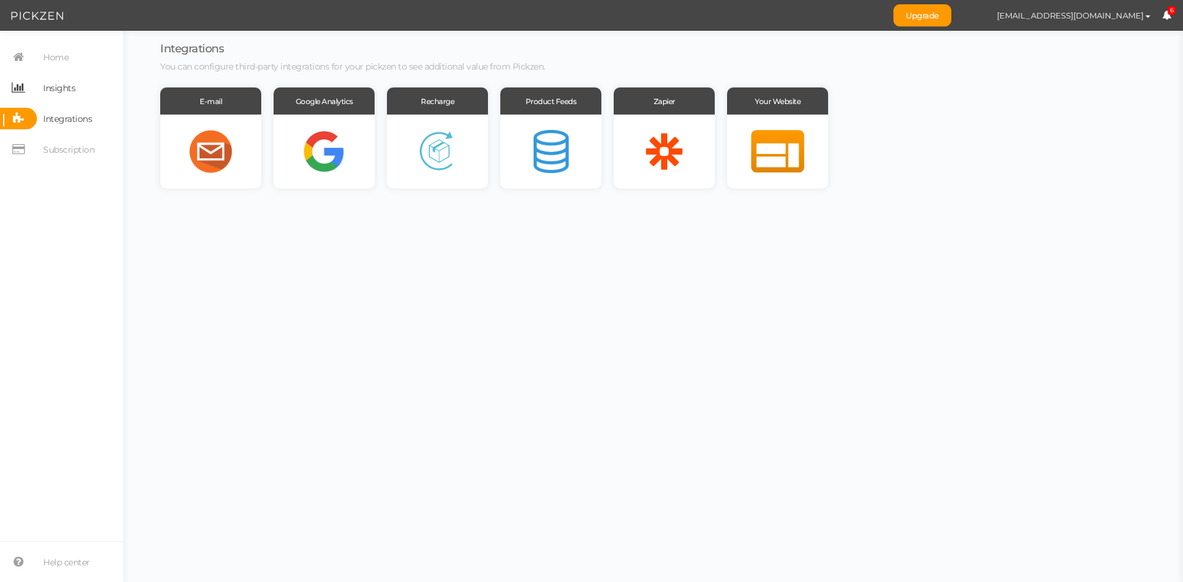
click at [61, 84] on span "Insights" at bounding box center [59, 88] width 32 height 20
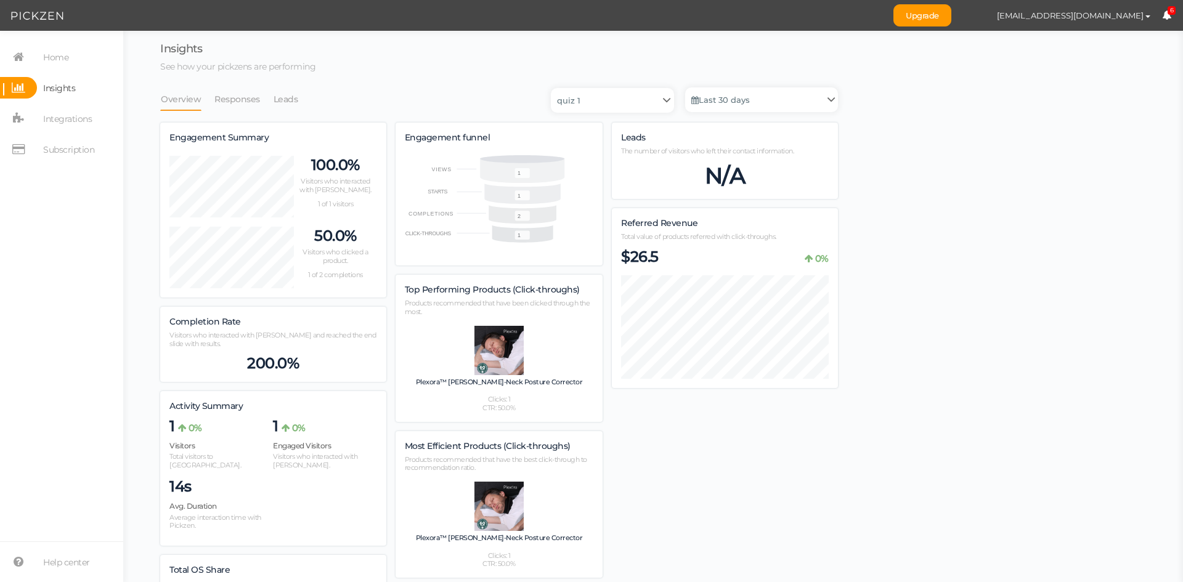
scroll to position [714, 678]
click at [245, 95] on link "Responses" at bounding box center [237, 98] width 47 height 23
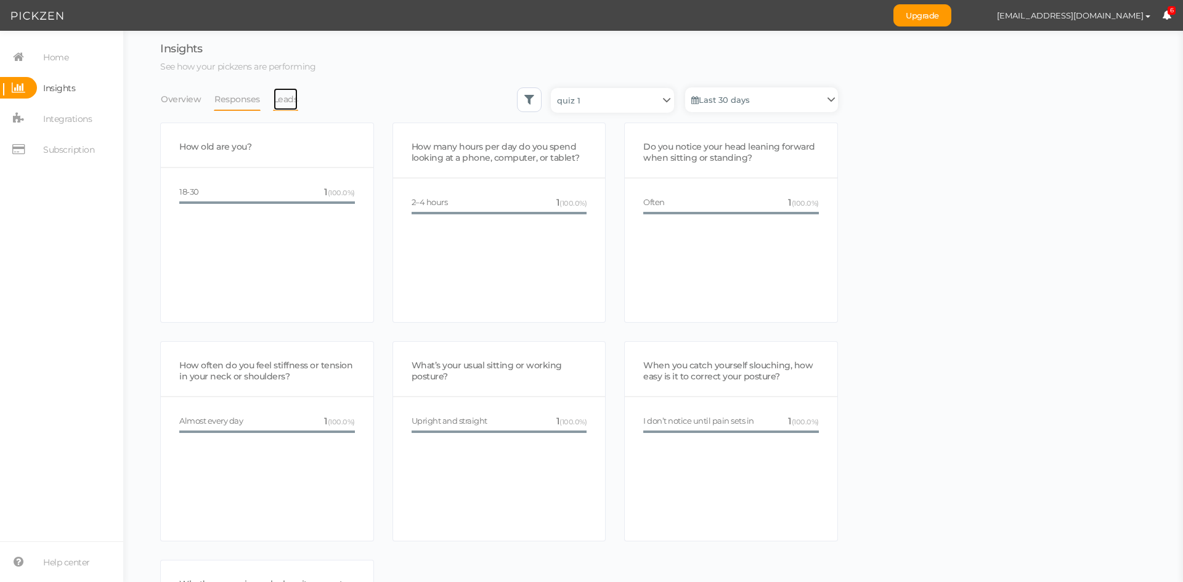
click at [294, 100] on link "Leads" at bounding box center [286, 98] width 26 height 23
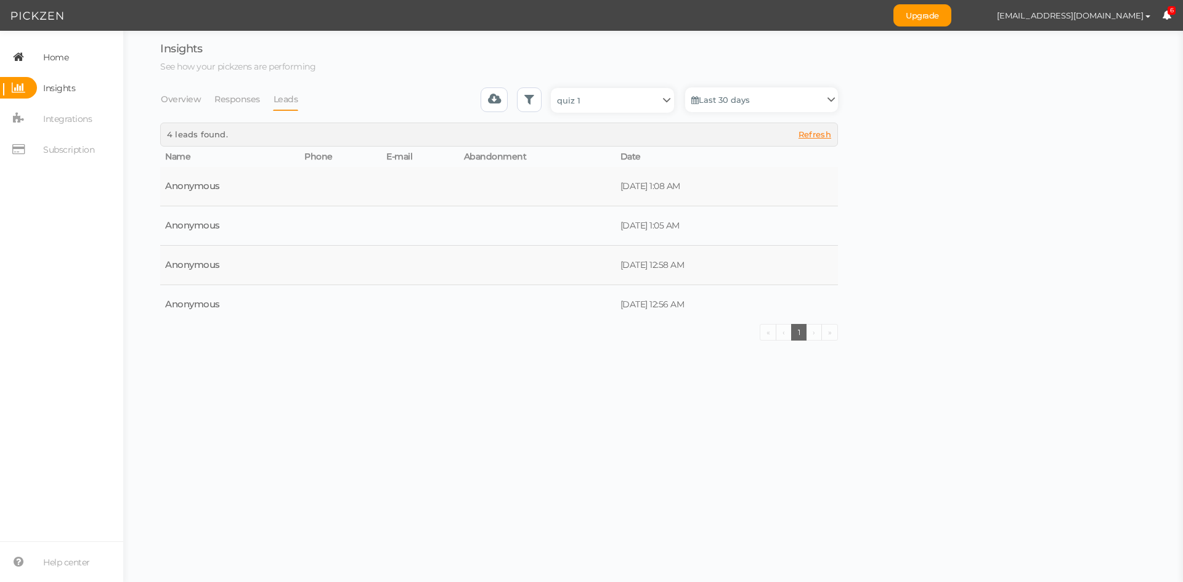
click at [60, 54] on span "Home" at bounding box center [55, 57] width 25 height 20
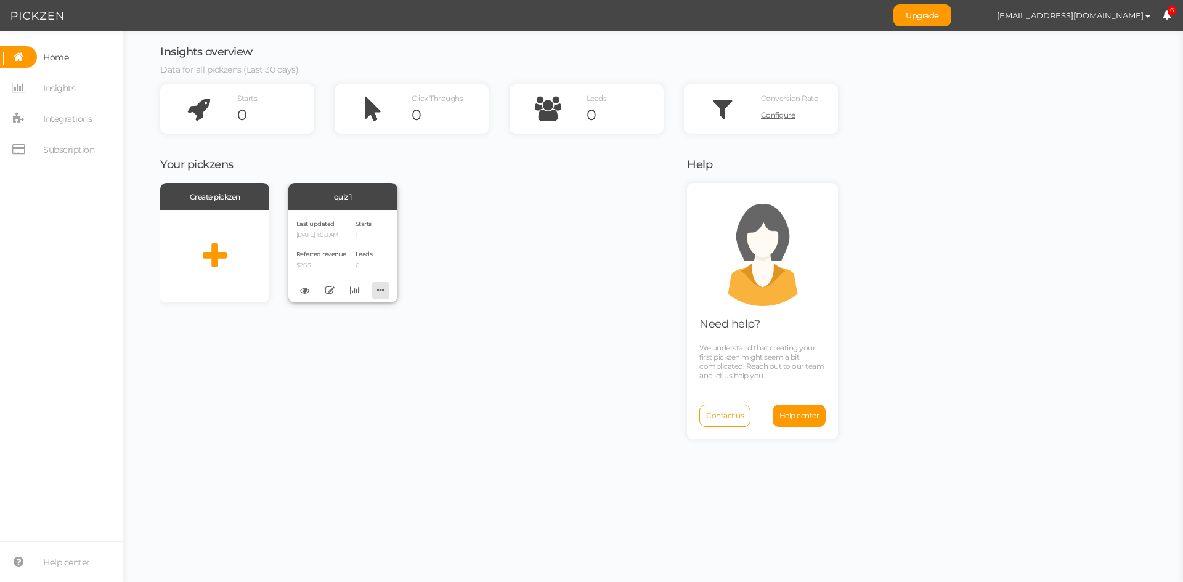
click at [384, 286] on icon at bounding box center [380, 290] width 17 height 19
drag, startPoint x: 352, startPoint y: 377, endPoint x: 360, endPoint y: 342, distance: 36.0
click at [353, 375] on div "Create pickzen quiz 1 Last updated 09/16/2025 1:08 AM Referred revenue $26.5 St…" at bounding box center [415, 381] width 511 height 396
click at [355, 290] on icon at bounding box center [355, 290] width 10 height 9
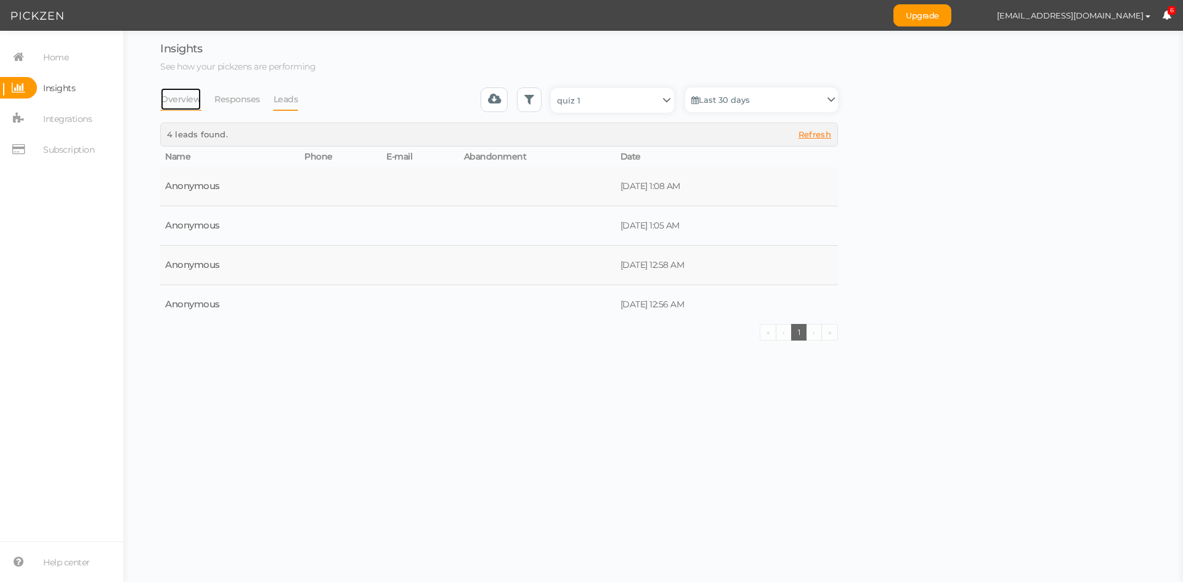
click at [164, 101] on link "Overview" at bounding box center [180, 98] width 41 height 23
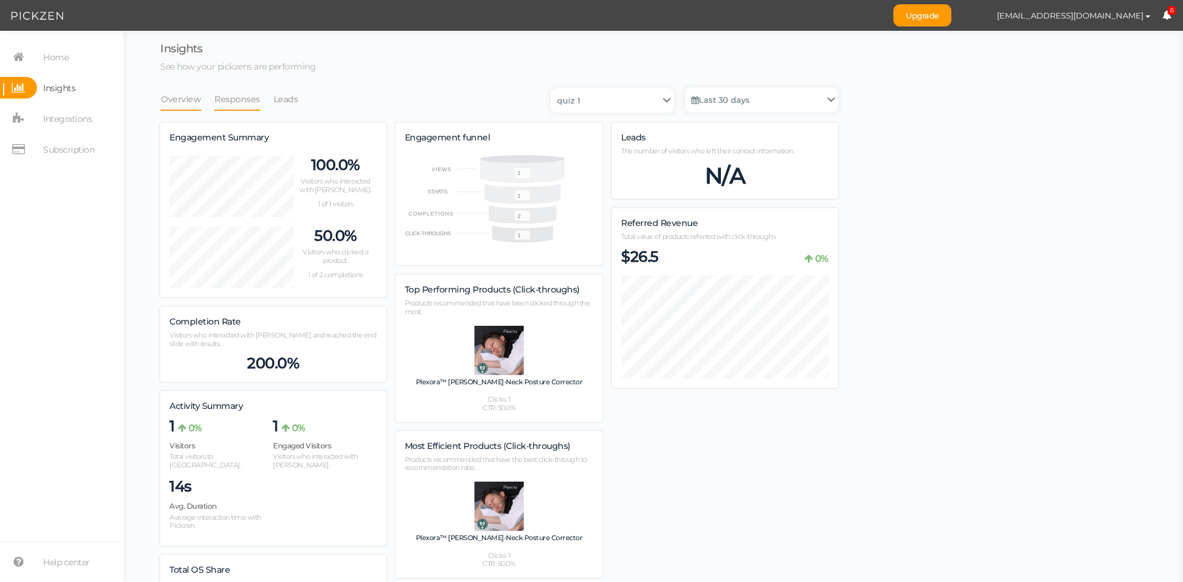
scroll to position [714, 678]
click at [236, 102] on link "Responses" at bounding box center [237, 98] width 47 height 23
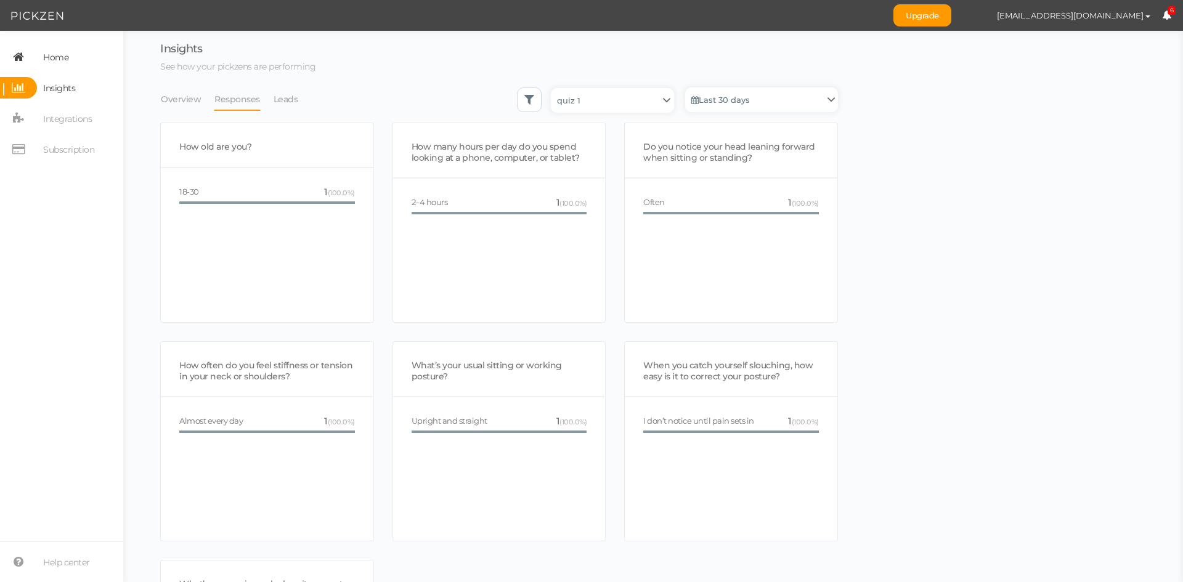
click at [55, 50] on span "Home" at bounding box center [55, 57] width 25 height 20
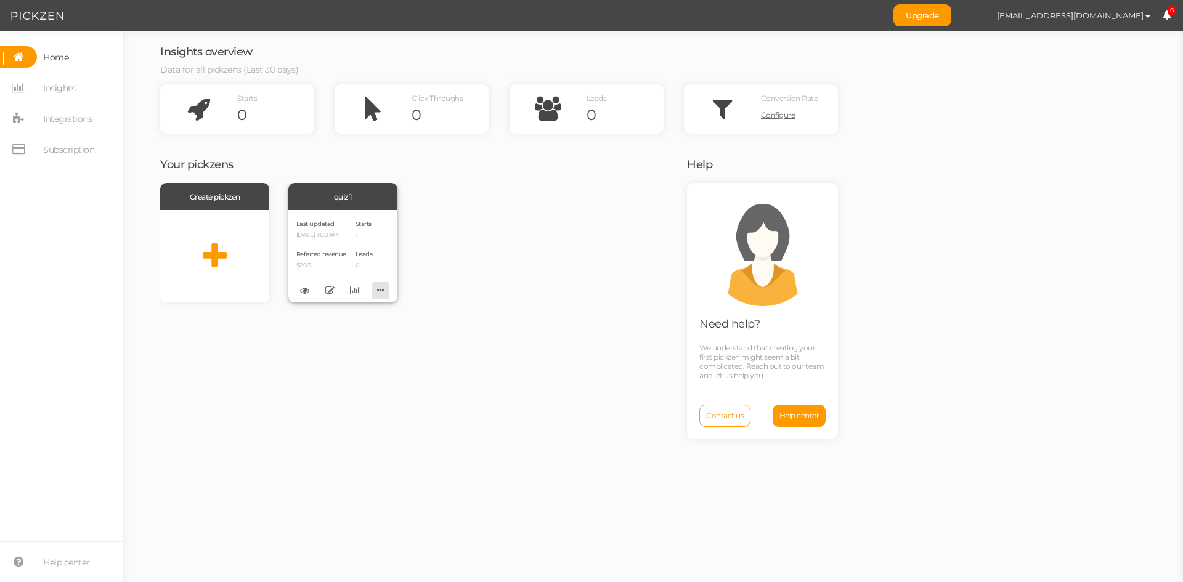
click at [381, 293] on icon at bounding box center [380, 290] width 17 height 19
drag, startPoint x: 339, startPoint y: 388, endPoint x: 342, endPoint y: 368, distance: 20.6
click at [339, 387] on div "Create pickzen quiz 1 Last updated 09/16/2025 1:08 AM Referred revenue $26.5 St…" at bounding box center [415, 381] width 511 height 396
click at [328, 291] on icon at bounding box center [329, 290] width 9 height 9
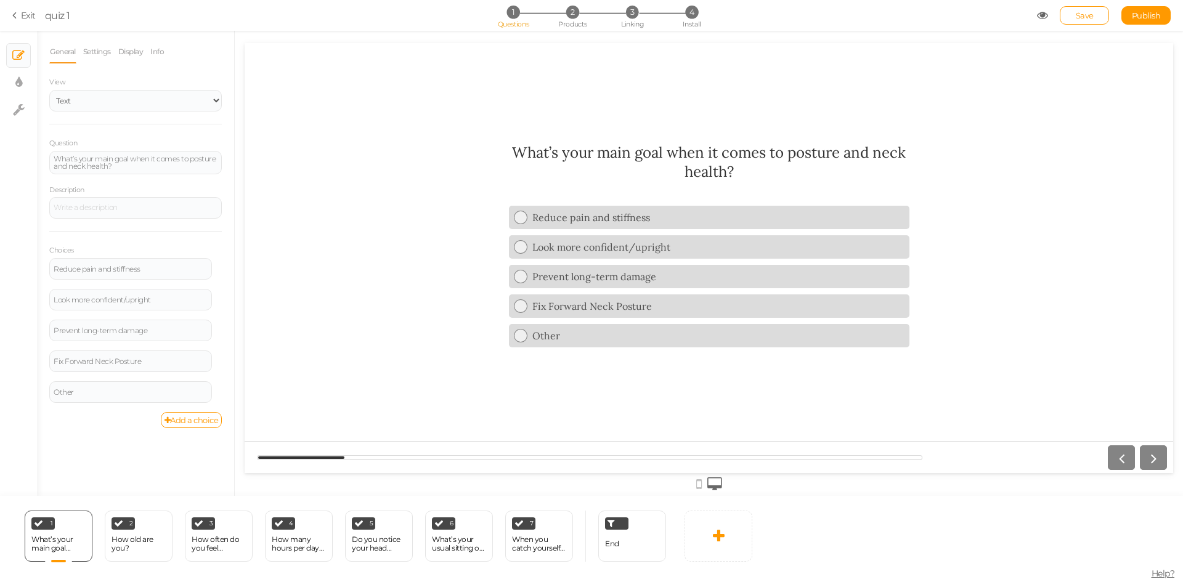
click at [20, 14] on link "Exit" at bounding box center [23, 15] width 23 height 12
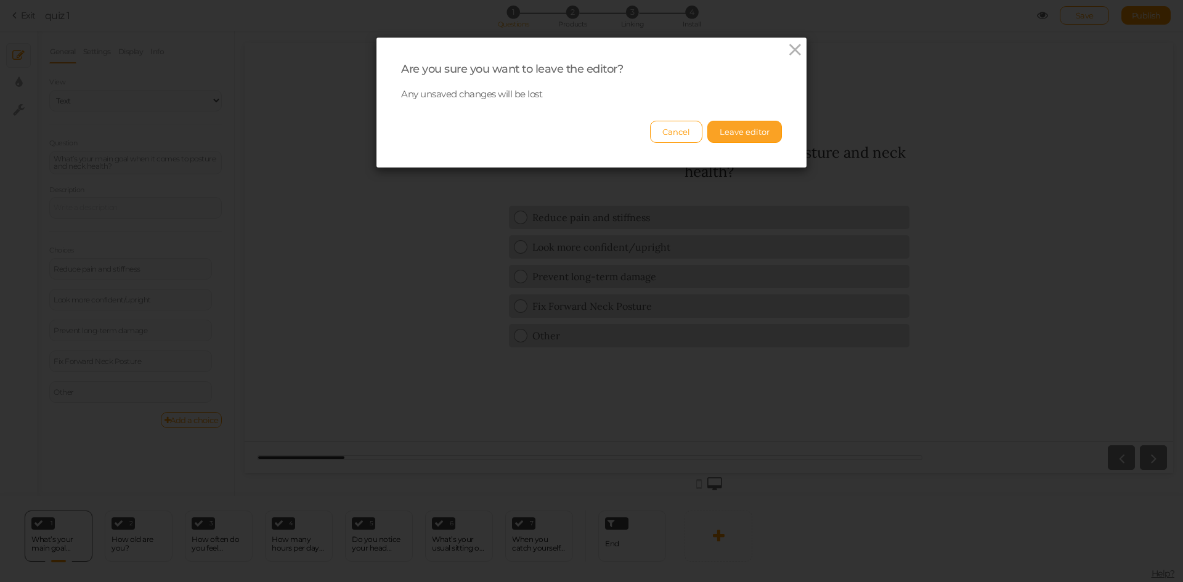
click at [729, 138] on button "Leave editor" at bounding box center [744, 132] width 75 height 22
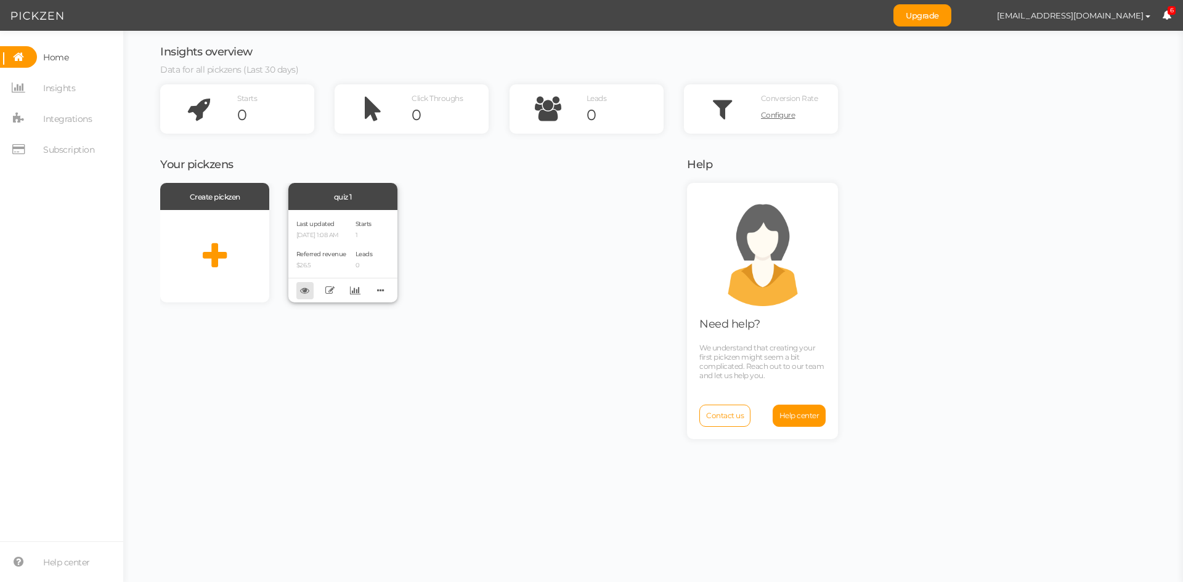
click at [311, 286] on link at bounding box center [304, 290] width 17 height 17
drag, startPoint x: 358, startPoint y: 227, endPoint x: 331, endPoint y: 229, distance: 27.1
click at [331, 229] on div "Last updated 09/16/2025 1:08 AM" at bounding box center [321, 228] width 50 height 21
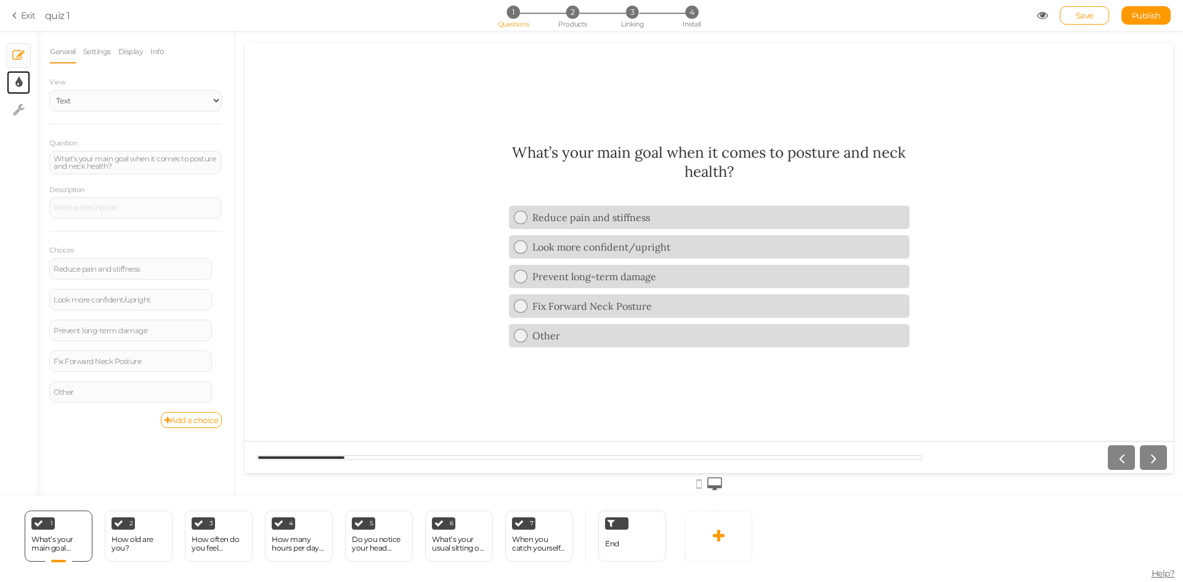
click at [25, 79] on link "× Display settings" at bounding box center [18, 82] width 23 height 23
select select "2"
select select "lora"
select select "fade"
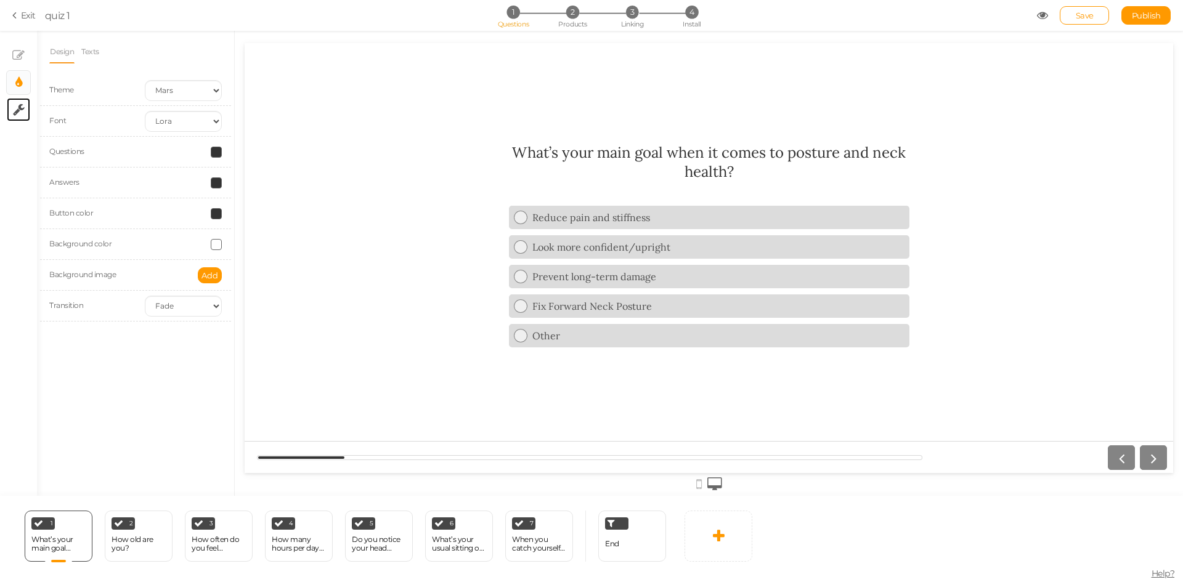
click at [23, 111] on icon at bounding box center [19, 110] width 12 height 12
select select "en"
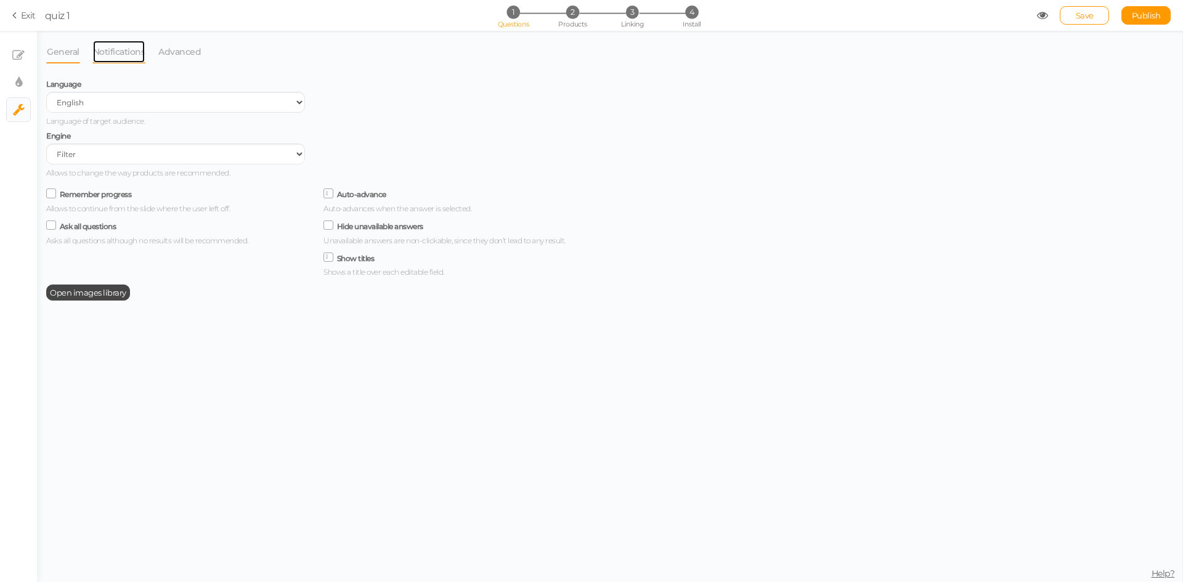
click at [106, 49] on link "Notifications" at bounding box center [119, 51] width 54 height 23
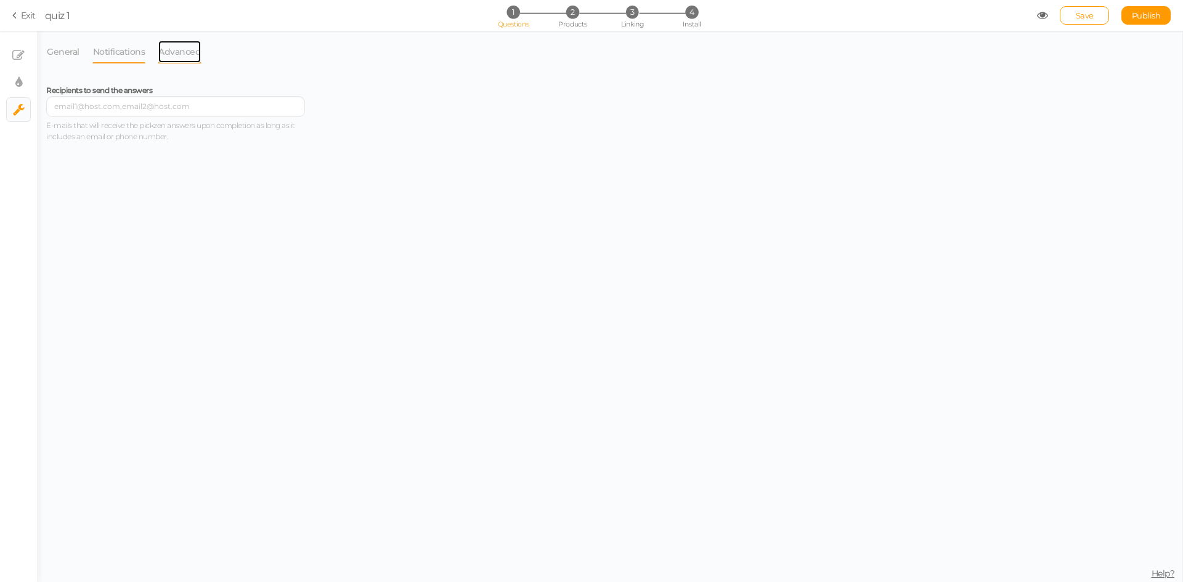
click at [191, 52] on link "Advanced" at bounding box center [180, 51] width 44 height 23
click at [111, 50] on link "Notifications" at bounding box center [119, 51] width 54 height 23
click at [57, 50] on link "General" at bounding box center [63, 51] width 34 height 23
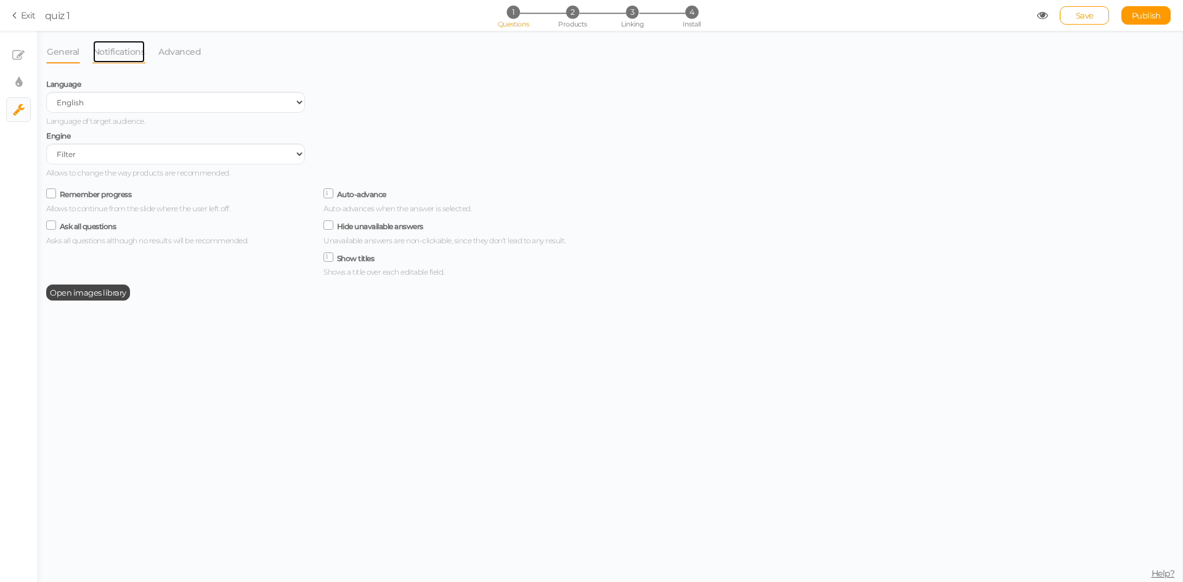
click at [110, 60] on link "Notifications" at bounding box center [119, 51] width 54 height 23
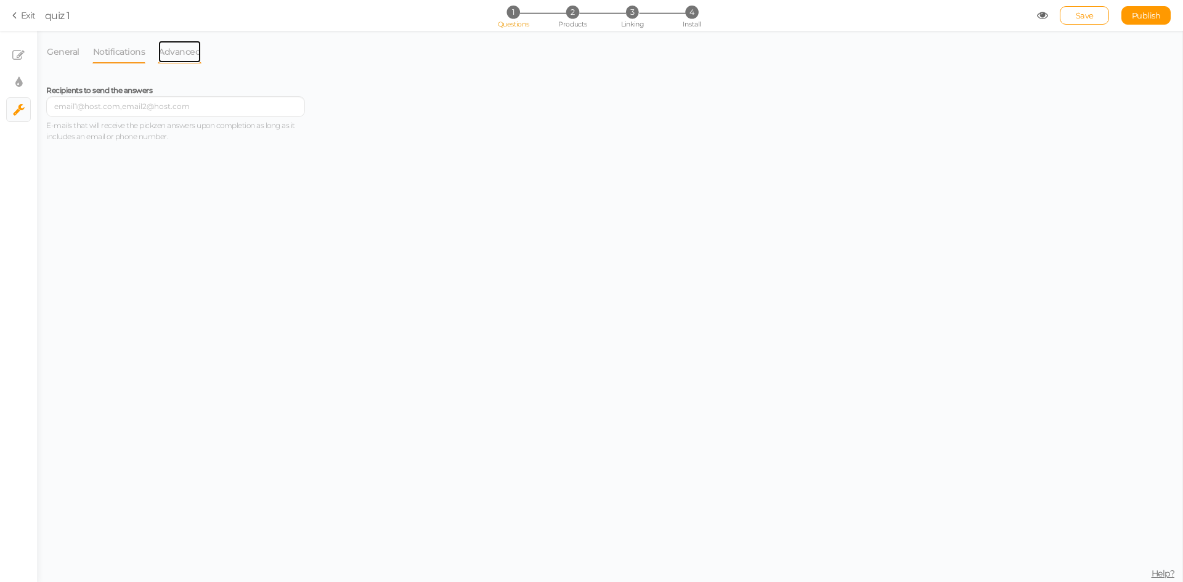
click at [174, 55] on link "Advanced" at bounding box center [180, 51] width 44 height 23
click at [611, 16] on li "3 Linking" at bounding box center [632, 12] width 57 height 13
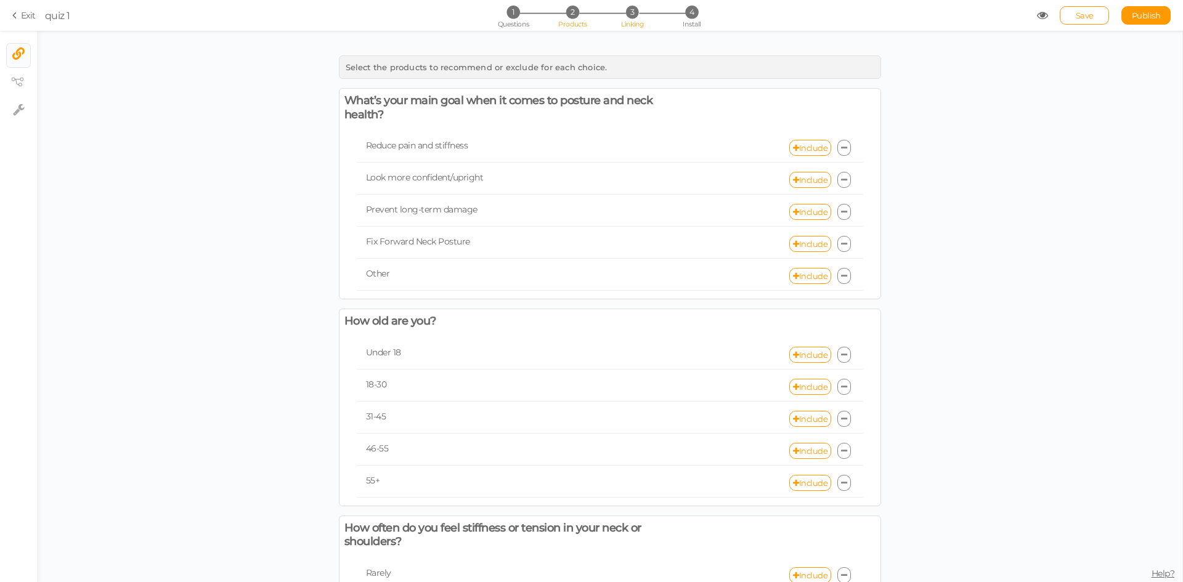
click at [584, 12] on li "2 Products" at bounding box center [572, 12] width 57 height 13
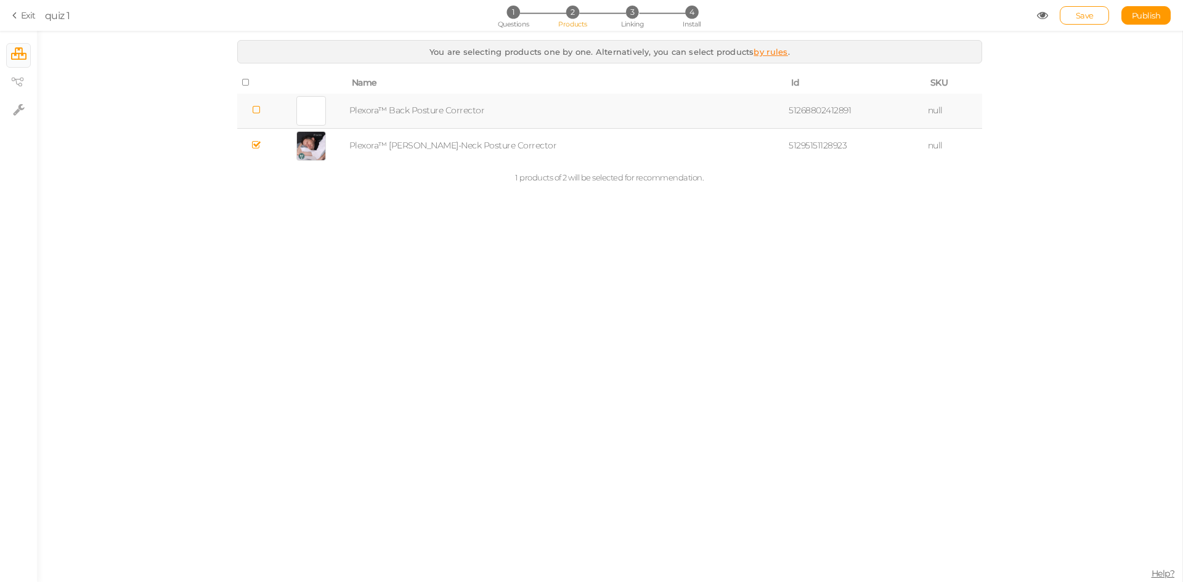
drag, startPoint x: 495, startPoint y: 3, endPoint x: 501, endPoint y: 5, distance: 7.0
click at [495, 3] on section "Exit quiz 1 1 Questions 2 Products 3 Linking 4 Install Save Publish View publis…" at bounding box center [591, 15] width 1183 height 31
click at [508, 9] on span "1" at bounding box center [512, 12] width 13 height 13
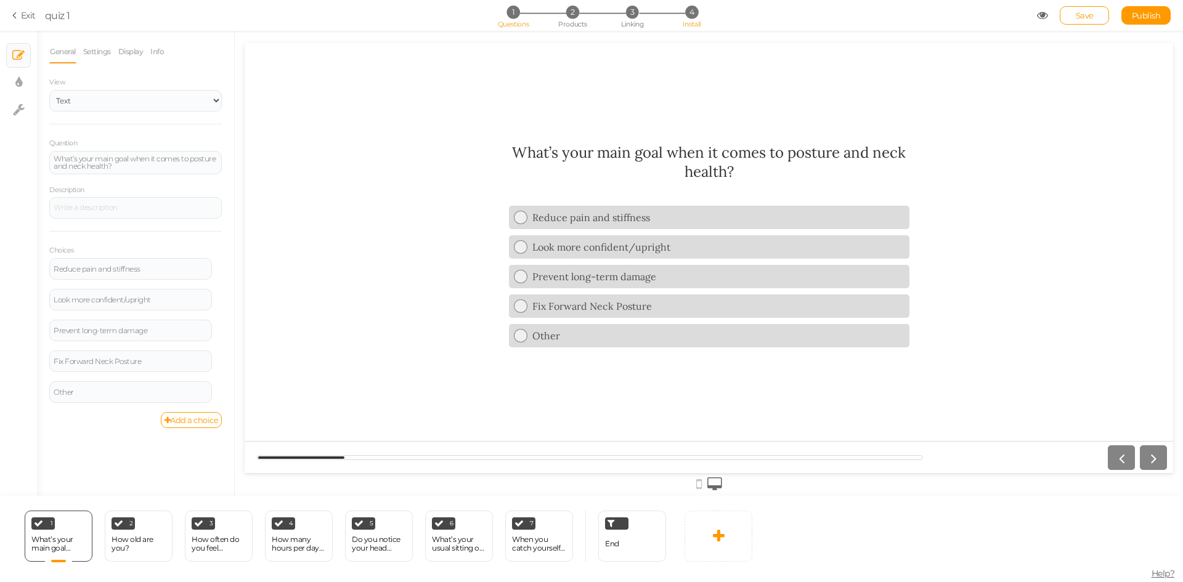
click at [688, 15] on span "4" at bounding box center [691, 12] width 13 height 13
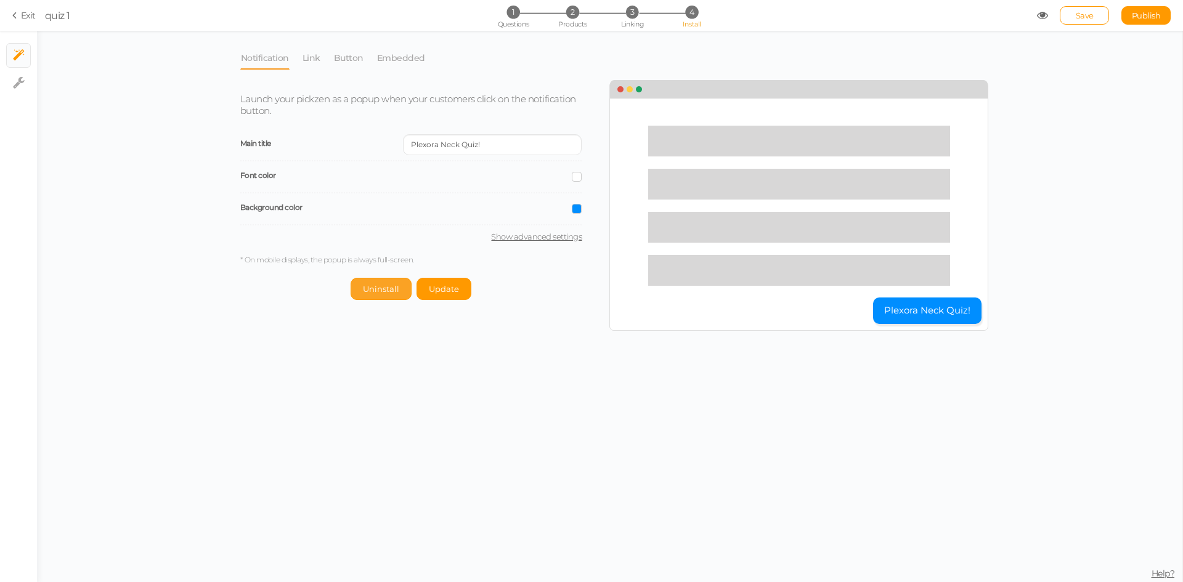
click at [388, 289] on span "Uninstall" at bounding box center [381, 289] width 36 height 10
click at [312, 57] on link "Link" at bounding box center [311, 57] width 19 height 23
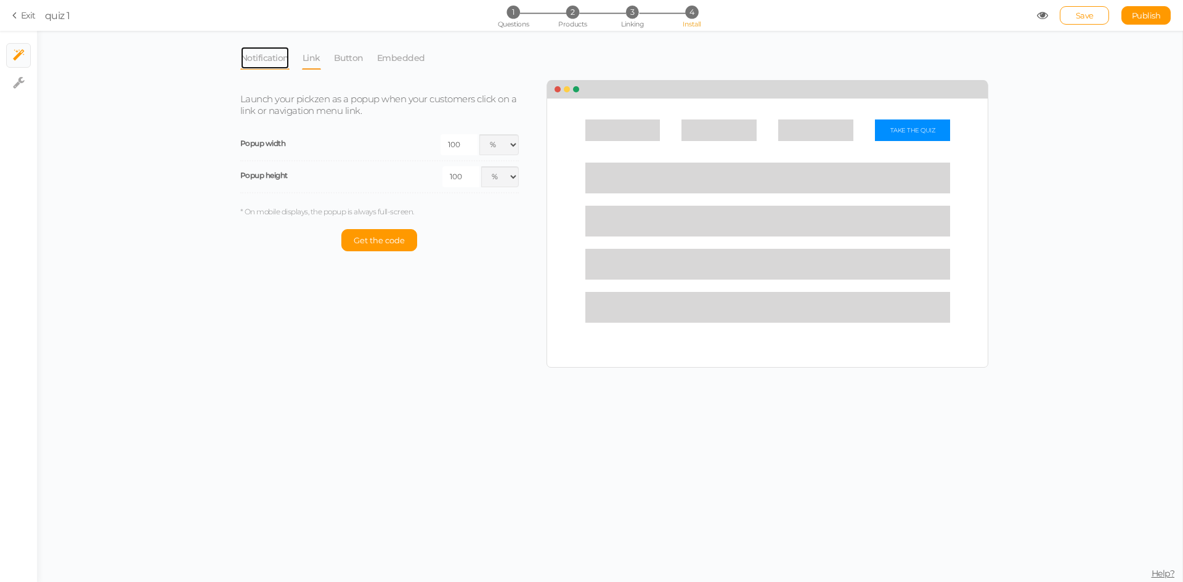
click at [272, 60] on link "Notification" at bounding box center [264, 57] width 49 height 23
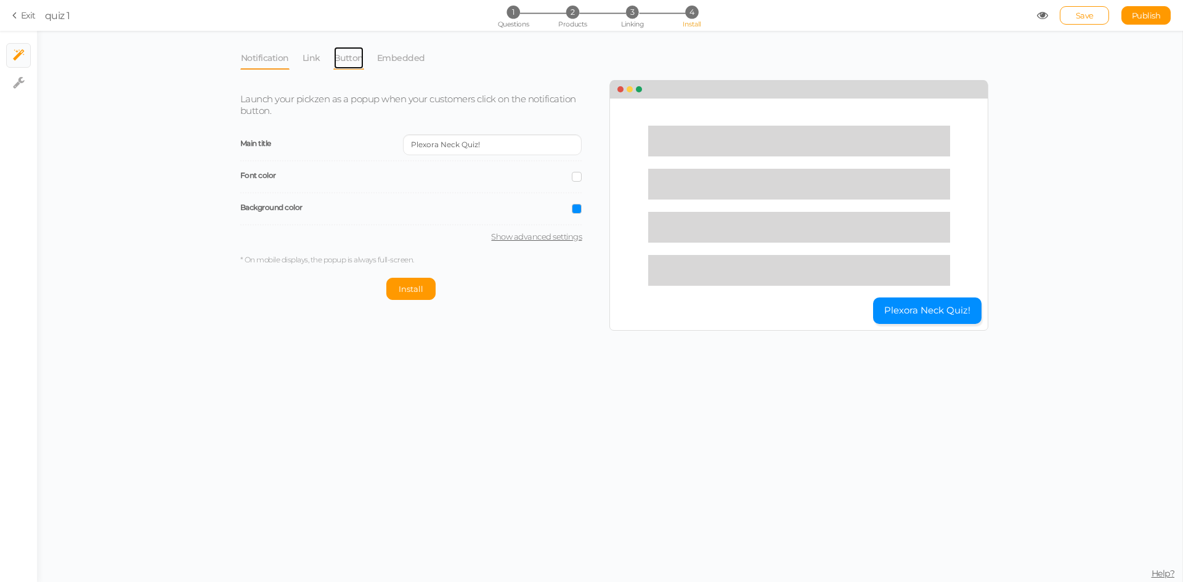
click at [352, 54] on link "Button" at bounding box center [348, 57] width 31 height 23
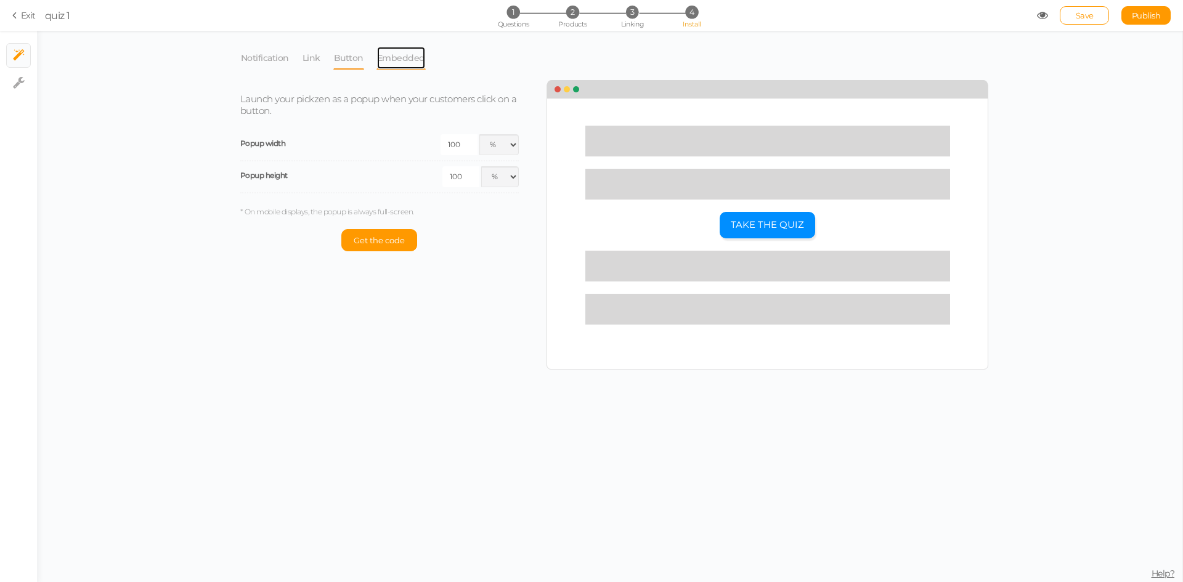
click at [404, 55] on link "Embedded" at bounding box center [400, 57] width 49 height 23
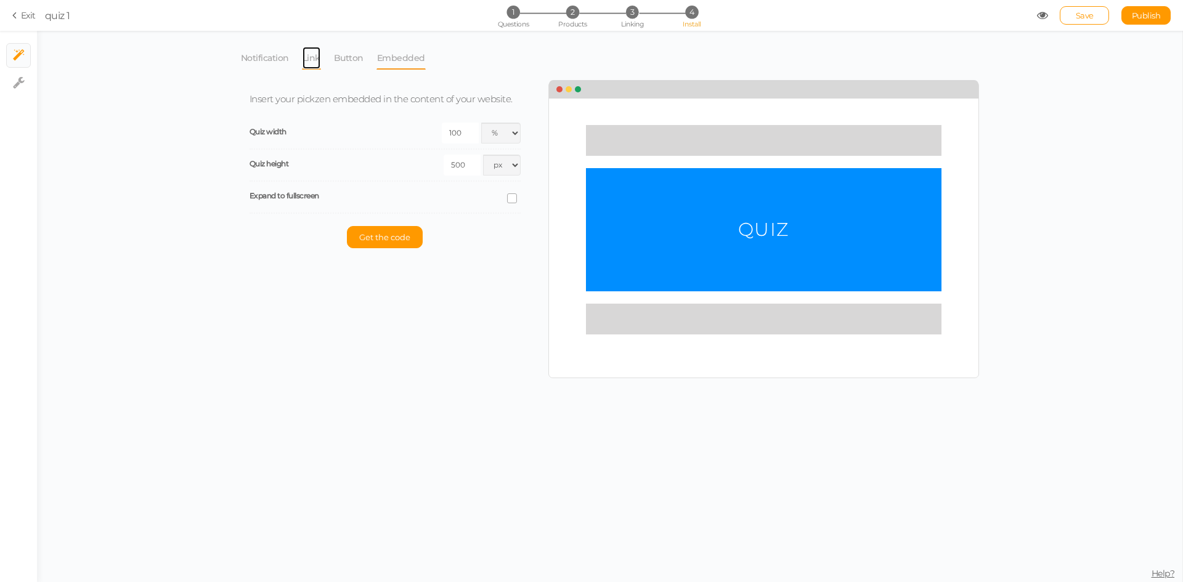
click at [303, 62] on link "Link" at bounding box center [311, 57] width 19 height 23
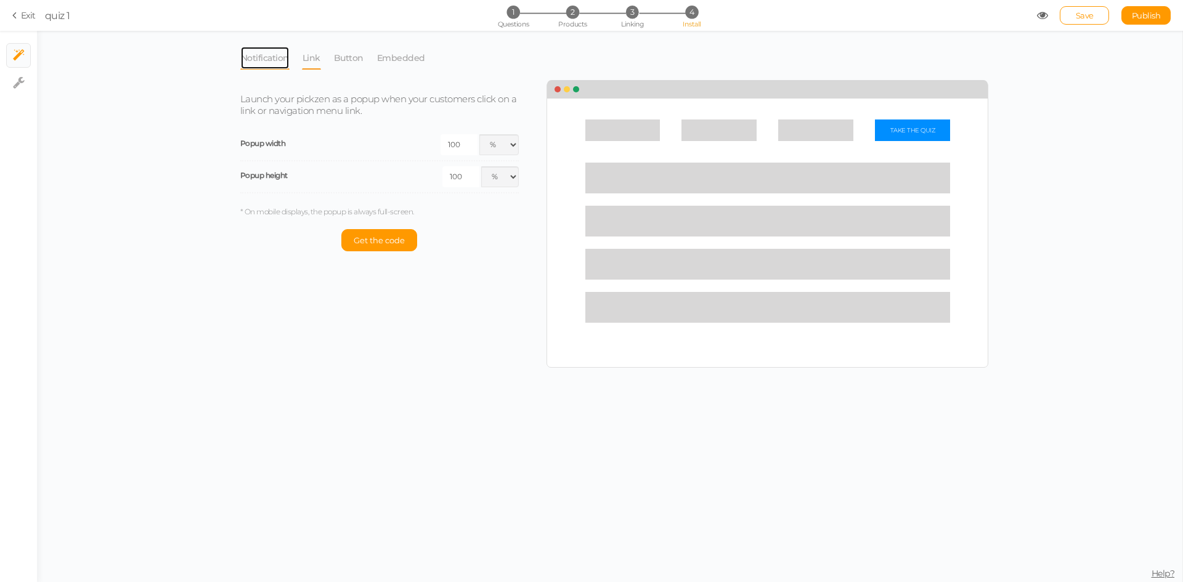
click at [262, 57] on link "Notification" at bounding box center [264, 57] width 49 height 23
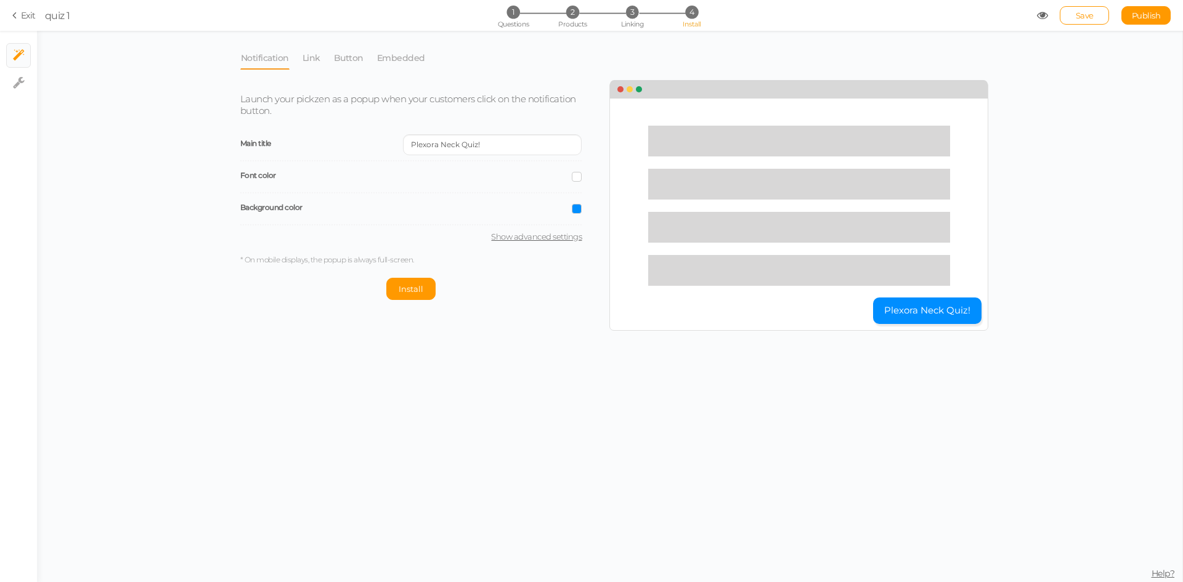
click at [1087, 22] on link "Save" at bounding box center [1084, 15] width 49 height 18
click at [1133, 22] on link "Publish" at bounding box center [1145, 15] width 49 height 18
click at [1132, 20] on span "Publish" at bounding box center [1146, 15] width 29 height 10
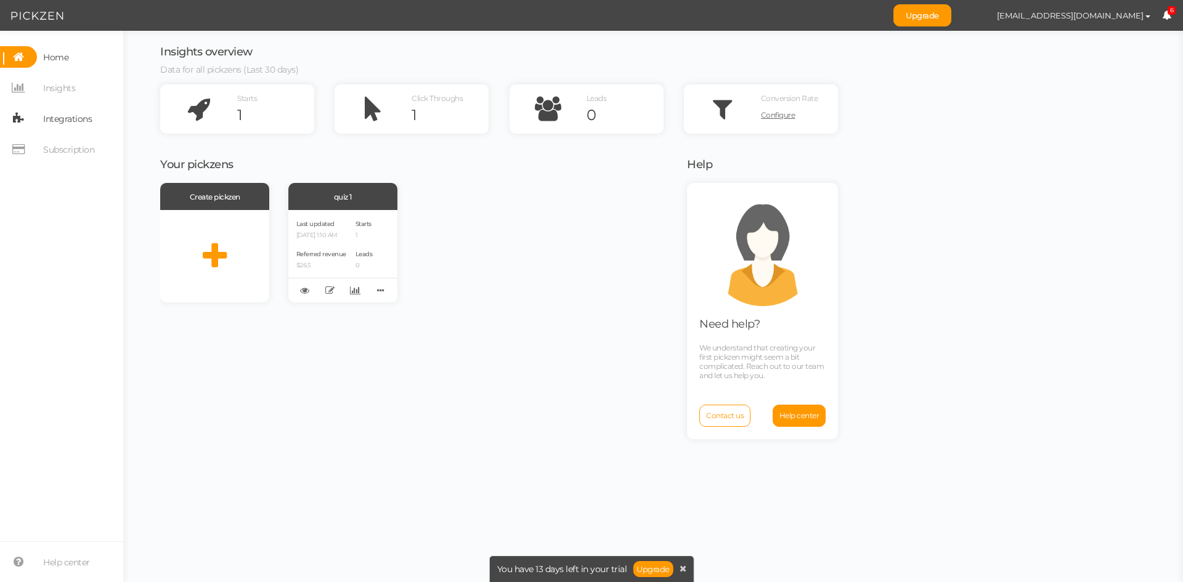
click at [81, 125] on span "Integrations" at bounding box center [67, 119] width 49 height 20
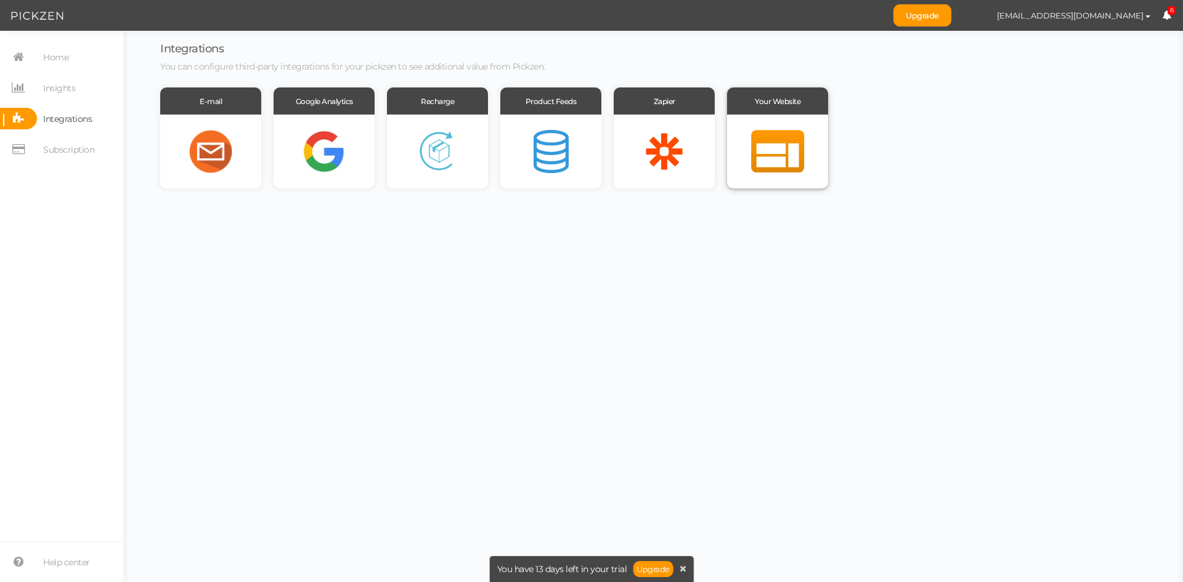
click at [771, 147] on div at bounding box center [777, 152] width 101 height 74
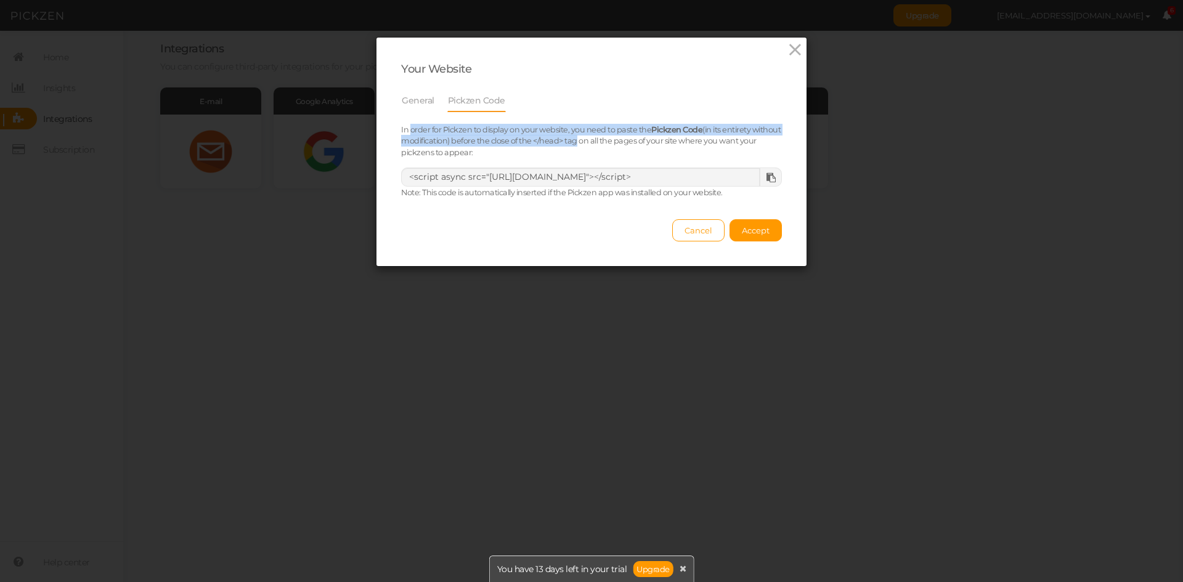
drag, startPoint x: 406, startPoint y: 131, endPoint x: 596, endPoint y: 136, distance: 190.4
click at [596, 136] on div "In order for Pickzen to display on your website, you need to paste the Pickzen …" at bounding box center [591, 141] width 399 height 35
click at [533, 113] on div "General Pickzen Code In order for Pickzen to display on your website, you need …" at bounding box center [591, 144] width 381 height 110
drag, startPoint x: 567, startPoint y: 126, endPoint x: 711, endPoint y: 126, distance: 144.2
click at [711, 126] on small "In order for Pickzen to display on your website, you need to paste the Pickzen …" at bounding box center [591, 141] width 380 height 33
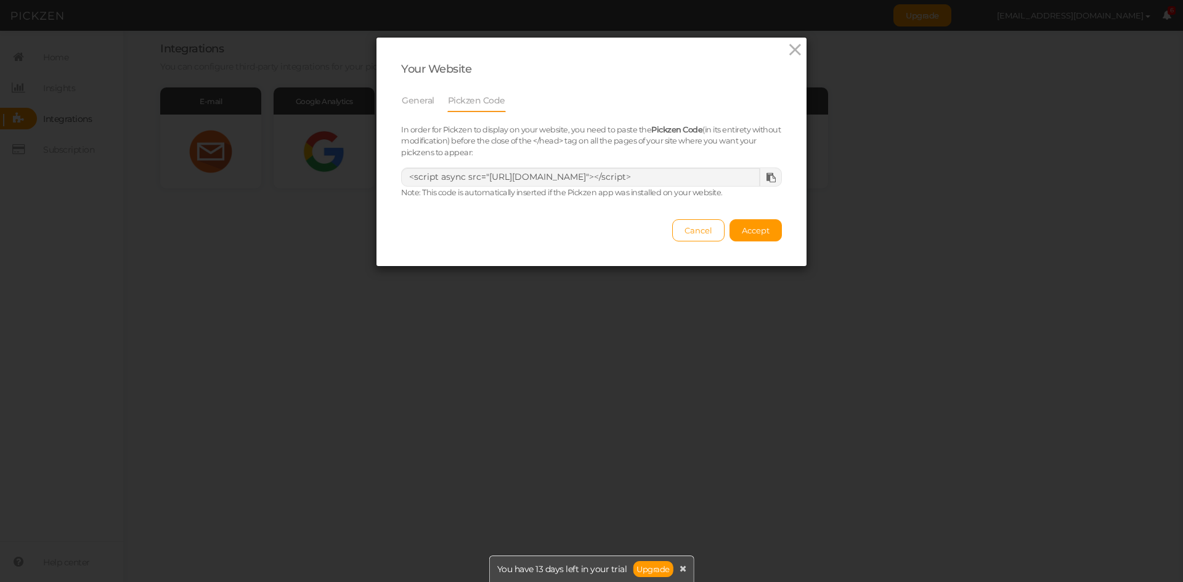
click at [730, 115] on div "General Pickzen Code In order for Pickzen to display on your website, you need …" at bounding box center [591, 144] width 381 height 110
drag, startPoint x: 408, startPoint y: 140, endPoint x: 627, endPoint y: 143, distance: 219.3
click at [627, 143] on small "In order for Pickzen to display on your website, you need to paste the Pickzen …" at bounding box center [591, 141] width 380 height 33
click at [631, 150] on div "In order for Pickzen to display on your website, you need to paste the Pickzen …" at bounding box center [591, 141] width 399 height 35
click at [413, 95] on link "General" at bounding box center [418, 100] width 34 height 23
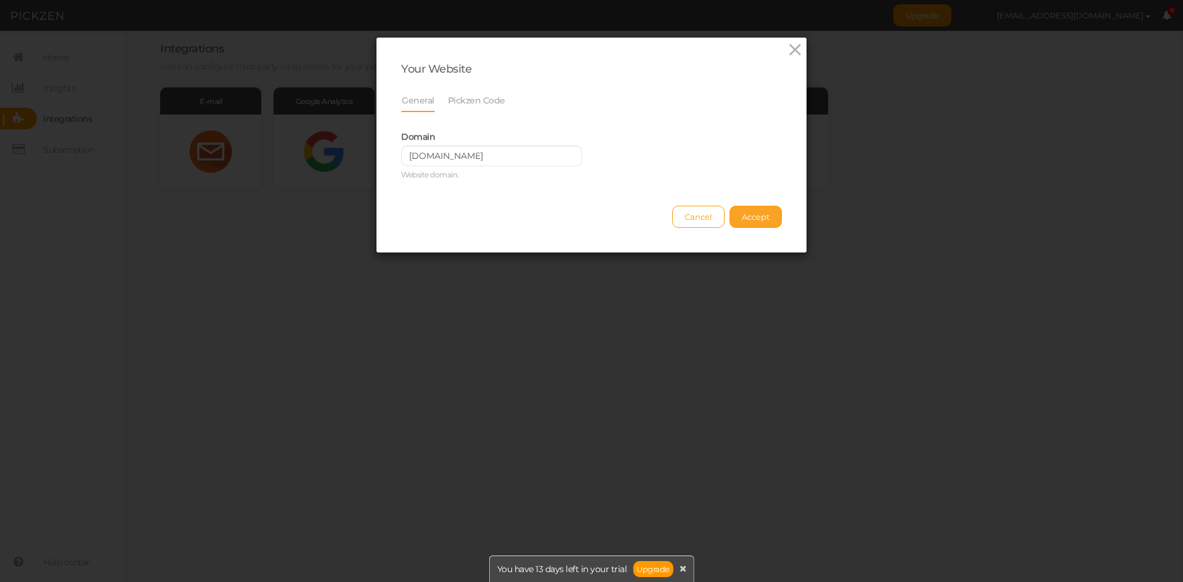
click at [748, 220] on span "Accept" at bounding box center [756, 217] width 28 height 10
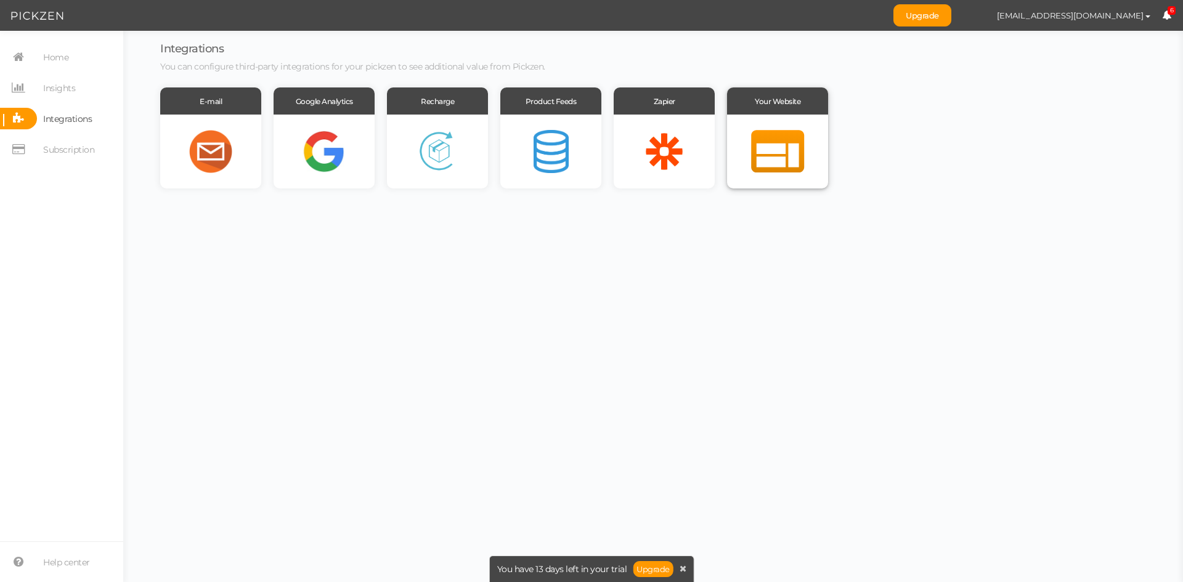
click at [762, 163] on div at bounding box center [777, 152] width 101 height 74
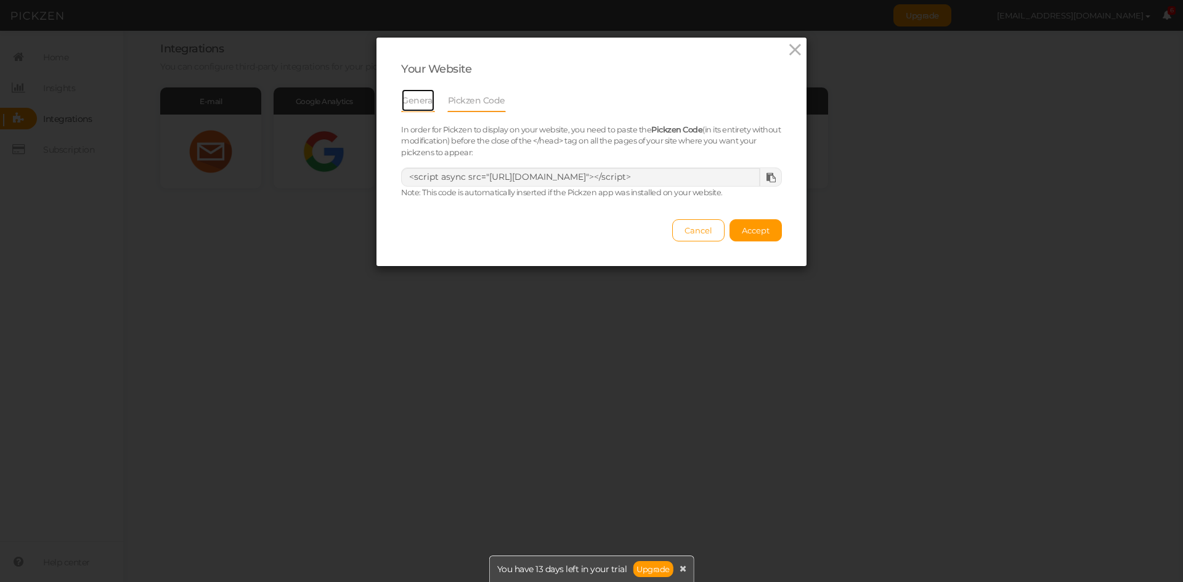
click at [422, 95] on link "General" at bounding box center [418, 100] width 34 height 23
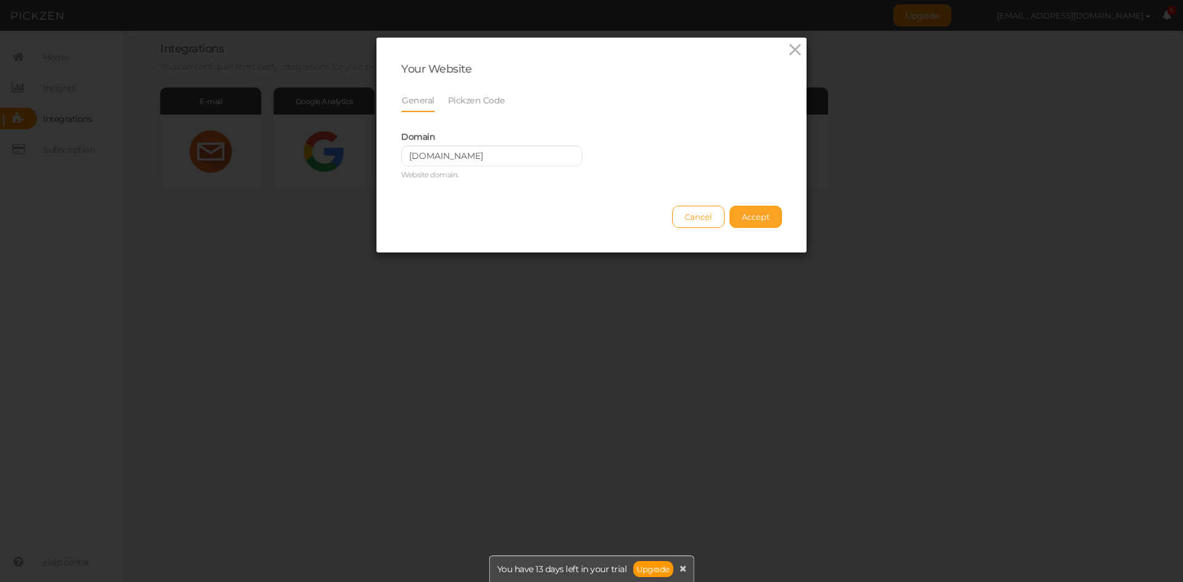
click at [732, 208] on button "Accept" at bounding box center [755, 217] width 52 height 22
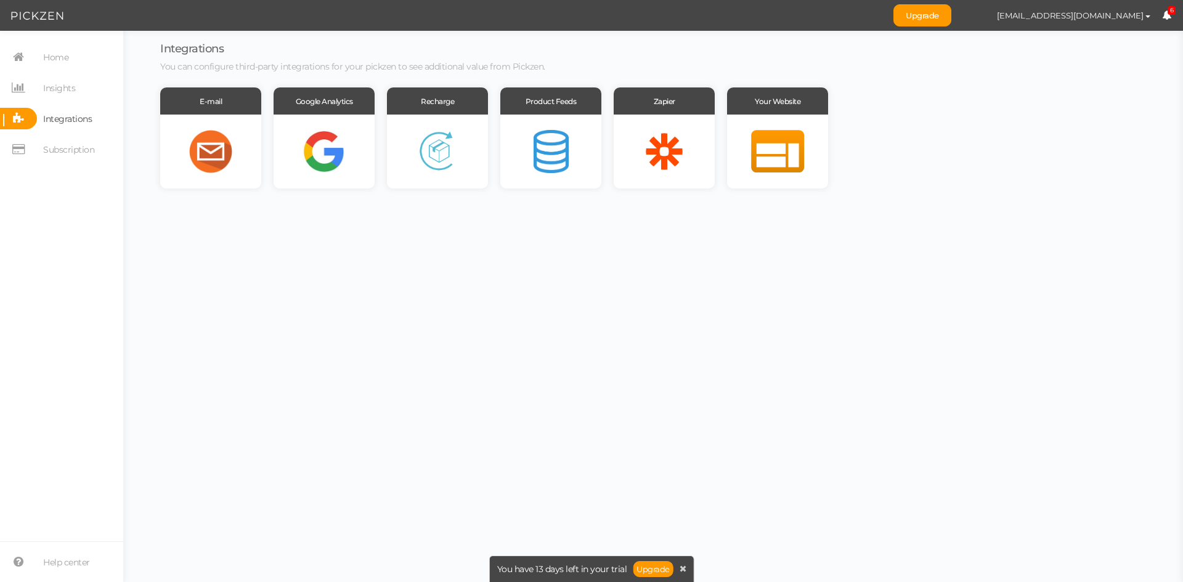
click at [67, 35] on section "Home Insights Integrations Subscription Help center" at bounding box center [61, 306] width 123 height 551
click at [68, 56] on span "Home" at bounding box center [55, 57] width 25 height 20
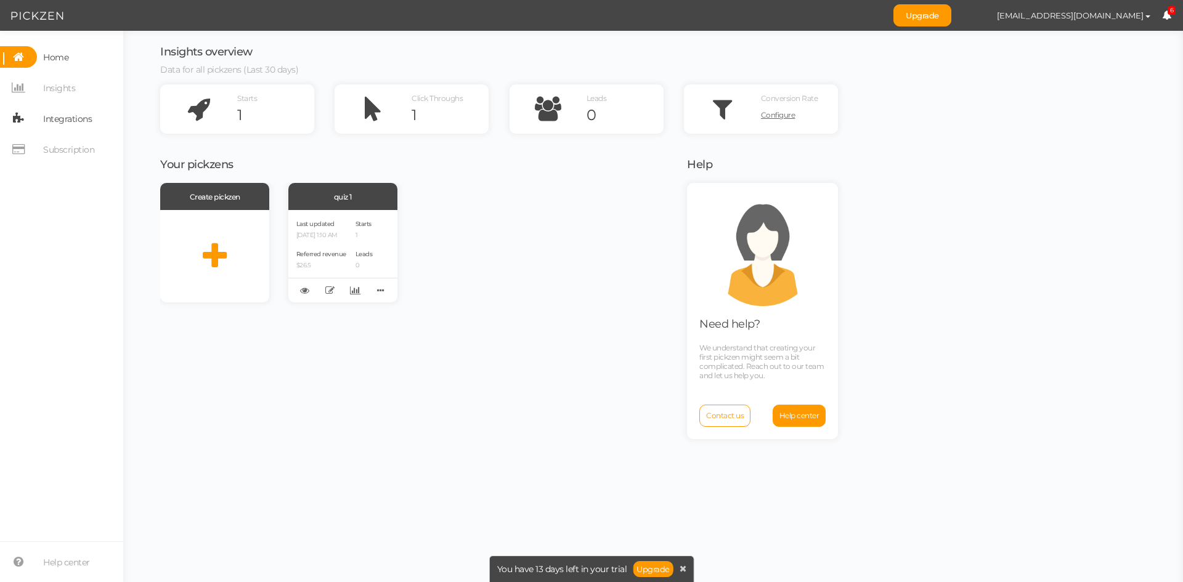
click at [64, 121] on span "Integrations" at bounding box center [67, 119] width 49 height 20
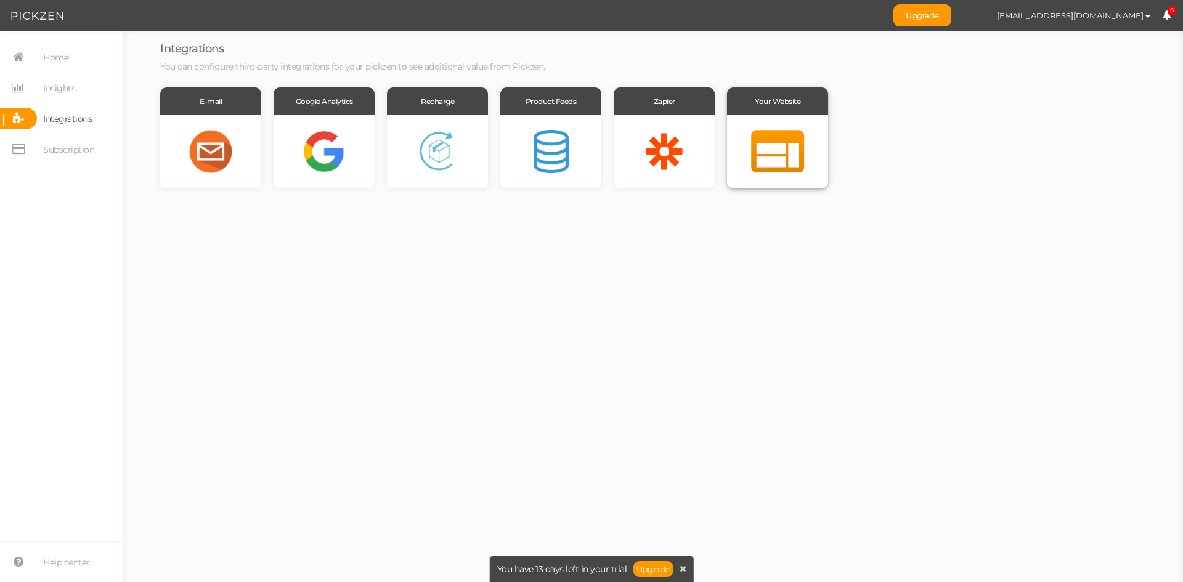
click at [748, 132] on div at bounding box center [777, 152] width 101 height 74
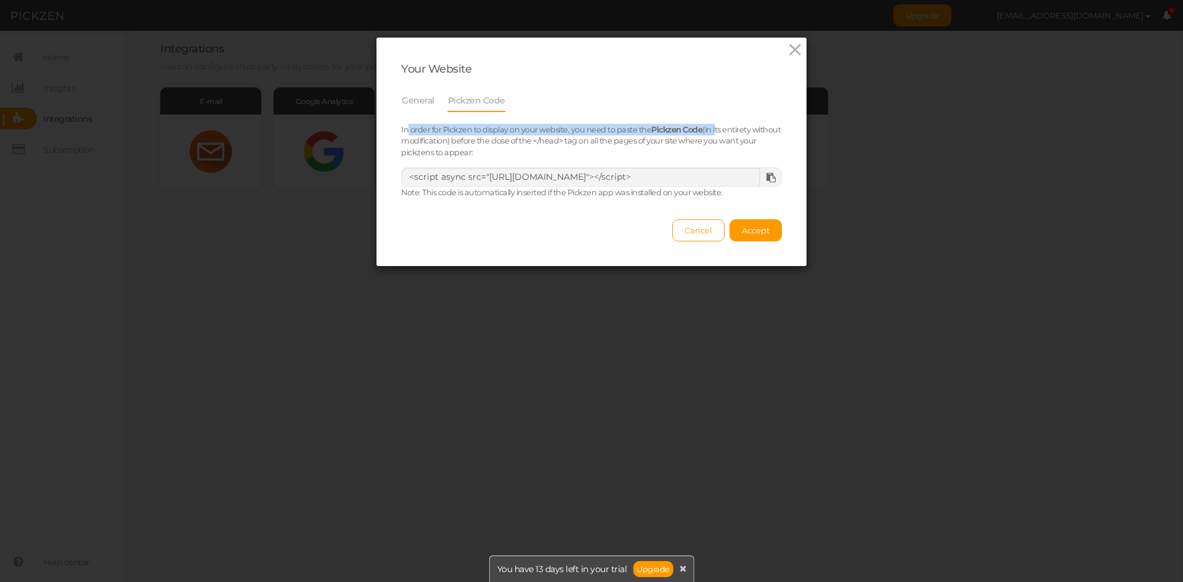
drag, startPoint x: 404, startPoint y: 129, endPoint x: 709, endPoint y: 135, distance: 304.4
click at [709, 135] on div "In order for Pickzen to display on your website, you need to paste the Pickzen …" at bounding box center [591, 141] width 399 height 35
click at [637, 143] on small "In order for Pickzen to display on your website, you need to paste the Pickzen …" at bounding box center [591, 141] width 380 height 33
drag, startPoint x: 579, startPoint y: 130, endPoint x: 707, endPoint y: 132, distance: 128.2
click at [707, 132] on small "In order for Pickzen to display on your website, you need to paste the Pickzen …" at bounding box center [591, 141] width 380 height 33
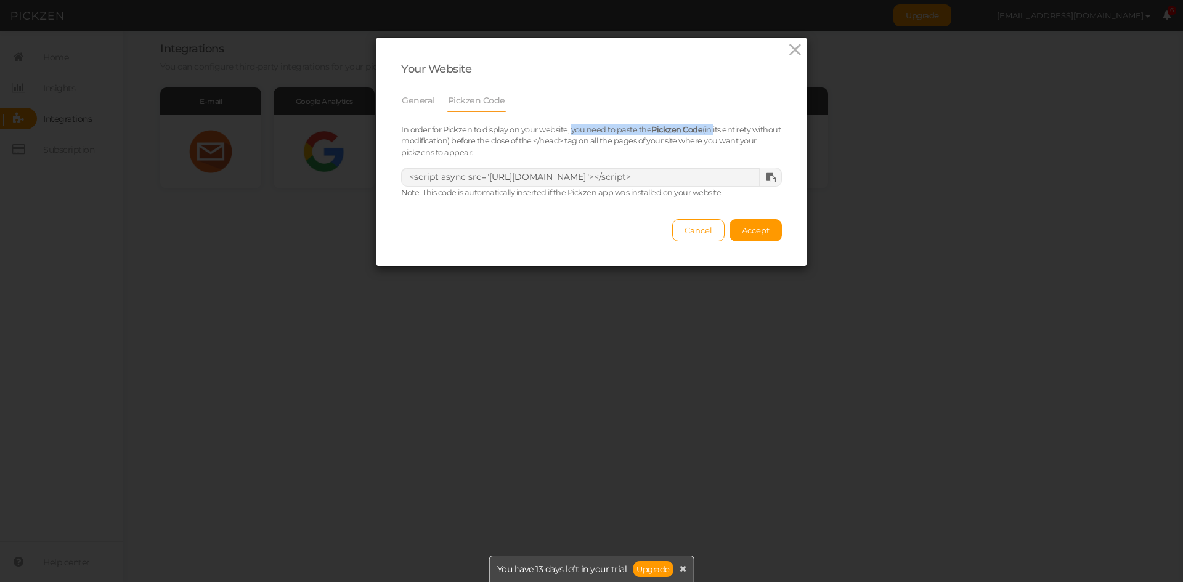
click at [707, 132] on small "In order for Pickzen to display on your website, you need to paste the Pickzen …" at bounding box center [591, 141] width 380 height 33
drag, startPoint x: 435, startPoint y: 193, endPoint x: 676, endPoint y: 202, distance: 241.1
click at [661, 196] on small "Note: This code is automatically inserted if the Pickzen app was installed on y…" at bounding box center [562, 192] width 322 height 9
click at [766, 175] on icon at bounding box center [770, 177] width 9 height 9
click at [425, 102] on link "General" at bounding box center [418, 100] width 34 height 23
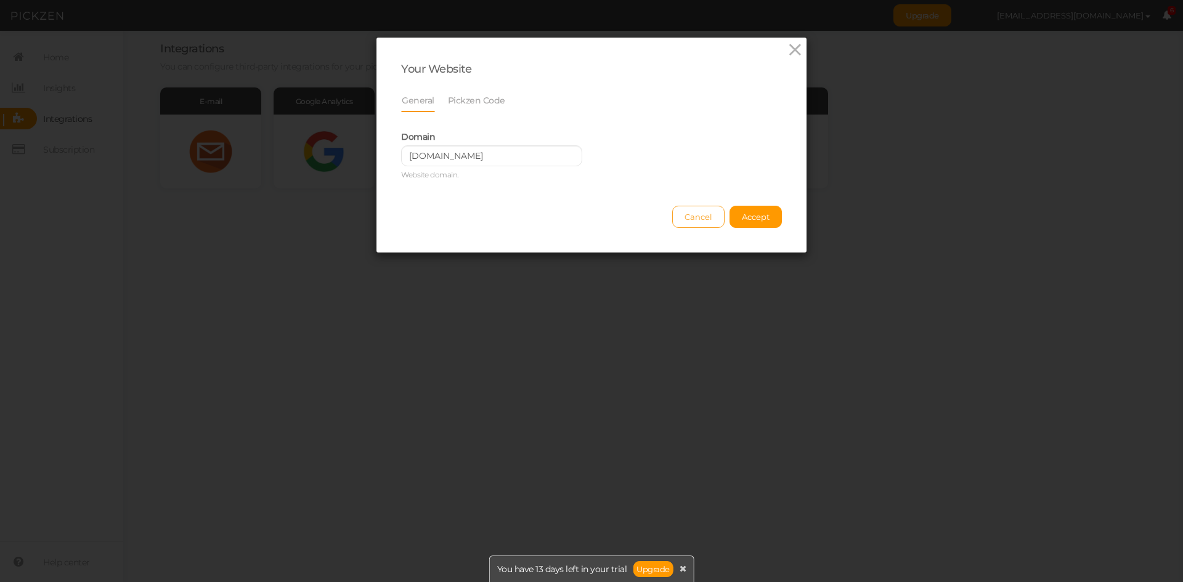
click at [691, 215] on span "Cancel" at bounding box center [698, 217] width 28 height 10
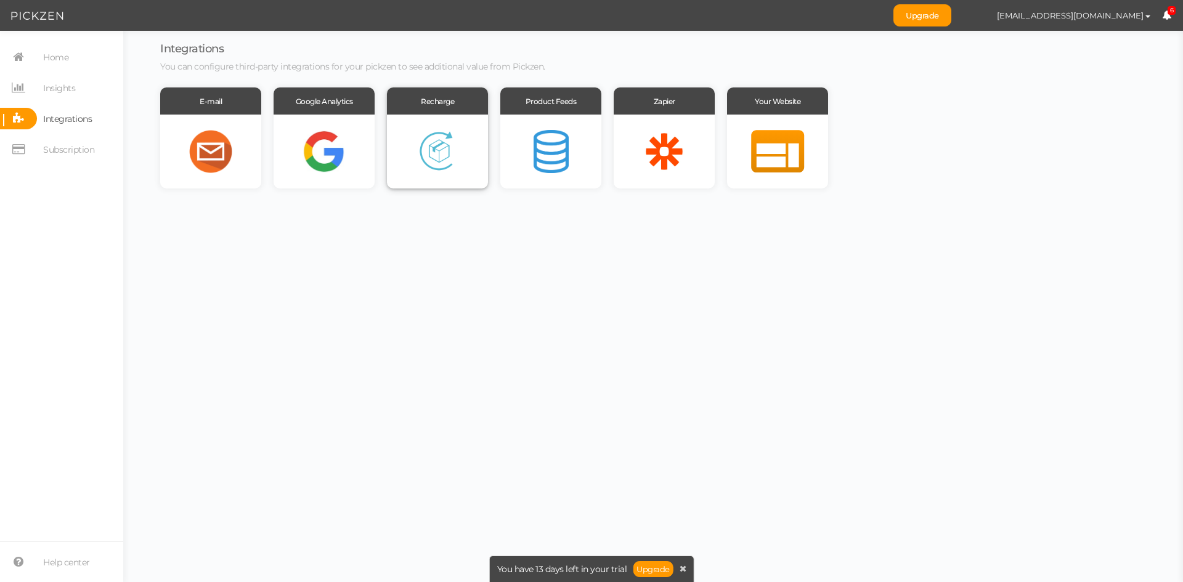
click at [453, 137] on div at bounding box center [437, 152] width 101 height 74
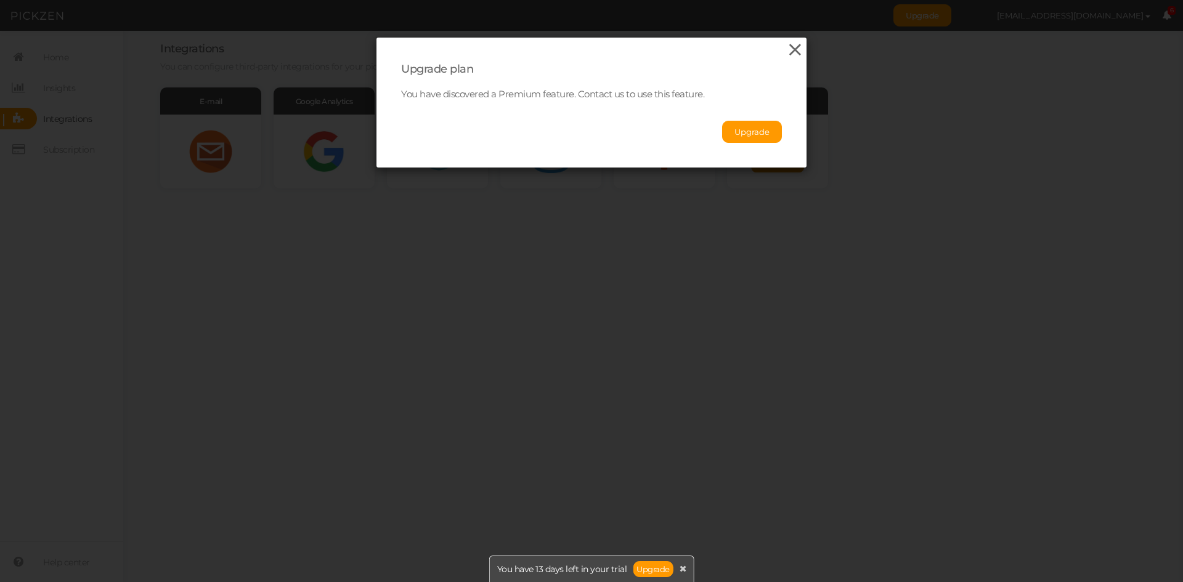
click at [781, 53] on div "Upgrade plan You have discovered a Premium feature. Contact us to use this feat…" at bounding box center [591, 103] width 430 height 130
click at [793, 49] on icon at bounding box center [795, 50] width 18 height 18
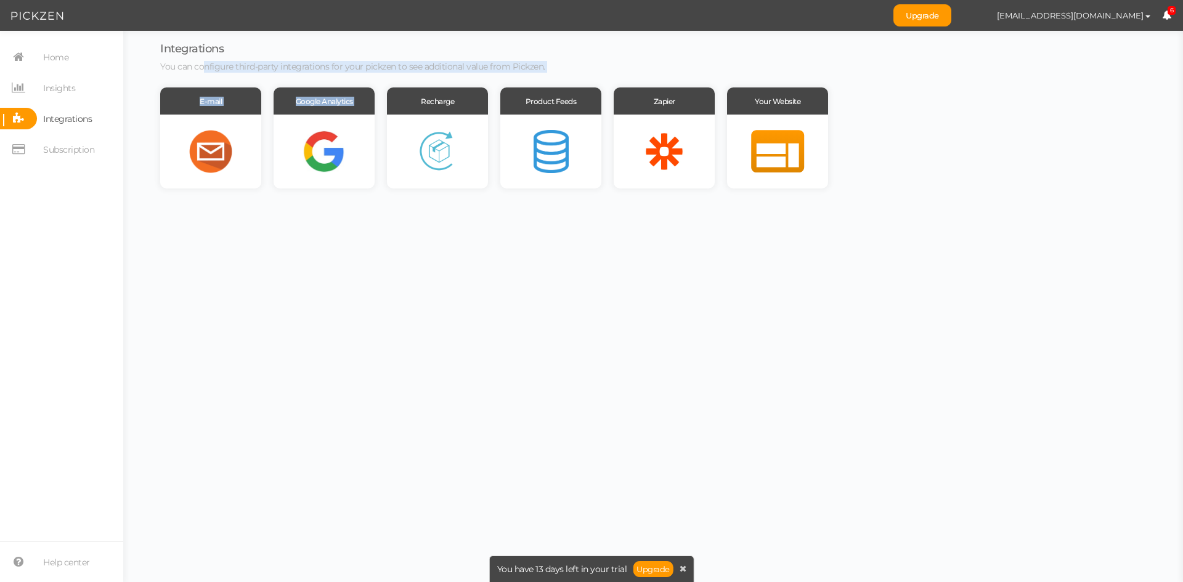
drag, startPoint x: 206, startPoint y: 69, endPoint x: 418, endPoint y: 75, distance: 212.0
click at [418, 75] on div "Integrations You can configure third-party integrations for your pickzen to see…" at bounding box center [499, 115] width 678 height 145
click at [419, 75] on div "Integrations You can configure third-party integrations for your pickzen to see…" at bounding box center [499, 115] width 678 height 145
